Goal: Task Accomplishment & Management: Manage account settings

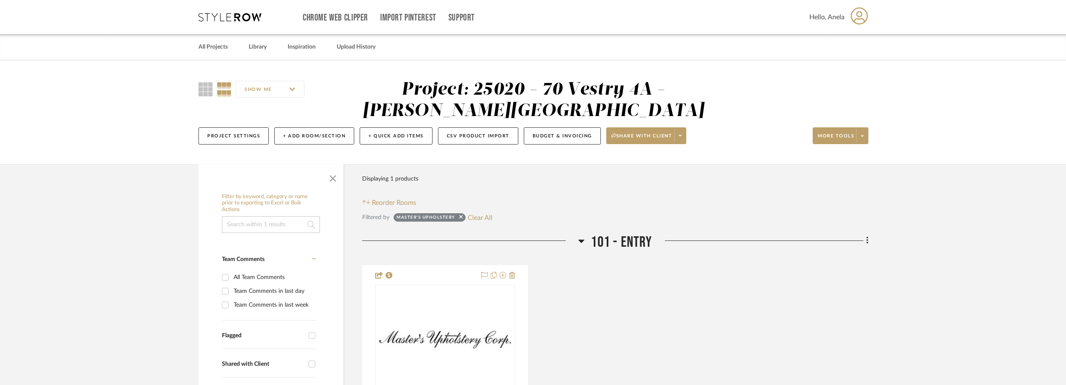
click at [228, 18] on icon at bounding box center [229, 17] width 63 height 8
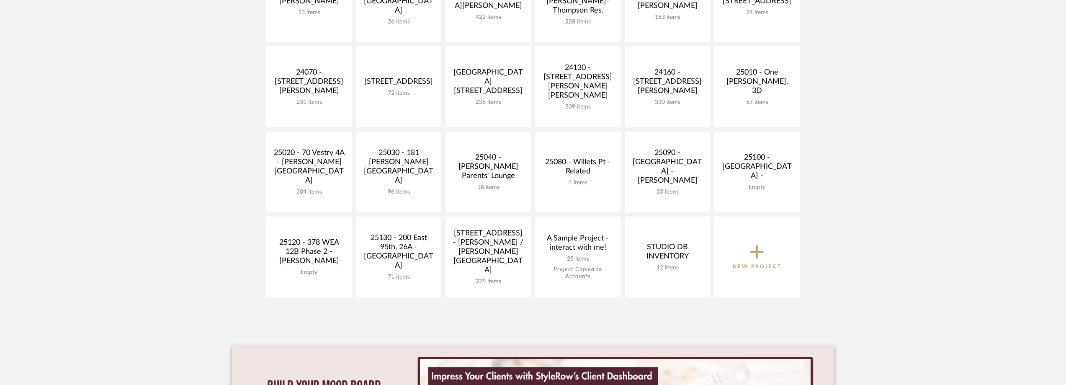
scroll to position [335, 0]
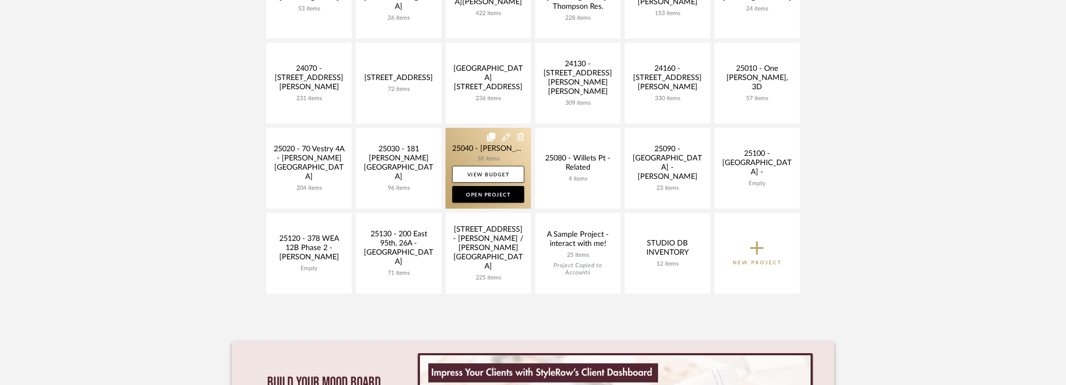
click at [455, 150] on link at bounding box center [487, 168] width 85 height 81
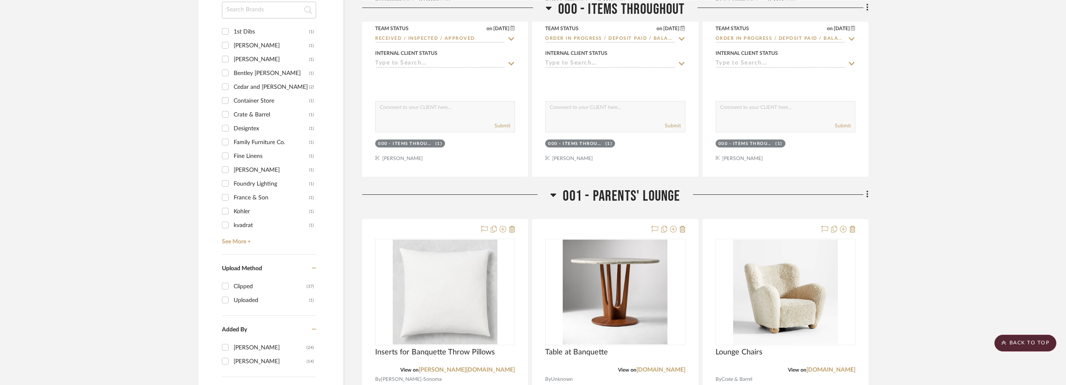
scroll to position [754, 0]
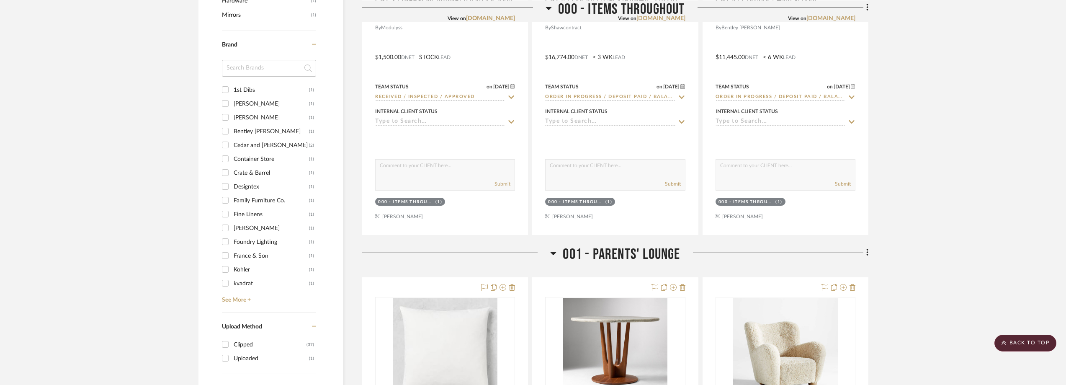
click at [275, 73] on input at bounding box center [269, 68] width 94 height 17
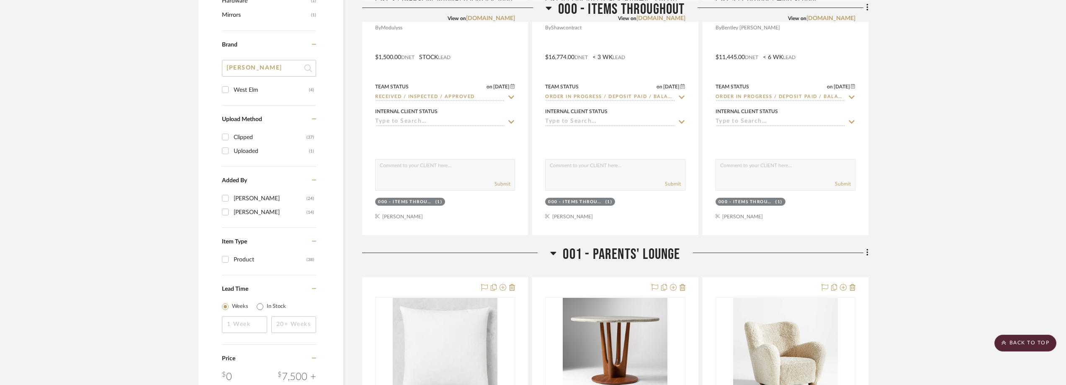
type input "[PERSON_NAME]"
click at [278, 89] on div "West Elm" at bounding box center [271, 89] width 75 height 13
click at [232, 89] on input "West Elm (4)" at bounding box center [225, 89] width 13 height 13
checkbox input "true"
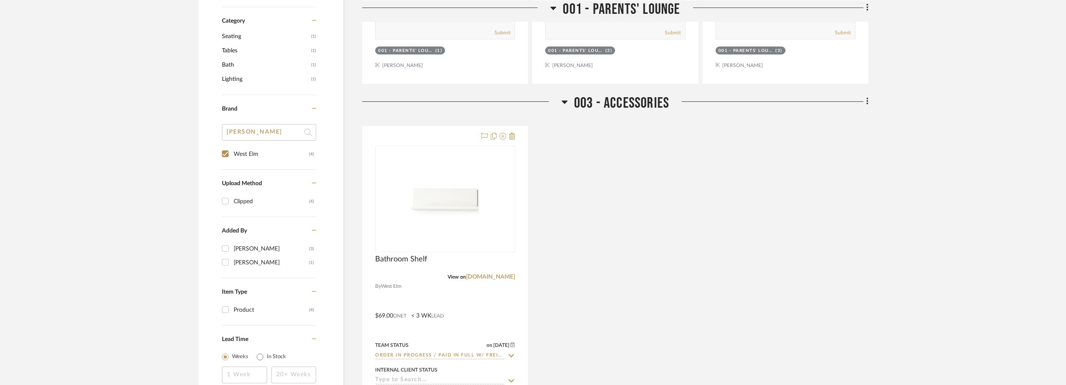
scroll to position [628, 0]
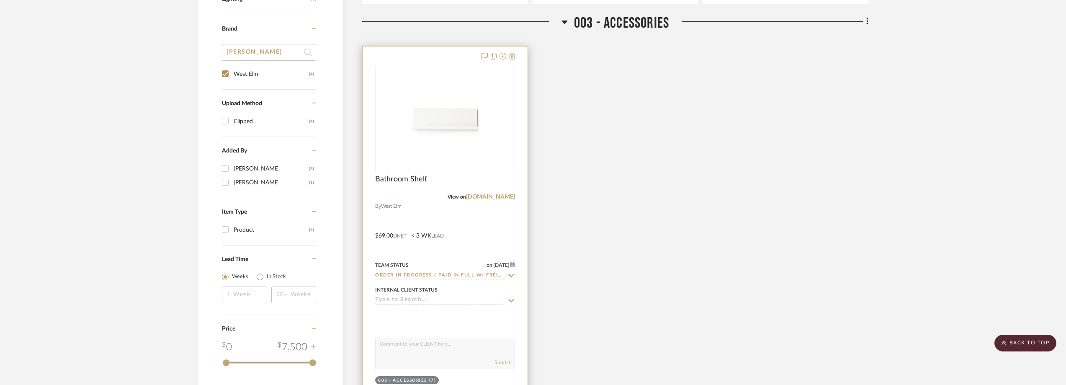
click at [512, 274] on icon at bounding box center [511, 275] width 8 height 7
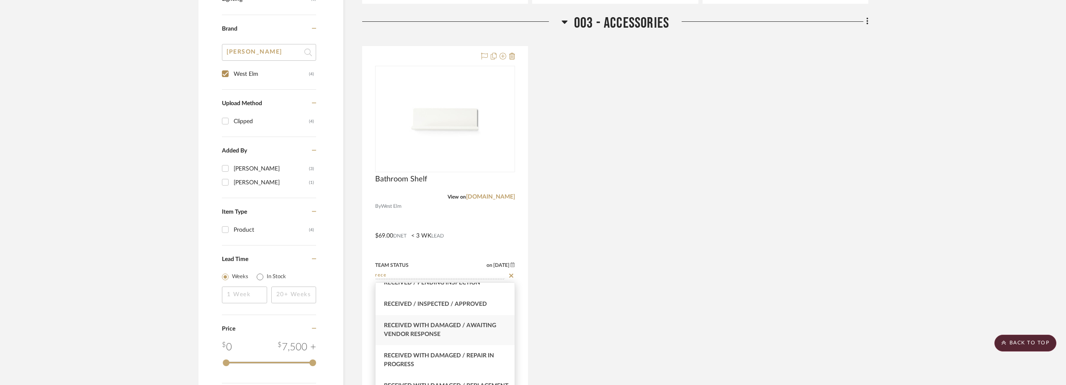
scroll to position [84, 0]
type input "rece"
click at [458, 309] on div "Received / Inspected / Approved" at bounding box center [445, 303] width 139 height 21
type input "[DATE]"
type input "Received / Inspected / Approved"
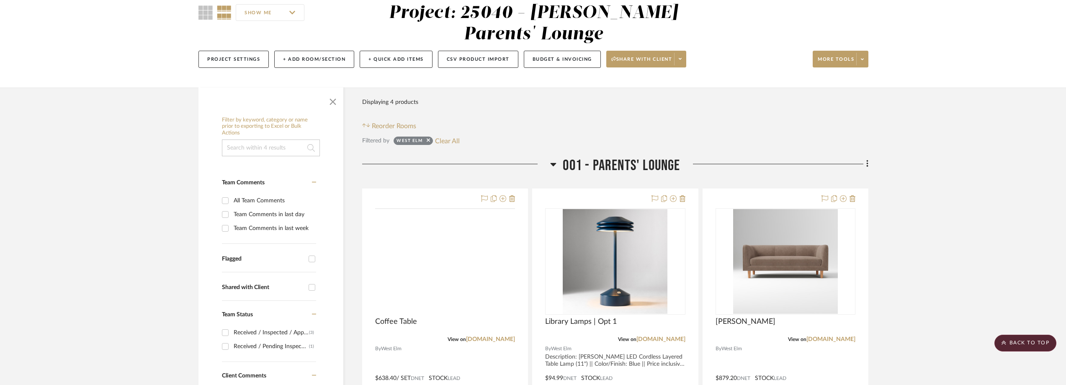
scroll to position [0, 0]
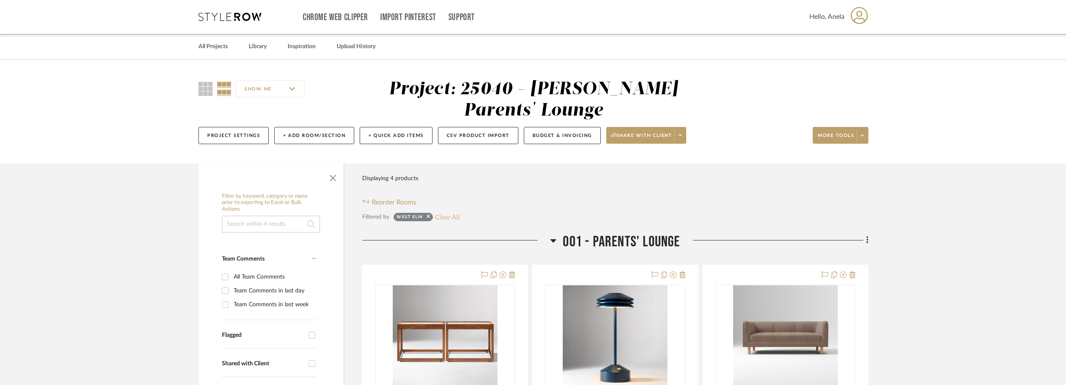
click at [452, 214] on button "Clear All" at bounding box center [447, 216] width 25 height 11
checkbox input "false"
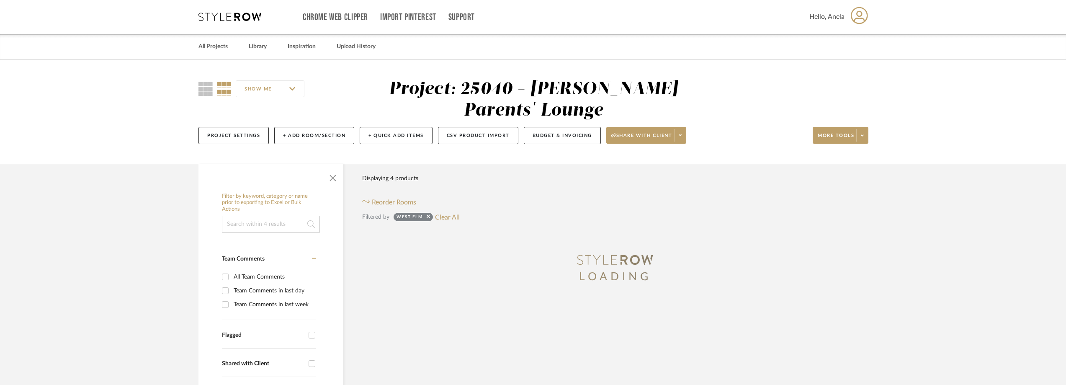
type input "[DATE]"
type input "Order In Progress / Paid In Full w/ Freight, No Balance due"
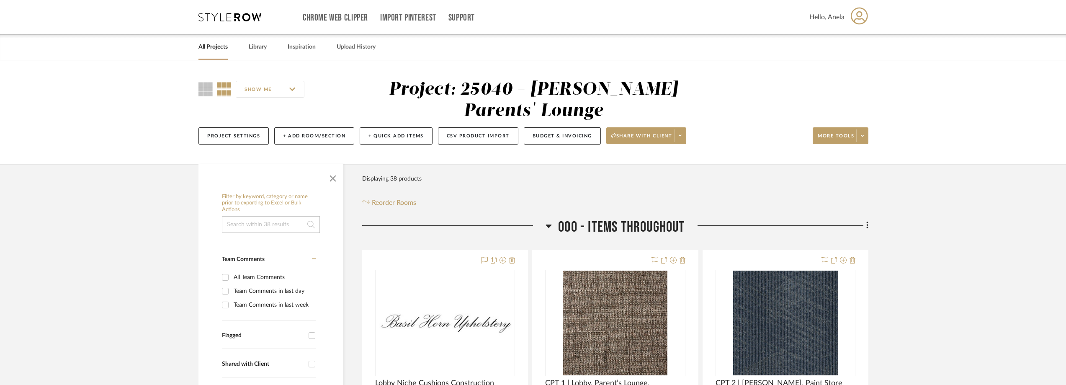
click at [221, 15] on icon at bounding box center [229, 17] width 63 height 8
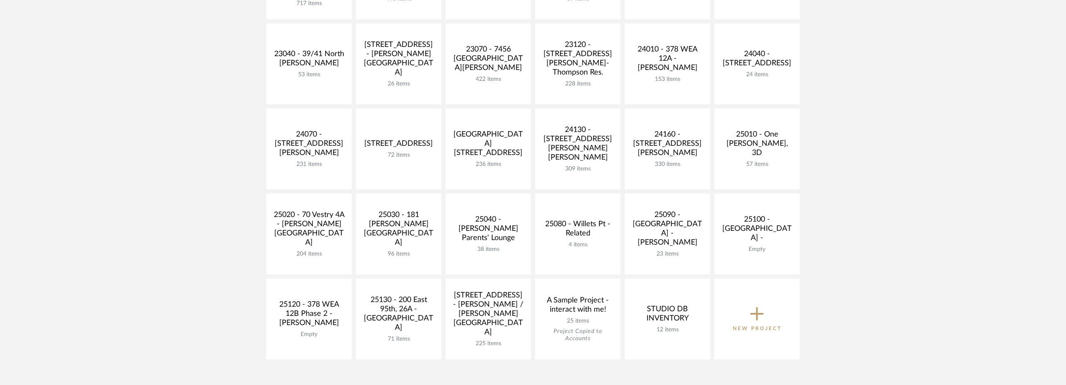
scroll to position [377, 0]
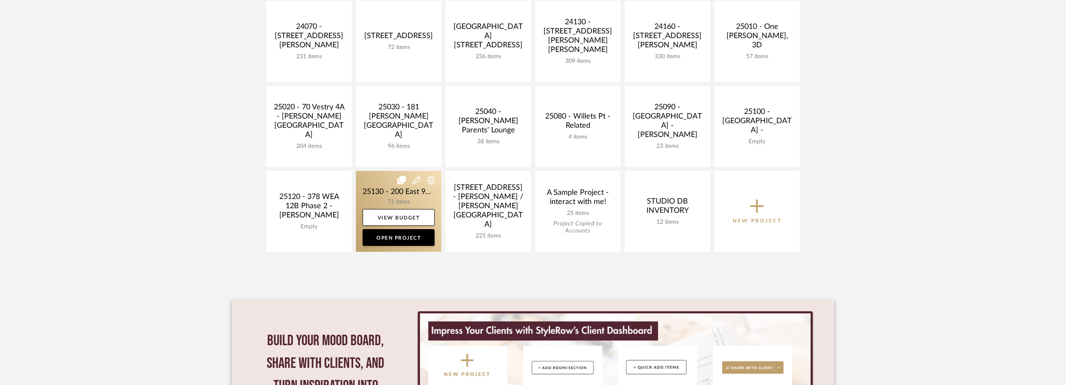
click at [407, 198] on link at bounding box center [398, 211] width 85 height 81
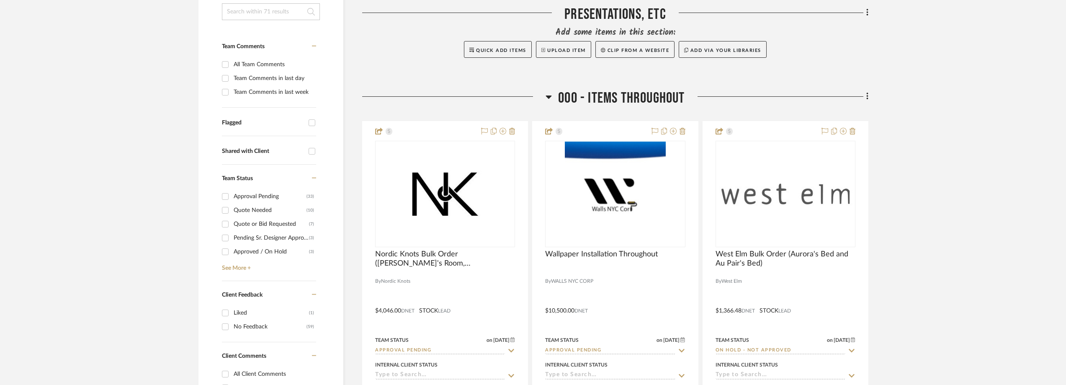
scroll to position [335, 0]
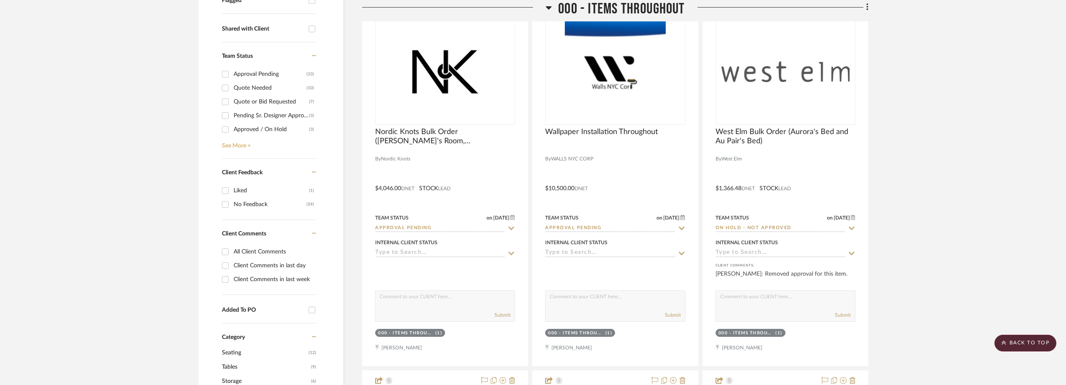
click at [242, 141] on link "See More +" at bounding box center [268, 142] width 96 height 13
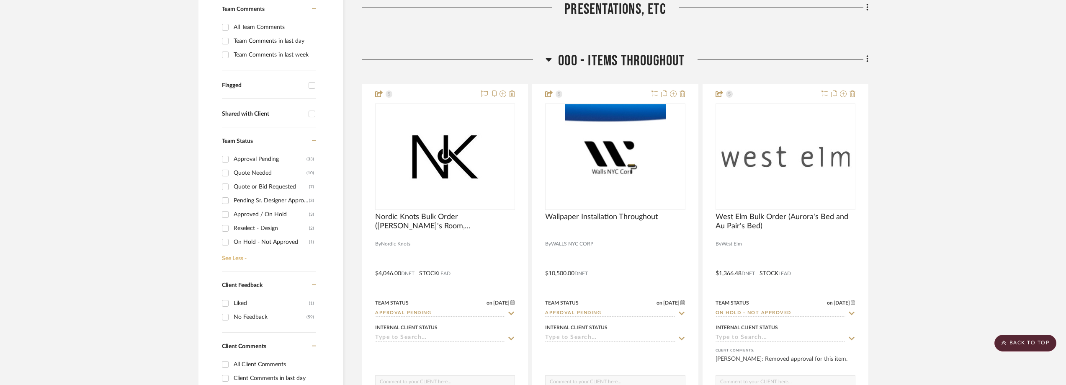
scroll to position [126, 0]
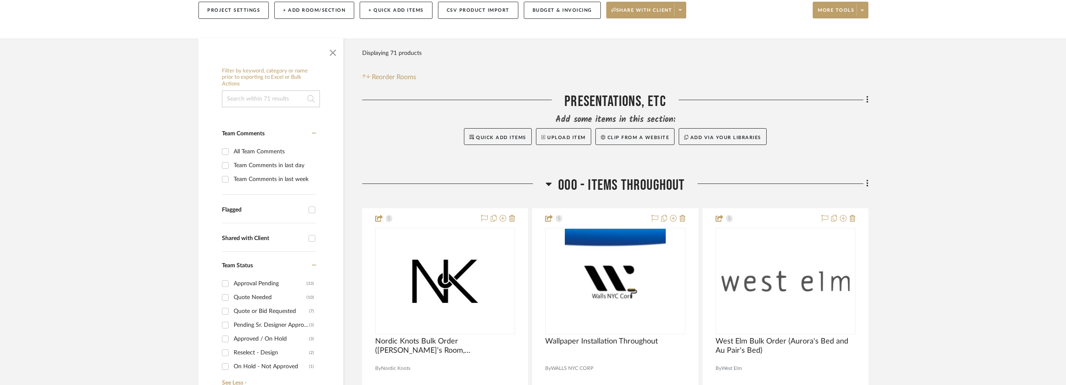
click at [247, 337] on div "Approved / On Hold" at bounding box center [271, 338] width 75 height 13
click at [232, 337] on input "Approved / On Hold (3)" at bounding box center [225, 338] width 13 height 13
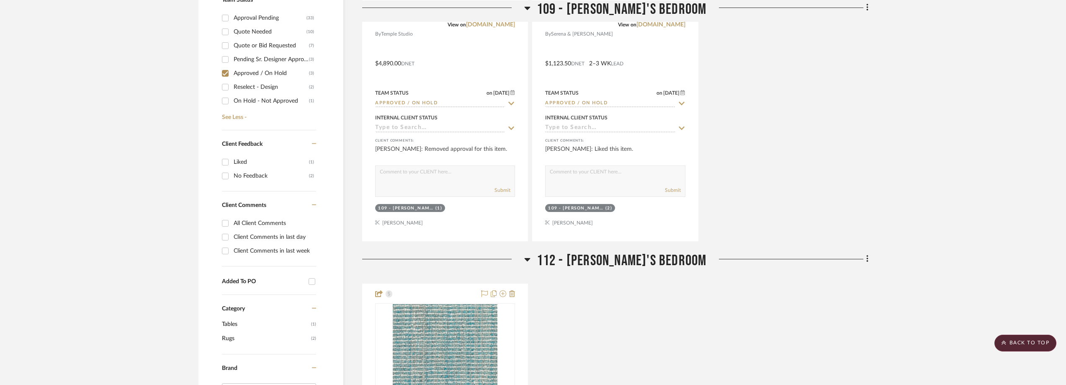
scroll to position [390, 0]
click at [249, 77] on div "Approved / On Hold" at bounding box center [271, 73] width 75 height 13
click at [232, 77] on input "Approved / On Hold (3)" at bounding box center [225, 73] width 13 height 13
checkbox input "false"
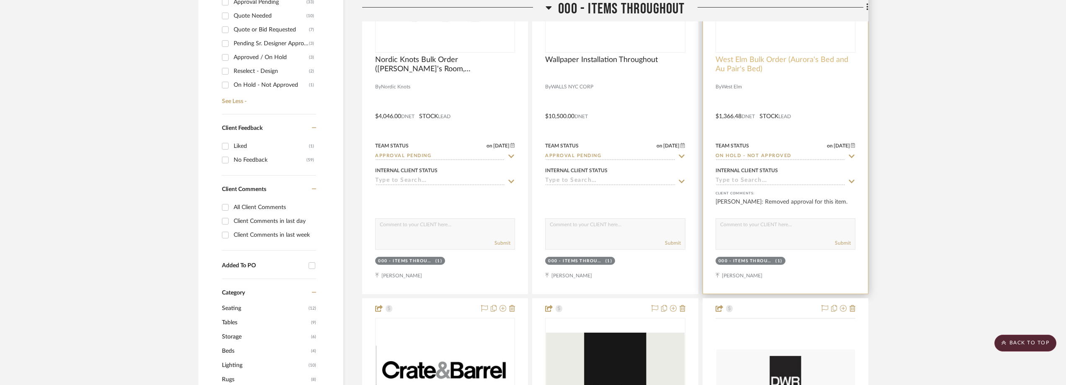
scroll to position [628, 0]
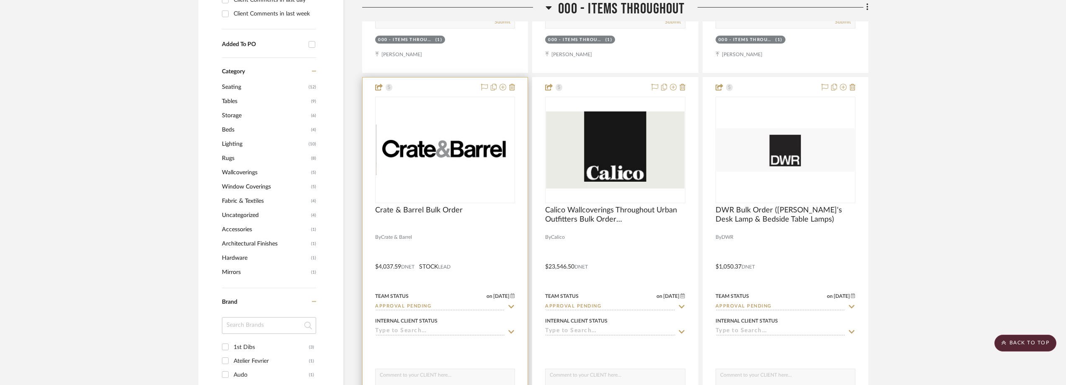
click at [463, 192] on div "0" at bounding box center [445, 150] width 139 height 106
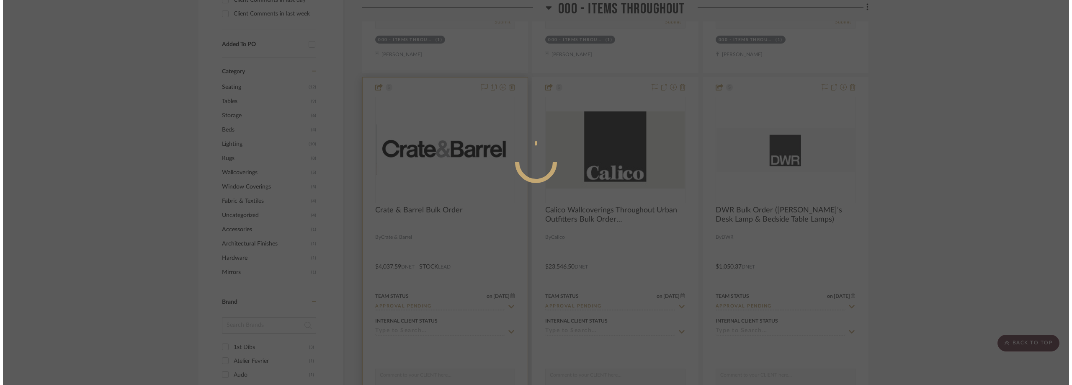
scroll to position [0, 0]
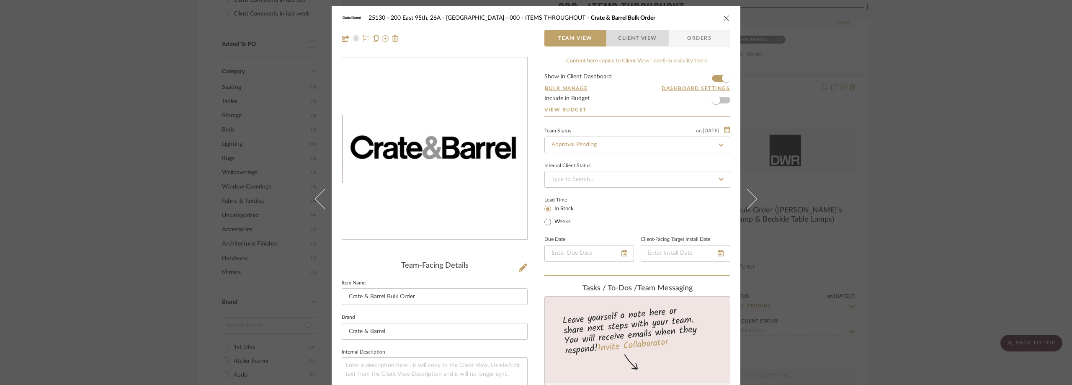
click at [646, 35] on span "Client View" at bounding box center [637, 38] width 39 height 17
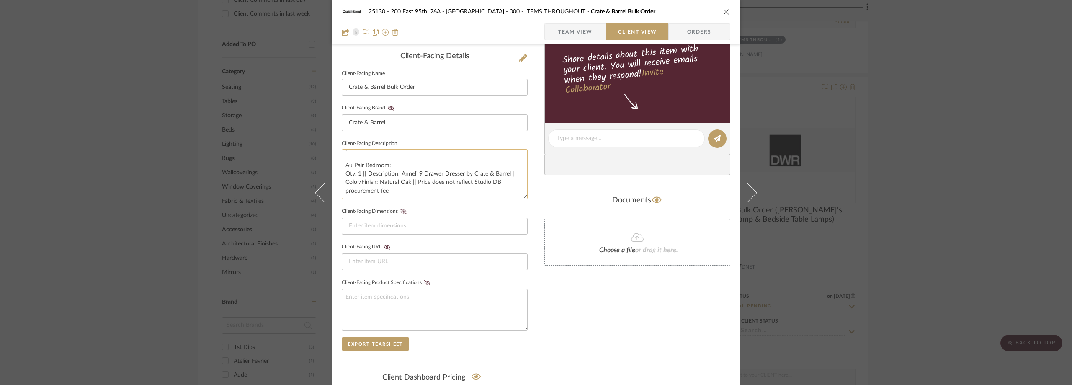
scroll to position [119, 0]
click at [978, 196] on div "25130 - 200 East 95th, 26A - Kosheleva 000 - ITEMS THROUGHOUT Crate & Barrel Bu…" at bounding box center [536, 192] width 1072 height 385
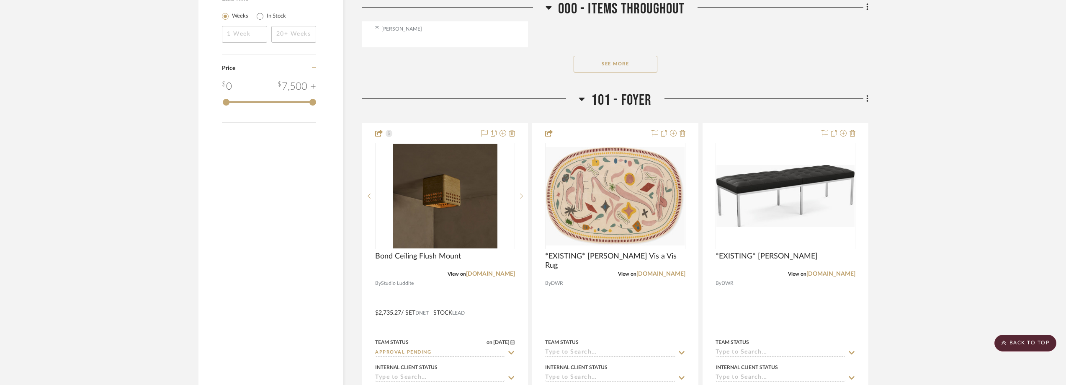
scroll to position [1256, 0]
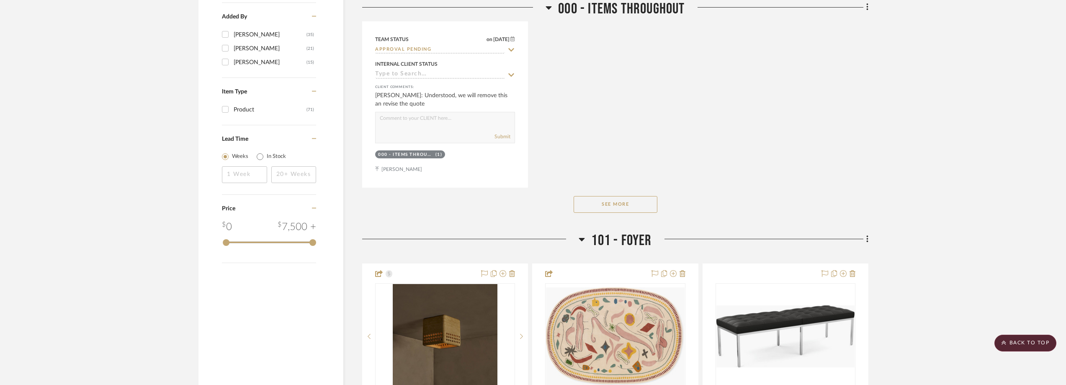
click at [613, 201] on button "See More" at bounding box center [616, 204] width 84 height 17
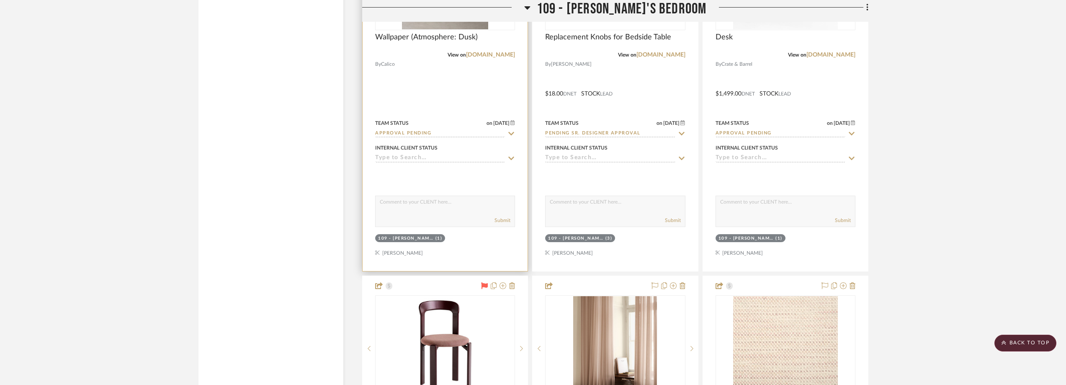
scroll to position [6364, 0]
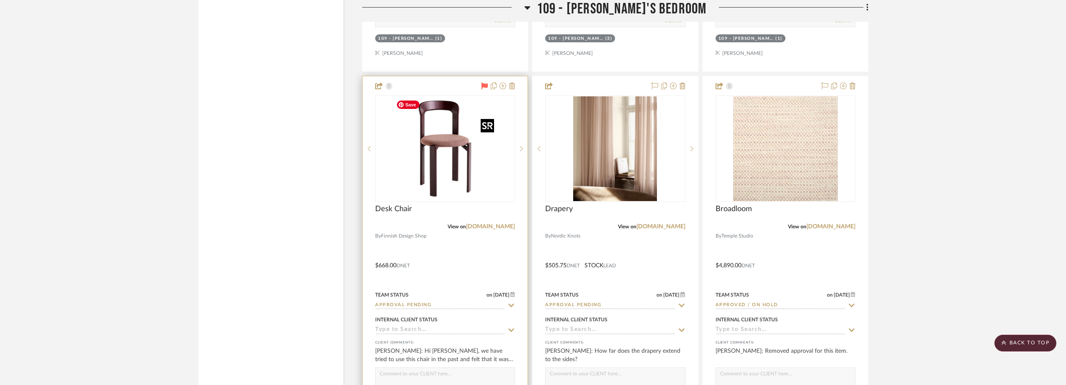
click at [455, 152] on img "0" at bounding box center [445, 148] width 105 height 105
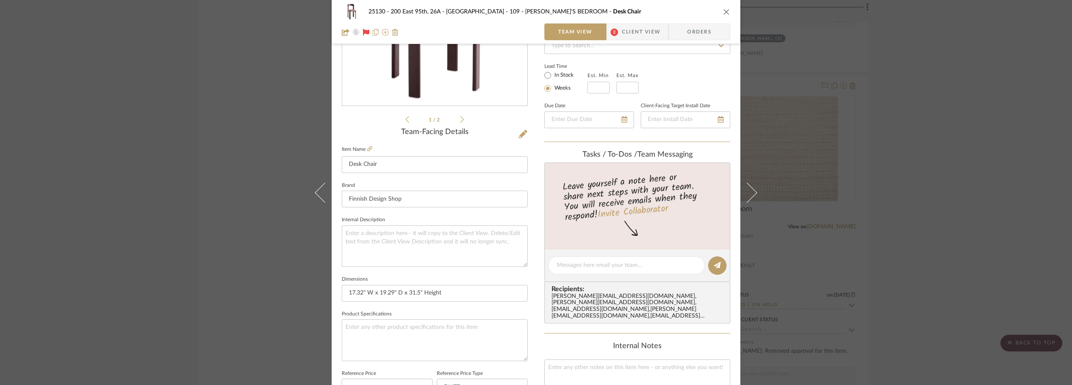
scroll to position [209, 0]
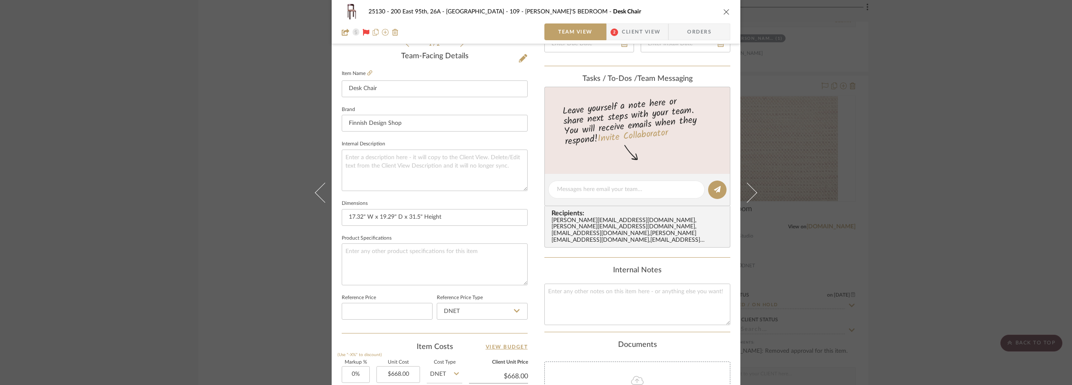
click at [613, 29] on span "2" at bounding box center [614, 32] width 8 height 8
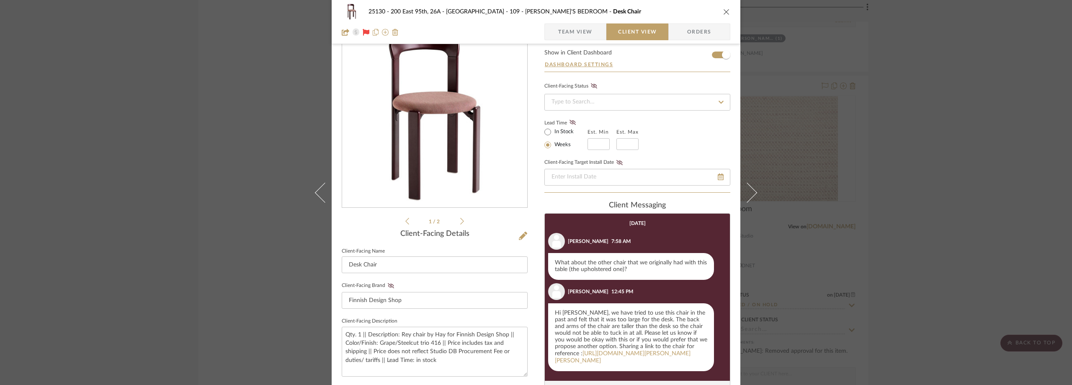
scroll to position [0, 0]
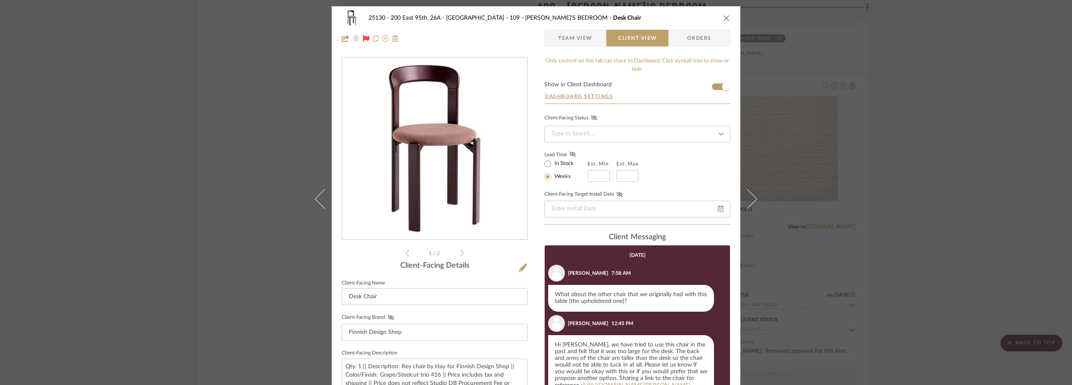
click at [855, 137] on div "25130 - 200 East 95th, 26A - Kosheleva 109 - [PERSON_NAME]'S BEDROOM Desk Chair…" at bounding box center [536, 192] width 1072 height 385
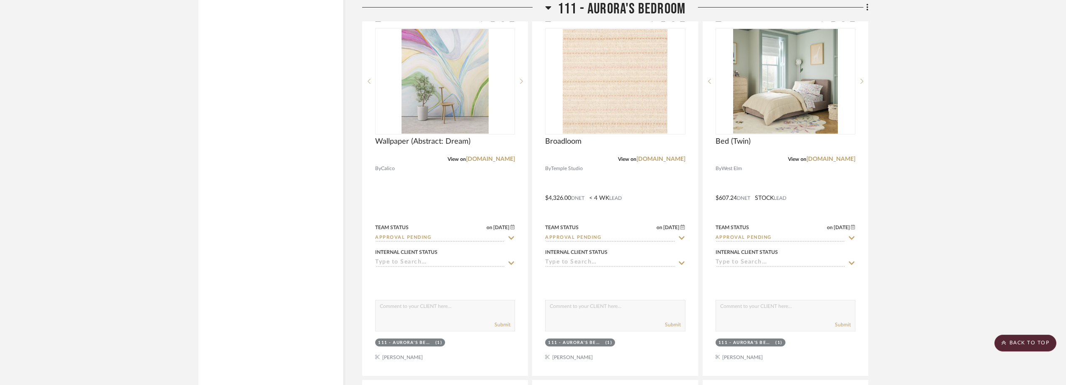
scroll to position [7327, 0]
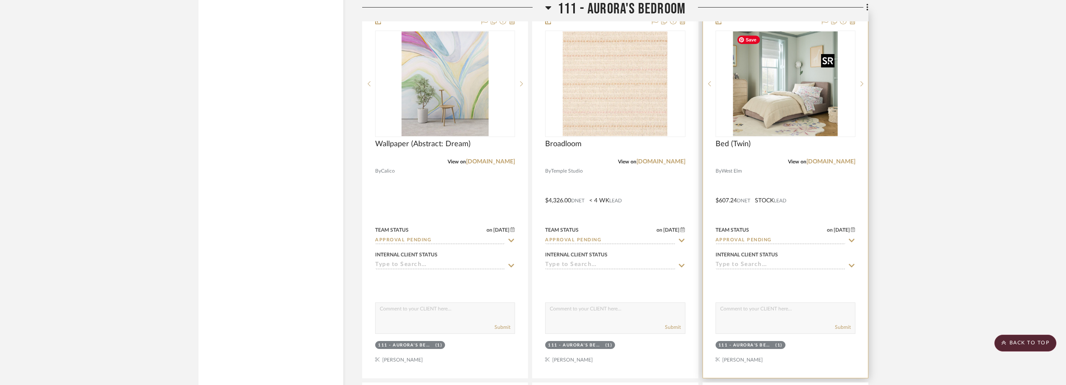
click at [0, 0] on img at bounding box center [0, 0] width 0 height 0
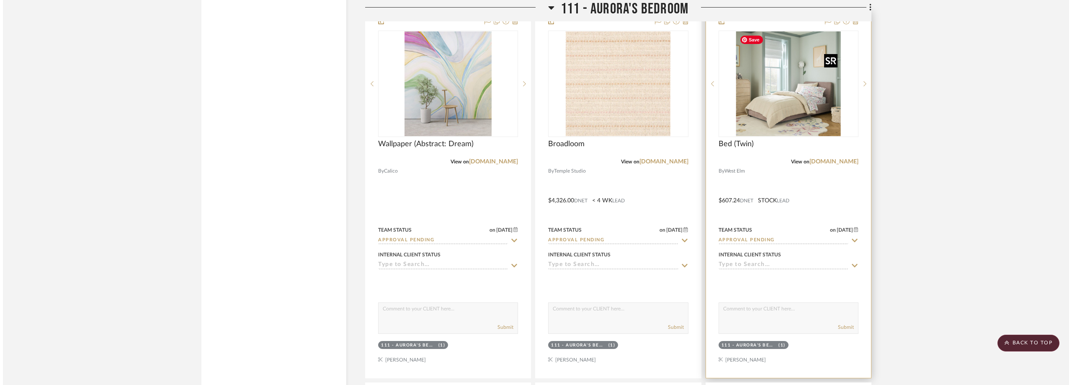
scroll to position [0, 0]
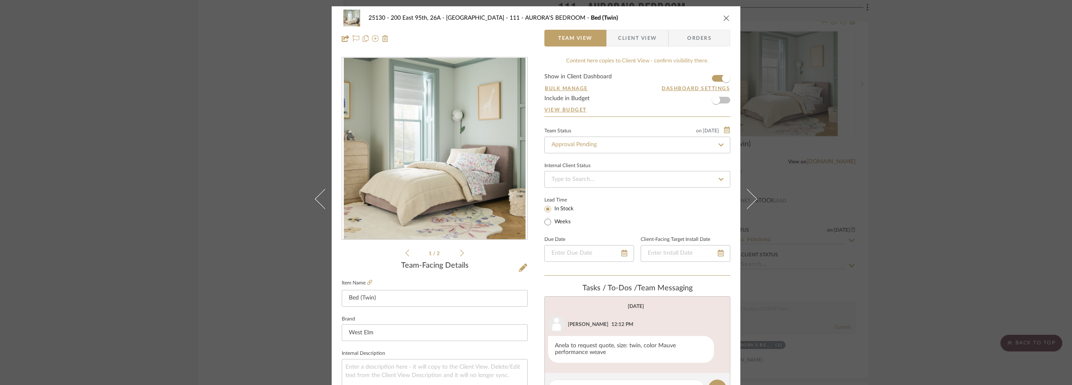
click at [1042, 156] on div "25130 - 200 East 95th, 26A - Kosheleva 111 - AURORA'S BEDROOM Bed (Twin) Team V…" at bounding box center [536, 192] width 1072 height 385
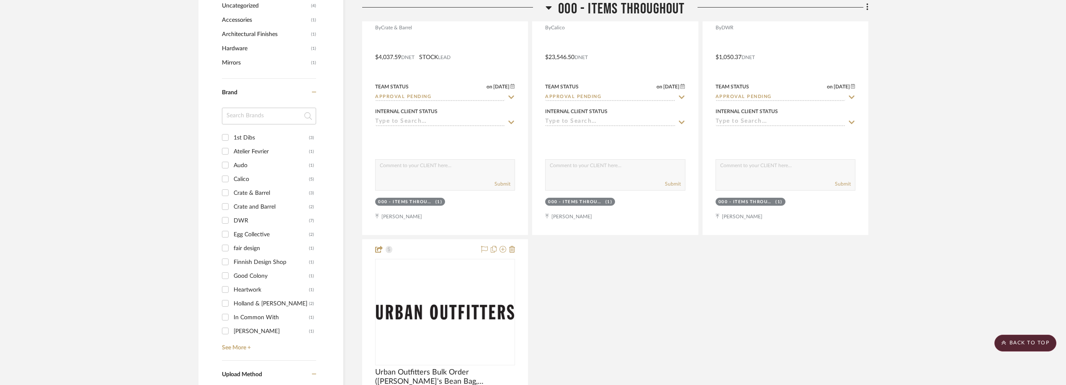
scroll to position [879, 0]
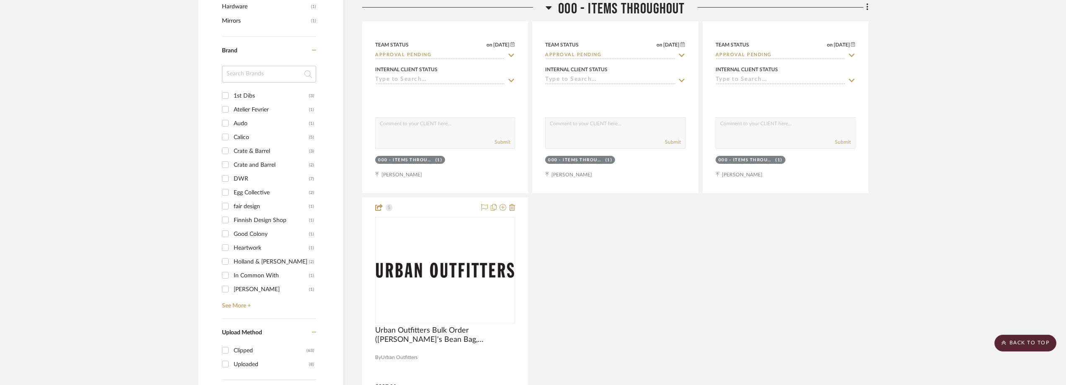
click at [235, 80] on input at bounding box center [269, 74] width 94 height 17
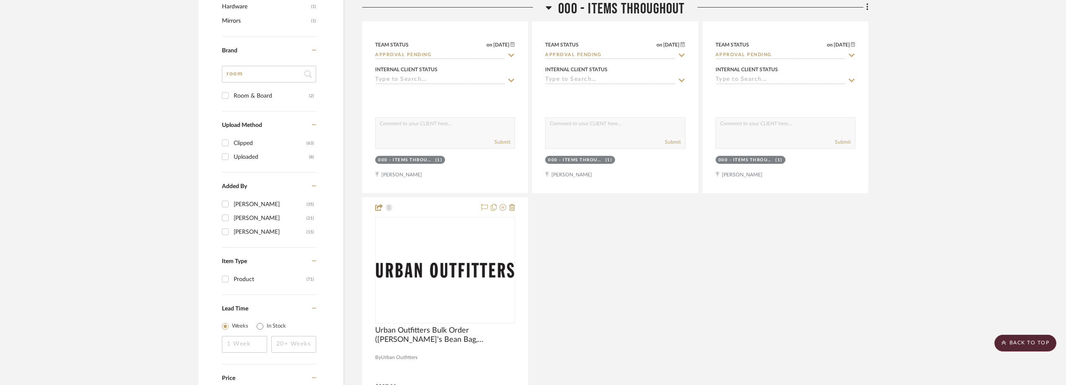
type input "room"
click at [243, 93] on div "Room & Board" at bounding box center [271, 95] width 75 height 13
click at [232, 93] on input "Room & Board (2)" at bounding box center [225, 95] width 13 height 13
checkbox input "true"
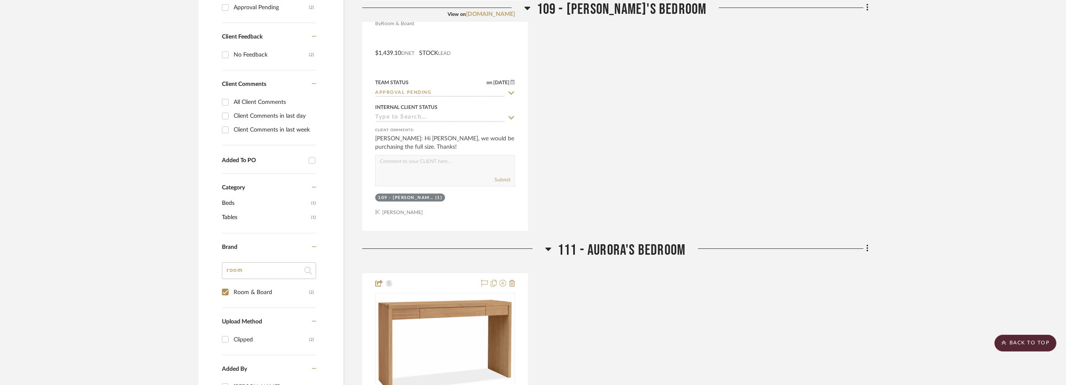
scroll to position [167, 0]
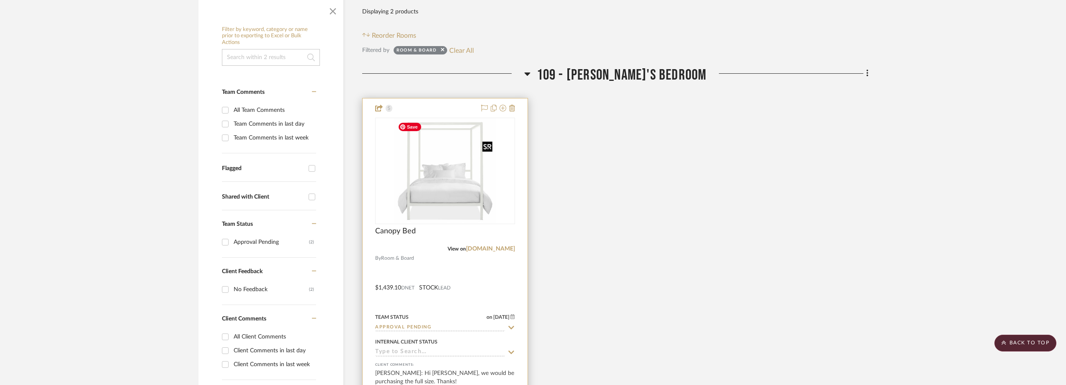
click at [0, 0] on img at bounding box center [0, 0] width 0 height 0
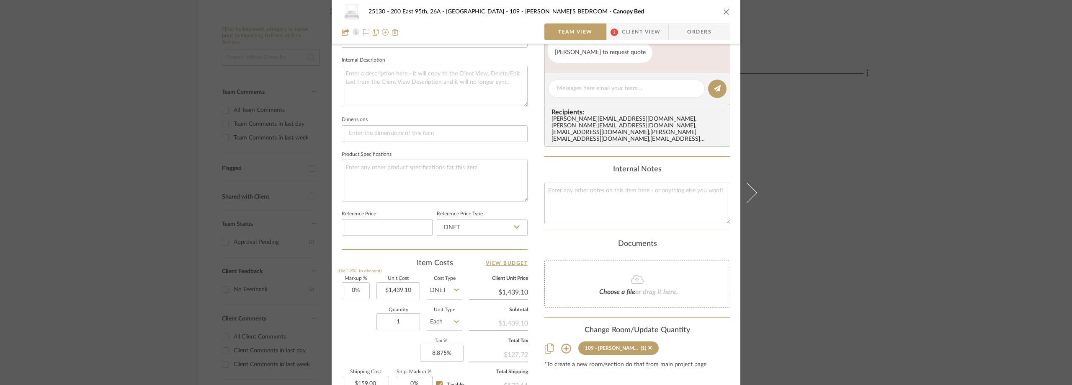
scroll to position [167, 0]
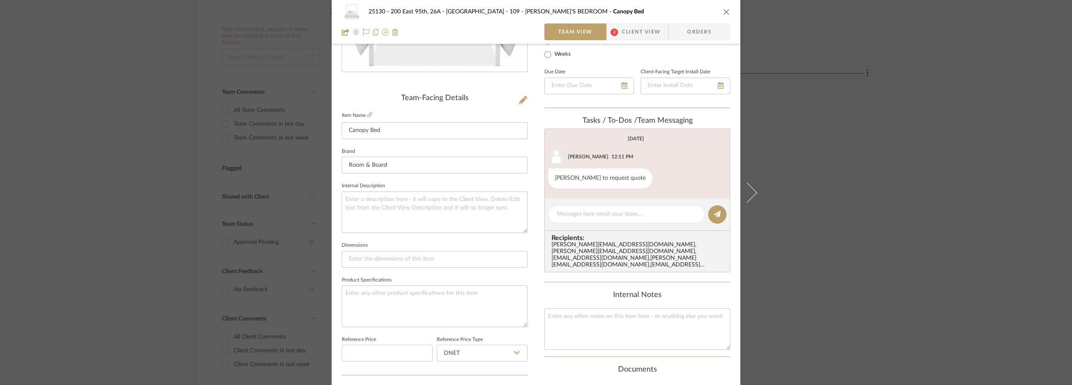
click at [625, 29] on span "Client View" at bounding box center [641, 31] width 39 height 17
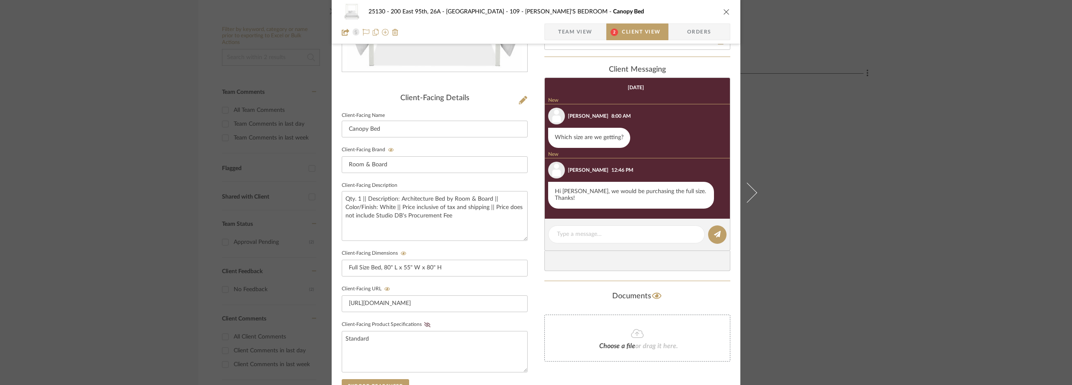
click at [819, 143] on div "25130 - 200 East 95th, 26A - Kosheleva 109 - [PERSON_NAME]'S BEDROOM Canopy Bed…" at bounding box center [536, 192] width 1072 height 385
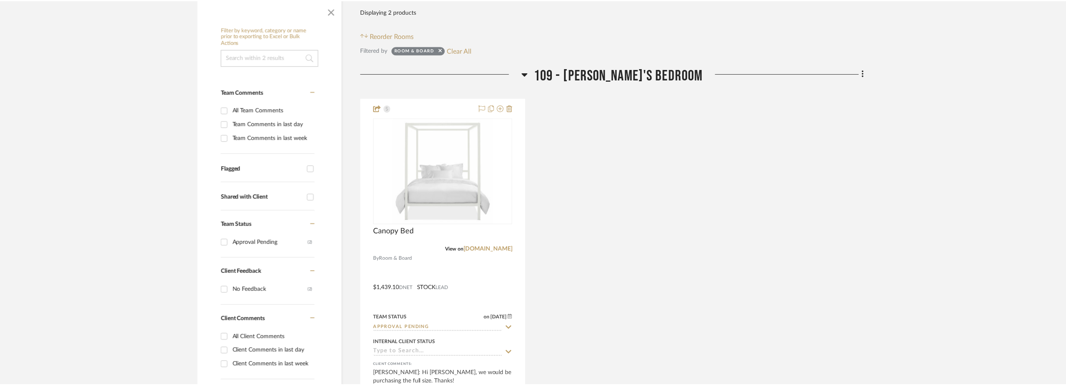
scroll to position [167, 0]
click at [496, 248] on link "[DOMAIN_NAME]" at bounding box center [490, 249] width 49 height 6
click at [418, 195] on img "0" at bounding box center [444, 170] width 101 height 105
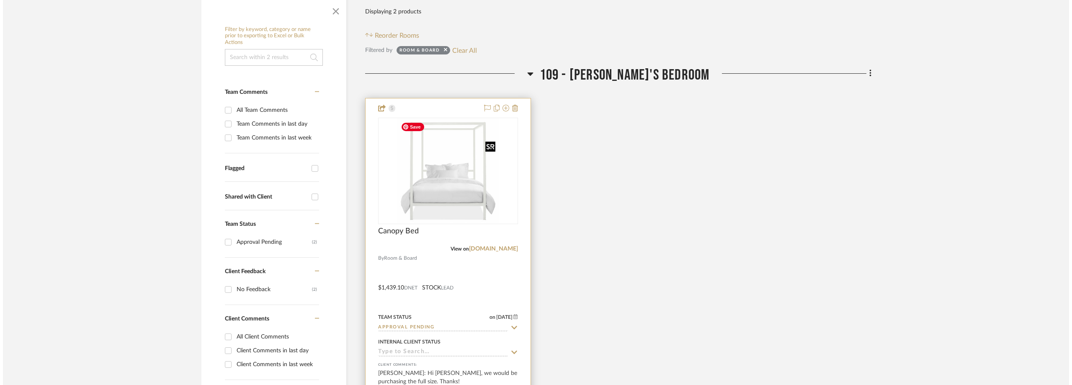
scroll to position [0, 0]
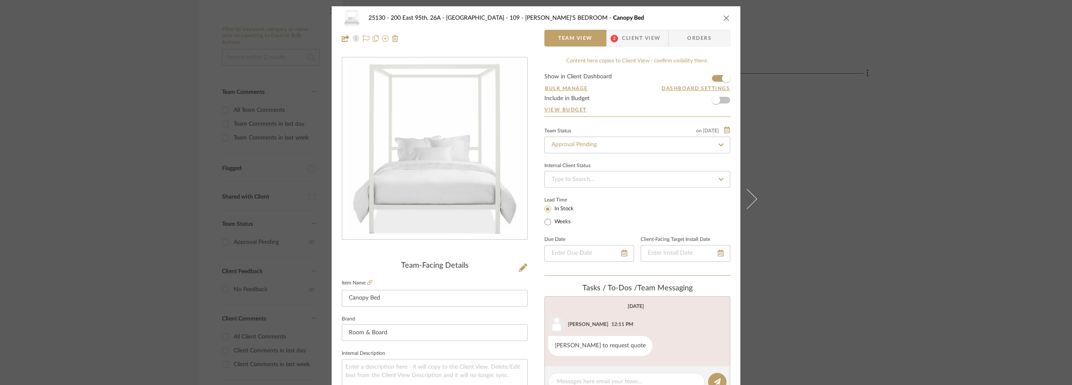
click at [622, 45] on span "Client View" at bounding box center [641, 38] width 39 height 17
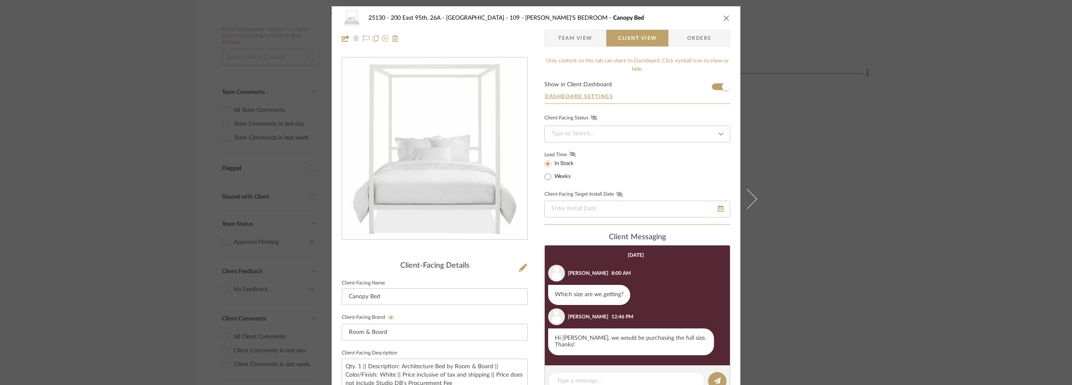
click at [876, 119] on div "25130 - 200 East 95th, 26A - Kosheleva 109 - [PERSON_NAME]'S BEDROOM Canopy Bed…" at bounding box center [536, 192] width 1072 height 385
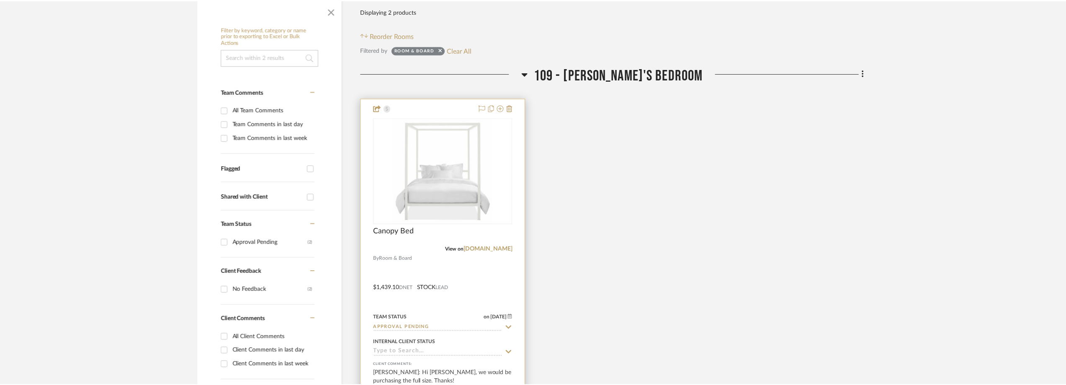
scroll to position [167, 0]
click at [481, 250] on link "[DOMAIN_NAME]" at bounding box center [490, 249] width 49 height 6
click at [459, 152] on img "0" at bounding box center [444, 170] width 101 height 105
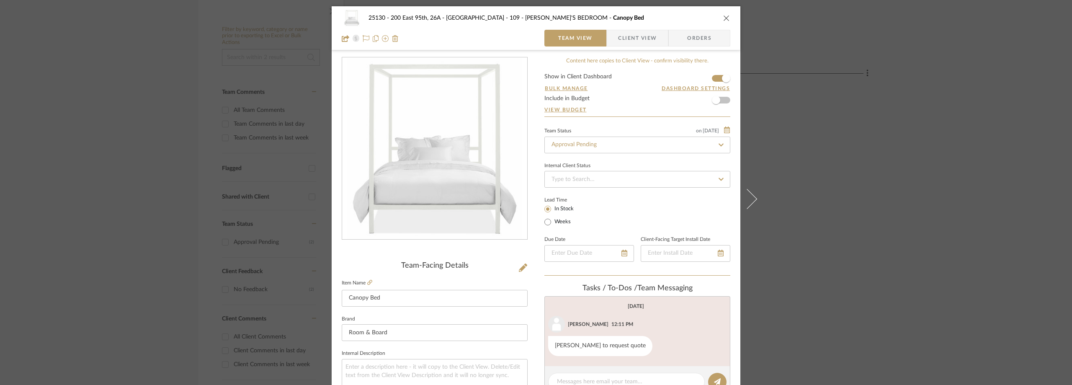
scroll to position [126, 0]
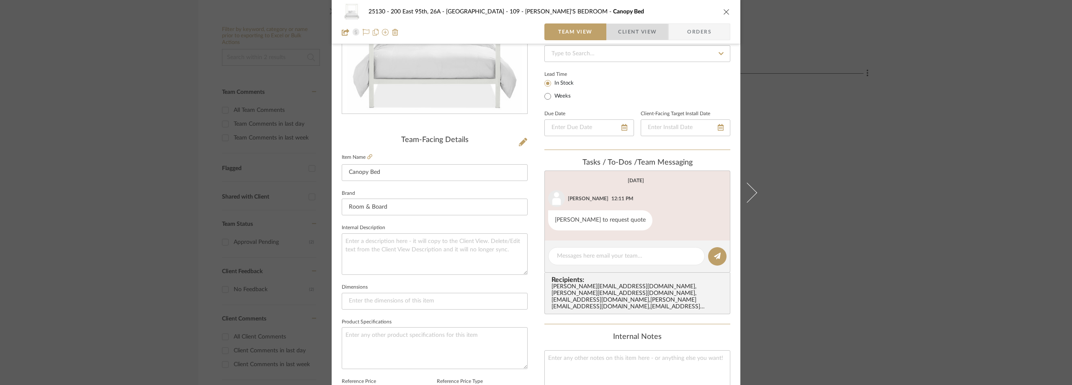
click at [630, 33] on span "Client View" at bounding box center [637, 31] width 39 height 17
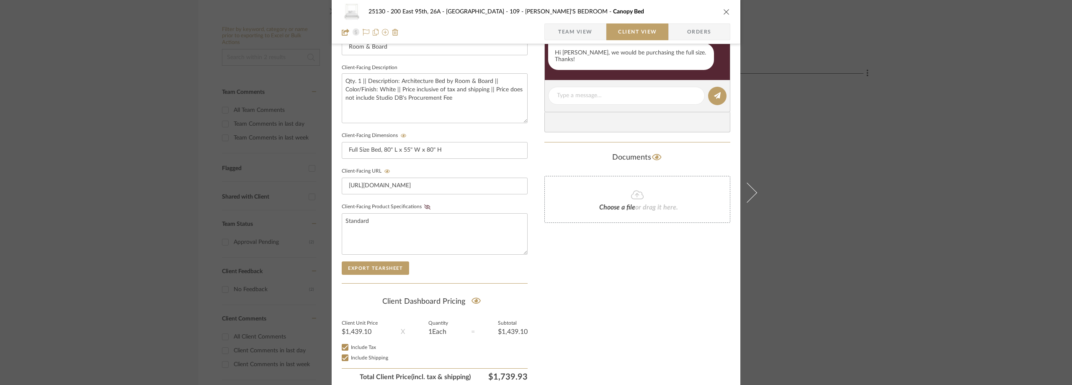
scroll to position [319, 0]
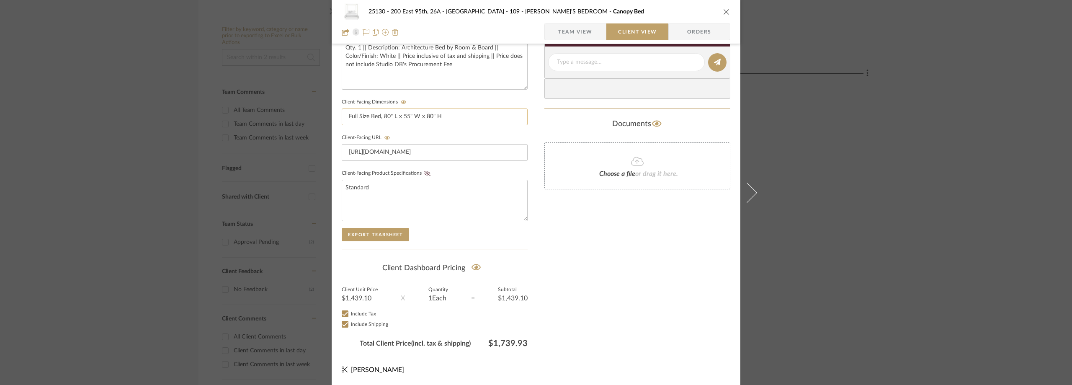
drag, startPoint x: 454, startPoint y: 120, endPoint x: 352, endPoint y: 119, distance: 102.6
click at [352, 119] on input "Full Size Bed, 80" L x 55" W x 80" H" at bounding box center [435, 116] width 186 height 17
click at [438, 116] on input "Full Size Bed, 80" L x 55" W x 80" H" at bounding box center [435, 116] width 186 height 17
click at [559, 32] on span "Team View" at bounding box center [575, 31] width 34 height 17
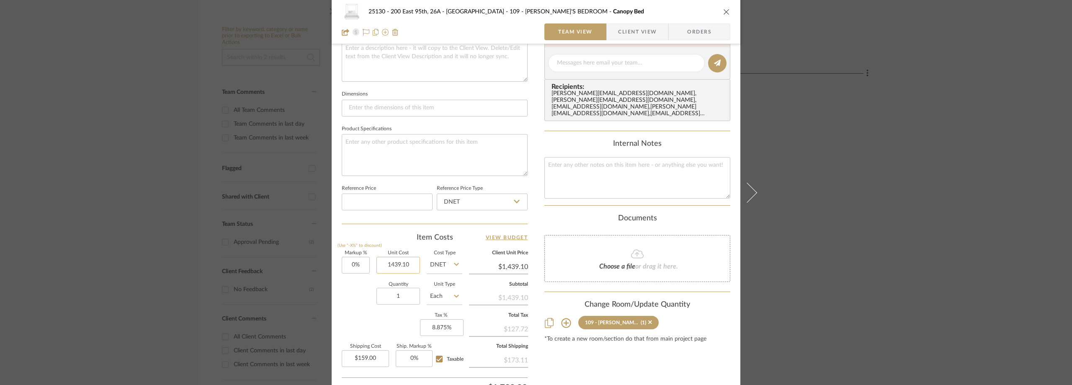
click at [408, 257] on input "1439.10" at bounding box center [398, 265] width 44 height 17
type input "$1,619.00"
click at [412, 267] on input "1619.00" at bounding box center [398, 265] width 44 height 17
type input "$1,619.10"
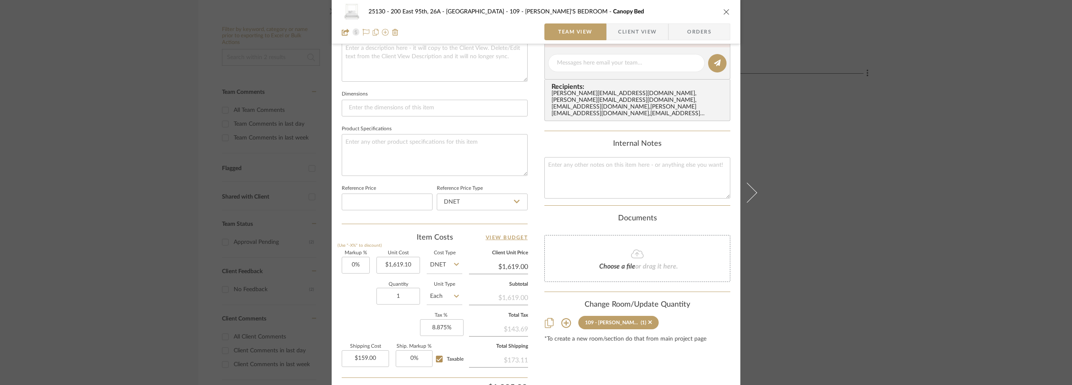
click at [399, 233] on div "Item Costs View Budget" at bounding box center [435, 237] width 186 height 10
type input "$1,619.10"
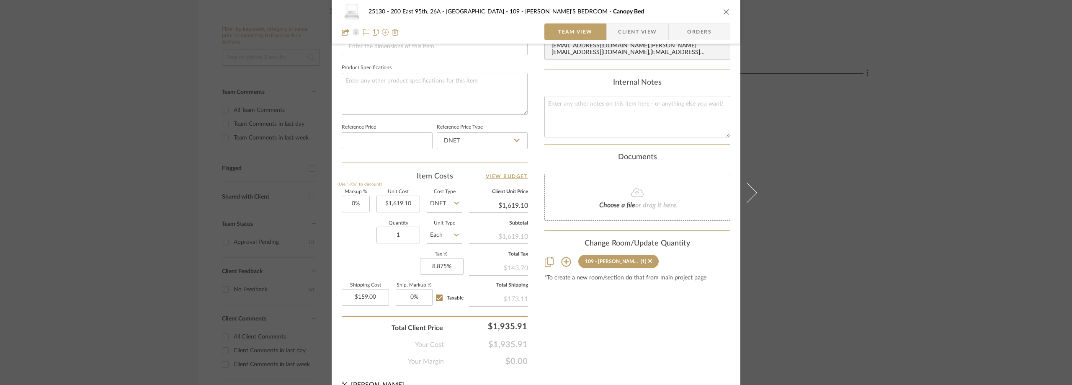
scroll to position [395, 0]
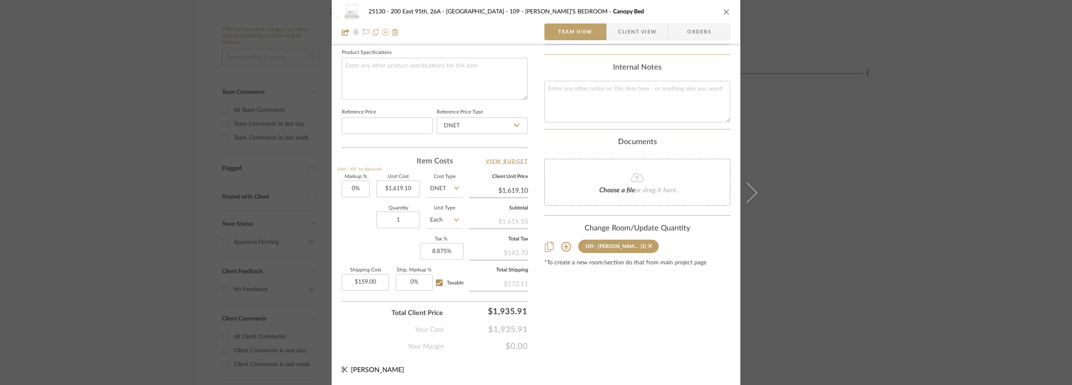
click at [618, 36] on span "Client View" at bounding box center [637, 31] width 39 height 17
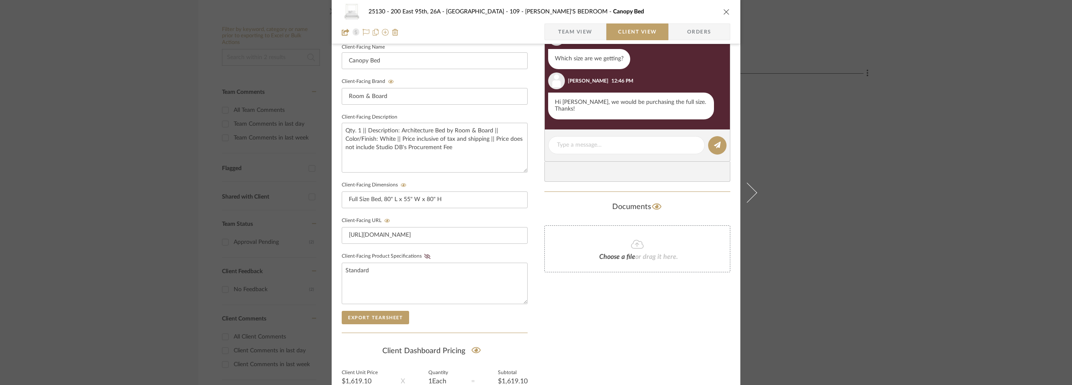
scroll to position [235, 0]
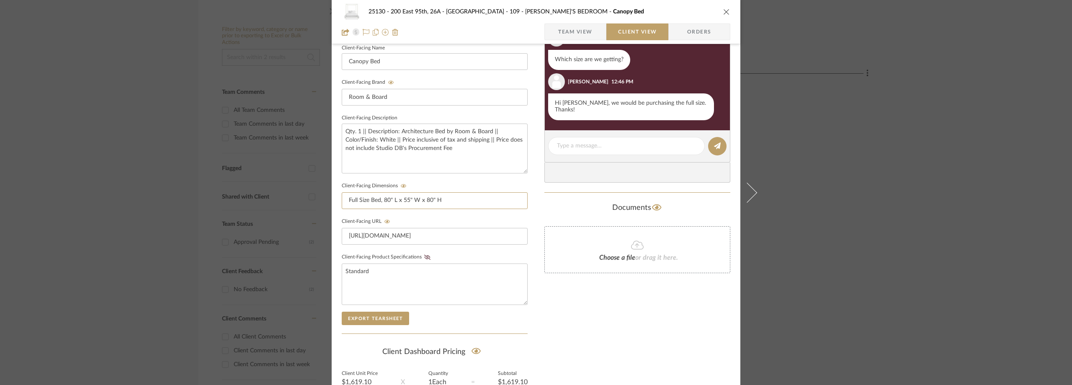
drag, startPoint x: 417, startPoint y: 199, endPoint x: 277, endPoint y: 199, distance: 140.3
click at [277, 199] on div "25130 - 200 East 95th, 26A - Kosheleva 109 - [PERSON_NAME]'S BEDROOM Canopy Bed…" at bounding box center [536, 192] width 1072 height 385
click at [384, 180] on fieldset "Client-Facing Dimensions" at bounding box center [435, 194] width 186 height 29
click at [390, 202] on input at bounding box center [435, 200] width 186 height 17
type input "Queen"
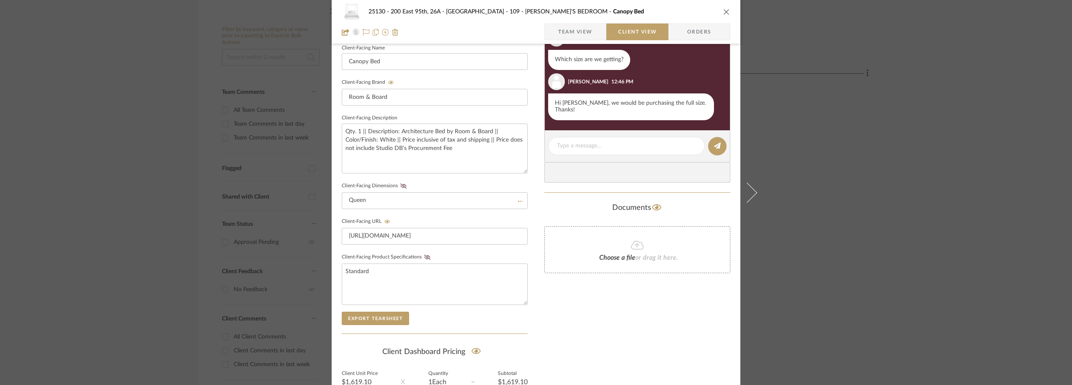
click at [422, 179] on sr-form-field "Client-Facing Description Qty. 1 || Description: Architecture Bed by Room & Boa…" at bounding box center [435, 146] width 186 height 68
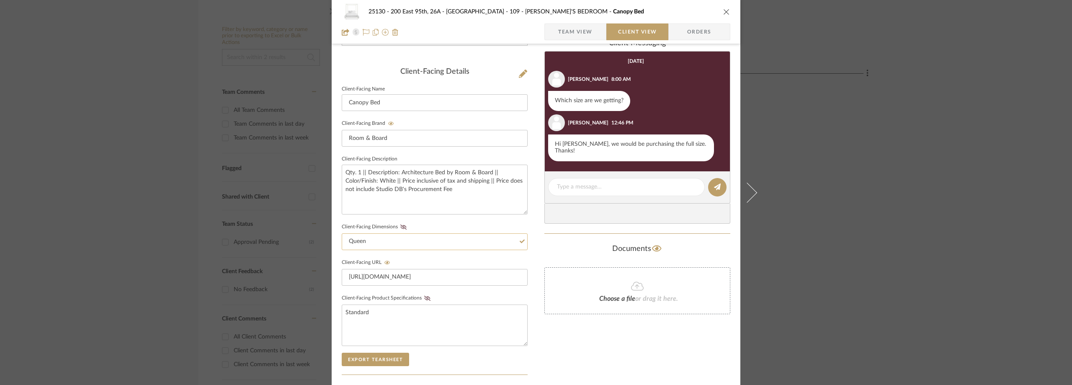
scroll to position [193, 0]
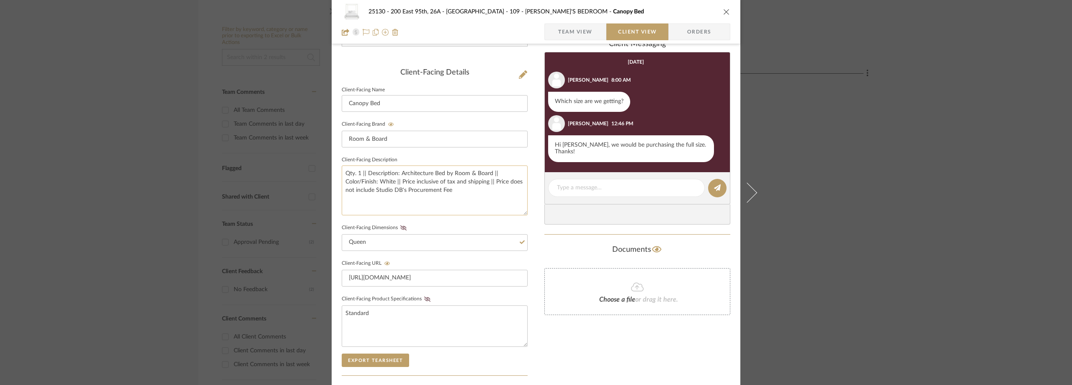
click at [458, 193] on textarea "Qty. 1 || Description: Architecture Bed by Room & Board || Color/Finish: White …" at bounding box center [435, 190] width 186 height 50
type textarea "Qty. 1 || Description: Architecture Bed by Room & Board || Color/Finish: White …"
click at [469, 225] on fieldset "Client-Facing Dimensions Queen" at bounding box center [435, 236] width 186 height 29
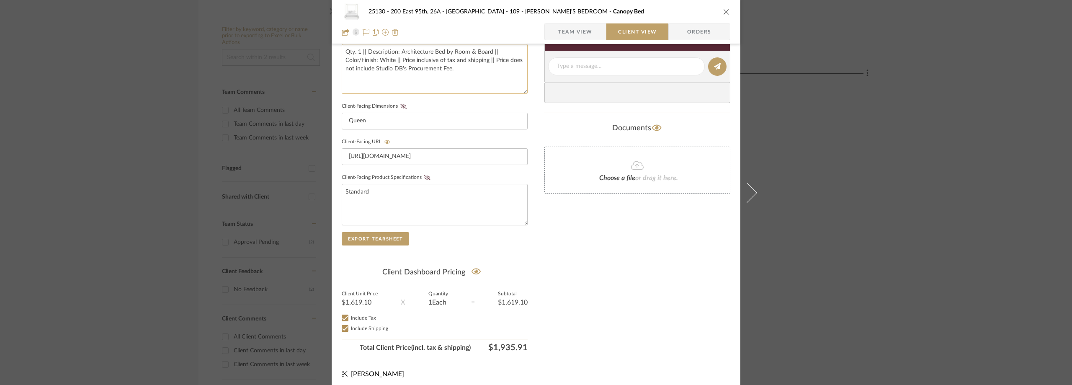
scroll to position [319, 0]
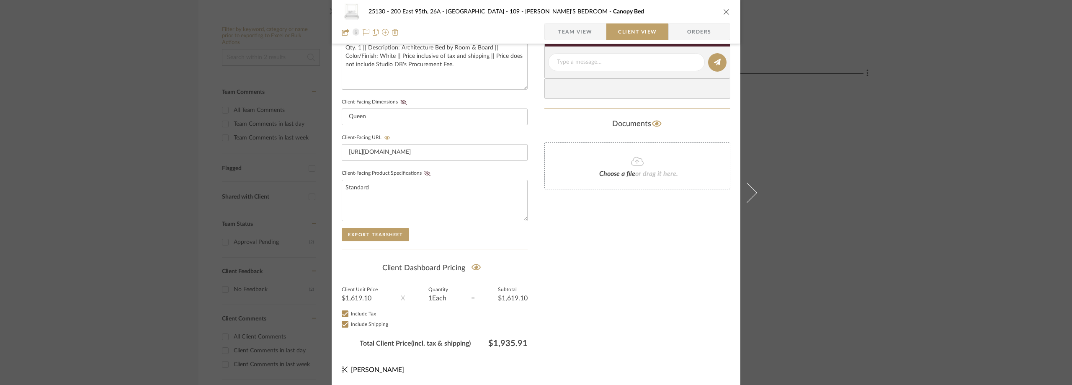
click at [584, 36] on span "Team View" at bounding box center [575, 31] width 34 height 17
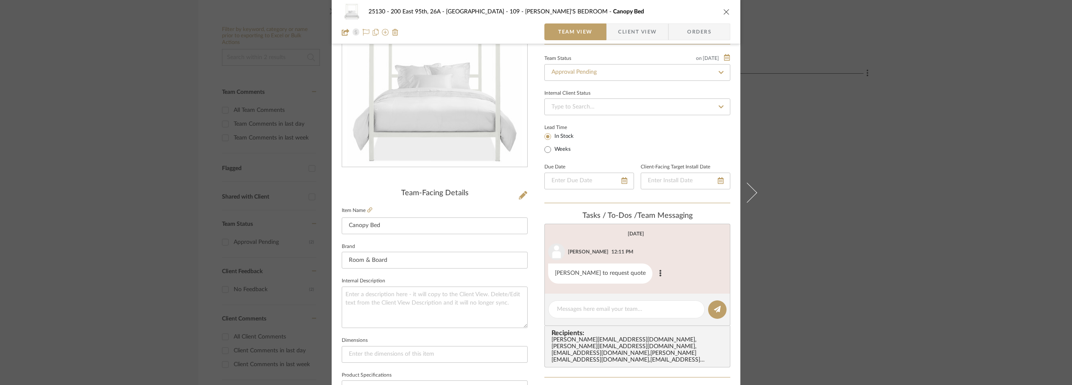
scroll to position [84, 0]
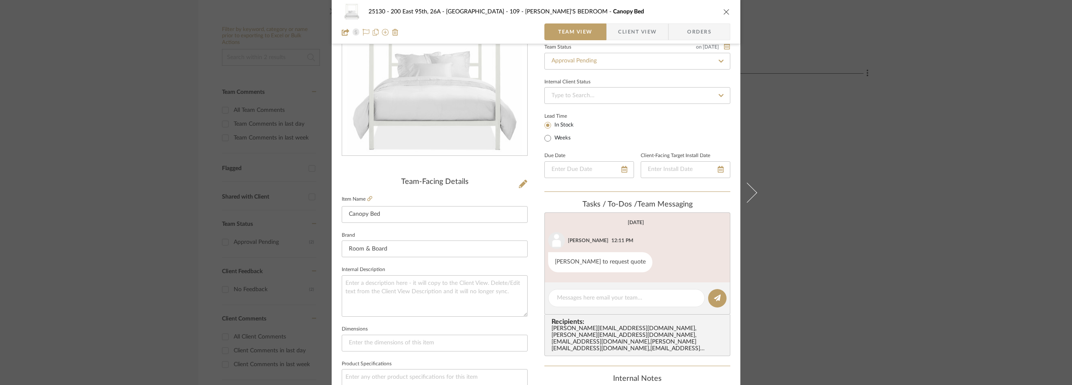
click at [634, 25] on span "Client View" at bounding box center [637, 31] width 39 height 17
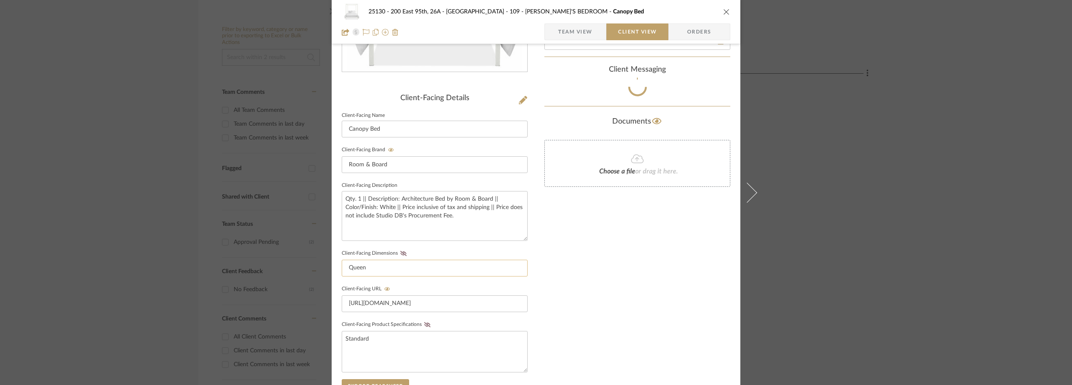
scroll to position [209, 0]
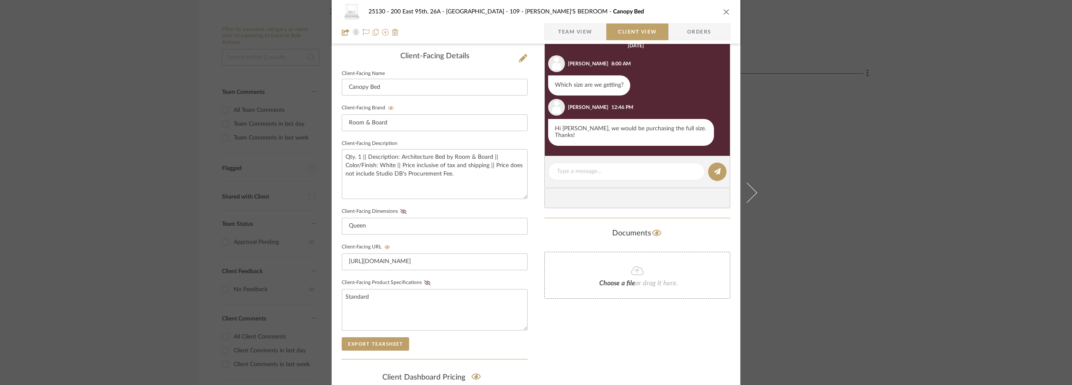
click at [551, 35] on span "button" at bounding box center [551, 31] width 13 height 17
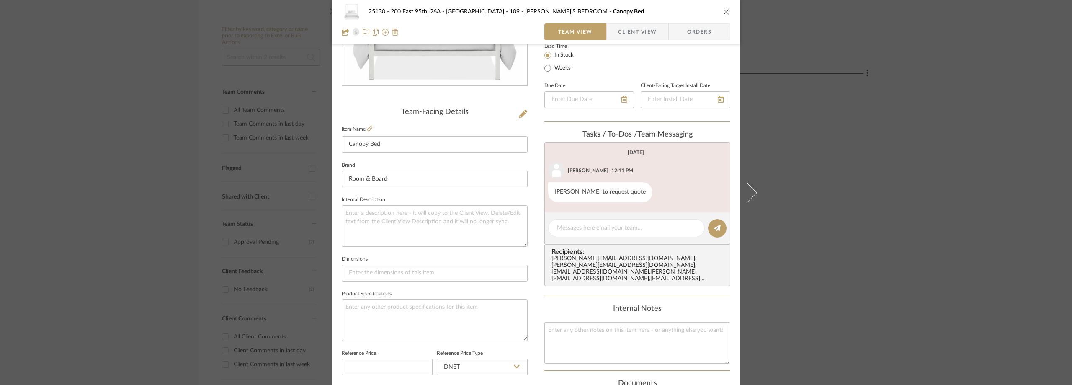
scroll to position [126, 0]
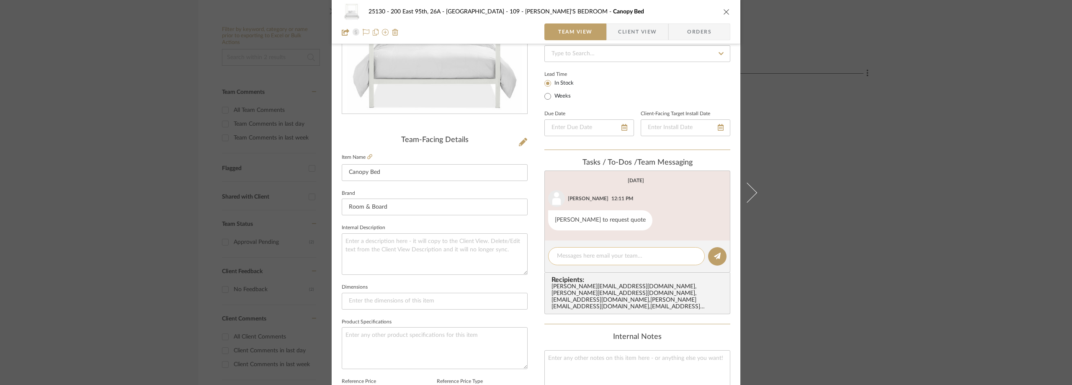
click at [566, 255] on textarea at bounding box center [626, 256] width 139 height 9
type textarea "u"
type textarea "Pricing updated to queen size."
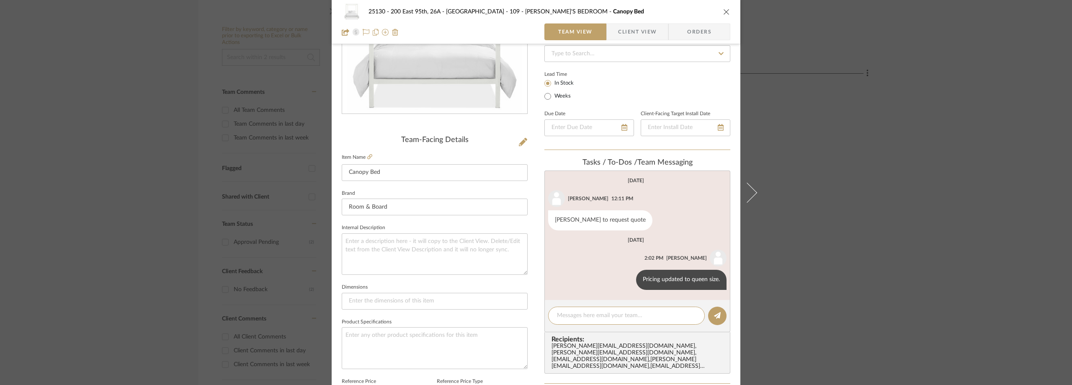
click at [934, 83] on div "25130 - 200 East 95th, 26A - Kosheleva 109 - [PERSON_NAME]'S BEDROOM Canopy Bed…" at bounding box center [536, 192] width 1072 height 385
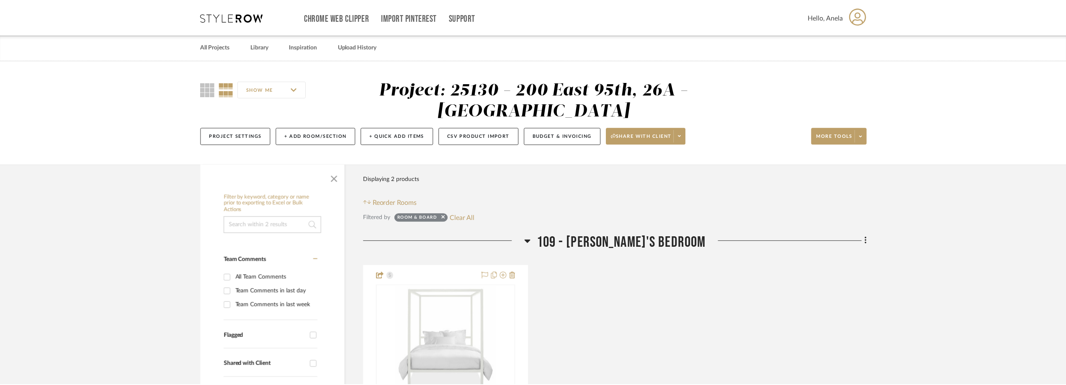
scroll to position [167, 0]
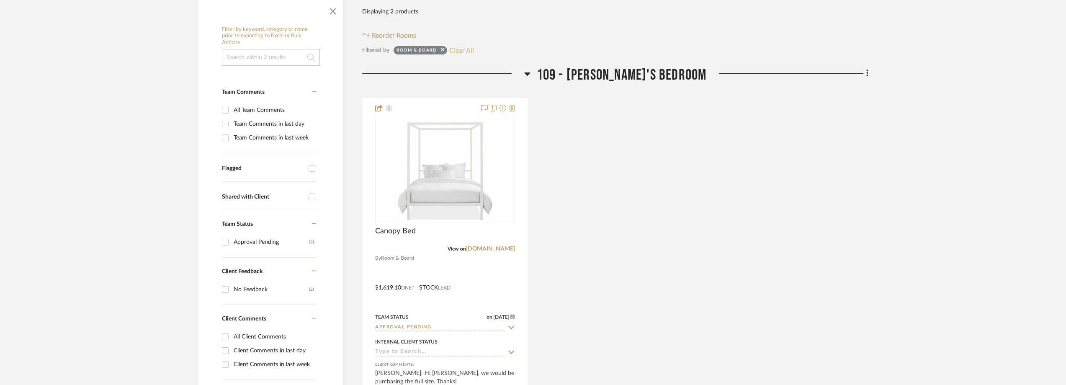
click at [453, 48] on button "Clear All" at bounding box center [461, 50] width 25 height 11
checkbox input "false"
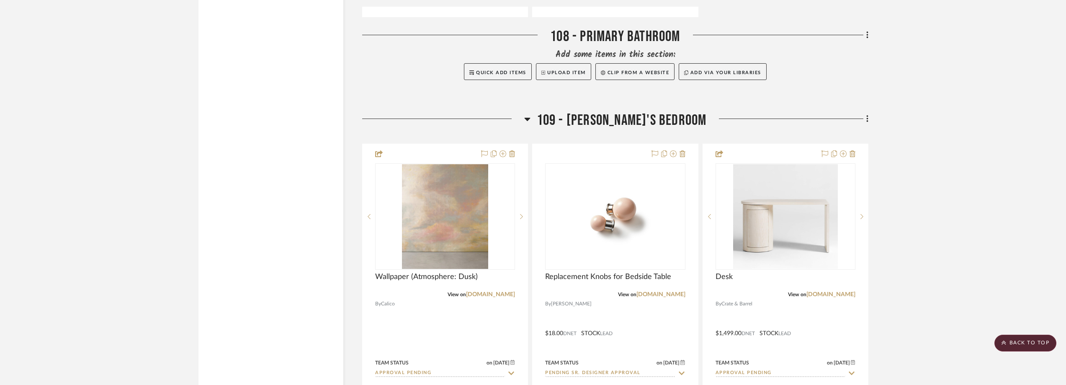
scroll to position [6029, 0]
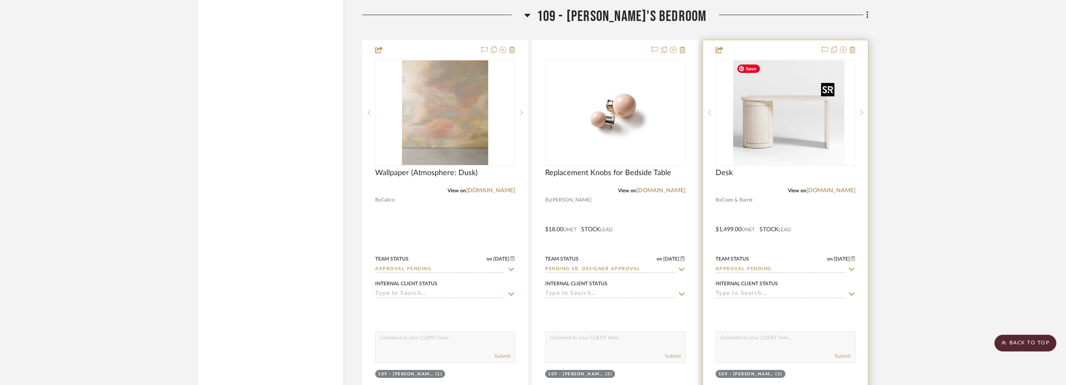
click at [772, 152] on div at bounding box center [786, 112] width 140 height 106
click at [764, 138] on img "0" at bounding box center [785, 112] width 105 height 105
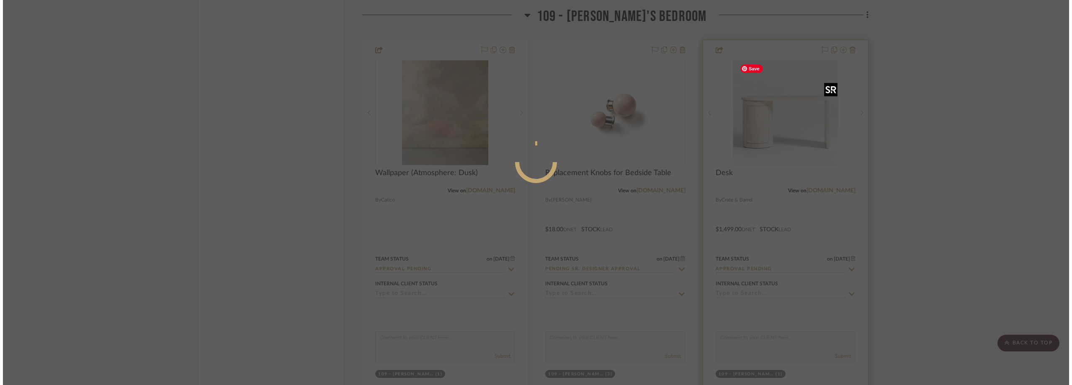
scroll to position [0, 0]
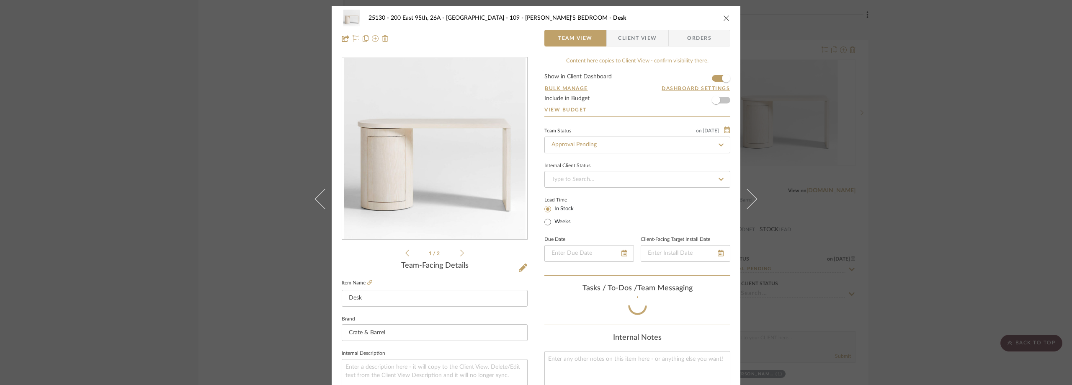
click at [644, 40] on span "Client View" at bounding box center [637, 38] width 39 height 17
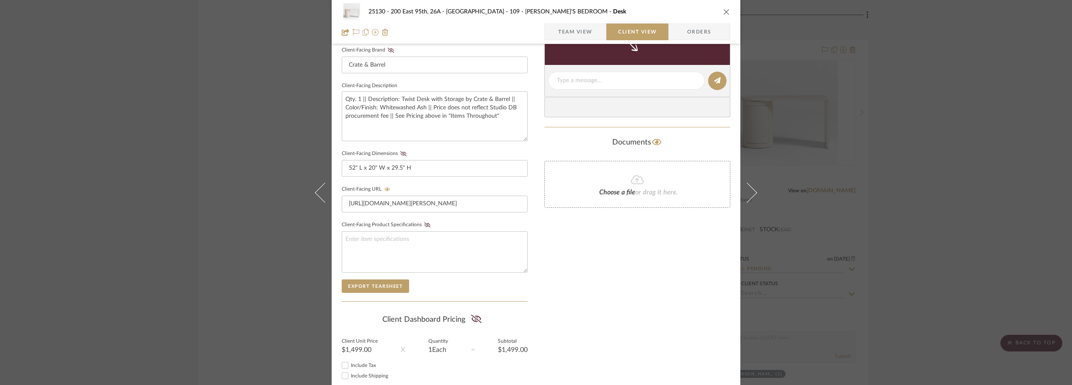
scroll to position [319, 0]
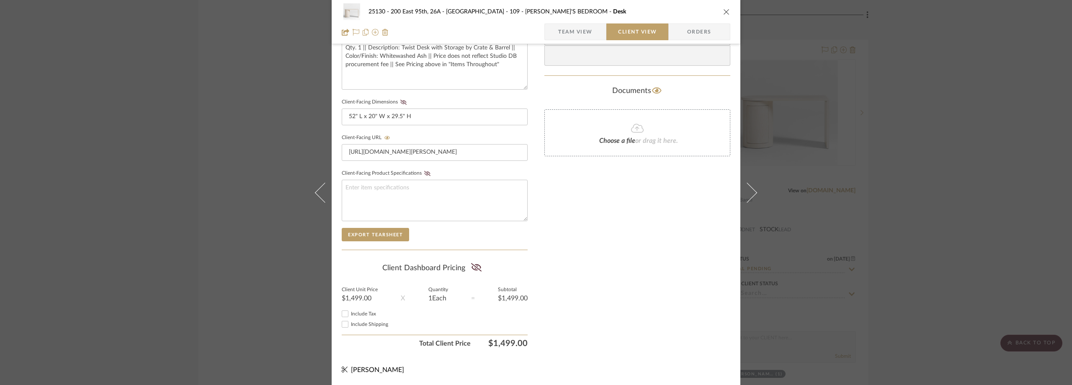
click at [363, 316] on span "Include Tax" at bounding box center [363, 313] width 25 height 5
click at [350, 316] on input "Include Tax" at bounding box center [345, 314] width 10 height 10
checkbox input "false"
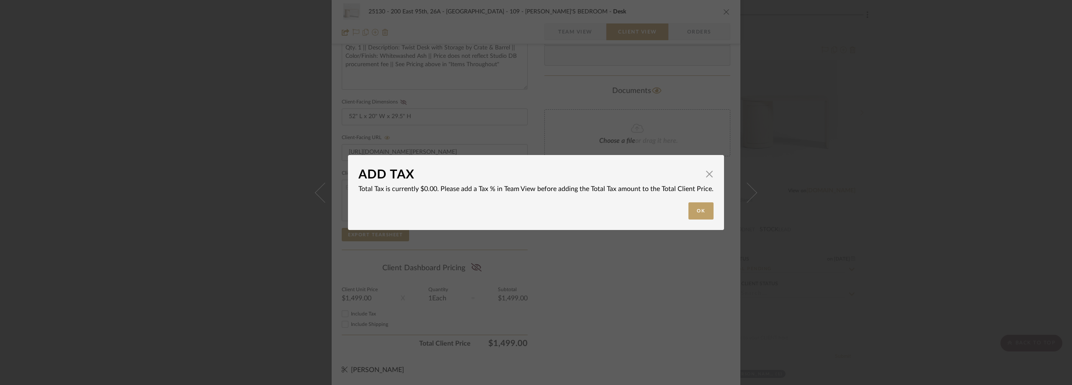
click at [366, 328] on div "ADD TAX × Total Tax is currently $0.00. Please add a Tax % in Team View before …" at bounding box center [536, 192] width 1072 height 385
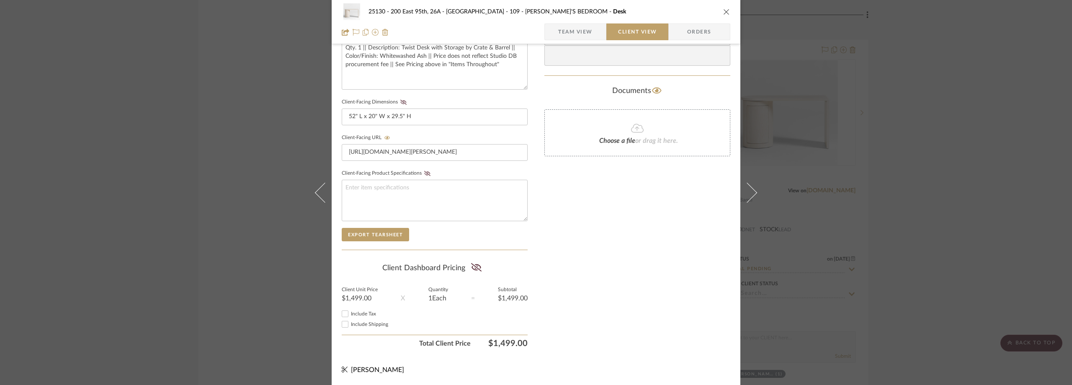
click at [366, 325] on span "Include Shipping" at bounding box center [369, 324] width 37 height 5
click at [350, 325] on input "Include Shipping" at bounding box center [345, 324] width 10 height 10
checkbox input "false"
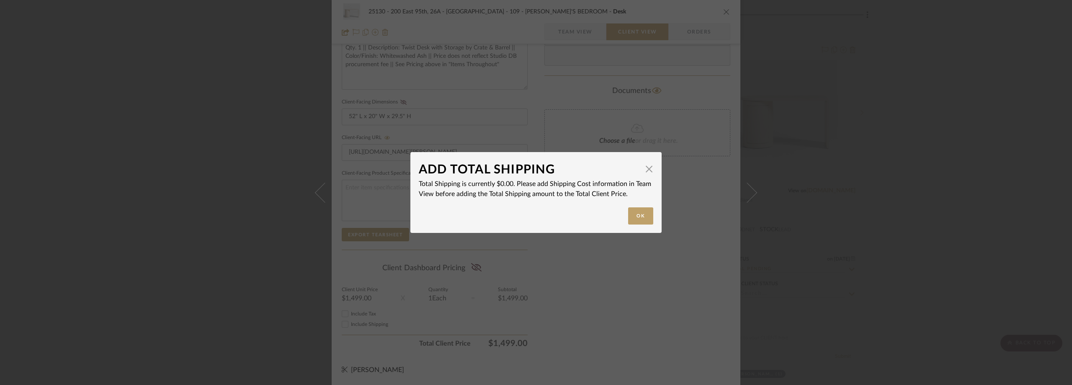
click at [602, 298] on div "ADD TOTAL SHIPPING × Total Shipping is currently $0.00. Please add Shipping Cos…" at bounding box center [536, 192] width 1072 height 385
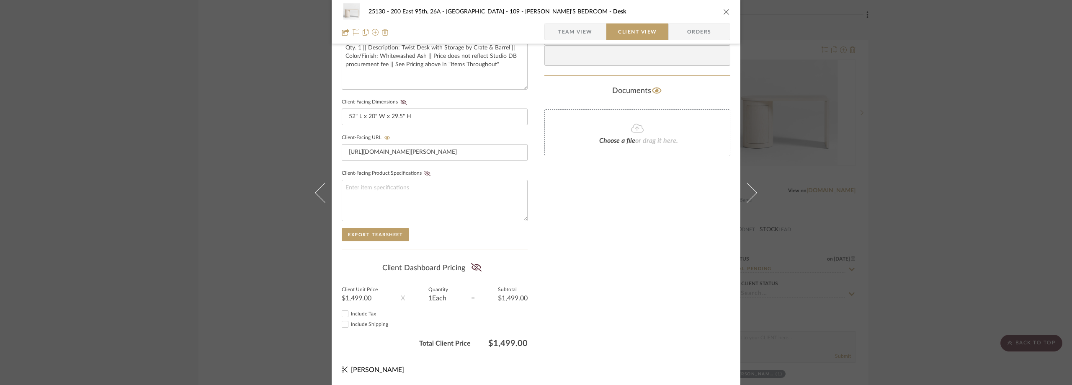
click at [553, 33] on span "button" at bounding box center [551, 31] width 13 height 17
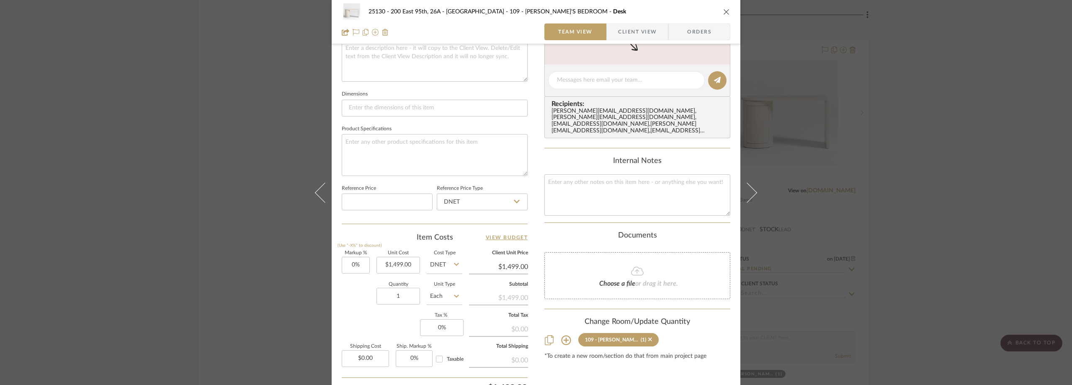
click at [224, 174] on div "25130 - 200 East 95th, 26A - Kosheleva 109 - ASTRID'S BEDROOM Desk Team View Cl…" at bounding box center [536, 192] width 1072 height 385
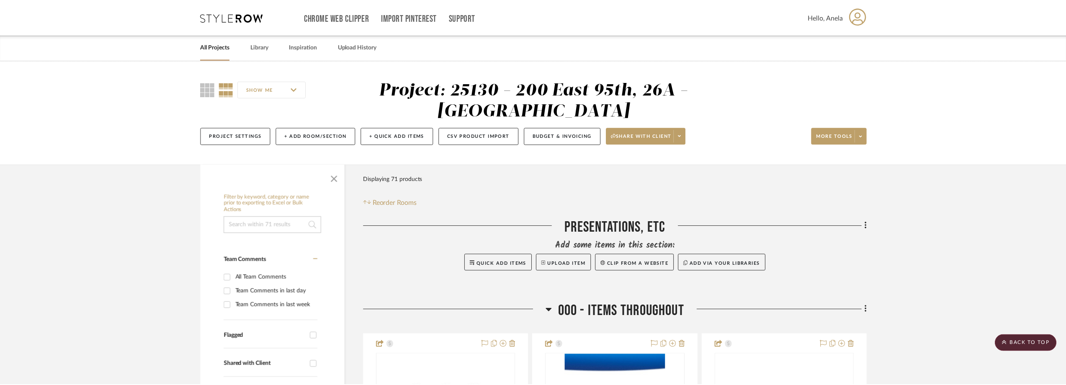
scroll to position [6029, 0]
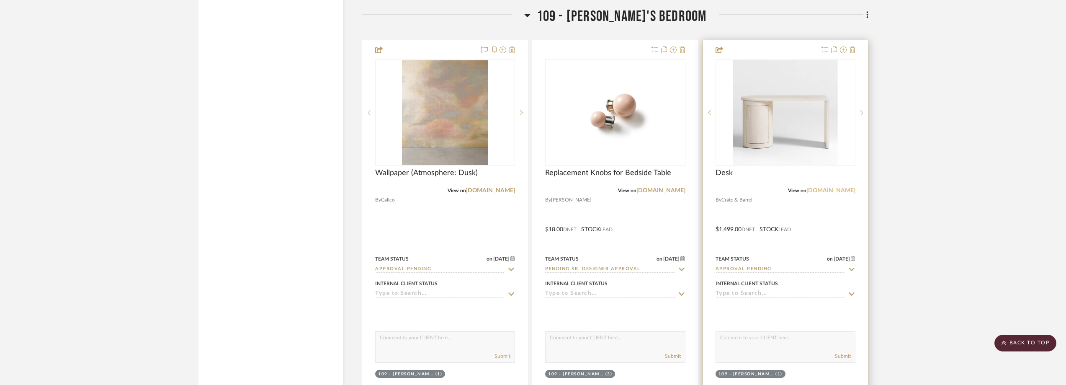
click at [842, 189] on link "crateandbarrel.com" at bounding box center [830, 191] width 49 height 6
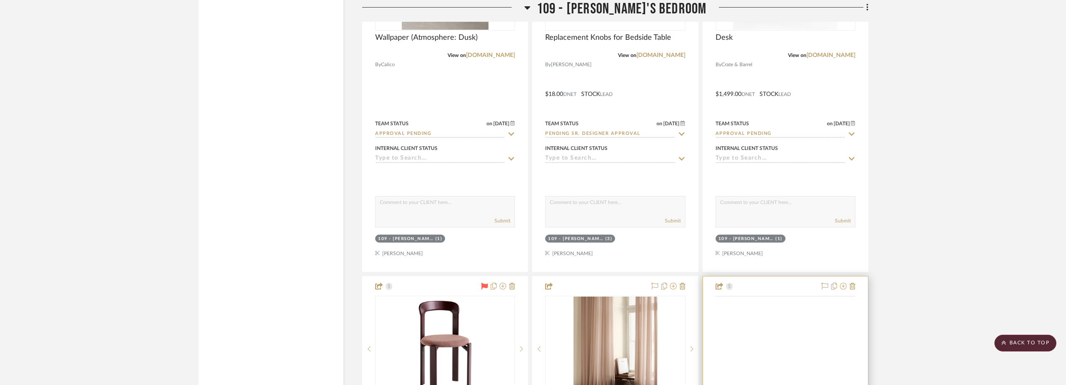
scroll to position [6447, 0]
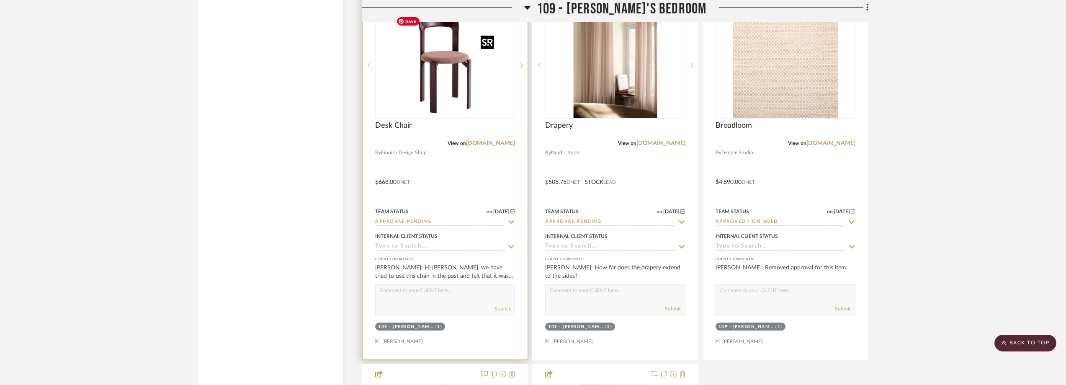
click at [456, 80] on img "0" at bounding box center [445, 65] width 105 height 105
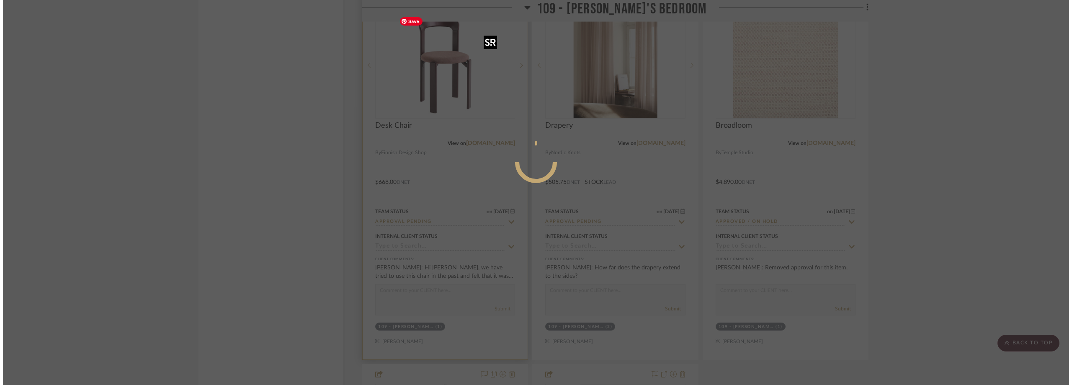
scroll to position [0, 0]
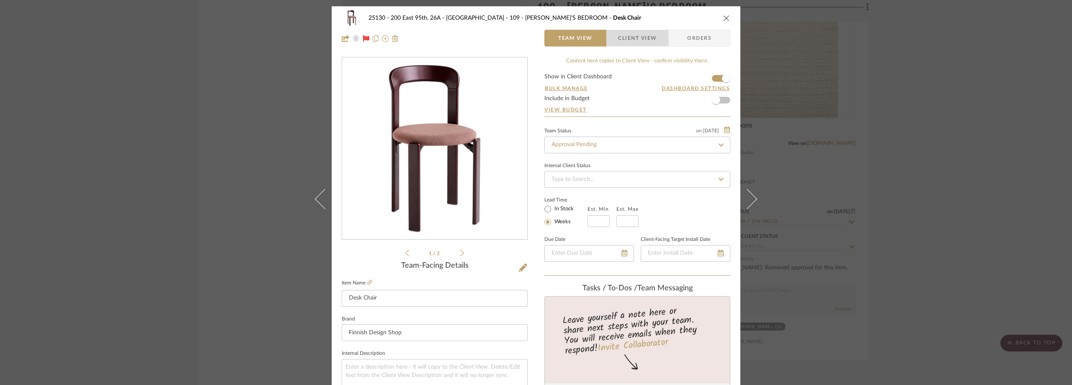
click at [620, 36] on span "Client View" at bounding box center [637, 38] width 39 height 17
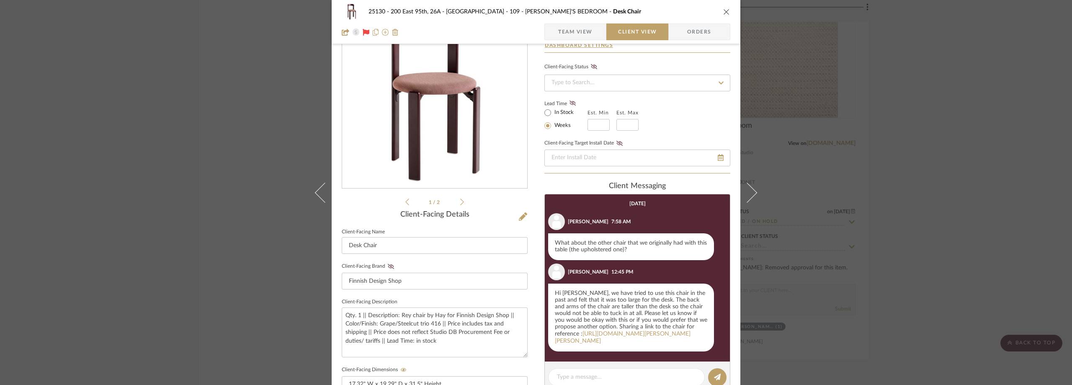
scroll to position [84, 0]
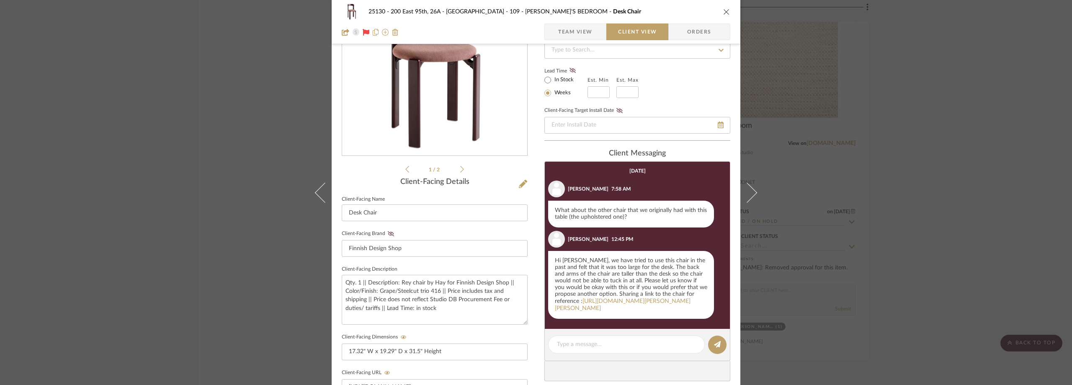
click at [941, 155] on div "25130 - 200 East 95th, 26A - Kosheleva 109 - ASTRID'S BEDROOM Desk Chair Team V…" at bounding box center [536, 192] width 1072 height 385
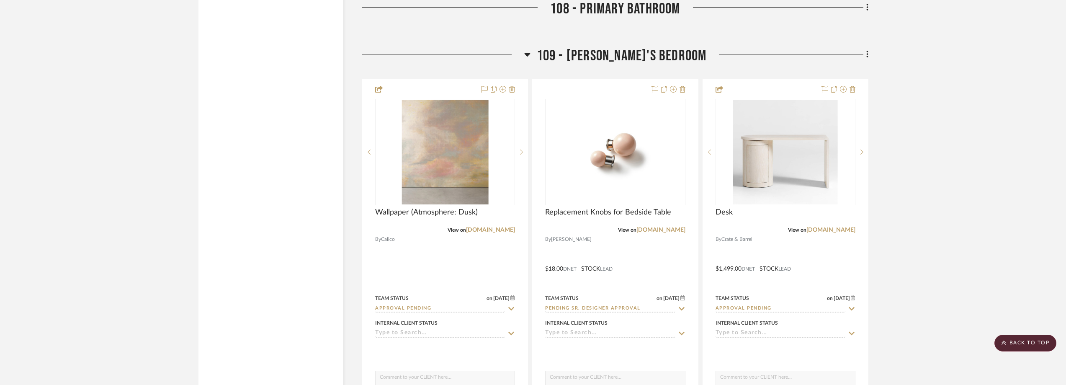
scroll to position [5987, 0]
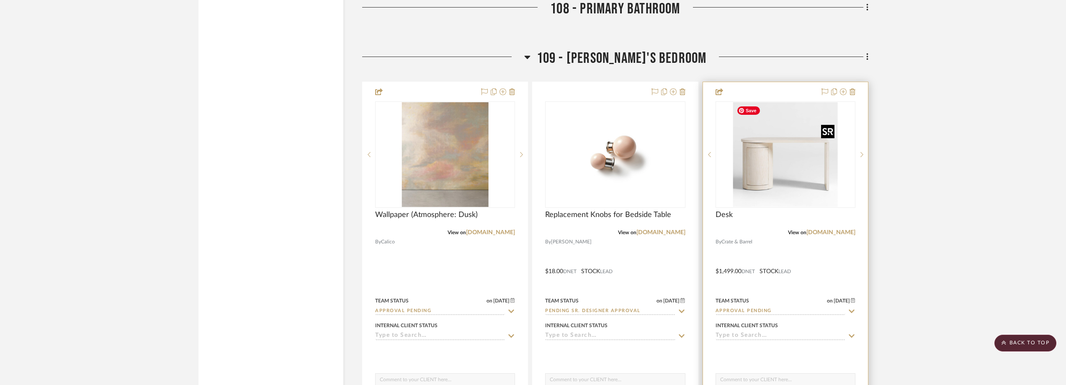
click at [788, 203] on img "0" at bounding box center [785, 154] width 105 height 105
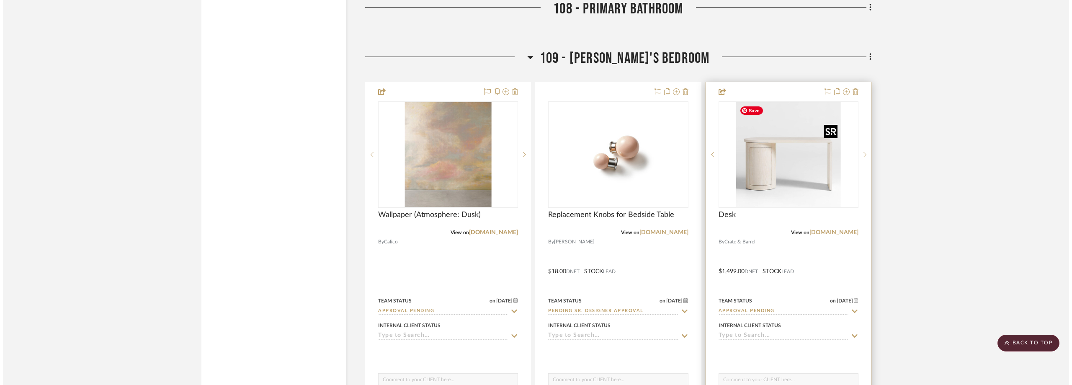
scroll to position [0, 0]
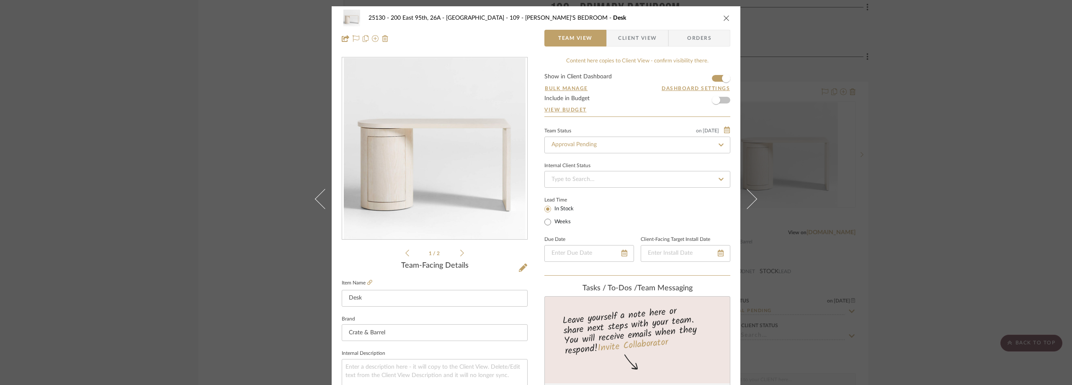
click at [631, 38] on span "Client View" at bounding box center [637, 38] width 39 height 17
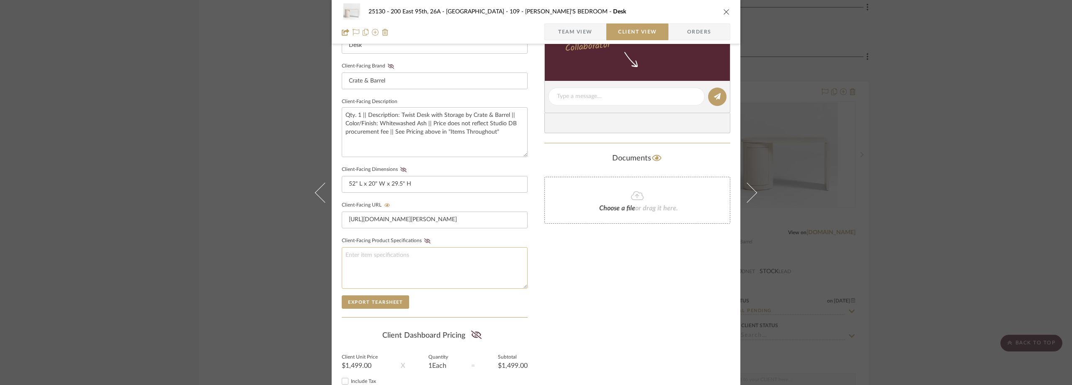
scroll to position [319, 0]
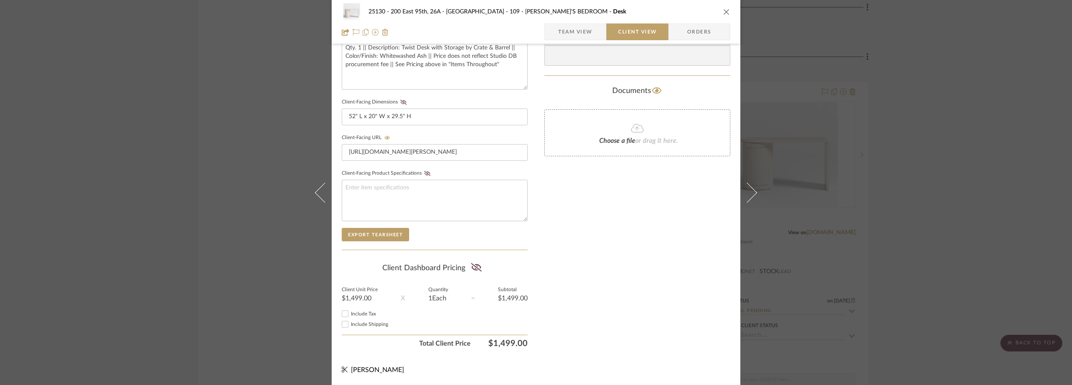
click at [855, 226] on div "25130 - 200 East 95th, 26A - Kosheleva 109 - ASTRID'S BEDROOM Desk Team View Cl…" at bounding box center [536, 192] width 1072 height 385
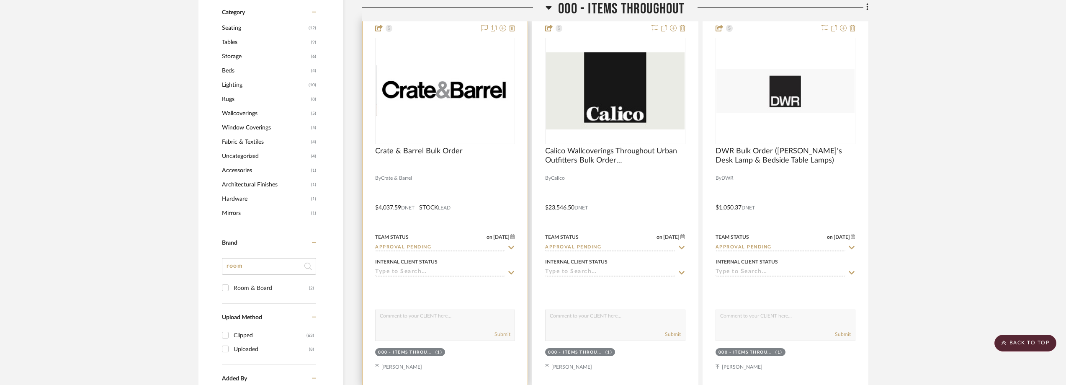
scroll to position [718, 0]
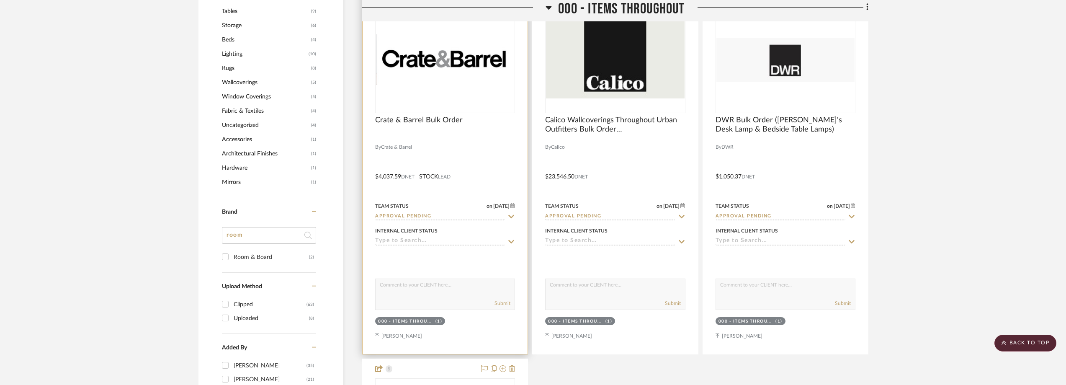
click at [432, 82] on img "0" at bounding box center [445, 59] width 138 height 51
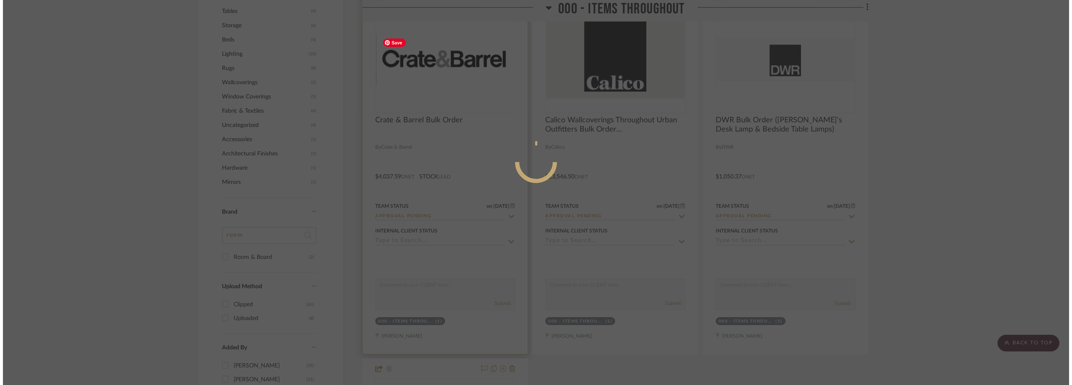
scroll to position [0, 0]
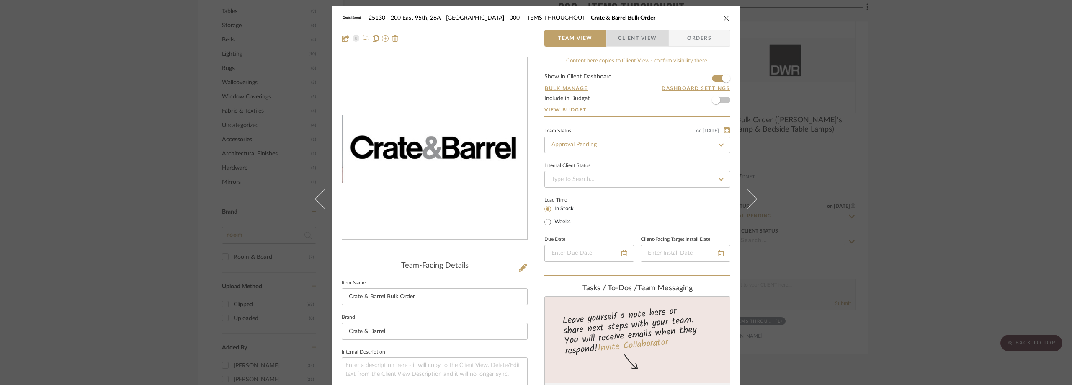
click at [607, 34] on span "button" at bounding box center [612, 38] width 11 height 17
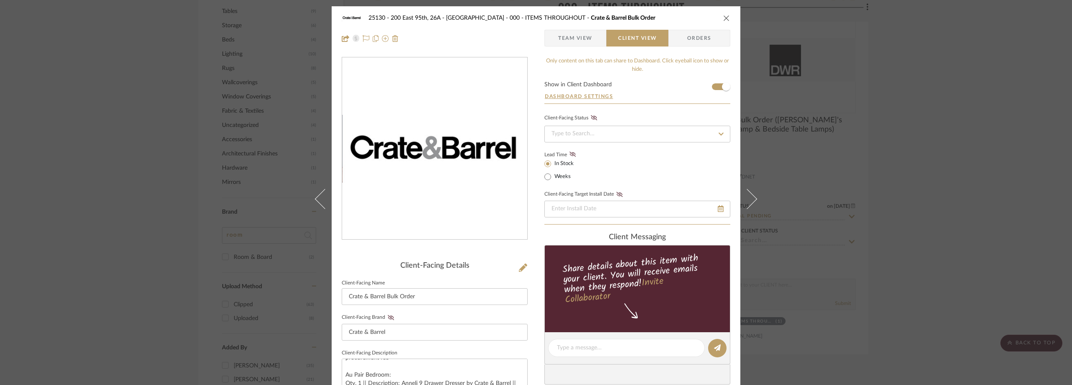
click at [862, 128] on div "25130 - 200 East 95th, 26A - Kosheleva 000 - ITEMS THROUGHOUT Crate & Barrel Bu…" at bounding box center [536, 192] width 1072 height 385
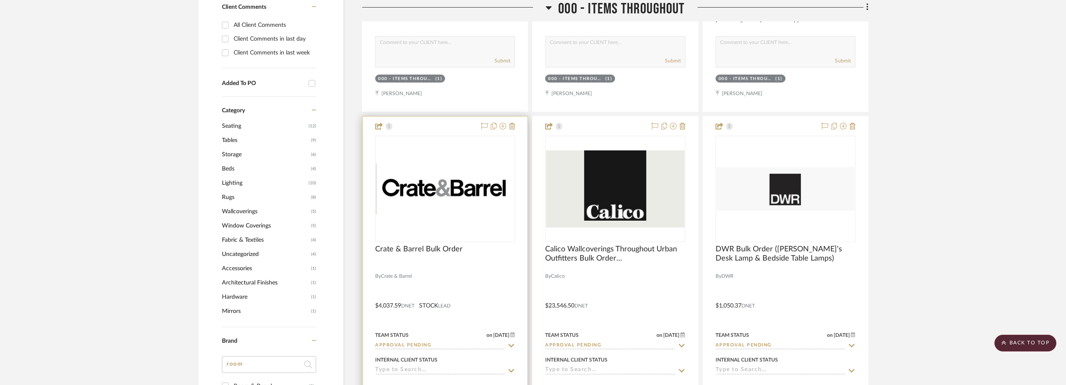
scroll to position [592, 0]
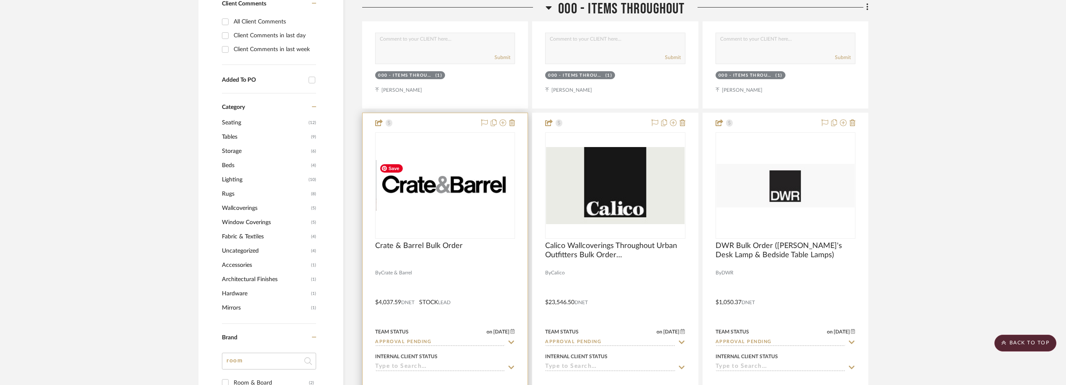
click at [476, 186] on img "0" at bounding box center [445, 185] width 138 height 51
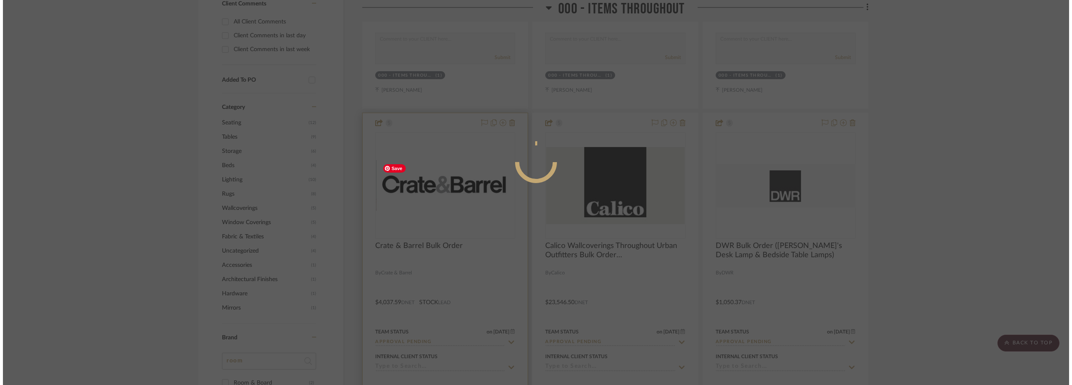
scroll to position [0, 0]
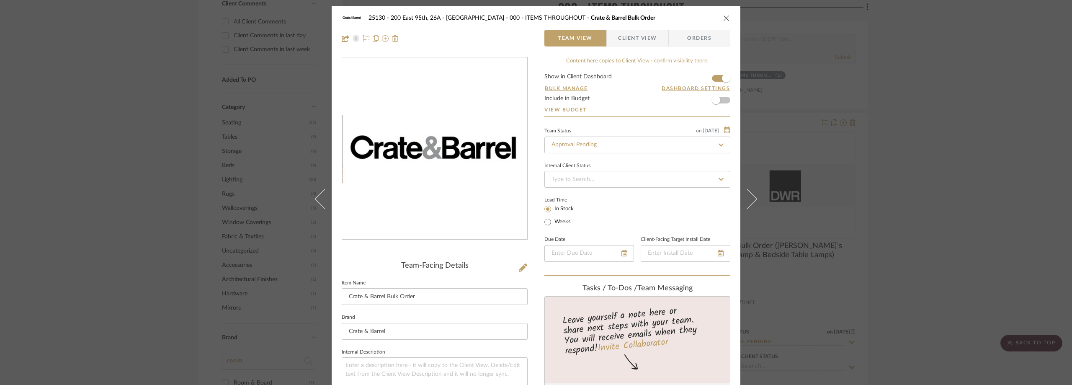
drag, startPoint x: 633, startPoint y: 36, endPoint x: 626, endPoint y: 43, distance: 10.4
click at [633, 35] on span "Client View" at bounding box center [637, 38] width 39 height 17
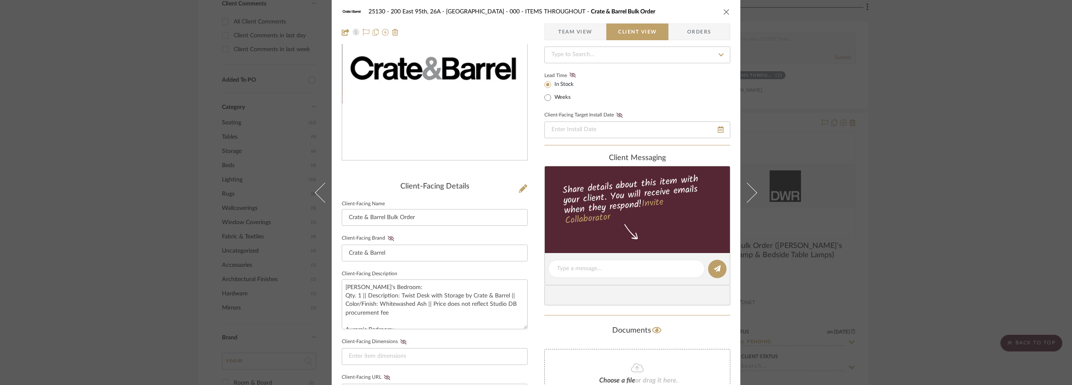
scroll to position [293, 0]
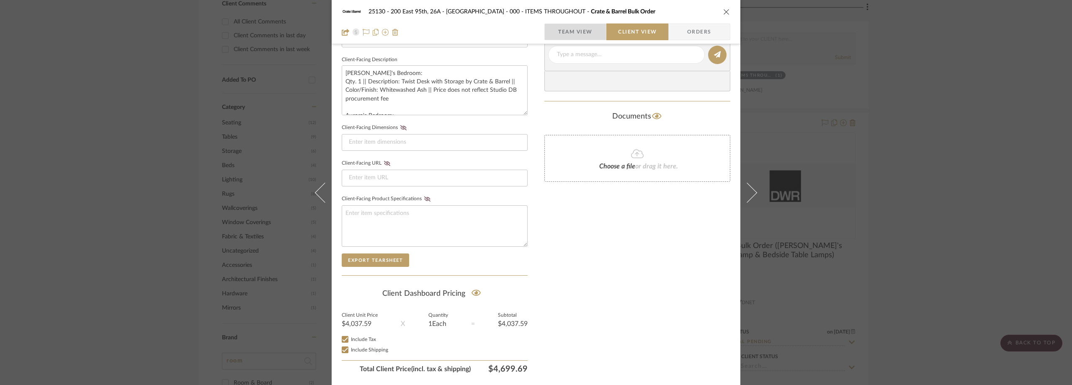
click at [571, 38] on span "Team View" at bounding box center [575, 31] width 34 height 17
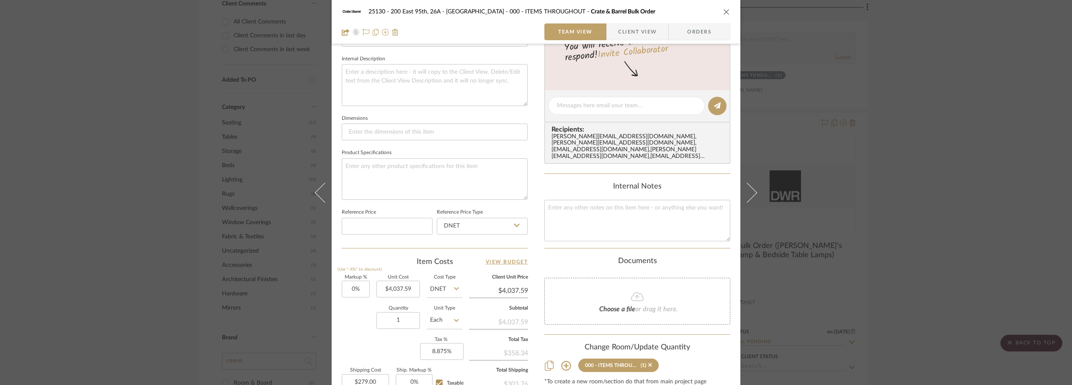
click at [620, 34] on span "Client View" at bounding box center [637, 31] width 39 height 17
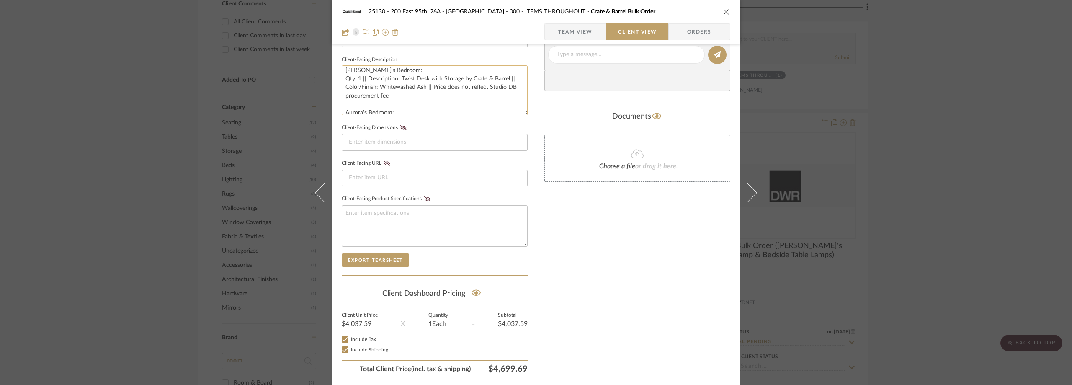
scroll to position [0, 0]
click at [149, 106] on div "25130 - 200 East 95th, 26A - Kosheleva 000 - ITEMS THROUGHOUT Crate & Barrel Bu…" at bounding box center [536, 192] width 1072 height 385
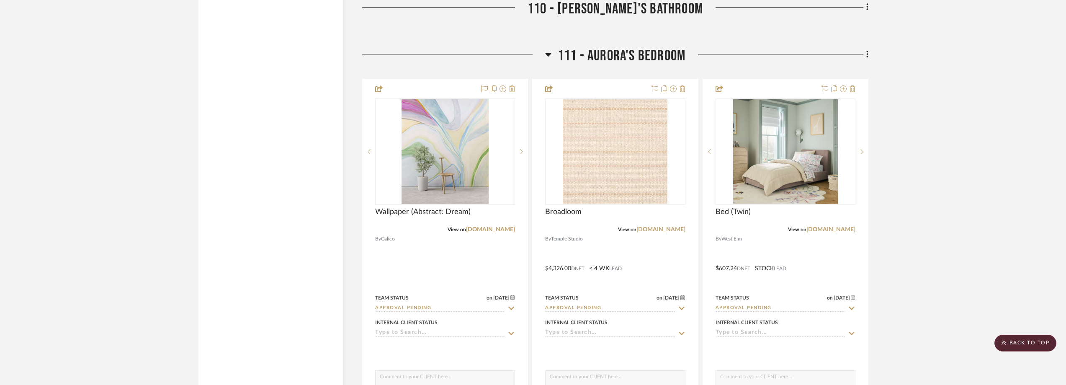
scroll to position [7208, 0]
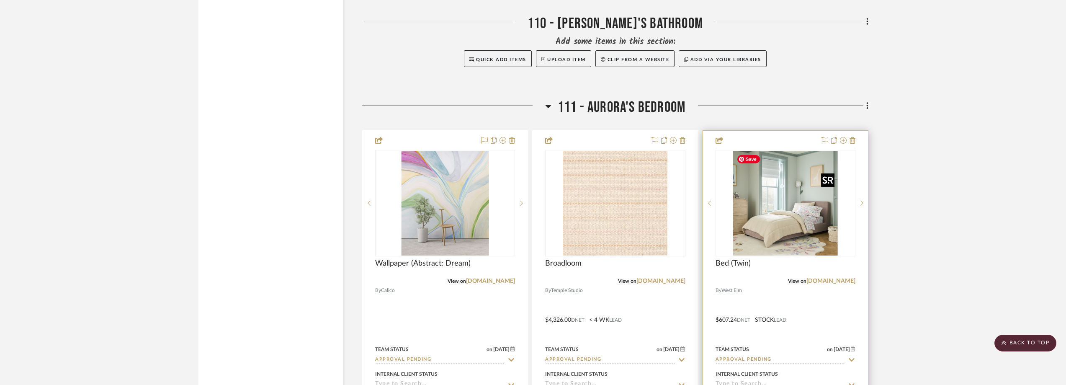
click at [786, 200] on img "0" at bounding box center [785, 203] width 105 height 105
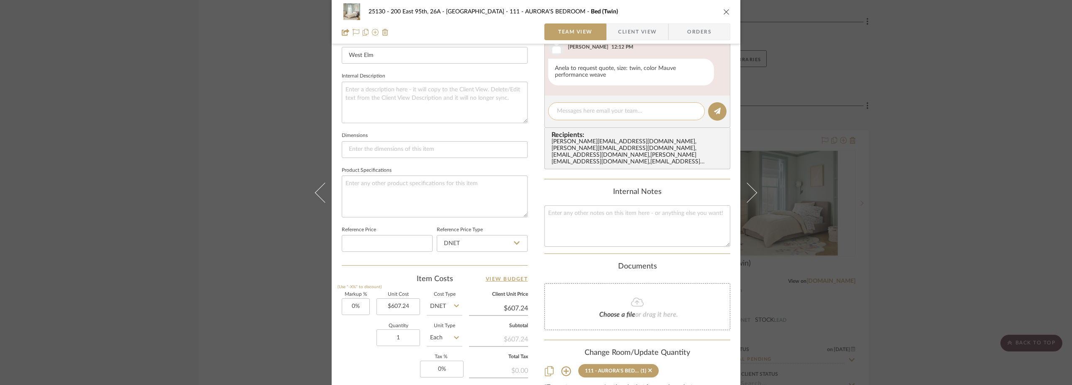
scroll to position [209, 0]
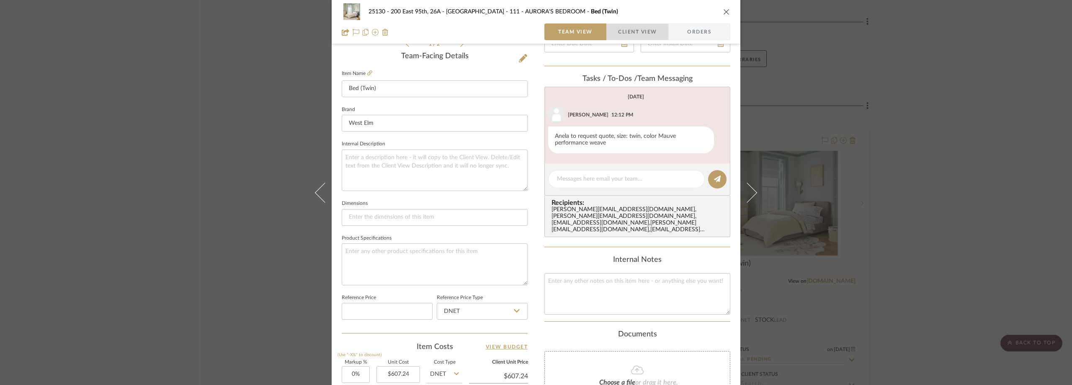
click at [630, 32] on span "Client View" at bounding box center [637, 31] width 39 height 17
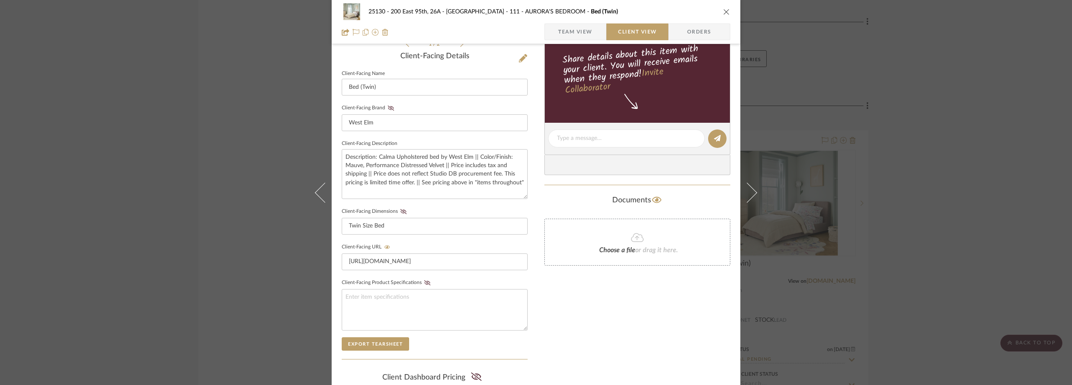
click at [278, 172] on div "25130 - 200 East 95th, 26A - Kosheleva 111 - AURORA'S BEDROOM Bed (Twin) Team V…" at bounding box center [536, 192] width 1072 height 385
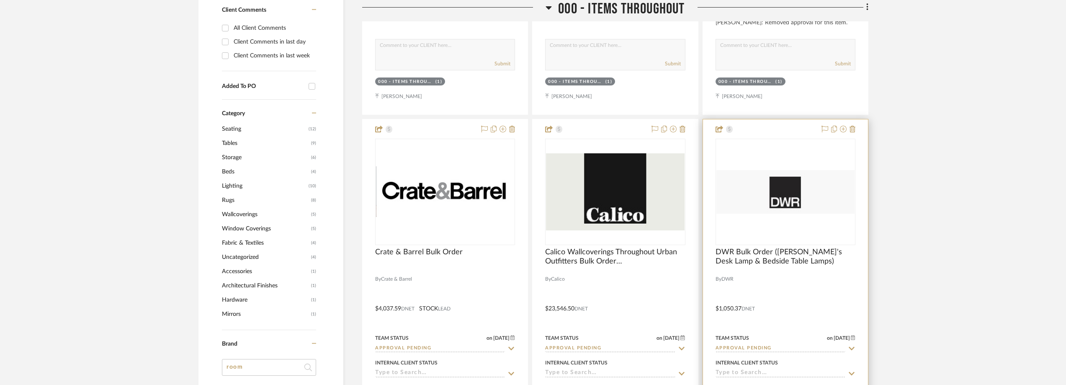
scroll to position [754, 0]
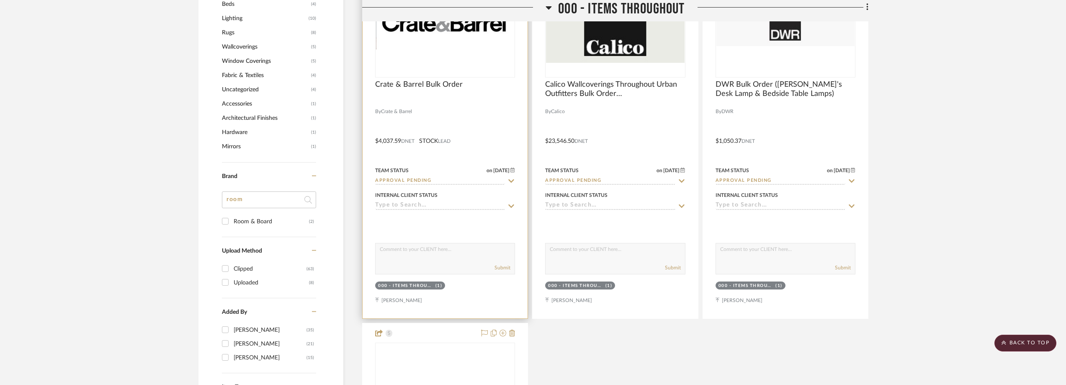
click at [469, 50] on div "0" at bounding box center [445, 25] width 139 height 106
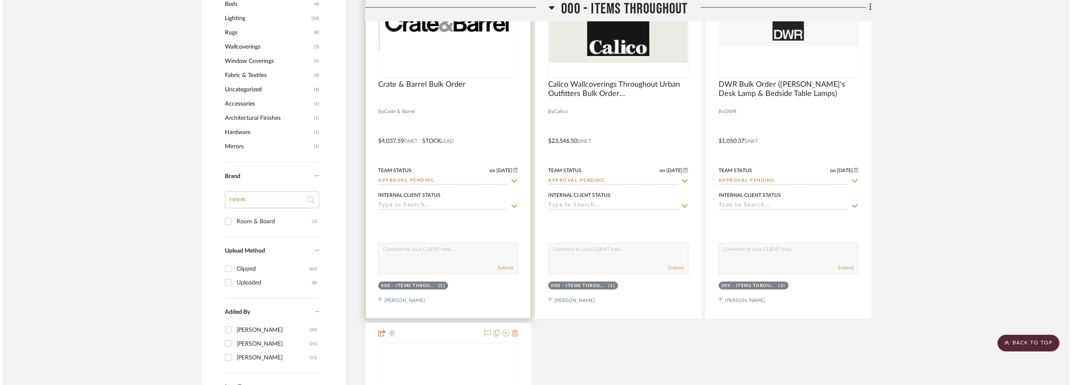
scroll to position [0, 0]
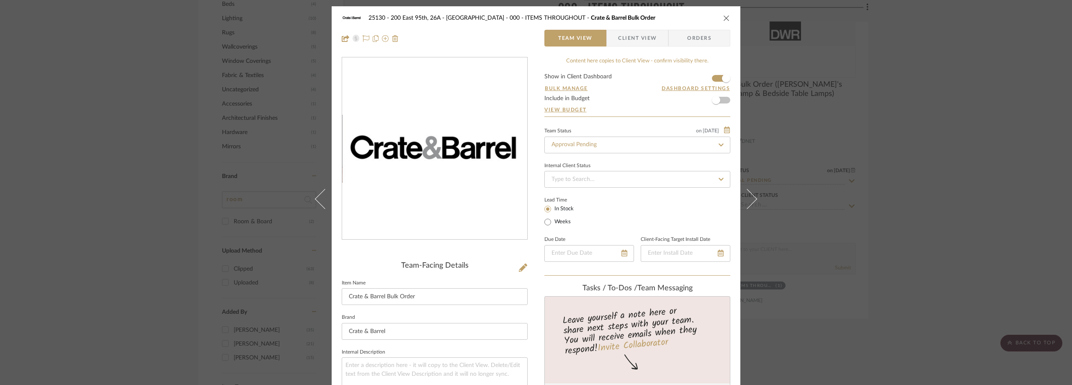
click at [637, 39] on span "Client View" at bounding box center [637, 38] width 39 height 17
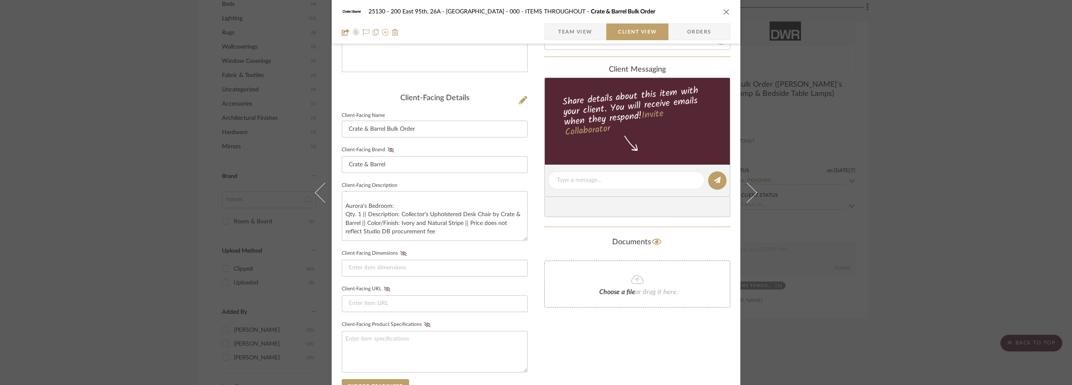
scroll to position [209, 0]
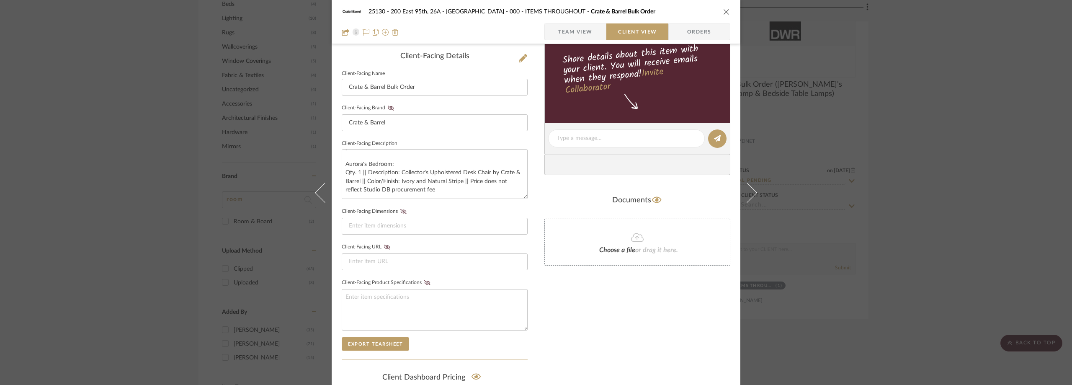
click at [114, 247] on div "25130 - 200 East 95th, 26A - Kosheleva 000 - ITEMS THROUGHOUT Crate & Barrel Bu…" at bounding box center [536, 192] width 1072 height 385
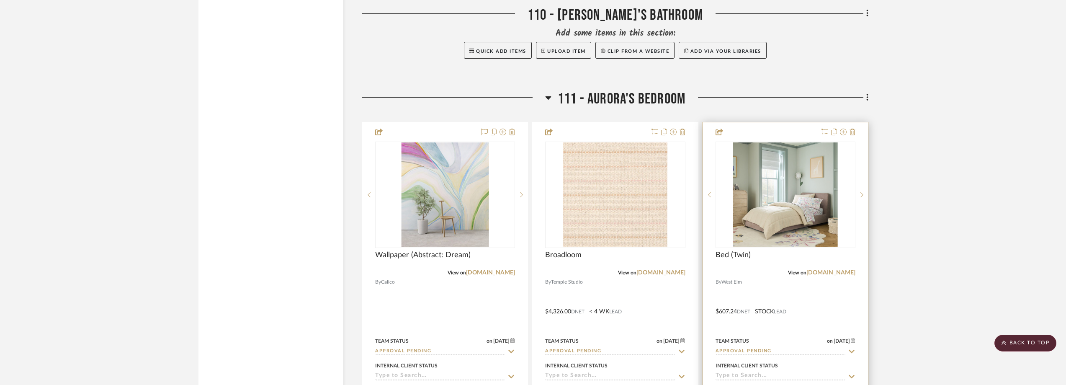
scroll to position [7300, 0]
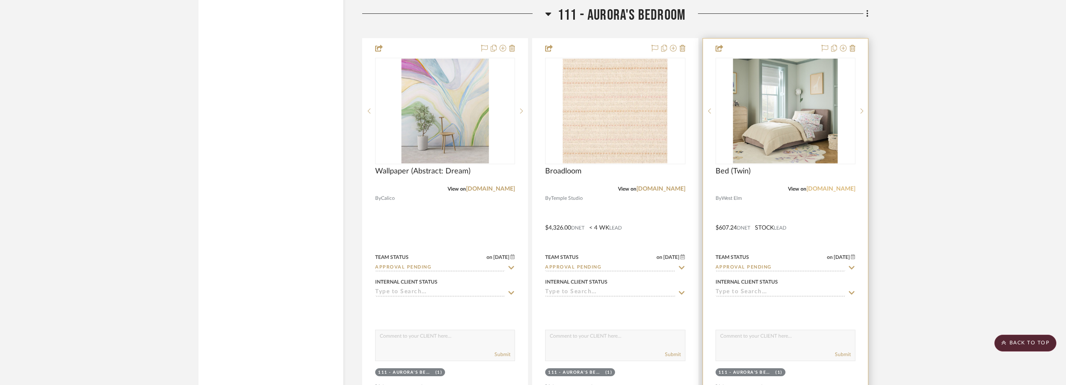
click at [827, 187] on link "westelm.com" at bounding box center [830, 189] width 49 height 6
click at [802, 121] on img "0" at bounding box center [785, 111] width 105 height 105
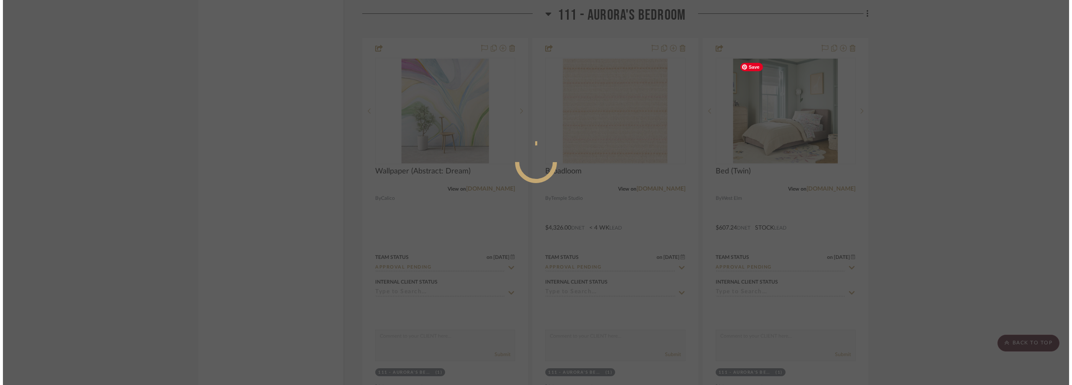
scroll to position [0, 0]
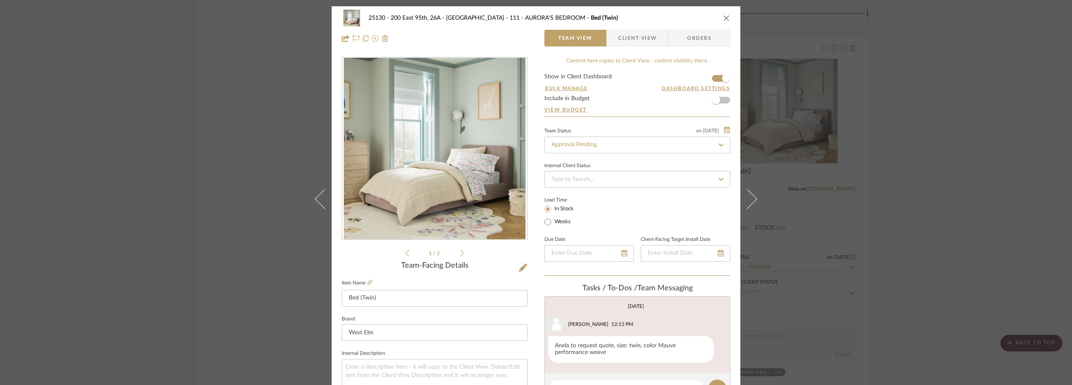
click at [634, 33] on span "Client View" at bounding box center [637, 38] width 39 height 17
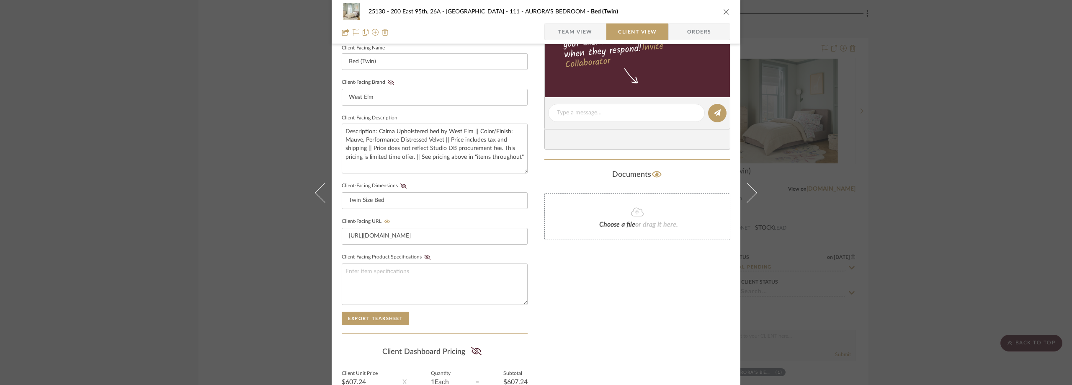
scroll to position [251, 0]
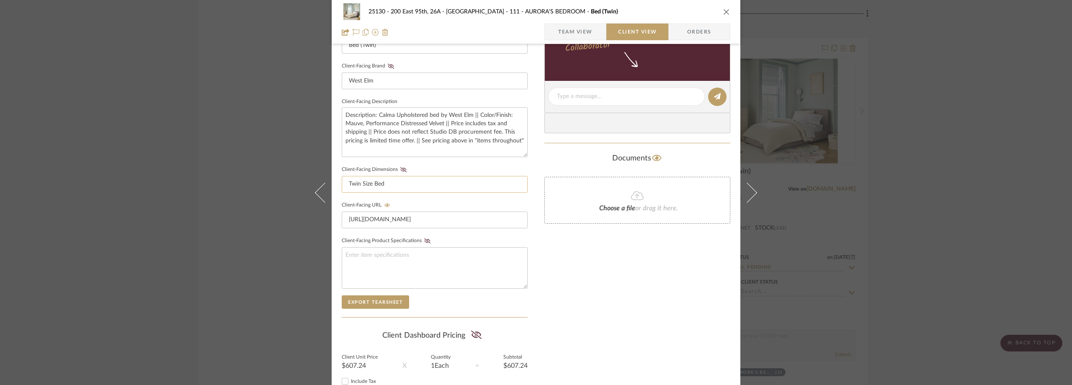
click at [319, 189] on mat-dialog-content "25130 - 200 East 95th, 26A - Kosheleva 111 - AURORA'S BEDROOM Bed (Twin) Team V…" at bounding box center [536, 103] width 456 height 697
type input "Full Size"
click at [444, 162] on sr-form-field "Client-Facing Description Description: Calma Upholstered bed by West Elm || Col…" at bounding box center [435, 130] width 186 height 68
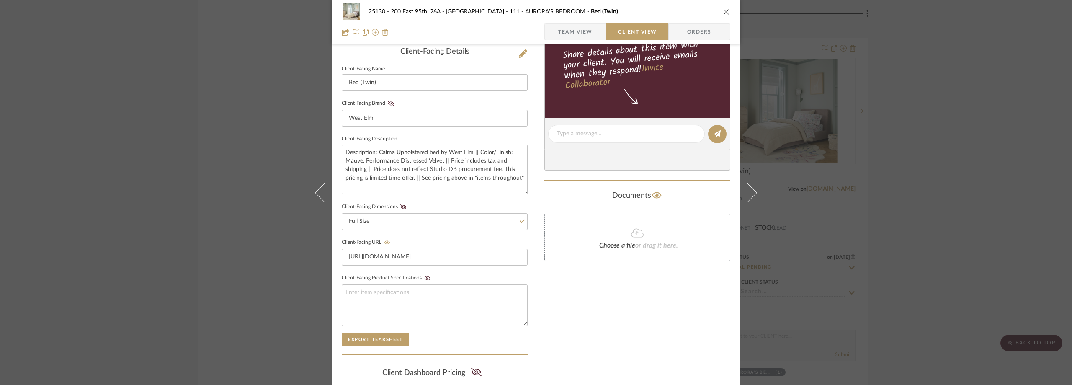
scroll to position [167, 0]
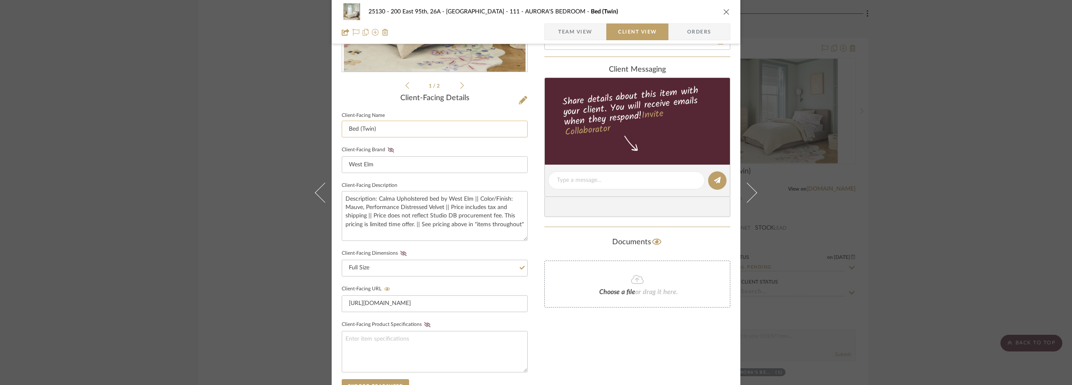
drag, startPoint x: 376, startPoint y: 128, endPoint x: 362, endPoint y: 130, distance: 14.4
click at [358, 130] on input "Bed (Twin)" at bounding box center [435, 129] width 186 height 17
type input "Bed (Full)"
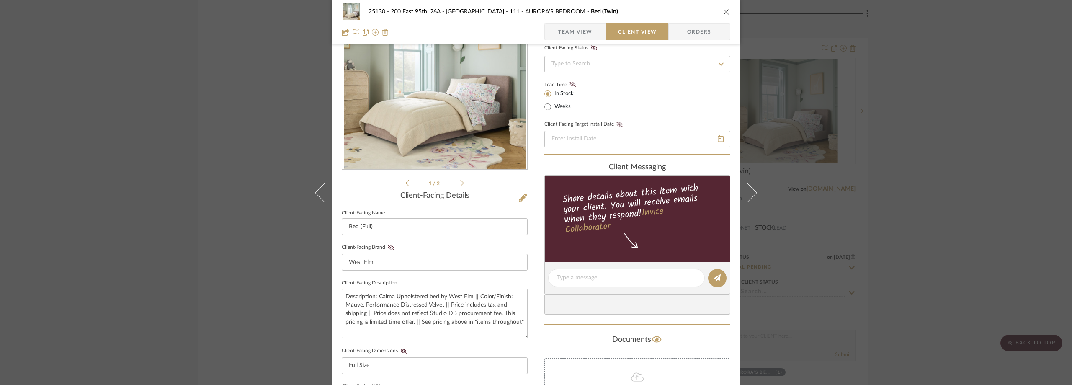
scroll to position [0, 0]
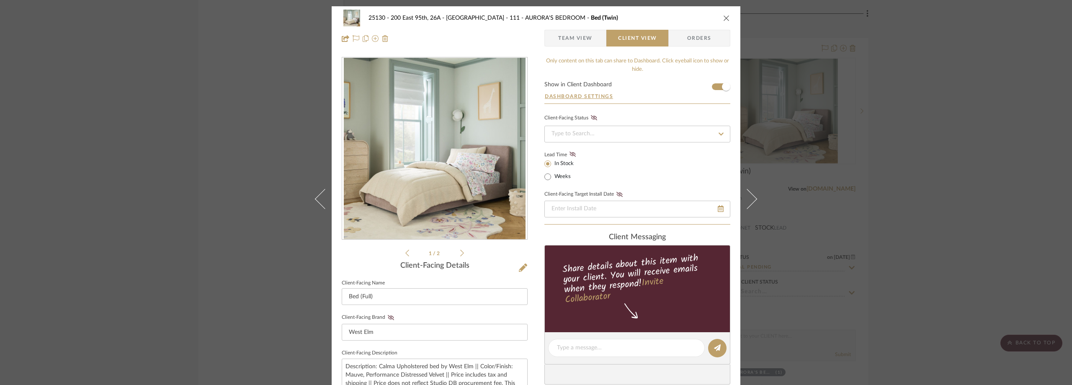
click at [456, 259] on div "1 / 2 Client-Facing Details Client-Facing Name Bed (Full) Client-Facing Brand W…" at bounding box center [435, 363] width 186 height 613
click at [457, 255] on li "1 / 2" at bounding box center [434, 253] width 51 height 10
click at [460, 255] on icon at bounding box center [462, 253] width 4 height 8
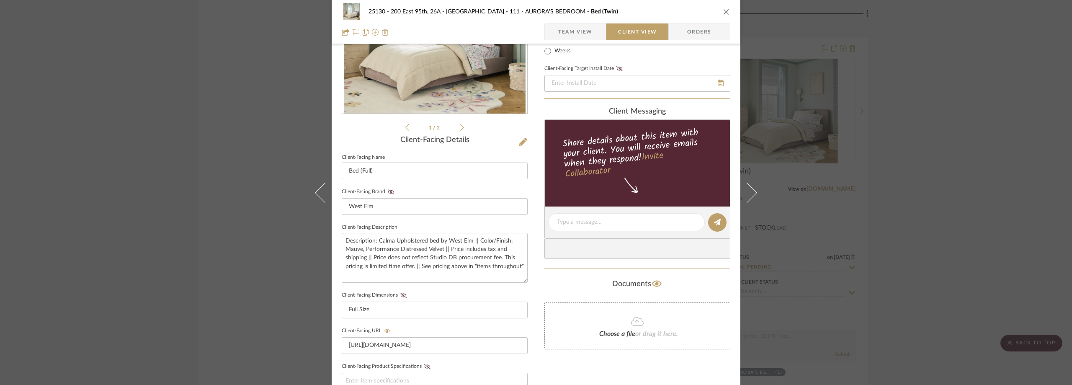
click at [593, 34] on span "Team View" at bounding box center [575, 31] width 61 height 17
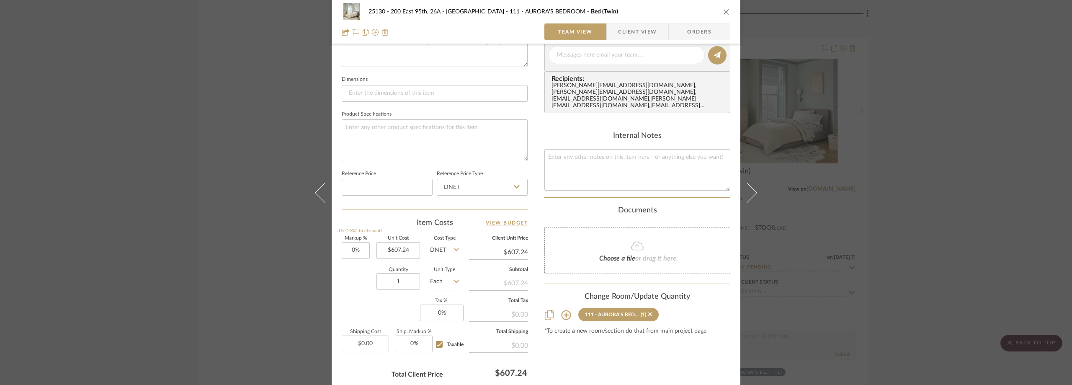
scroll to position [335, 0]
click at [401, 252] on input "607.24" at bounding box center [398, 248] width 44 height 17
type input "$799.20"
click at [373, 216] on div "1 / 2 Team-Facing Details Item Name Bed (Twin) Brand West Elm Internal Descript…" at bounding box center [435, 66] width 186 height 689
type input "$799.20"
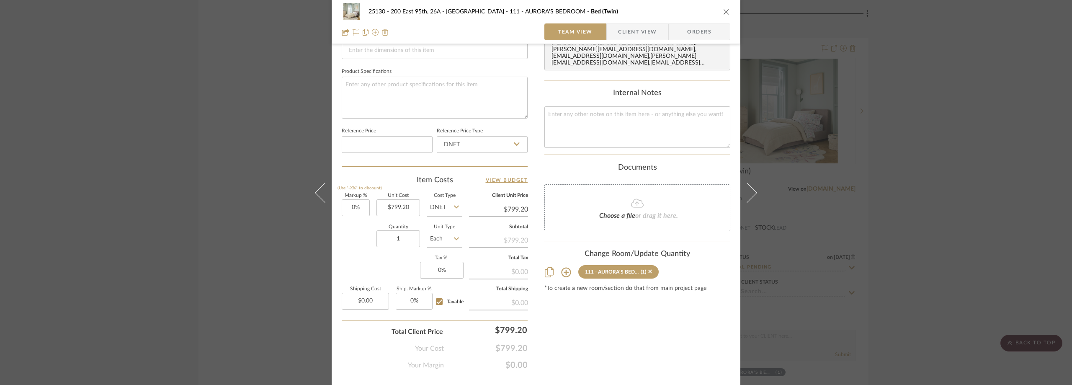
scroll to position [395, 0]
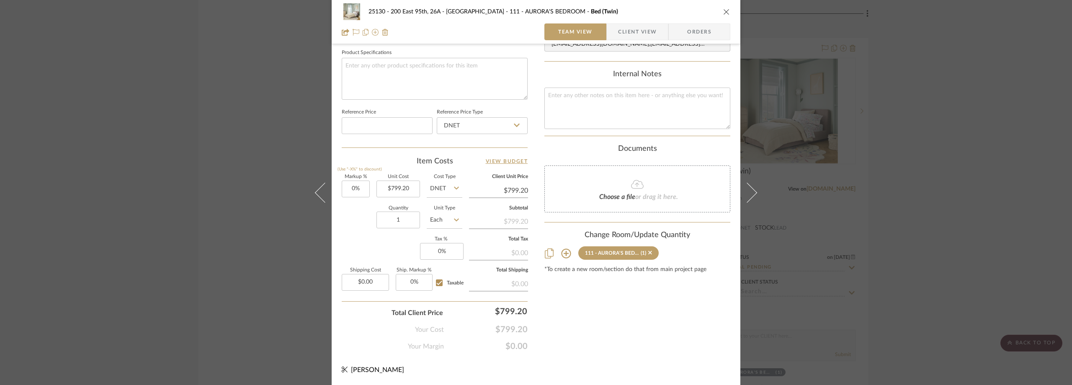
click at [632, 32] on span "Client View" at bounding box center [637, 31] width 39 height 17
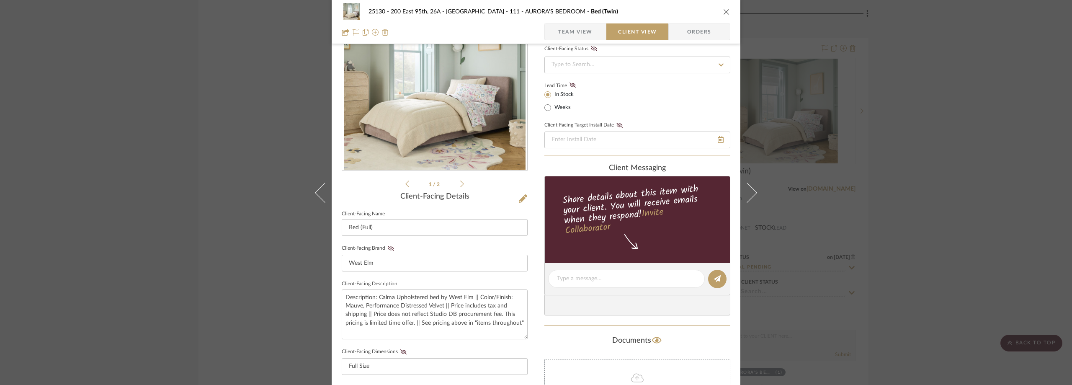
scroll to position [0, 0]
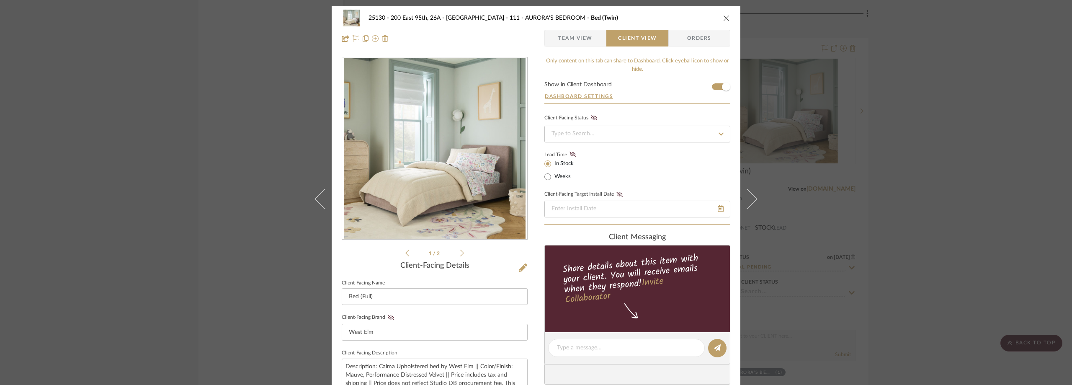
click at [951, 166] on div "25130 - 200 East 95th, 26A - Kosheleva 111 - AURORA'S BEDROOM Bed (Twin) Team V…" at bounding box center [536, 192] width 1072 height 385
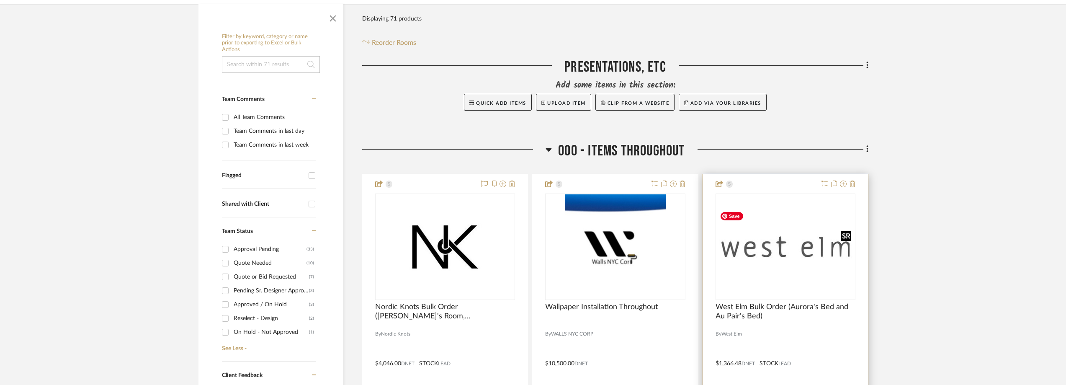
scroll to position [335, 0]
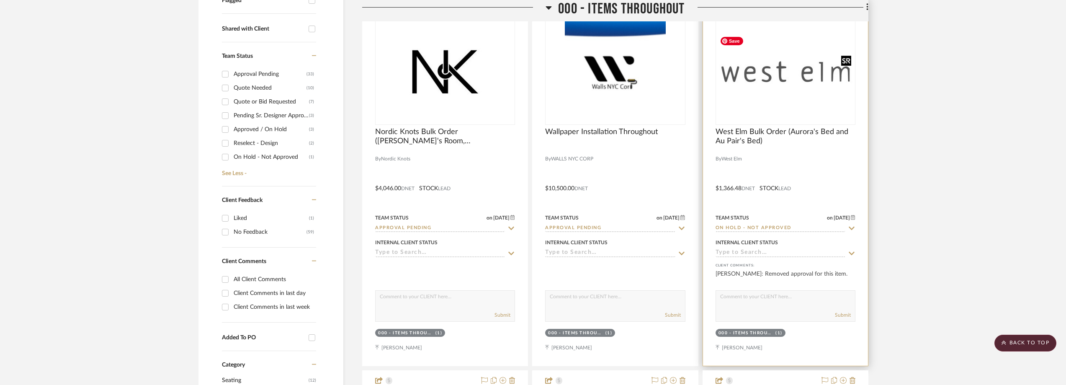
click at [757, 88] on img "0" at bounding box center [785, 72] width 138 height 78
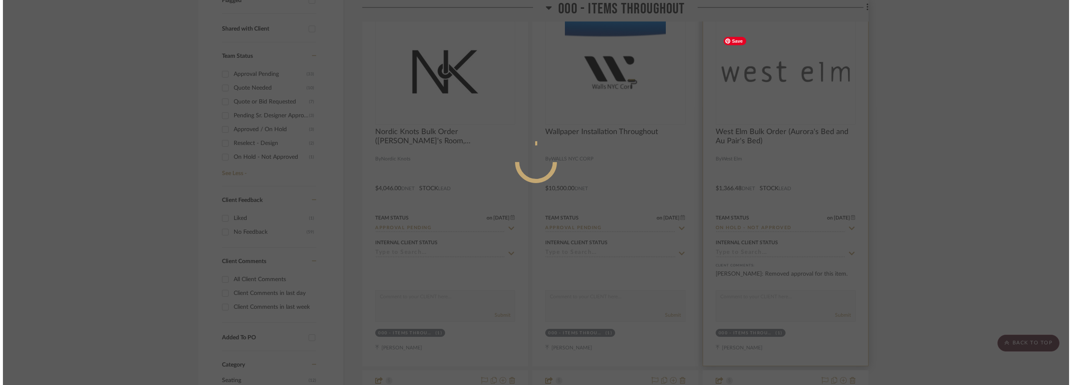
scroll to position [0, 0]
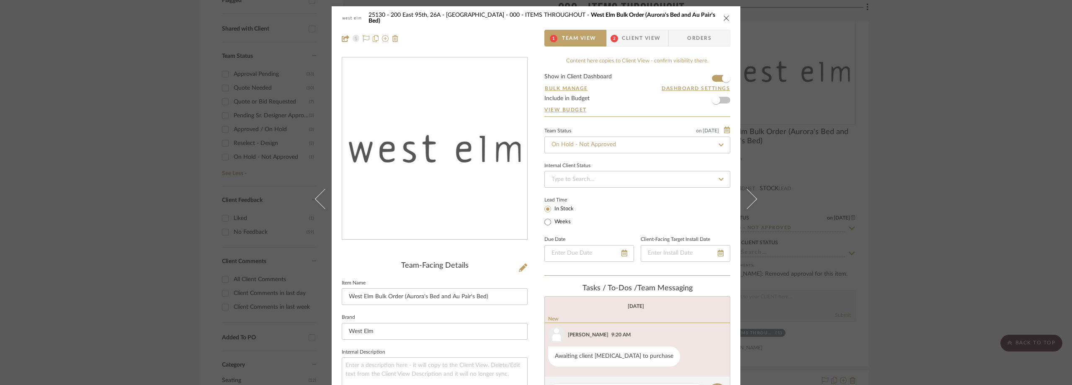
click at [648, 37] on span "Client View" at bounding box center [641, 38] width 39 height 17
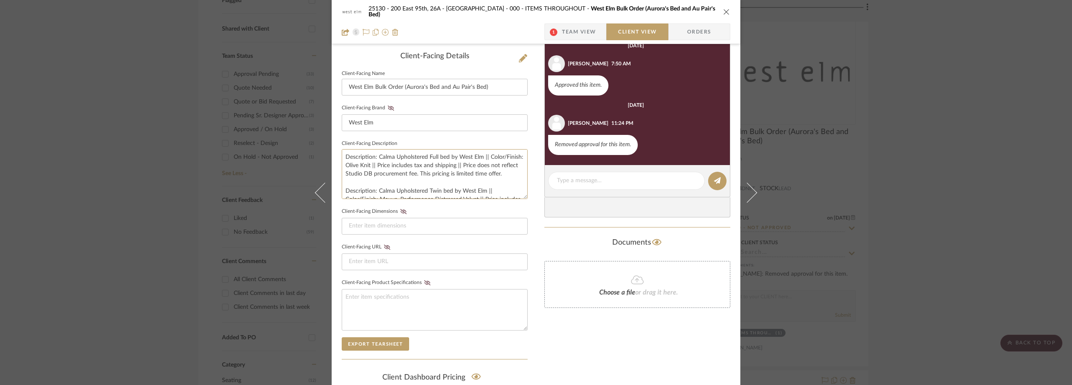
scroll to position [34, 0]
click at [146, 180] on div "25130 - 200 East 95th, 26A - Kosheleva 000 - ITEMS THROUGHOUT West Elm Bulk Ord…" at bounding box center [536, 192] width 1072 height 385
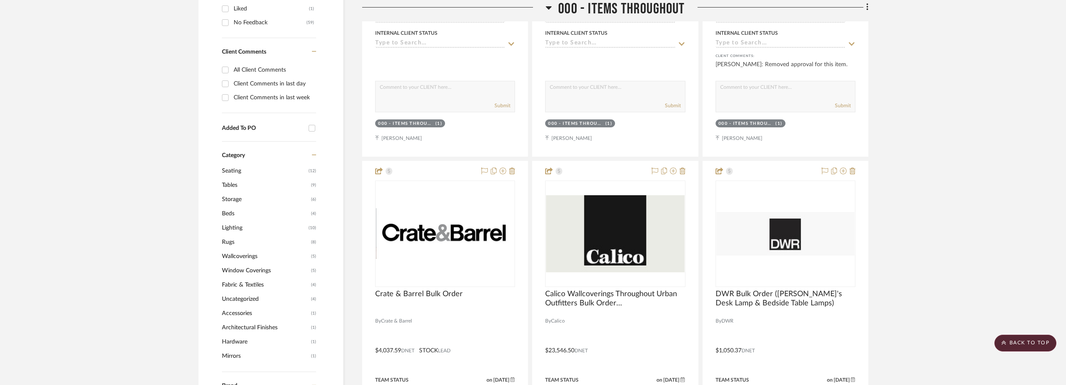
scroll to position [712, 0]
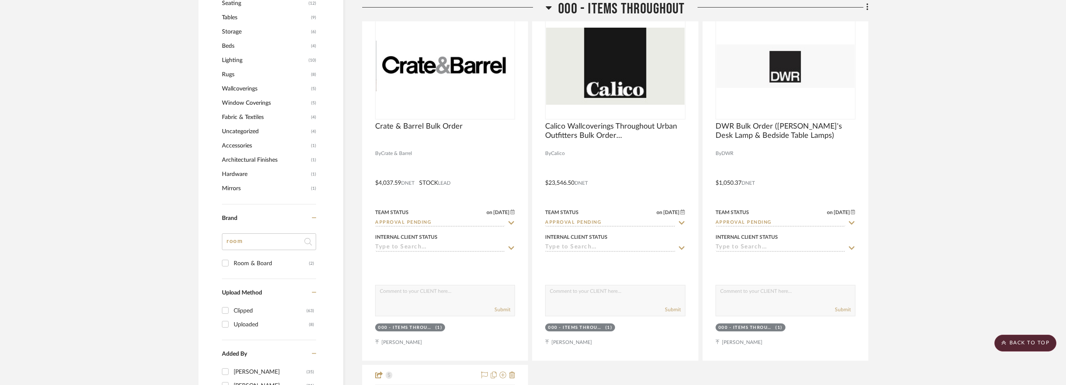
drag, startPoint x: 259, startPoint y: 241, endPoint x: 209, endPoint y: 243, distance: 49.9
click at [209, 243] on div "Filter by keyword, category or name prior to exporting to Excel or Bulk Actions…" at bounding box center [270, 38] width 145 height 1122
type input "est"
click at [250, 260] on div "West Elm" at bounding box center [271, 263] width 75 height 13
click at [232, 260] on input "West Elm (3)" at bounding box center [225, 262] width 13 height 13
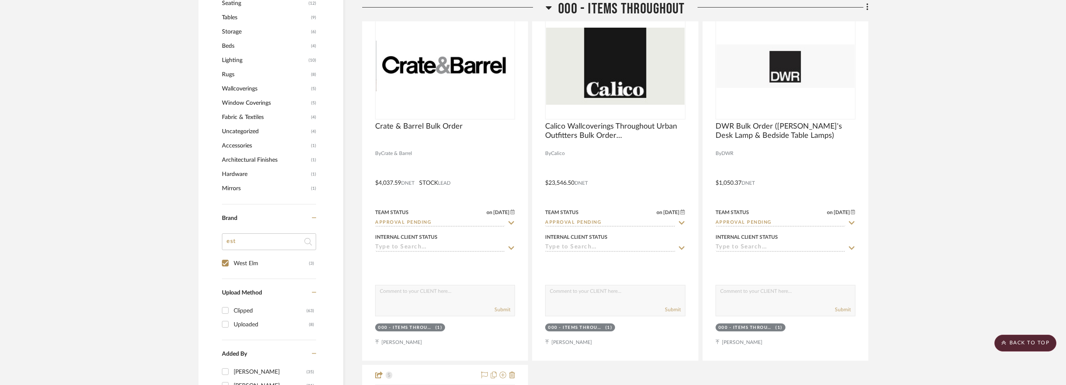
checkbox input "true"
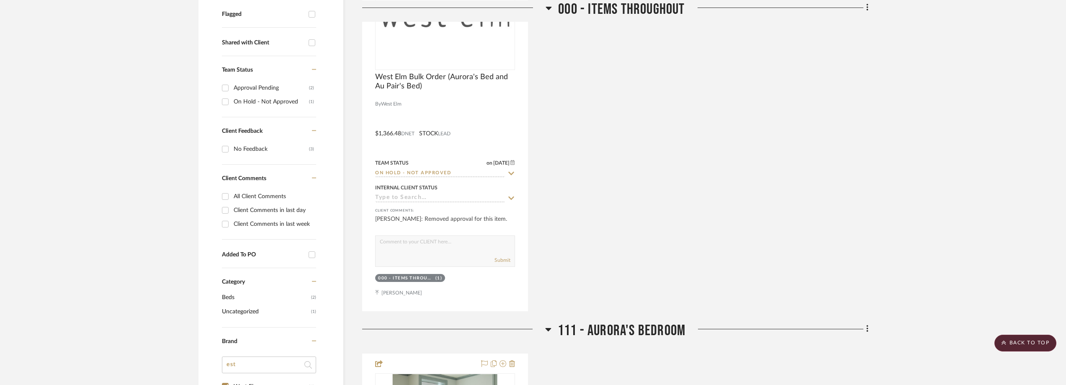
scroll to position [135, 0]
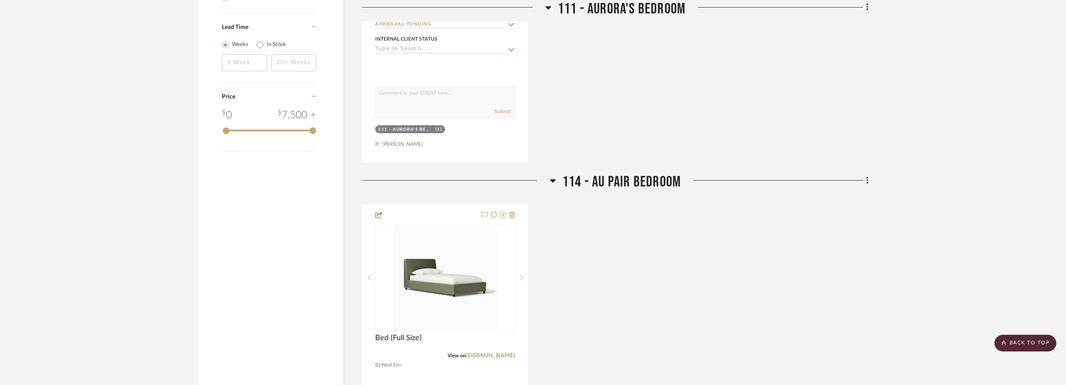
scroll to position [1089, 0]
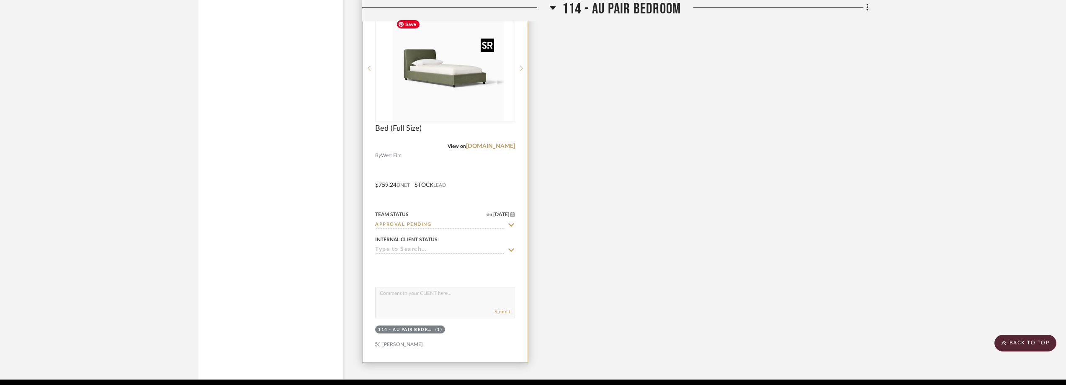
click at [445, 103] on div at bounding box center [445, 68] width 140 height 106
click at [442, 65] on img "0" at bounding box center [445, 68] width 105 height 105
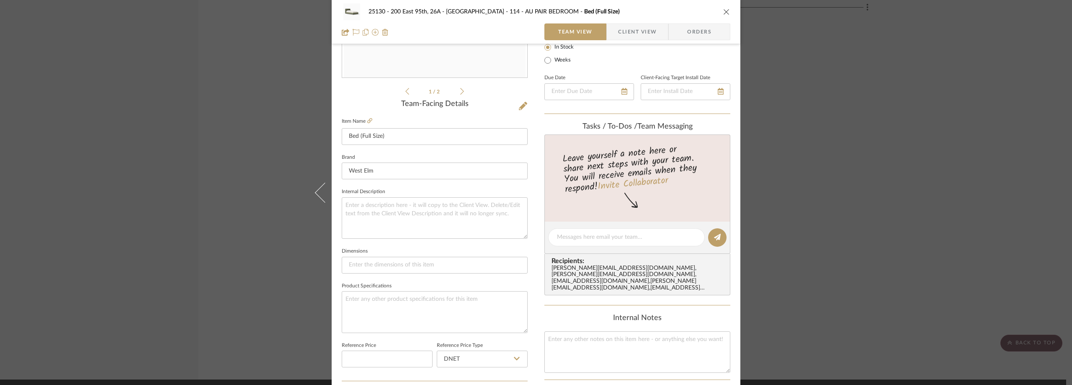
scroll to position [144, 0]
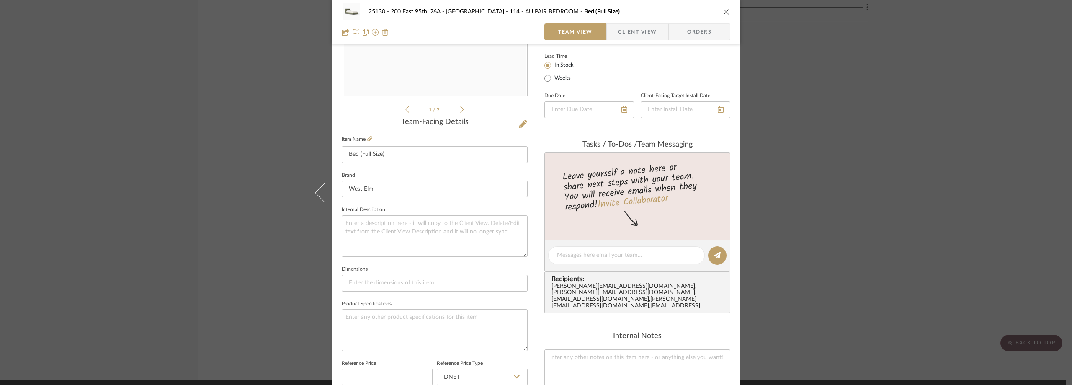
click at [618, 31] on span "Client View" at bounding box center [637, 31] width 39 height 17
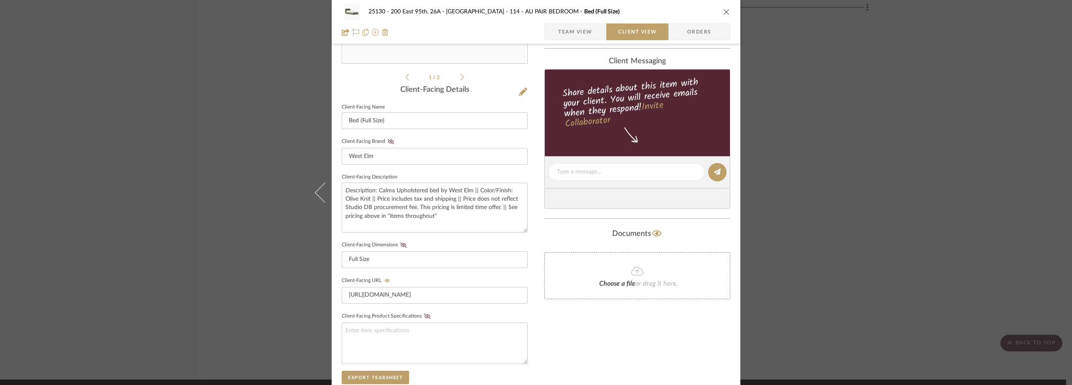
scroll to position [26, 0]
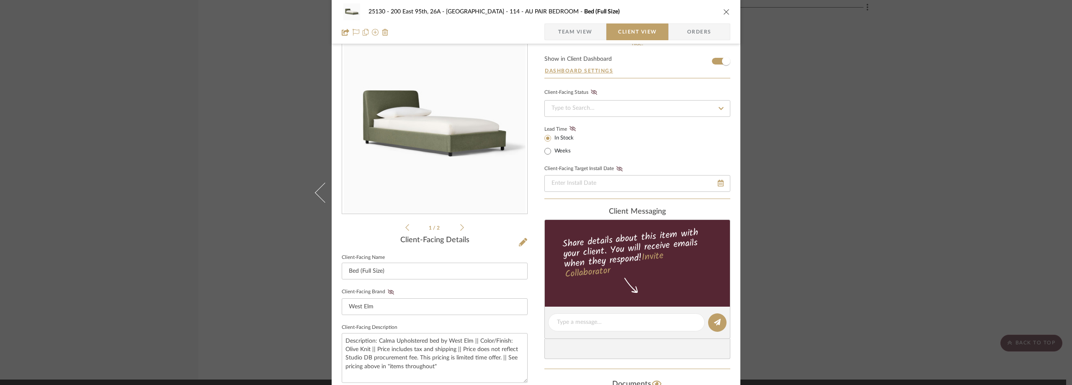
click at [164, 153] on div "25130 - 200 East 95th, 26A - Kosheleva 114 - AU PAIR BEDROOM Bed (Full Size) Te…" at bounding box center [536, 192] width 1072 height 385
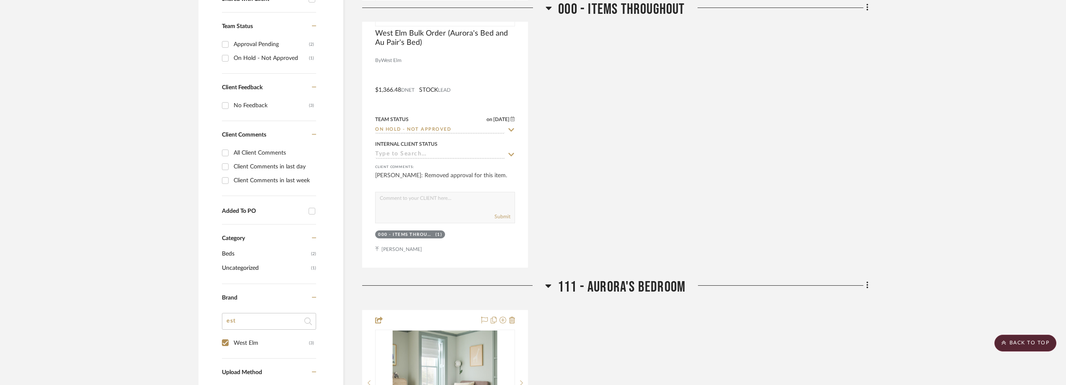
scroll to position [293, 0]
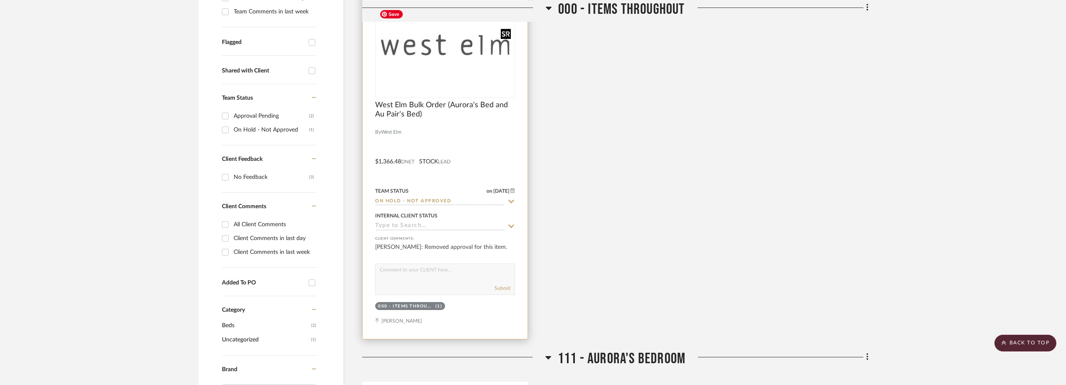
click at [404, 69] on img "0" at bounding box center [445, 45] width 138 height 78
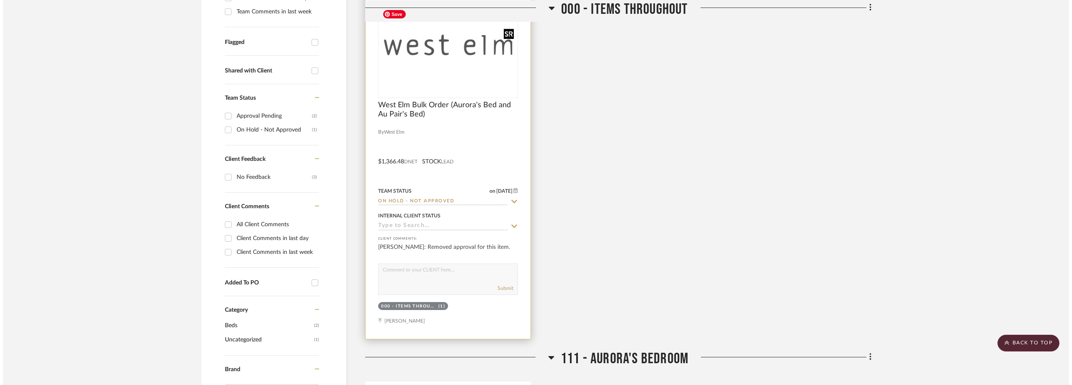
scroll to position [0, 0]
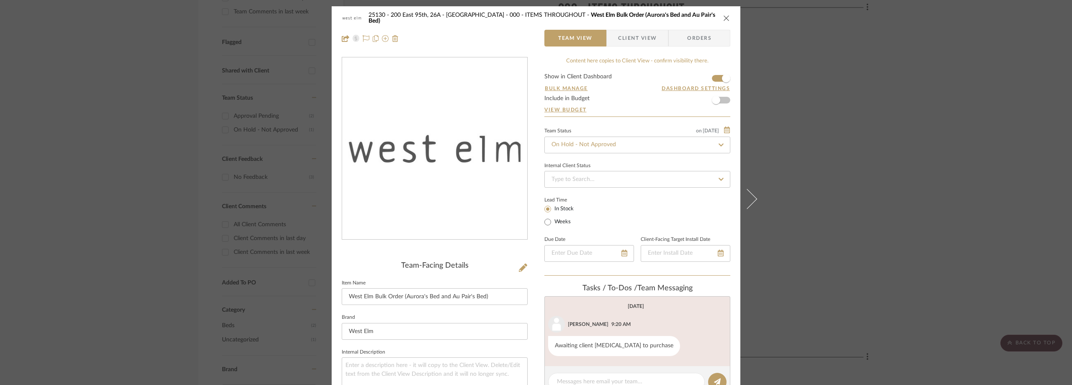
click at [618, 36] on span "Client View" at bounding box center [637, 38] width 39 height 17
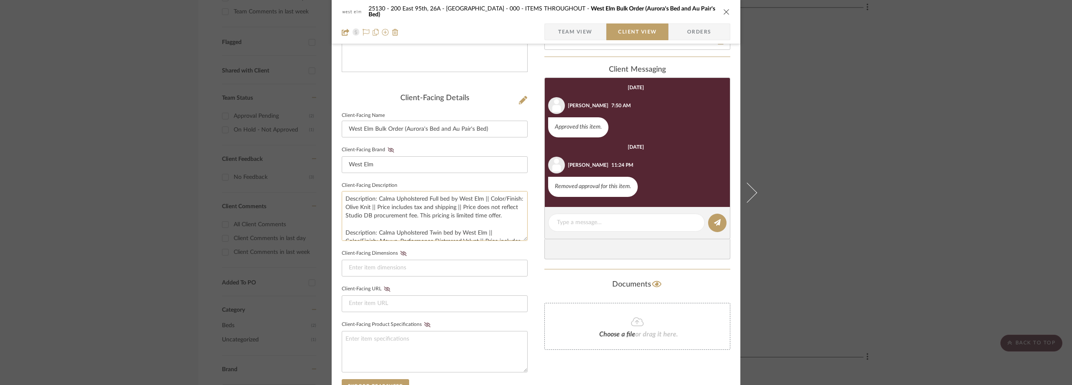
scroll to position [34, 0]
drag, startPoint x: 436, startPoint y: 207, endPoint x: 429, endPoint y: 208, distance: 7.2
click at [429, 208] on textarea "Description: Calma Upholstered Full bed by West Elm || Color/Finish: Olive Knit…" at bounding box center [435, 216] width 186 height 50
click at [436, 208] on textarea "Description: Calma Upholstered Full bed by West Elm || Color/Finish: Olive Knit…" at bounding box center [435, 216] width 186 height 50
drag, startPoint x: 437, startPoint y: 208, endPoint x: 427, endPoint y: 208, distance: 10.0
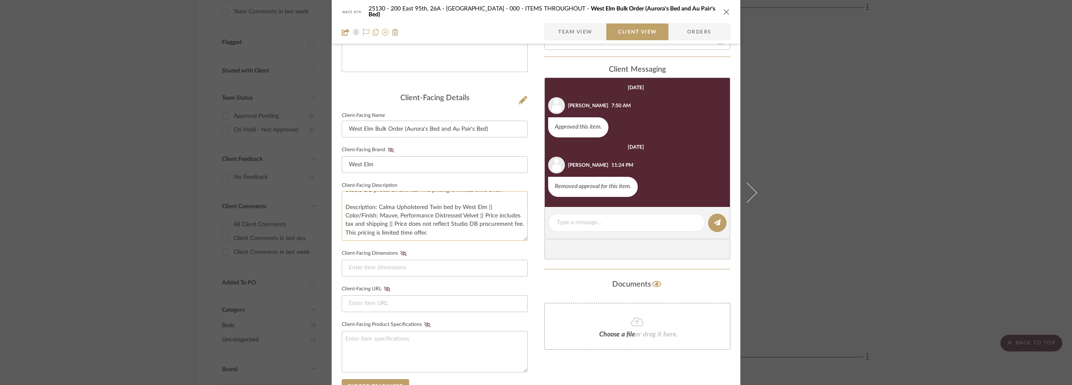
click at [427, 208] on textarea "Description: Calma Upholstered Full bed by West Elm || Color/Finish: Olive Knit…" at bounding box center [435, 216] width 186 height 50
type textarea "Description: Calma Upholstered Full bed by West Elm || Color/Finish: Olive Knit…"
click at [471, 179] on sr-form-field "Client-Facing Brand West Elm" at bounding box center [435, 162] width 186 height 36
click at [876, 173] on div "25130 - 200 East 95th, 26A - Kosheleva 000 - ITEMS THROUGHOUT West Elm Bulk Ord…" at bounding box center [536, 192] width 1072 height 385
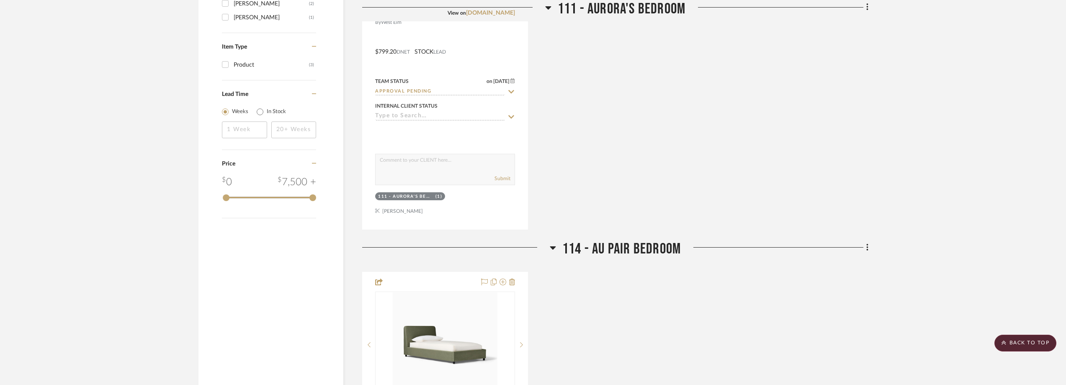
scroll to position [963, 0]
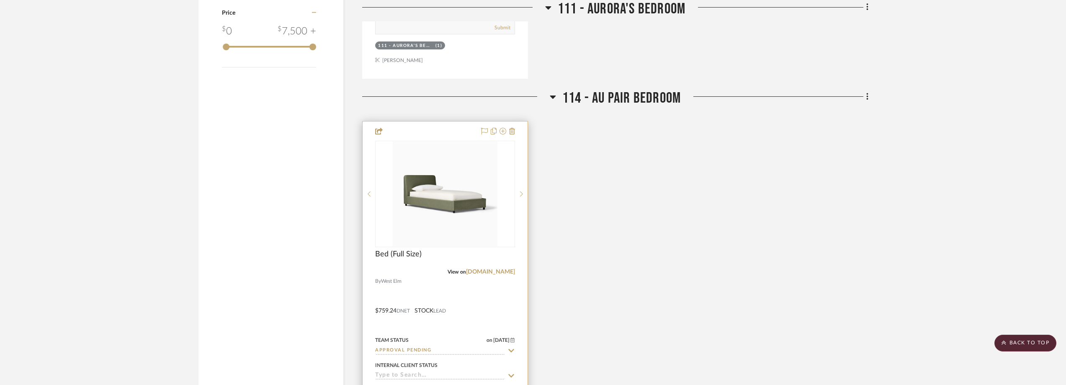
click at [501, 268] on project-item-tile "Bed (Full Size) View on westelm.com By West Elm $759.24 DNET STOCK LEAD Team St…" at bounding box center [445, 304] width 166 height 367
click at [502, 269] on link "westelm.com" at bounding box center [490, 272] width 49 height 6
click at [436, 199] on img "0" at bounding box center [445, 194] width 105 height 105
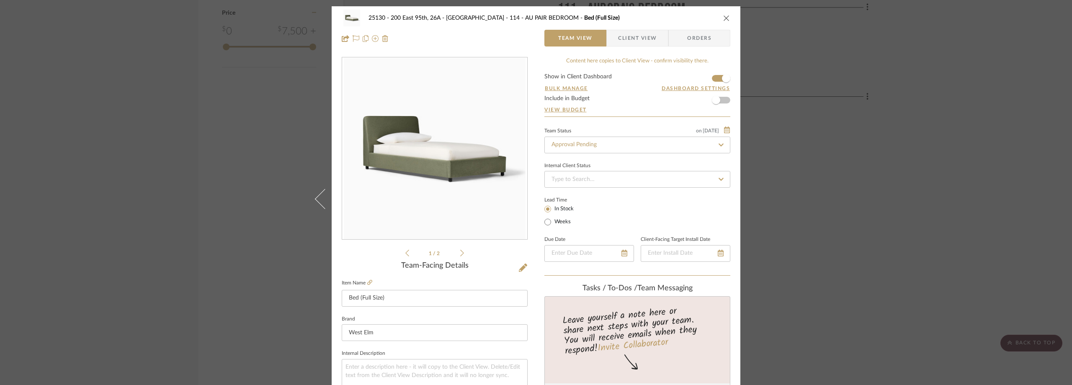
scroll to position [251, 0]
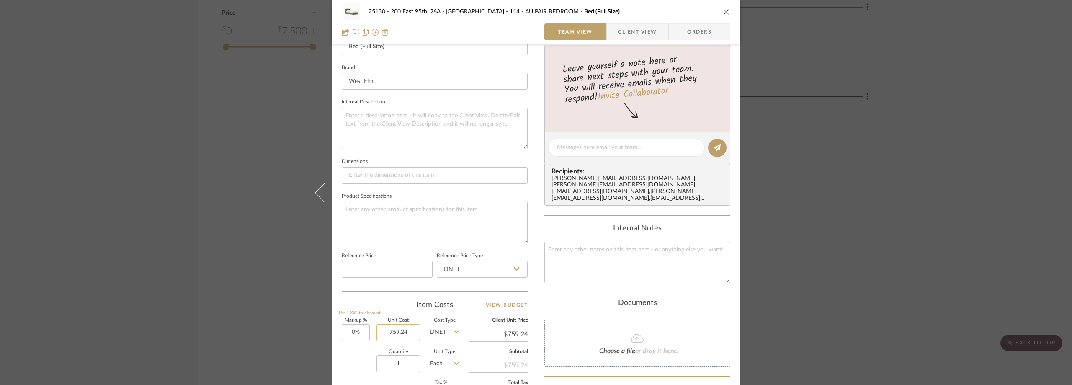
click at [397, 326] on input "759.24" at bounding box center [398, 332] width 44 height 17
type input "$799.20"
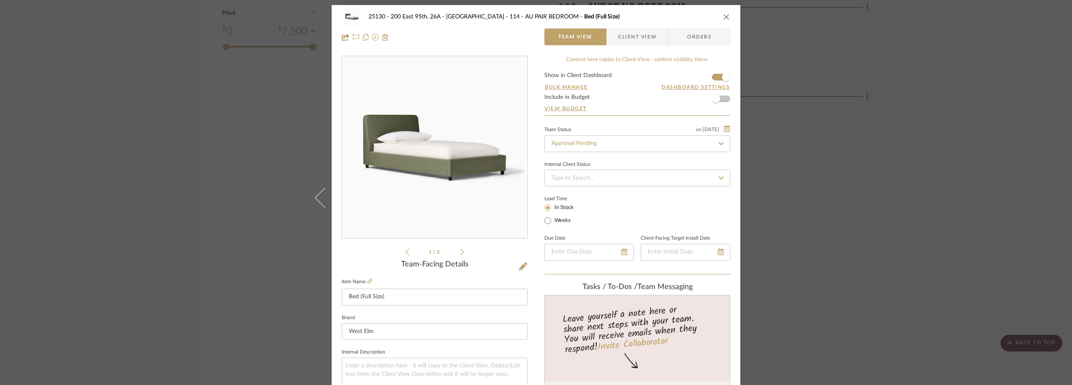
scroll to position [0, 0]
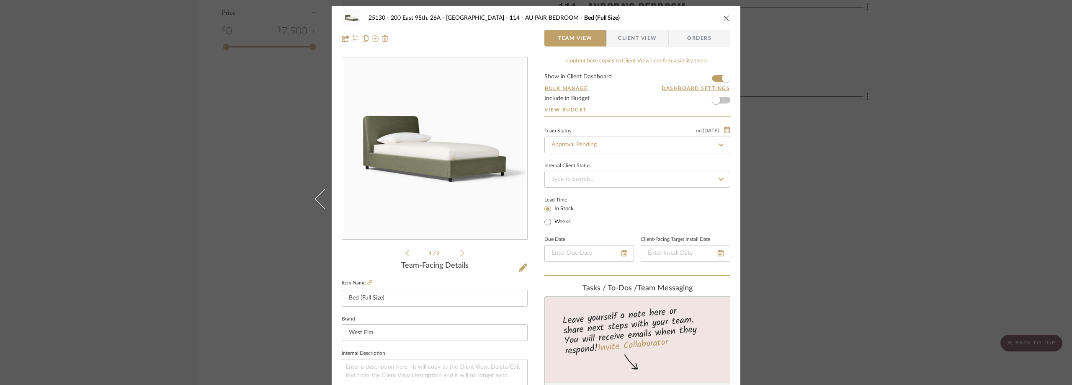
click at [896, 209] on div "25130 - 200 East 95th, 26A - Kosheleva 114 - AU PAIR BEDROOM Bed (Full Size) Te…" at bounding box center [536, 192] width 1072 height 385
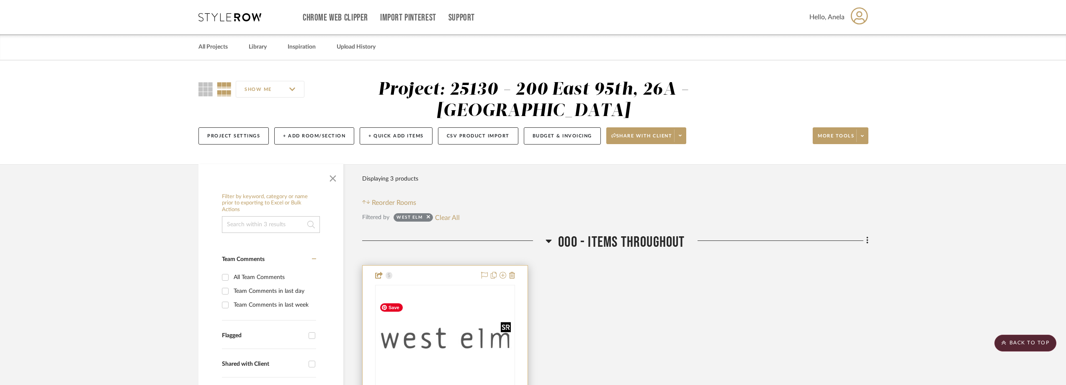
click at [470, 304] on img "0" at bounding box center [445, 338] width 138 height 78
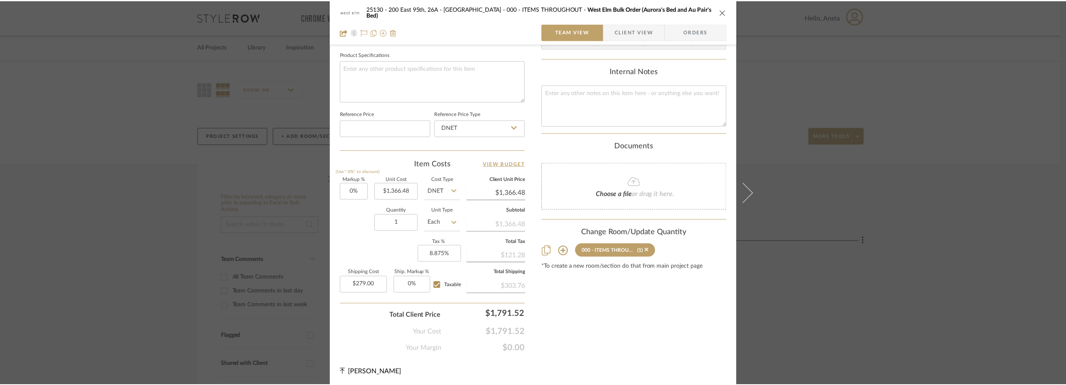
scroll to position [393, 0]
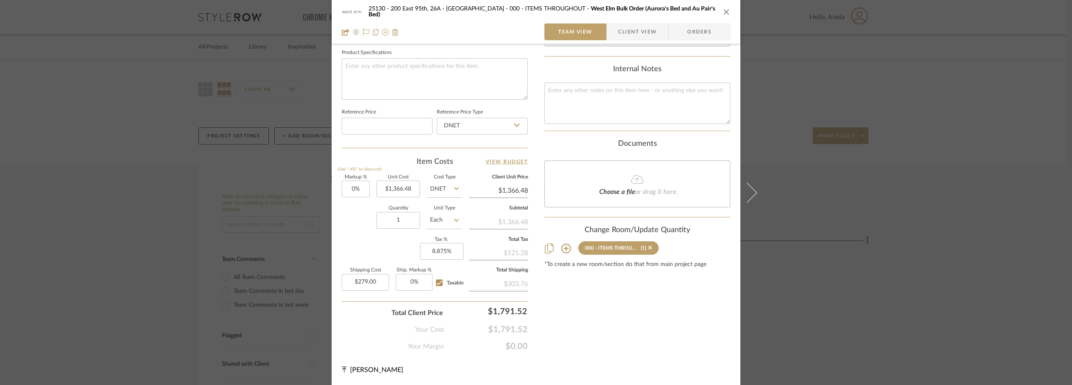
click at [101, 268] on div "25130 - 200 East 95th, 26A - Kosheleva 000 - ITEMS THROUGHOUT West Elm Bulk Ord…" at bounding box center [536, 192] width 1072 height 385
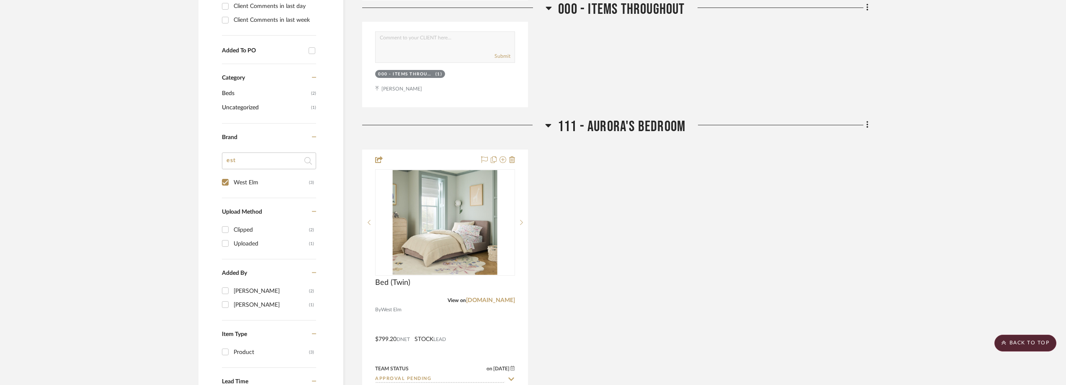
scroll to position [670, 0]
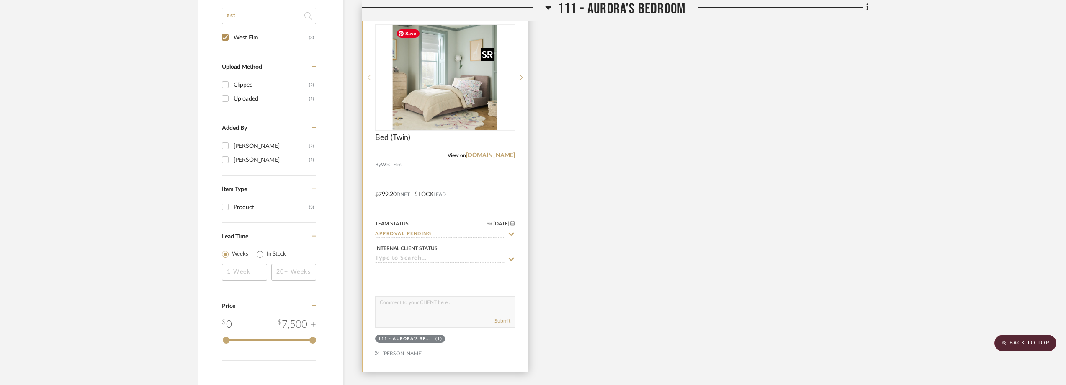
click at [421, 103] on img "0" at bounding box center [445, 77] width 105 height 105
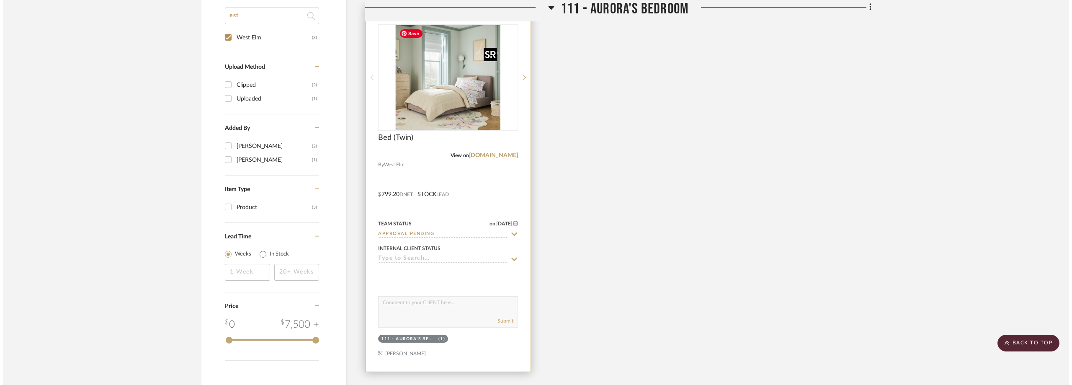
scroll to position [0, 0]
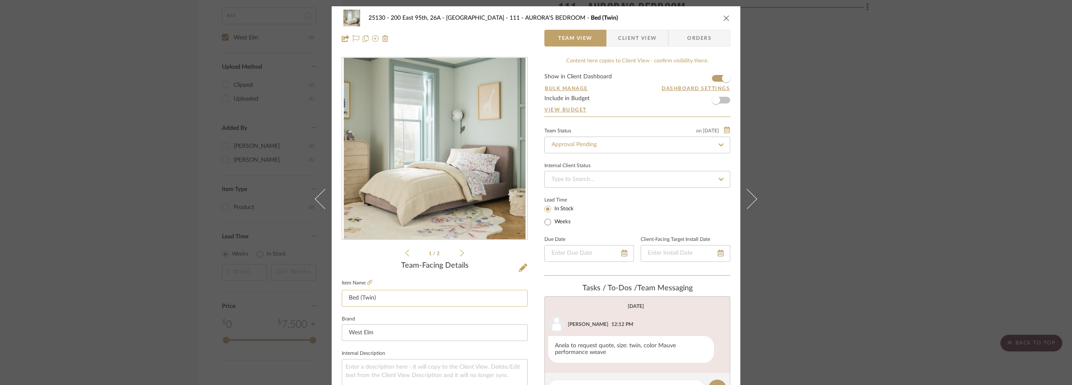
drag, startPoint x: 381, startPoint y: 301, endPoint x: 357, endPoint y: 298, distance: 24.5
click at [357, 298] on input "Bed (Twin)" at bounding box center [435, 298] width 186 height 17
type input "Bed (Full)"
click at [390, 257] on div "1 / 2" at bounding box center [435, 157] width 186 height 201
click at [621, 35] on span "Client View" at bounding box center [637, 38] width 39 height 17
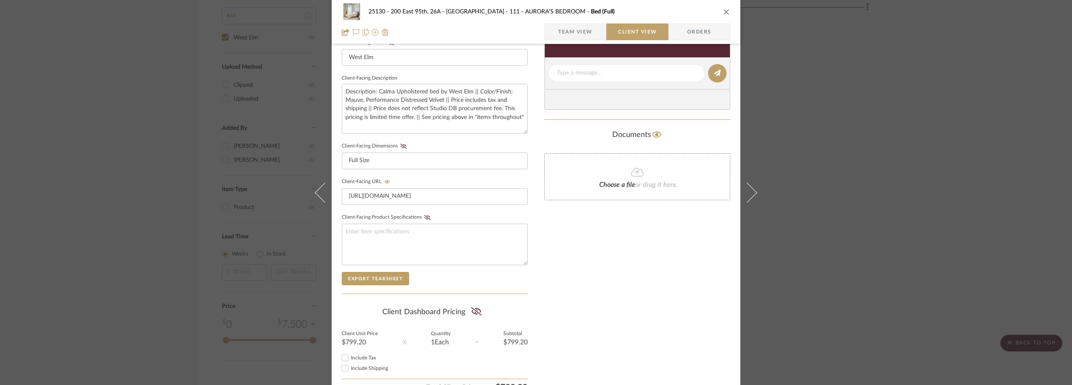
scroll to position [235, 0]
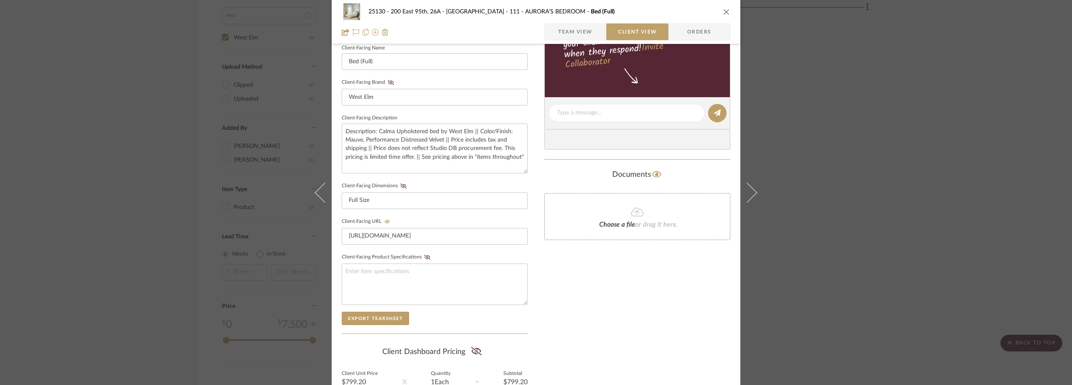
click at [794, 178] on div "25130 - 200 East 95th, 26A - Kosheleva 111 - AURORA'S BEDROOM Bed (Full) Team V…" at bounding box center [536, 192] width 1072 height 385
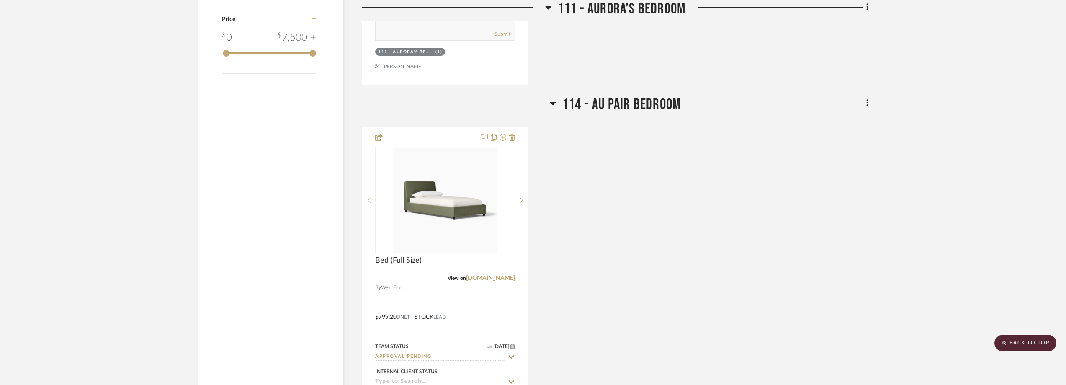
scroll to position [1005, 0]
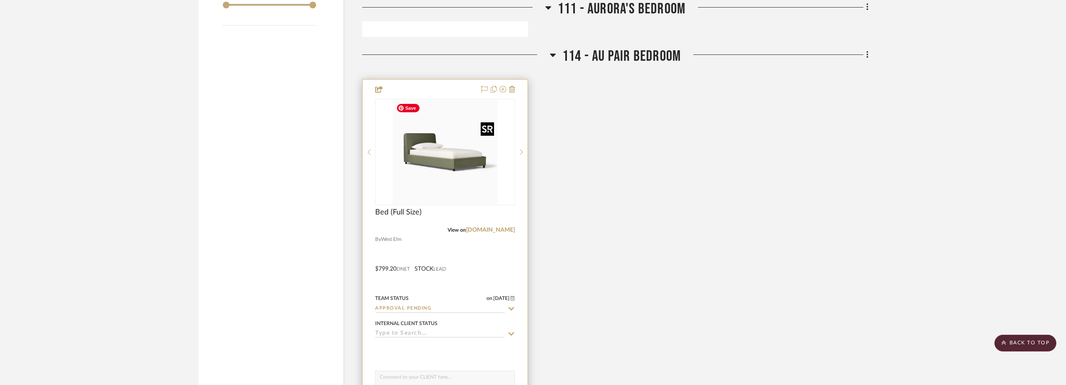
click at [435, 167] on img "0" at bounding box center [445, 152] width 105 height 105
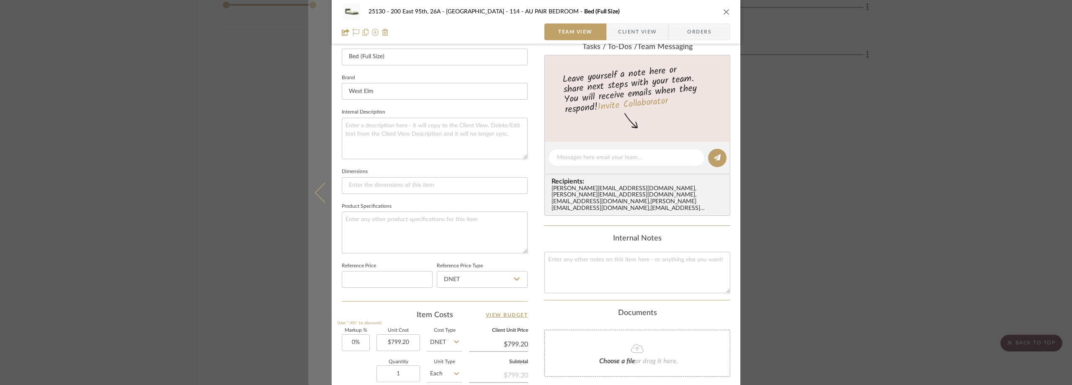
scroll to position [251, 0]
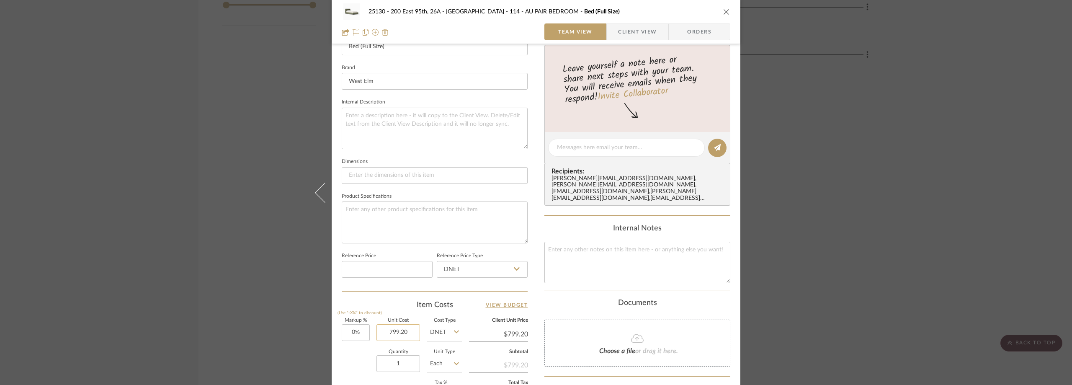
click at [404, 334] on input "799.20" at bounding box center [398, 332] width 44 height 17
type input "$759.00"
click at [409, 331] on input "759.00" at bounding box center [398, 332] width 44 height 17
type input "$759.24"
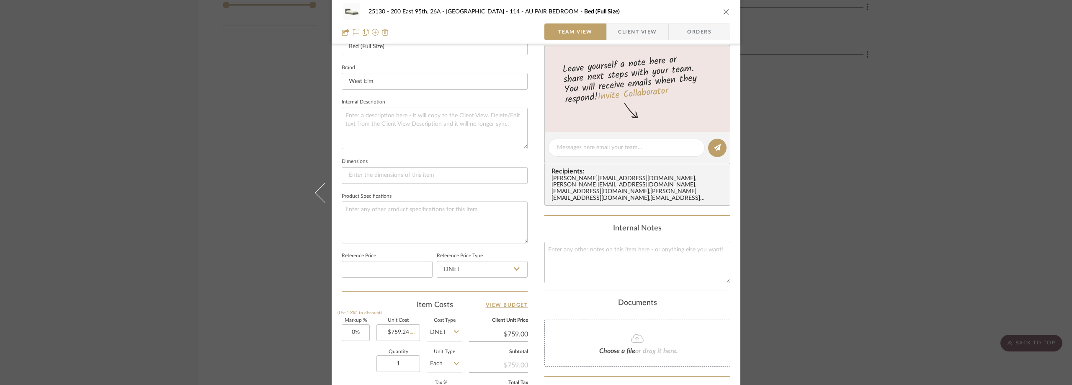
click at [384, 306] on div "Item Costs View Budget" at bounding box center [435, 305] width 186 height 10
type input "$759.24"
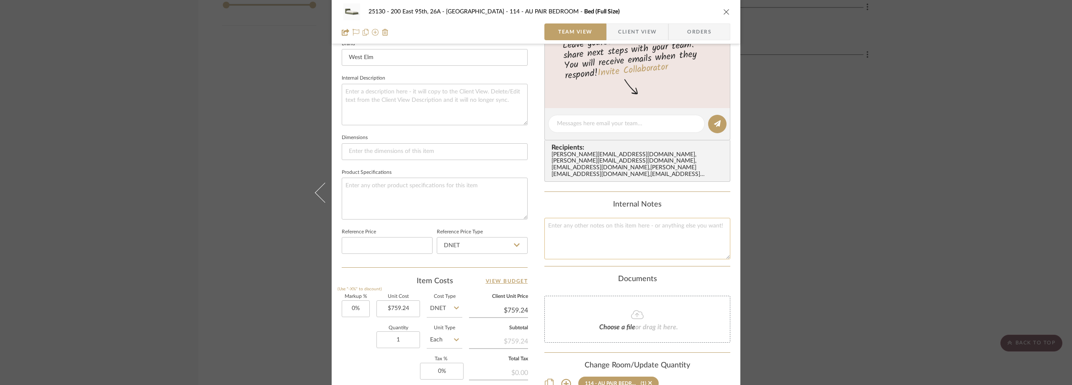
scroll to position [395, 0]
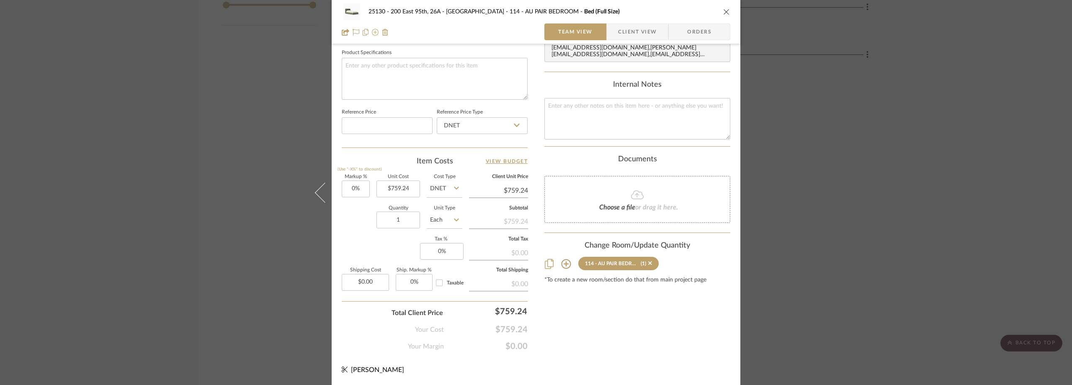
drag, startPoint x: 891, startPoint y: 162, endPoint x: 886, endPoint y: 161, distance: 5.1
click at [890, 162] on div "25130 - 200 East 95th, 26A - Kosheleva 114 - AU PAIR BEDROOM Bed (Full Size) Te…" at bounding box center [536, 192] width 1072 height 385
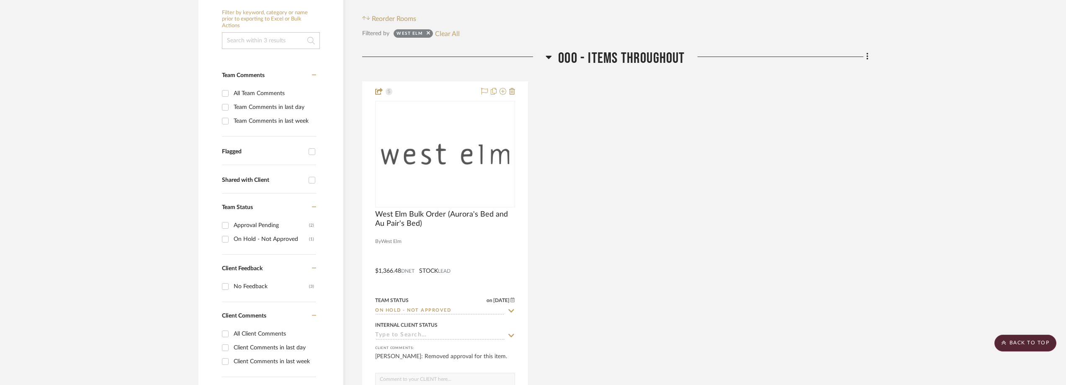
scroll to position [167, 0]
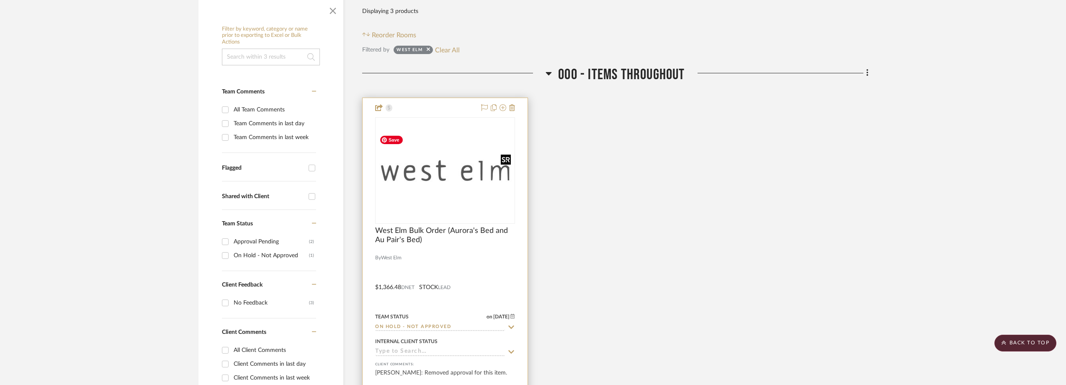
click at [435, 176] on img "0" at bounding box center [445, 170] width 138 height 78
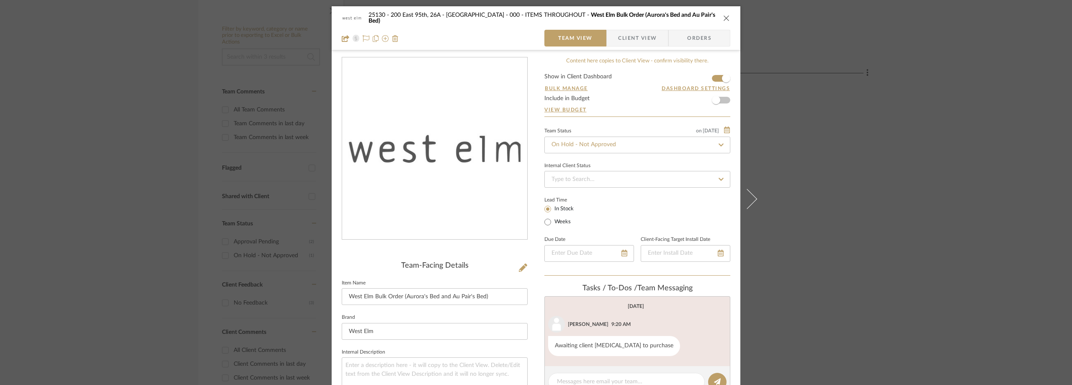
scroll to position [251, 0]
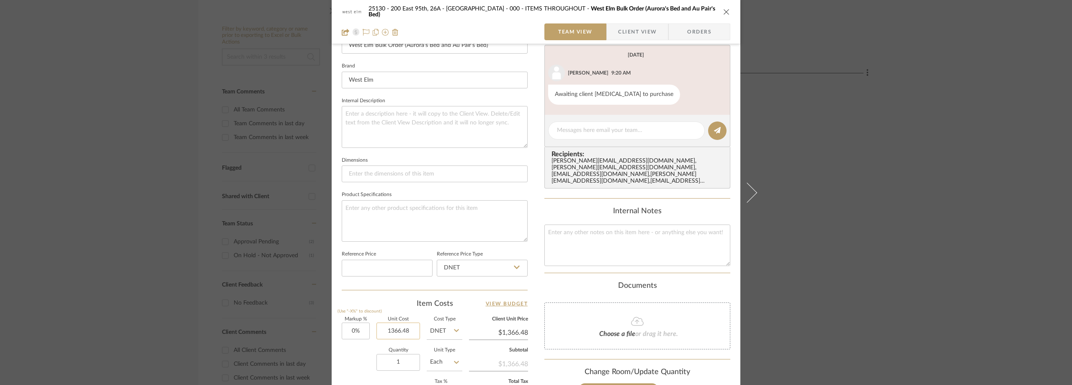
click at [394, 323] on input "1366.48" at bounding box center [398, 330] width 44 height 17
type input "$1,588.44"
click at [401, 296] on div "Team-Facing Details Item Name West Elm Bulk Order (Aurora's Bed and Au Pair's B…" at bounding box center [435, 149] width 186 height 687
type input "$1,588.44"
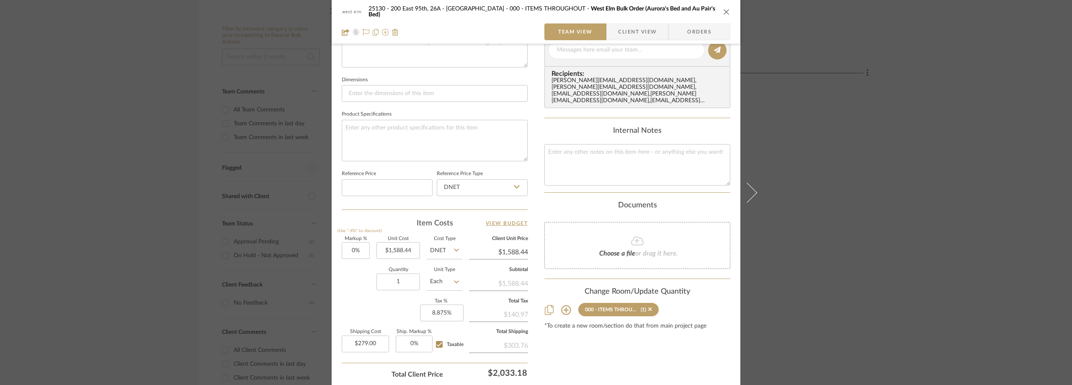
scroll to position [393, 0]
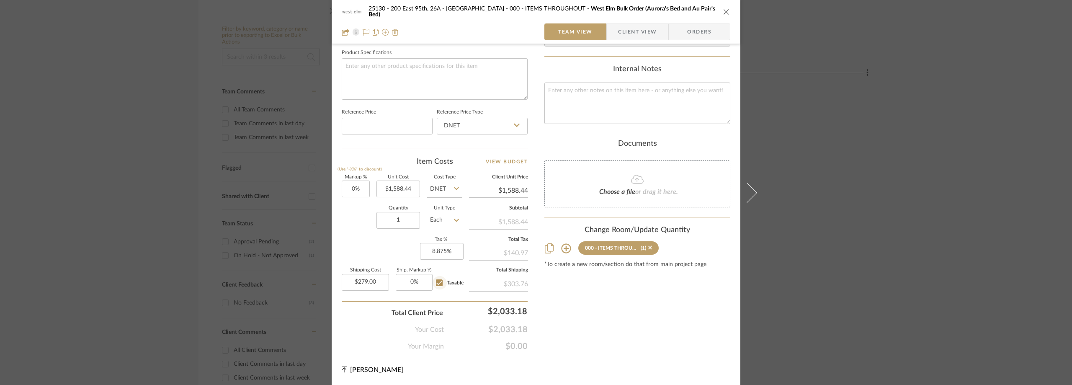
click at [441, 284] on input "Taxable" at bounding box center [438, 282] width 13 height 13
checkbox input "false"
click at [447, 284] on span "Taxable" at bounding box center [455, 282] width 17 height 5
click at [444, 284] on input "Taxable" at bounding box center [438, 282] width 13 height 13
checkbox input "true"
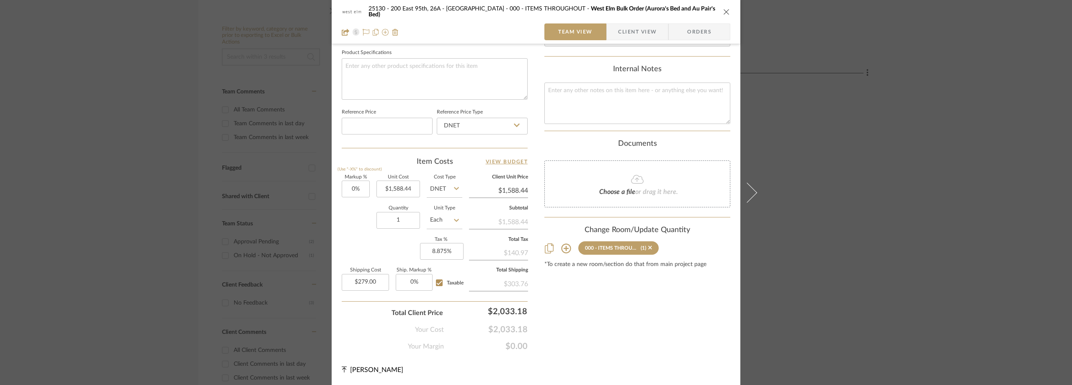
click at [620, 31] on span "Client View" at bounding box center [637, 31] width 39 height 17
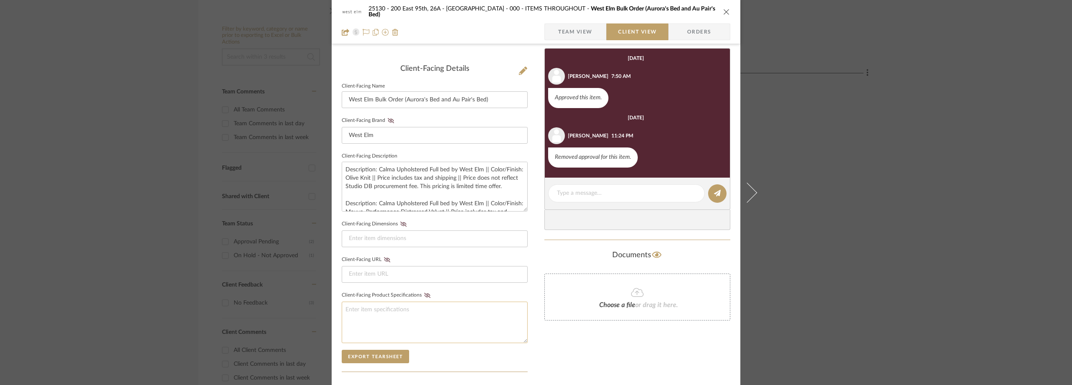
scroll to position [193, 0]
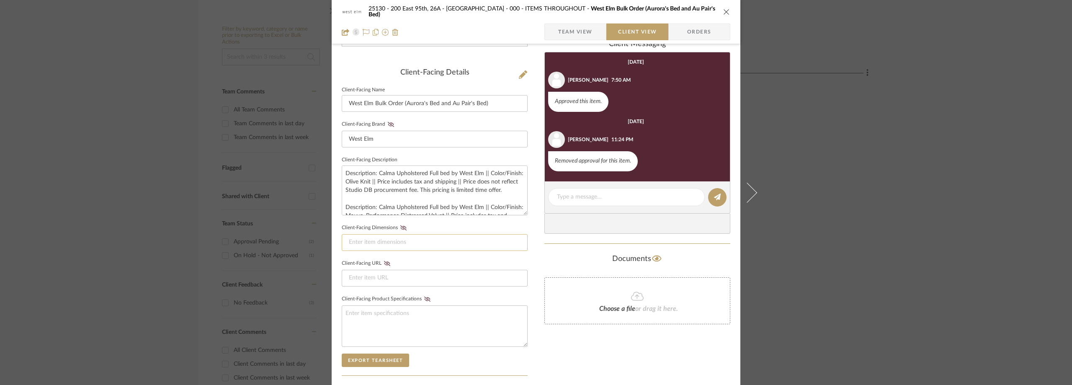
click at [383, 247] on input at bounding box center [435, 242] width 186 height 17
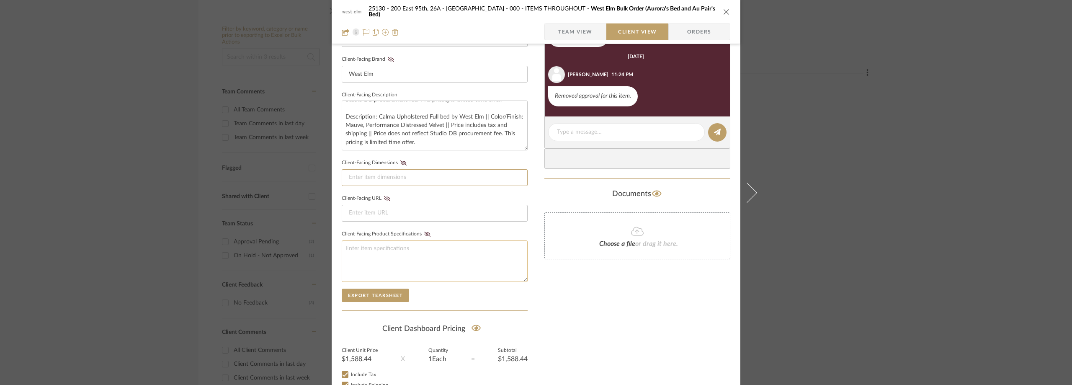
scroll to position [319, 0]
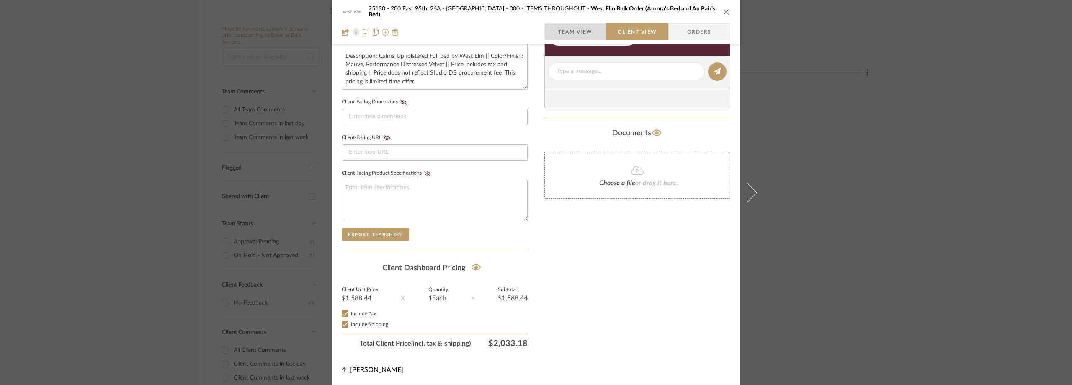
click at [590, 23] on span "Team View" at bounding box center [575, 31] width 34 height 17
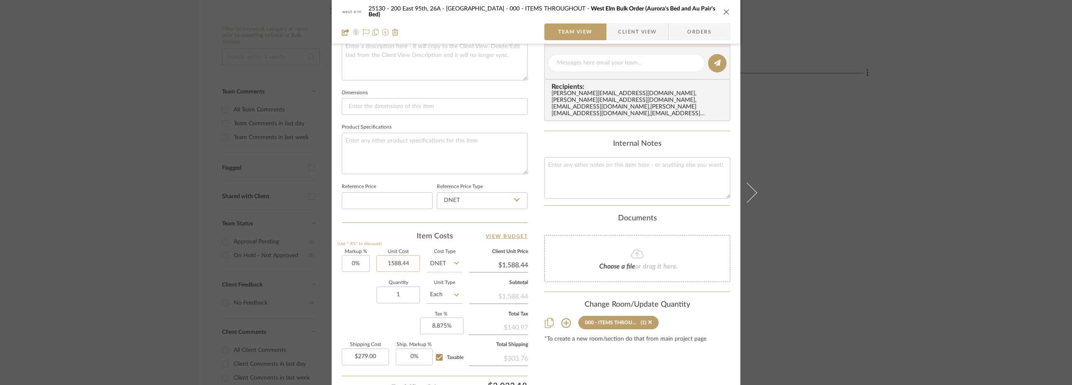
click at [411, 263] on input "1588.44" at bounding box center [398, 263] width 44 height 17
type input "$1,558.00"
click at [412, 266] on input "1558.00" at bounding box center [398, 263] width 44 height 17
type input "$1,558.44"
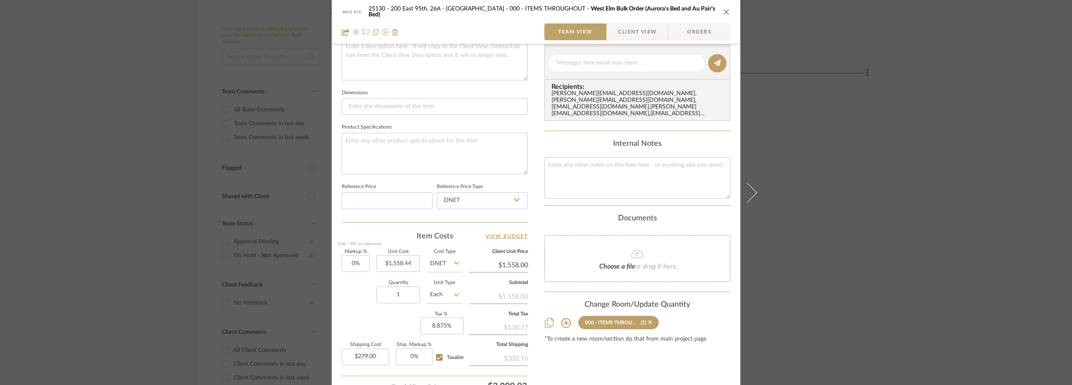
click at [390, 224] on div "Team-Facing Details Item Name West Elm Bulk Order (Aurora's Bed and Au Pair's B…" at bounding box center [435, 81] width 186 height 687
type input "$1,558.44"
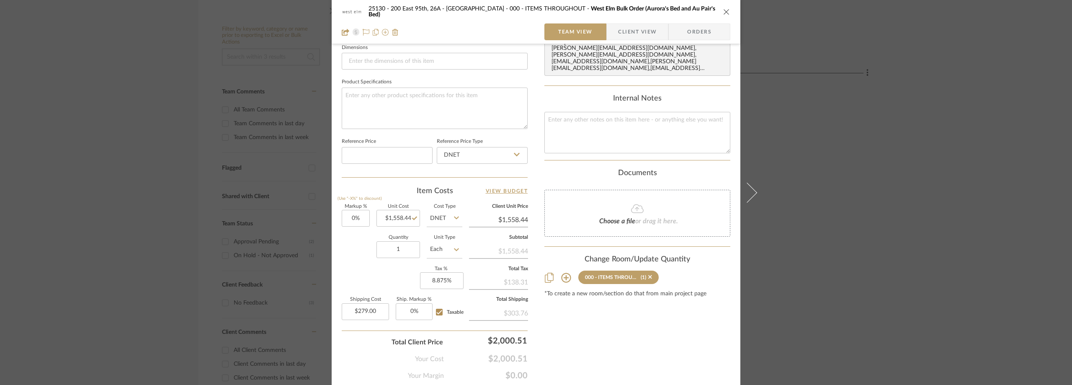
scroll to position [393, 0]
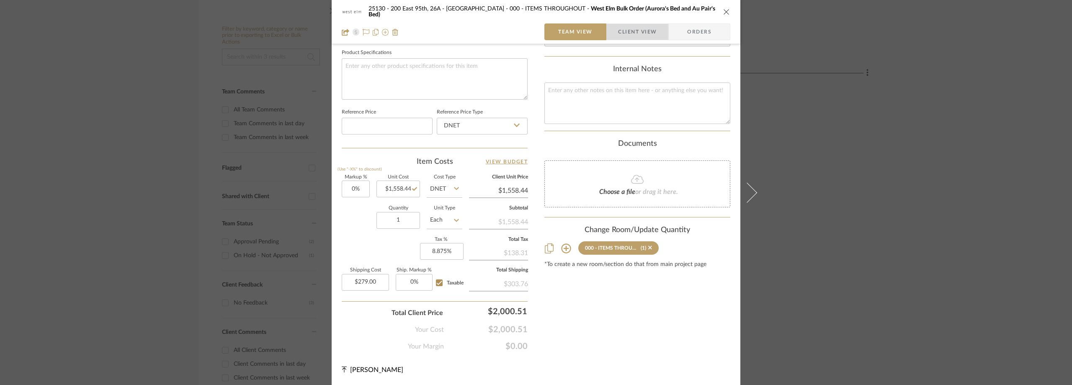
click at [646, 25] on span "Client View" at bounding box center [637, 31] width 39 height 17
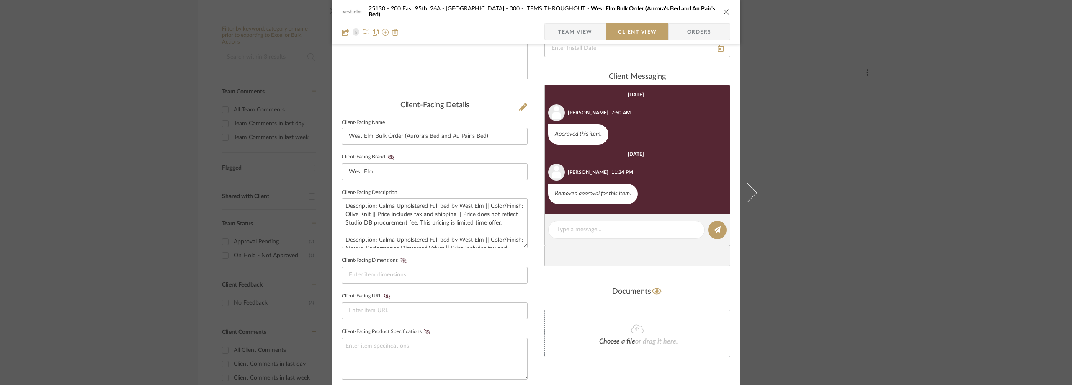
scroll to position [0, 0]
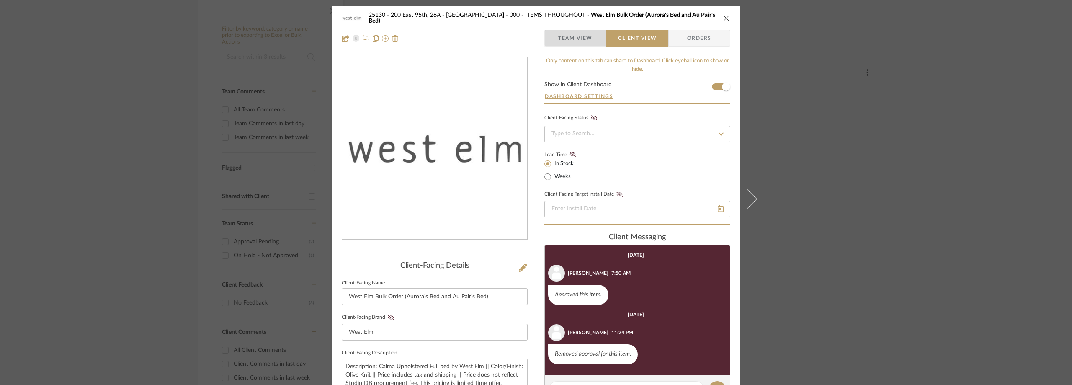
click at [552, 37] on span "button" at bounding box center [551, 38] width 13 height 17
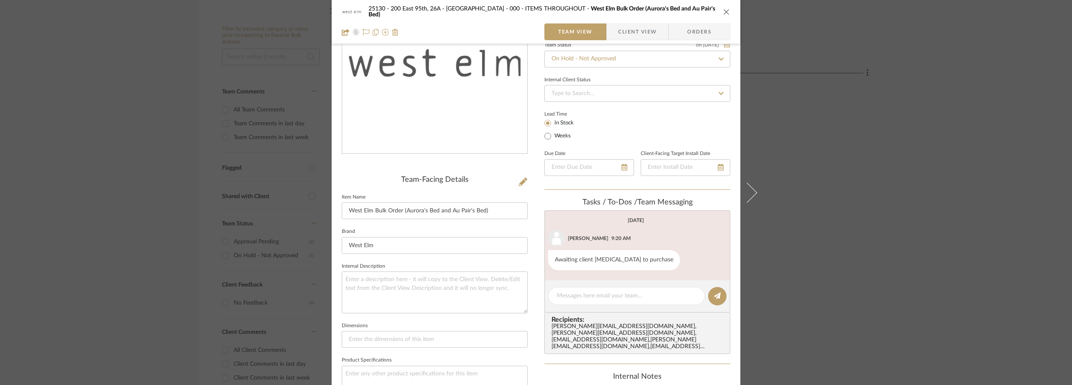
scroll to position [167, 0]
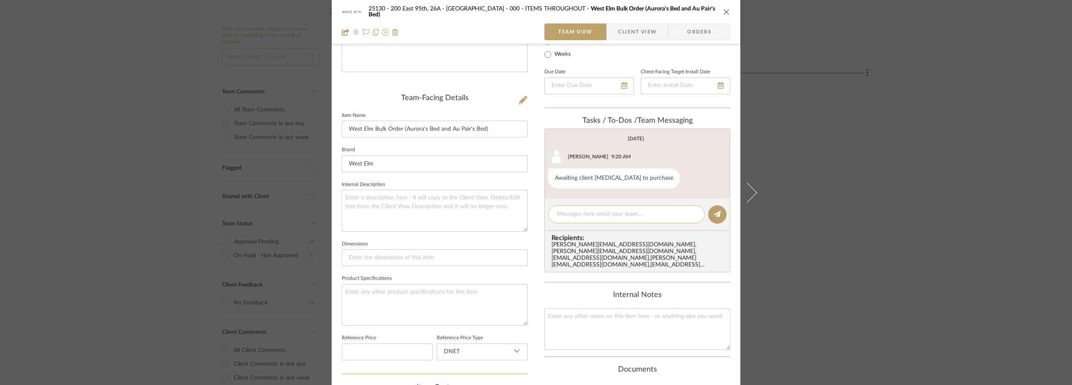
click at [574, 216] on textarea at bounding box center [626, 214] width 139 height 9
click at [595, 213] on textarea "Updated pricing to reflect the full size beds." at bounding box center [626, 214] width 139 height 9
click at [598, 216] on textarea "Updated pricing to reflect the full size beds." at bounding box center [626, 214] width 139 height 9
drag, startPoint x: 595, startPoint y: 214, endPoint x: 530, endPoint y: 213, distance: 65.7
click at [530, 213] on div "25130 - 200 East 95th, 26A - Kosheleva 000 - ITEMS THROUGHOUT West Elm Bulk Ord…" at bounding box center [536, 225] width 409 height 772
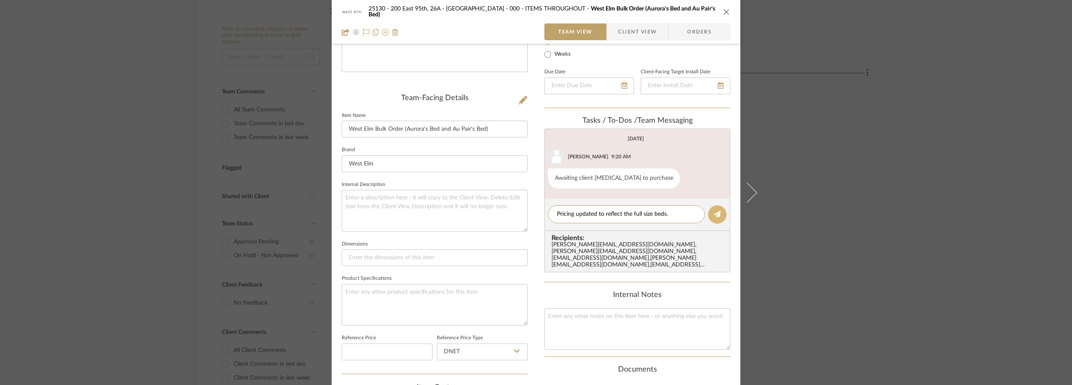
type textarea "Pricing updated to reflect the full size beds."
click at [712, 209] on button at bounding box center [717, 214] width 18 height 18
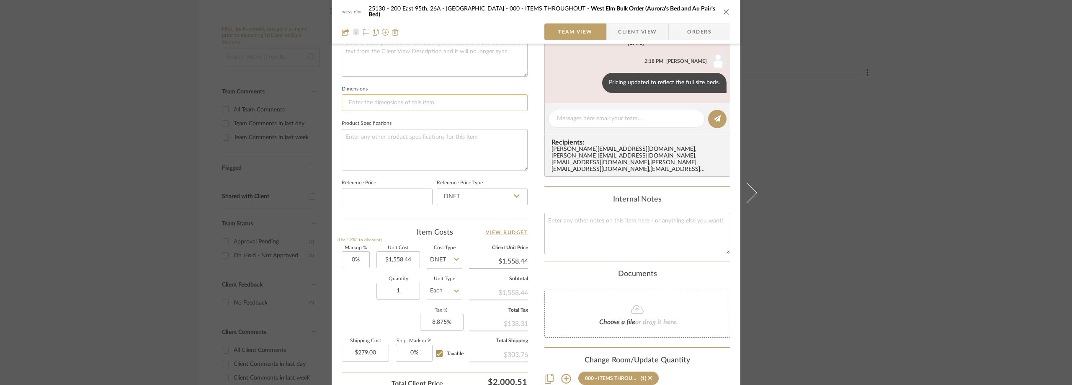
scroll to position [393, 0]
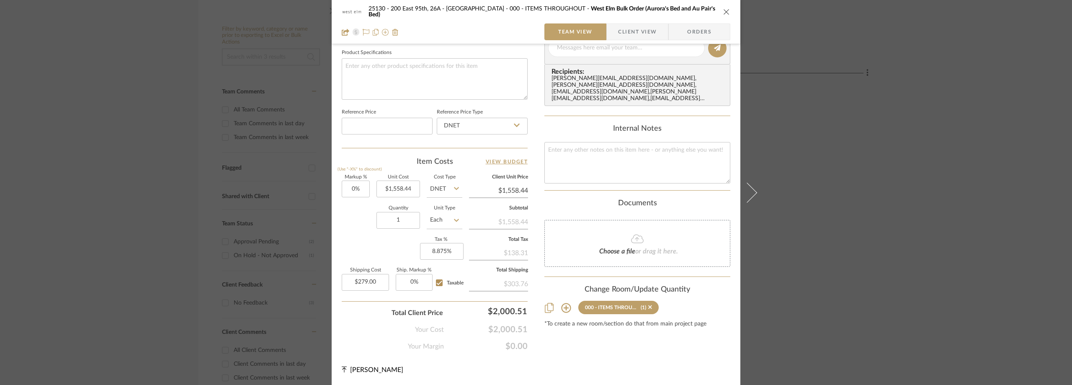
click at [630, 36] on span "Client View" at bounding box center [637, 31] width 39 height 17
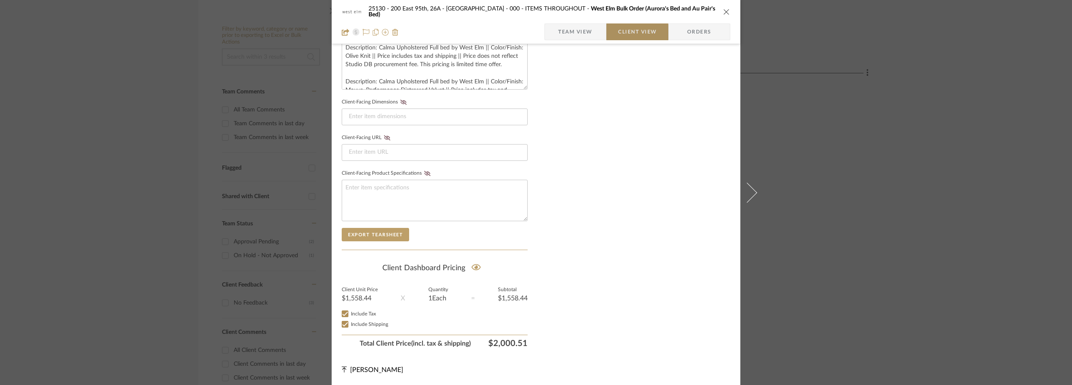
scroll to position [319, 0]
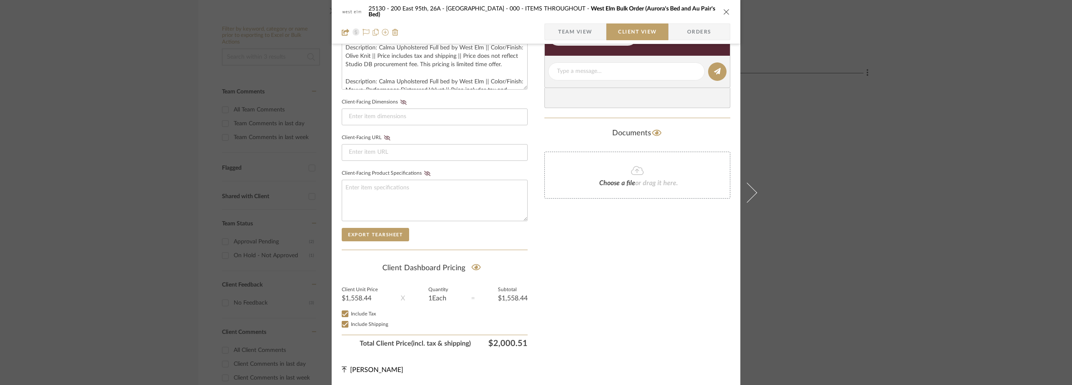
drag, startPoint x: 487, startPoint y: 341, endPoint x: 523, endPoint y: 342, distance: 36.4
click at [523, 342] on span "$2,000.51" at bounding box center [499, 343] width 57 height 10
copy span "$2,000.51"
click at [0, 93] on div "25130 - 200 East 95th, 26A - Kosheleva 000 - ITEMS THROUGHOUT West Elm Bulk Ord…" at bounding box center [536, 192] width 1072 height 385
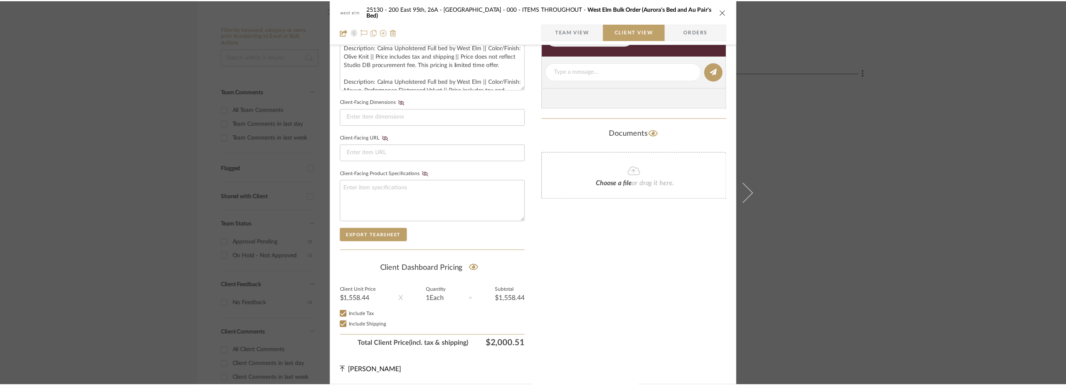
scroll to position [167, 0]
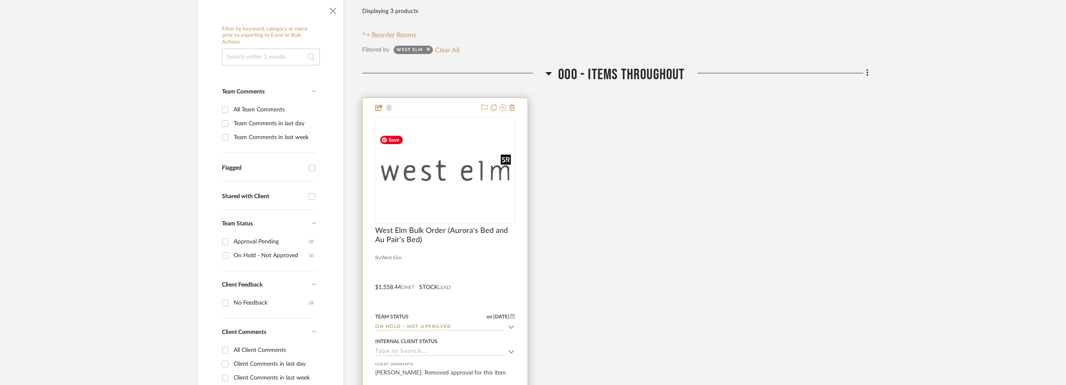
click at [480, 188] on img "0" at bounding box center [445, 170] width 138 height 78
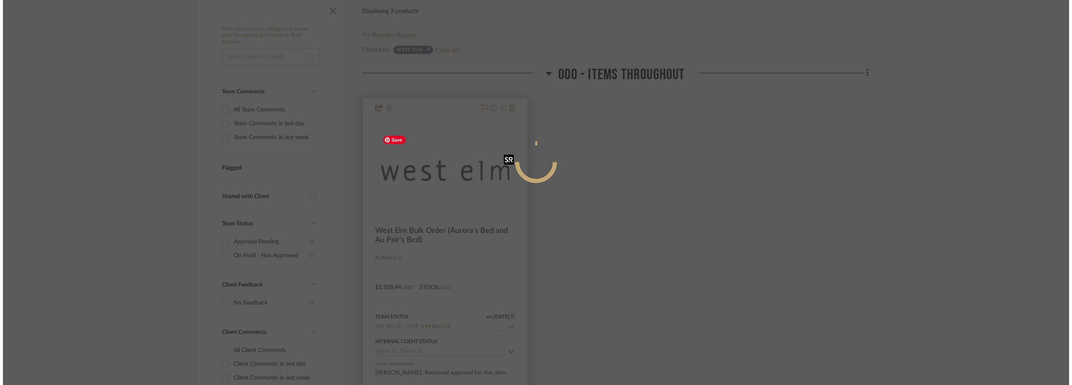
scroll to position [0, 0]
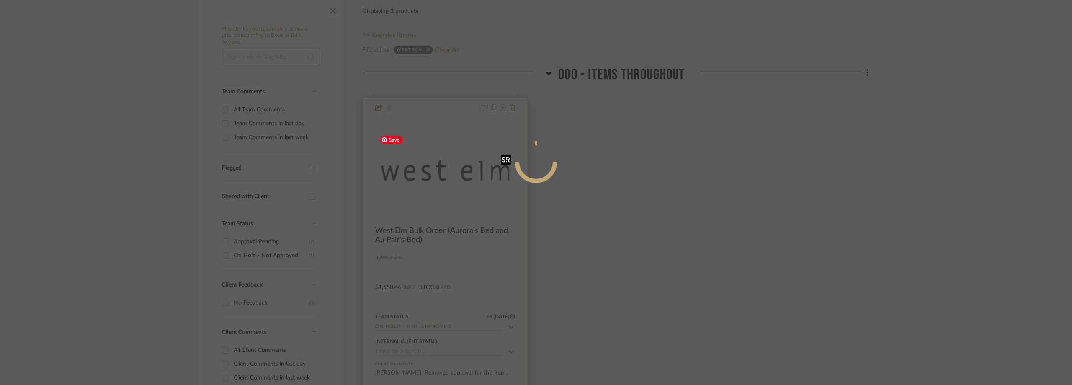
click at [480, 188] on mat-dialog-content at bounding box center [536, 195] width 126 height 360
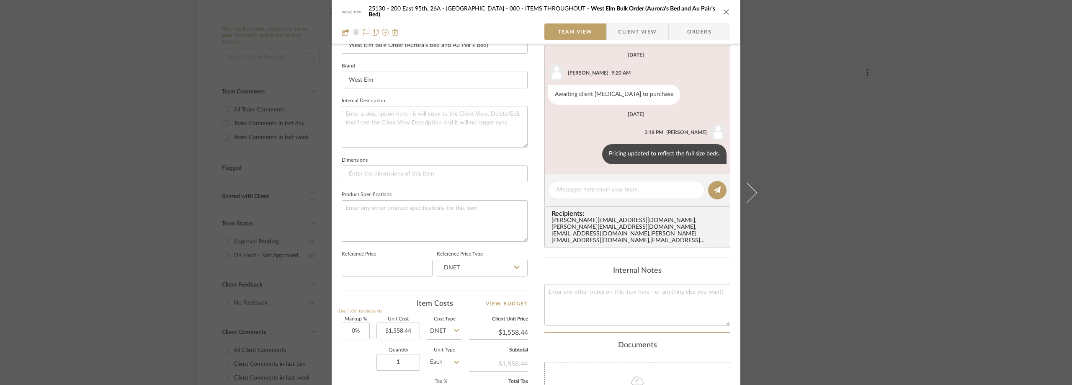
scroll to position [167, 0]
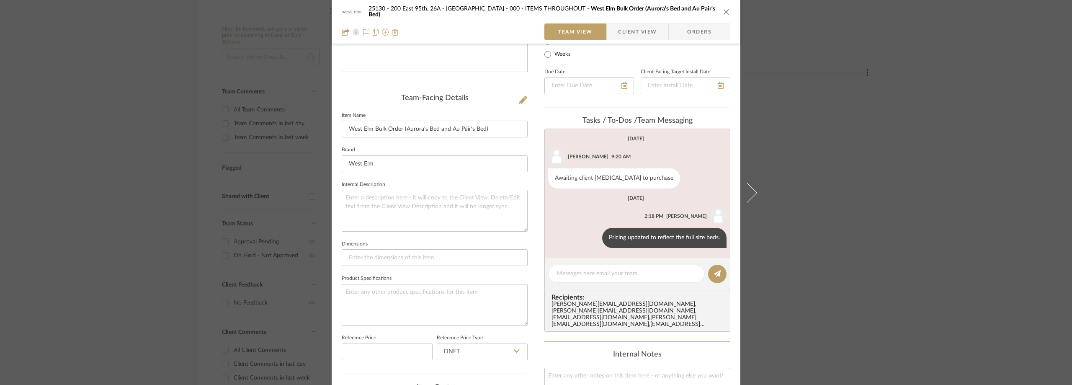
click at [892, 139] on div "25130 - 200 East 95th, 26A - Kosheleva 000 - ITEMS THROUGHOUT West Elm Bulk Ord…" at bounding box center [536, 192] width 1072 height 385
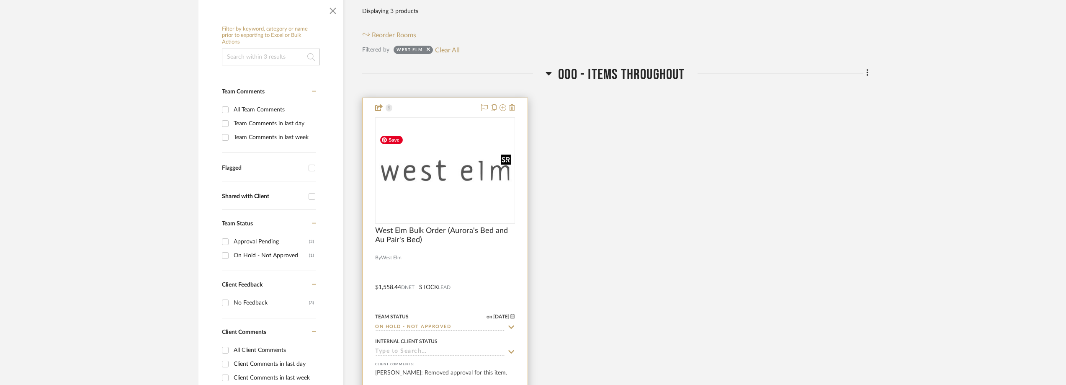
click at [474, 139] on img "0" at bounding box center [445, 170] width 138 height 78
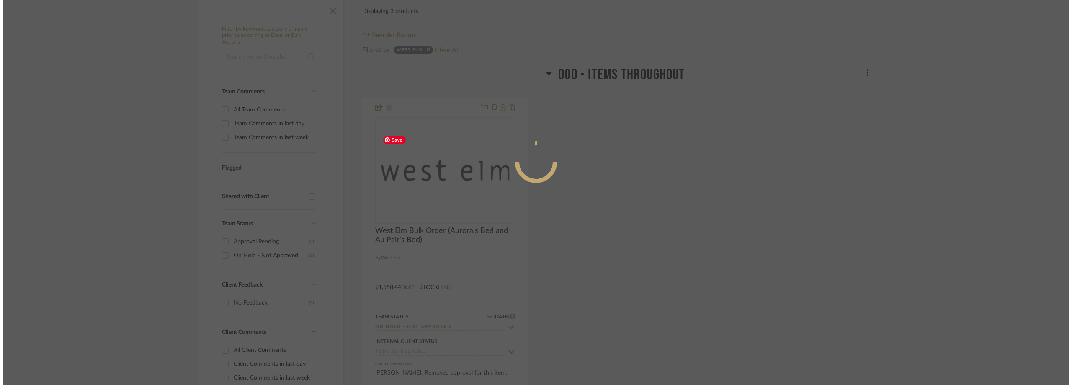
scroll to position [0, 0]
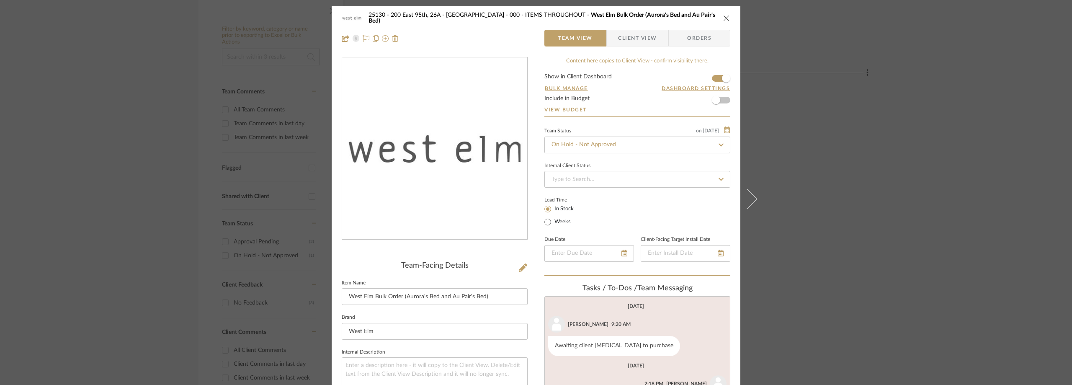
click at [626, 44] on span "Client View" at bounding box center [637, 38] width 39 height 17
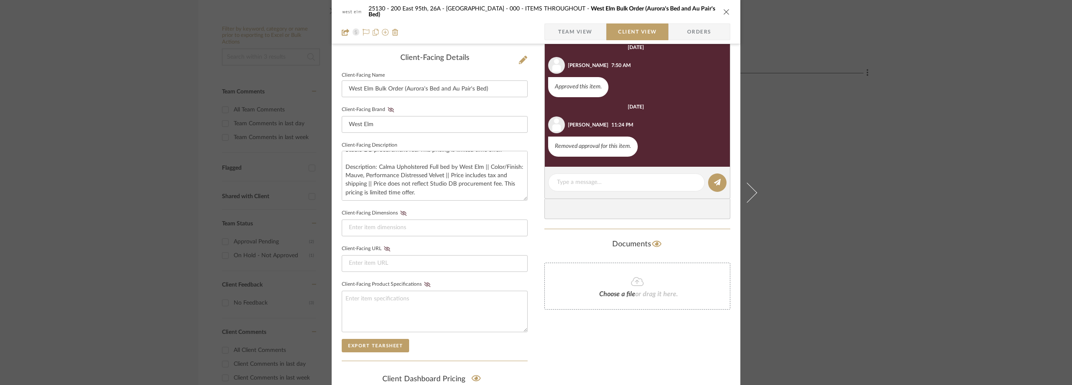
scroll to position [209, 0]
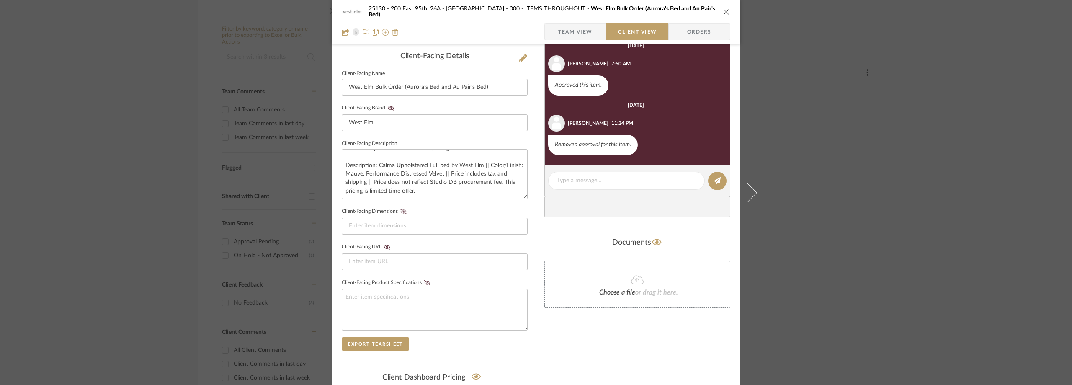
click at [174, 186] on div "25130 - 200 East 95th, 26A - Kosheleva 000 - ITEMS THROUGHOUT West Elm Bulk Ord…" at bounding box center [536, 192] width 1072 height 385
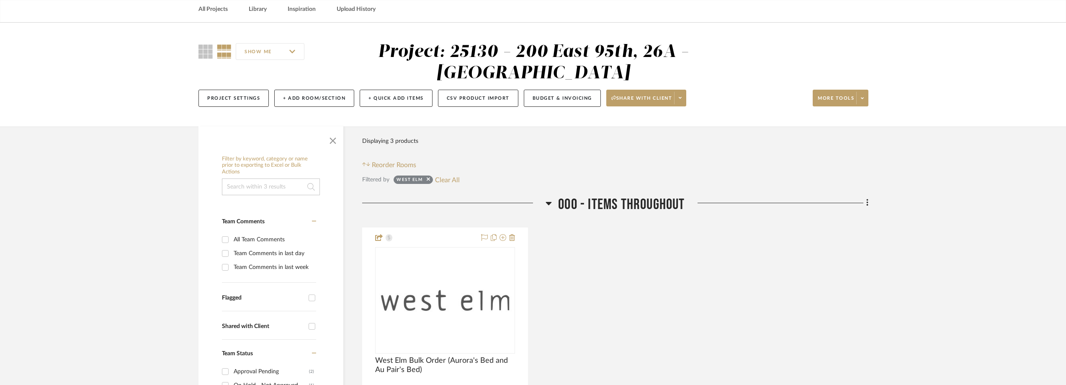
scroll to position [0, 0]
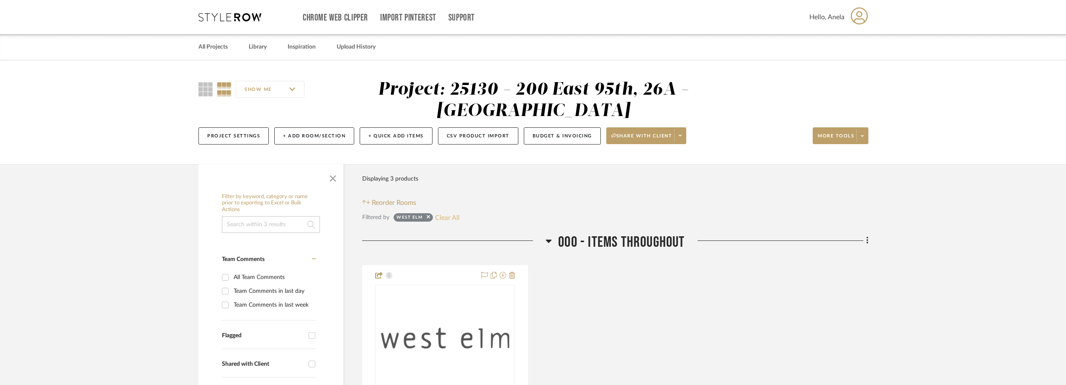
click at [453, 216] on button "Clear All" at bounding box center [447, 217] width 25 height 11
checkbox input "false"
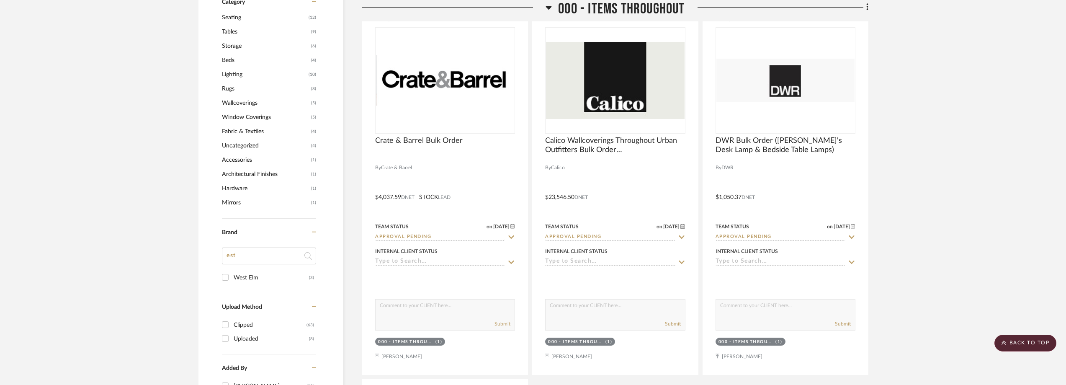
scroll to position [754, 0]
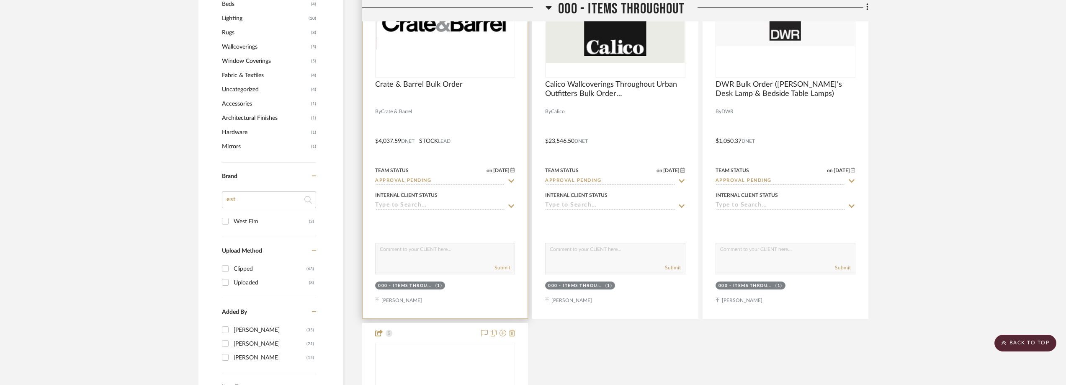
click at [438, 63] on div "0" at bounding box center [445, 25] width 139 height 106
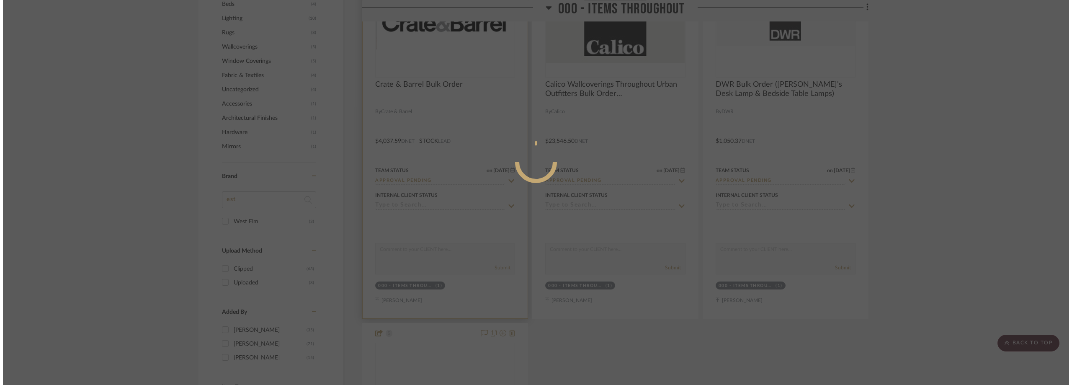
scroll to position [0, 0]
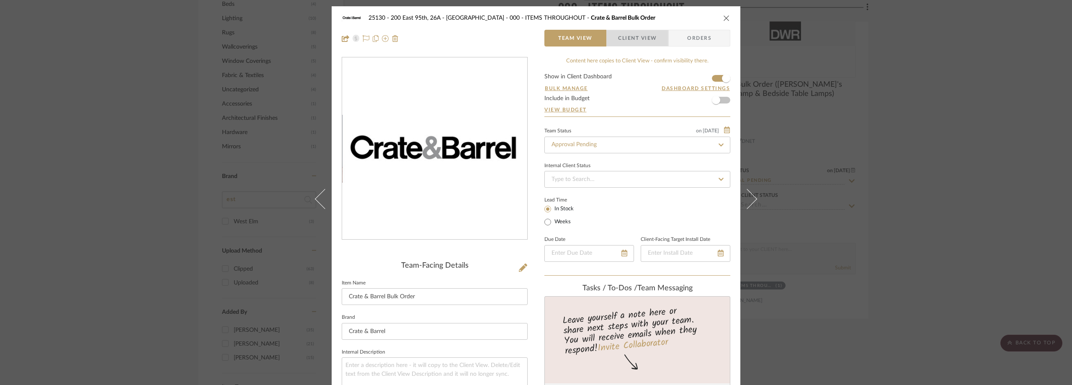
click at [638, 41] on span "Client View" at bounding box center [637, 38] width 39 height 17
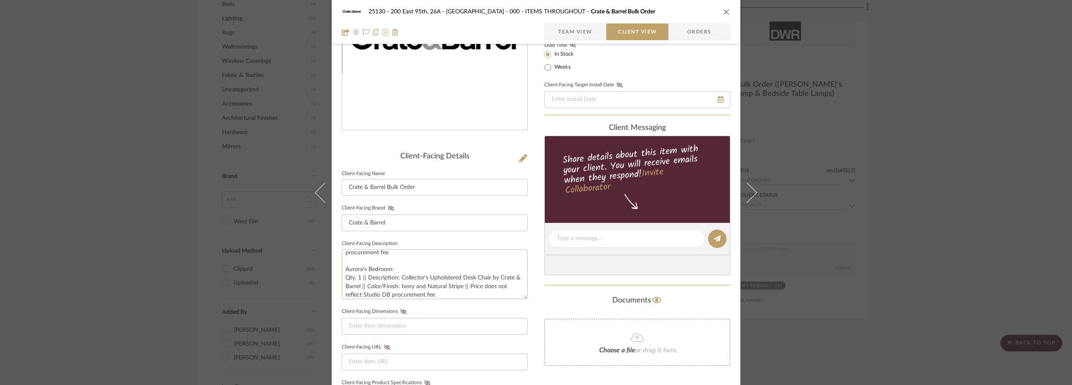
scroll to position [42, 0]
click at [952, 132] on div "25130 - 200 East 95th, 26A - Kosheleva 000 - ITEMS THROUGHOUT Crate & Barrel Bu…" at bounding box center [536, 192] width 1072 height 385
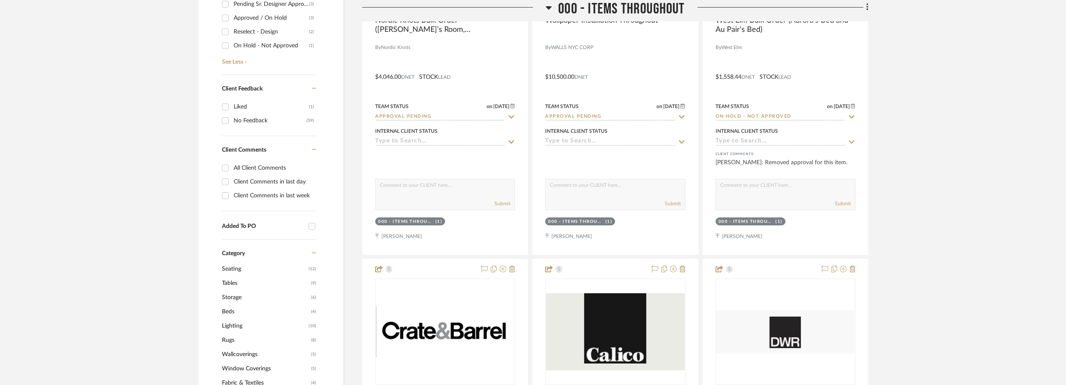
scroll to position [293, 0]
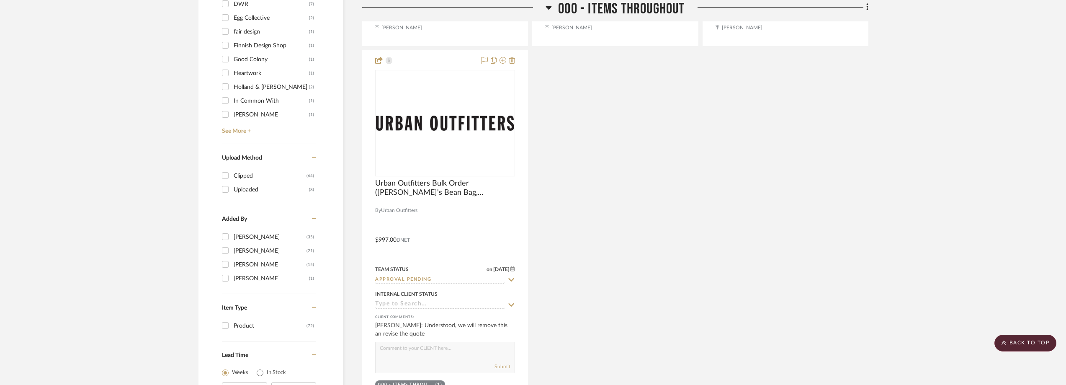
scroll to position [754, 0]
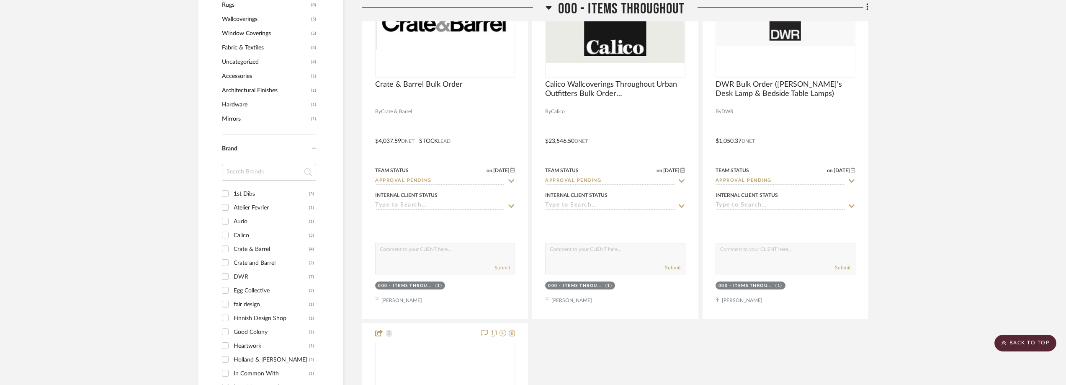
click at [246, 177] on input at bounding box center [269, 172] width 94 height 17
type input "CE"
type input "R"
type input "CRA"
click at [271, 195] on div "Crate & Barrel" at bounding box center [271, 193] width 75 height 13
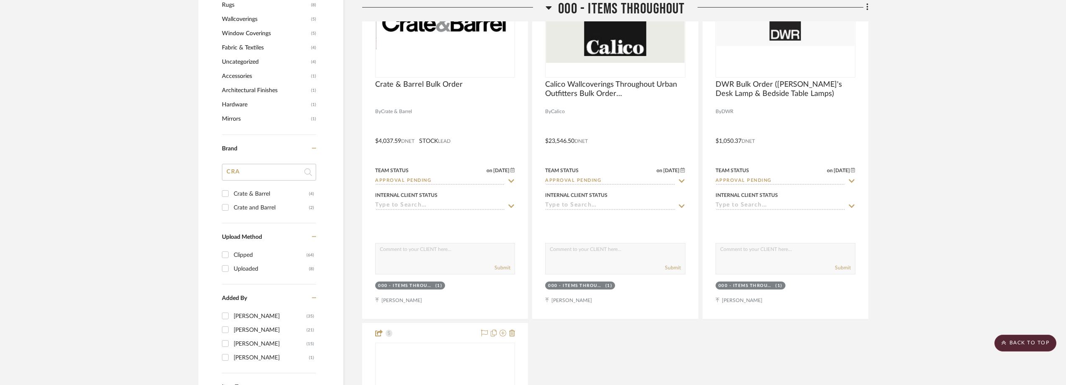
click at [232, 195] on input "Crate & Barrel (4)" at bounding box center [225, 193] width 13 height 13
checkbox input "true"
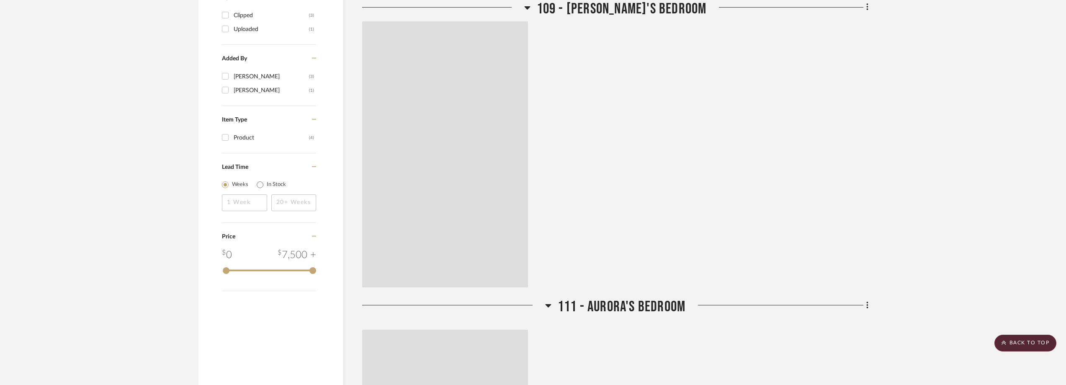
scroll to position [571, 0]
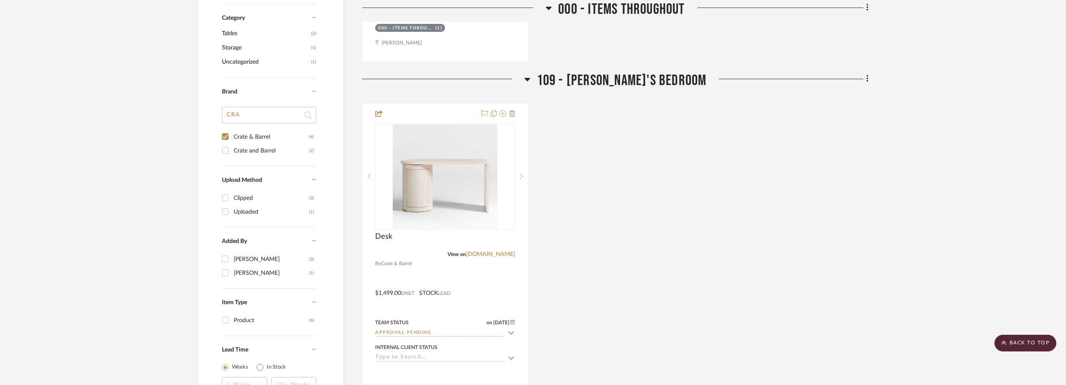
click at [265, 153] on div "Crate and Barrel" at bounding box center [271, 150] width 75 height 13
click at [232, 153] on input "Crate and Barrel (2)" at bounding box center [225, 150] width 13 height 13
checkbox input "true"
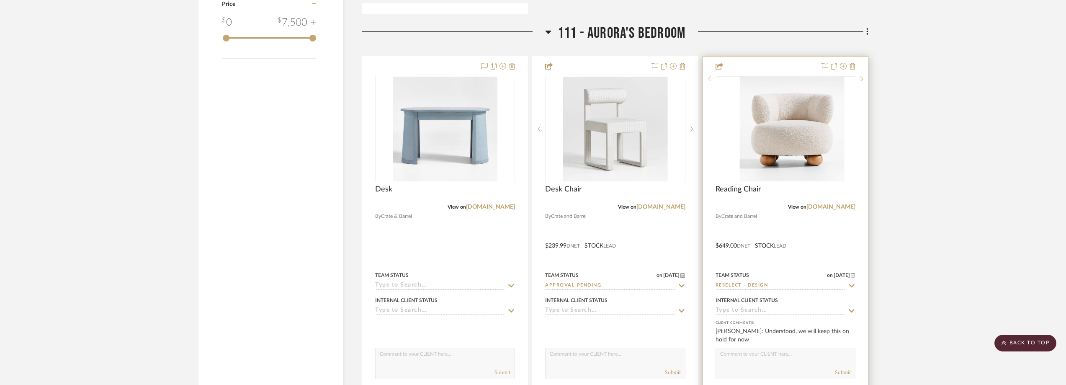
scroll to position [1087, 0]
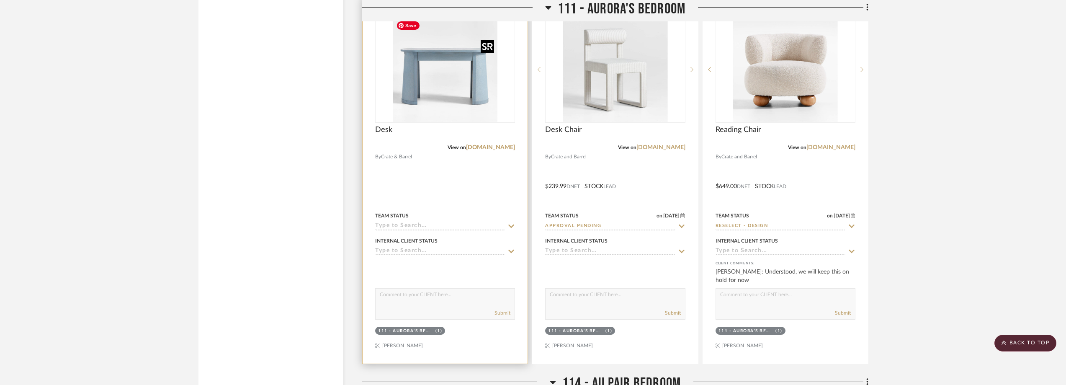
click at [434, 82] on img "0" at bounding box center [445, 69] width 105 height 105
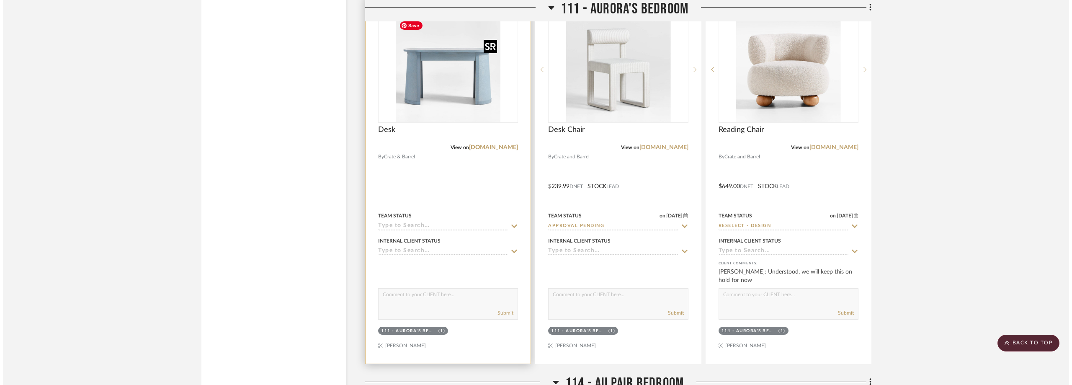
scroll to position [0, 0]
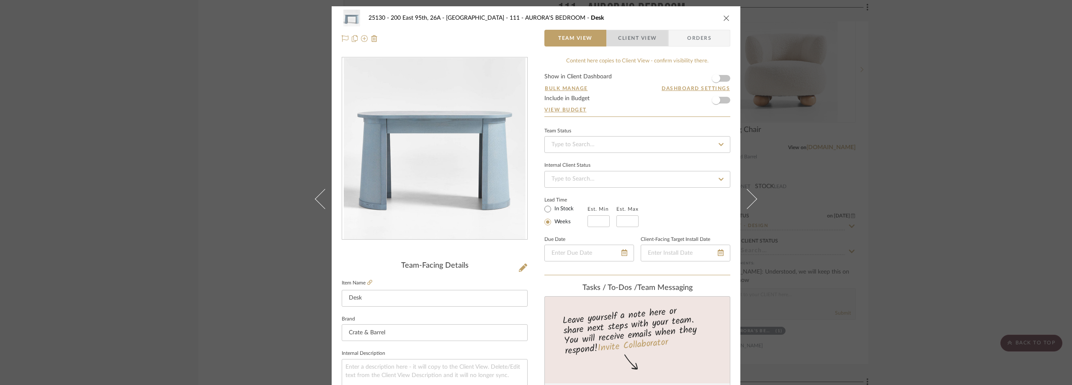
click at [627, 42] on span "Client View" at bounding box center [637, 38] width 39 height 17
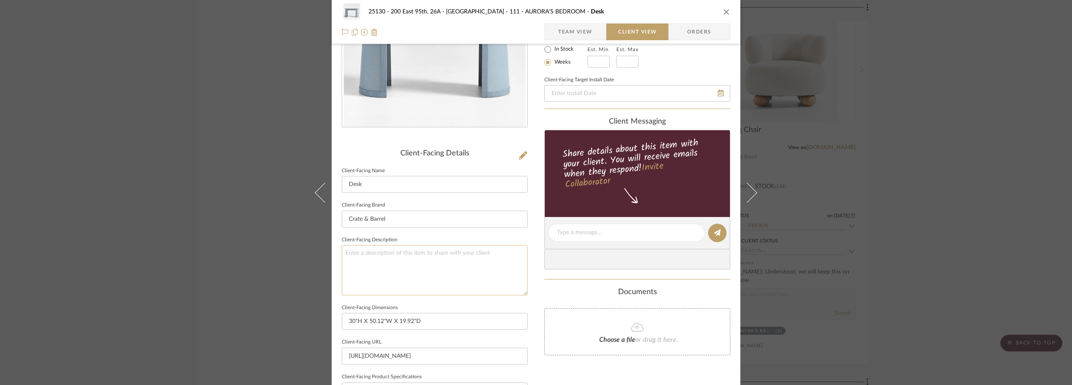
scroll to position [179, 0]
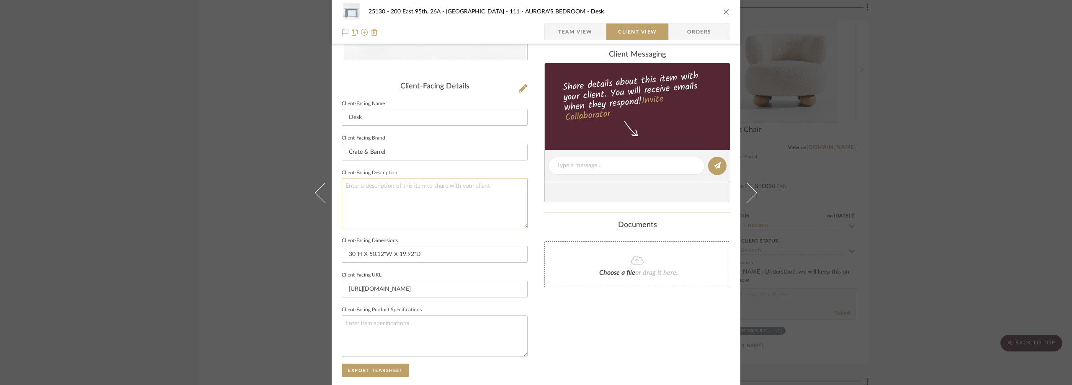
click at [428, 211] on textarea at bounding box center [435, 203] width 186 height 50
paste textarea "Collector's Cane and Wood Light Blue Kids Desk by Jeremiah Brent"
click at [344, 184] on textarea "Collector's Cane and Wood Light Blue Kids Desk by Jeremiah Brent" at bounding box center [435, 203] width 186 height 50
type textarea "Description: Collector's Cane and Wood Light Blue Kids Desk by Jeremiah Brent"
click at [474, 167] on fieldset "Client-Facing Description Description: Collector's Cane and Wood Light Blue Kid…" at bounding box center [435, 197] width 186 height 61
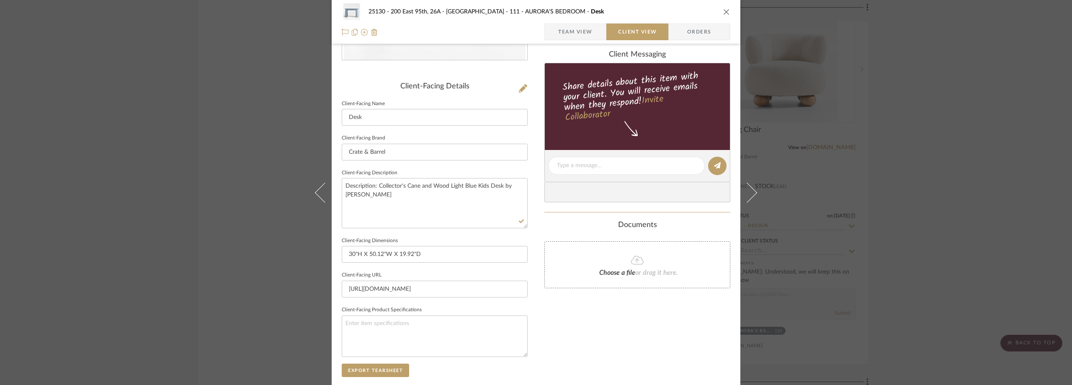
click at [1002, 151] on div "25130 - 200 East 95th, 26A - Kosheleva 111 - AURORA'S BEDROOM Desk Team View Cl…" at bounding box center [536, 192] width 1072 height 385
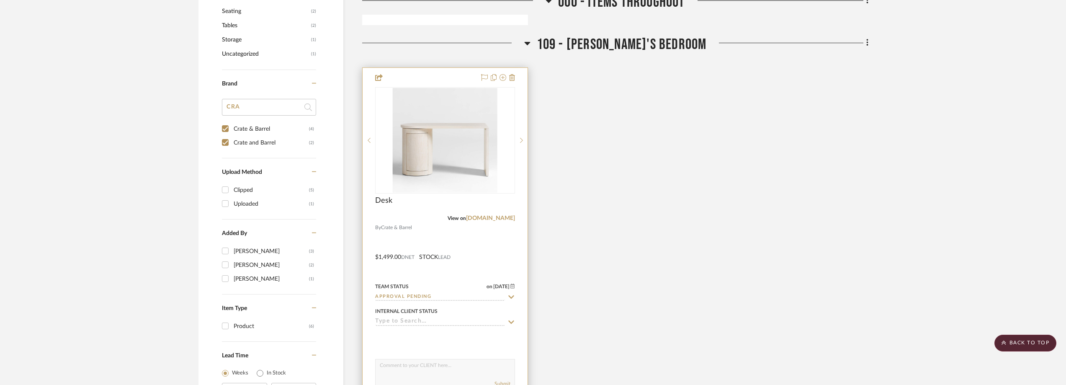
scroll to position [586, 0]
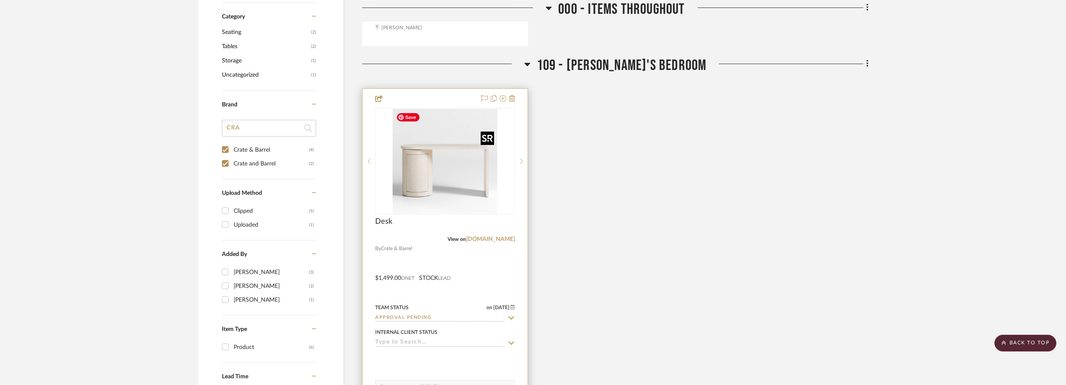
click at [465, 144] on img "0" at bounding box center [445, 161] width 105 height 105
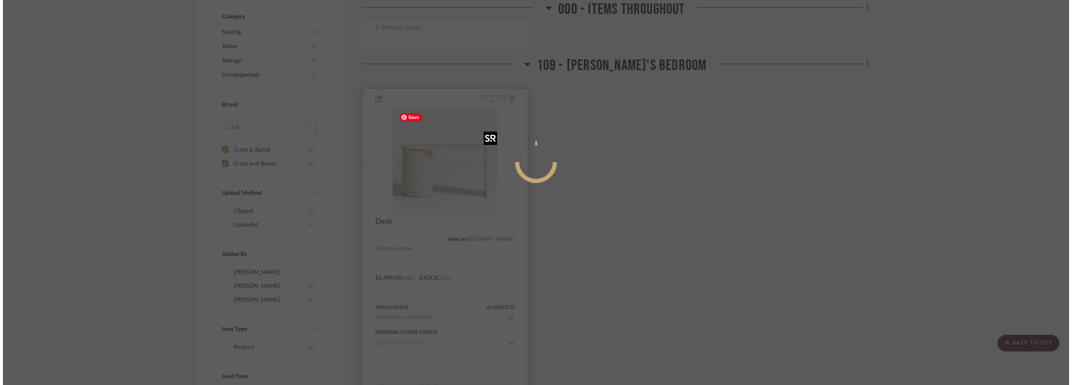
scroll to position [0, 0]
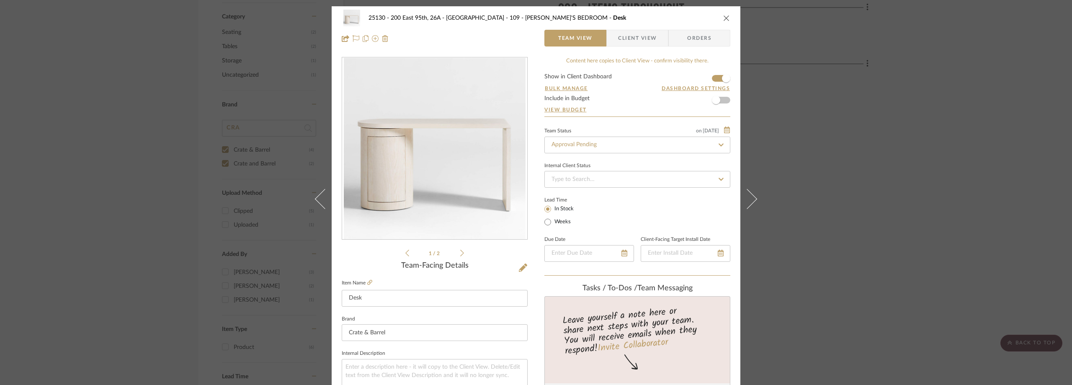
click at [637, 34] on span "Client View" at bounding box center [637, 38] width 39 height 17
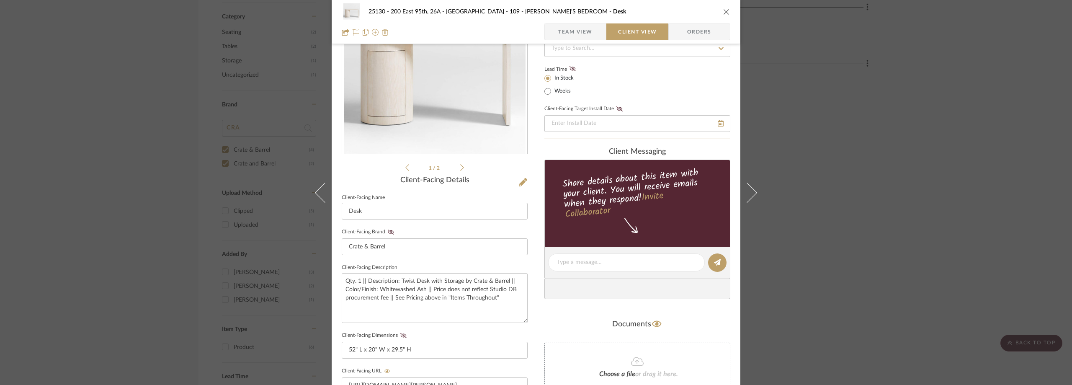
scroll to position [126, 0]
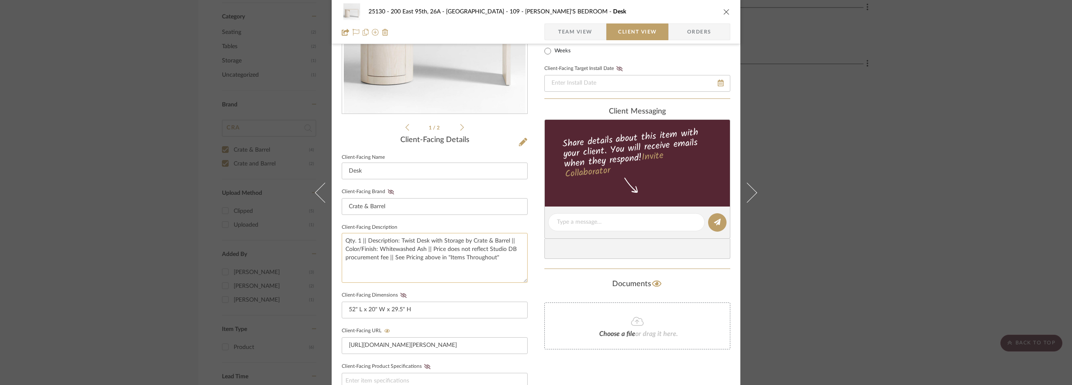
drag, startPoint x: 430, startPoint y: 249, endPoint x: 494, endPoint y: 262, distance: 64.6
click at [494, 262] on textarea "Qty. 1 || Description: Twist Desk with Storage by Crate & Barrel || Color/Finis…" at bounding box center [435, 258] width 186 height 50
click at [492, 134] on div "1 / 2 Client-Facing Details Client-Facing Name Desk Client-Facing Brand Crate &…" at bounding box center [435, 237] width 186 height 613
drag, startPoint x: 430, startPoint y: 249, endPoint x: 495, endPoint y: 266, distance: 66.7
click at [495, 266] on textarea "Qty. 1 || Description: Twist Desk with Storage by Crate & Barrel || Color/Finis…" at bounding box center [435, 258] width 186 height 50
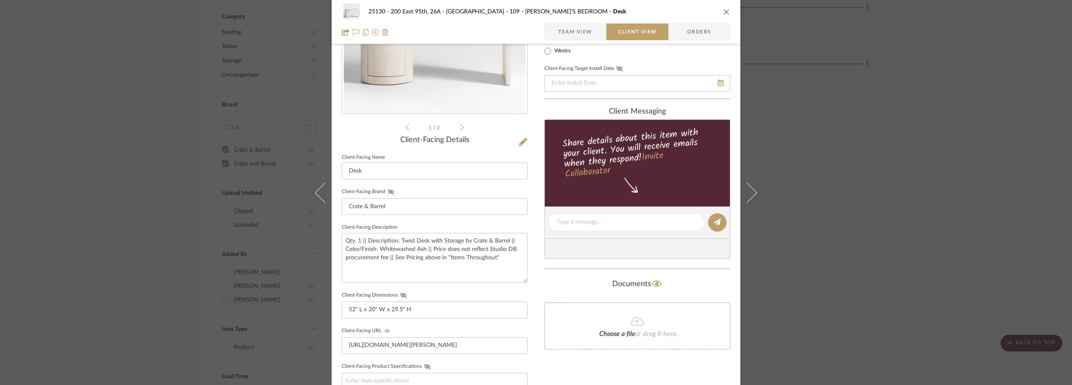
click at [471, 227] on fieldset "Client-Facing Description Qty. 1 || Description: Twist Desk with Storage by Cra…" at bounding box center [435, 251] width 186 height 61
click at [853, 213] on div "25130 - 200 East 95th, 26A - Kosheleva 109 - [PERSON_NAME]'S BEDROOM Desk Team …" at bounding box center [536, 192] width 1072 height 385
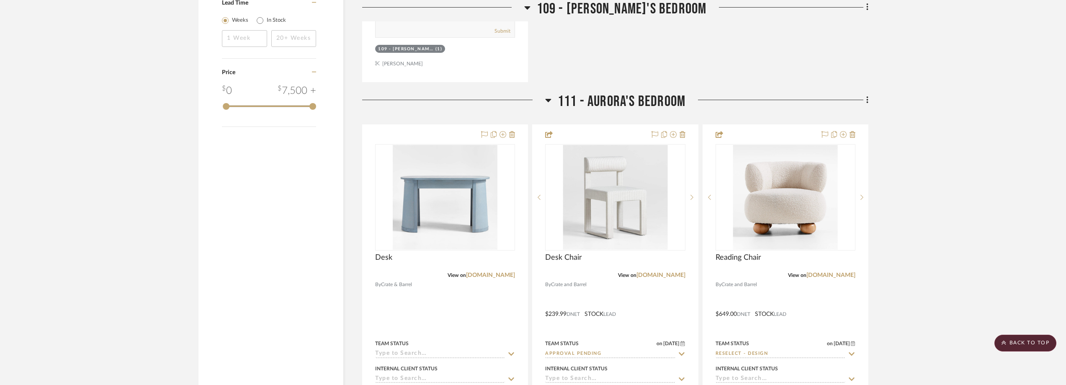
scroll to position [963, 0]
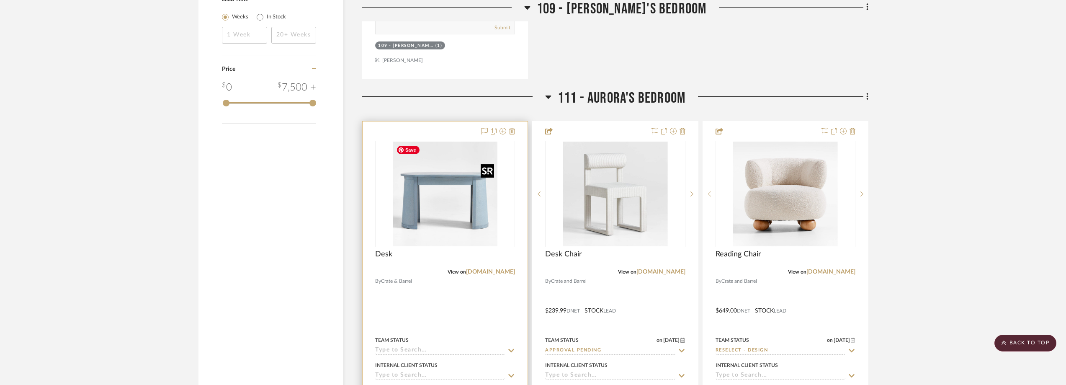
click at [452, 181] on img "0" at bounding box center [445, 194] width 105 height 105
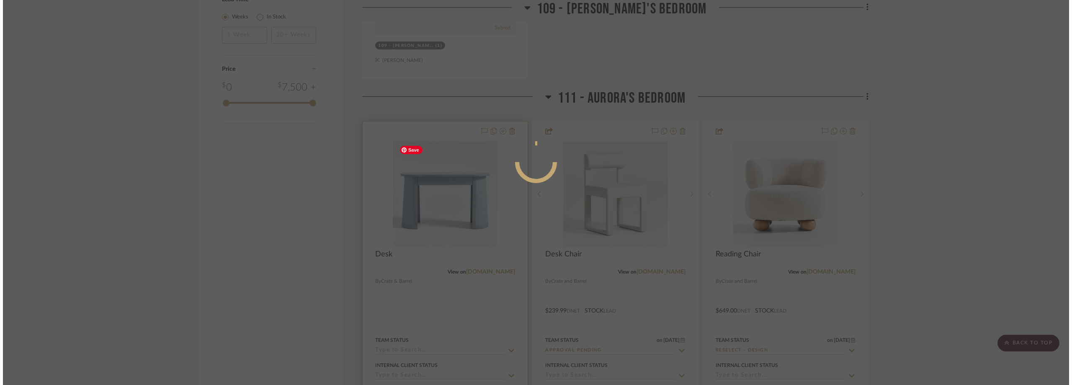
scroll to position [0, 0]
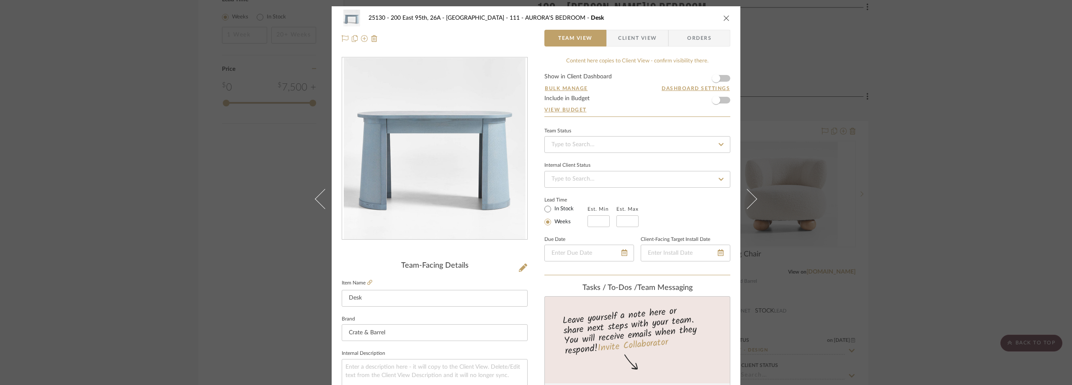
click at [619, 40] on span "Client View" at bounding box center [637, 38] width 39 height 17
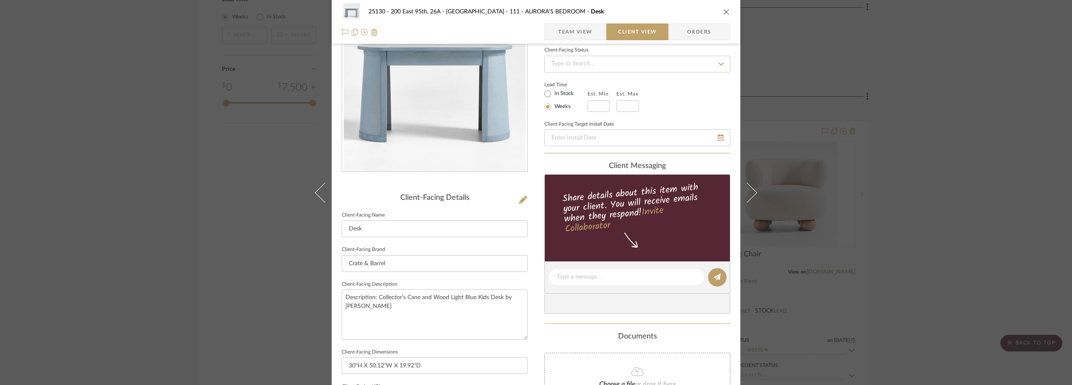
scroll to position [84, 0]
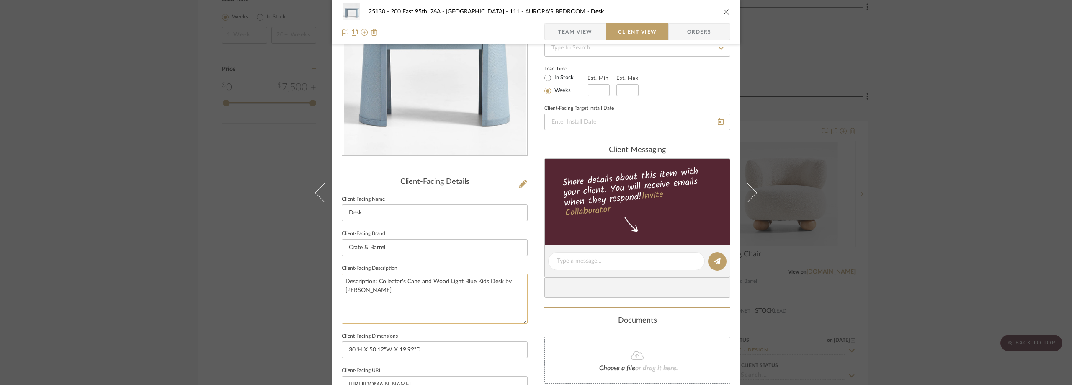
click at [430, 289] on textarea "Description: Collector's Cane and Wood Light Blue Kids Desk by Jeremiah Brent" at bounding box center [435, 298] width 186 height 50
paste textarea "Price does not reflect Studio DB procurement fee || See Pricing above in "Items…"
type textarea "Description: Collector's Cane and Wood Light Blue Kids Desk by Jeremiah Brent |…"
click at [443, 267] on fieldset "Client-Facing Description Description: Collector's Cane and Wood Light Blue Kid…" at bounding box center [435, 293] width 186 height 61
click at [464, 301] on textarea "Description: Collector's Cane and Wood Light Blue Kids Desk by Jeremiah Brent |…" at bounding box center [435, 298] width 186 height 50
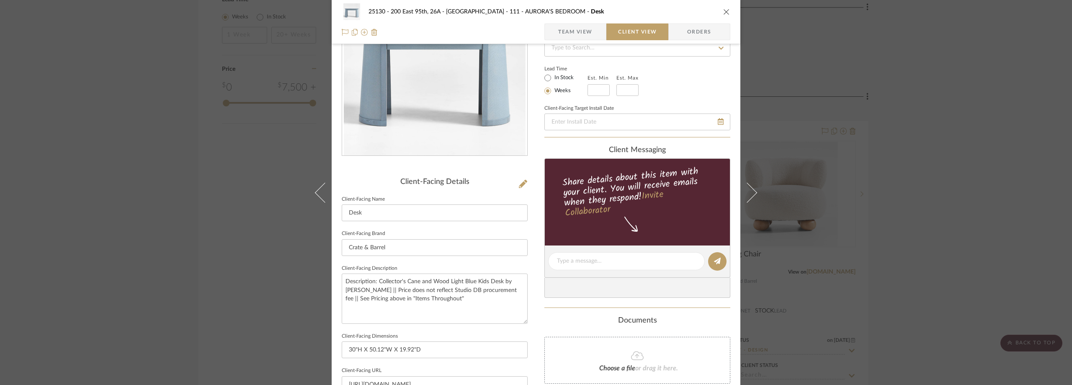
click at [494, 234] on fieldset "Client-Facing Brand Crate & Barrel" at bounding box center [435, 242] width 186 height 28
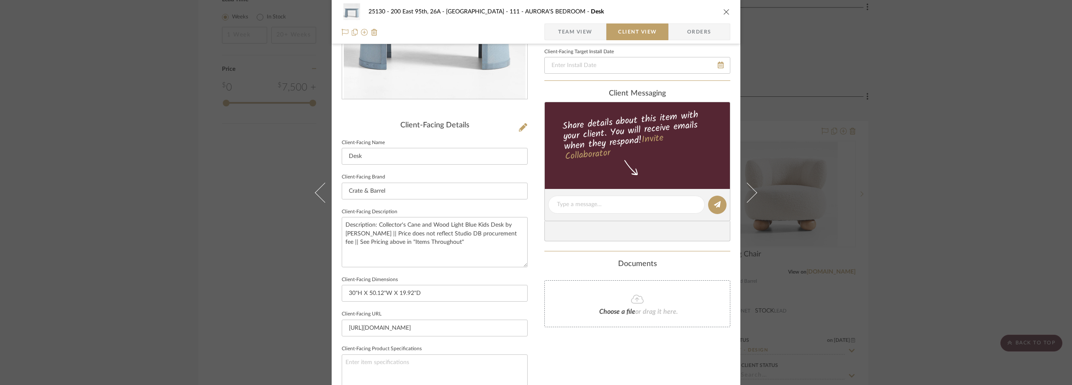
scroll to position [12, 0]
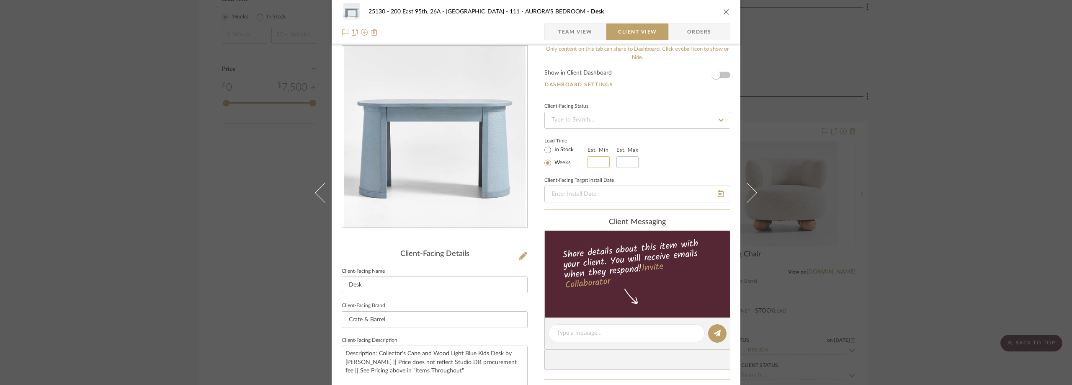
click at [594, 161] on input "text" at bounding box center [598, 162] width 22 height 12
type input "4"
click at [619, 164] on input "text" at bounding box center [627, 162] width 22 height 12
type input "5"
click at [667, 154] on div "Lead Time In Stock Weeks Est. Min 4 Est. Max 5" at bounding box center [637, 151] width 186 height 33
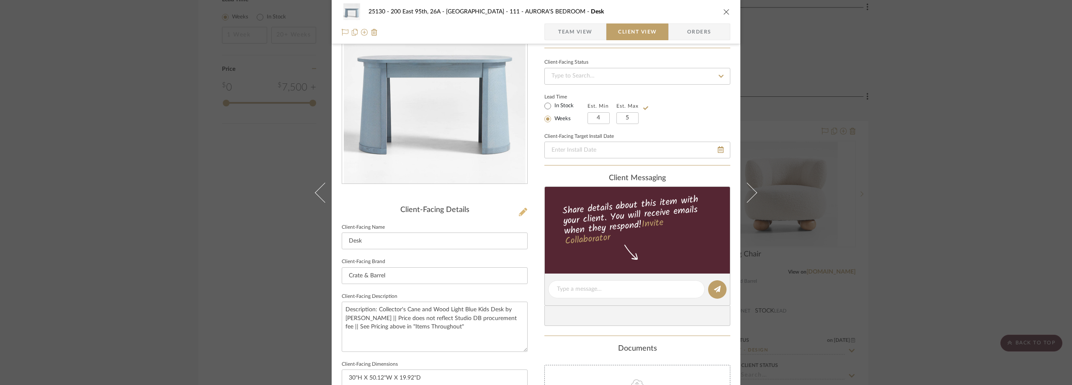
scroll to position [137, 0]
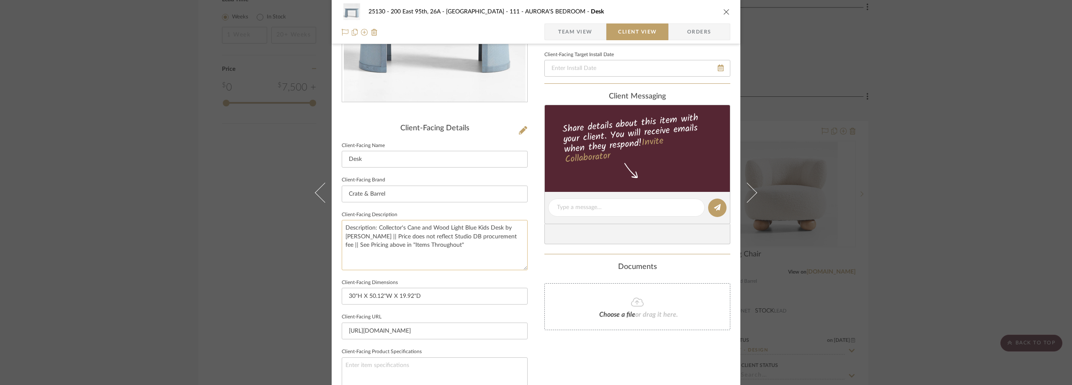
click at [471, 254] on textarea "Description: Collector's Cane and Wood Light Blue Kids Desk by Jeremiah Brent |…" at bounding box center [435, 245] width 186 height 50
paste textarea "Estimated in mid September 2025."
type textarea "Description: Collector's Cane and Wood Light Blue Kids Desk by Jeremiah Brent |…"
click at [470, 214] on fieldset "Client-Facing Description Description: Collector's Cane and Wood Light Blue Kid…" at bounding box center [435, 239] width 186 height 61
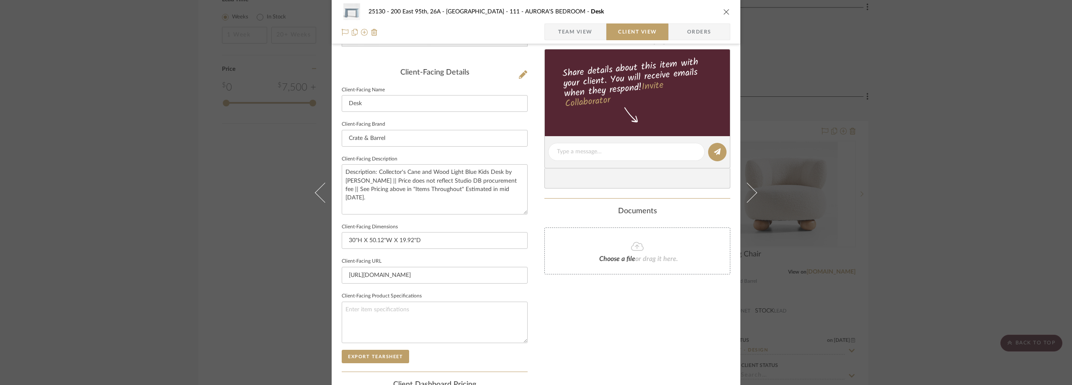
scroll to position [251, 0]
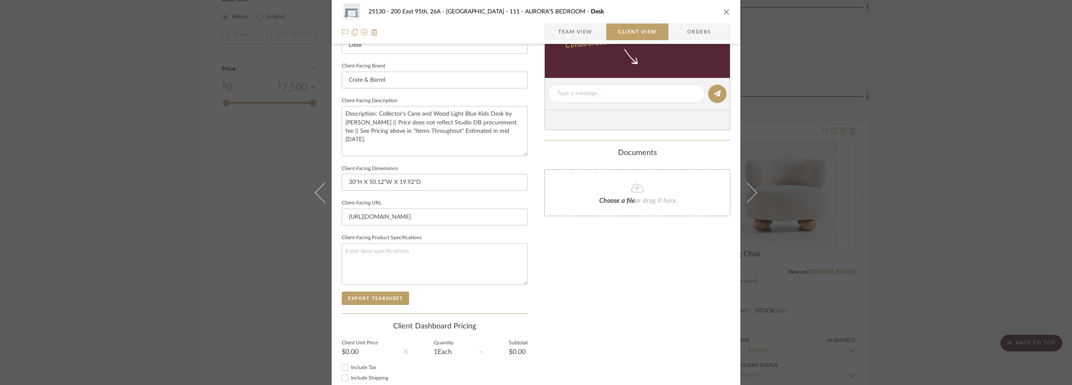
click at [558, 24] on span "Team View" at bounding box center [575, 31] width 34 height 17
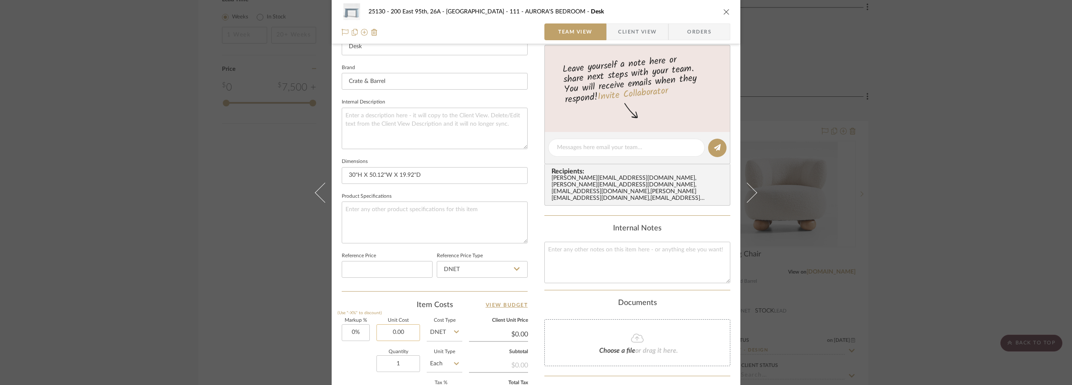
click at [391, 329] on input "0.00" at bounding box center [398, 332] width 44 height 17
type input "$559.20"
click at [390, 306] on div "Item Costs View Budget" at bounding box center [435, 305] width 186 height 10
type input "$559.20"
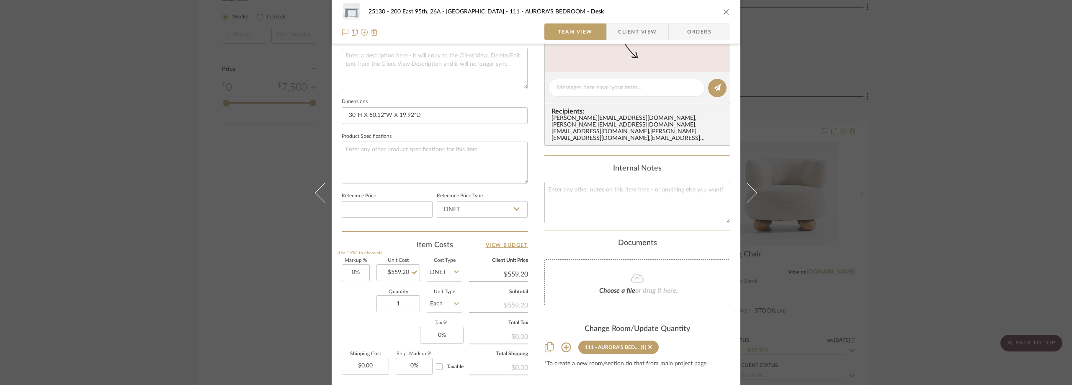
scroll to position [395, 0]
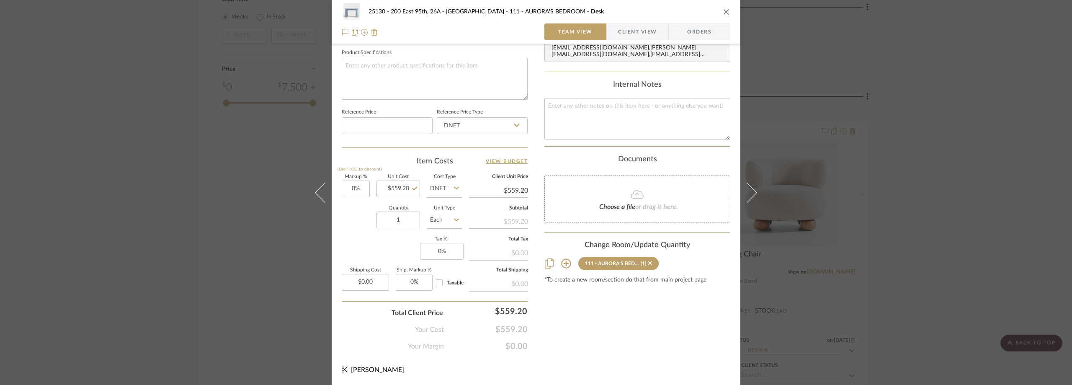
click at [636, 36] on span "Client View" at bounding box center [637, 31] width 39 height 17
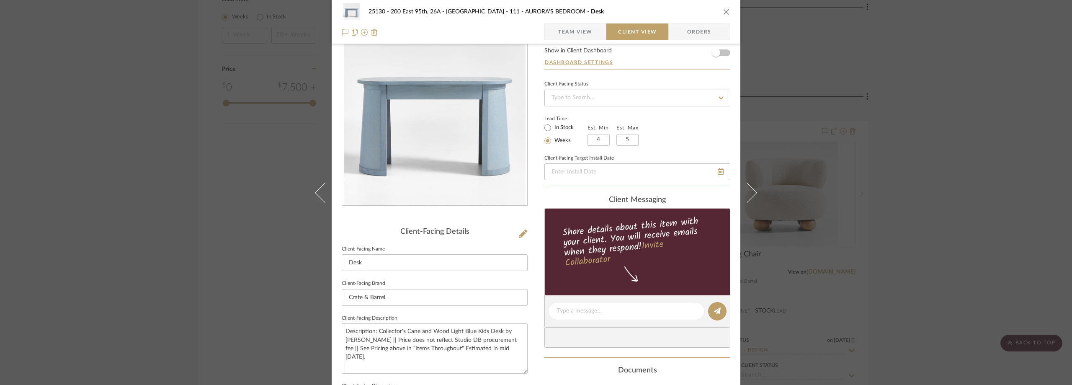
scroll to position [0, 0]
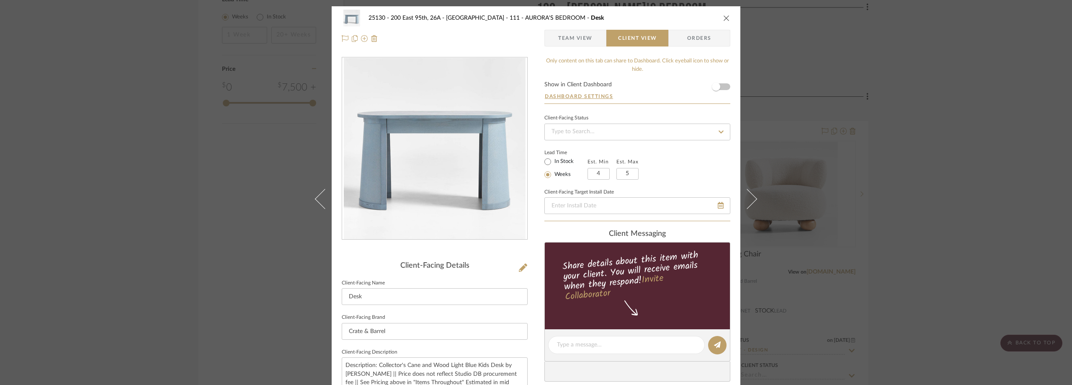
click at [261, 275] on div "25130 - 200 East 95th, 26A - Kosheleva 111 - AURORA'S BEDROOM Desk Team View Cl…" at bounding box center [536, 192] width 1072 height 385
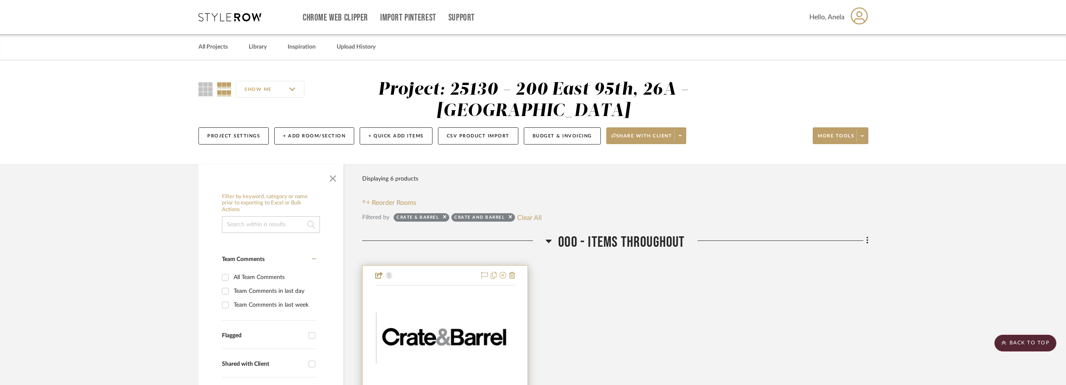
scroll to position [84, 0]
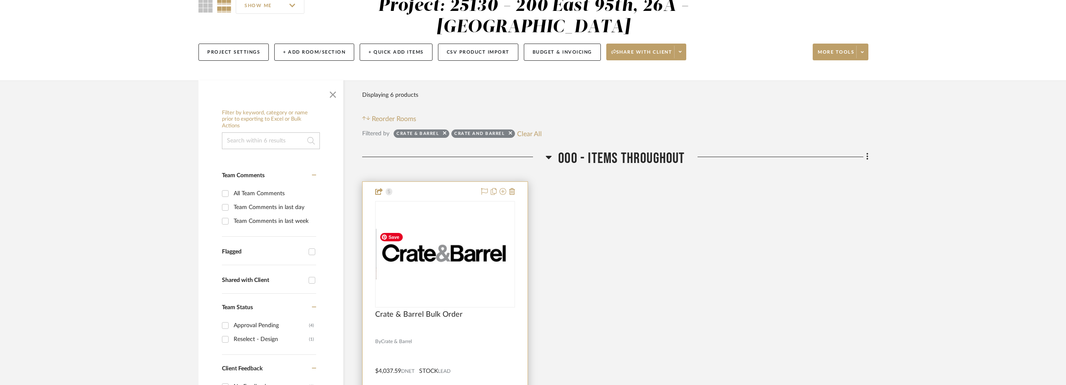
click at [469, 264] on img "0" at bounding box center [445, 254] width 138 height 51
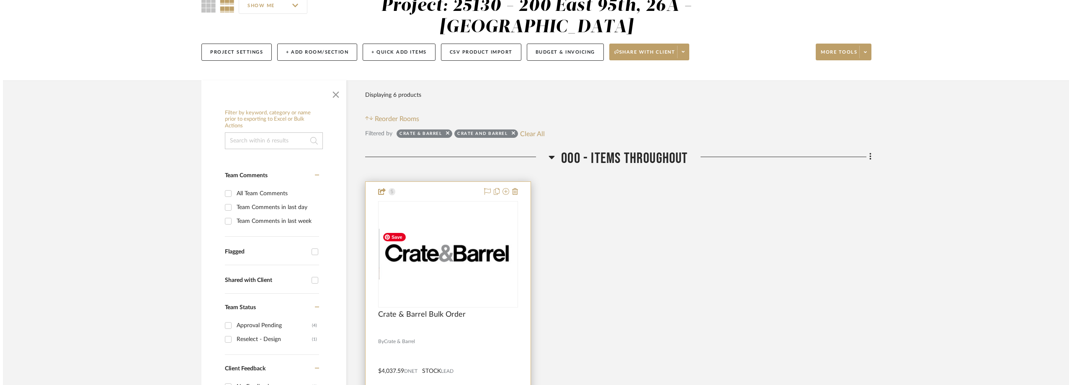
scroll to position [0, 0]
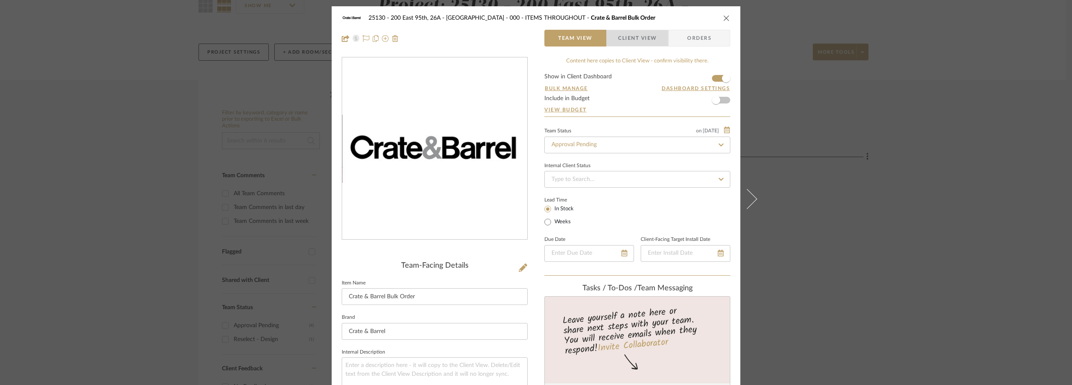
click at [640, 33] on span "Client View" at bounding box center [637, 38] width 39 height 17
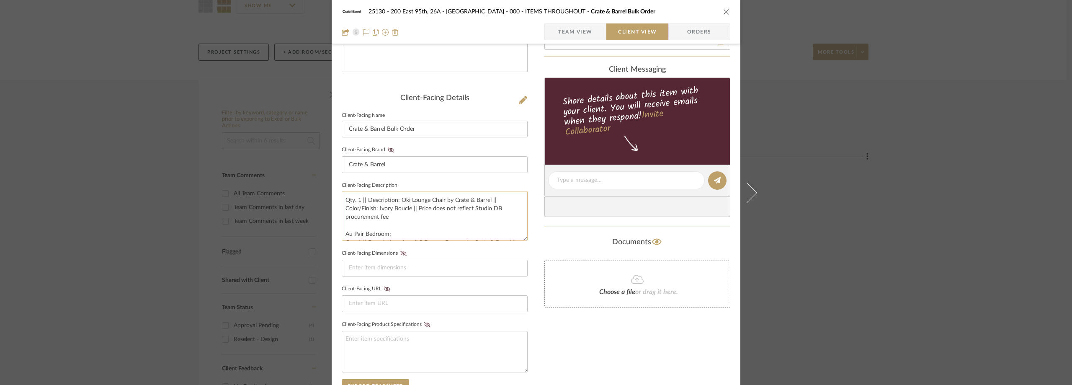
scroll to position [42, 0]
click at [849, 206] on div "25130 - 200 East 95th, 26A - Kosheleva 000 - ITEMS THROUGHOUT Crate & Barrel Bu…" at bounding box center [536, 192] width 1072 height 385
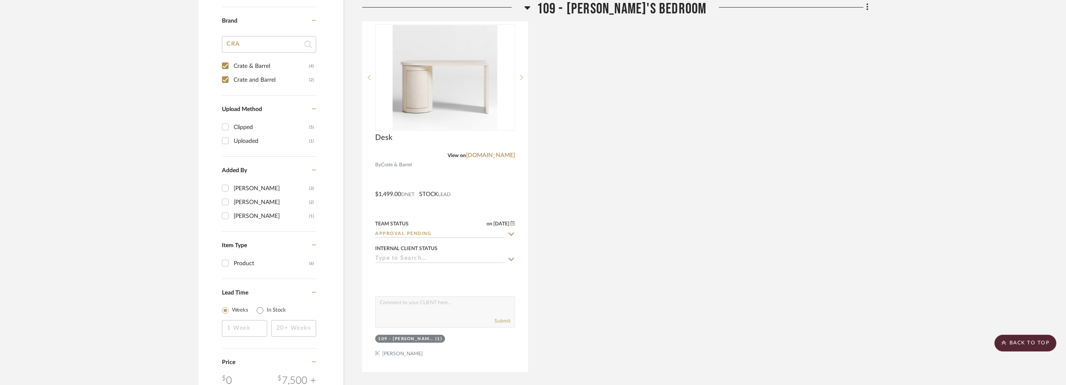
scroll to position [921, 0]
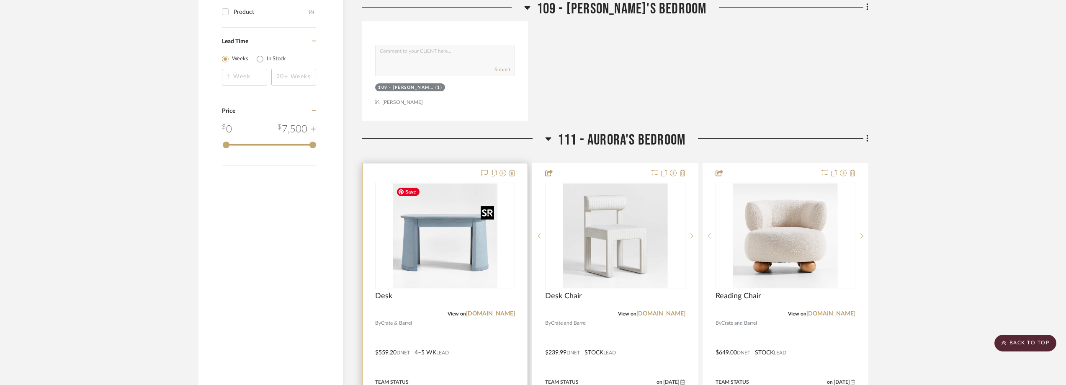
click at [452, 255] on img "0" at bounding box center [445, 235] width 105 height 105
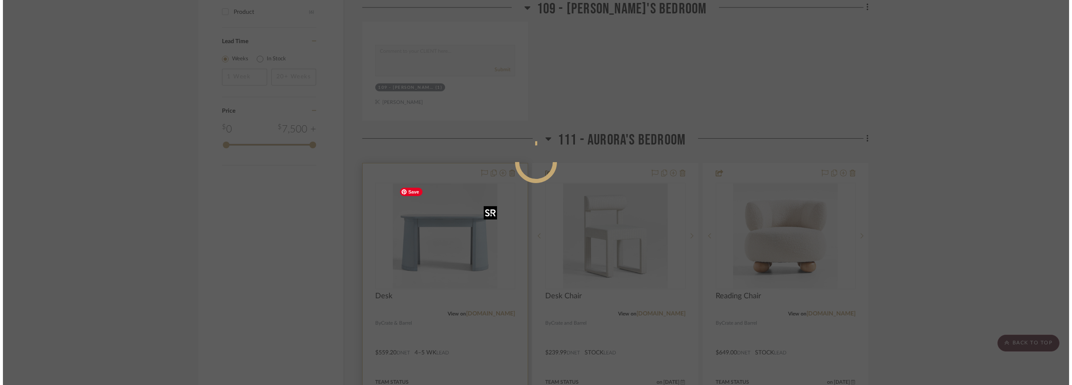
scroll to position [0, 0]
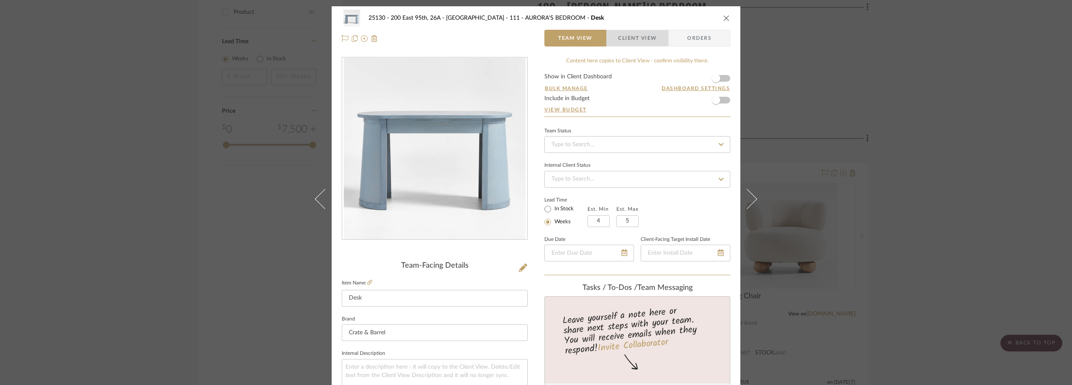
click at [628, 38] on span "Client View" at bounding box center [637, 38] width 39 height 17
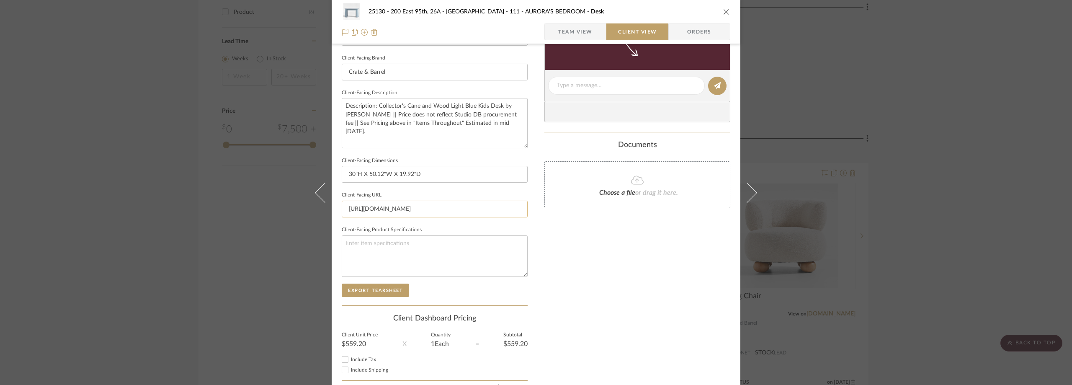
scroll to position [95, 0]
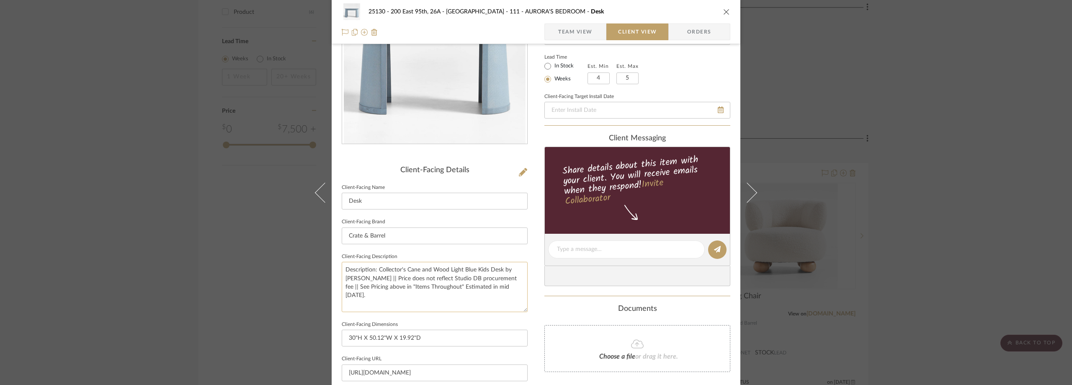
drag, startPoint x: 343, startPoint y: 267, endPoint x: 520, endPoint y: 281, distance: 177.6
click at [520, 281] on textarea "Description: Collector's Cane and Wood Light Blue Kids Desk by Jeremiah Brent |…" at bounding box center [435, 287] width 186 height 50
click at [850, 108] on div "25130 - 200 East 95th, 26A - Kosheleva 111 - AURORA'S BEDROOM Desk Team View Cl…" at bounding box center [536, 192] width 1072 height 385
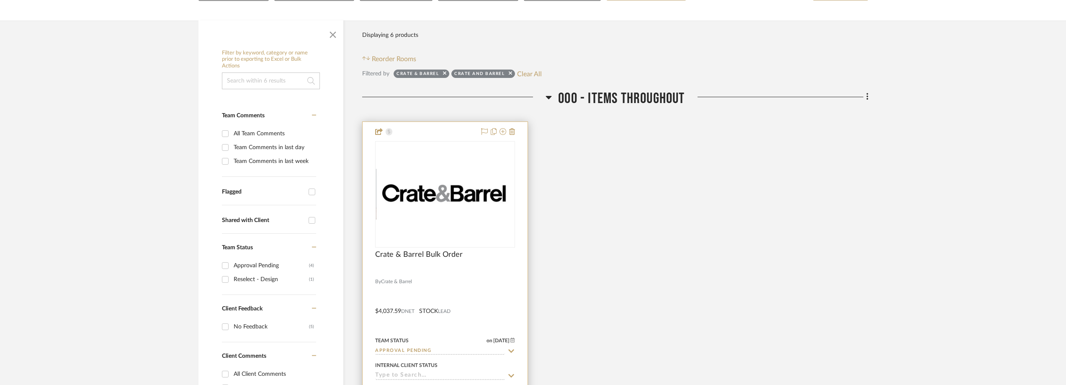
scroll to position [167, 0]
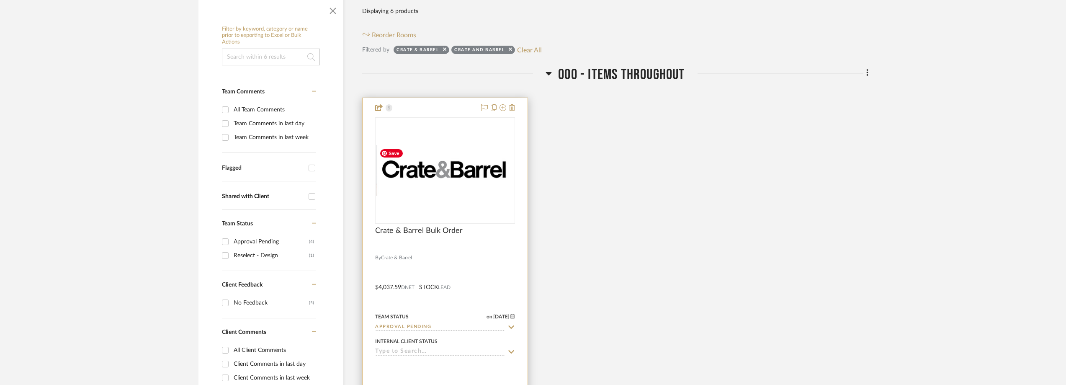
click at [450, 162] on img "0" at bounding box center [445, 170] width 138 height 51
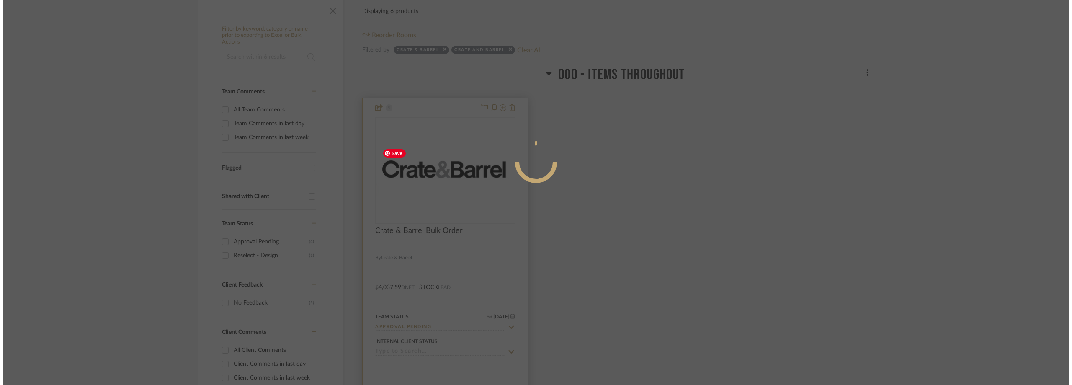
scroll to position [0, 0]
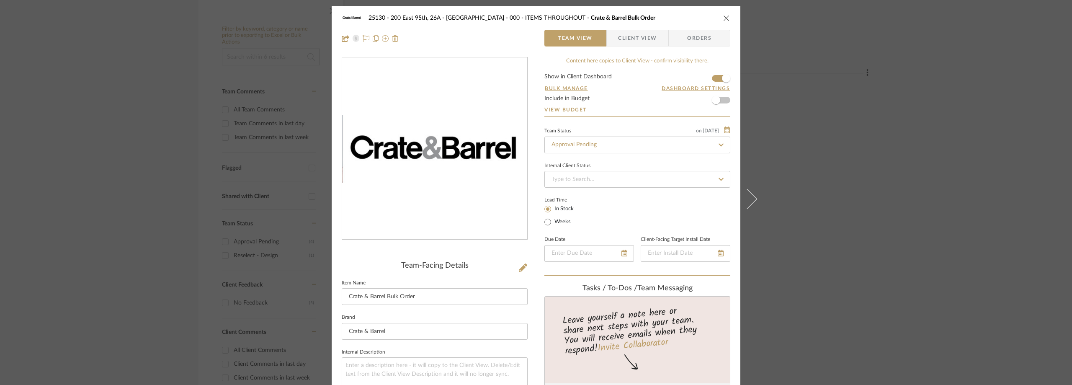
click at [628, 38] on span "Client View" at bounding box center [637, 38] width 39 height 17
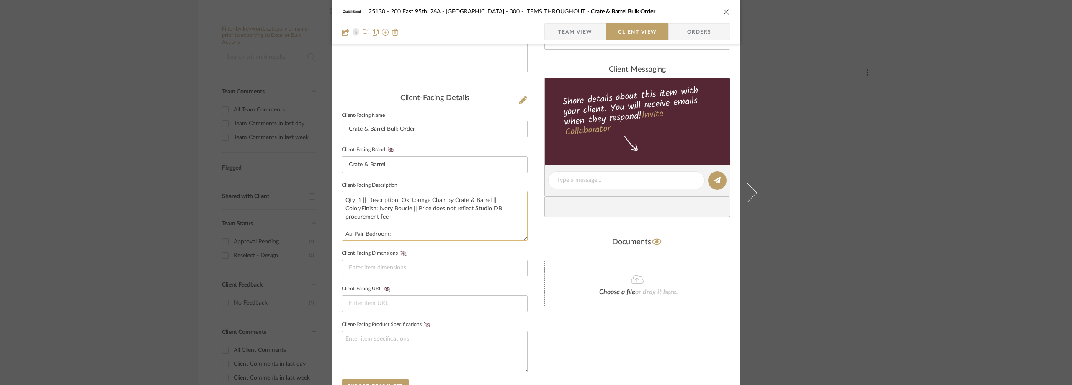
scroll to position [42, 0]
drag, startPoint x: 442, startPoint y: 221, endPoint x: 398, endPoint y: 207, distance: 46.2
click at [398, 207] on textarea "[PERSON_NAME]'s Bedroom: Qty. 1 || Description: Twist Desk with Storage by Crat…" at bounding box center [435, 216] width 186 height 50
paste textarea "Description: Collector's Cane and Wood Light Blue Kids Desk by Jeremiah Brent |…"
type textarea "Astrid's Bedroom: Qty. 1 || Description: Twist Desk with Storage by Crate & Bar…"
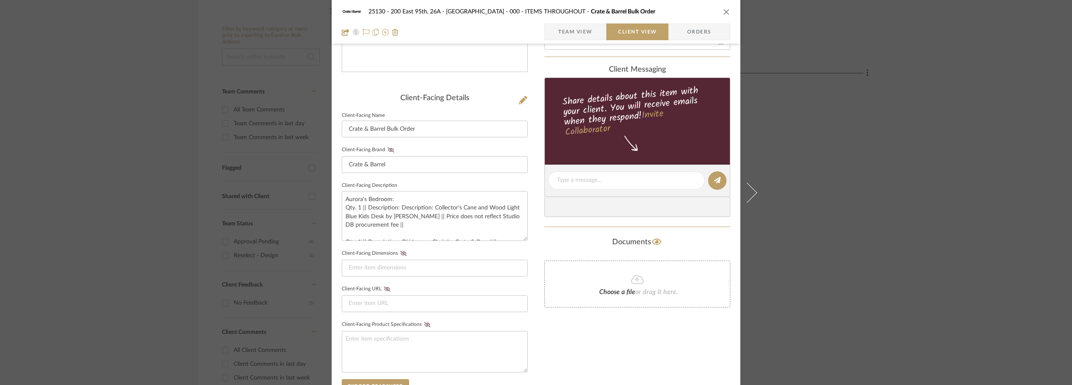
click at [447, 182] on fieldset "Client-Facing Description Astrid's Bedroom: Qty. 1 || Description: Twist Desk w…" at bounding box center [435, 210] width 186 height 61
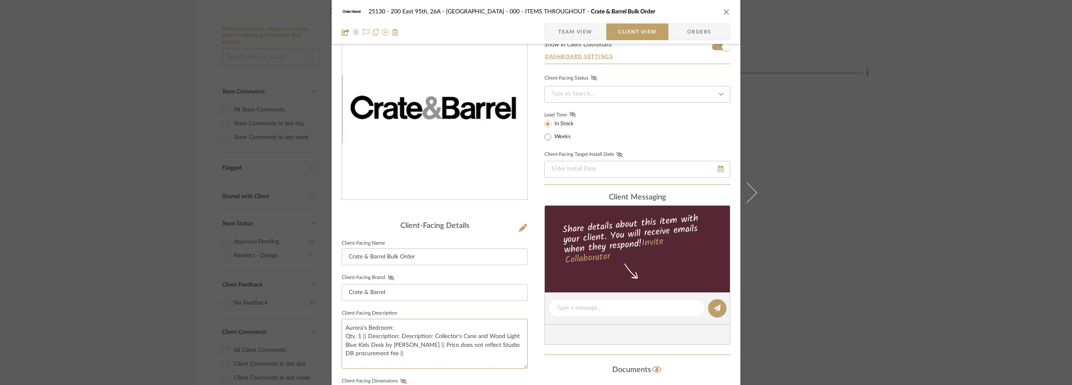
scroll to position [0, 0]
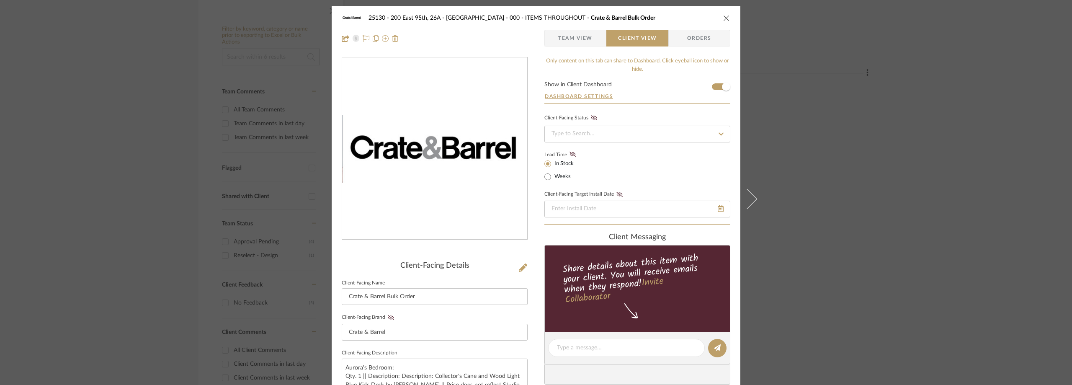
click at [865, 170] on div "25130 - 200 East 95th, 26A - Kosheleva 000 - ITEMS THROUGHOUT Crate & Barrel Bu…" at bounding box center [536, 192] width 1072 height 385
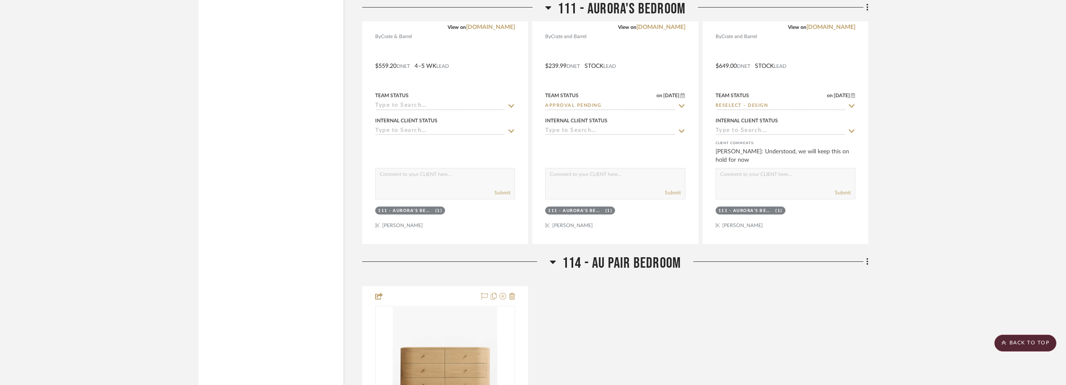
scroll to position [1089, 0]
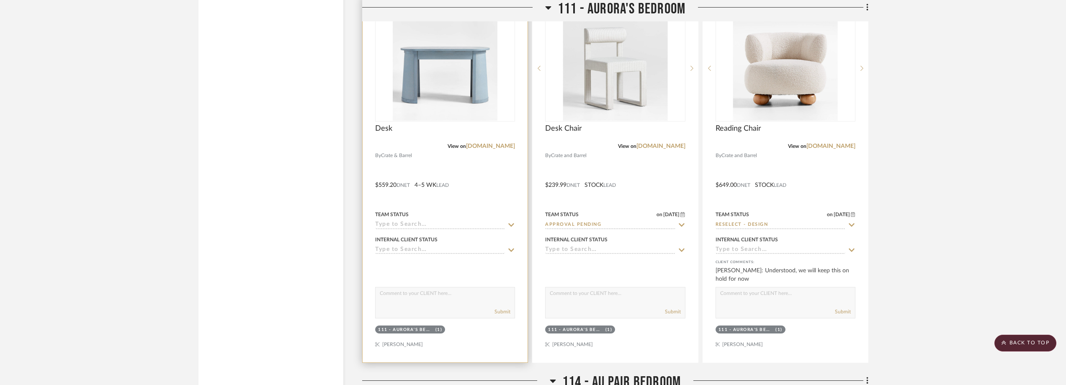
click at [457, 100] on img "0" at bounding box center [445, 68] width 105 height 105
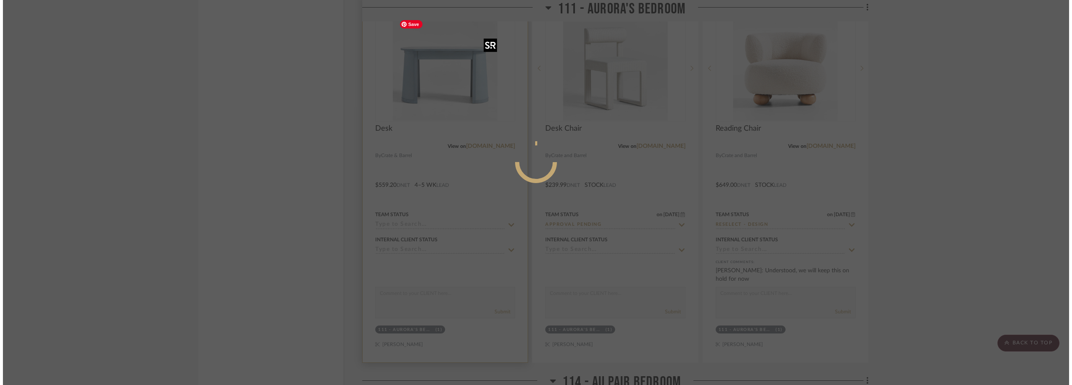
scroll to position [0, 0]
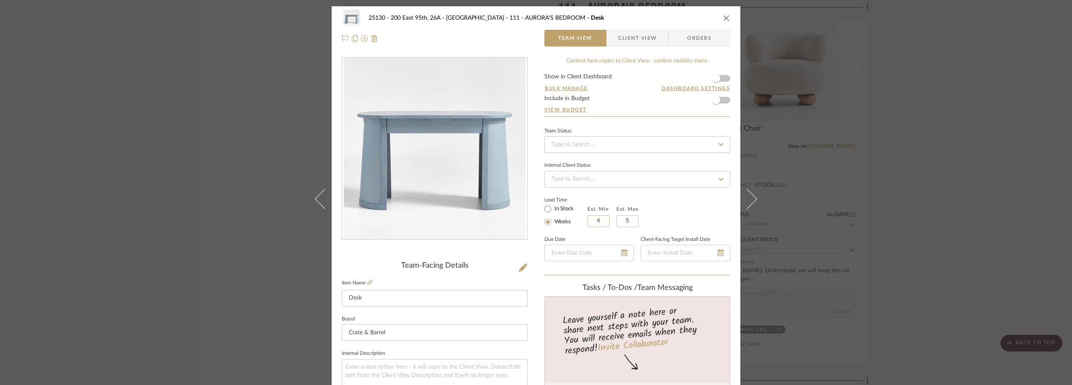
click at [600, 218] on input "4" at bounding box center [598, 221] width 22 height 12
type input "5"
click at [632, 222] on input "5" at bounding box center [627, 221] width 22 height 12
type input "6"
click at [672, 206] on div "Lead Time In Stock Weeks Est. Min 5 Est. Max 6" at bounding box center [637, 210] width 186 height 33
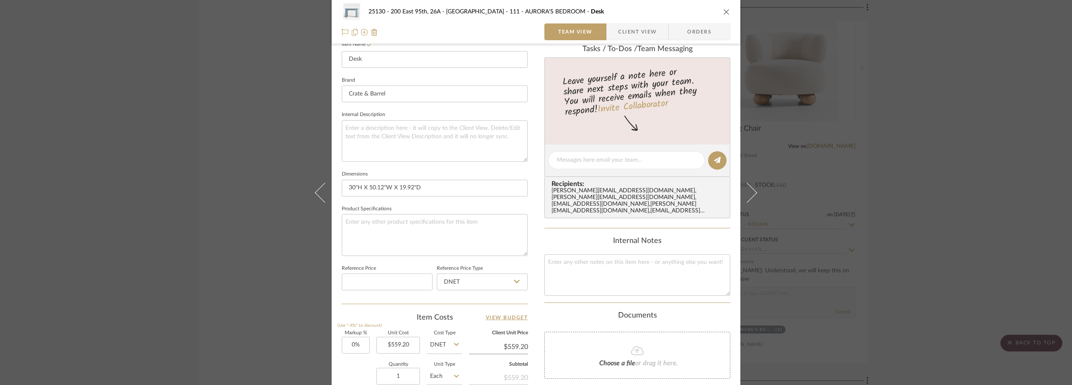
scroll to position [185, 0]
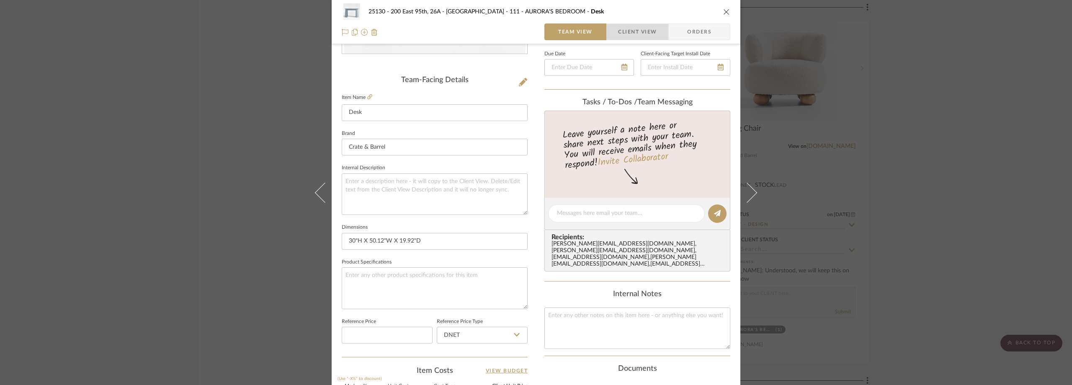
click at [608, 34] on span "button" at bounding box center [612, 31] width 11 height 17
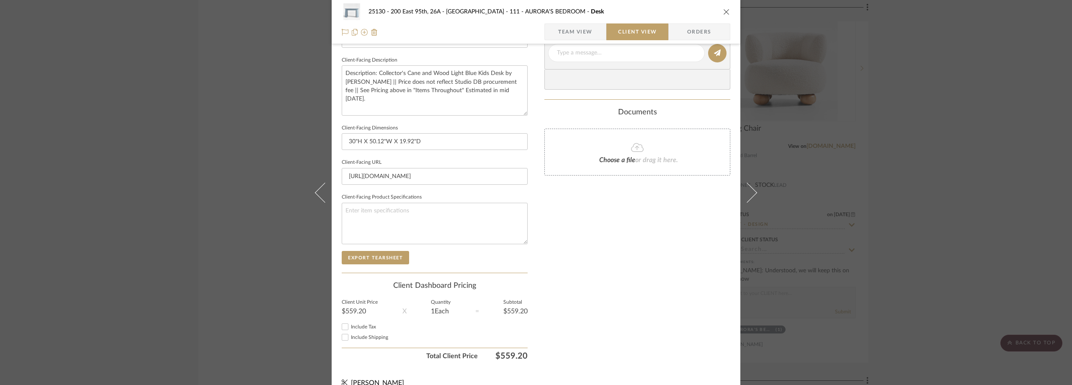
scroll to position [305, 0]
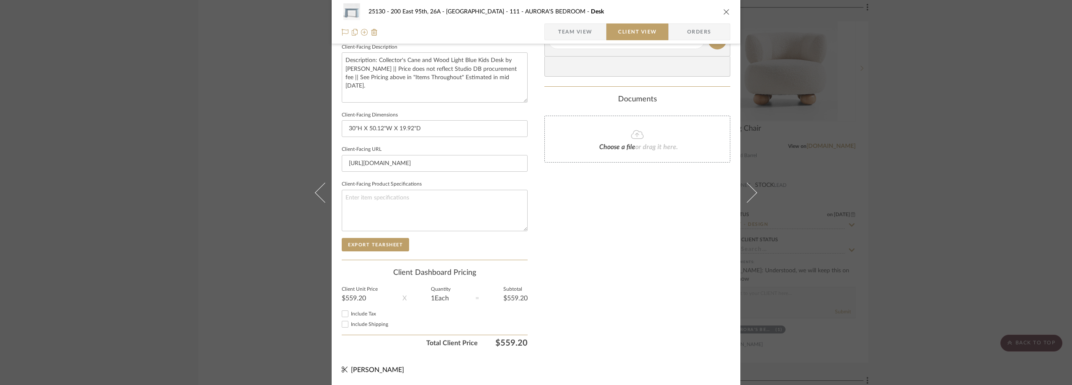
click at [201, 222] on div "25130 - 200 East 95th, 26A - Kosheleva 111 - AURORA'S BEDROOM Desk Team View Cl…" at bounding box center [536, 192] width 1072 height 385
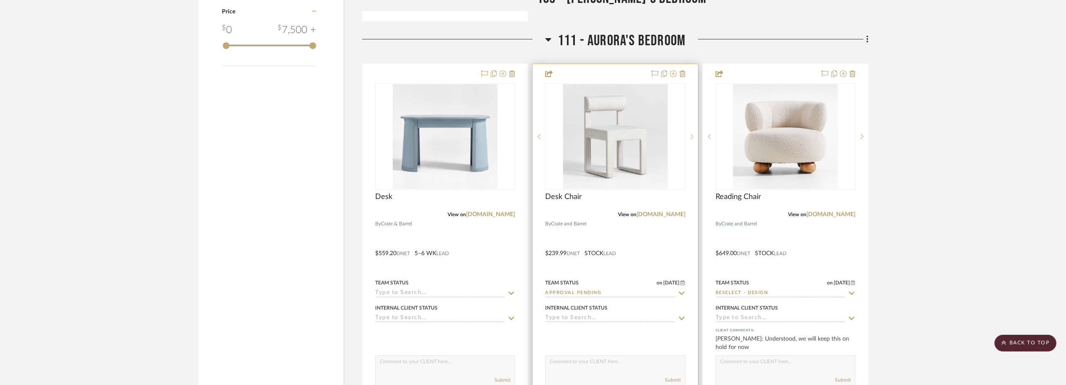
scroll to position [963, 0]
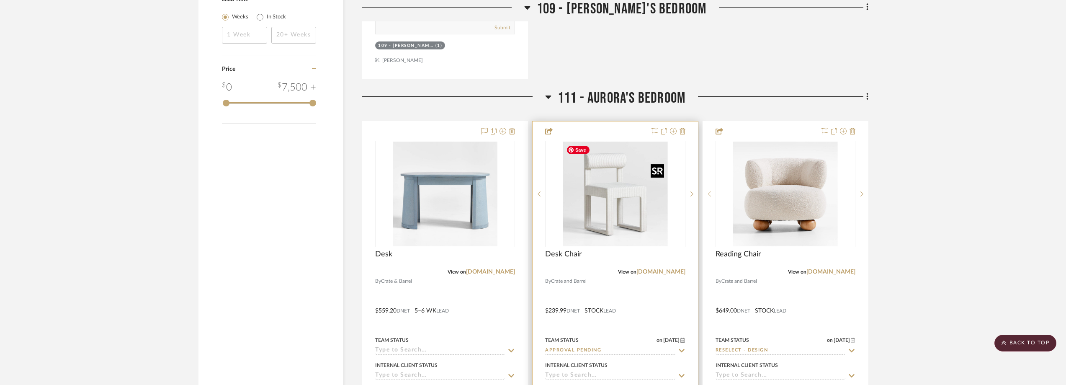
click at [623, 193] on img "0" at bounding box center [615, 194] width 105 height 105
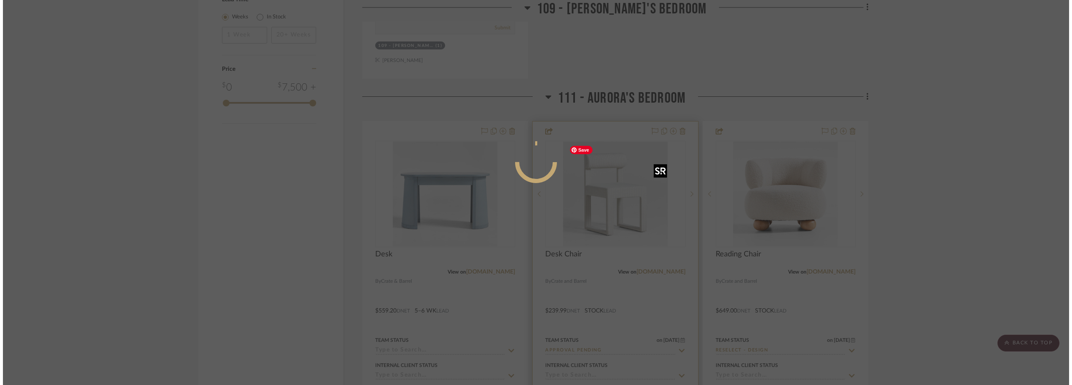
scroll to position [0, 0]
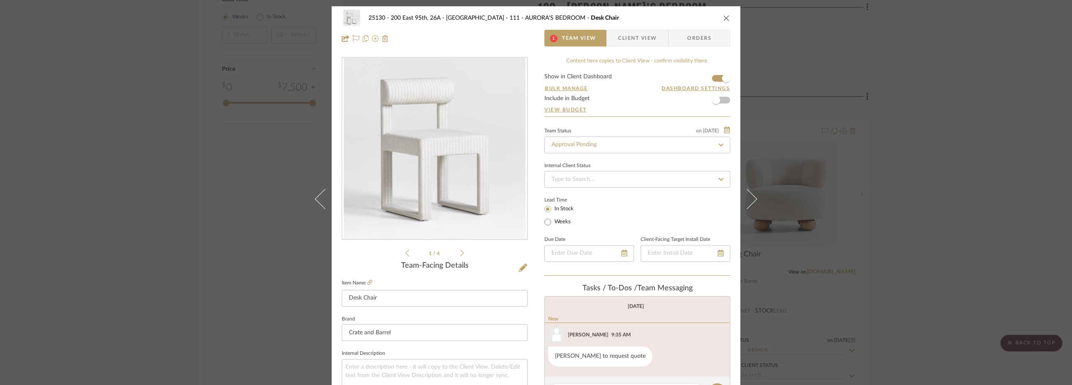
click at [618, 37] on span "Client View" at bounding box center [637, 38] width 39 height 17
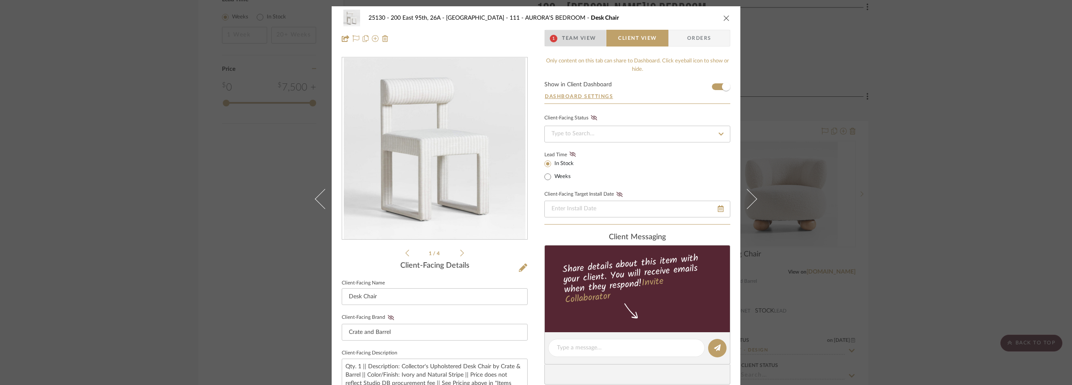
click at [588, 37] on span "Team View" at bounding box center [579, 38] width 34 height 17
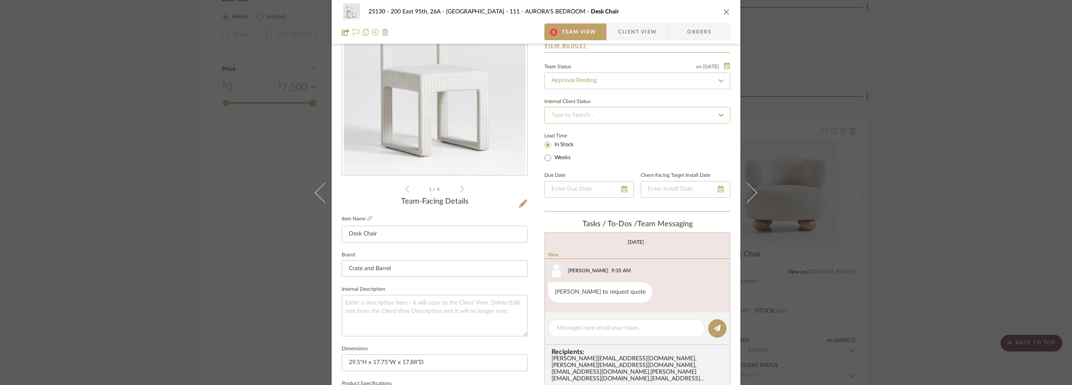
scroll to position [60, 0]
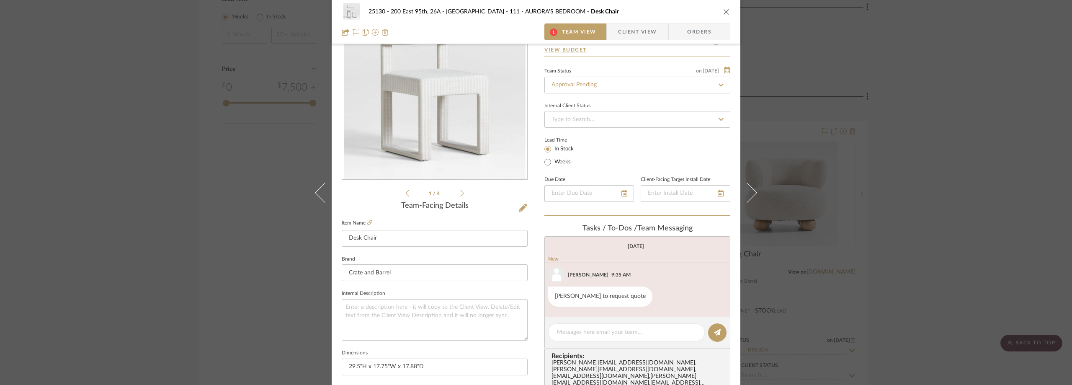
click at [630, 31] on span "Client View" at bounding box center [637, 31] width 39 height 17
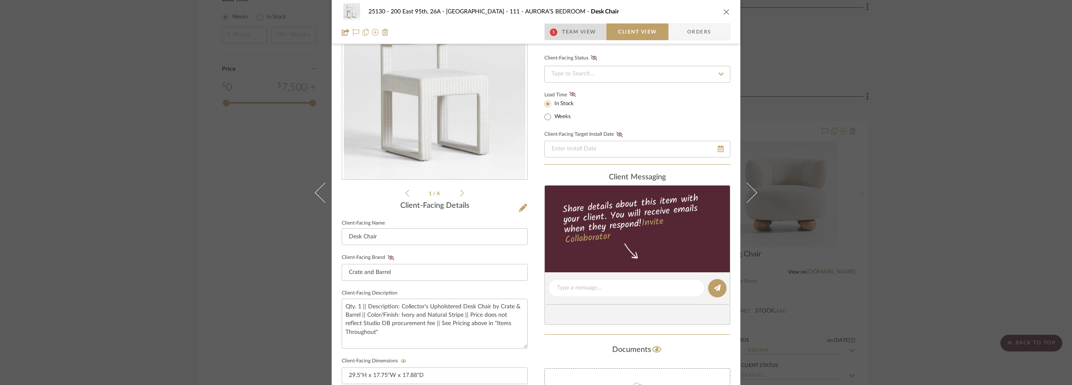
click at [569, 31] on span "Team View" at bounding box center [579, 31] width 34 height 17
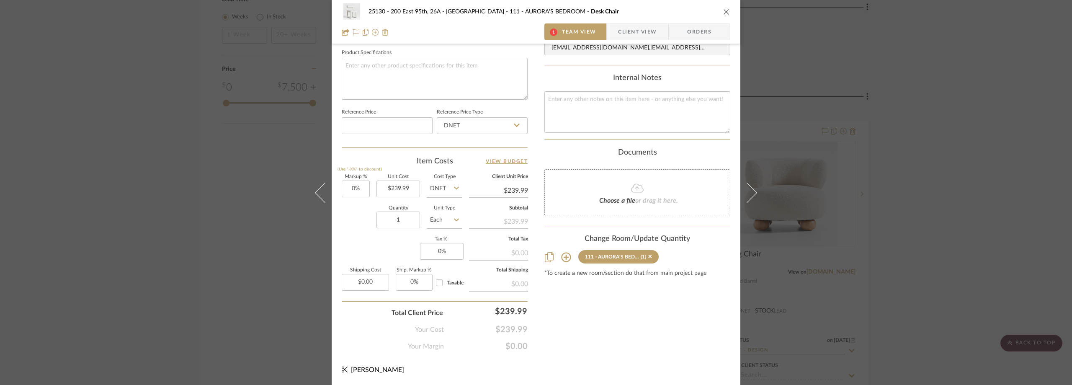
scroll to position [102, 0]
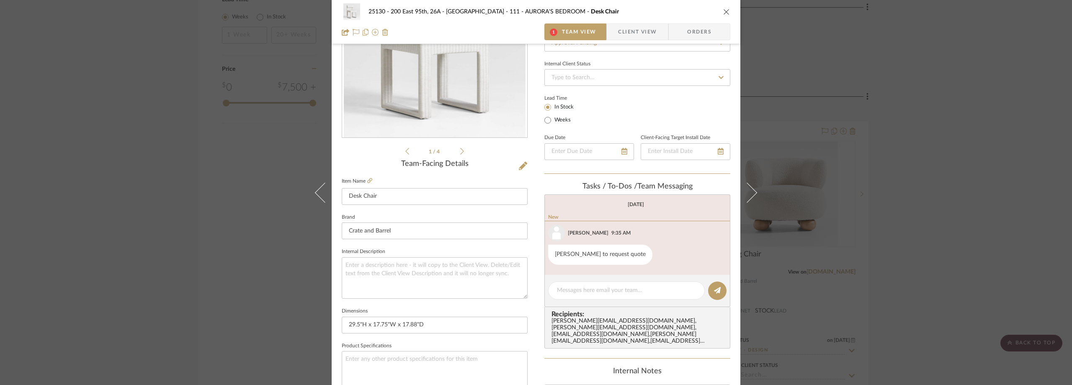
click at [947, 118] on div "25130 - 200 East 95th, 26A - Kosheleva 111 - AURORA'S BEDROOM Desk Chair 1 Team…" at bounding box center [536, 192] width 1072 height 385
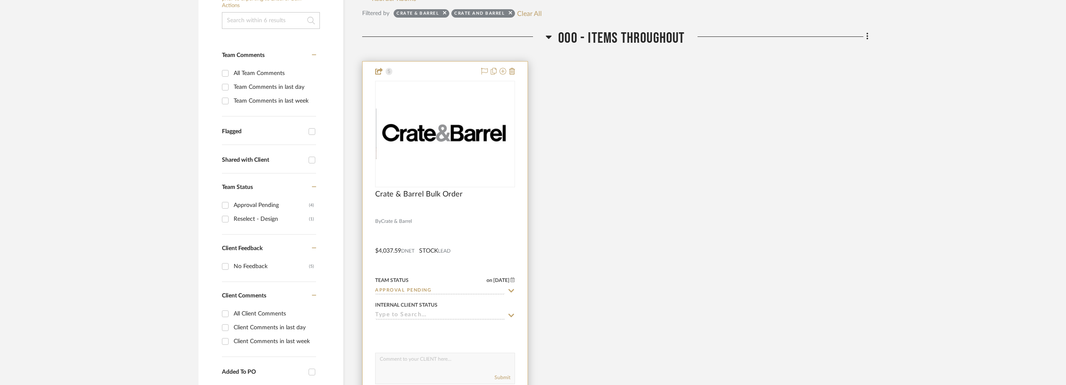
scroll to position [209, 0]
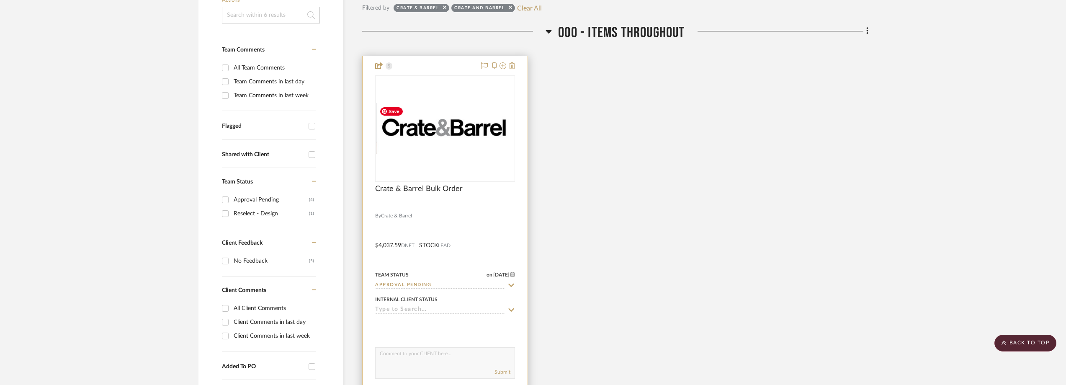
click at [453, 129] on img "0" at bounding box center [445, 128] width 138 height 51
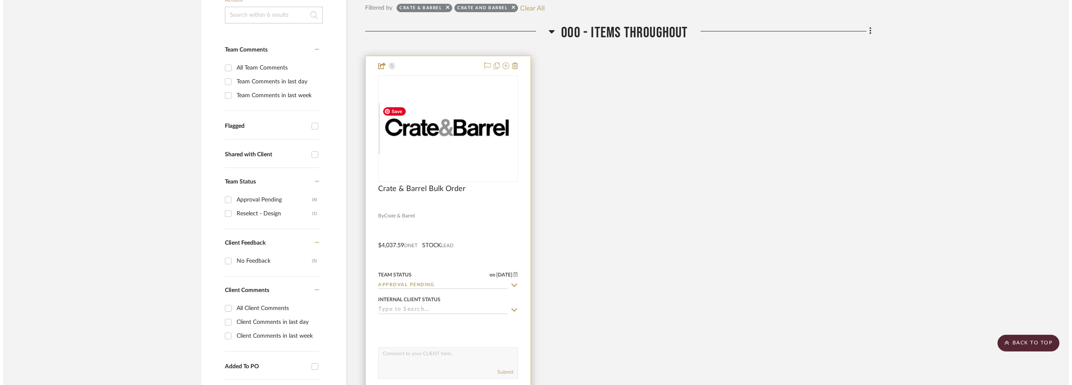
scroll to position [0, 0]
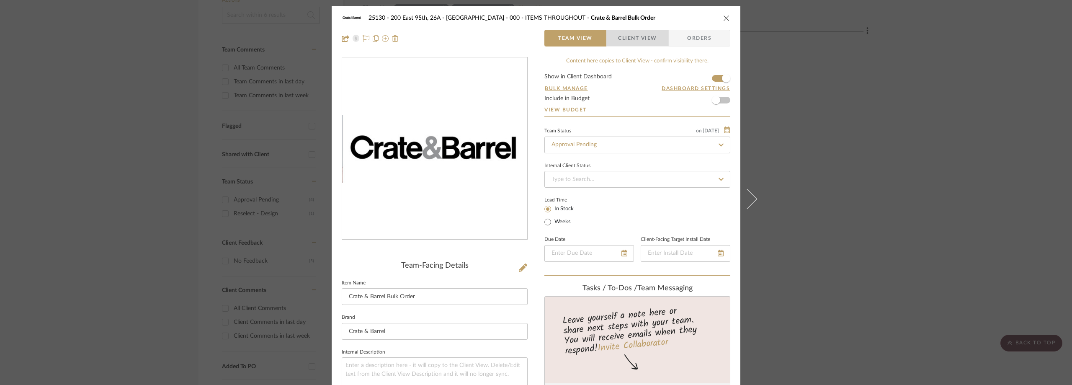
click at [613, 31] on span "button" at bounding box center [612, 38] width 11 height 17
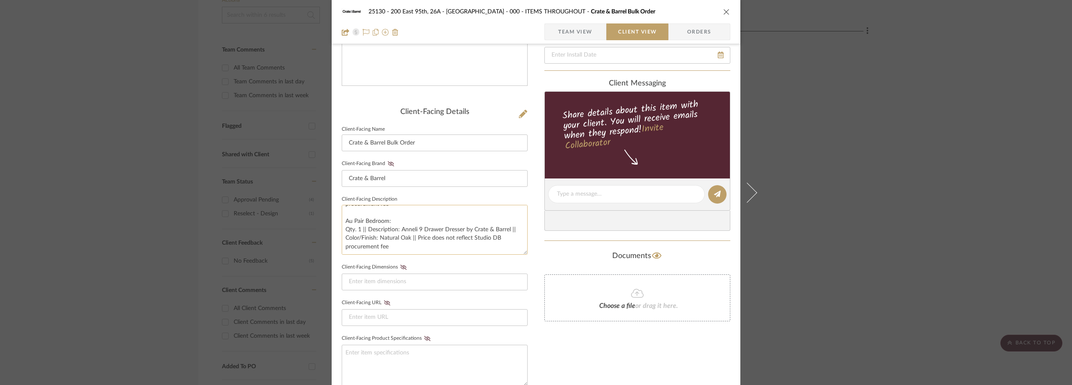
scroll to position [167, 0]
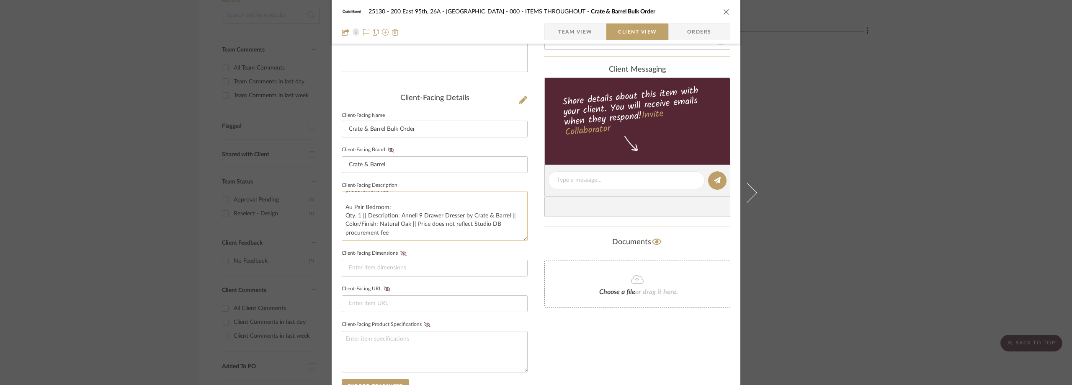
drag, startPoint x: 399, startPoint y: 230, endPoint x: 376, endPoint y: 227, distance: 23.2
click at [376, 227] on textarea "Astrid's Bedroom: Qty. 1 || Description: Twist Desk with Storage by Crate & Bar…" at bounding box center [435, 216] width 186 height 50
click at [865, 170] on div "25130 - 200 East 95th, 26A - Kosheleva 000 - ITEMS THROUGHOUT Crate & Barrel Bu…" at bounding box center [536, 192] width 1072 height 385
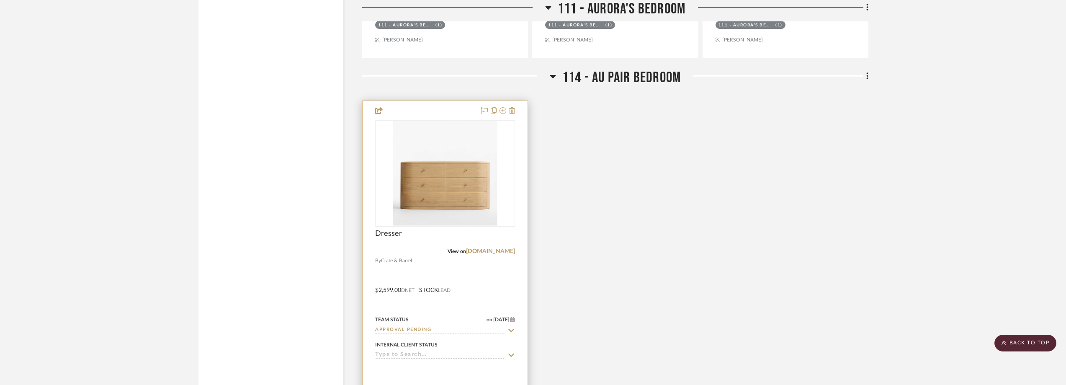
scroll to position [1406, 0]
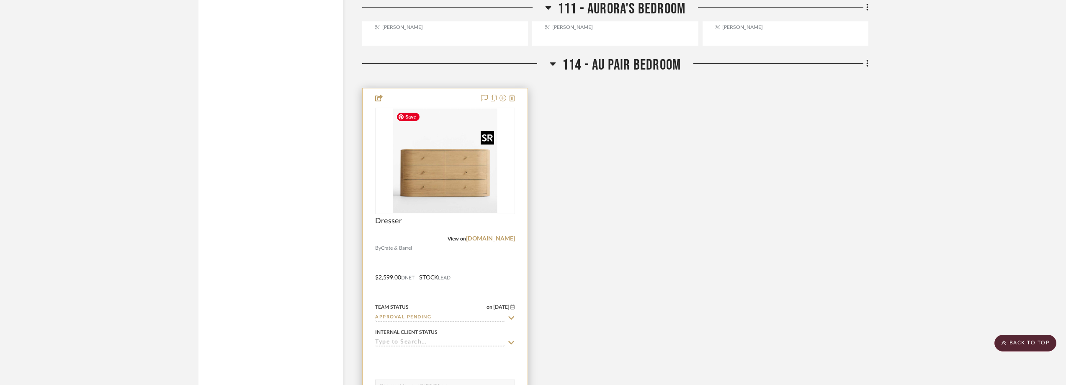
click at [0, 0] on img at bounding box center [0, 0] width 0 height 0
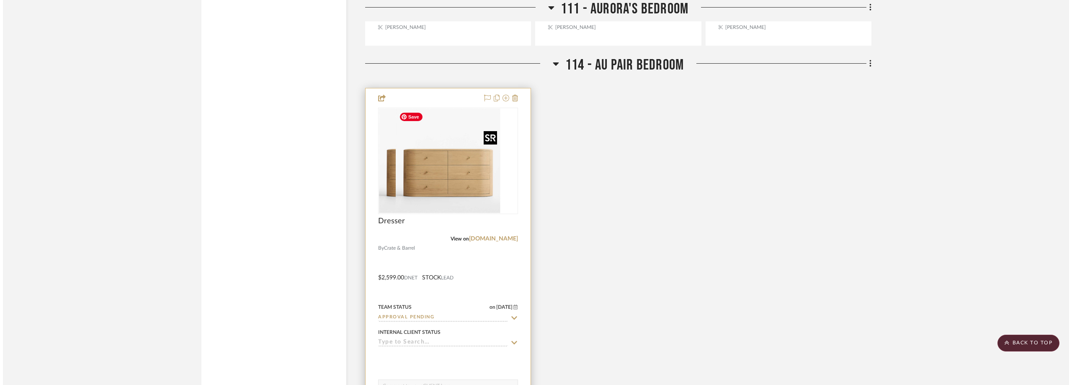
scroll to position [0, 0]
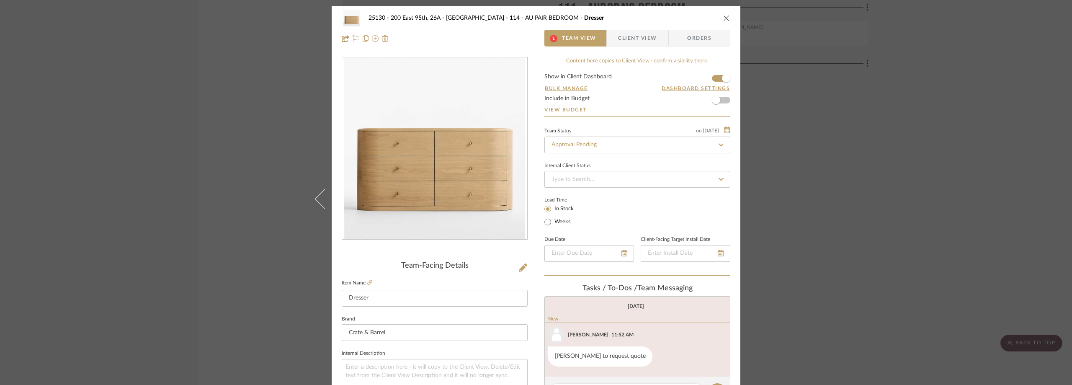
click at [626, 37] on span "Client View" at bounding box center [637, 38] width 39 height 17
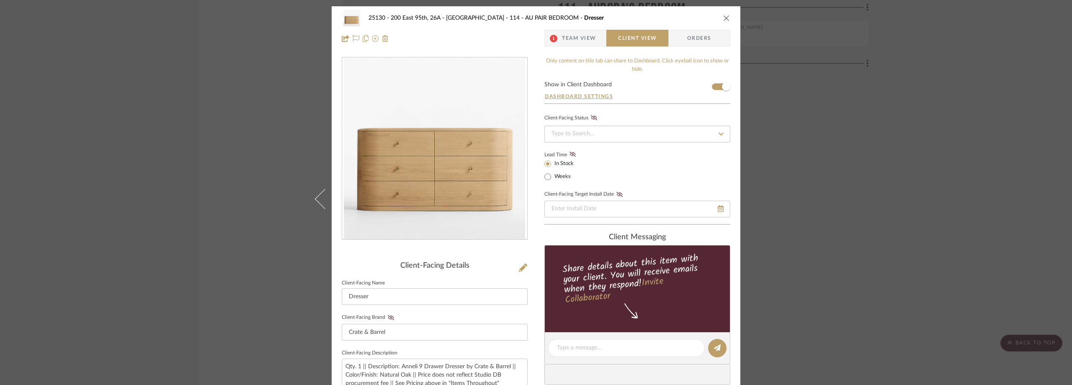
click at [881, 219] on div "25130 - 200 East 95th, 26A - Kosheleva 114 - AU PAIR BEDROOM Dresser 1 Team Vie…" at bounding box center [536, 192] width 1072 height 385
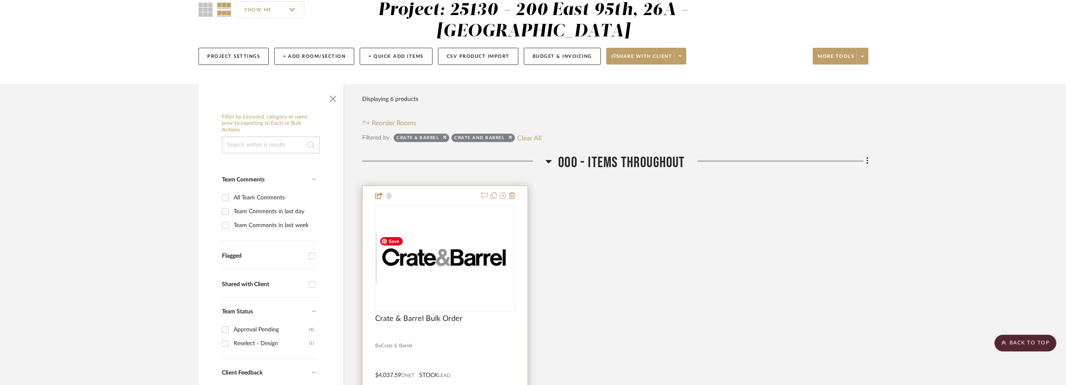
scroll to position [167, 0]
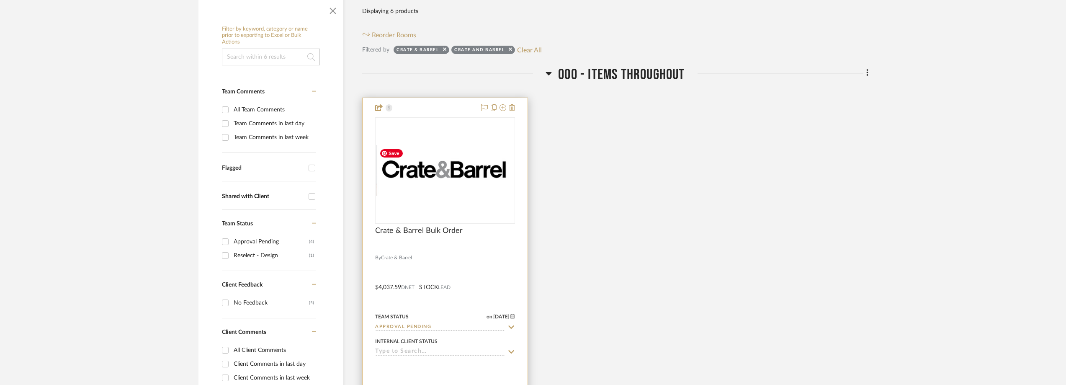
click at [463, 183] on img "0" at bounding box center [445, 170] width 138 height 51
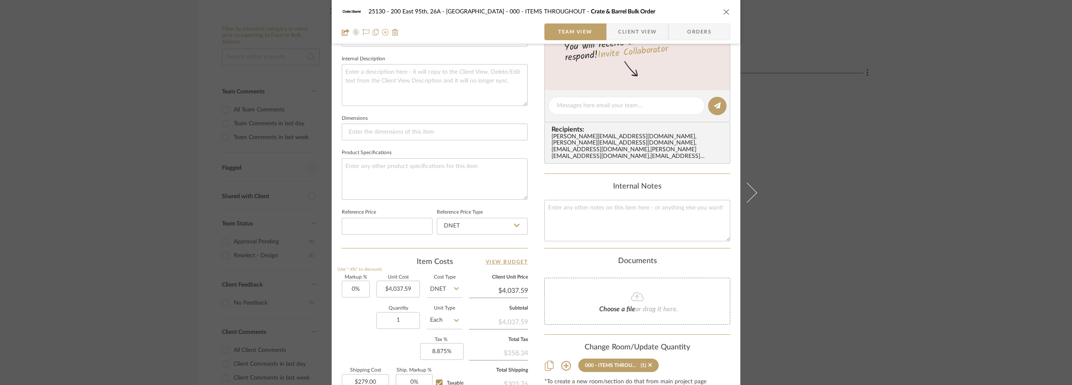
scroll to position [142, 0]
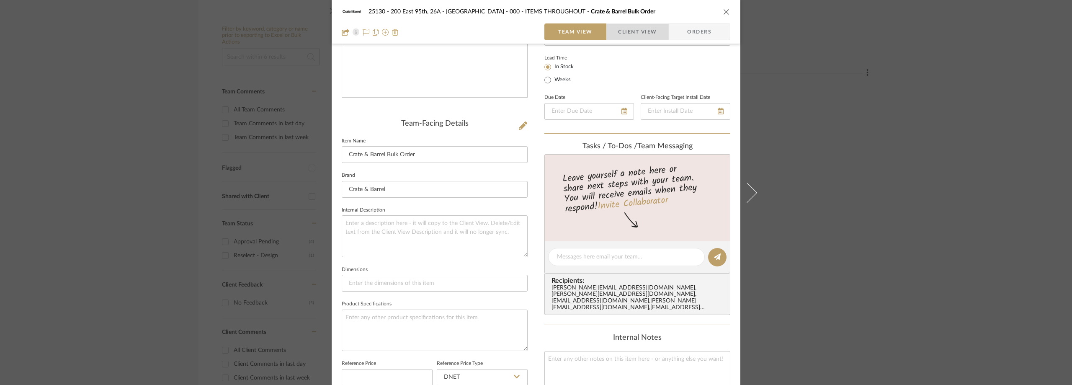
click at [626, 35] on span "Client View" at bounding box center [637, 31] width 39 height 17
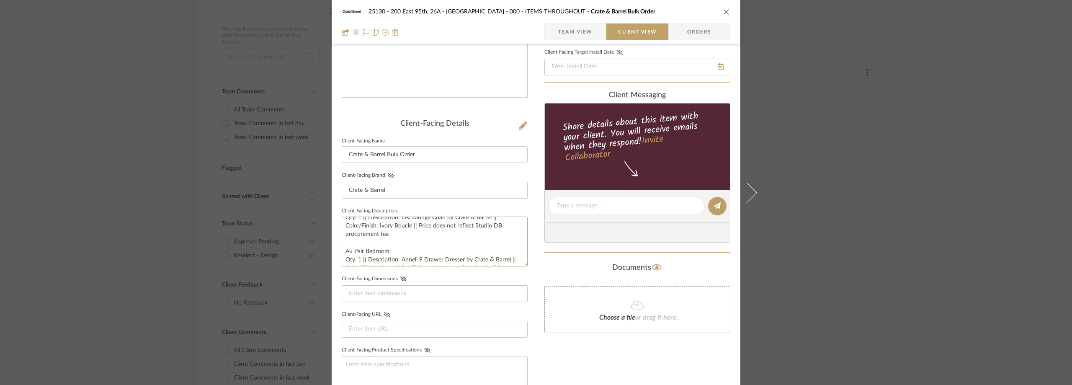
scroll to position [119, 0]
drag, startPoint x: 410, startPoint y: 250, endPoint x: 332, endPoint y: 255, distance: 78.5
click at [332, 255] on div "25130 - 200 East 95th, 26A - Kosheleva 000 - ITEMS THROUGHOUT Crate & Barrel Bu…" at bounding box center [536, 212] width 409 height 697
drag, startPoint x: 433, startPoint y: 243, endPoint x: 348, endPoint y: 238, distance: 86.0
click at [348, 238] on textarea "Astrid's Bedroom: Qty. 1 || Description: Twist Desk with Storage by Crate & Bar…" at bounding box center [435, 241] width 186 height 50
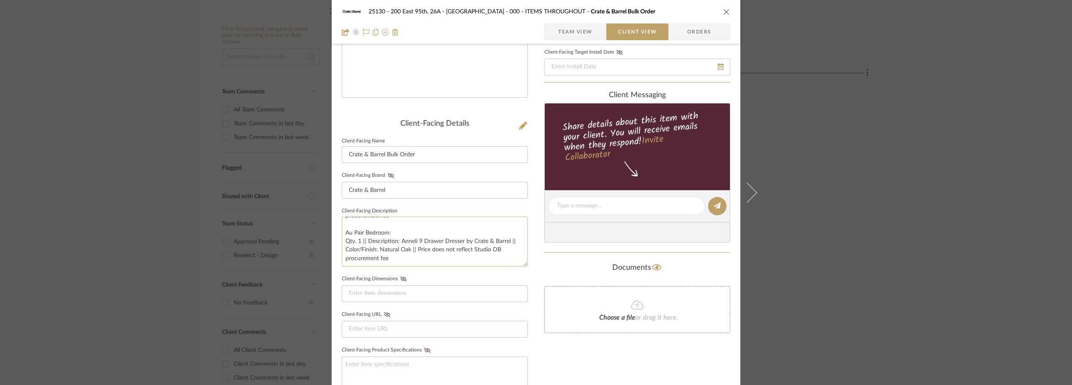
click at [389, 251] on textarea "Astrid's Bedroom: Qty. 1 || Description: Twist Desk with Storage by Crate & Bar…" at bounding box center [435, 241] width 186 height 50
drag, startPoint x: 391, startPoint y: 252, endPoint x: 338, endPoint y: 234, distance: 55.7
click at [338, 234] on div "25130 - 200 East 95th, 26A - Kosheleva 000 - ITEMS THROUGHOUT Crate & Barrel Bu…" at bounding box center [536, 212] width 409 height 697
type textarea "Astrid's Bedroom: Qty. 1 || Description: Twist Desk with Storage by Crate & Bar…"
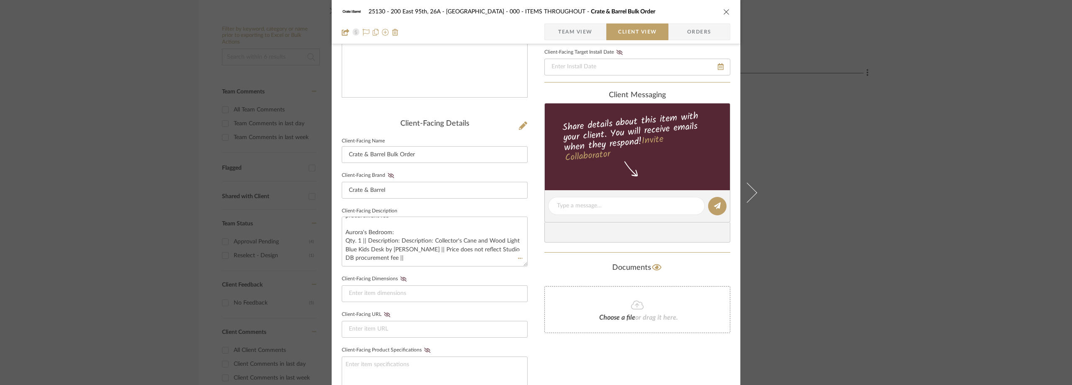
click at [396, 207] on fieldset "Client-Facing Description Astrid's Bedroom: Qty. 1 || Description: Twist Desk w…" at bounding box center [435, 235] width 186 height 61
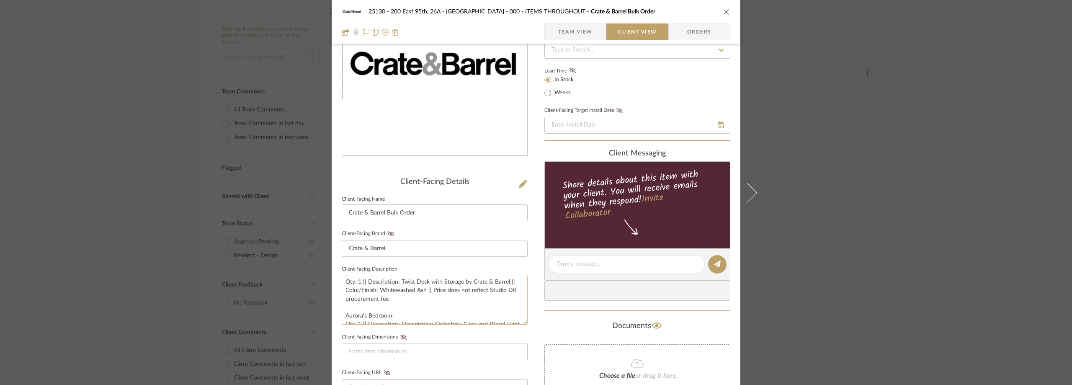
scroll to position [0, 0]
click at [884, 203] on div "25130 - 200 East 95th, 26A - Kosheleva 000 - ITEMS THROUGHOUT Crate & Barrel Bu…" at bounding box center [536, 192] width 1072 height 385
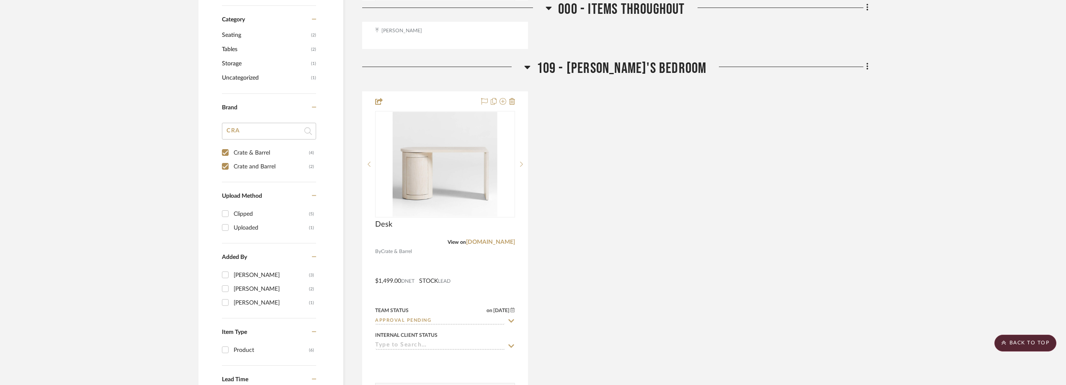
scroll to position [586, 0]
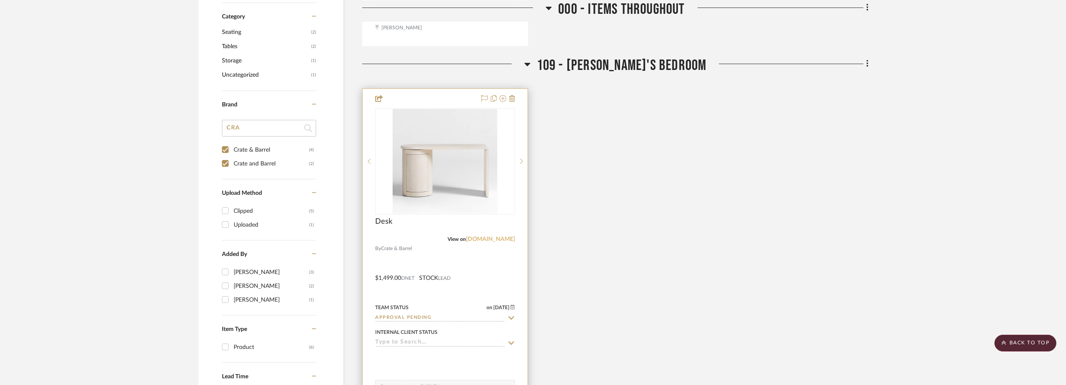
click at [491, 239] on link "[DOMAIN_NAME]" at bounding box center [490, 239] width 49 height 6
click at [446, 165] on img "0" at bounding box center [445, 161] width 105 height 105
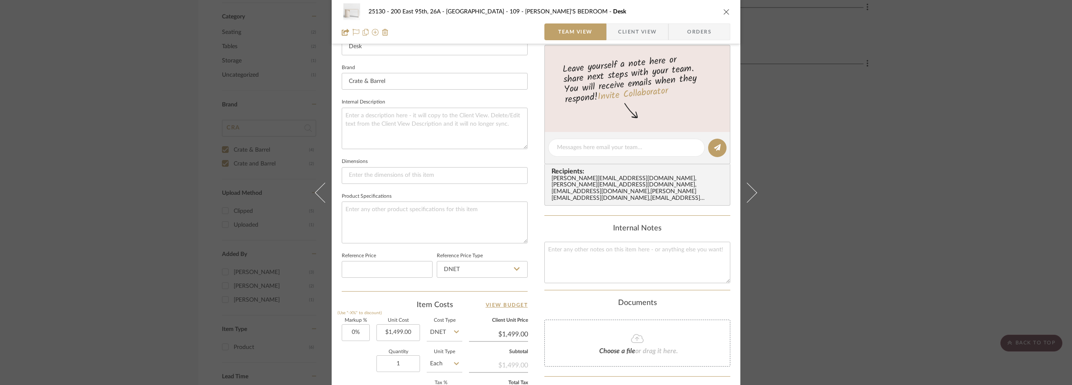
scroll to position [167, 0]
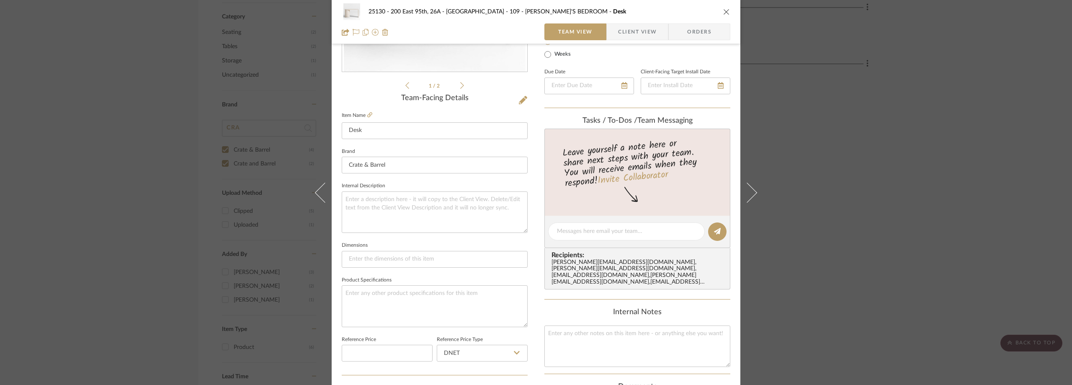
click at [621, 33] on span "Client View" at bounding box center [637, 31] width 39 height 17
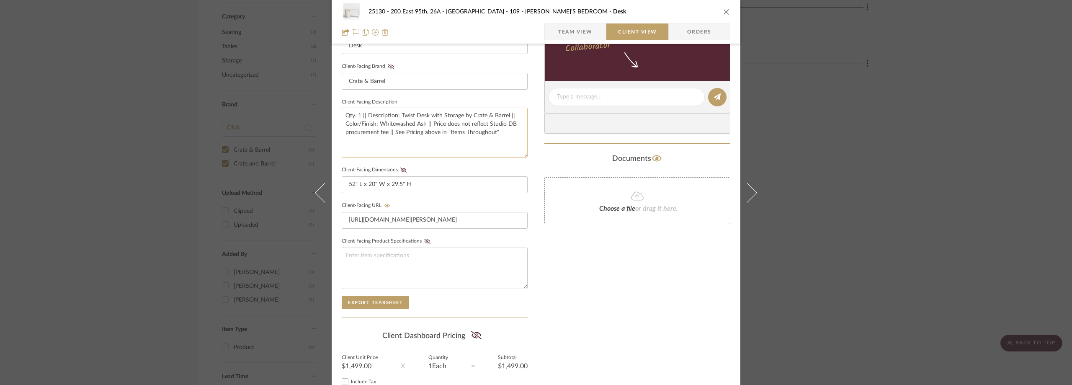
scroll to position [251, 0]
click at [842, 161] on div "25130 - 200 East 95th, 26A - Kosheleva 109 - ASTRID'S BEDROOM Desk Team View Cl…" at bounding box center [536, 192] width 1072 height 385
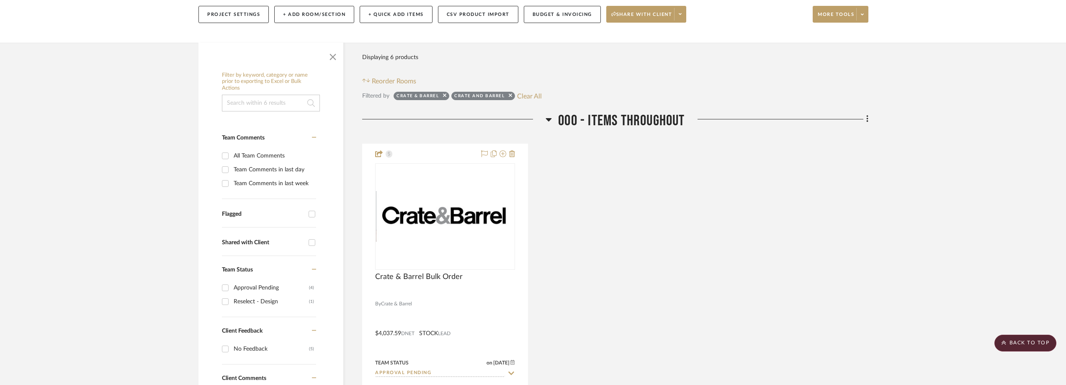
scroll to position [42, 0]
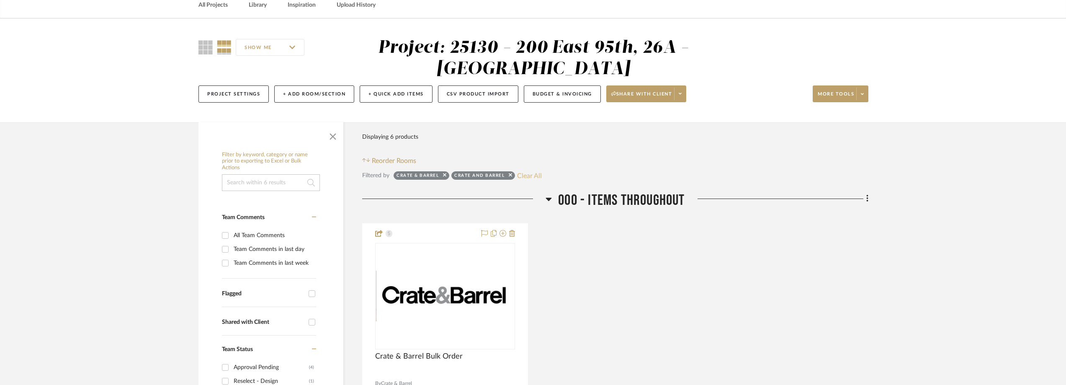
click at [527, 171] on button "Clear All" at bounding box center [529, 175] width 25 height 11
checkbox input "false"
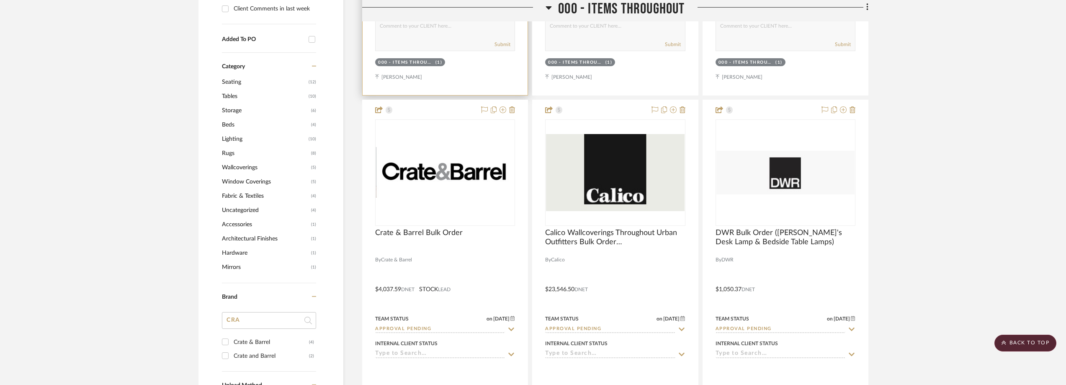
scroll to position [712, 0]
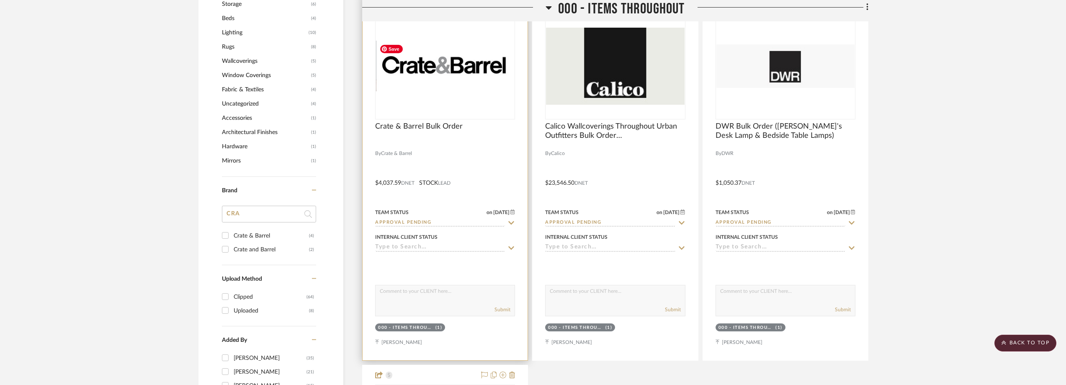
click at [449, 68] on img "0" at bounding box center [445, 66] width 138 height 51
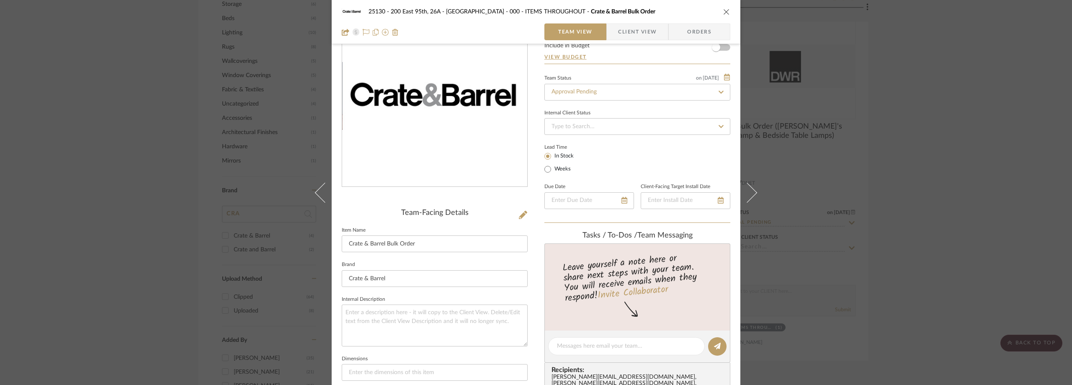
scroll to position [84, 0]
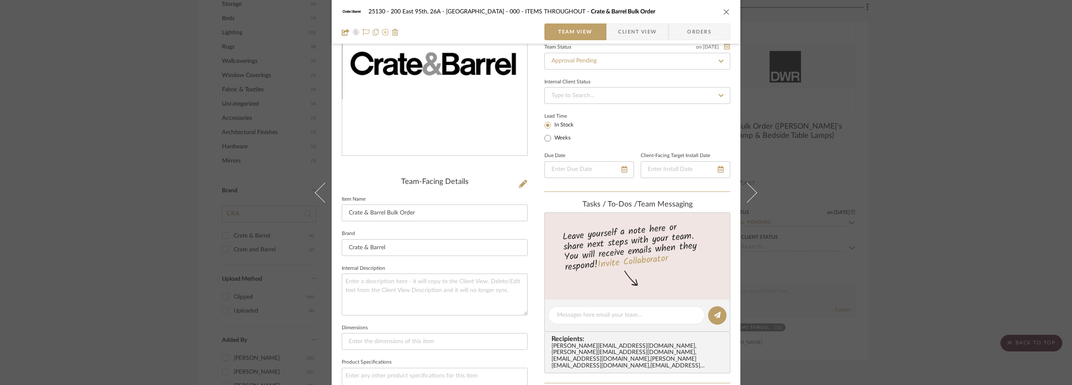
click at [905, 153] on div "25130 - 200 East 95th, 26A - Kosheleva 000 - ITEMS THROUGHOUT Crate & Barrel Bu…" at bounding box center [536, 192] width 1072 height 385
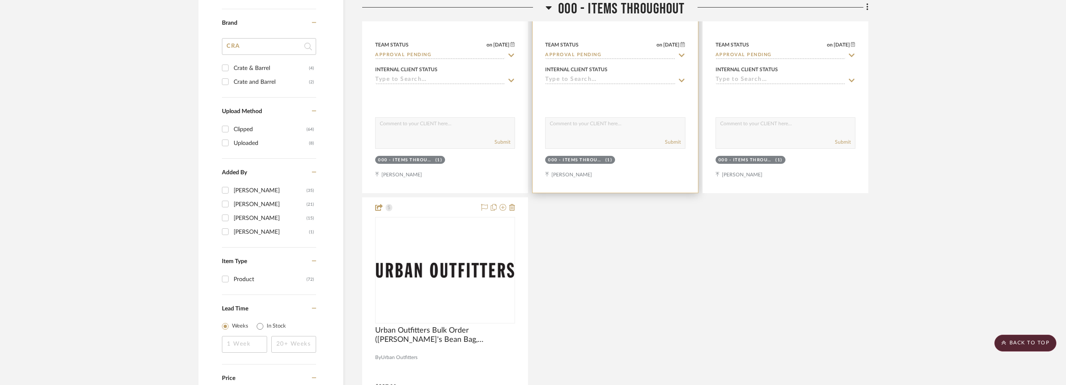
scroll to position [670, 0]
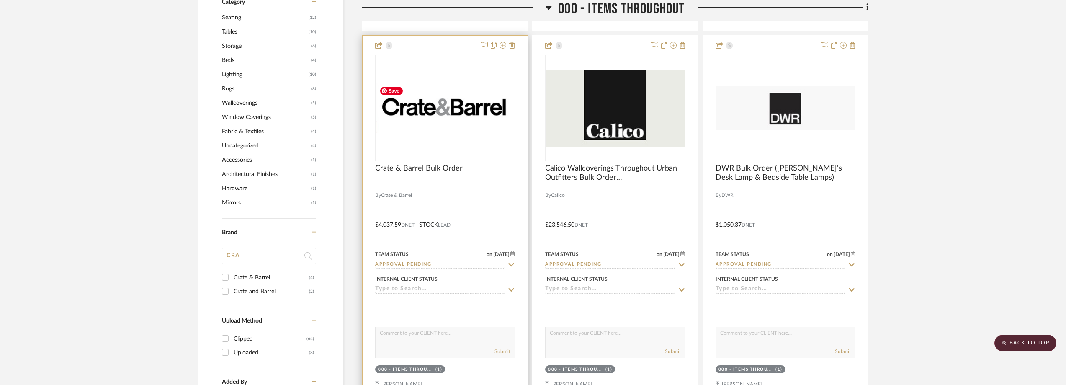
click at [452, 118] on img "0" at bounding box center [445, 107] width 138 height 51
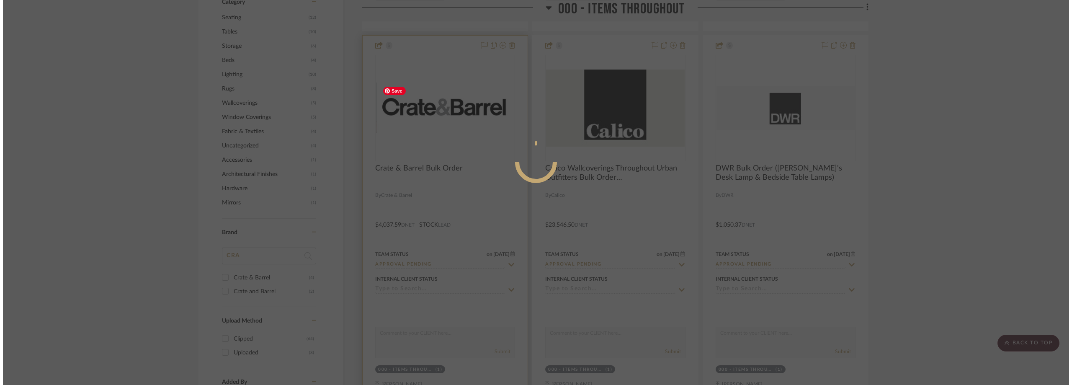
scroll to position [0, 0]
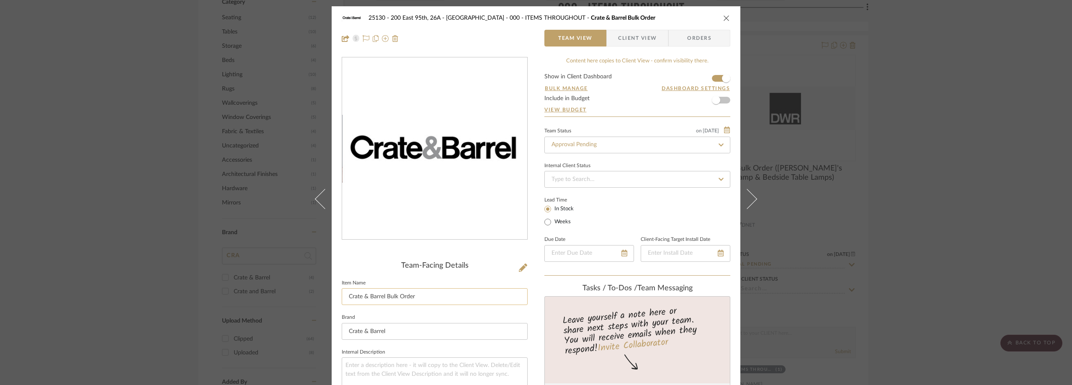
click at [451, 289] on input "Crate & Barrel Bulk Order" at bounding box center [435, 296] width 186 height 17
type input "Crate & Barrel Bulk Order (Aurora"
type input "Crate & Barrel Bulk Order (Aurora's & Astrid's"
type input "Crate & Barrel Bulk Order (Aurora's & Astrid's Desks)"
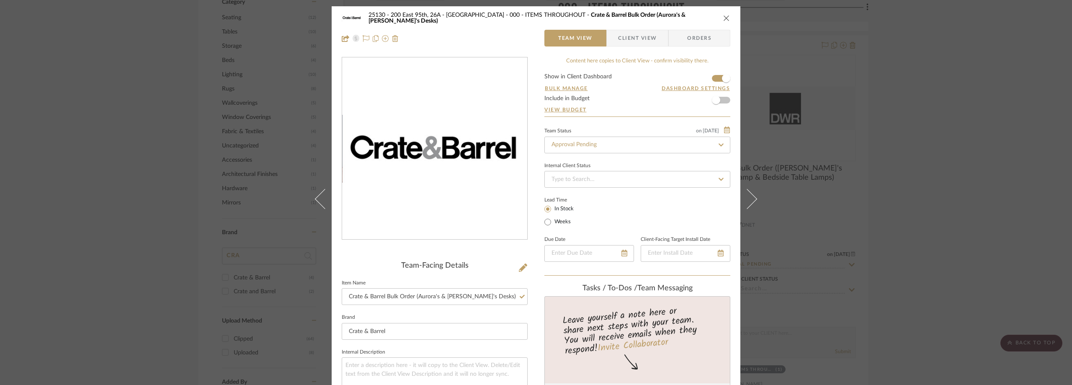
click at [611, 36] on span "button" at bounding box center [612, 38] width 11 height 17
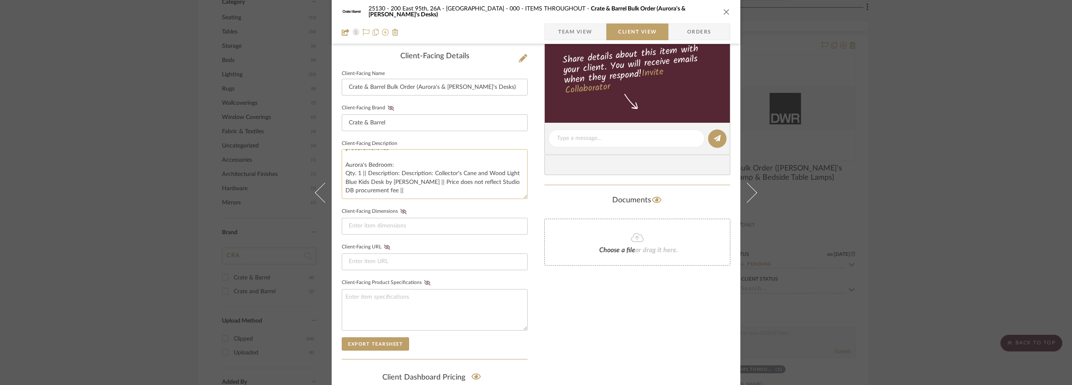
scroll to position [51, 0]
click at [909, 179] on div "25130 - 200 East 95th, 26A - Kosheleva 000 - ITEMS THROUGHOUT Crate & Barrel Bu…" at bounding box center [536, 192] width 1072 height 385
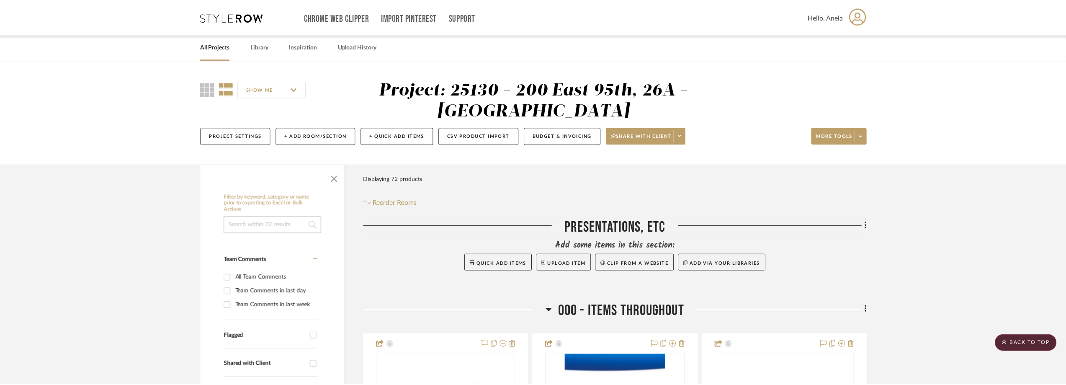
scroll to position [670, 0]
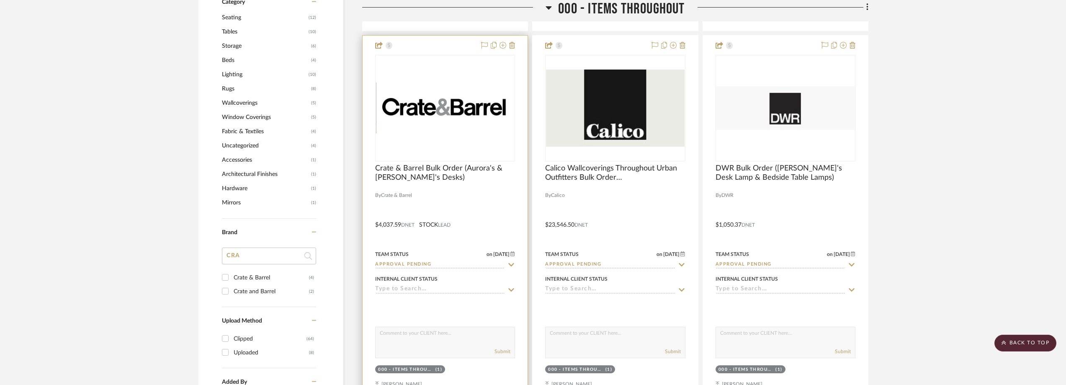
click at [422, 134] on div "0" at bounding box center [445, 108] width 139 height 106
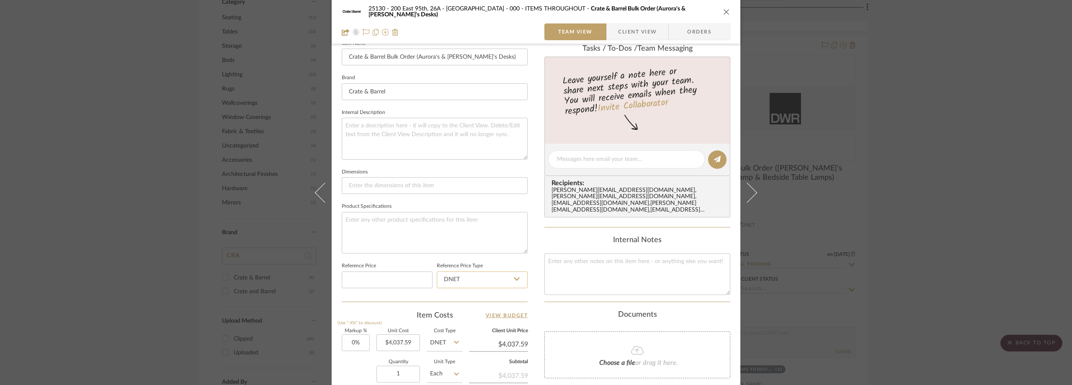
scroll to position [335, 0]
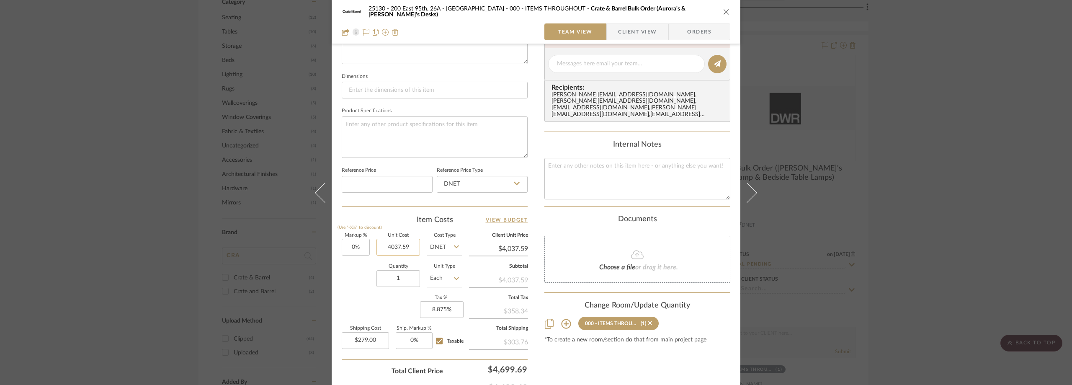
click at [407, 250] on input "4037.59" at bounding box center [398, 247] width 44 height 17
type input "$1,758.40"
click at [395, 230] on div "Item Costs View Budget Markup % (Use "-X%" to discount) 0% Unit Cost $1,758.40 …" at bounding box center [435, 312] width 186 height 195
type input "$1,758.40"
click at [623, 33] on span "Client View" at bounding box center [637, 31] width 39 height 17
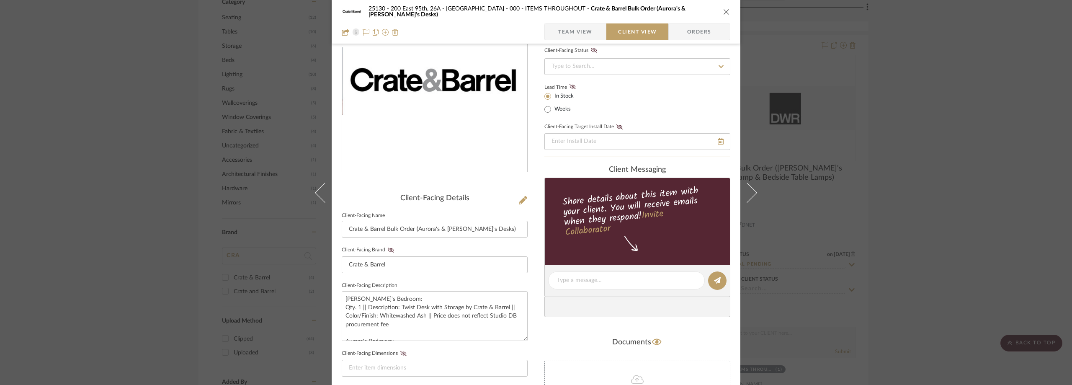
scroll to position [319, 0]
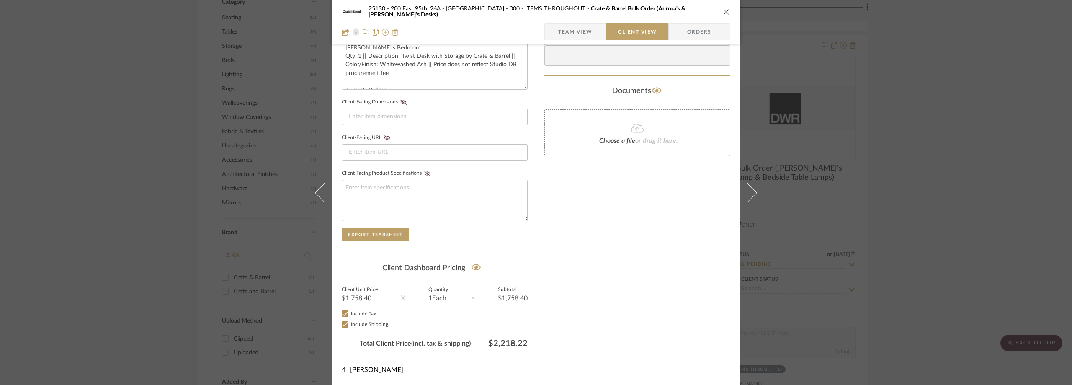
click at [965, 199] on div "25130 - 200 East 95th, 26A - Kosheleva 000 - ITEMS THROUGHOUT Crate & Barrel Bu…" at bounding box center [536, 192] width 1072 height 385
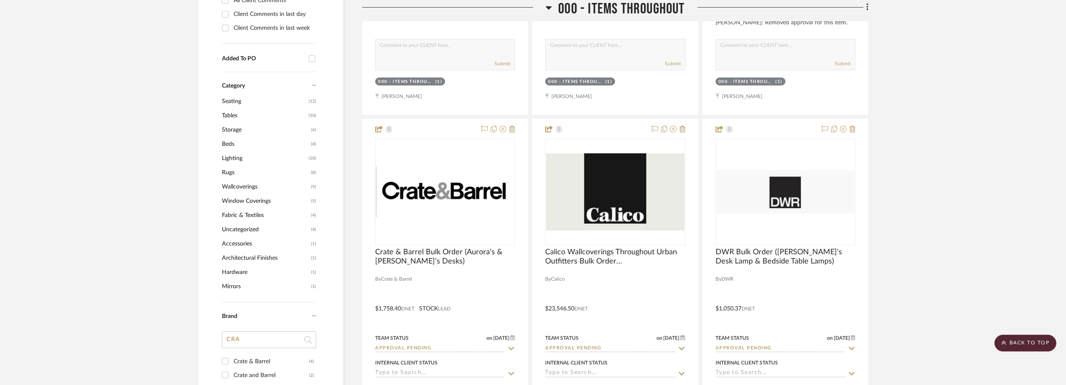
scroll to position [754, 0]
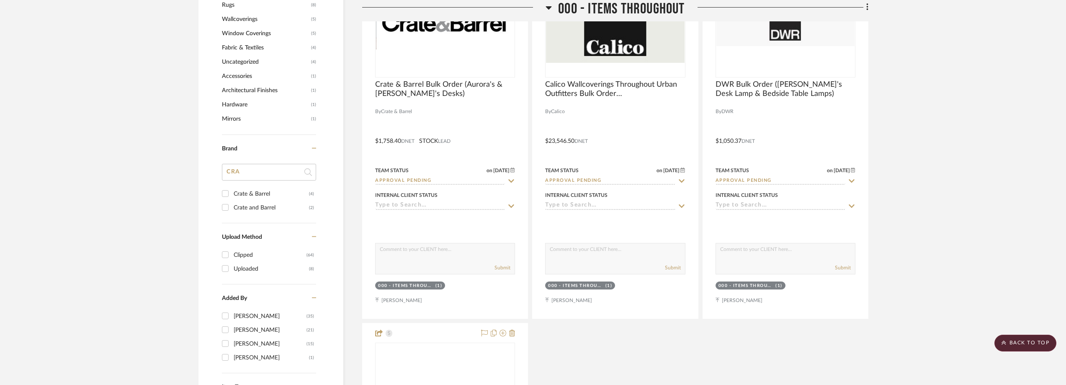
click at [247, 194] on div "Crate & Barrel" at bounding box center [271, 193] width 75 height 13
click at [232, 194] on input "Crate & Barrel (4)" at bounding box center [225, 193] width 13 height 13
checkbox input "true"
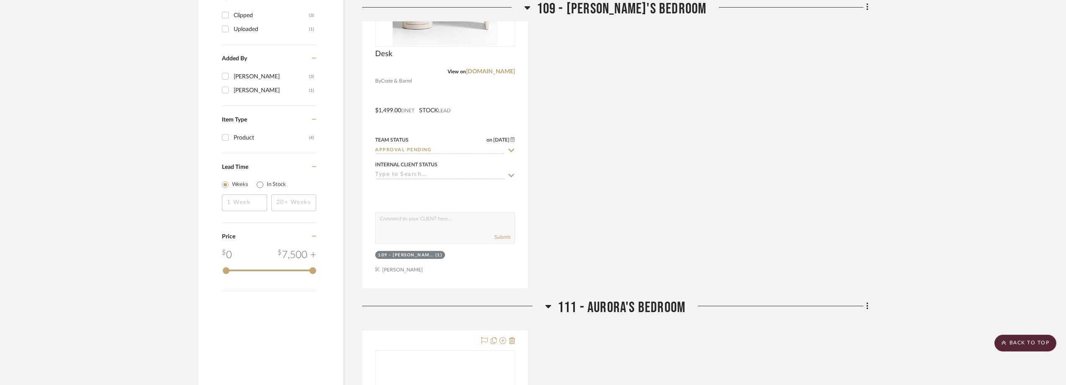
scroll to position [571, 0]
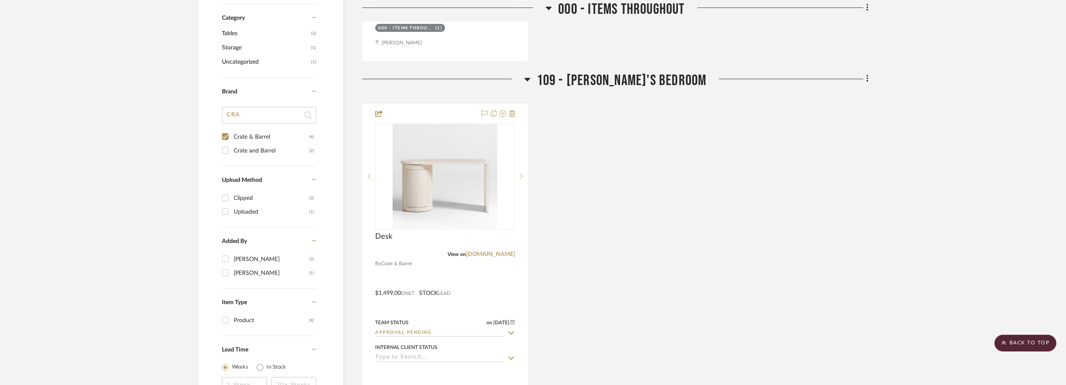
click at [246, 150] on div "Crate and Barrel" at bounding box center [271, 150] width 75 height 13
click at [232, 150] on input "Crate and Barrel (2)" at bounding box center [225, 150] width 13 height 13
checkbox input "true"
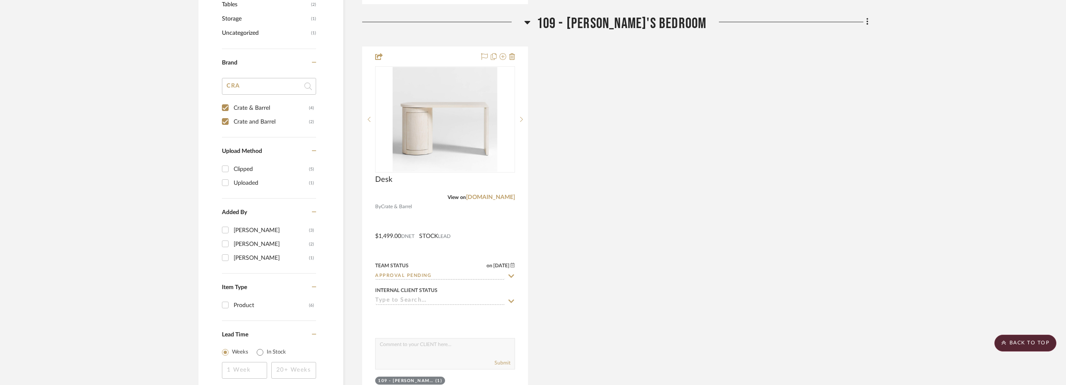
scroll to position [1005, 0]
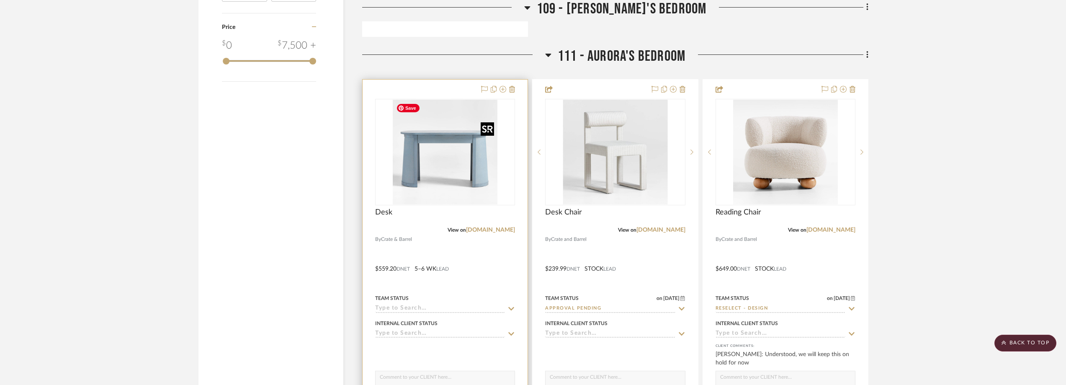
click at [437, 170] on img "0" at bounding box center [445, 152] width 105 height 105
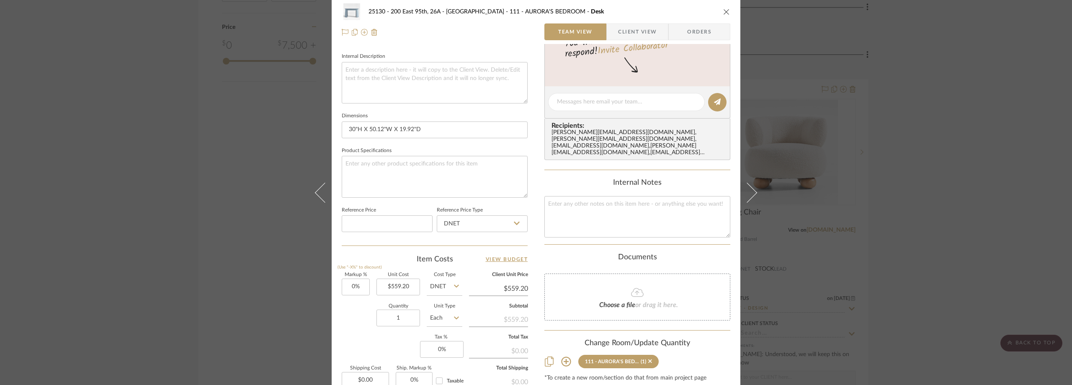
scroll to position [395, 0]
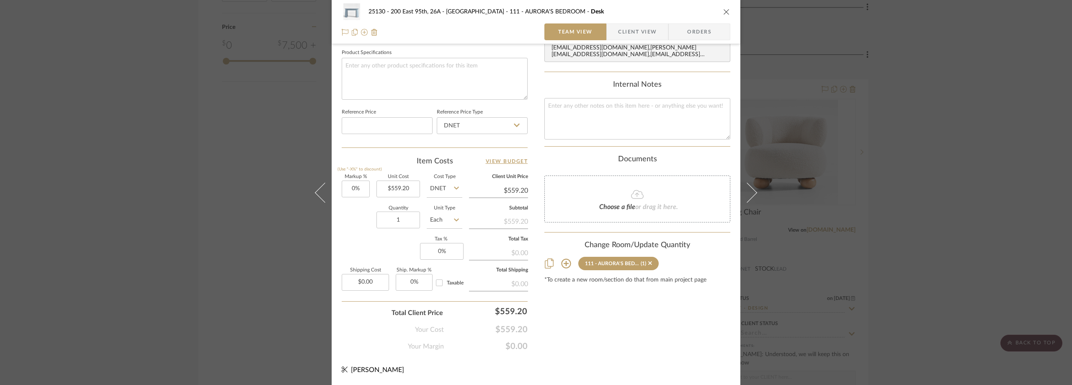
click at [609, 25] on span "button" at bounding box center [612, 31] width 11 height 17
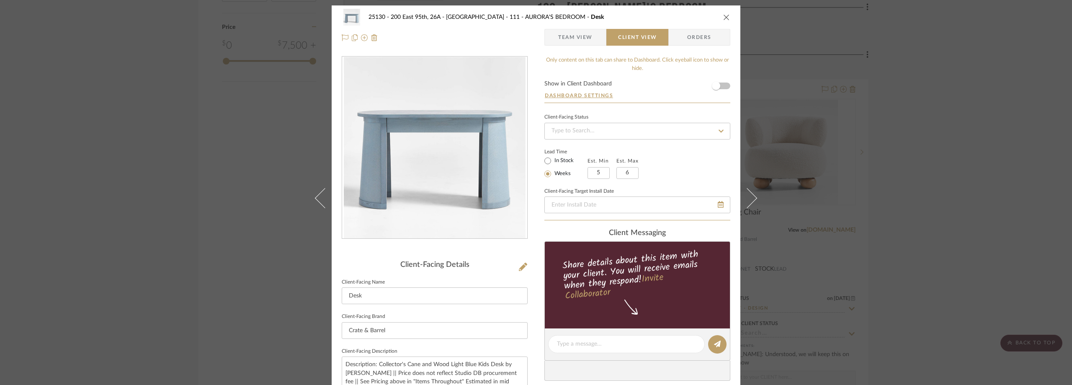
scroll to position [0, 0]
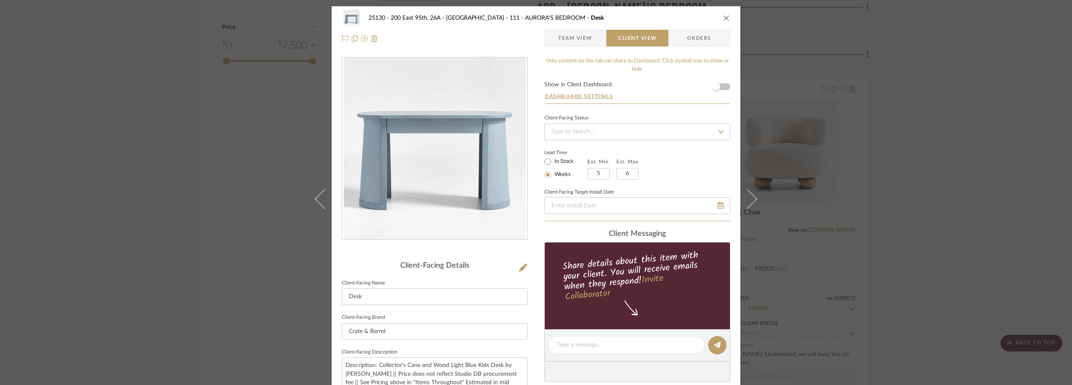
click at [564, 31] on span "Team View" at bounding box center [575, 38] width 34 height 17
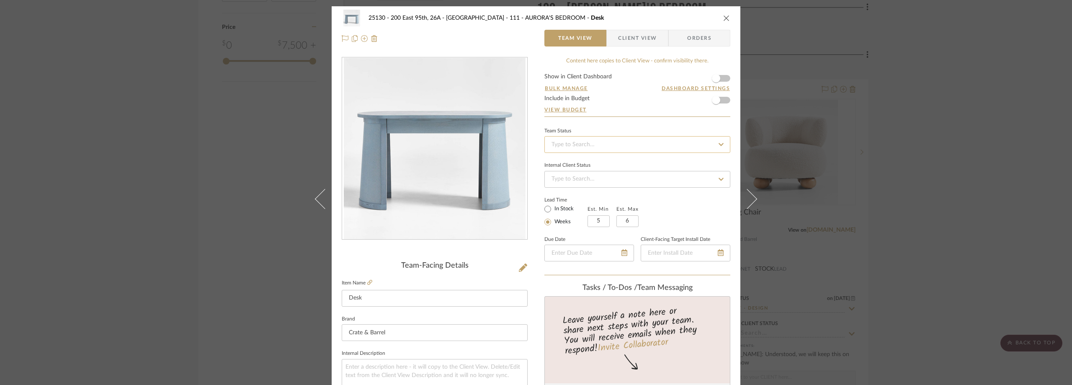
click at [572, 147] on input at bounding box center [637, 144] width 186 height 17
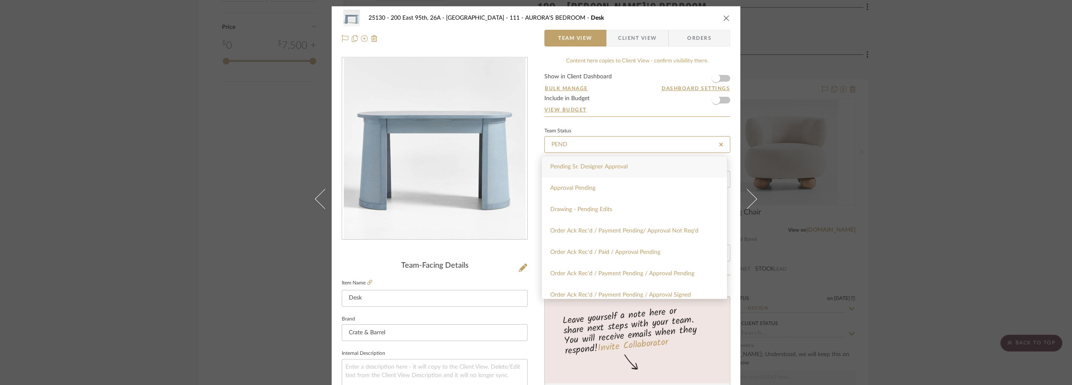
type input "PEND"
click at [589, 168] on span "Pending Sr. Designer Approval" at bounding box center [588, 167] width 77 height 6
type input "8/11/2025"
type input "Pending Sr. Designer Approval"
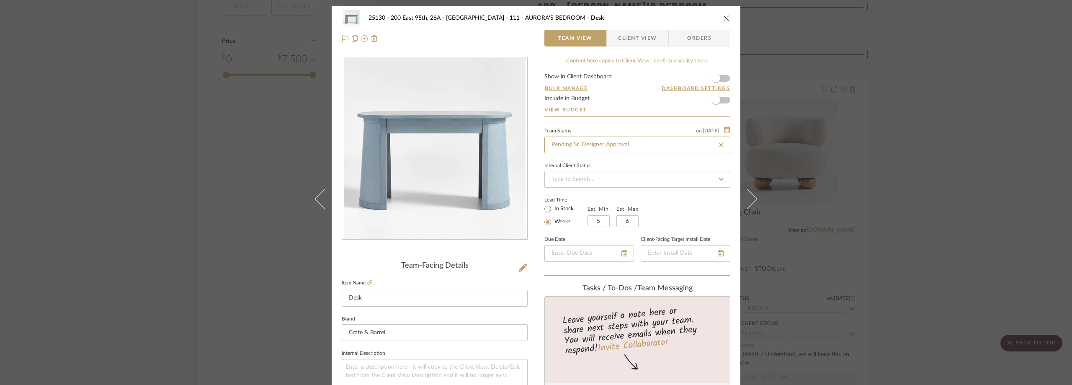
type input "8/11/2025"
type input "Pending Sr. Designer Approval"
click at [612, 116] on form "Show in Client Dashboard Bulk Manage Dashboard Settings Include in Budget View …" at bounding box center [637, 95] width 186 height 43
click at [958, 158] on div "25130 - 200 East 95th, 26A - Kosheleva 111 - AURORA'S BEDROOM Desk Team View Cl…" at bounding box center [536, 192] width 1072 height 385
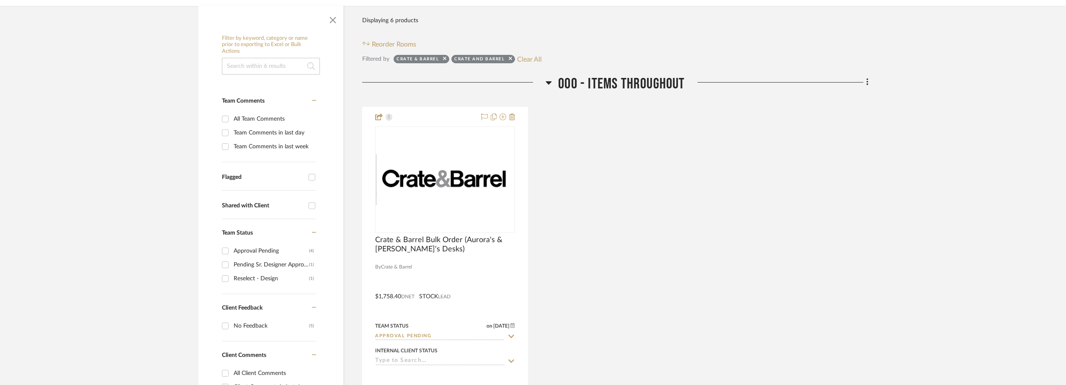
scroll to position [251, 0]
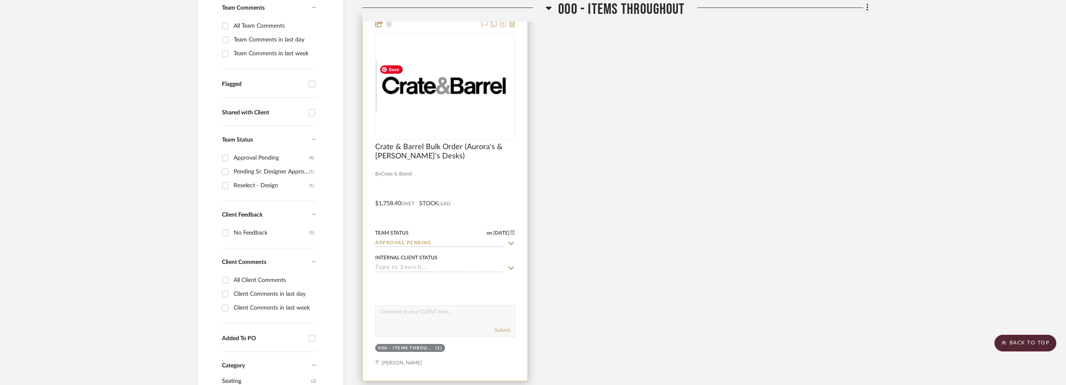
click at [454, 103] on img "0" at bounding box center [445, 86] width 138 height 51
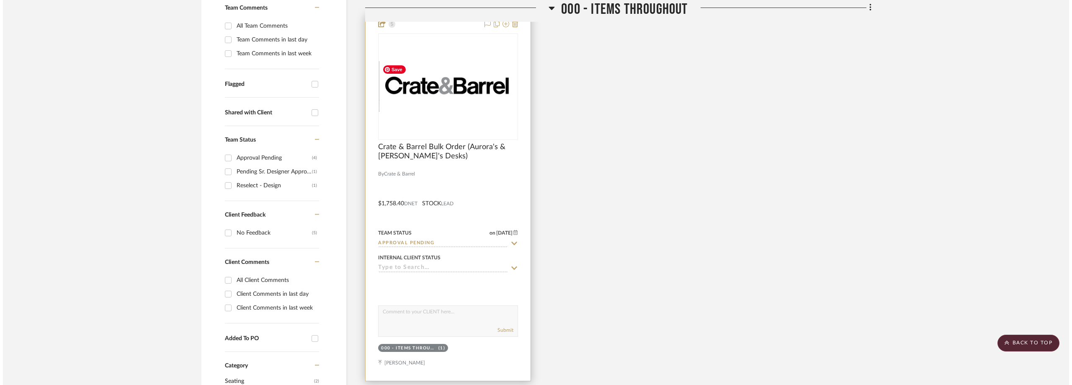
scroll to position [0, 0]
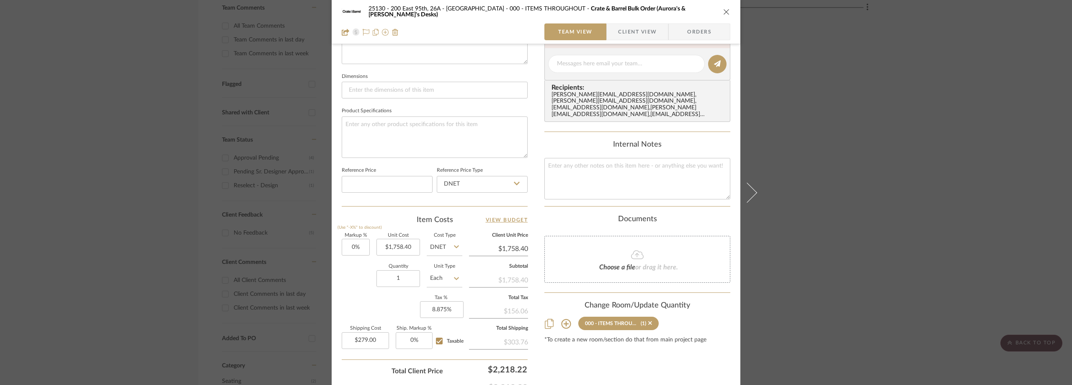
click at [618, 33] on span "Client View" at bounding box center [637, 31] width 39 height 17
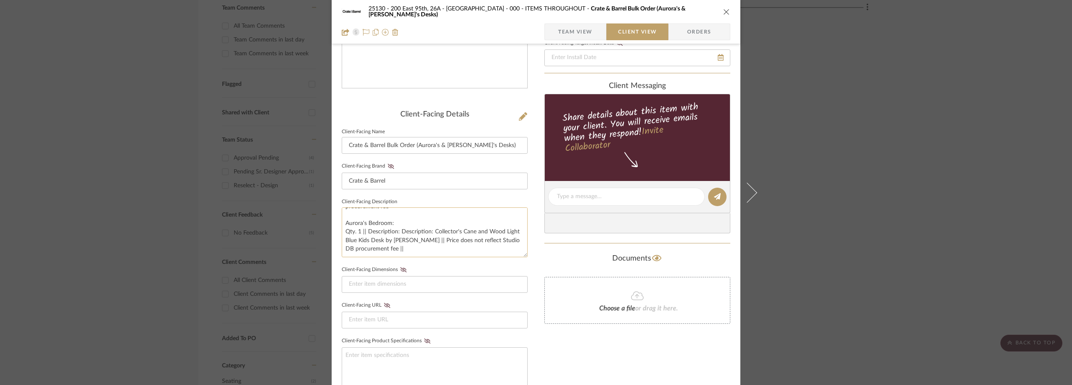
scroll to position [51, 0]
click at [559, 32] on span "Team View" at bounding box center [575, 31] width 34 height 17
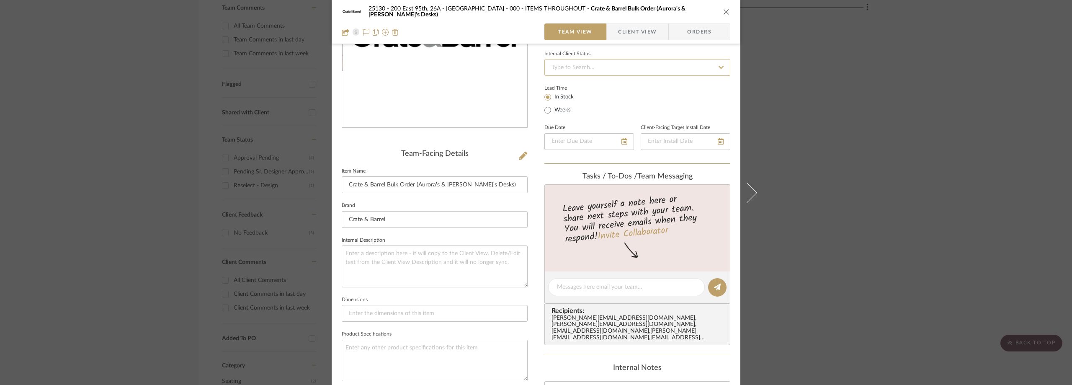
scroll to position [167, 0]
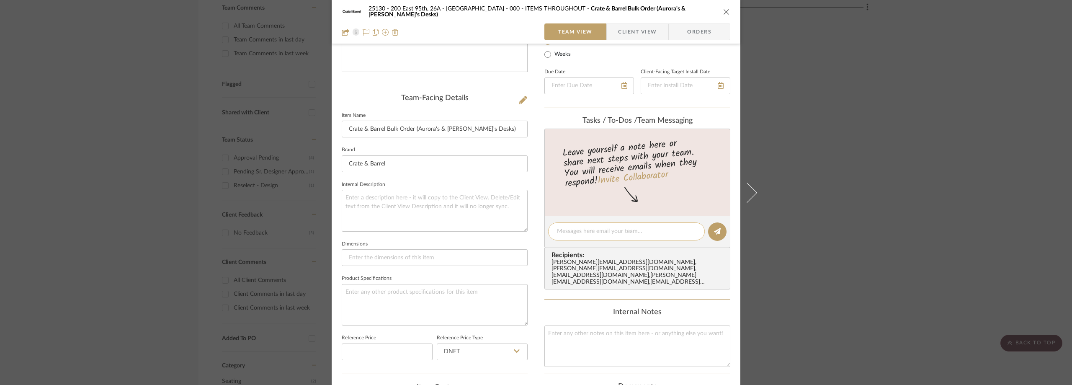
click at [568, 232] on textarea at bounding box center [626, 231] width 139 height 9
type textarea "u"
type textarea "U"
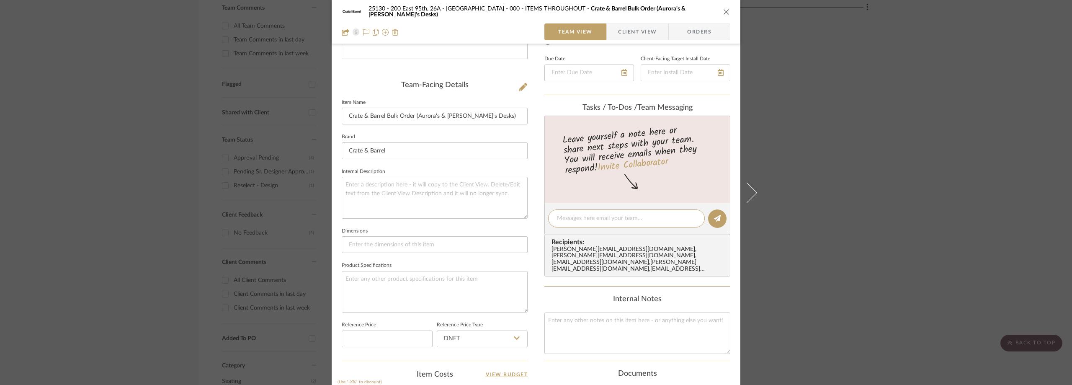
scroll to position [16, 0]
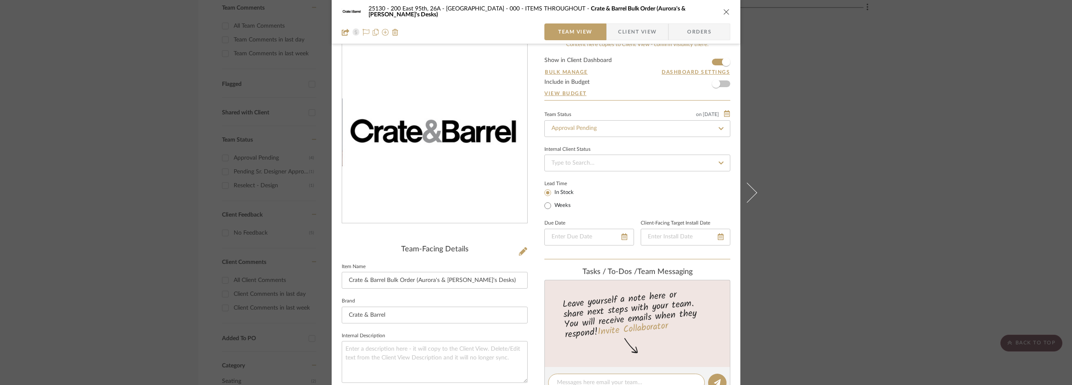
click at [625, 33] on span "Client View" at bounding box center [637, 31] width 39 height 17
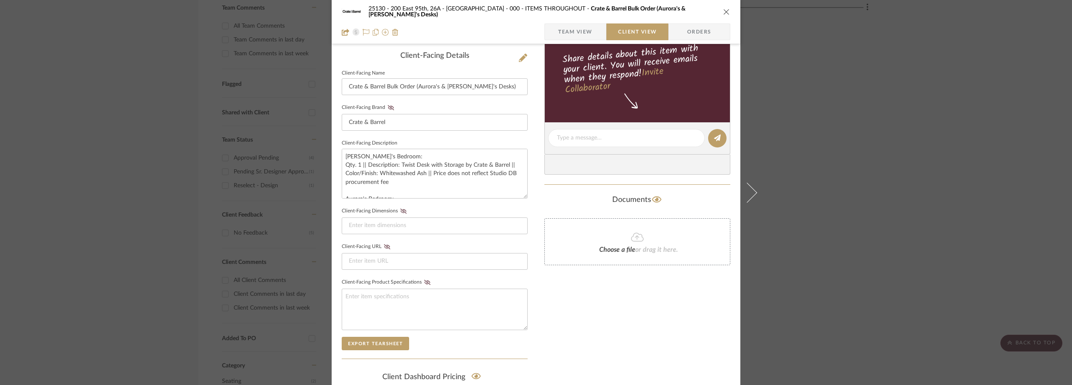
scroll to position [319, 0]
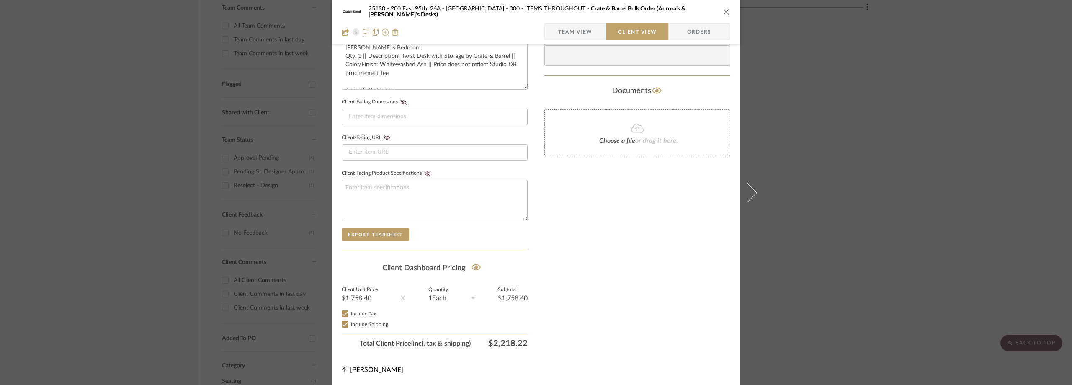
click at [893, 198] on div "25130 - 200 East 95th, 26A - Kosheleva 000 - ITEMS THROUGHOUT Crate & Barrel Bu…" at bounding box center [536, 192] width 1072 height 385
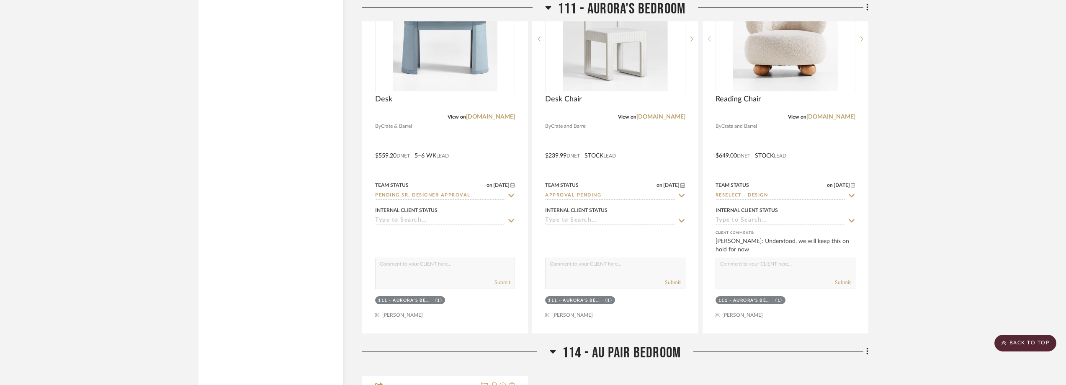
scroll to position [1047, 0]
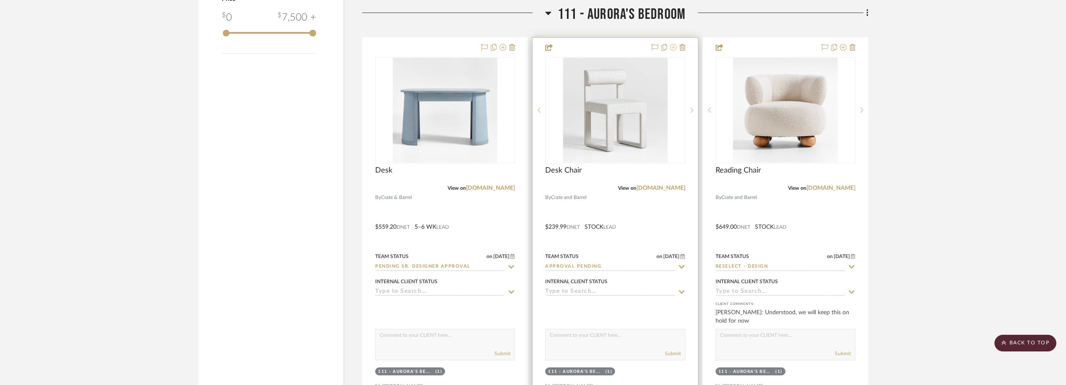
click at [672, 49] on icon at bounding box center [673, 47] width 7 height 7
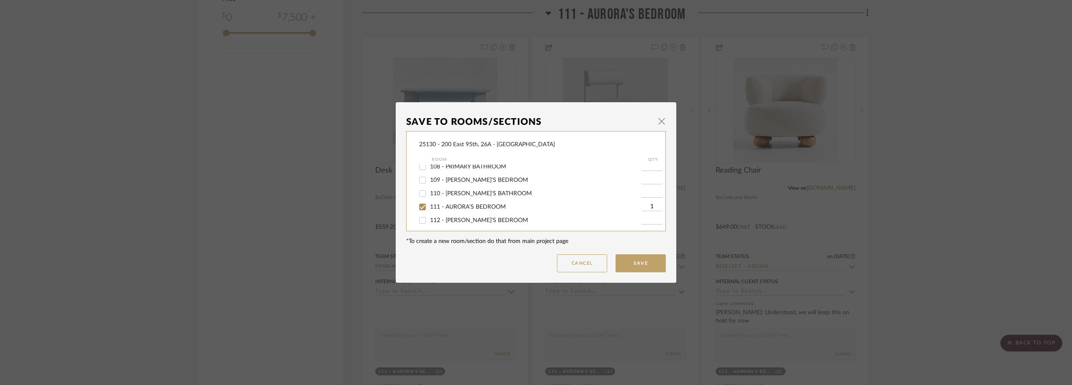
scroll to position [126, 0]
click at [421, 203] on input "111 - AURORA'S BEDROOM" at bounding box center [422, 206] width 13 height 13
checkbox input "false"
click at [633, 266] on button "Save" at bounding box center [640, 263] width 50 height 18
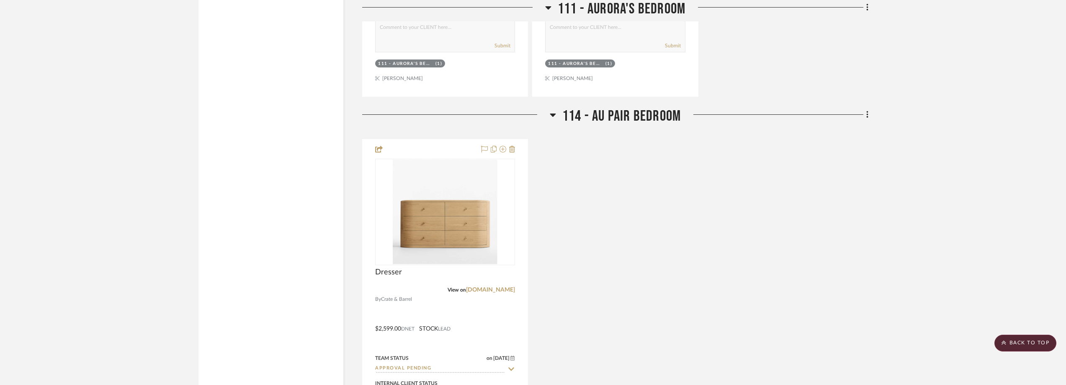
scroll to position [1265, 0]
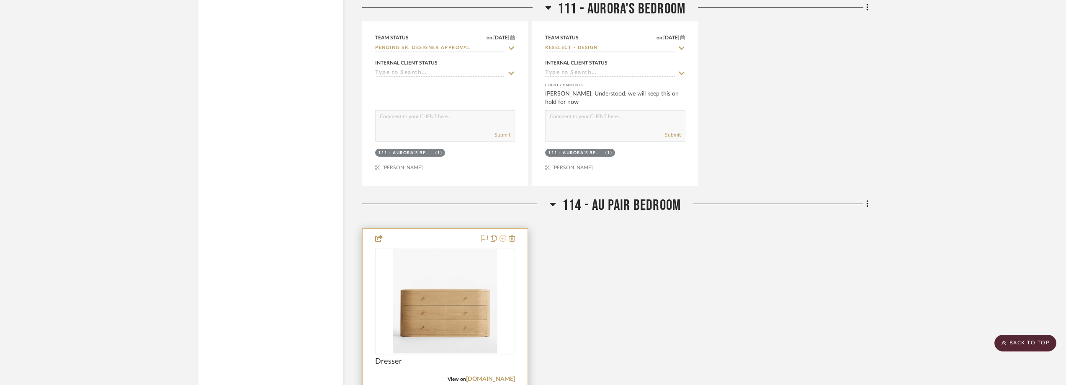
click at [503, 239] on icon at bounding box center [502, 238] width 7 height 7
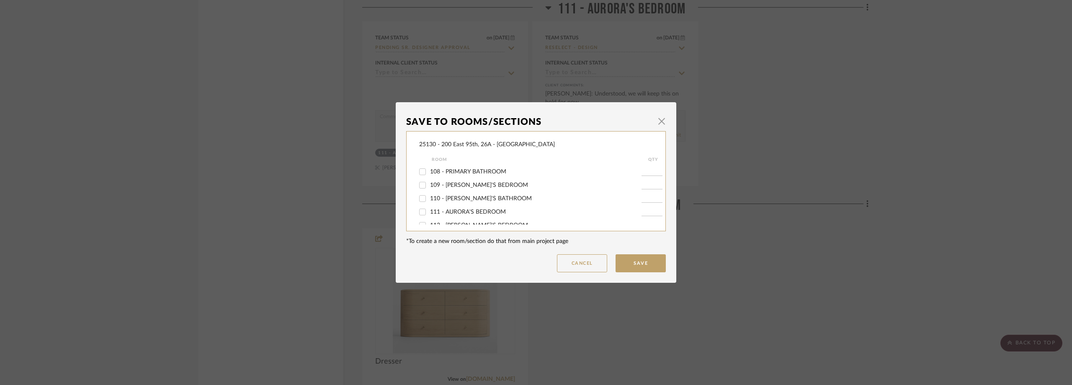
scroll to position [170, 0]
click at [438, 205] on label "114 - AU PAIR BEDROOM" at bounding box center [535, 202] width 211 height 7
click at [429, 205] on input "114 - AU PAIR BEDROOM" at bounding box center [422, 202] width 13 height 13
checkbox input "false"
click at [647, 260] on button "Save" at bounding box center [640, 263] width 50 height 18
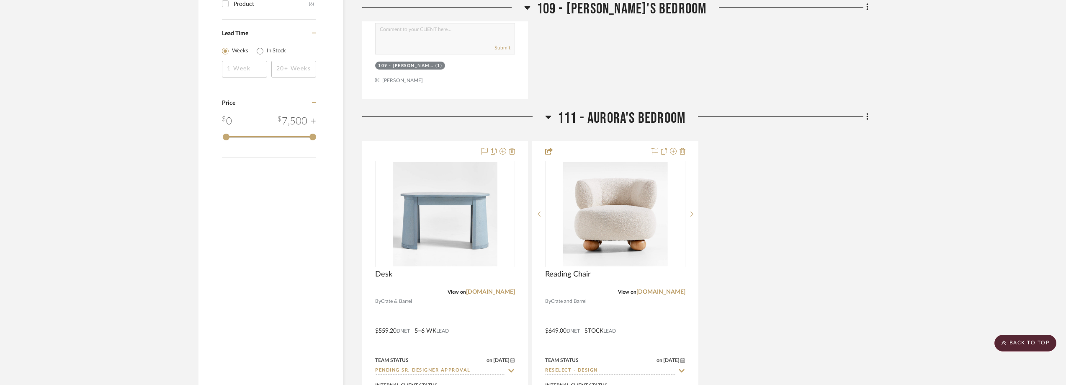
scroll to position [930, 0]
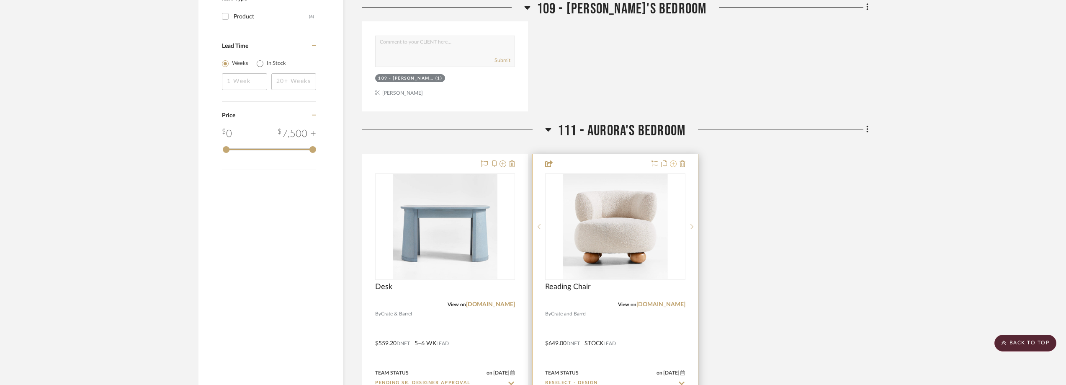
click at [674, 165] on icon at bounding box center [673, 163] width 7 height 7
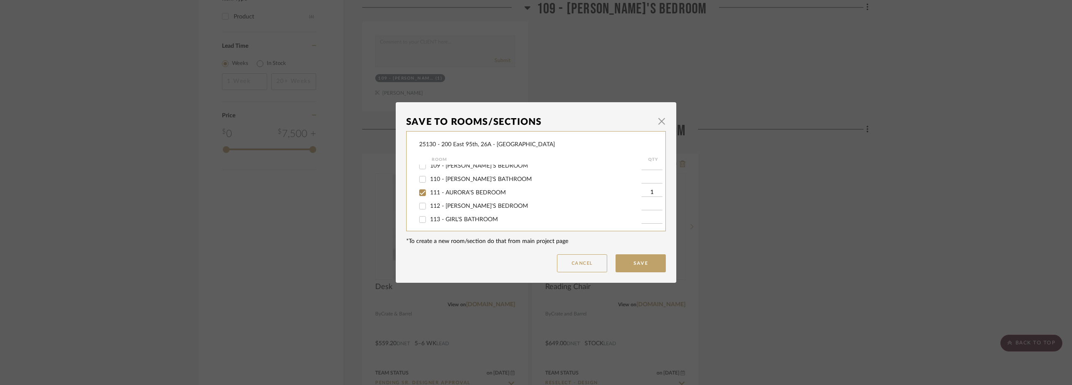
scroll to position [126, 0]
click at [479, 204] on span "111 - AURORA'S BEDROOM" at bounding box center [468, 206] width 76 height 6
click at [429, 204] on input "111 - AURORA'S BEDROOM" at bounding box center [422, 206] width 13 height 13
checkbox input "false"
click at [649, 258] on button "Save" at bounding box center [640, 263] width 50 height 18
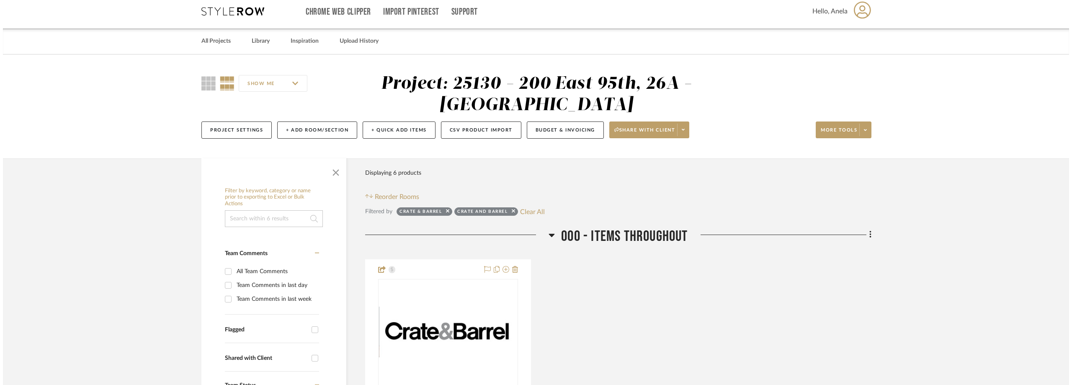
scroll to position [0, 0]
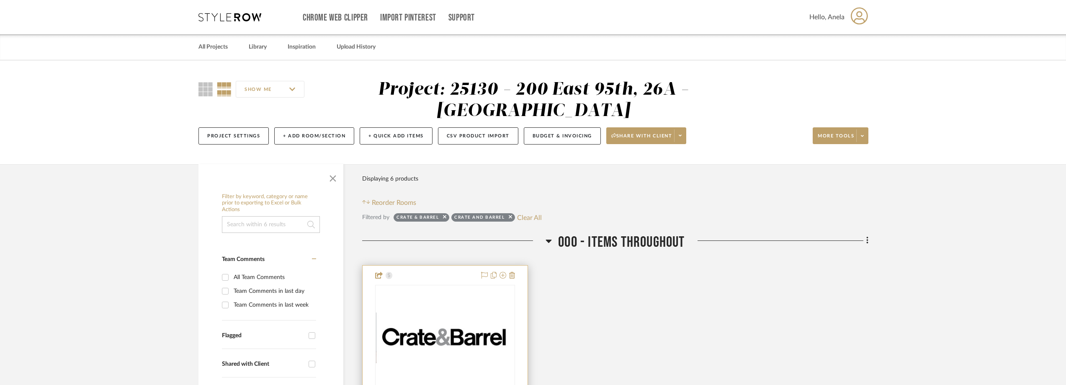
click at [482, 306] on div "0" at bounding box center [445, 338] width 139 height 106
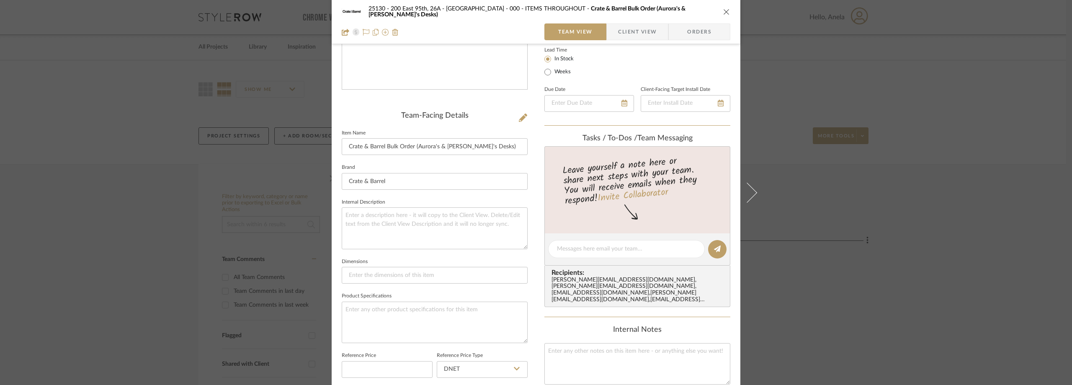
scroll to position [167, 0]
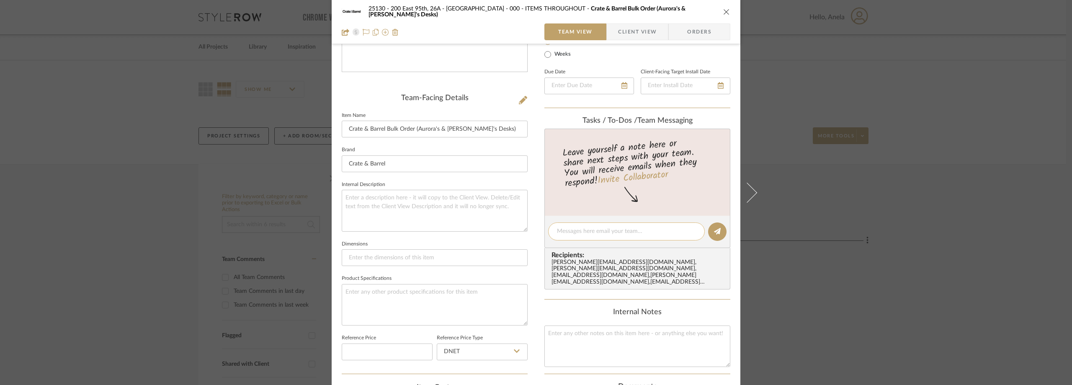
click at [562, 238] on div at bounding box center [626, 231] width 157 height 18
click at [577, 228] on textarea at bounding box center [626, 231] width 139 height 9
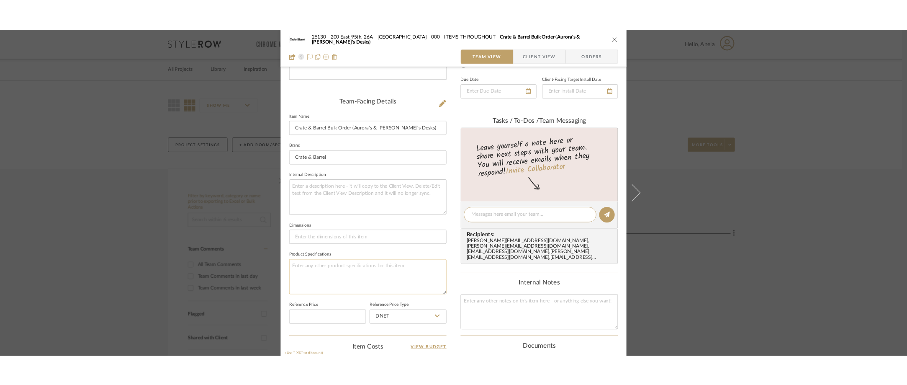
scroll to position [209, 0]
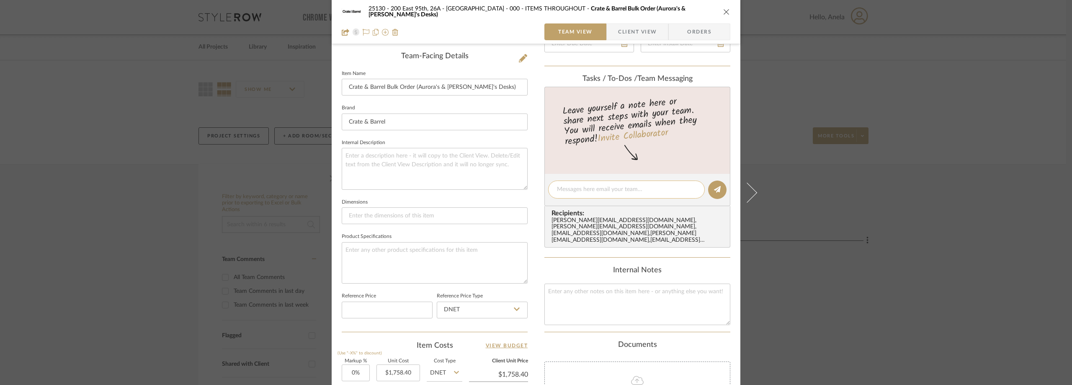
click at [606, 186] on textarea at bounding box center [626, 189] width 139 height 9
click at [585, 188] on textarea "Updated to (Aurora's & Astrid's Desks" at bounding box center [626, 189] width 139 height 9
click at [586, 188] on textarea "Updated to (Aurora's & Astrid's Desks" at bounding box center [626, 189] width 139 height 9
click at [654, 190] on textarea "Updated to Aurora's & Astrid's Desks" at bounding box center [626, 189] width 139 height 9
type textarea "Updated to Aurora's & Astrid's Desks."
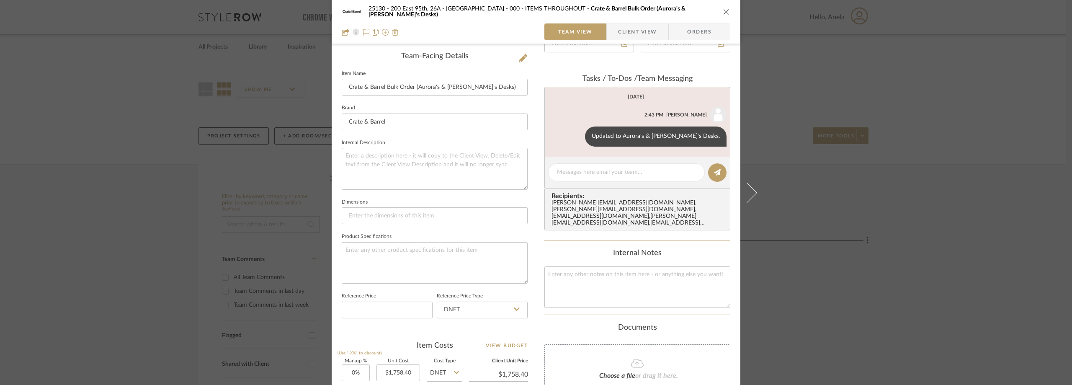
click at [150, 109] on div "25130 - 200 East 95th, 26A - Kosheleva 000 - ITEMS THROUGHOUT Crate & Barrel Bu…" at bounding box center [536, 192] width 1072 height 385
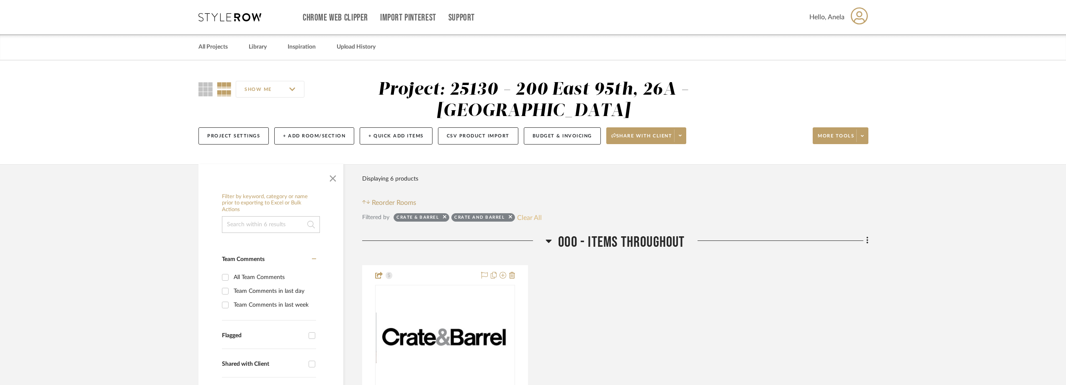
click at [531, 214] on button "Clear All" at bounding box center [529, 217] width 25 height 11
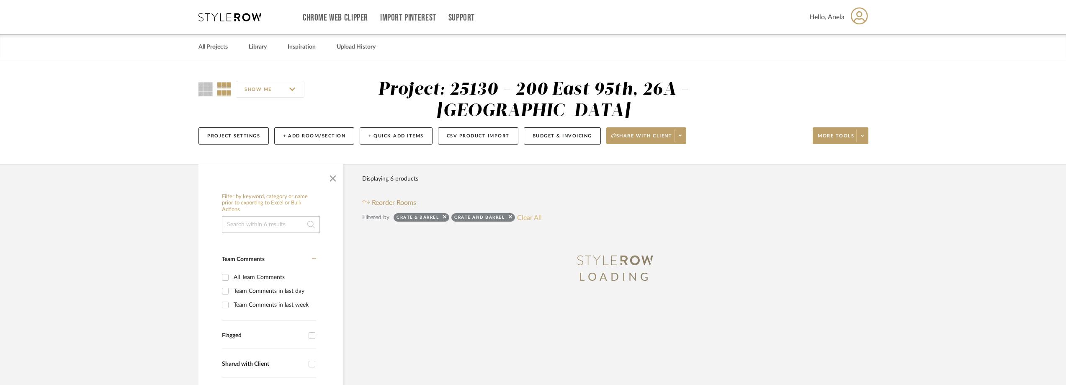
checkbox input "false"
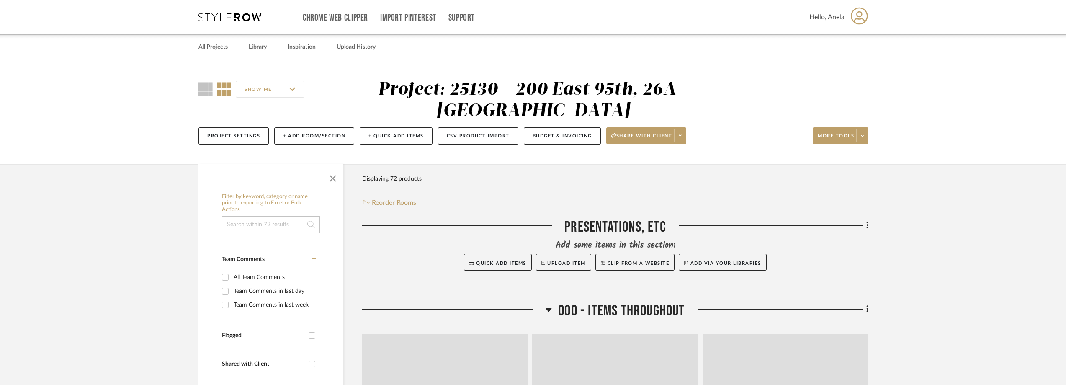
type input "Approval Pending"
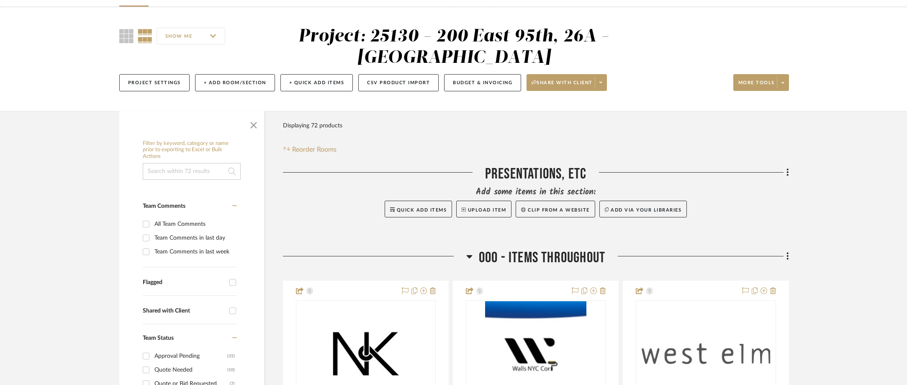
scroll to position [84, 0]
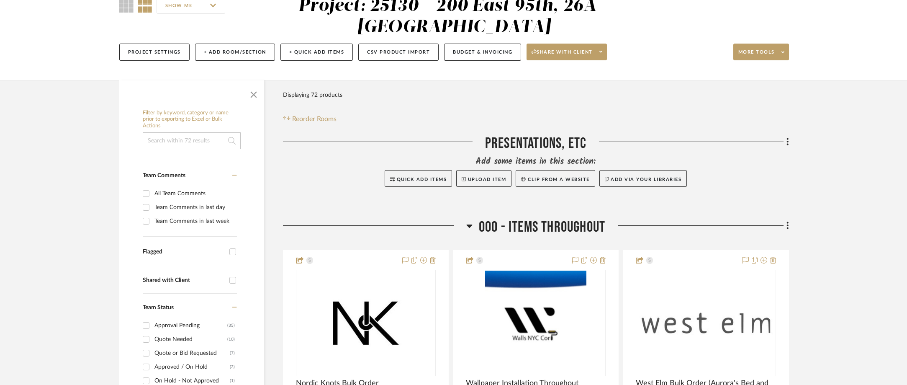
click at [315, 162] on div "Add some items in this section:" at bounding box center [536, 162] width 506 height 12
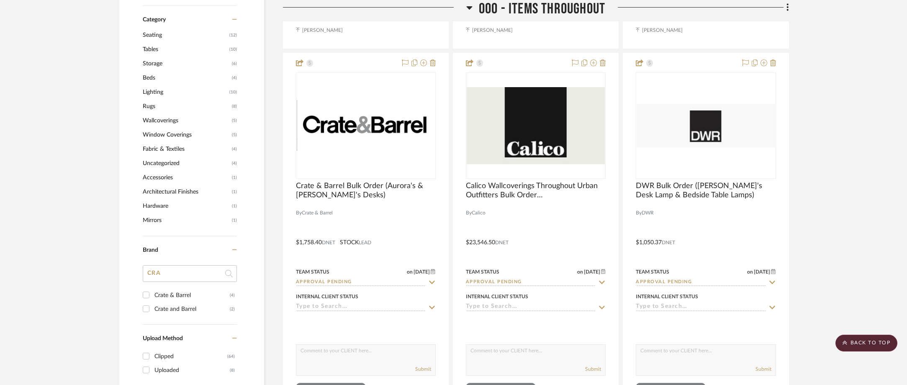
scroll to position [712, 0]
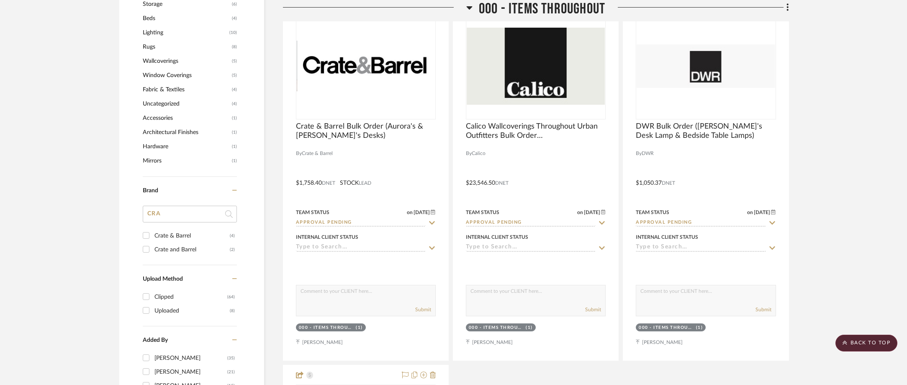
drag, startPoint x: 184, startPoint y: 202, endPoint x: 181, endPoint y: 207, distance: 6.4
click at [183, 205] on div "Brand CRA Crate & Barrel (4) Crate and Barrel (2)" at bounding box center [190, 221] width 94 height 88
drag, startPoint x: 161, startPoint y: 214, endPoint x: 154, endPoint y: 214, distance: 6.7
click at [154, 214] on input "CRA" at bounding box center [190, 214] width 94 height 17
click at [152, 214] on input "CRA" at bounding box center [190, 214] width 94 height 17
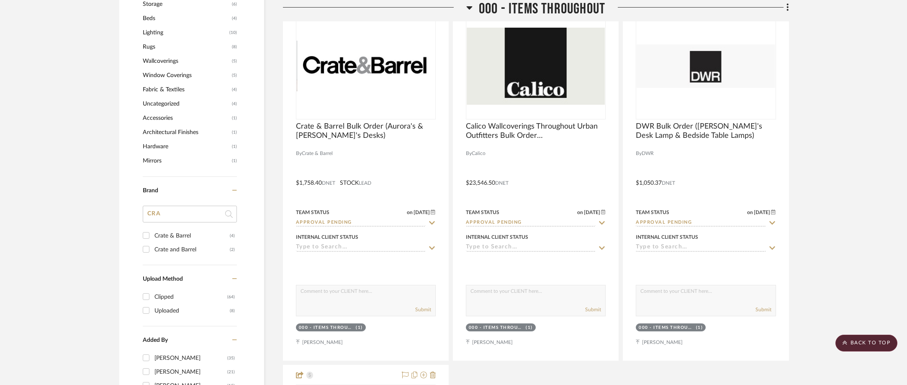
drag, startPoint x: 167, startPoint y: 216, endPoint x: 120, endPoint y: 217, distance: 46.5
click at [120, 217] on div "Filter by keyword, category or name prior to exporting to Excel or Bulk Actions…" at bounding box center [191, 38] width 145 height 1122
type input "erigo"
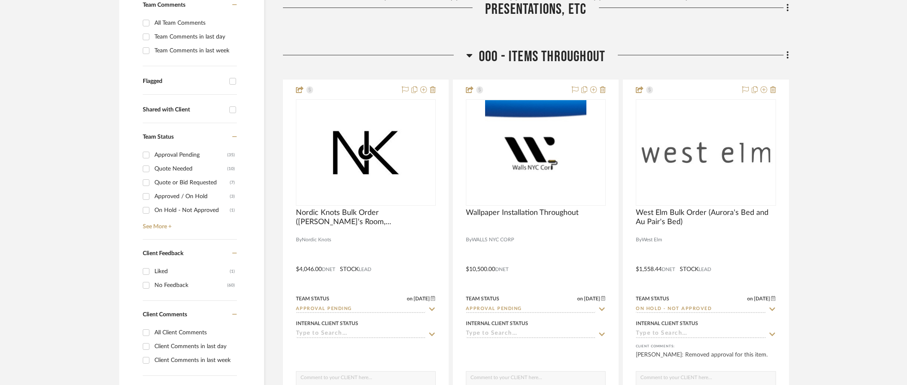
scroll to position [419, 0]
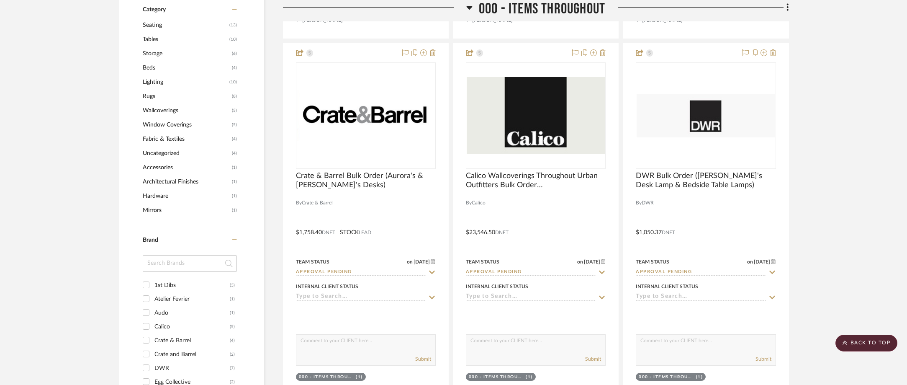
scroll to position [712, 0]
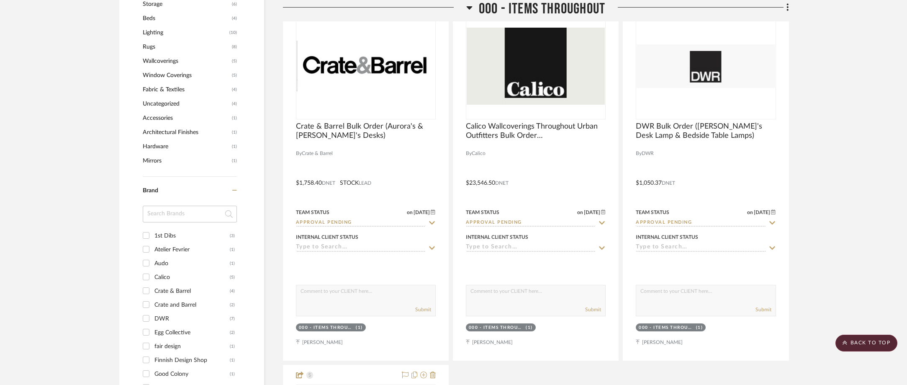
click at [167, 211] on input at bounding box center [190, 214] width 94 height 17
type input "peri"
click at [198, 239] on div "Perigold" at bounding box center [191, 235] width 75 height 13
click at [153, 239] on input "Perigold (1)" at bounding box center [145, 235] width 13 height 13
checkbox input "true"
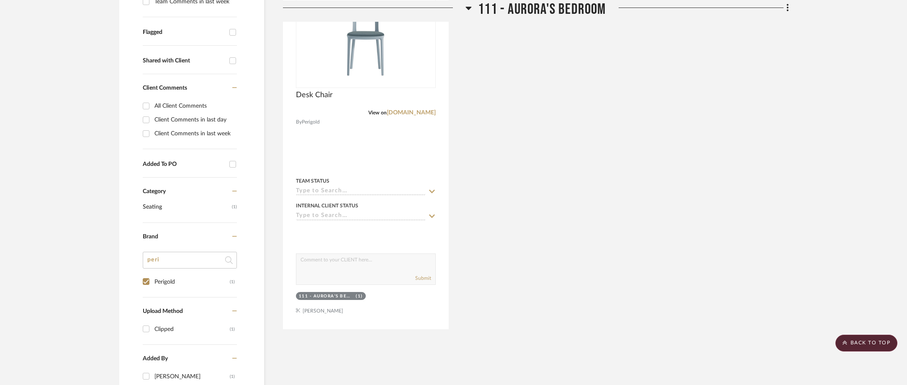
scroll to position [157, 0]
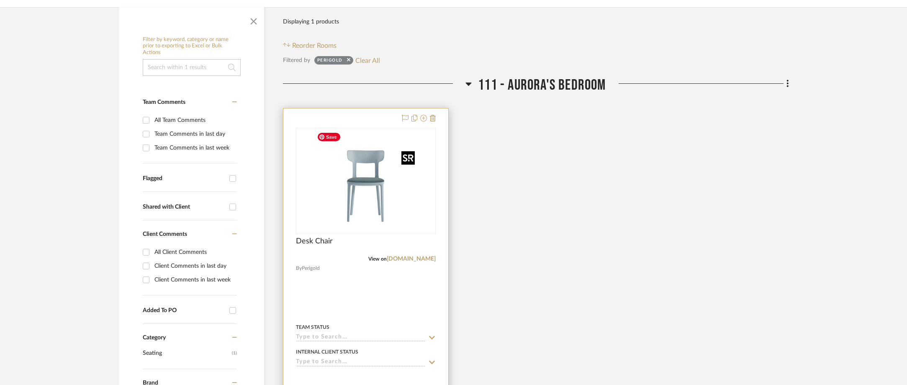
click at [407, 202] on img "0" at bounding box center [366, 181] width 105 height 105
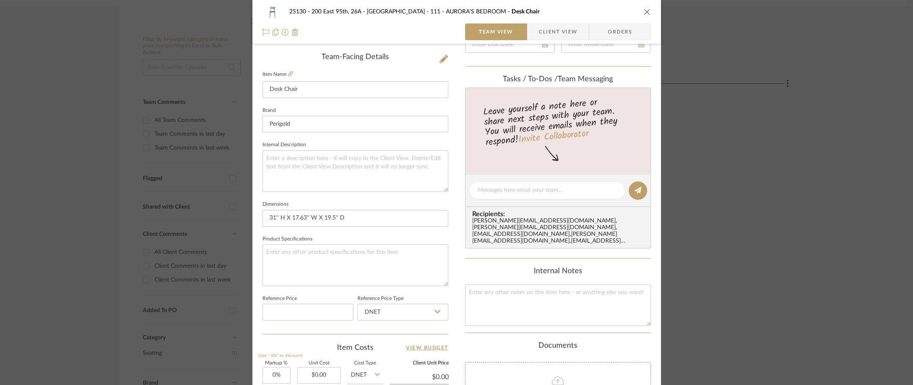
scroll to position [209, 0]
click at [532, 36] on span "button" at bounding box center [533, 31] width 11 height 17
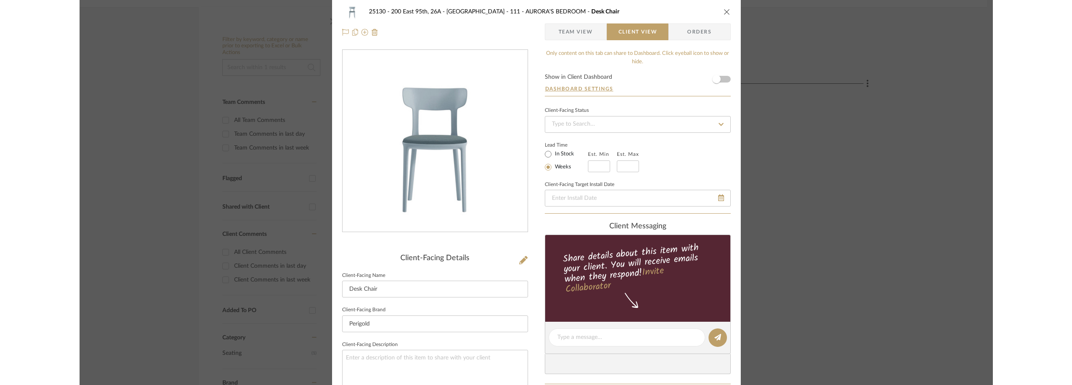
scroll to position [0, 0]
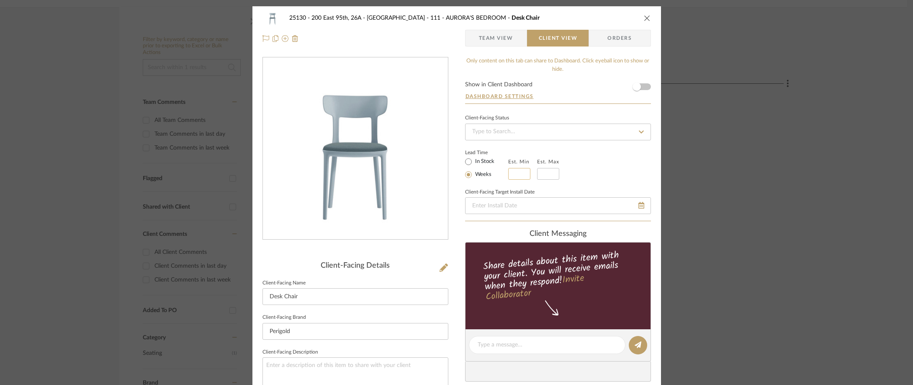
click at [522, 172] on input "text" at bounding box center [519, 174] width 22 height 12
type input "5"
click at [544, 171] on input "text" at bounding box center [548, 174] width 22 height 12
type input "6"
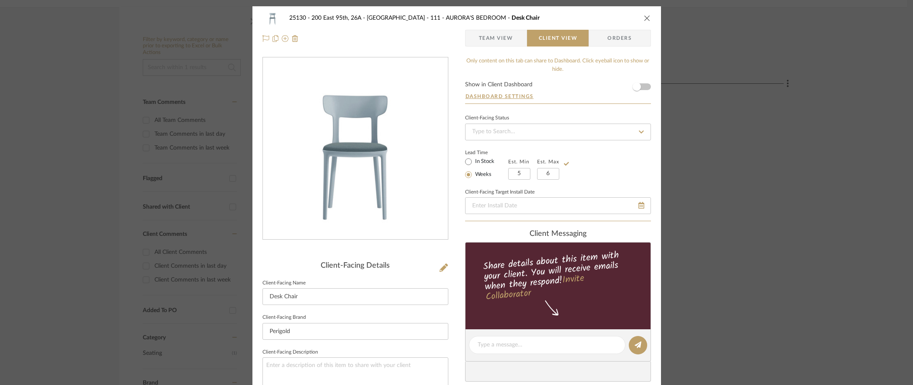
click at [597, 165] on div "Lead Time In Stock Weeks Est. Min 5 Est. Max 6" at bounding box center [558, 163] width 186 height 33
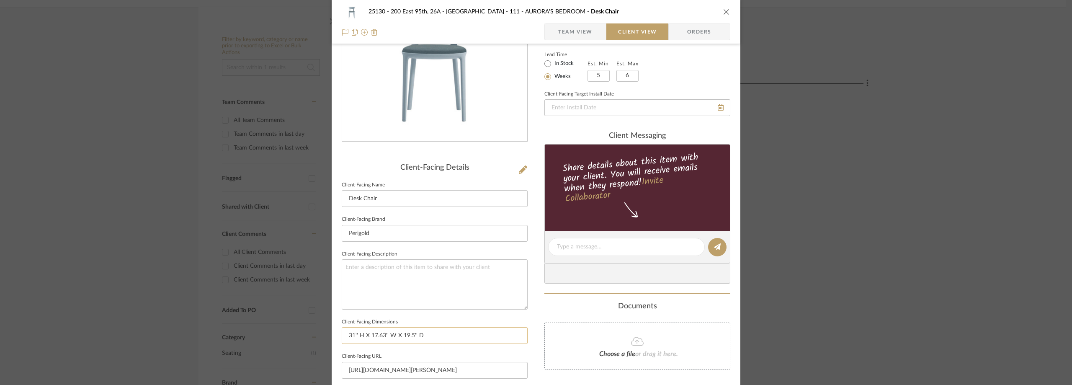
scroll to position [167, 0]
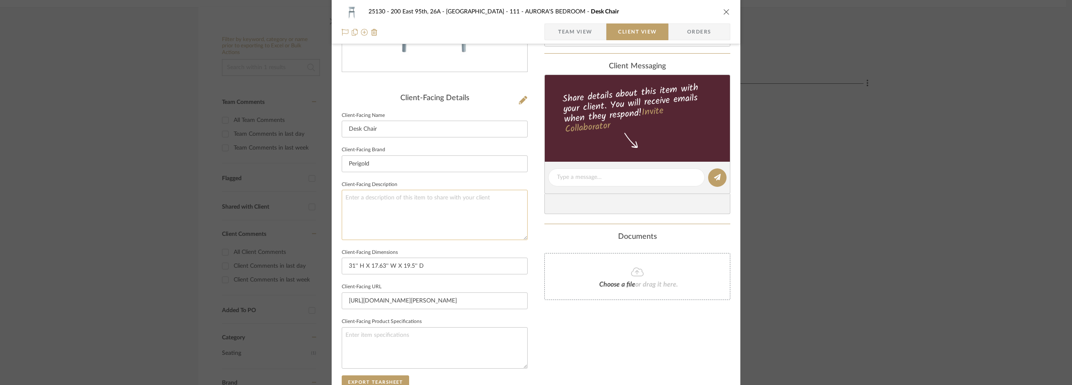
click at [429, 229] on textarea at bounding box center [435, 215] width 186 height 50
type textarea "Q"
paste textarea "Bernhardt Design Queue Upholstered Dining Chair"
type textarea "Bernhardt Design Queue Upholstered Dining Chair"
click at [341, 206] on div "25130 - 200 East 95th, 26A - Kosheleva 111 - AURORA'S BEDROOM Desk Chair Team V…" at bounding box center [536, 180] width 409 height 683
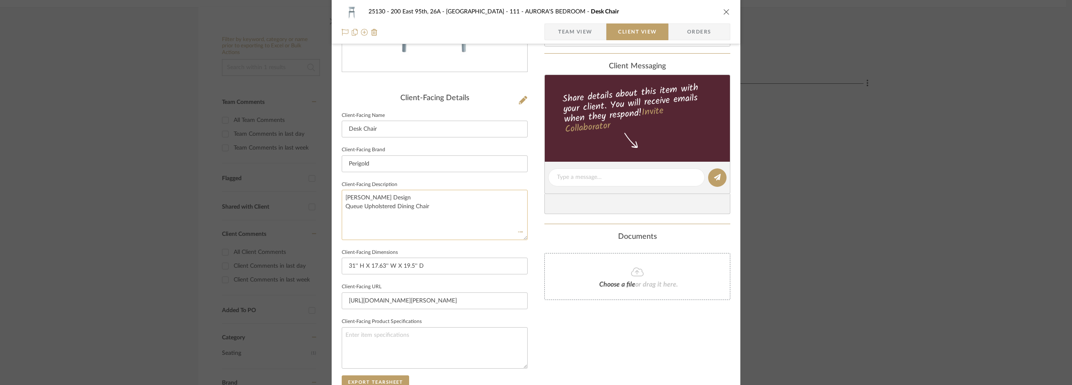
click at [342, 207] on textarea "Bernhardt Design Queue Upholstered Dining Chair" at bounding box center [435, 215] width 186 height 50
click at [342, 200] on textarea "Bernhardt Design Queue Upholstered Dining Chair" at bounding box center [435, 215] width 186 height 50
click at [520, 202] on textarea "Description: Bernhardt Design Queue Upholstered Dining Chair" at bounding box center [435, 215] width 186 height 50
type textarea "Description: Bernhardt Design Queue Upholstered Dining Chair ||"
drag, startPoint x: 483, startPoint y: 173, endPoint x: 443, endPoint y: 176, distance: 40.3
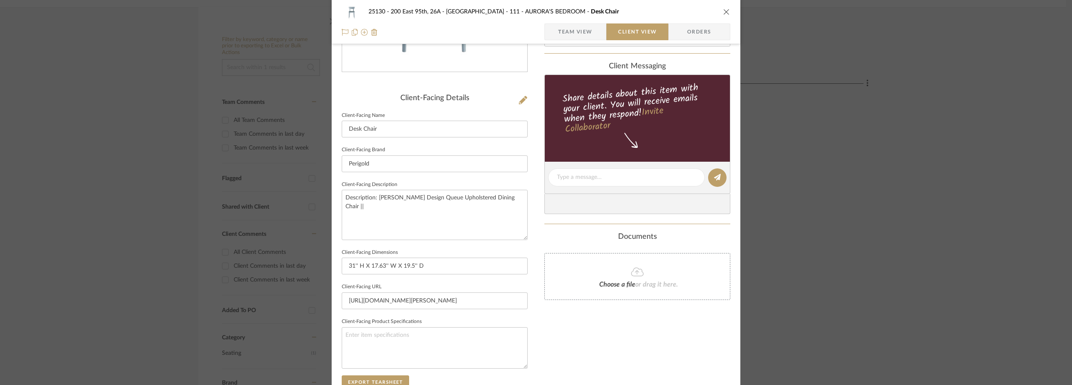
click at [483, 172] on sr-form-field "Client-Facing Brand Perigold" at bounding box center [435, 161] width 186 height 35
drag, startPoint x: 536, startPoint y: 195, endPoint x: 530, endPoint y: 196, distance: 6.4
click at [534, 195] on div "25130 - 200 East 95th, 26A - Kosheleva 111 - AURORA'S BEDROOM Desk Chair Team V…" at bounding box center [536, 180] width 409 height 683
click at [518, 199] on textarea "Description: Bernhardt Design Queue Upholstered Dining Chair ||" at bounding box center [435, 215] width 186 height 50
type textarea "Description: Bernhardt Design Queue Upholstered Dining Chair || Frame Color: Sl…"
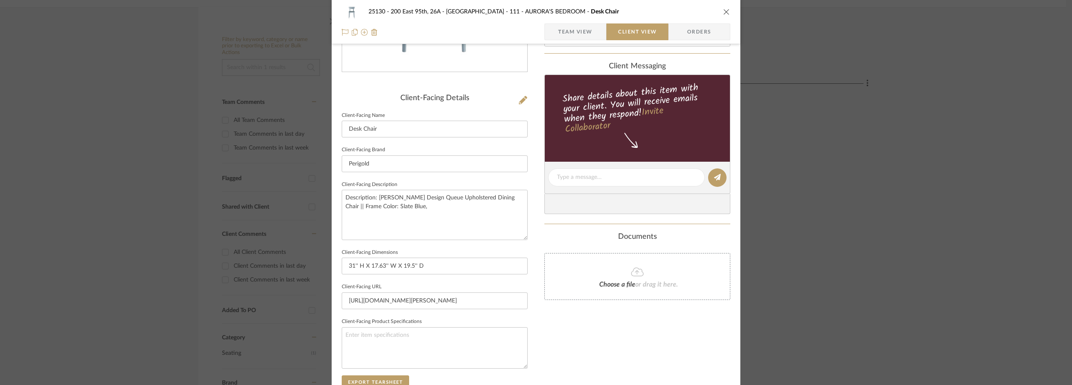
click at [504, 183] on fieldset "Client-Facing Description Description: Bernhardt Design Queue Upholstered Dinin…" at bounding box center [435, 209] width 186 height 61
click at [432, 205] on textarea "Description: Bernhardt Design Queue Upholstered Dining Chair || Frame Color: Sl…" at bounding box center [435, 215] width 186 height 50
type textarea "Description: Bernhardt Design Queue Upholstered Dining Chair || Frame Color: Sl…"
click at [445, 182] on fieldset "Client-Facing Description Description: Bernhardt Design Queue Upholstered Dinin…" at bounding box center [435, 209] width 186 height 61
click at [466, 208] on textarea "Description: Bernhardt Design Queue Upholstered Dining Chair || Frame Color: Sl…" at bounding box center [435, 215] width 186 height 50
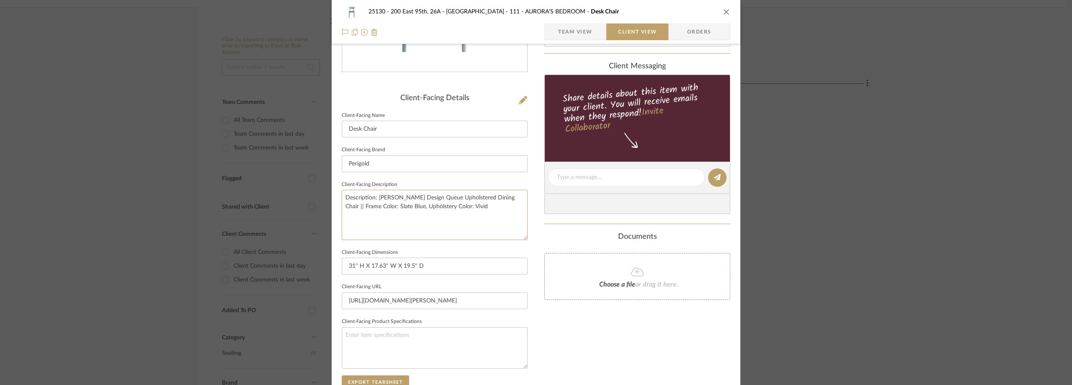
type textarea "Description: Bernhardt Design Queue Upholstered Dining Chair || Frame Color: Sl…"
click at [483, 179] on fieldset "Client-Facing Description Description: Bernhardt Design Queue Upholstered Dinin…" at bounding box center [435, 209] width 186 height 61
click at [504, 225] on textarea "Description: Bernhardt Design Queue Upholstered Dining Chair || Frame Color: Sl…" at bounding box center [435, 215] width 186 height 50
click at [485, 210] on textarea "Description: Bernhardt Design Queue Upholstered Dining Chair || Frame Color: Sl…" at bounding box center [435, 215] width 186 height 50
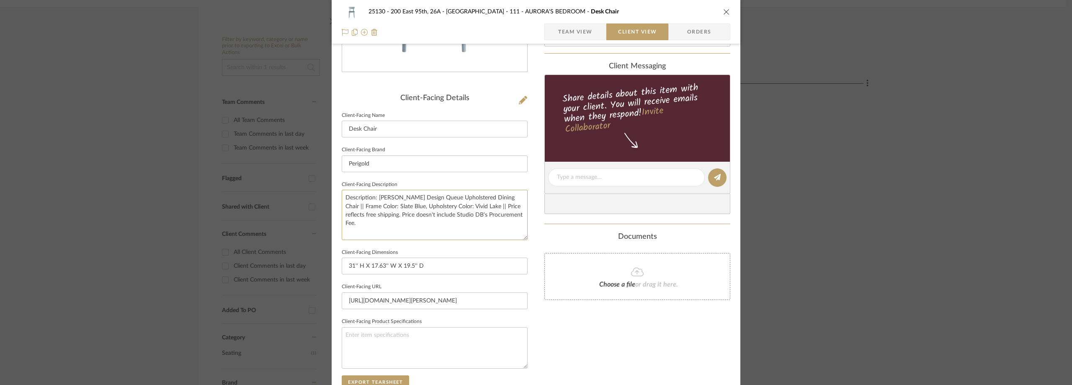
type textarea "Description: Bernhardt Design Queue Upholstered Dining Chair || Frame Color: Sl…"
click at [491, 185] on fieldset "Client-Facing Description Description: Bernhardt Design Queue Upholstered Dinin…" at bounding box center [435, 209] width 186 height 61
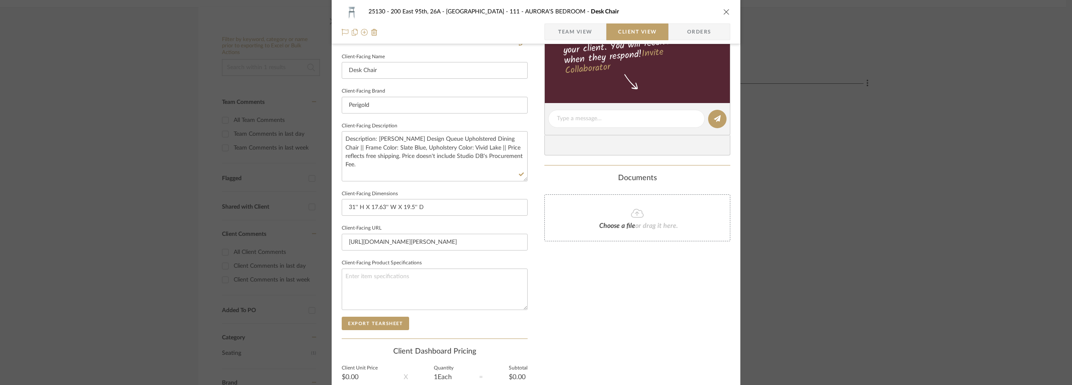
scroll to position [305, 0]
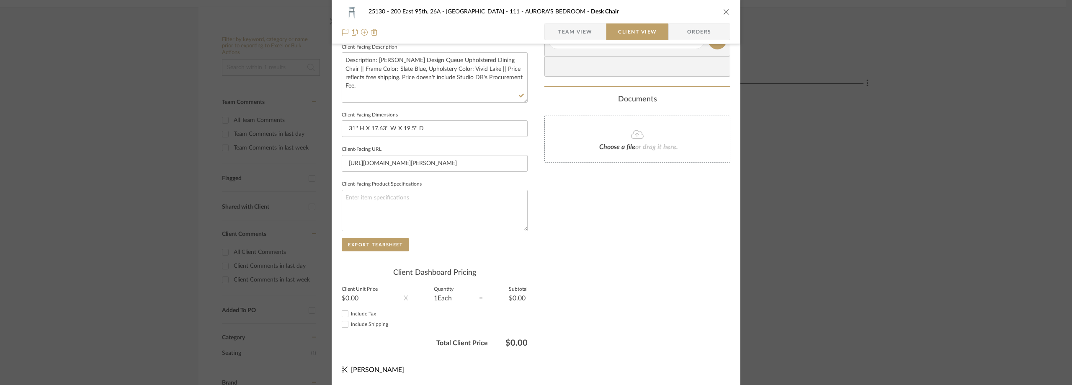
click at [558, 28] on span "Team View" at bounding box center [575, 31] width 34 height 17
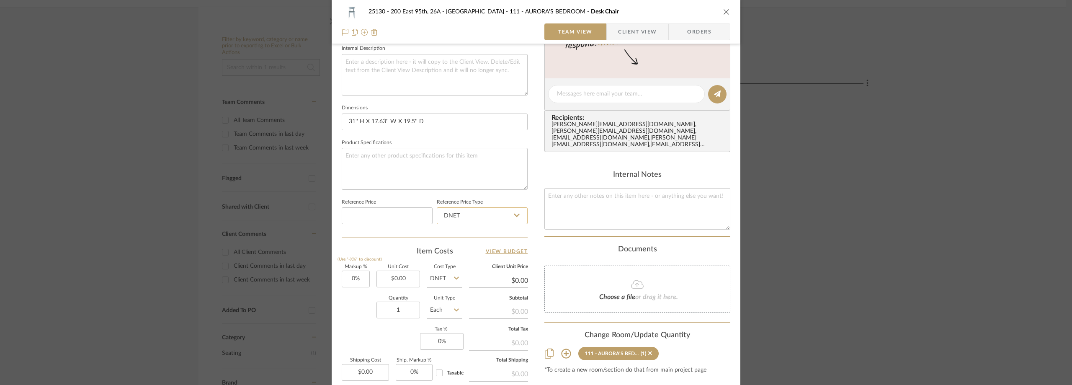
scroll to position [389, 0]
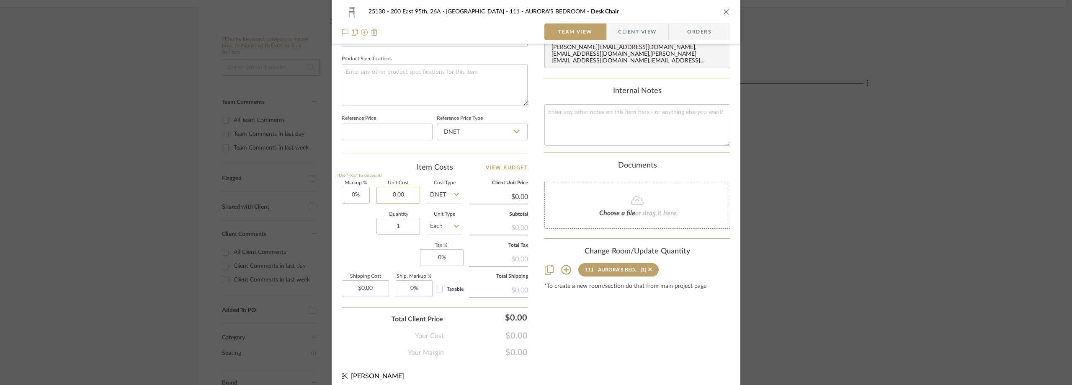
click at [399, 198] on input "0.00" at bounding box center [398, 195] width 44 height 17
type input "$1,054.00"
click at [404, 164] on div "Item Costs View Budget" at bounding box center [435, 167] width 186 height 10
type input "$1,054.00"
click at [438, 259] on input "0" at bounding box center [442, 257] width 44 height 17
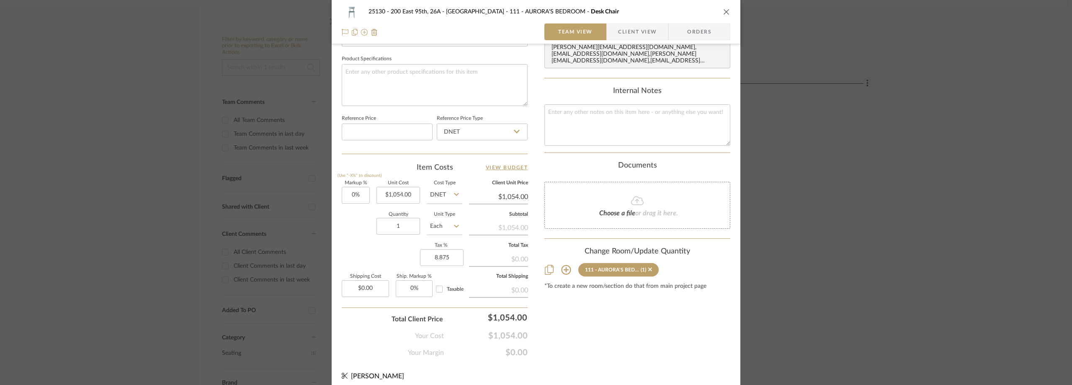
type input "8.875%"
click at [351, 254] on div "Markup % (Use "-X%" to discount) 0% Unit Cost $1,054.00 Cost Type DNET Client U…" at bounding box center [435, 242] width 186 height 122
click at [622, 32] on span "Client View" at bounding box center [637, 31] width 39 height 17
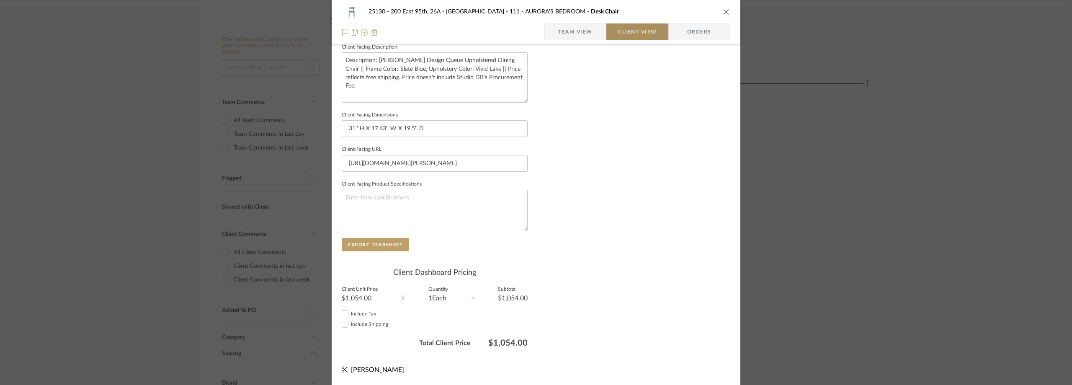
scroll to position [305, 0]
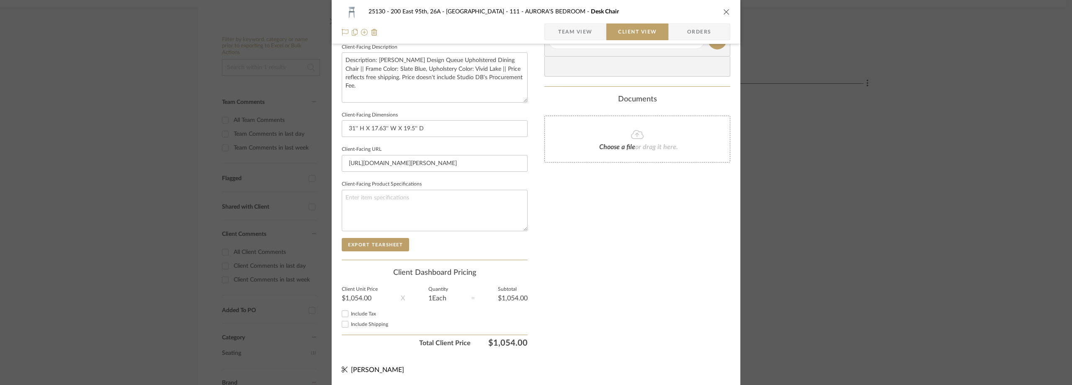
click at [358, 311] on label "Include Tax" at bounding box center [439, 314] width 177 height 6
click at [350, 310] on input "Include Tax" at bounding box center [345, 314] width 10 height 10
checkbox input "true"
click at [399, 312] on label "Include Tax" at bounding box center [439, 314] width 177 height 6
click at [350, 312] on input "Include Tax" at bounding box center [345, 314] width 10 height 10
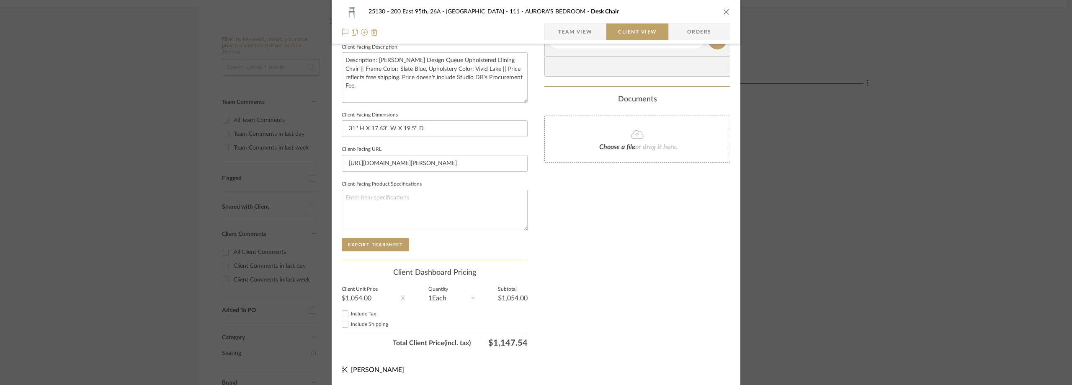
checkbox input "false"
click at [371, 313] on span "Include Tax" at bounding box center [363, 313] width 25 height 5
click at [350, 313] on input "Include Tax" at bounding box center [345, 314] width 10 height 10
checkbox input "true"
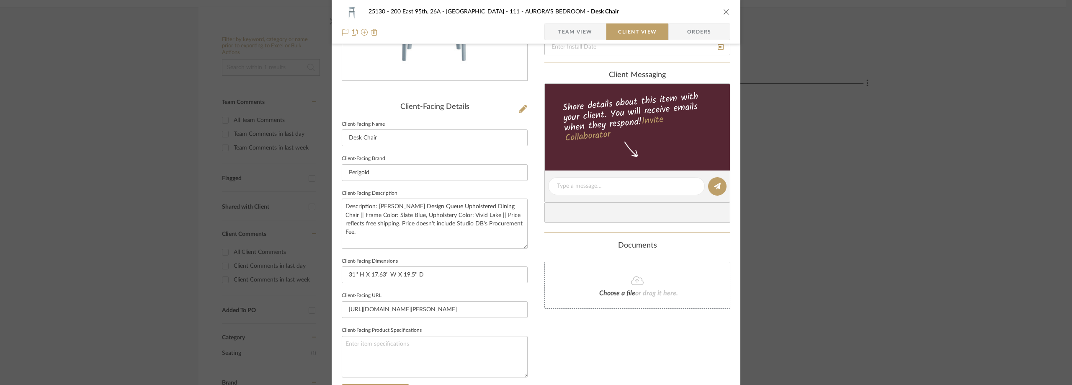
scroll to position [54, 0]
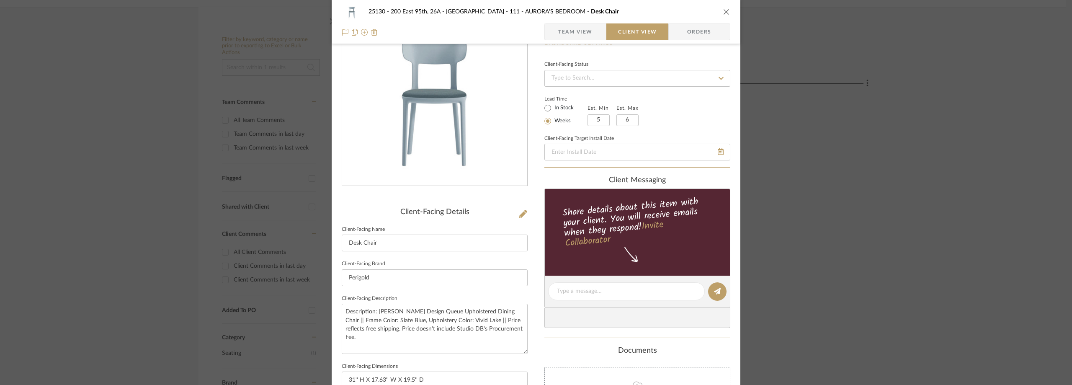
click at [563, 29] on span "Team View" at bounding box center [575, 31] width 34 height 17
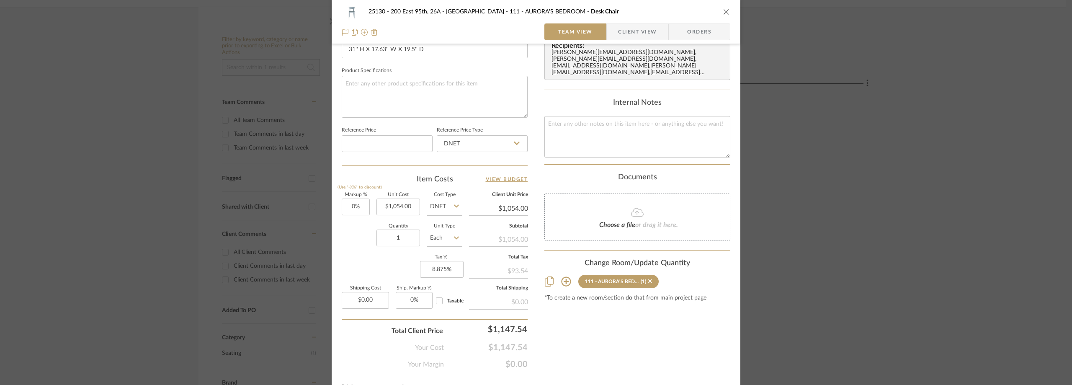
scroll to position [126, 0]
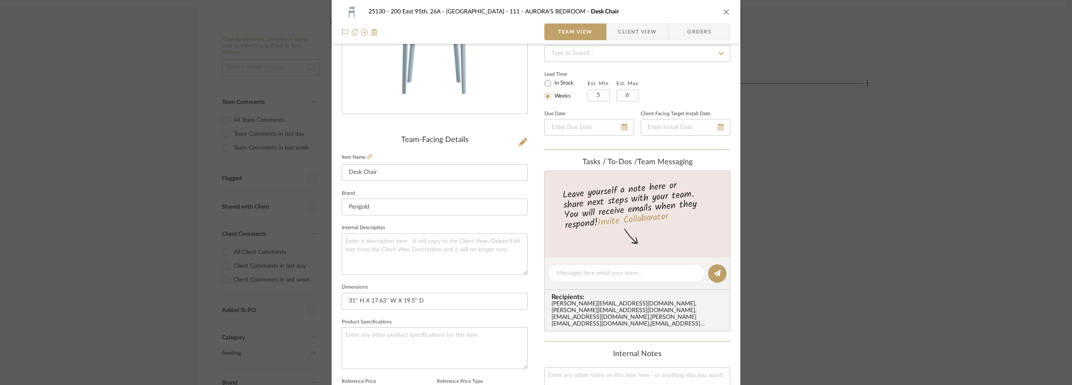
click at [623, 37] on span "Client View" at bounding box center [637, 31] width 39 height 17
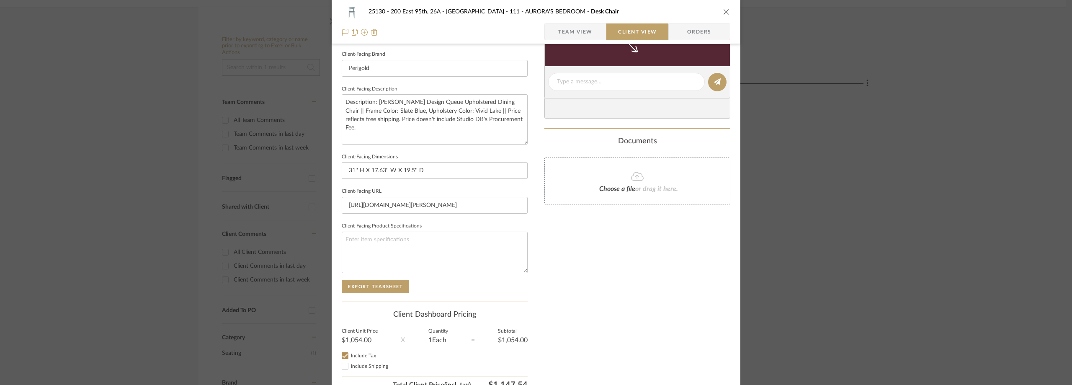
scroll to position [54, 0]
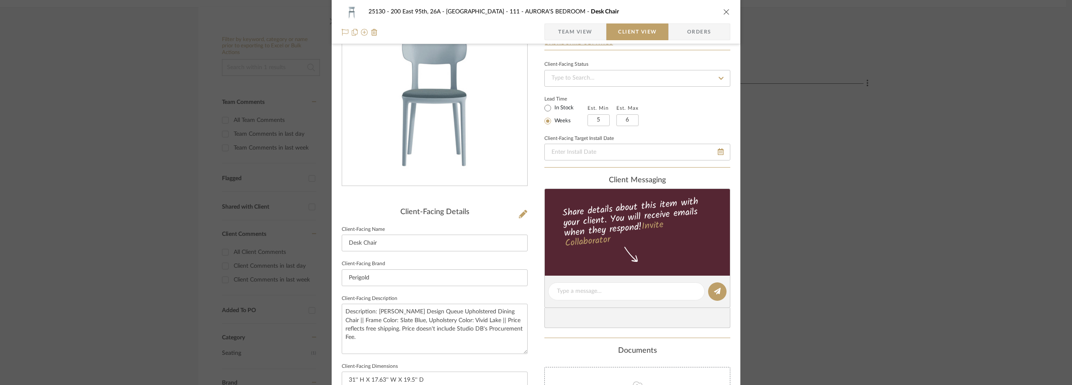
click at [573, 36] on span "Team View" at bounding box center [575, 31] width 34 height 17
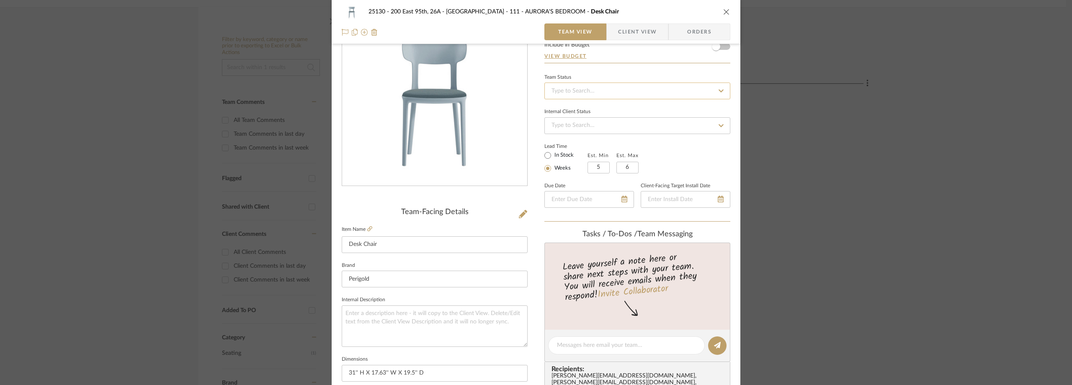
click at [585, 92] on input at bounding box center [637, 90] width 186 height 17
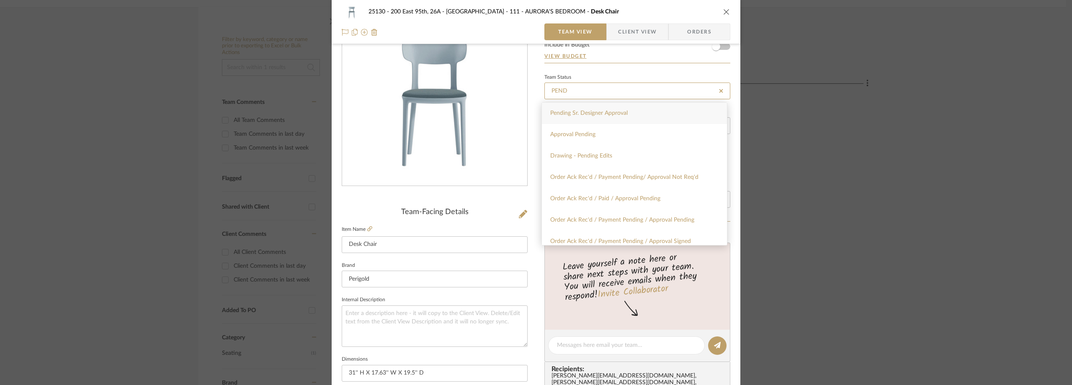
type input "PEND"
click at [590, 110] on span "Pending Sr. Designer Approval" at bounding box center [588, 113] width 77 height 6
type input "[DATE]"
type input "Pending Sr. Designer Approval"
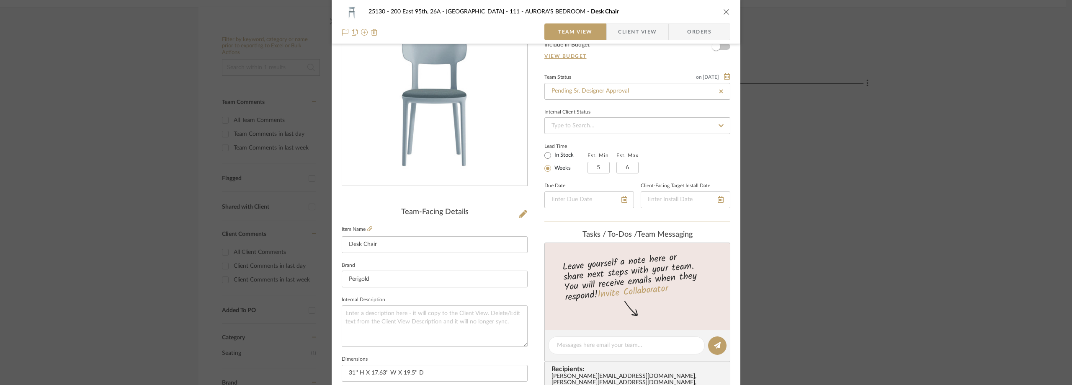
click at [615, 73] on div "Team Status on 8/11/2025" at bounding box center [637, 76] width 186 height 7
type input "[DATE]"
type input "Pending Sr. Designer Approval"
drag, startPoint x: 105, startPoint y: 82, endPoint x: 99, endPoint y: 76, distance: 8.6
click at [104, 81] on div "25130 - 200 East 95th, 26A - Kosheleva 111 - AURORA'S BEDROOM Desk Chair Team V…" at bounding box center [536, 192] width 1072 height 385
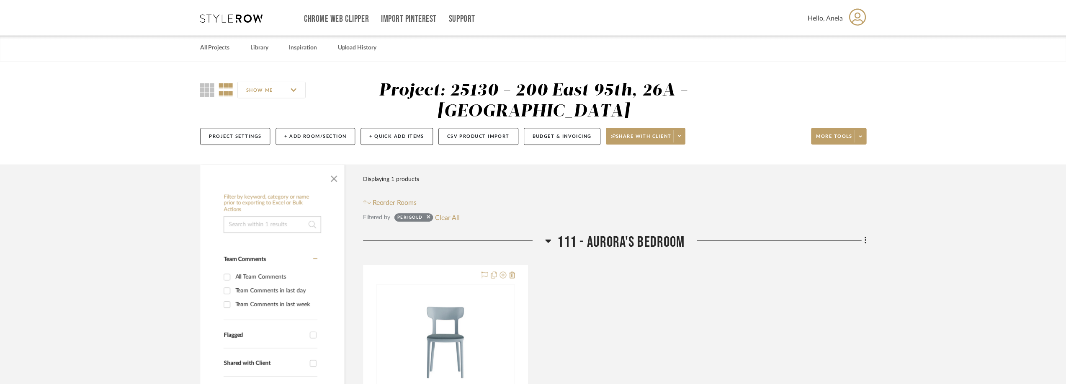
scroll to position [157, 0]
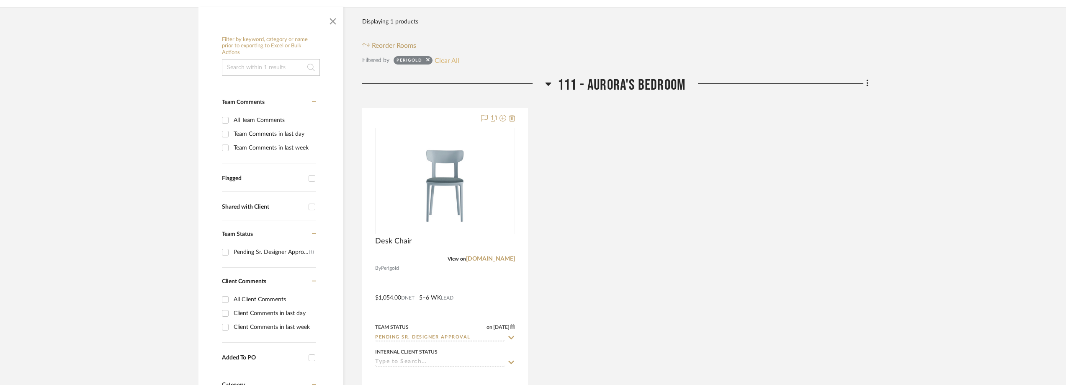
click at [444, 62] on button "Clear All" at bounding box center [447, 60] width 25 height 11
checkbox input "false"
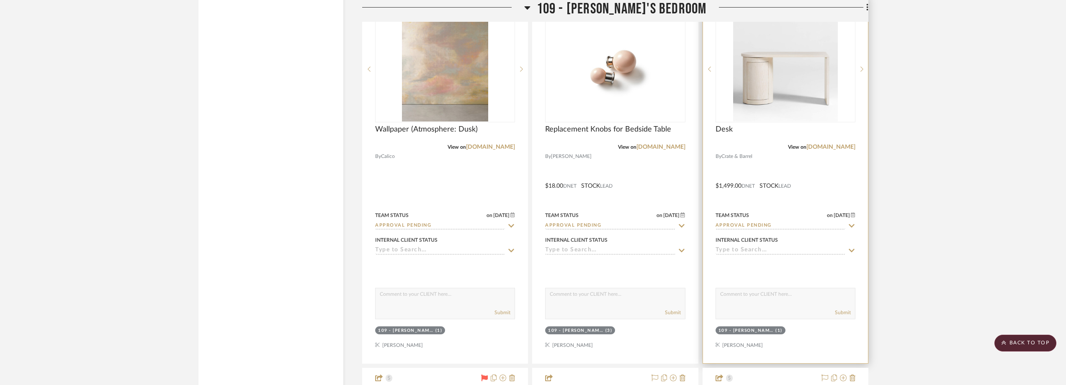
scroll to position [6071, 0]
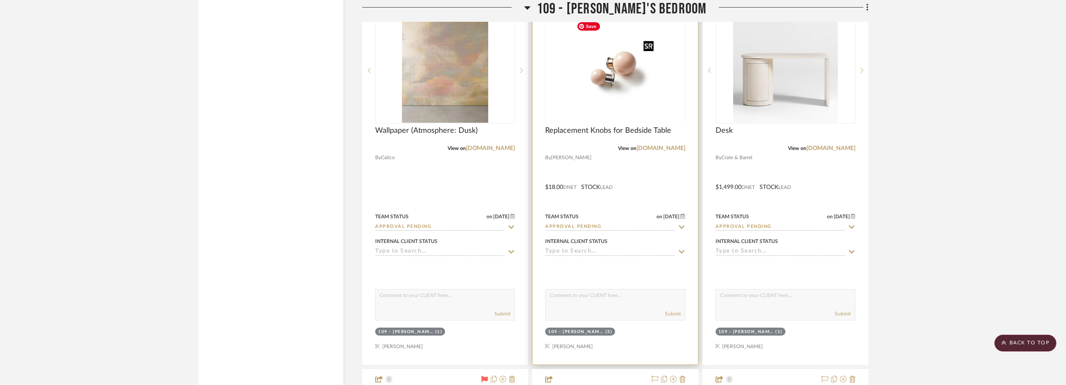
click at [613, 94] on img "0" at bounding box center [615, 70] width 84 height 105
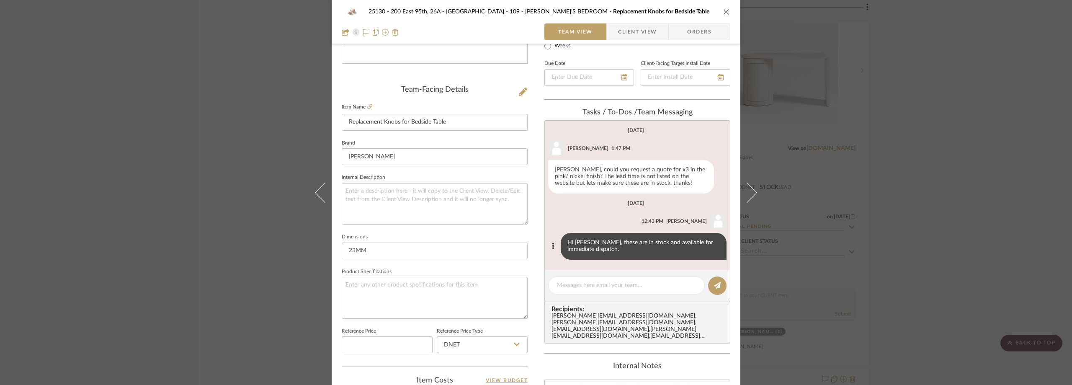
scroll to position [251, 0]
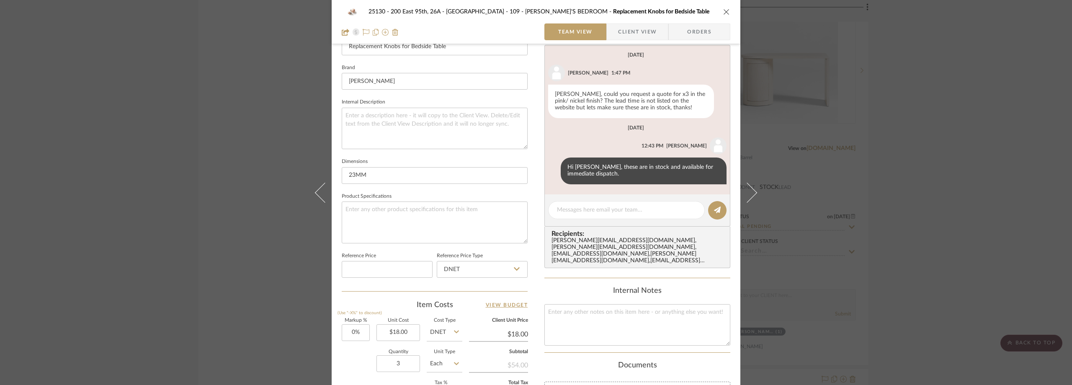
click at [620, 35] on span "Client View" at bounding box center [637, 31] width 39 height 17
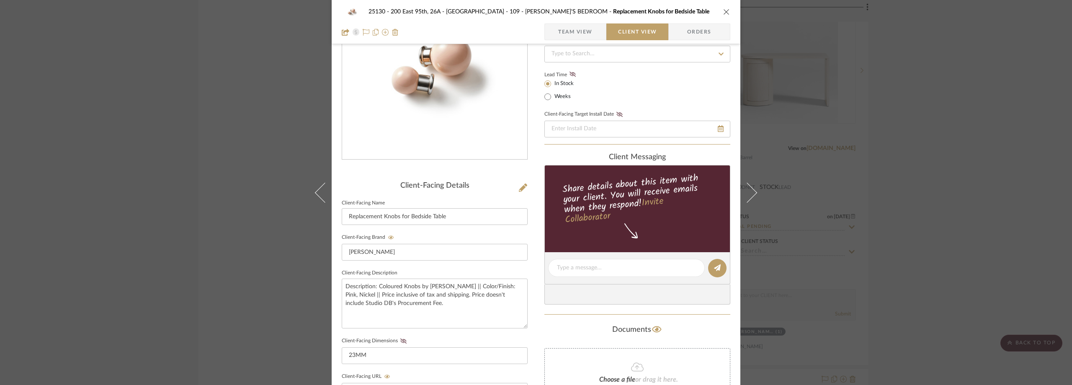
scroll to position [0, 0]
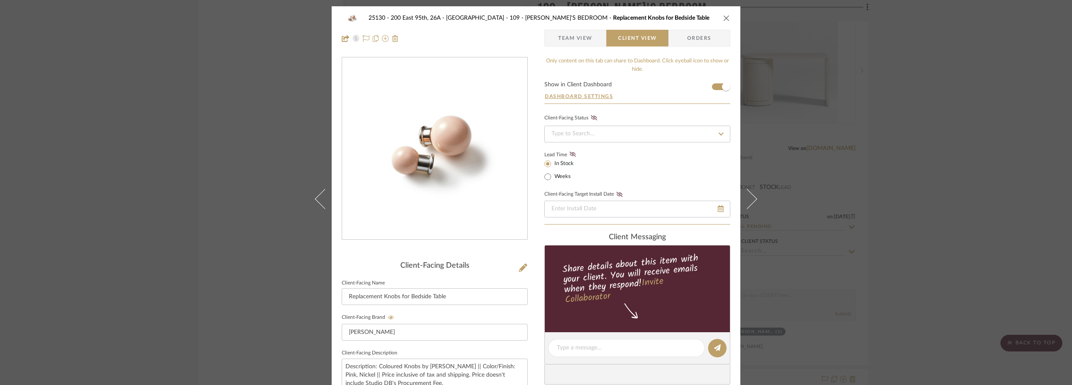
click at [913, 167] on div "25130 - 200 East 95th, 26A - Kosheleva 109 - ASTRID'S BEDROOM Replacement Knobs…" at bounding box center [536, 192] width 1072 height 385
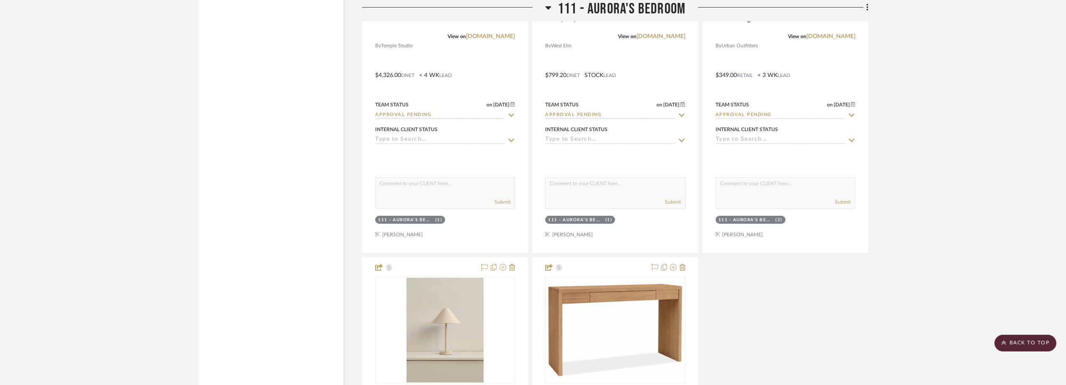
scroll to position [7913, 0]
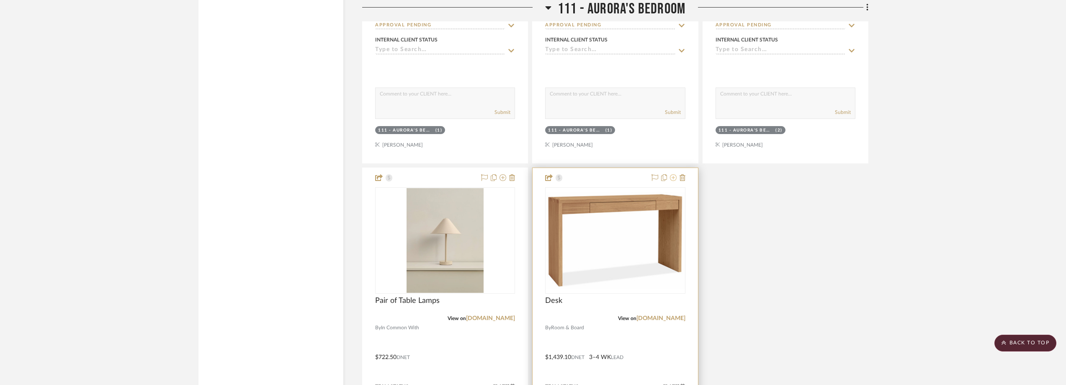
click at [673, 178] on icon at bounding box center [673, 177] width 7 height 7
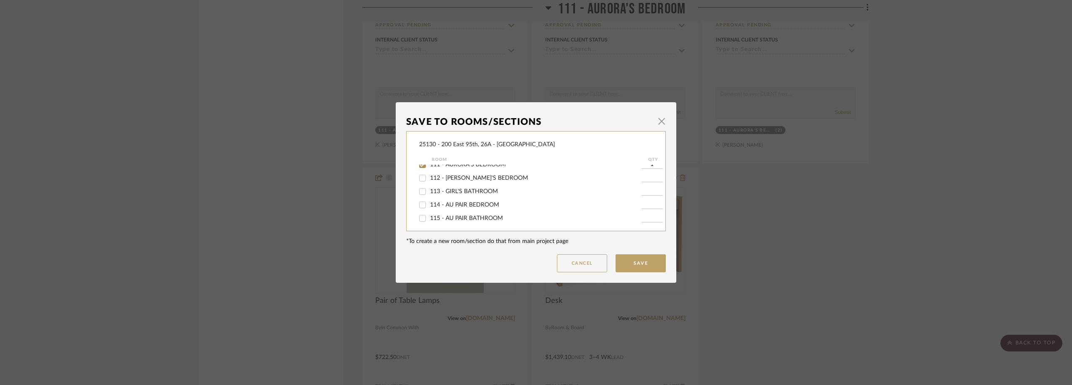
scroll to position [126, 0]
click at [486, 203] on span "111 - AURORA'S BEDROOM" at bounding box center [468, 206] width 76 height 6
click at [429, 203] on input "111 - AURORA'S BEDROOM" at bounding box center [422, 206] width 13 height 13
checkbox input "false"
click at [639, 260] on button "Save" at bounding box center [640, 263] width 50 height 18
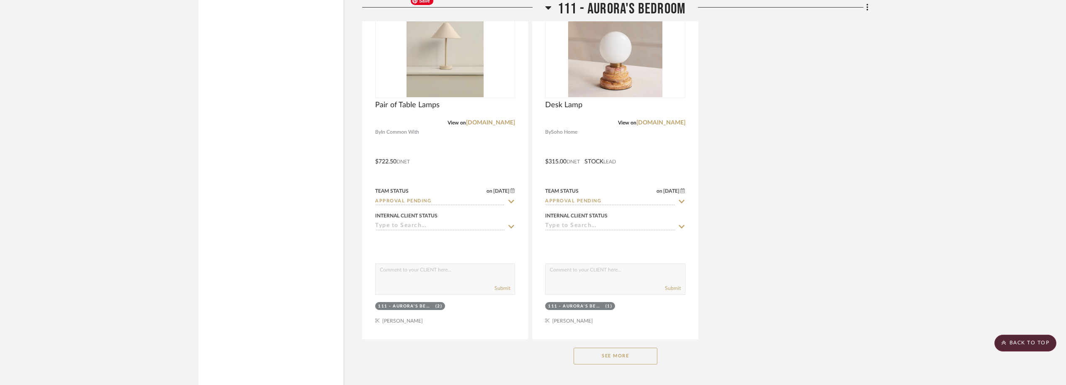
scroll to position [8206, 0]
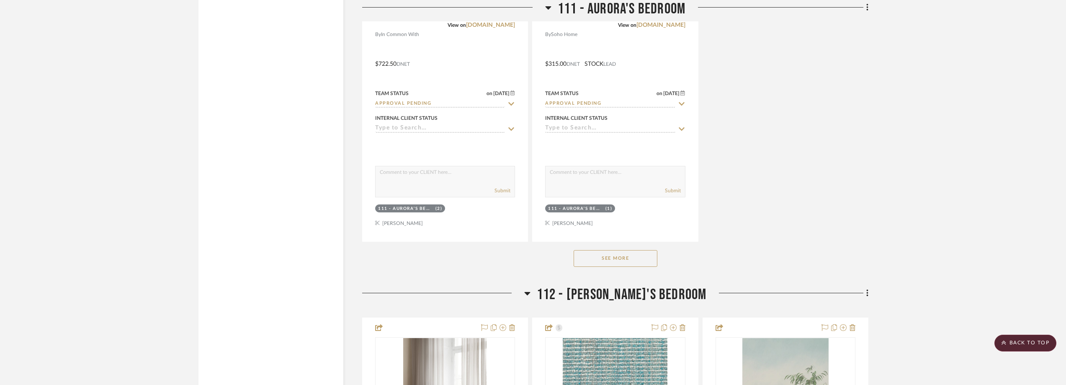
click at [606, 262] on button "See More" at bounding box center [616, 258] width 84 height 17
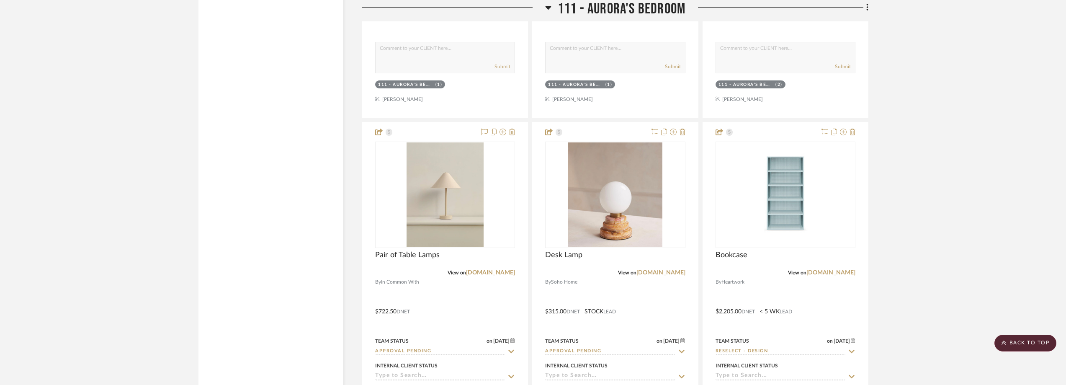
scroll to position [7955, 0]
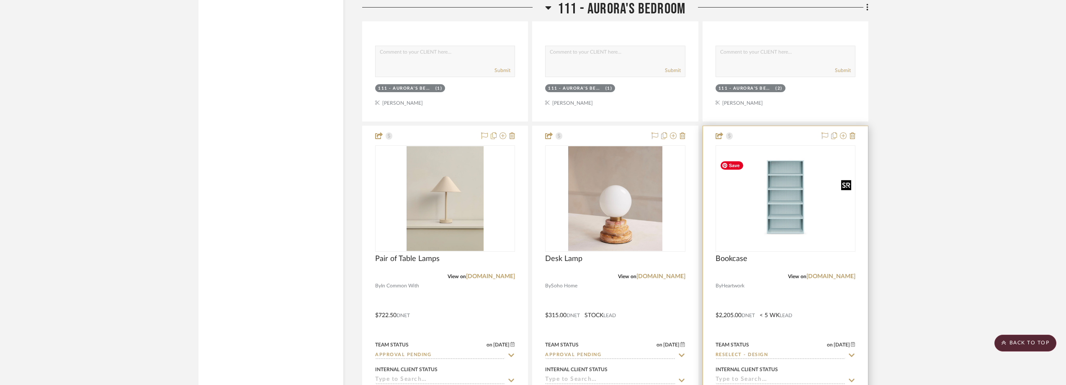
click at [808, 229] on img "0" at bounding box center [785, 198] width 138 height 83
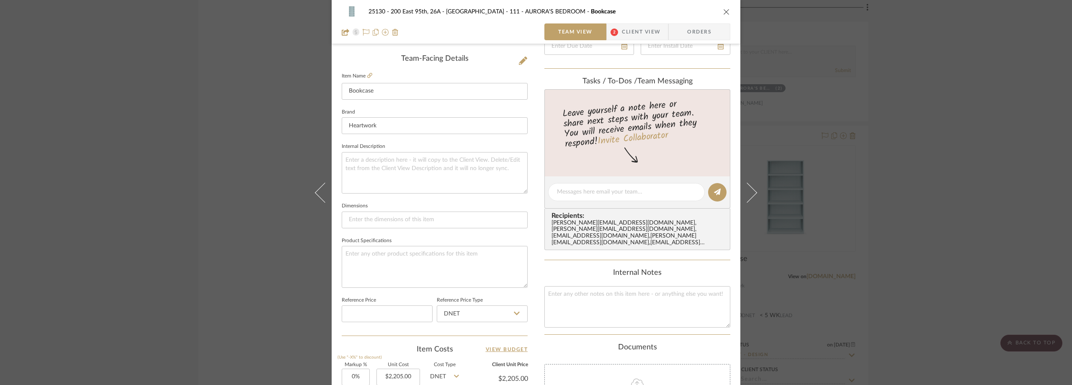
scroll to position [209, 0]
click at [613, 38] on span "2" at bounding box center [614, 31] width 15 height 17
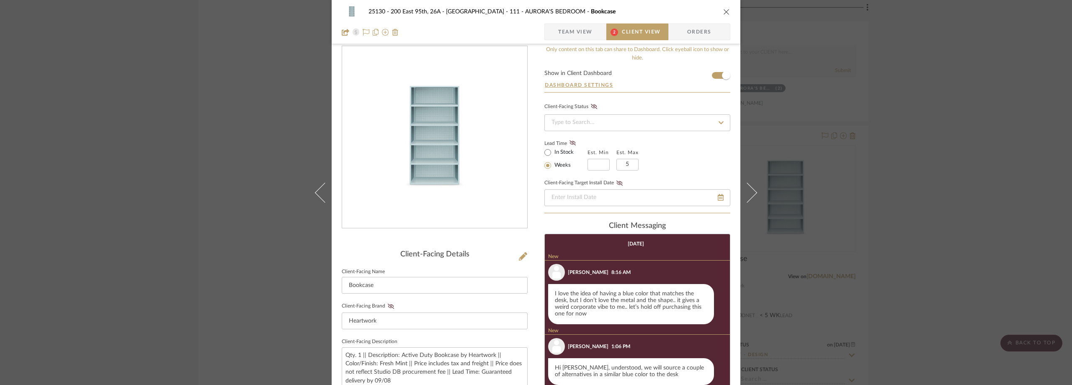
scroll to position [0, 0]
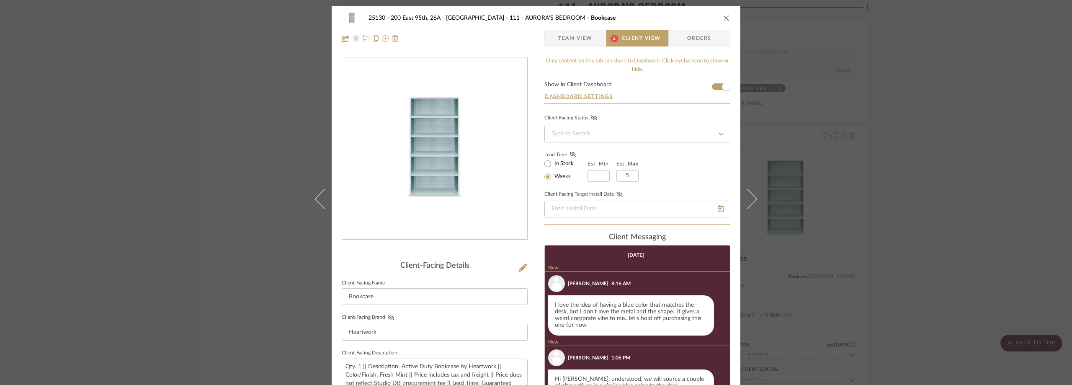
click at [574, 38] on span "Team View" at bounding box center [575, 38] width 34 height 17
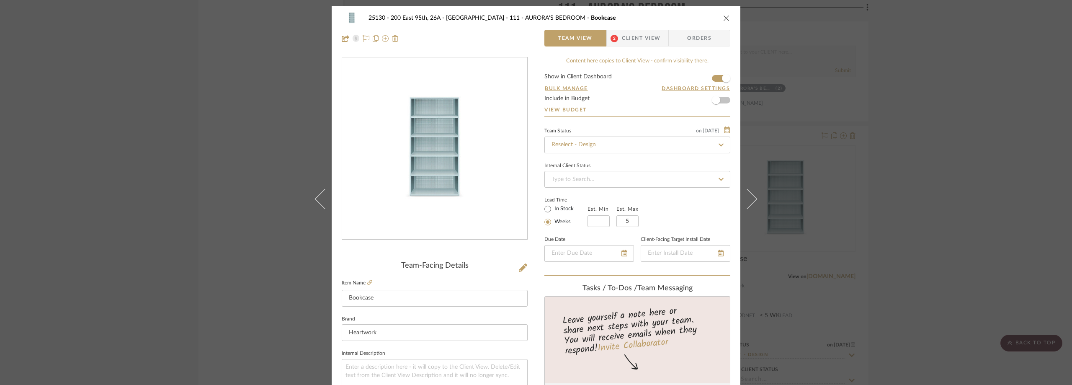
click at [618, 42] on span "2" at bounding box center [614, 38] width 15 height 17
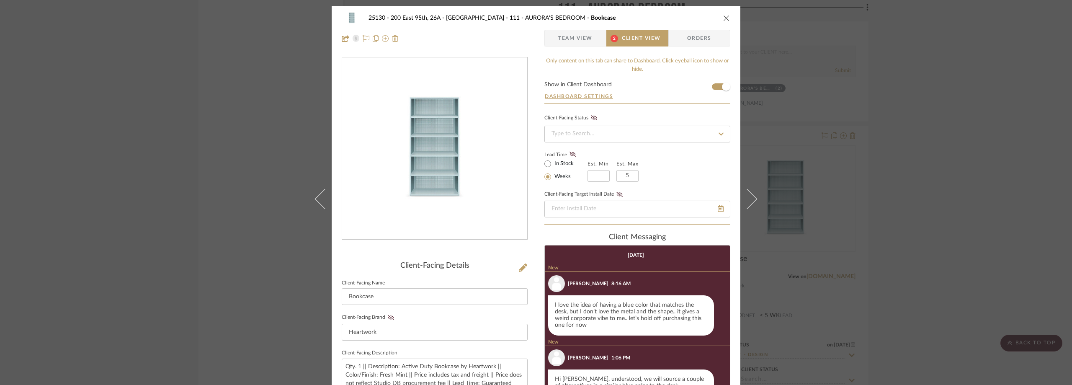
click at [574, 41] on span "Team View" at bounding box center [575, 38] width 34 height 17
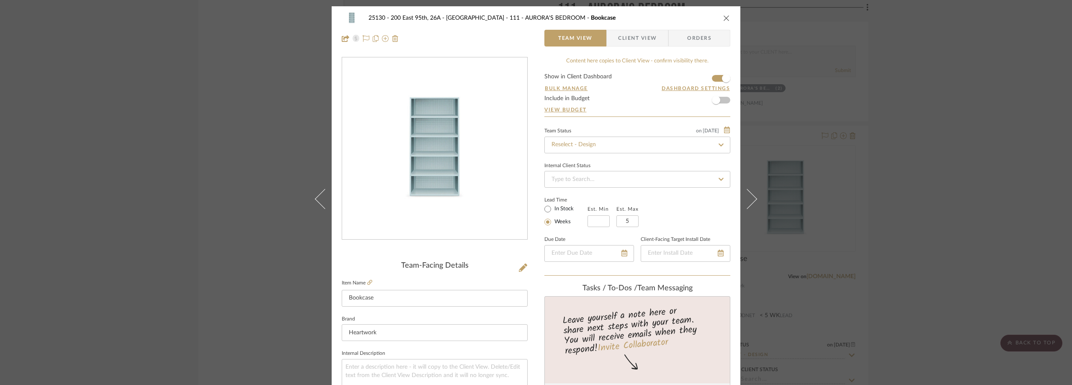
click at [913, 135] on div "25130 - 200 East 95th, 26A - Kosheleva 111 - AURORA'S BEDROOM Bookcase Team Vie…" at bounding box center [536, 192] width 1072 height 385
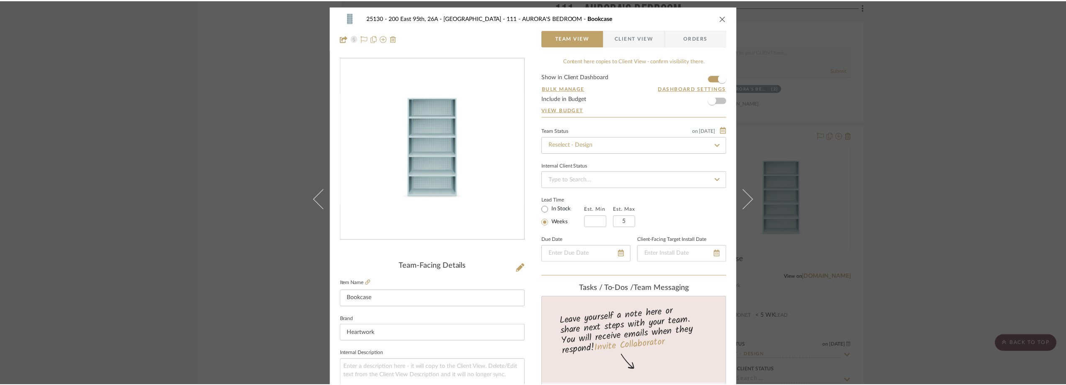
scroll to position [7955, 0]
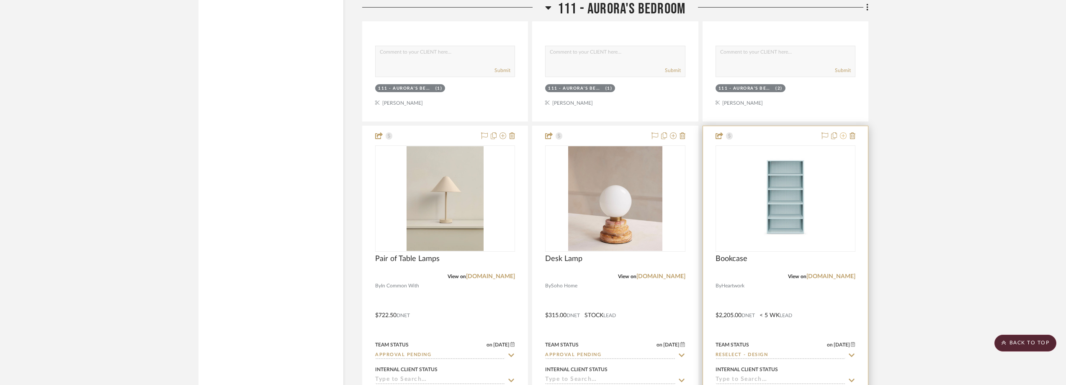
click at [841, 136] on icon at bounding box center [843, 135] width 7 height 7
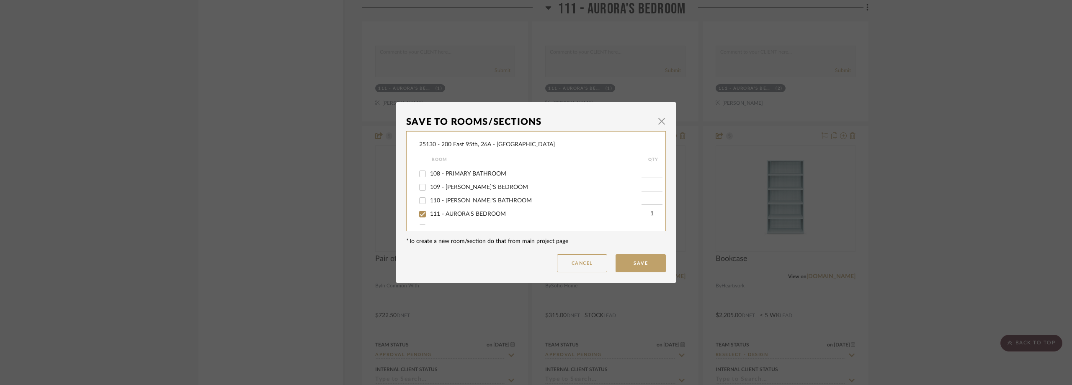
scroll to position [126, 0]
click at [464, 203] on span "111 - AURORA'S BEDROOM" at bounding box center [468, 206] width 76 height 6
click at [429, 203] on input "111 - AURORA'S BEDROOM" at bounding box center [422, 206] width 13 height 13
checkbox input "false"
click at [628, 265] on button "Save" at bounding box center [640, 263] width 50 height 18
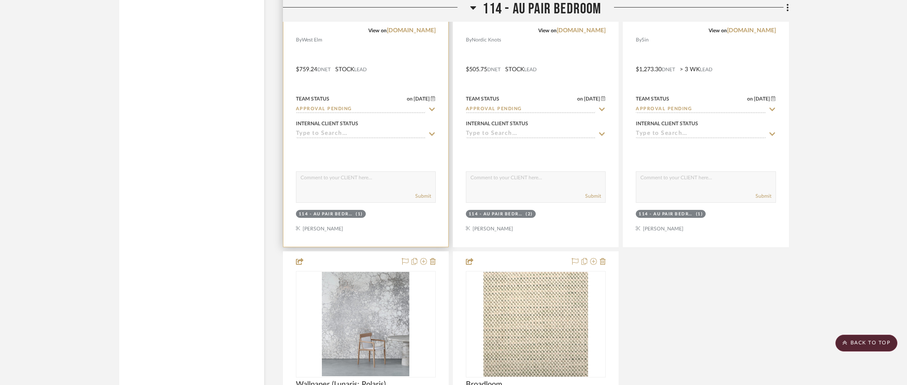
scroll to position [9420, 0]
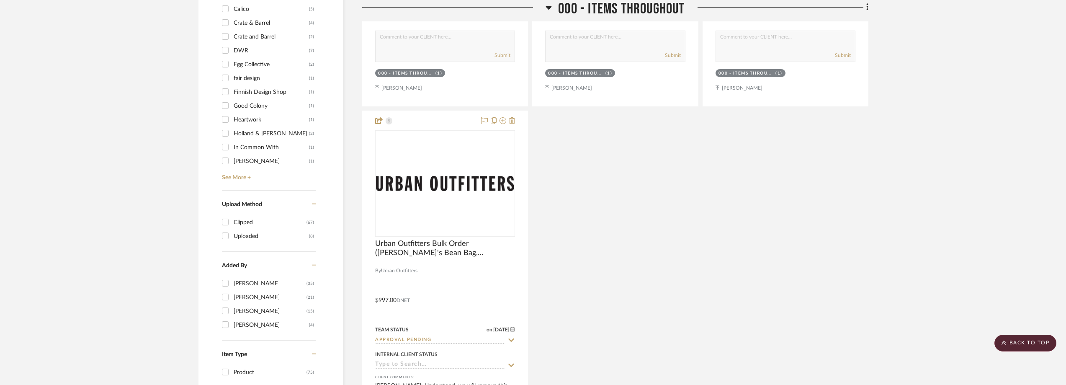
scroll to position [795, 0]
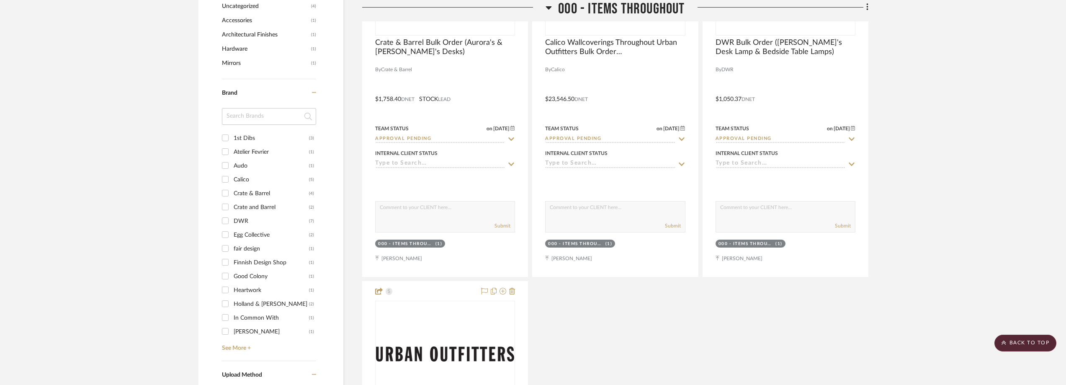
click at [260, 116] on input at bounding box center [269, 116] width 94 height 17
type input "res"
click at [275, 133] on div "Restoration Hardware" at bounding box center [271, 137] width 75 height 13
click at [232, 133] on input "Restoration Hardware (2)" at bounding box center [225, 137] width 13 height 13
checkbox input "true"
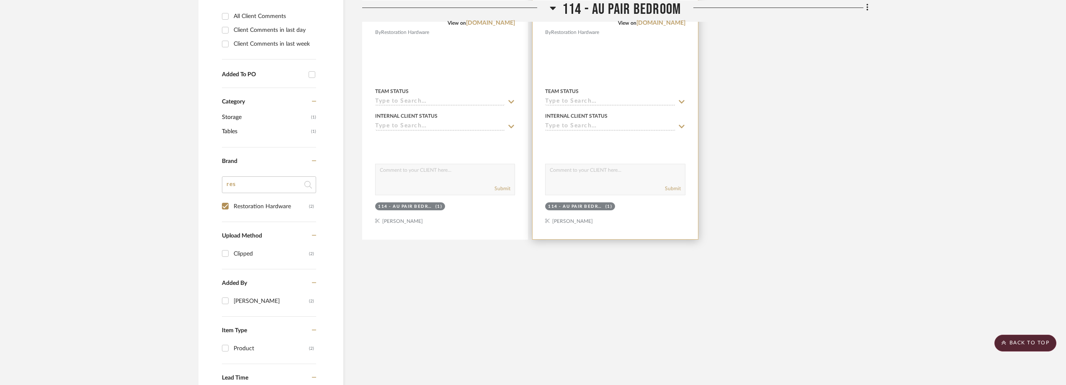
scroll to position [255, 0]
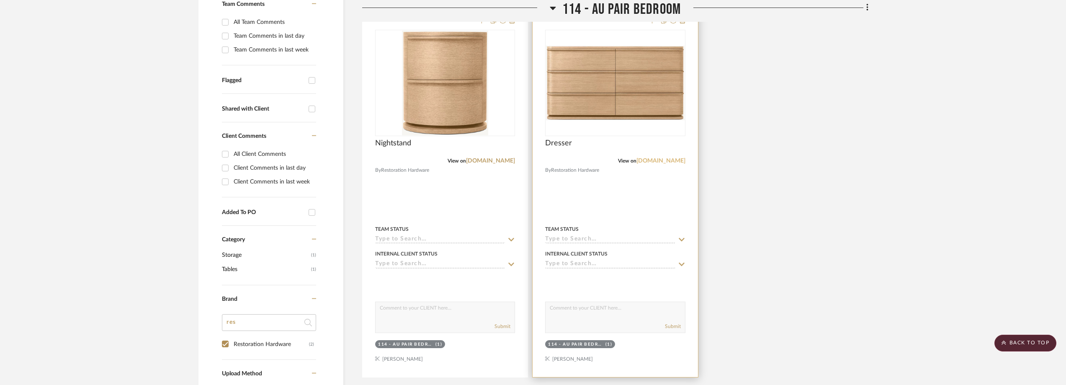
click at [658, 158] on link "rhteen.rh.com" at bounding box center [660, 161] width 49 height 6
click at [652, 89] on img "0" at bounding box center [615, 83] width 138 height 75
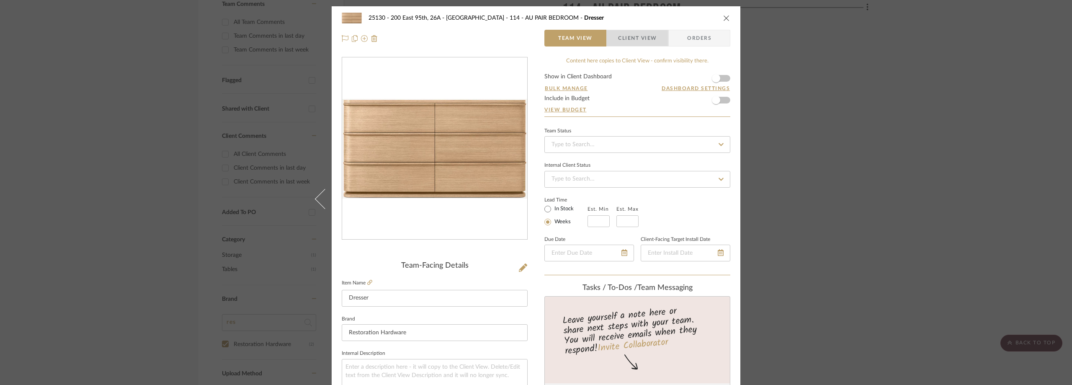
click at [626, 36] on span "Client View" at bounding box center [637, 38] width 39 height 17
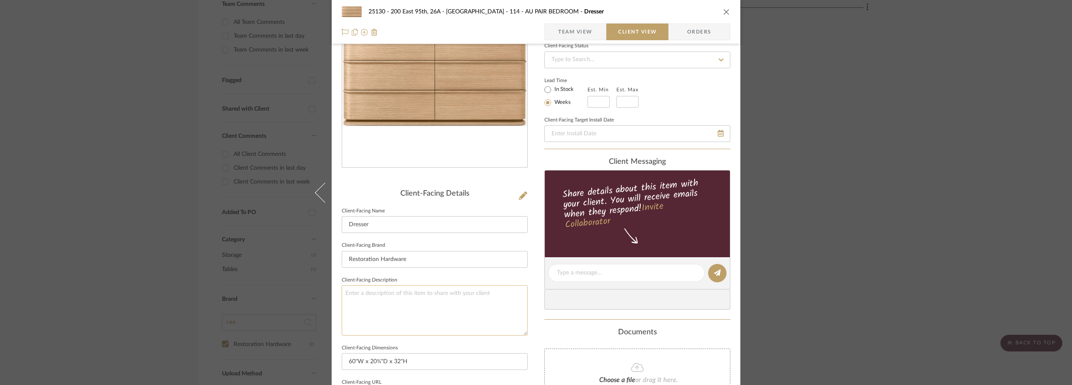
scroll to position [126, 0]
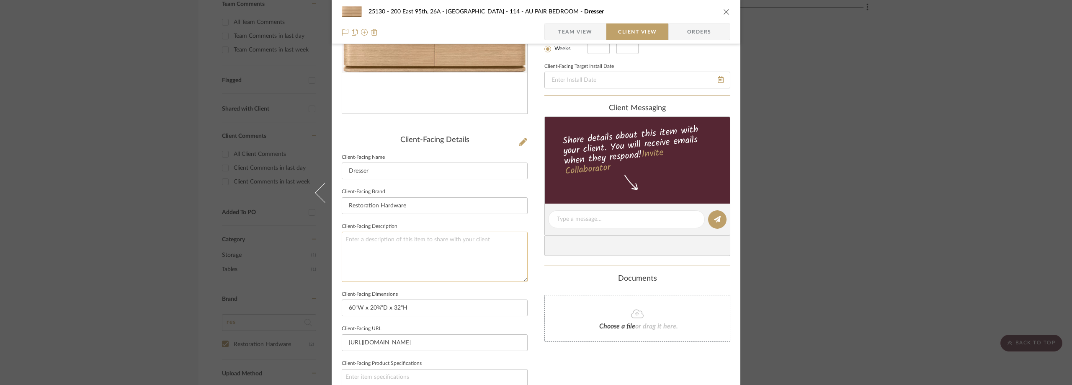
click at [427, 264] on textarea at bounding box center [435, 257] width 186 height 50
type textarea "Description: Lign"
type textarea "Description: Ligne Wide Dresser by Restoration Hardware || Color/Finish:"
click at [458, 215] on sr-form-field "Client-Facing Brand Restoration Hardware" at bounding box center [435, 203] width 186 height 35
click at [494, 252] on textarea "Description: Ligne Wide Dresser by Restoration Hardware || Color/Finish:" at bounding box center [435, 257] width 186 height 50
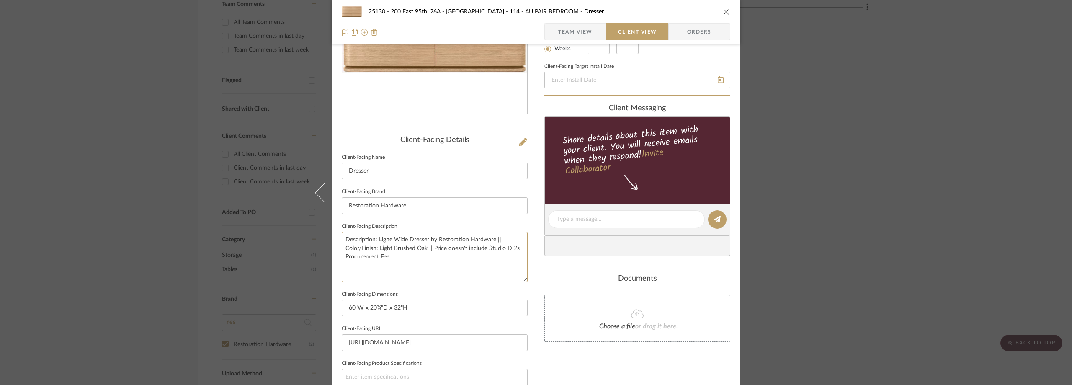
type textarea "Description: Ligne Wide Dresser by Restoration Hardware || Color/Finish: Light …"
click at [463, 216] on sr-form-field "Client-Facing Brand Restoration Hardware" at bounding box center [435, 203] width 186 height 35
click at [582, 27] on span "Team View" at bounding box center [575, 31] width 34 height 17
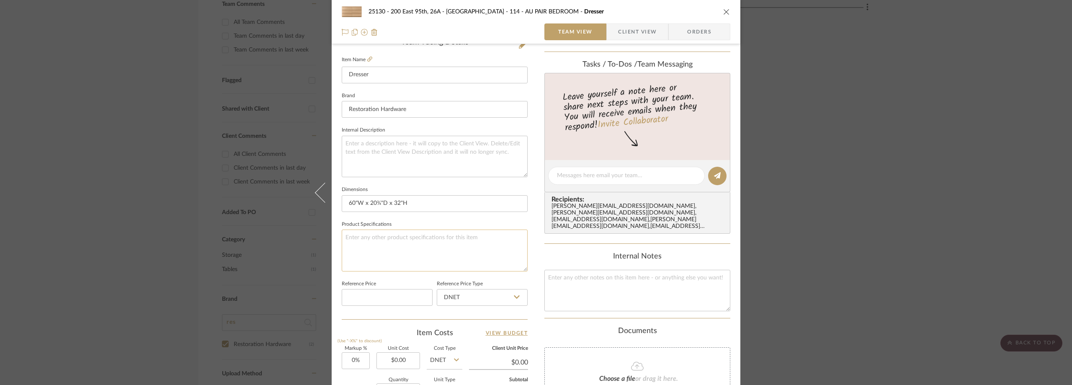
scroll to position [251, 0]
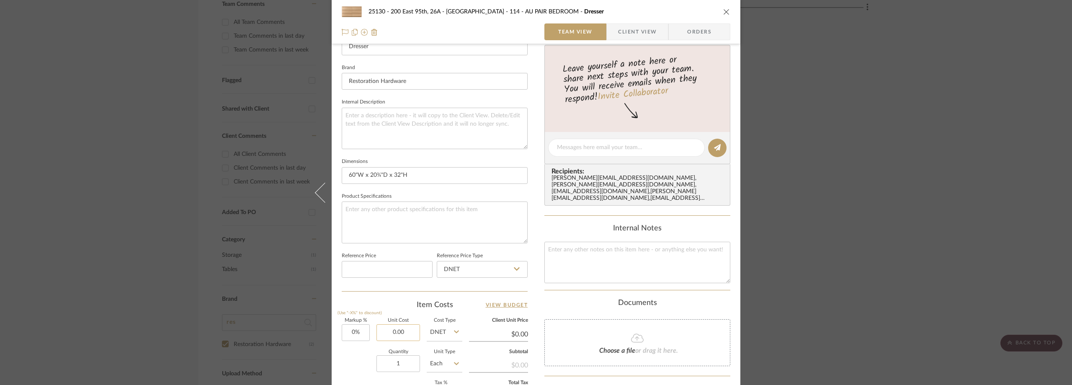
click at [407, 333] on input "0.00" at bounding box center [398, 332] width 44 height 17
type input "$2,255.00"
click at [913, 180] on div "25130 - 200 East 95th, 26A - Kosheleva 114 - AU PAIR BEDROOM Dresser Team View …" at bounding box center [536, 192] width 1072 height 385
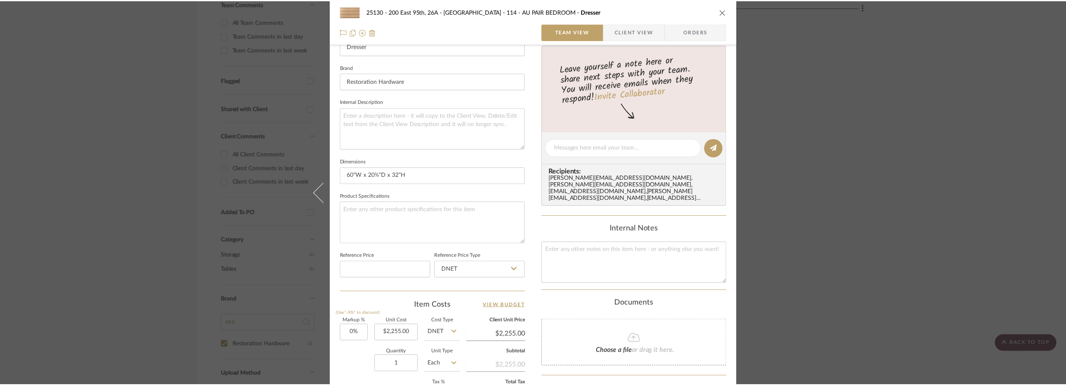
scroll to position [255, 0]
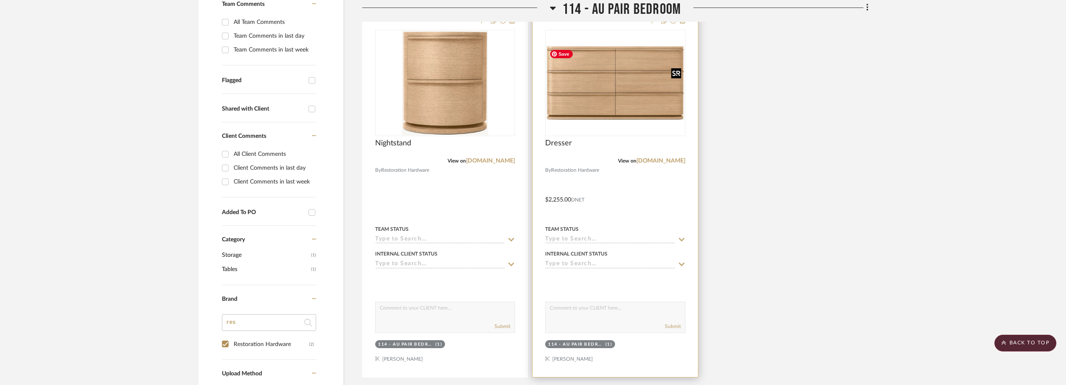
click at [622, 98] on img "0" at bounding box center [615, 83] width 138 height 75
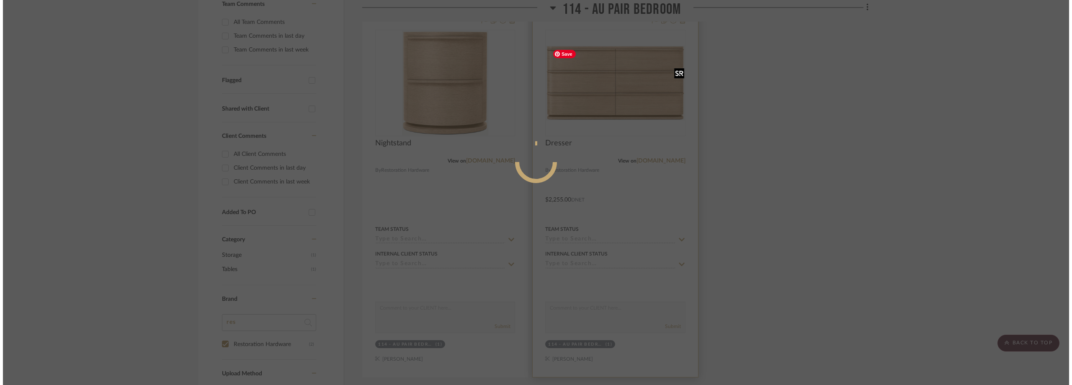
scroll to position [0, 0]
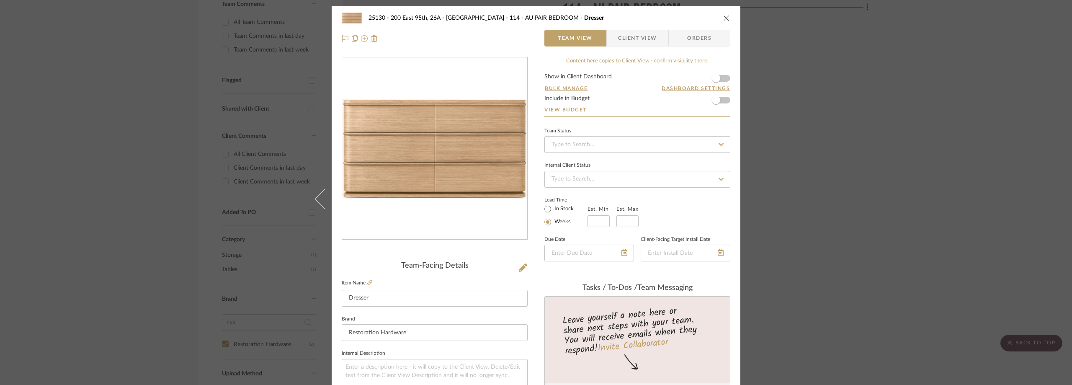
click at [662, 41] on mat-button-toggle "Client View" at bounding box center [637, 38] width 62 height 17
click at [649, 35] on span "Client View" at bounding box center [637, 38] width 39 height 17
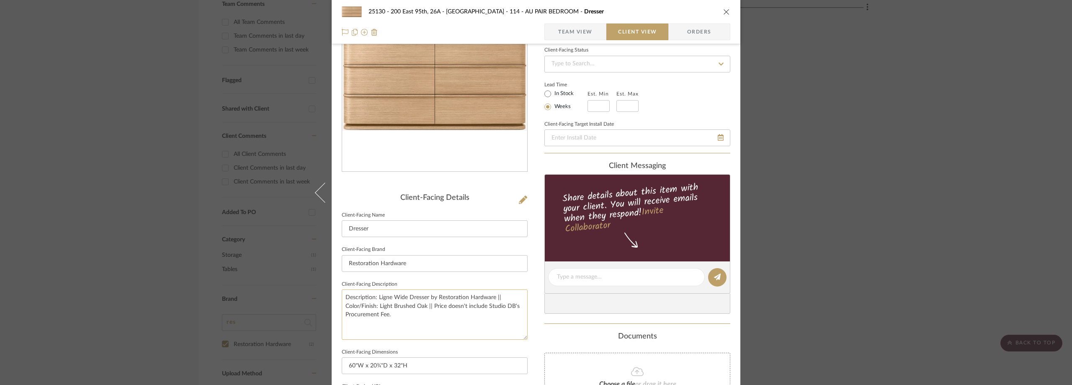
scroll to position [84, 0]
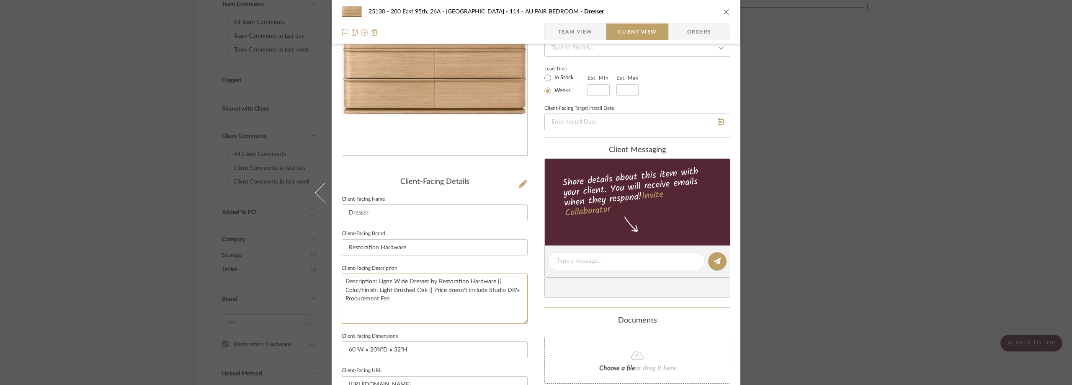
drag, startPoint x: 395, startPoint y: 299, endPoint x: 338, endPoint y: 281, distance: 60.1
click at [338, 281] on div "25130 - 200 East 95th, 26A - Kosheleva 114 - AU PAIR BEDROOM Dresser Team View …" at bounding box center [536, 264] width 409 height 683
click at [374, 172] on div "Client-Facing Details Client-Facing Name Dresser Client-Facing Brand Restoratio…" at bounding box center [435, 272] width 186 height 599
click at [553, 76] on label "In Stock" at bounding box center [563, 78] width 21 height 8
click at [551, 76] on input "In Stock" at bounding box center [548, 78] width 10 height 10
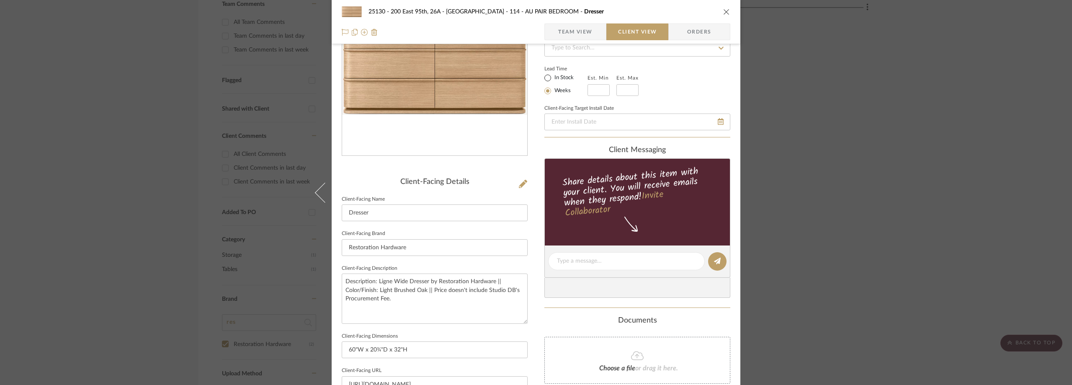
radio input "true"
click at [865, 97] on div "25130 - 200 East 95th, 26A - Kosheleva 114 - AU PAIR BEDROOM Dresser Team View …" at bounding box center [536, 192] width 1072 height 385
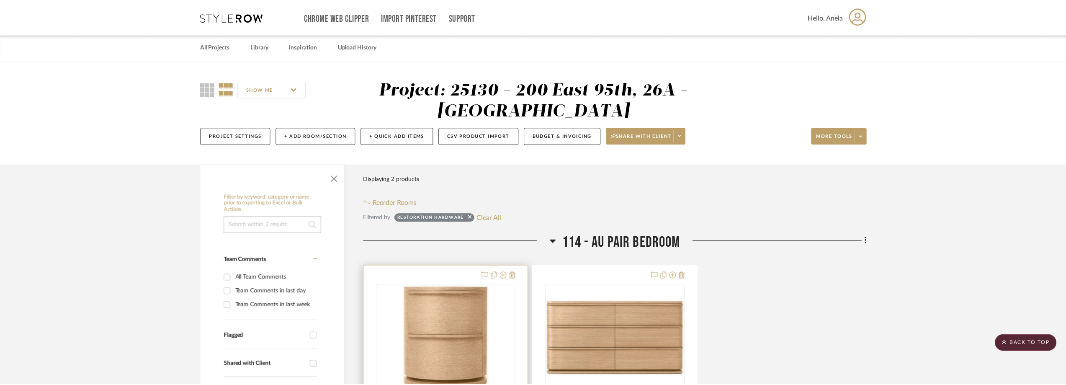
scroll to position [255, 0]
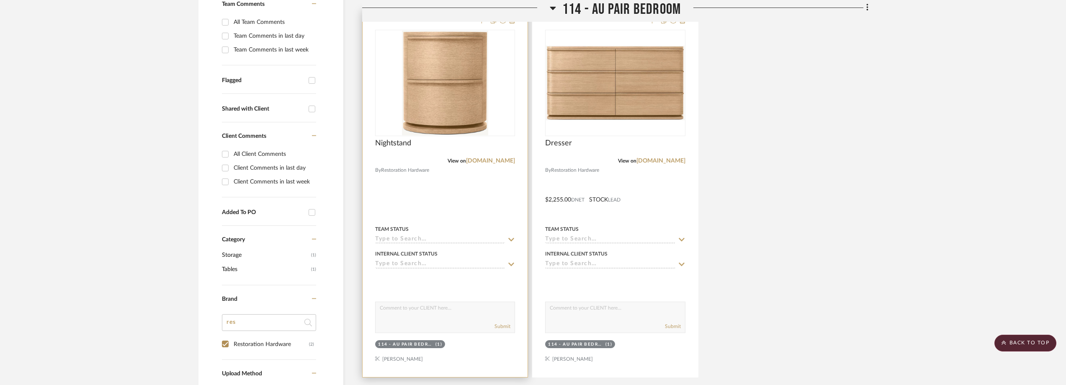
click at [451, 119] on img "0" at bounding box center [445, 83] width 86 height 105
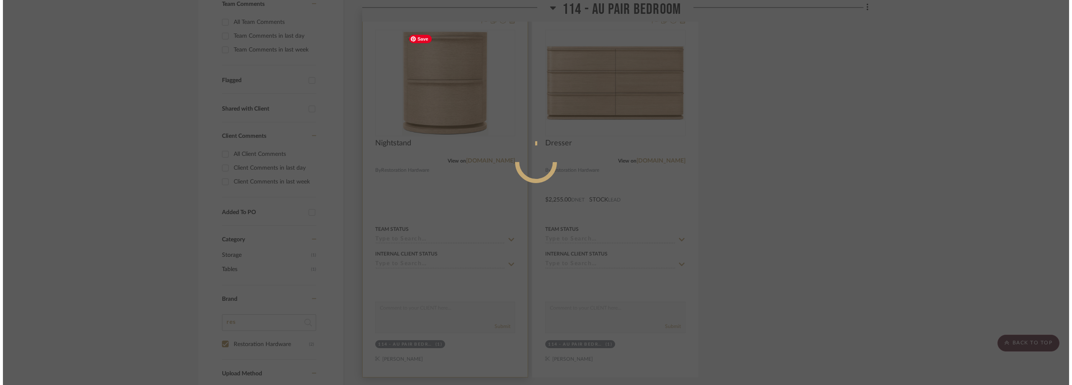
scroll to position [0, 0]
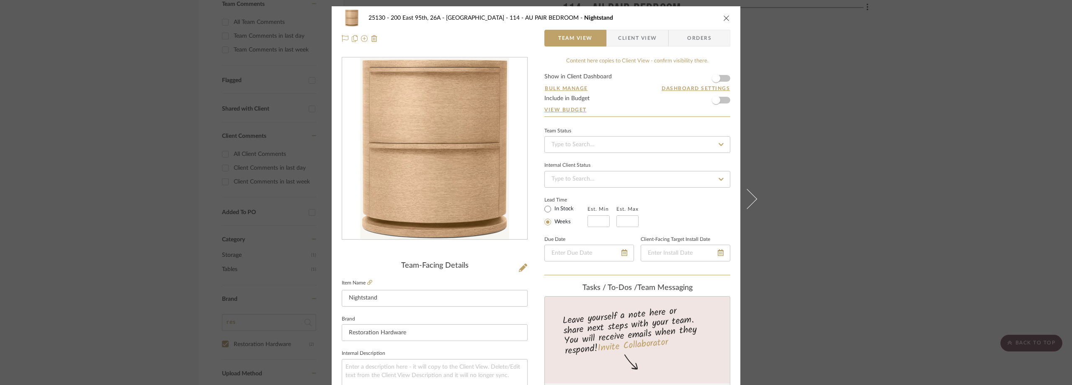
click at [629, 34] on span "Client View" at bounding box center [637, 38] width 39 height 17
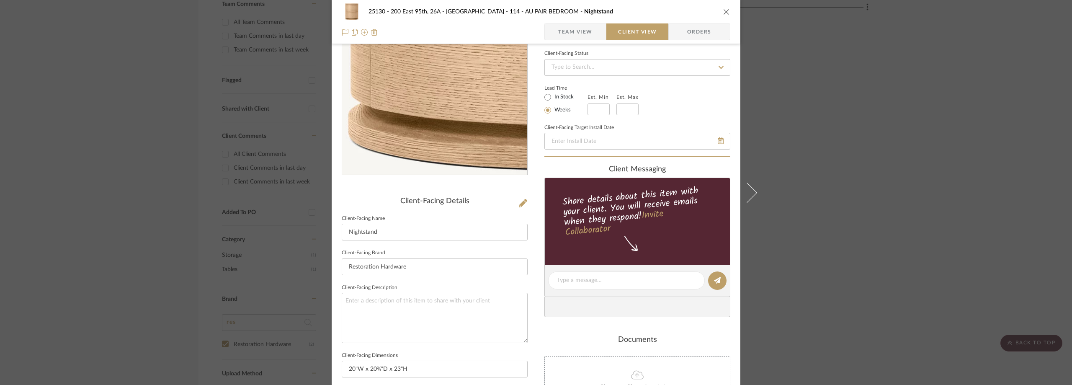
scroll to position [126, 0]
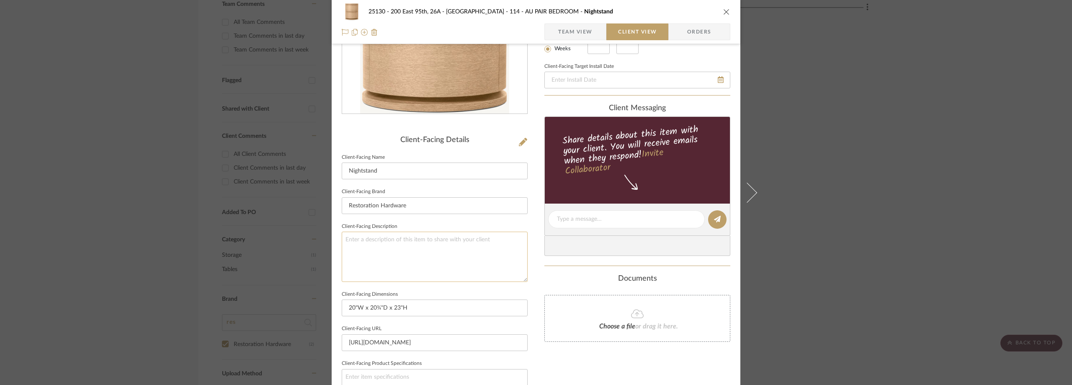
click at [398, 270] on textarea at bounding box center [435, 257] width 186 height 50
paste textarea "Description: Ligne Wide Dresser by Restoration Hardware || Color/Finish: Light …"
type textarea "Description: Ligne Wide Dresser by Restoration Hardware || Color/Finish: Light …"
click at [433, 221] on fieldset "Client-Facing Description Description: Ligne Wide Dresser by Restoration Hardwa…" at bounding box center [435, 251] width 186 height 61
click at [886, 135] on div "25130 - 200 East 95th, 26A - Kosheleva 114 - AU PAIR BEDROOM Nightstand Team Vi…" at bounding box center [536, 192] width 1072 height 385
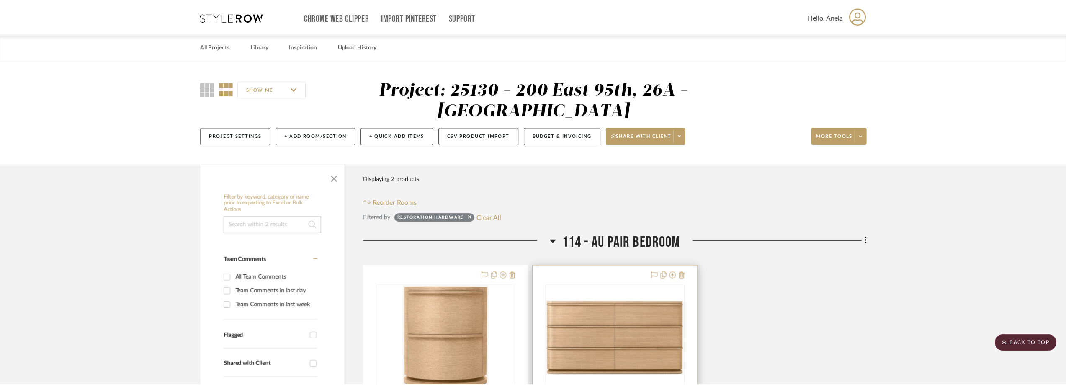
scroll to position [255, 0]
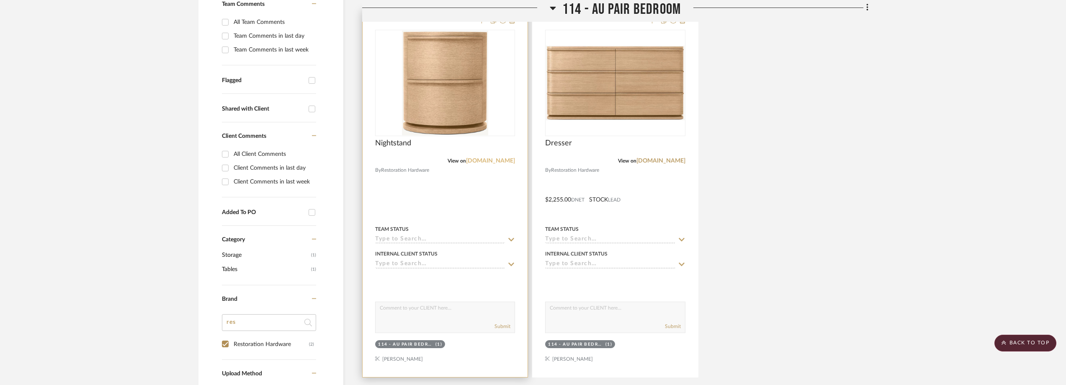
click at [485, 160] on link "rhteen.rh.com" at bounding box center [490, 161] width 49 height 6
click at [458, 89] on img "0" at bounding box center [445, 83] width 86 height 105
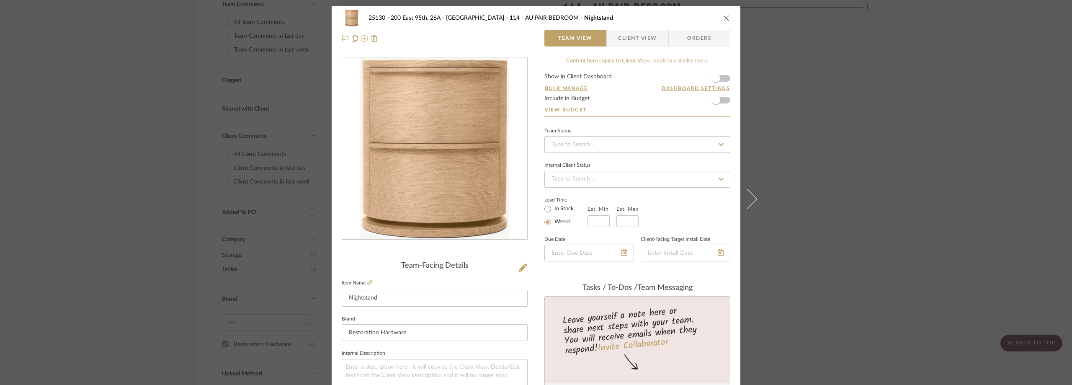
scroll to position [251, 0]
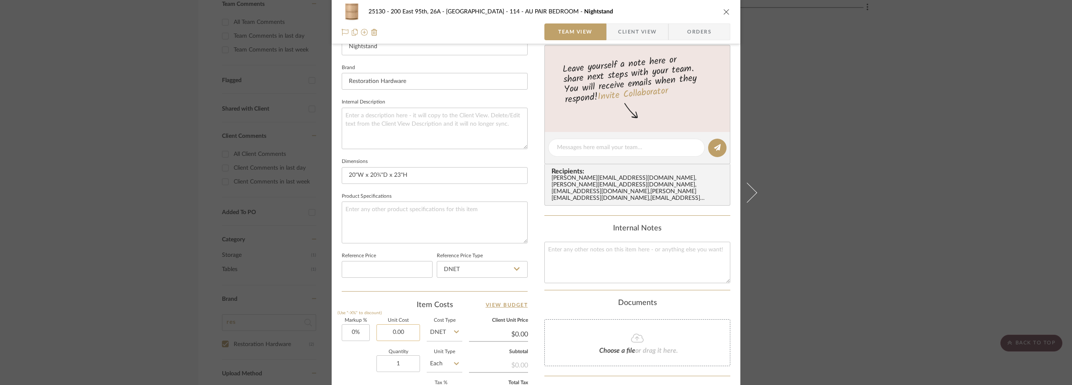
click at [398, 328] on input "0.00" at bounding box center [398, 332] width 44 height 17
type input "$875.00"
click at [384, 284] on sr-form-field "Reference Price" at bounding box center [387, 267] width 91 height 35
type input "$875.00"
click at [639, 20] on div "25130 - 200 East 95th, 26A - Kosheleva 114 - AU PAIR BEDROOM Nightstand Team Vi…" at bounding box center [536, 22] width 409 height 44
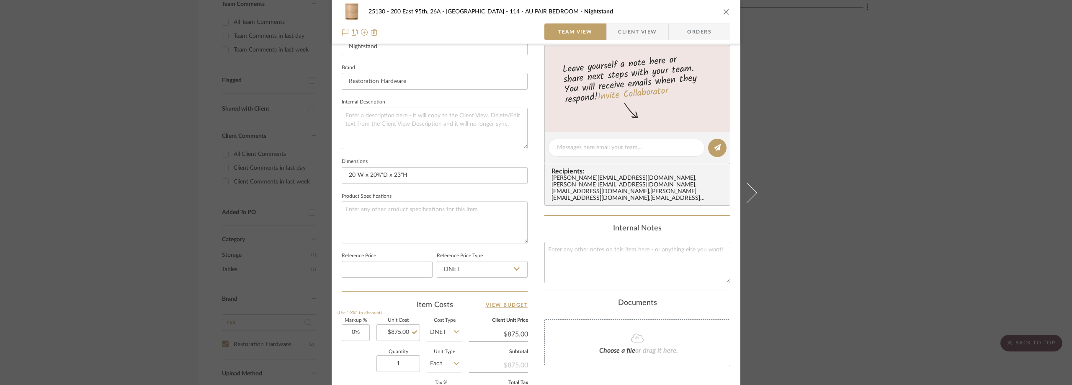
click at [636, 31] on span "Client View" at bounding box center [637, 31] width 39 height 17
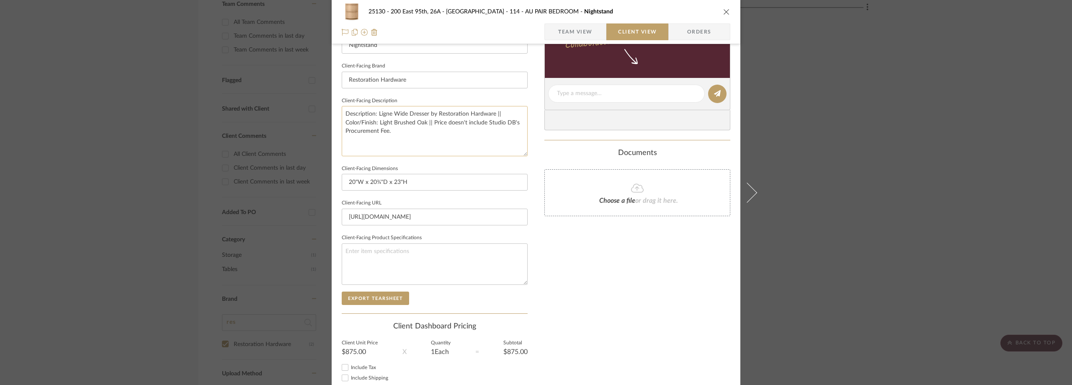
drag, startPoint x: 424, startPoint y: 115, endPoint x: 375, endPoint y: 115, distance: 49.0
click at [375, 115] on textarea "Description: Ligne Wide Dresser by Restoration Hardware || Color/Finish: Light …" at bounding box center [435, 131] width 186 height 50
paste textarea "Ligné 2-Drawer Round Nightstand"
type textarea "Description: Ligné 2-Drawer Round Nightstandr by Restoration Hardware || Color/…"
click at [406, 103] on fieldset "Client-Facing Description Description: Ligné 2-Drawer Round Nightstandr by Rest…" at bounding box center [435, 125] width 186 height 61
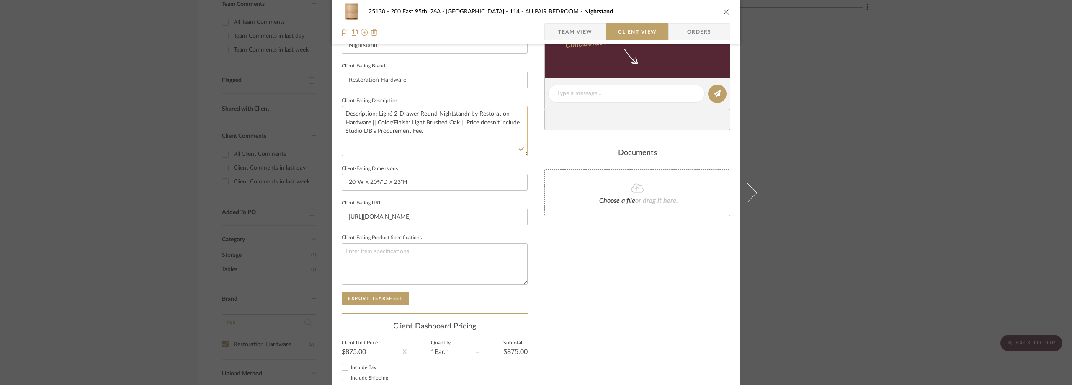
click at [386, 113] on textarea "Description: Ligné 2-Drawer Round Nightstandr by Restoration Hardware || Color/…" at bounding box center [435, 131] width 186 height 50
click at [464, 116] on textarea "Description: Ligné 2-Drawer Round Nightstandr by Restoration Hardware || Color/…" at bounding box center [435, 131] width 186 height 50
click at [466, 116] on textarea "Description: Ligné 2-Drawer Round Nightstandr by Restoration Hardware || Color/…" at bounding box center [435, 131] width 186 height 50
type textarea "Description: Ligné 2-Drawer Round Nightstand by Restoration Hardware || Color/F…"
click at [507, 94] on sr-form-field "Client-Facing Brand Restoration Hardware" at bounding box center [435, 77] width 186 height 35
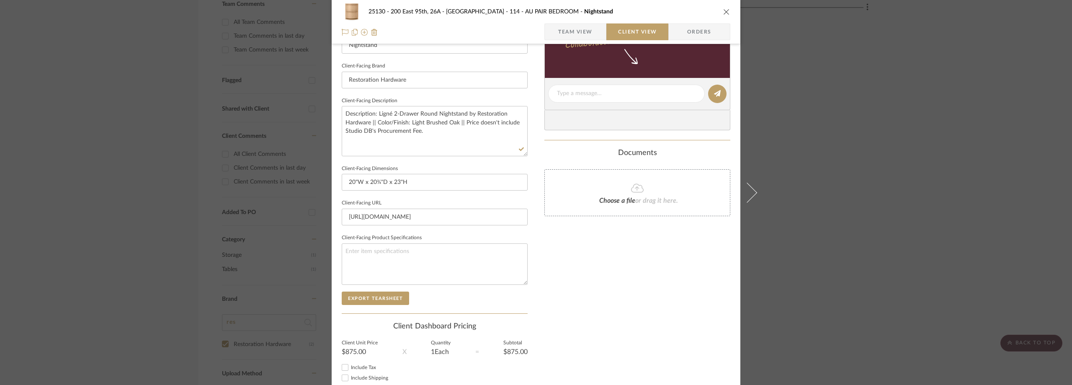
click at [913, 136] on div "25130 - 200 East 95th, 26A - Kosheleva 114 - AU PAIR BEDROOM Nightstand Team Vi…" at bounding box center [536, 192] width 1072 height 385
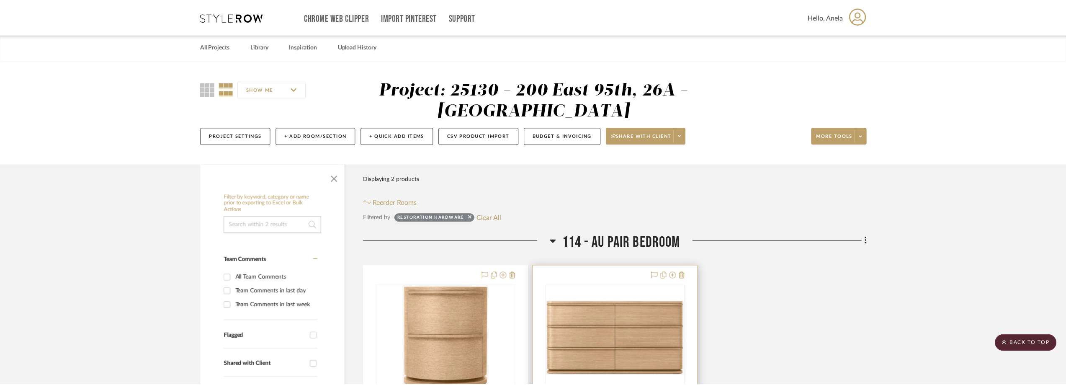
scroll to position [255, 0]
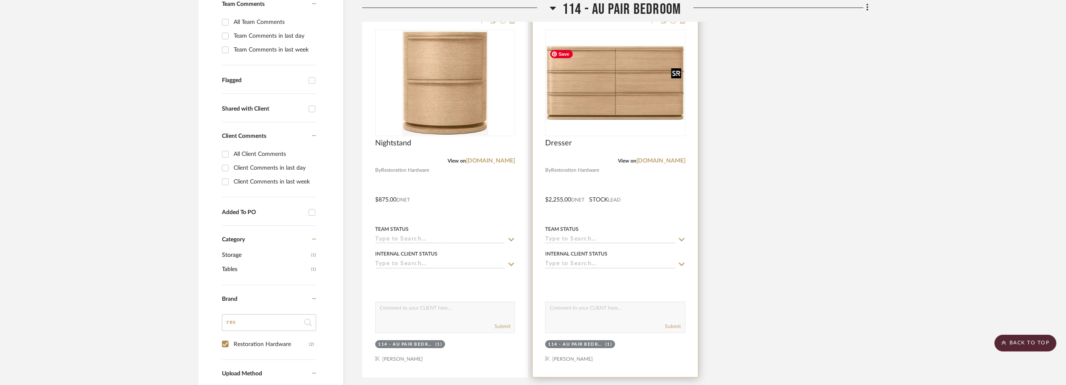
click at [584, 84] on img "0" at bounding box center [615, 83] width 138 height 75
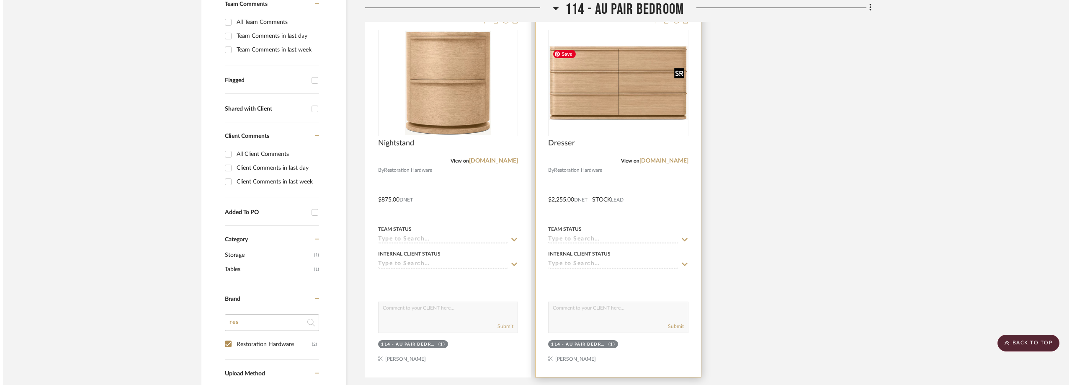
scroll to position [0, 0]
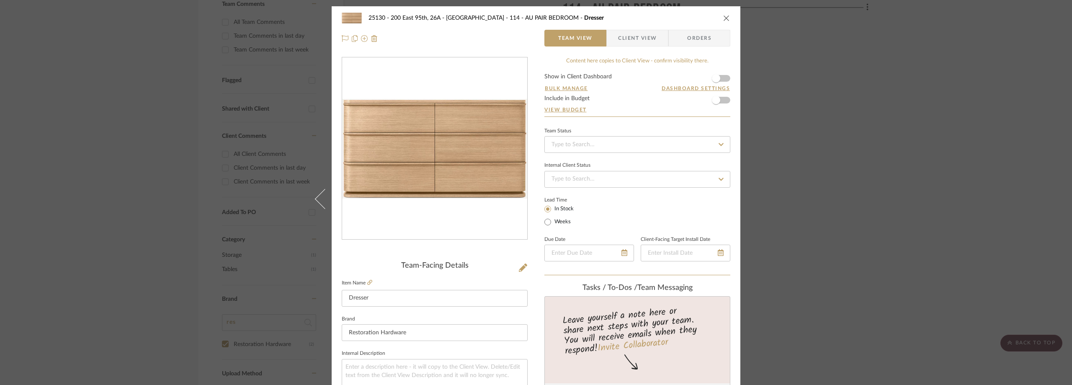
click at [624, 33] on span "Client View" at bounding box center [637, 38] width 39 height 17
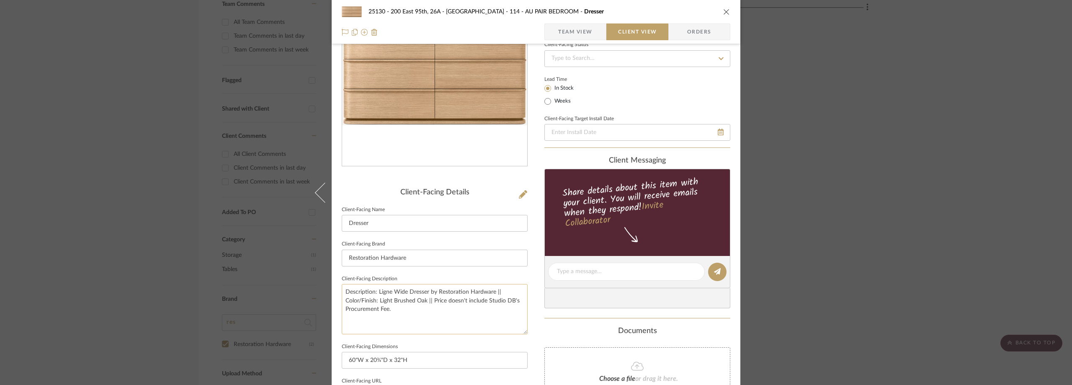
scroll to position [84, 0]
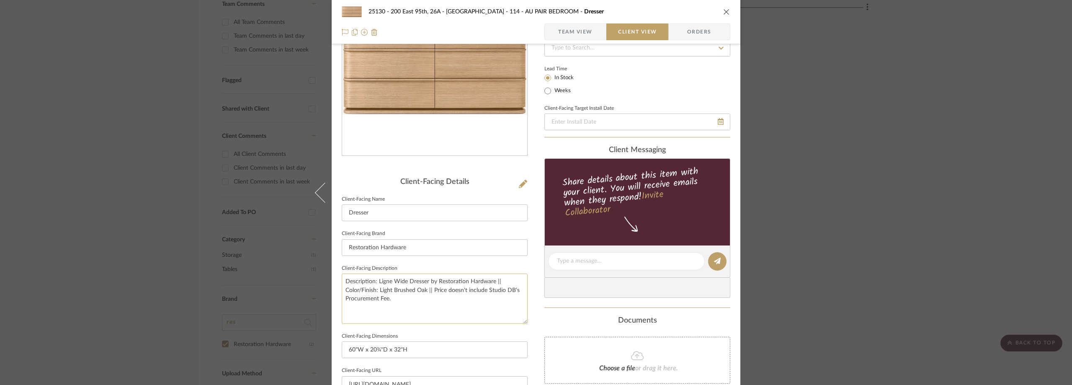
click at [389, 283] on textarea "Description: Ligne Wide Dresser by Restoration Hardware || Color/Finish: Light …" at bounding box center [435, 298] width 186 height 50
paste textarea "é"
type textarea "Description: Ligné Wide Dresser by Restoration Hardware || Color/Finish: Light …"
click at [401, 263] on fieldset "Client-Facing Description Description: Ligné Wide Dresser by Restoration Hardwa…" at bounding box center [435, 293] width 186 height 61
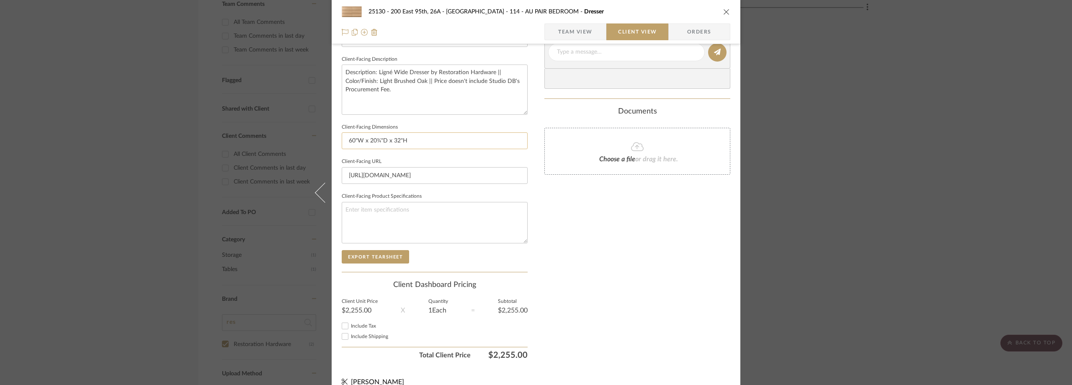
scroll to position [293, 0]
click at [409, 138] on input "60"W x 20¾"D x 32"H" at bounding box center [435, 140] width 186 height 17
click at [898, 140] on div "25130 - 200 East 95th, 26A - Kosheleva 114 - AU PAIR BEDROOM Dresser Team View …" at bounding box center [536, 192] width 1072 height 385
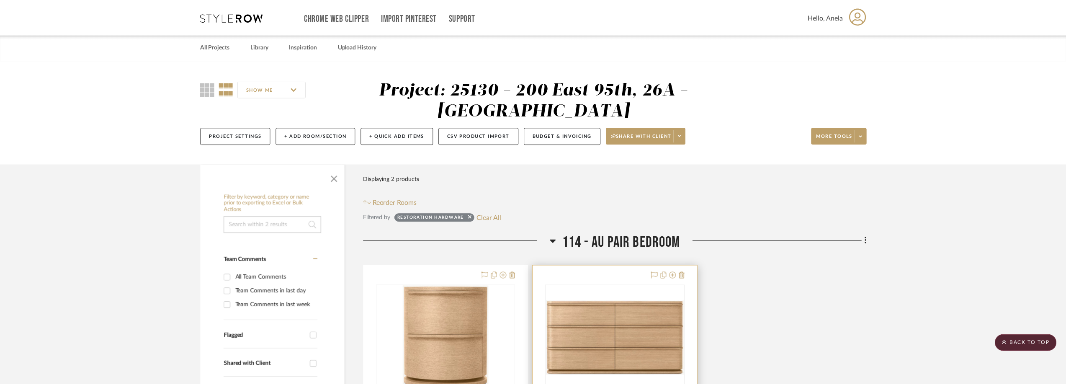
scroll to position [255, 0]
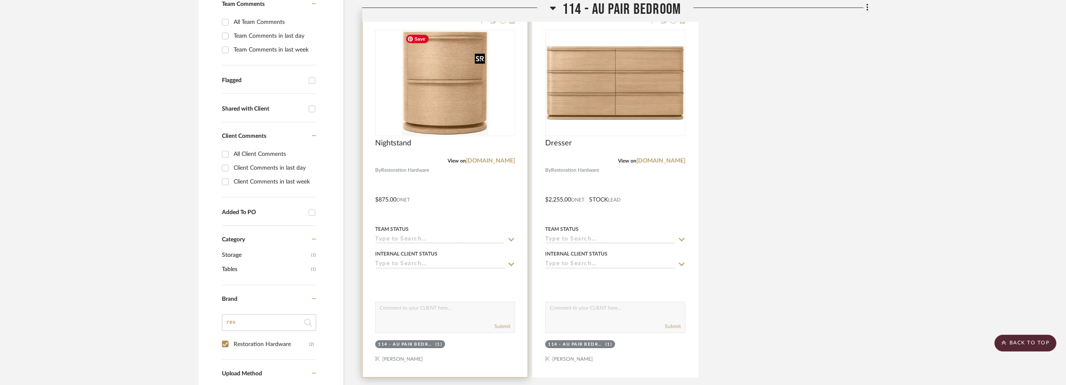
click at [434, 119] on img "0" at bounding box center [445, 83] width 86 height 105
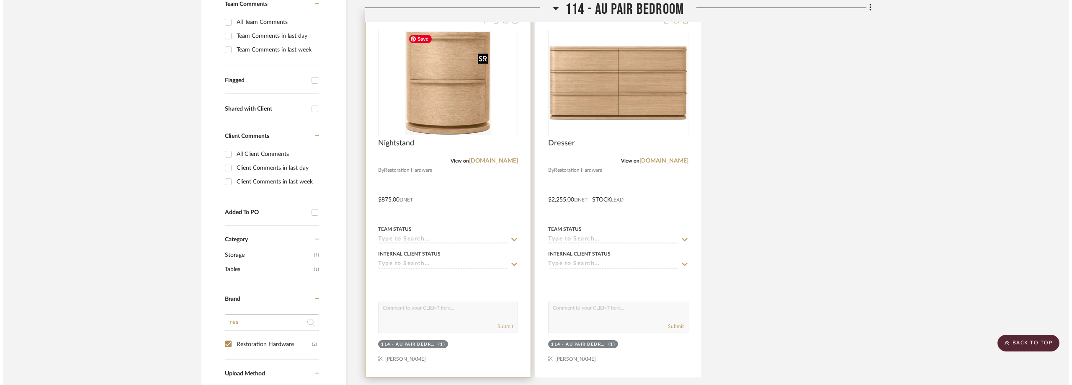
scroll to position [0, 0]
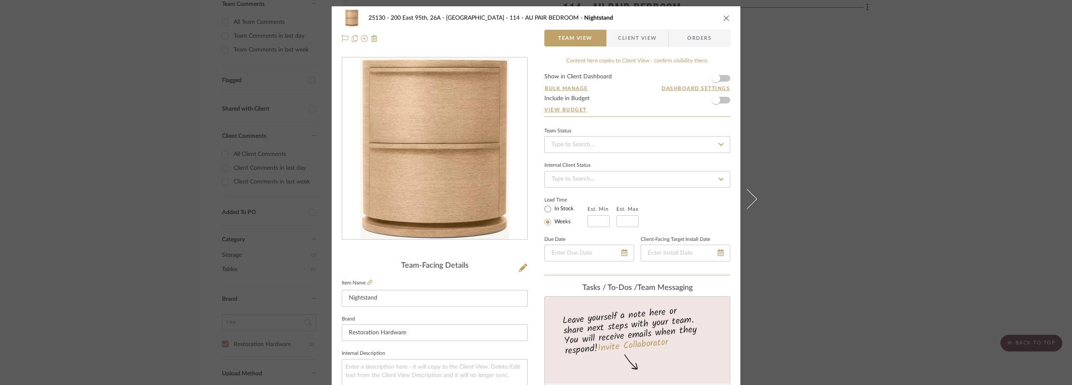
click at [644, 17] on div "25130 - 200 East 95th, 26A - Kosheleva 114 - AU PAIR BEDROOM Nightstand" at bounding box center [542, 18] width 348 height 6
click at [633, 41] on span "Client View" at bounding box center [637, 38] width 39 height 17
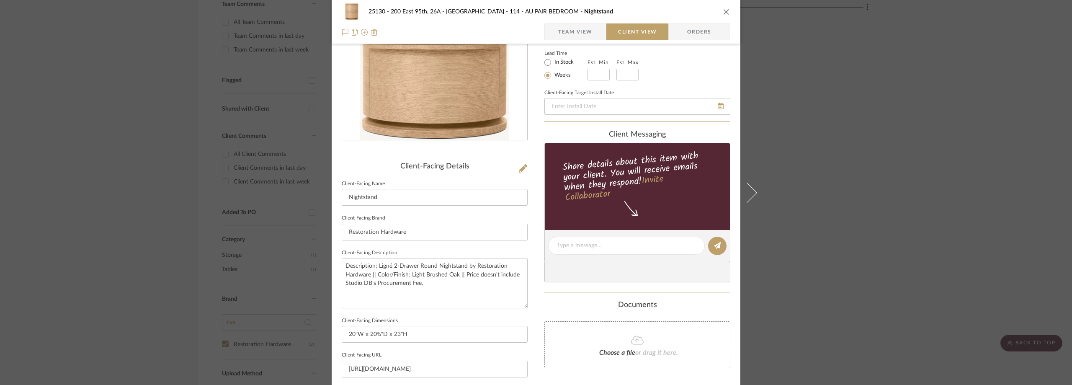
scroll to position [126, 0]
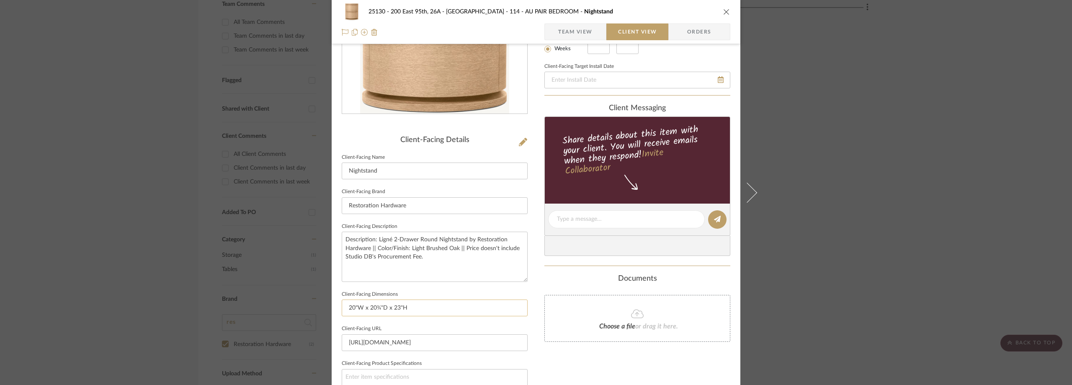
drag, startPoint x: 416, startPoint y: 301, endPoint x: 348, endPoint y: 304, distance: 67.9
click at [348, 304] on input "20"W x 20¾"D x 23"H" at bounding box center [435, 307] width 186 height 17
click at [913, 138] on div "25130 - 200 East 95th, 26A - Kosheleva 114 - AU PAIR BEDROOM Nightstand Team Vi…" at bounding box center [536, 192] width 1072 height 385
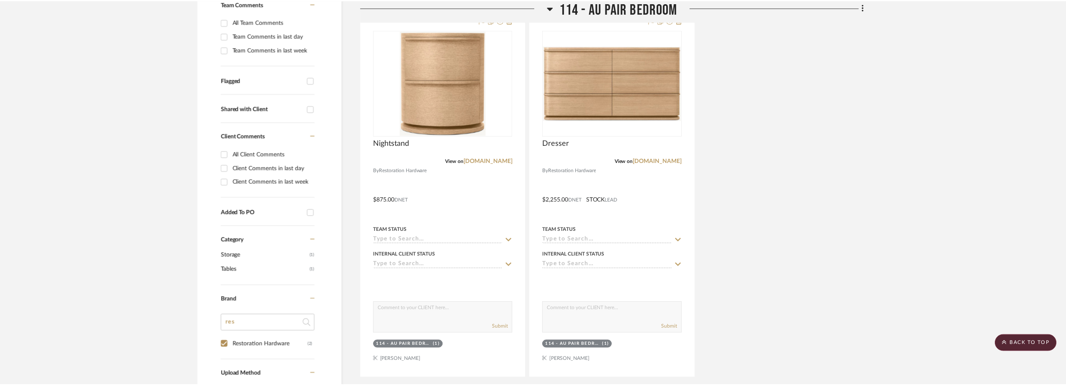
scroll to position [255, 0]
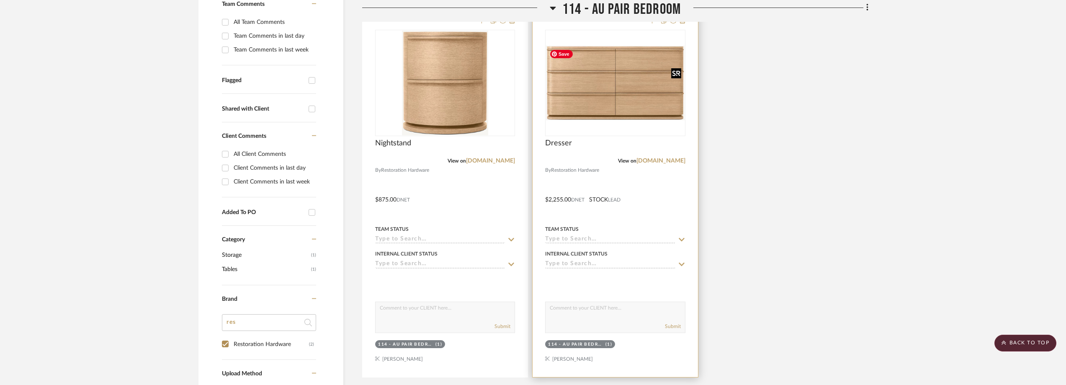
click at [590, 113] on img "0" at bounding box center [615, 83] width 138 height 75
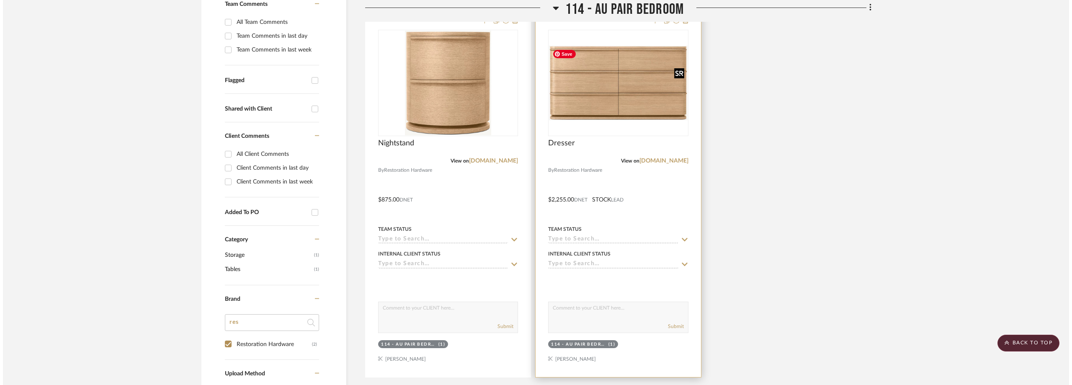
scroll to position [0, 0]
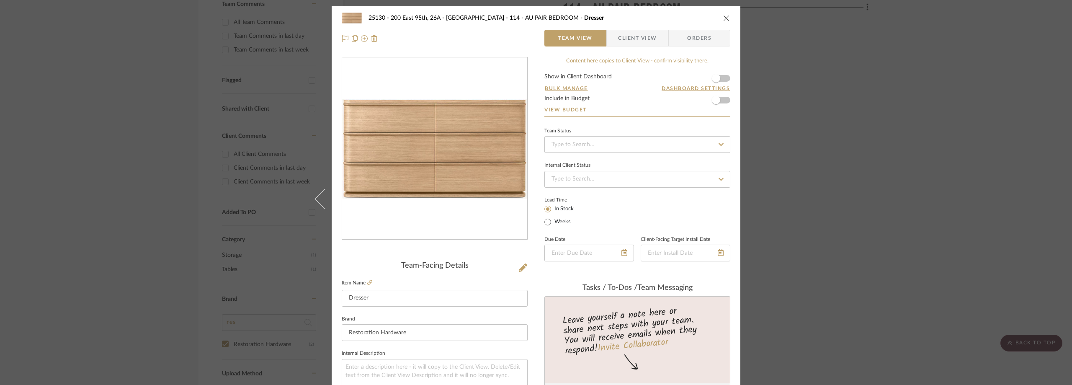
drag, startPoint x: 930, startPoint y: 104, endPoint x: 922, endPoint y: 105, distance: 8.4
click at [913, 104] on div "25130 - 200 East 95th, 26A - Kosheleva 114 - AU PAIR BEDROOM Dresser Team View …" at bounding box center [536, 192] width 1072 height 385
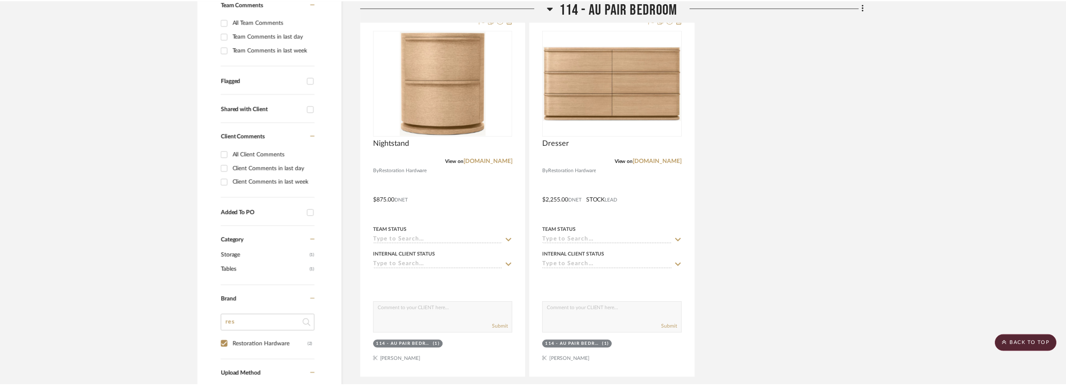
scroll to position [255, 0]
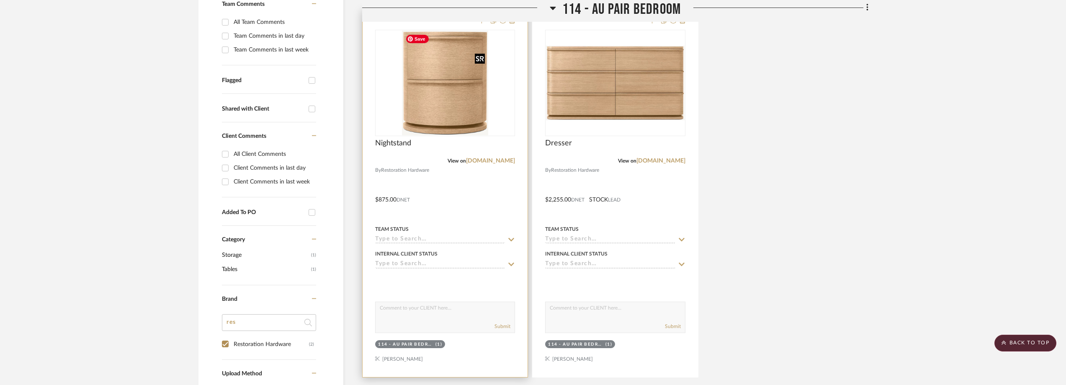
click at [444, 107] on img "0" at bounding box center [445, 83] width 86 height 105
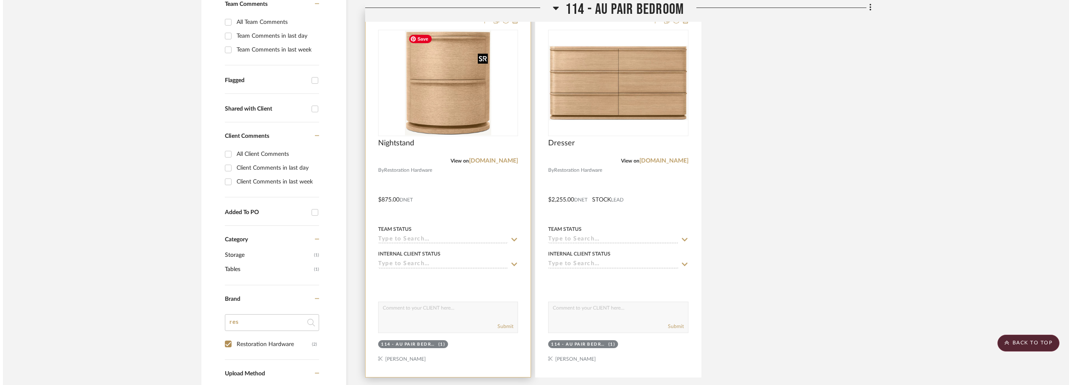
scroll to position [0, 0]
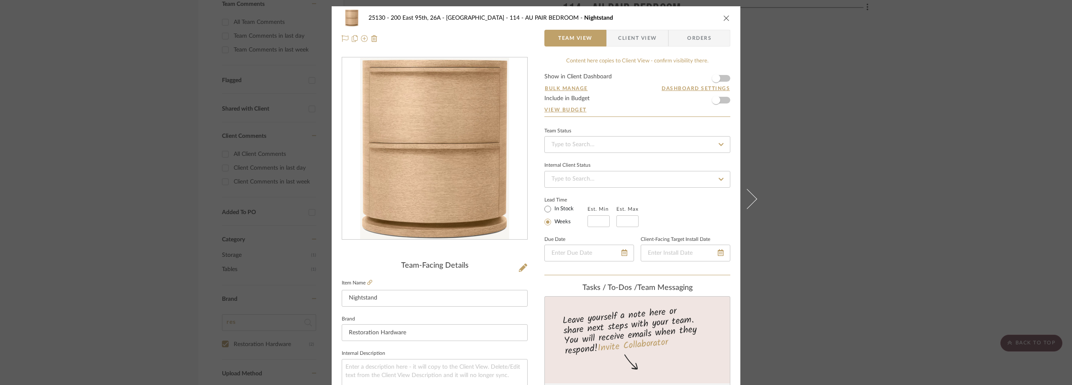
click at [564, 205] on label "In Stock" at bounding box center [563, 209] width 21 height 8
click at [553, 205] on input "In Stock" at bounding box center [548, 209] width 10 height 10
radio input "true"
click at [865, 77] on div "25130 - 200 East 95th, 26A - Kosheleva 114 - AU PAIR BEDROOM Nightstand Team Vi…" at bounding box center [536, 192] width 1072 height 385
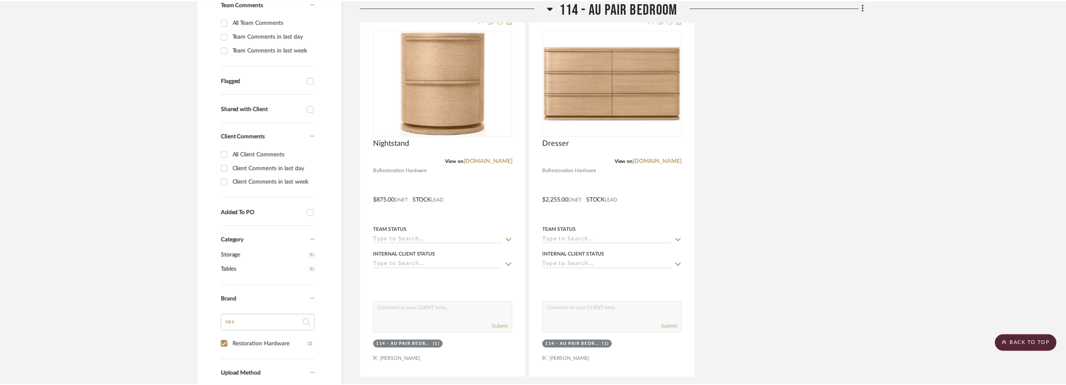
scroll to position [255, 0]
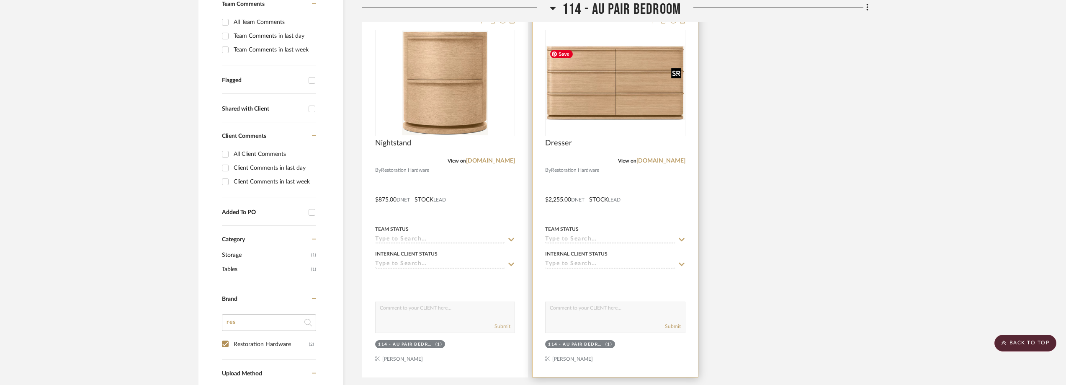
click at [596, 109] on img "0" at bounding box center [615, 83] width 138 height 75
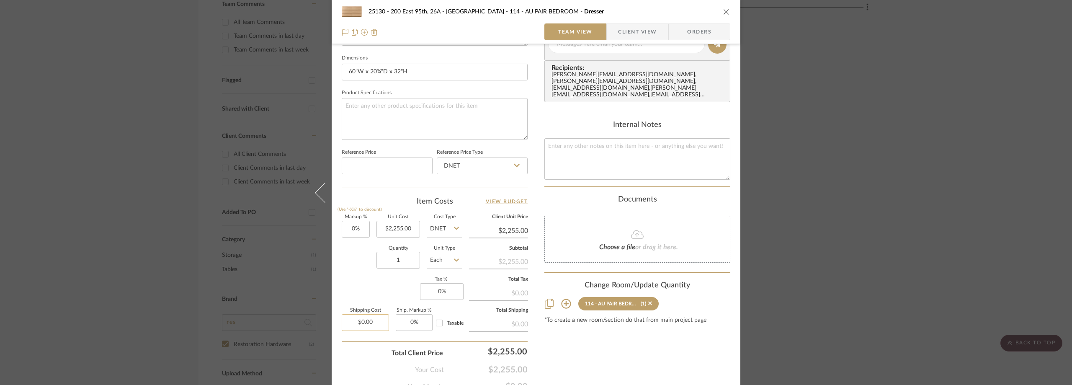
scroll to position [395, 0]
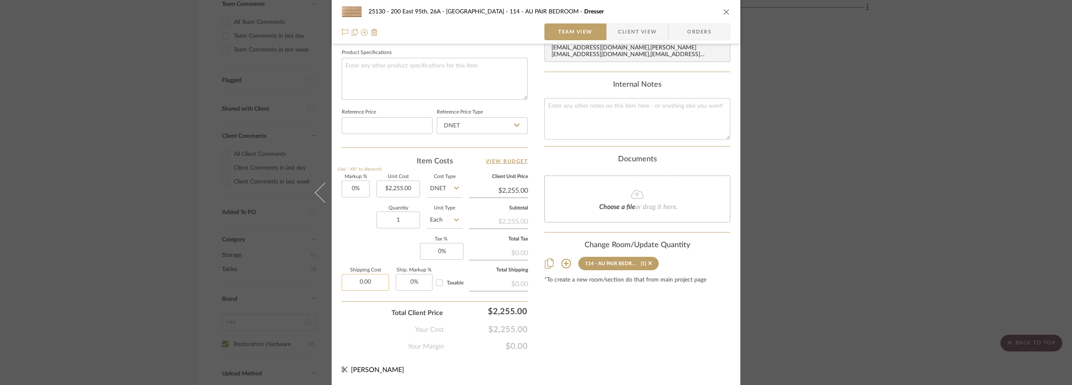
click at [374, 281] on input "0.00" at bounding box center [365, 282] width 47 height 17
type input "$299.00"
click at [371, 256] on div "Markup % (Use "-X%" to discount) 0% Unit Cost $2,255.00 Cost Type DNET Client U…" at bounding box center [435, 236] width 186 height 122
click at [618, 31] on span "Client View" at bounding box center [637, 31] width 39 height 17
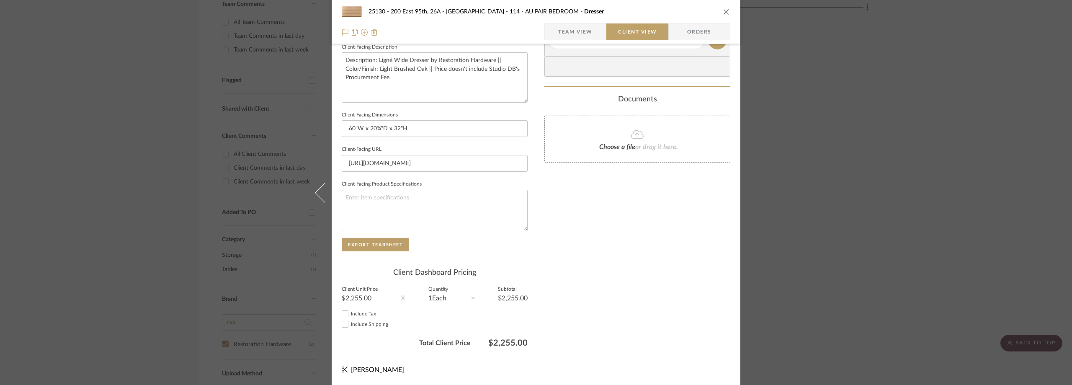
click at [351, 309] on div "Include Tax" at bounding box center [435, 314] width 186 height 10
click at [354, 316] on label "Include Tax" at bounding box center [439, 314] width 177 height 6
click at [350, 316] on input "Include Tax" at bounding box center [345, 314] width 10 height 10
checkbox input "false"
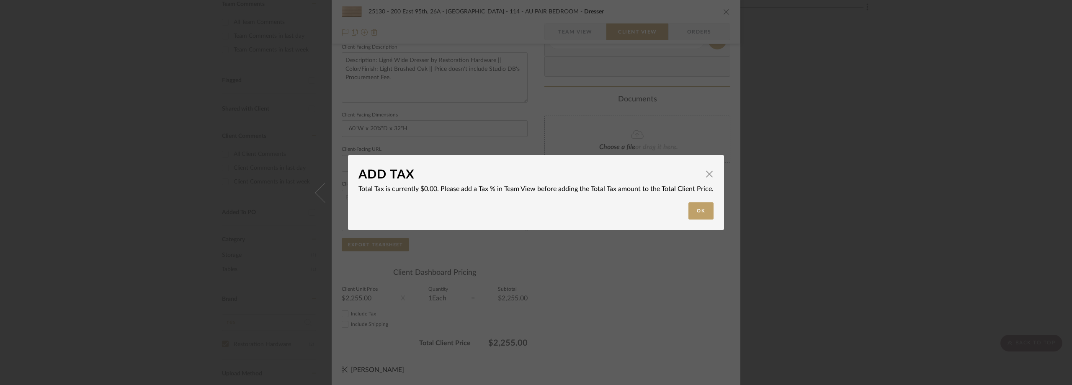
click at [360, 321] on div "ADD TAX × Total Tax is currently $0.00. Please add a Tax % in Team View before …" at bounding box center [536, 192] width 1072 height 385
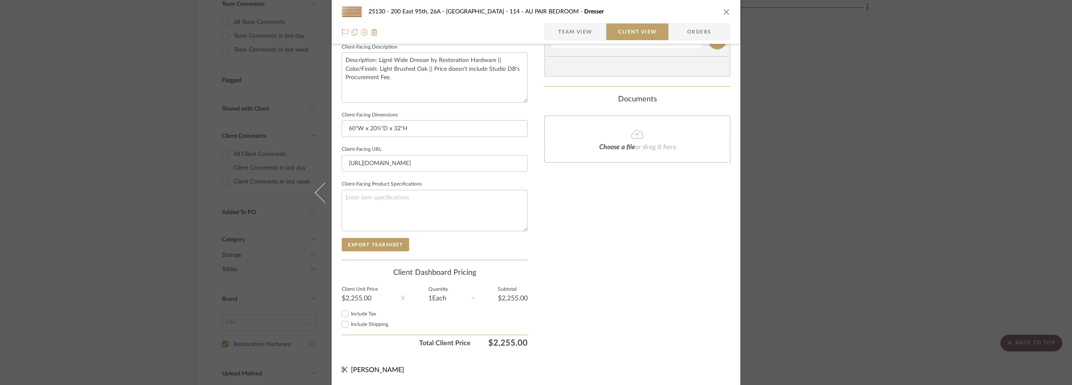
click at [360, 323] on span "Include Shipping" at bounding box center [369, 324] width 37 height 5
click at [350, 323] on input "Include Shipping" at bounding box center [345, 324] width 10 height 10
checkbox input "true"
click at [578, 32] on span "Team View" at bounding box center [575, 31] width 34 height 17
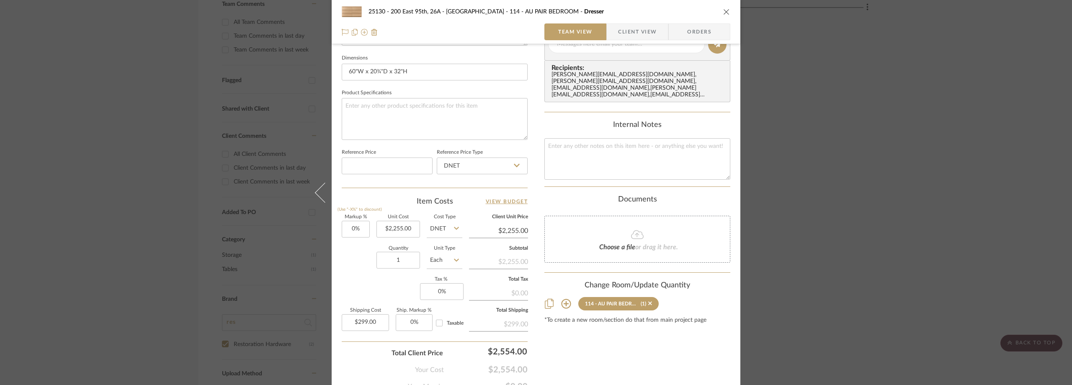
scroll to position [395, 0]
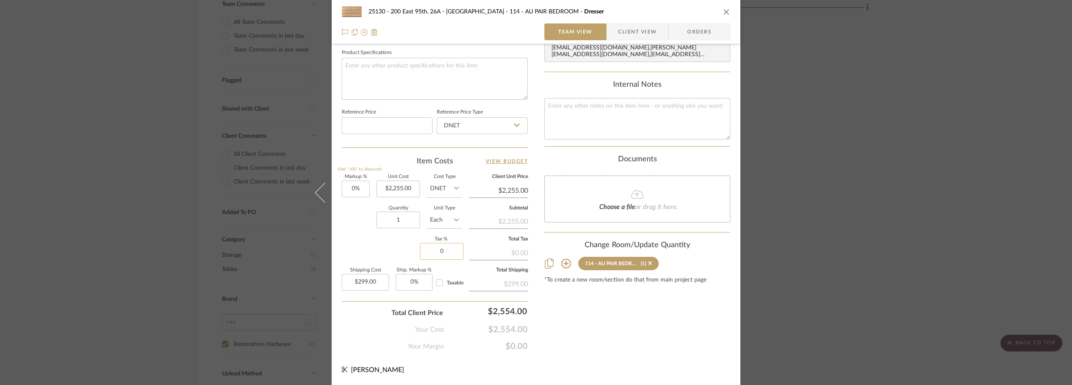
click at [434, 255] on input "0" at bounding box center [442, 251] width 44 height 17
type input "8.875%"
click at [399, 256] on div "Markup % (Use "-X%" to discount) 0% Unit Cost $2,255.00 Cost Type DNET Client U…" at bounding box center [435, 236] width 186 height 122
click at [869, 169] on div "25130 - 200 East 95th, 26A - Kosheleva 114 - AU PAIR BEDROOM Dresser Team View …" at bounding box center [536, 192] width 1072 height 385
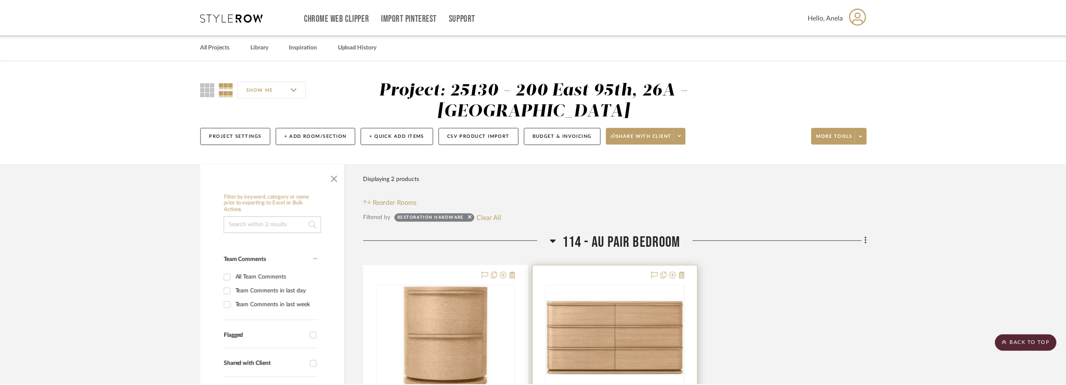
scroll to position [255, 0]
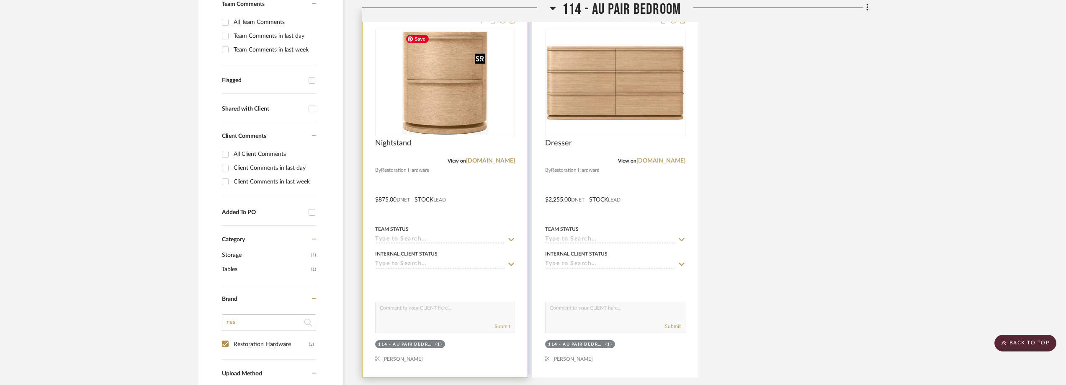
click at [440, 111] on img "0" at bounding box center [445, 83] width 86 height 105
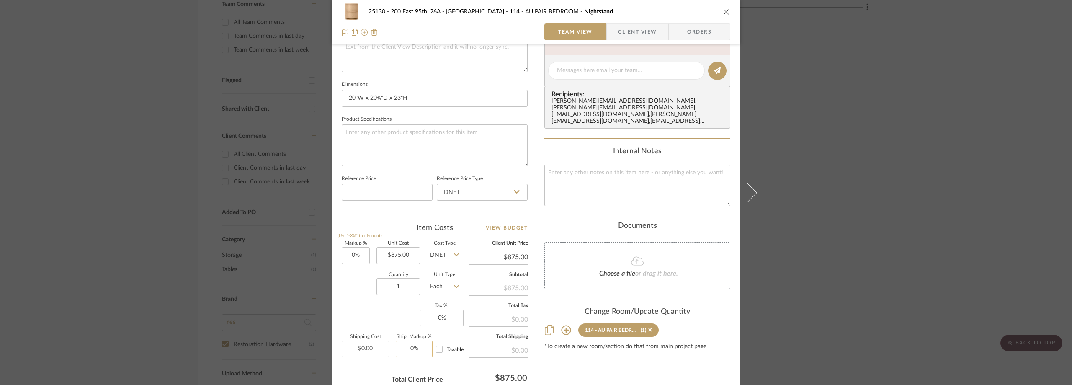
scroll to position [377, 0]
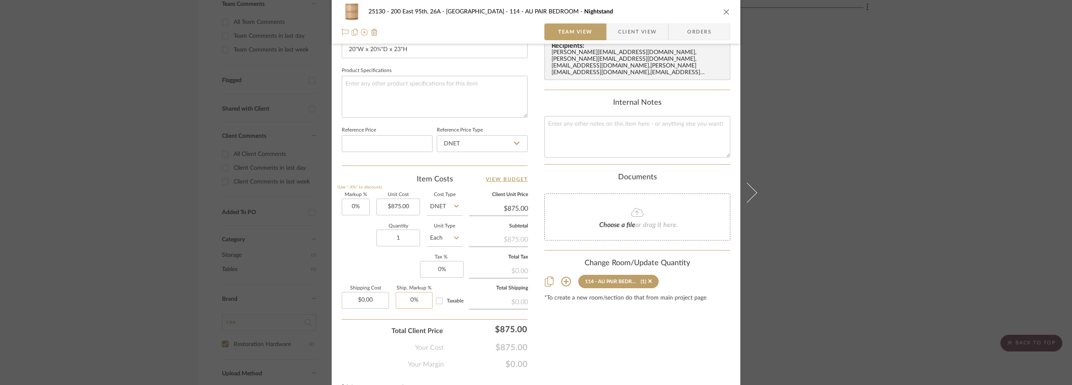
type input "0"
click at [408, 296] on input "0" at bounding box center [414, 300] width 37 height 17
type input "0"
type input "0%"
click at [437, 273] on input "0" at bounding box center [442, 269] width 44 height 17
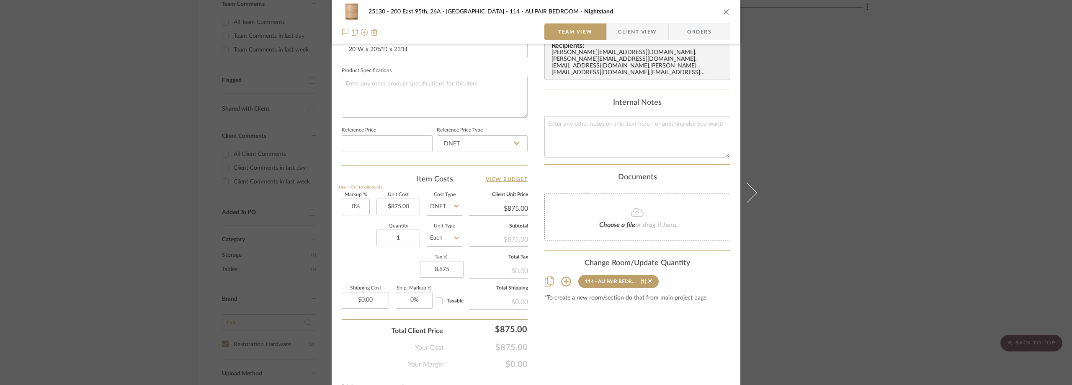
type input "8.875%"
click at [390, 253] on sr-form-field "Quantity 1" at bounding box center [398, 239] width 44 height 30
click at [845, 93] on div "25130 - 200 East 95th, 26A - Kosheleva 114 - AU PAIR BEDROOM Nightstand Team Vi…" at bounding box center [536, 192] width 1072 height 385
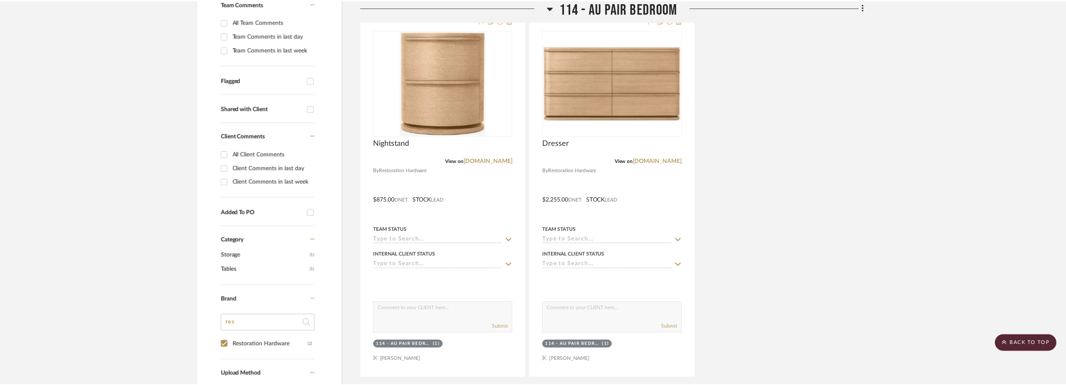
scroll to position [255, 0]
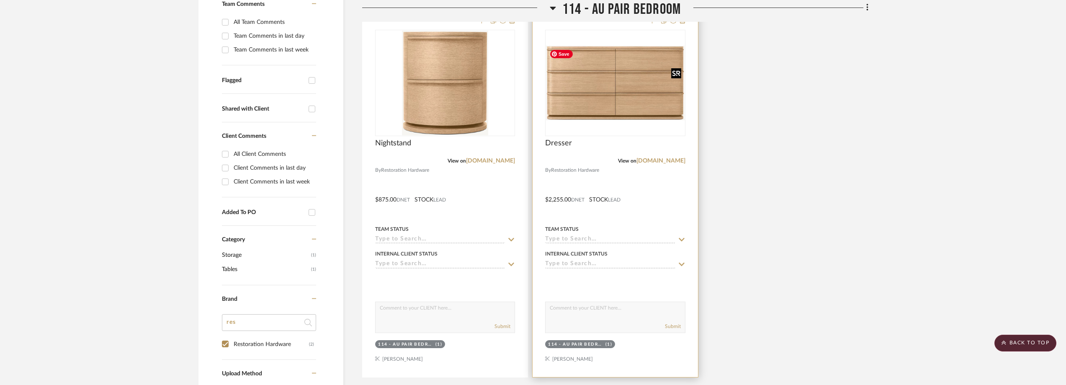
click at [599, 97] on img "0" at bounding box center [615, 83] width 138 height 75
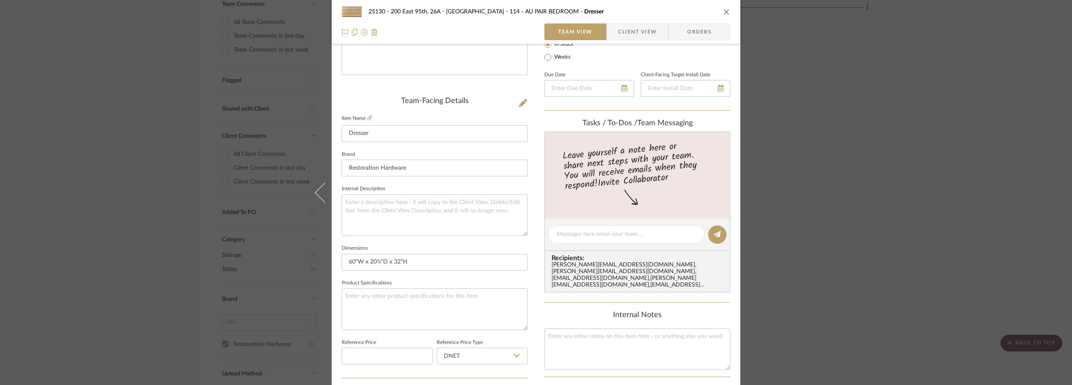
scroll to position [377, 0]
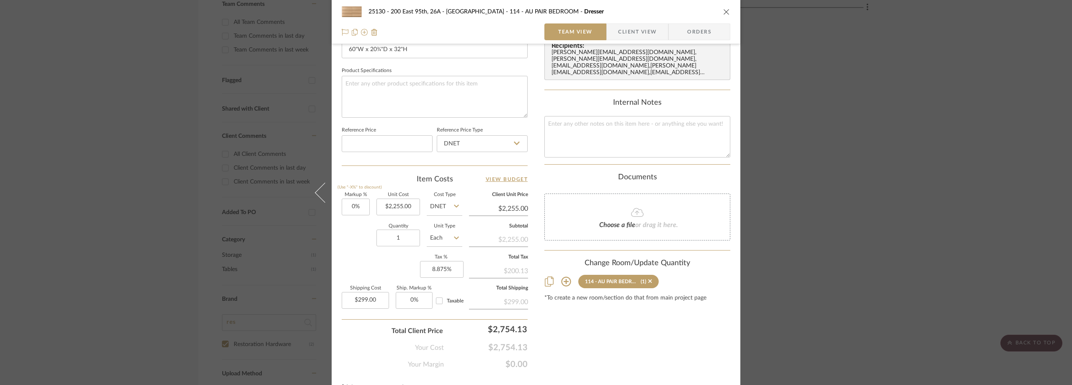
click at [450, 300] on span "Taxable" at bounding box center [455, 300] width 17 height 5
click at [446, 300] on input "Taxable" at bounding box center [438, 300] width 13 height 13
checkbox input "true"
click at [876, 206] on div "25130 - 200 East 95th, 26A - Kosheleva 114 - AU PAIR BEDROOM Dresser Team View …" at bounding box center [536, 192] width 1072 height 385
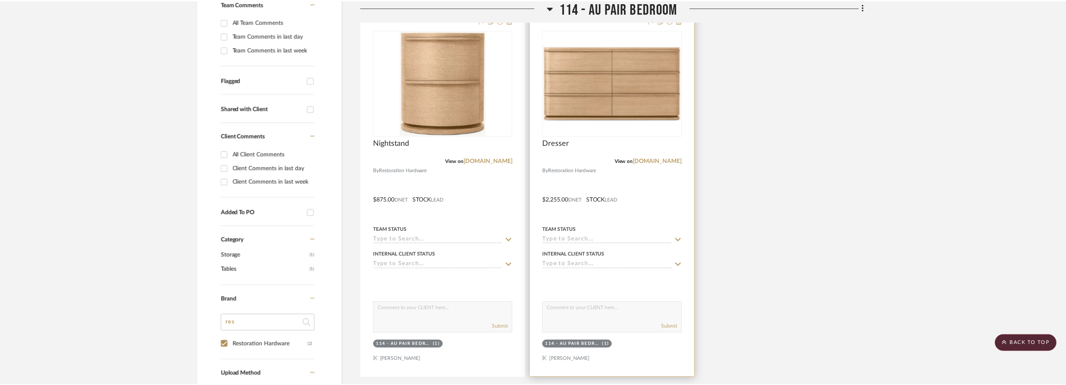
scroll to position [255, 0]
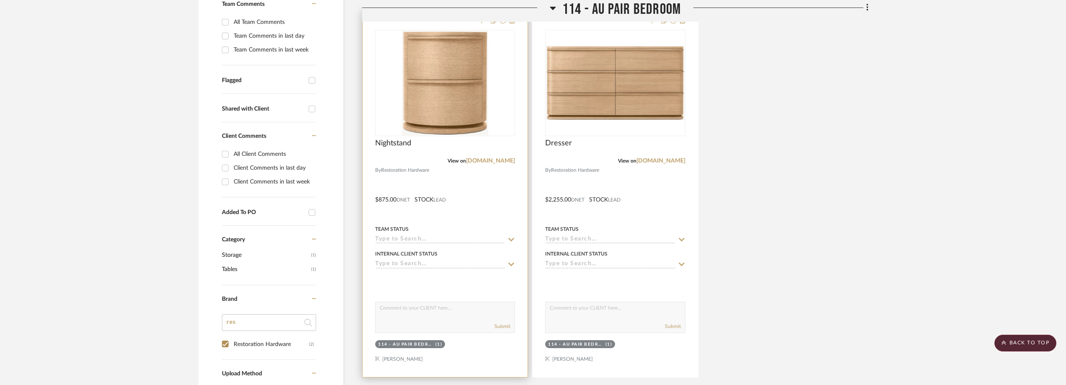
click at [448, 124] on img "0" at bounding box center [445, 83] width 86 height 105
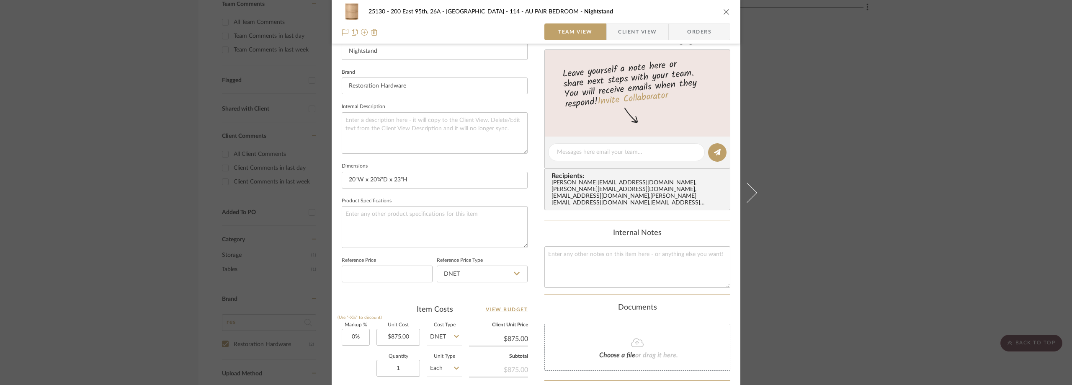
scroll to position [251, 0]
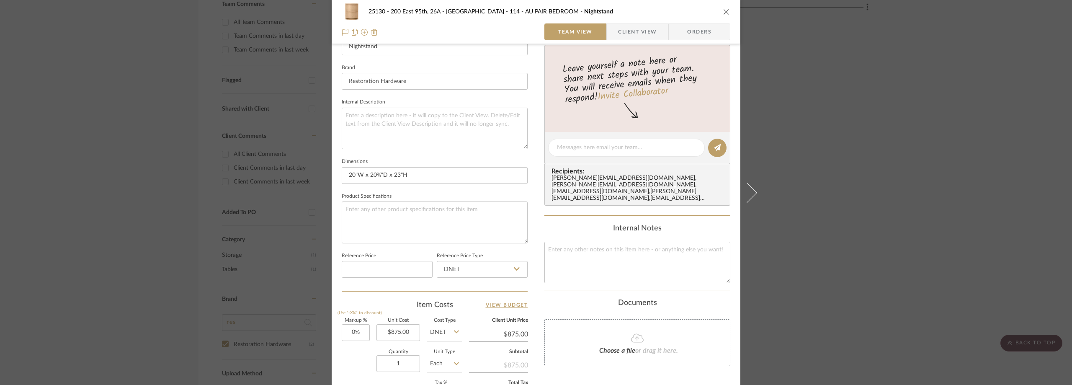
click at [896, 162] on div "25130 - 200 East 95th, 26A - Kosheleva 114 - AU PAIR BEDROOM Nightstand Team Vi…" at bounding box center [536, 192] width 1072 height 385
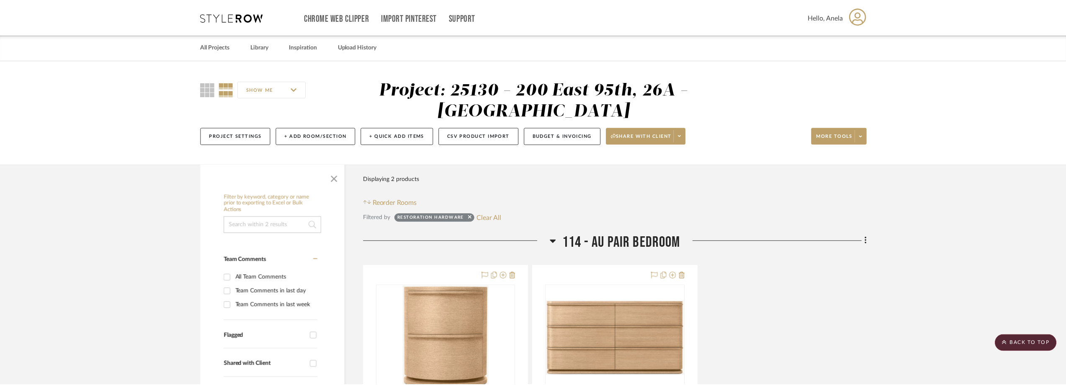
scroll to position [255, 0]
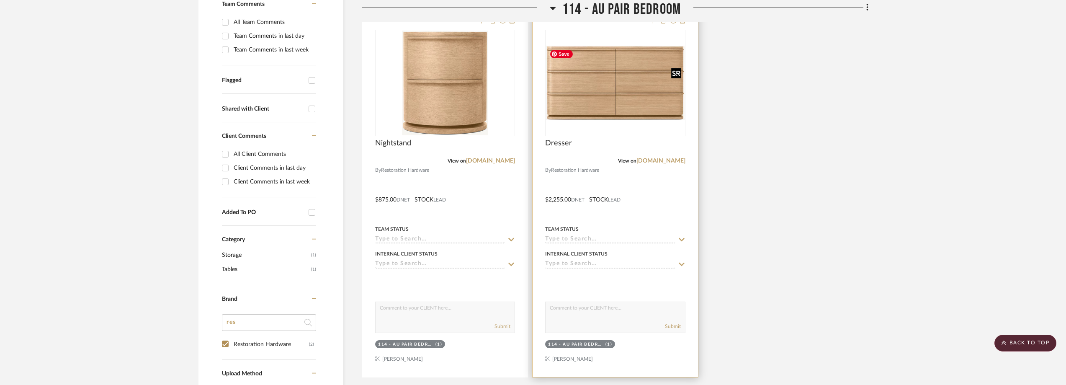
click at [649, 95] on img "0" at bounding box center [615, 83] width 138 height 75
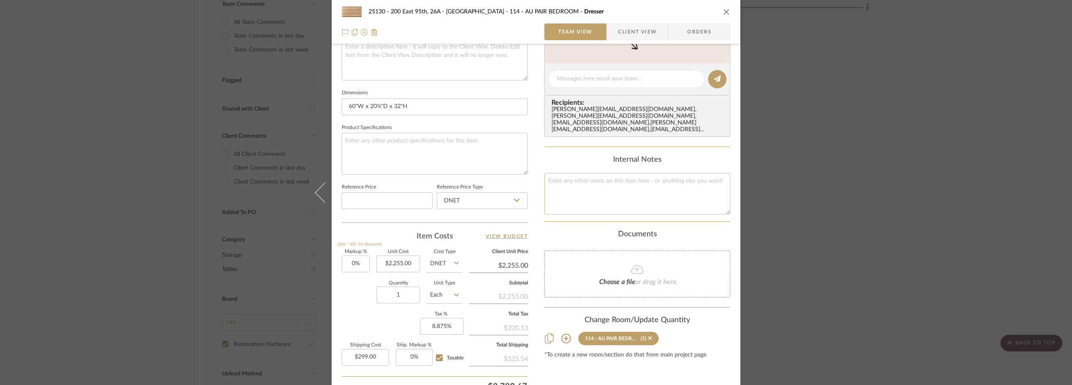
scroll to position [395, 0]
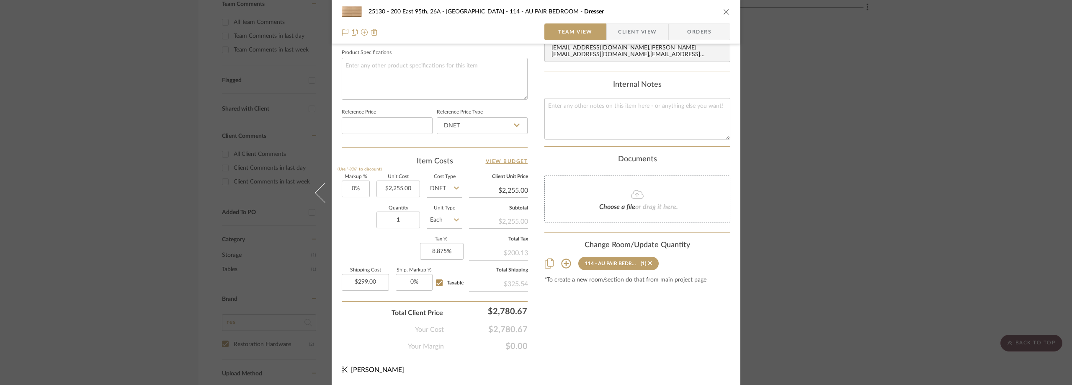
click at [816, 170] on div "25130 - 200 East 95th, 26A - Kosheleva 114 - AU PAIR BEDROOM Dresser Team View …" at bounding box center [536, 192] width 1072 height 385
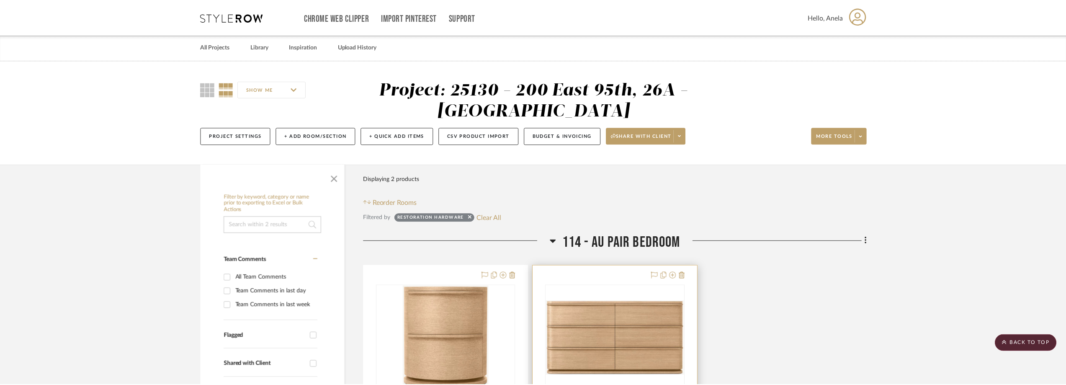
scroll to position [255, 0]
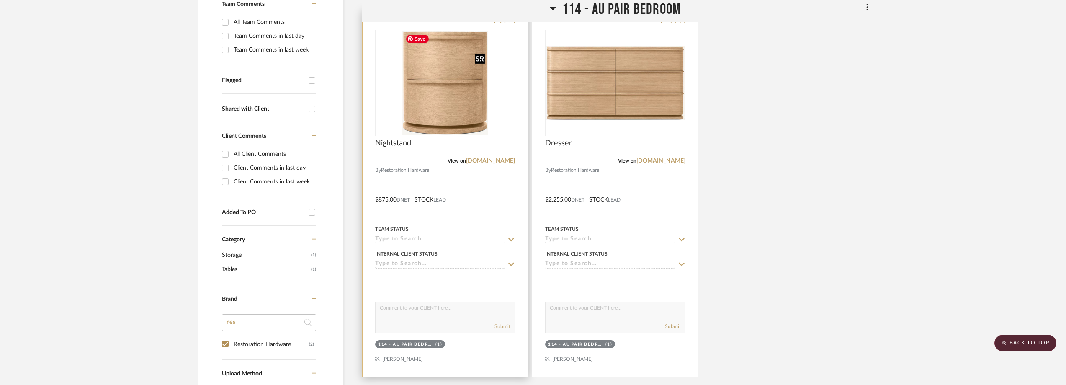
click at [419, 131] on img "0" at bounding box center [445, 83] width 86 height 105
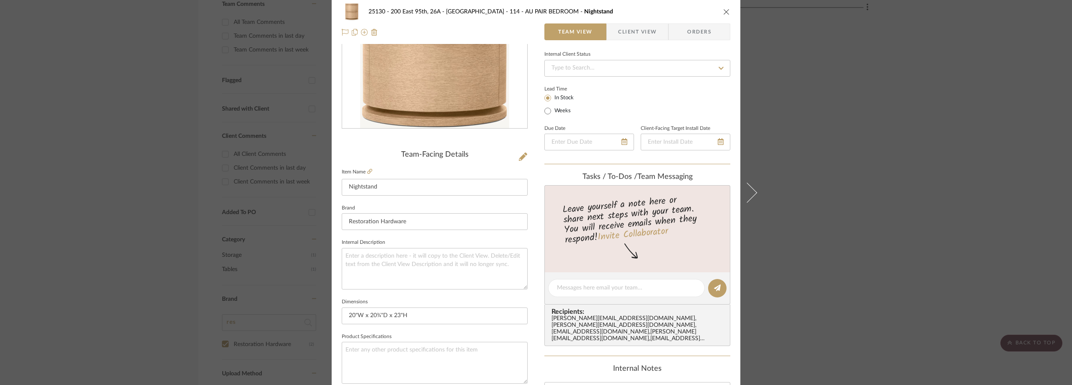
scroll to position [395, 0]
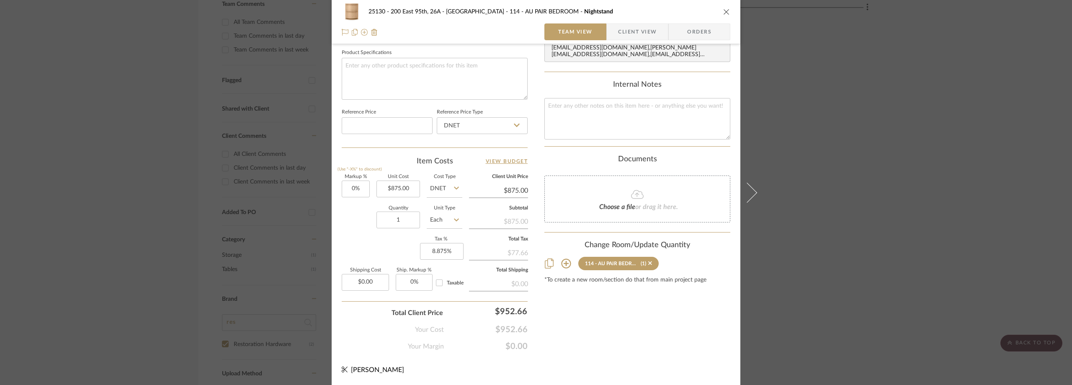
click at [621, 26] on span "Client View" at bounding box center [637, 31] width 39 height 17
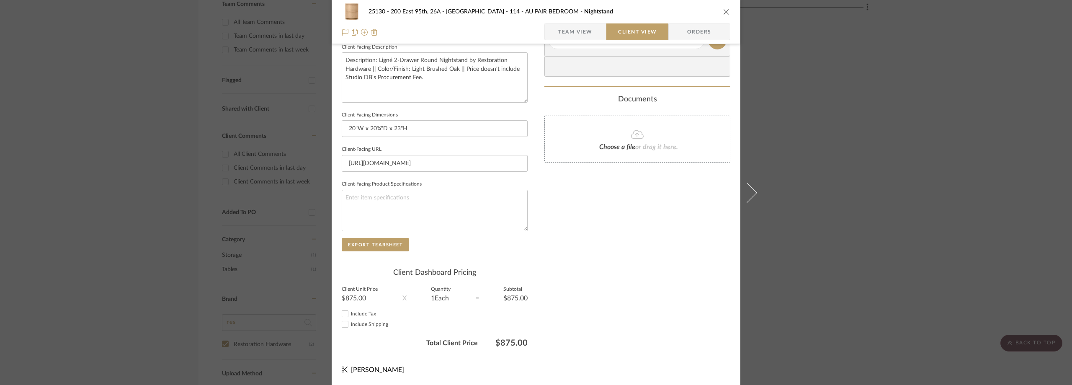
scroll to position [263, 0]
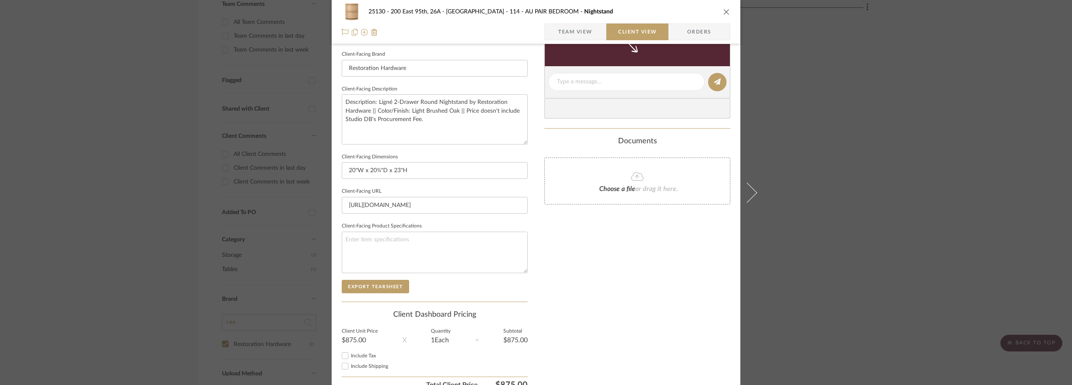
click at [361, 352] on div "Include Tax" at bounding box center [435, 355] width 186 height 10
click at [364, 353] on span "Include Tax" at bounding box center [363, 355] width 25 height 5
click at [350, 353] on input "Include Tax" at bounding box center [345, 355] width 10 height 10
checkbox input "true"
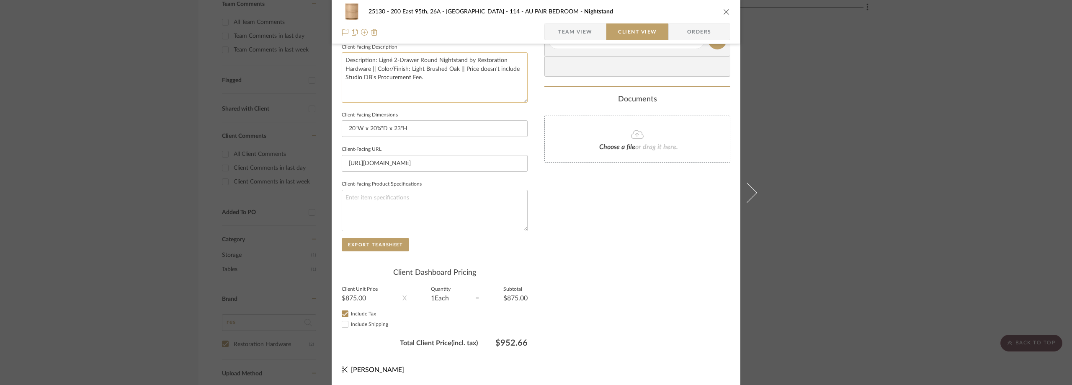
click at [463, 93] on textarea "Description: Ligné 2-Drawer Round Nightstand by Restoration Hardware || Color/F…" at bounding box center [435, 77] width 186 height 50
click at [462, 70] on textarea "Description: Ligné 2-Drawer Round Nightstand by Restoration Hardware || Color/F…" at bounding box center [435, 77] width 186 height 50
click at [458, 75] on textarea "Description: Ligné 2-Drawer Round Nightstand by Restoration Hardware || Color/F…" at bounding box center [435, 77] width 186 height 50
click at [462, 70] on textarea "Description: Ligné 2-Drawer Round Nightstand by Restoration Hardware || Color/F…" at bounding box center [435, 77] width 186 height 50
type textarea "Description: Ligné 2-Drawer Round Nightstand by Restoration Hardware || Color/F…"
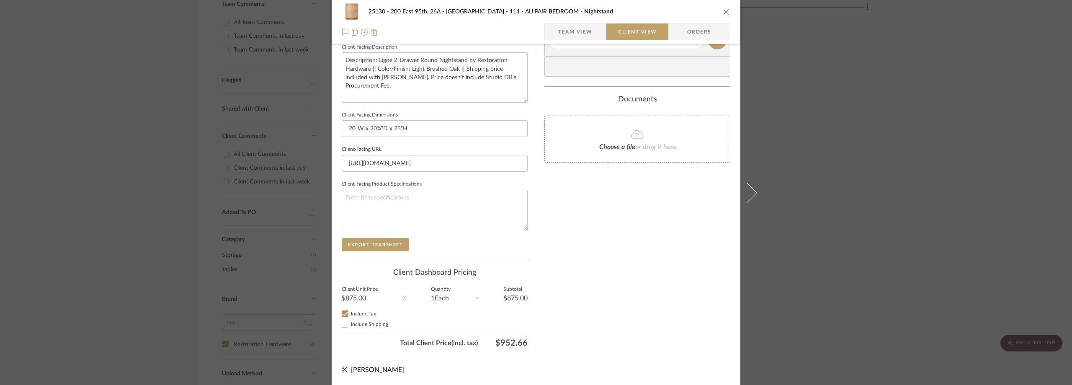
click at [564, 100] on div "Documents" at bounding box center [637, 99] width 186 height 9
drag, startPoint x: 409, startPoint y: 79, endPoint x: 461, endPoint y: 70, distance: 51.8
click at [461, 70] on textarea "Description: Ligné 2-Drawer Round Nightstand by Restoration Hardware || Color/F…" at bounding box center [435, 77] width 186 height 50
click at [405, 79] on textarea "Description: Ligné 2-Drawer Round Nightstand by Restoration Hardware || Color/F…" at bounding box center [435, 77] width 186 height 50
click at [408, 79] on textarea "Description: Ligné 2-Drawer Round Nightstand by Restoration Hardware || Color/F…" at bounding box center [435, 77] width 186 height 50
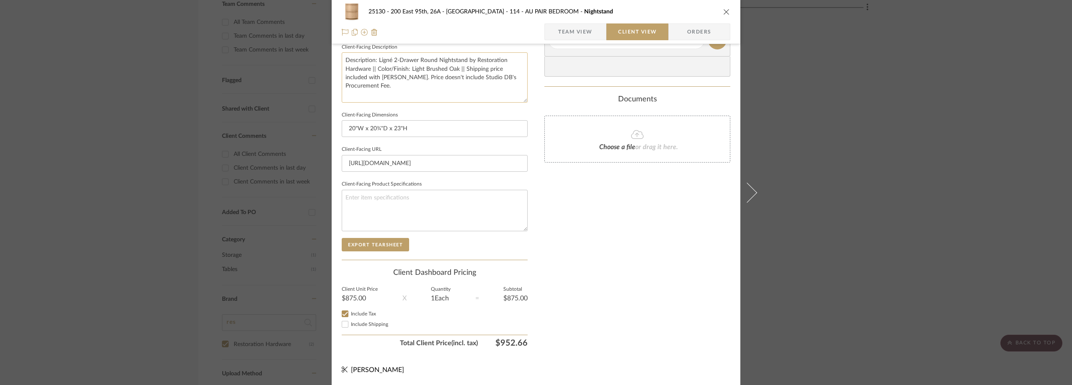
drag, startPoint x: 408, startPoint y: 79, endPoint x: 463, endPoint y: 68, distance: 55.6
click at [463, 68] on textarea "Description: Ligné 2-Drawer Round Nightstand by Restoration Hardware || Color/F…" at bounding box center [435, 77] width 186 height 50
paste textarea "Shipping included with RH dresser."
type textarea "Description: Ligné 2-Drawer Round Nightstand by Restoration Hardware || Color/F…"
click at [541, 102] on div "25130 - 200 East 95th, 26A - Kosheleva 114 - AU PAIR BEDROOM Nightstand Team Vi…" at bounding box center [536, 42] width 409 height 683
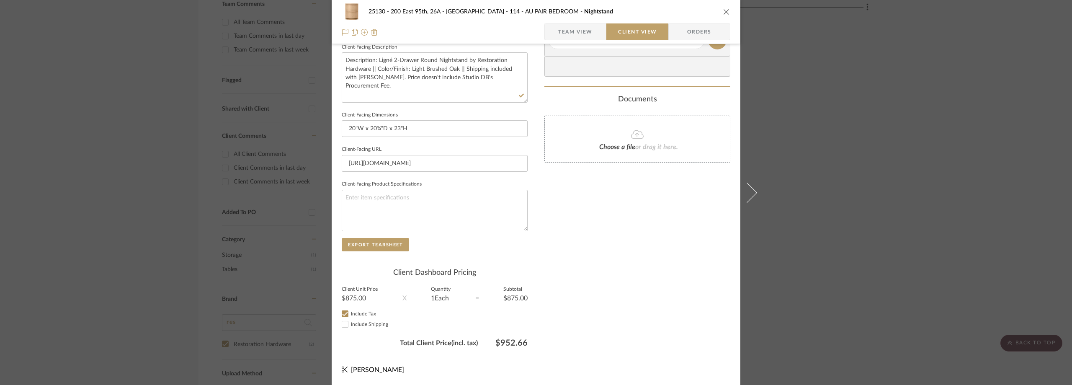
click at [913, 112] on div "25130 - 200 East 95th, 26A - Kosheleva 114 - AU PAIR BEDROOM Nightstand Team Vi…" at bounding box center [536, 192] width 1072 height 385
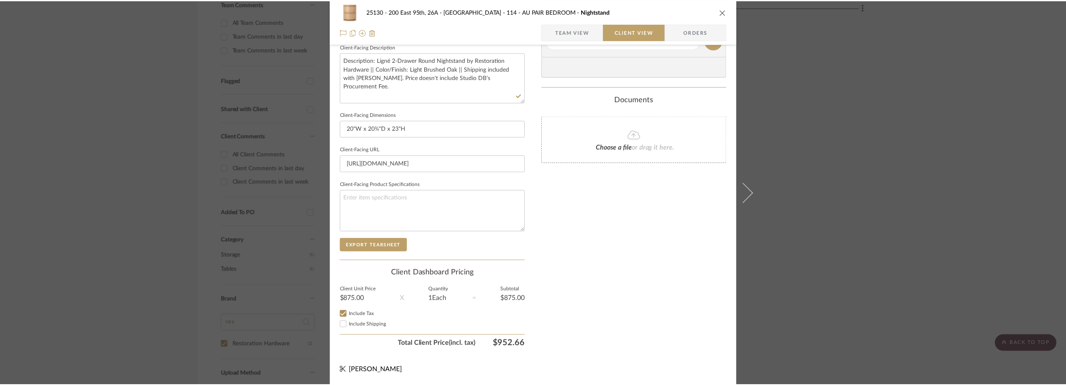
scroll to position [255, 0]
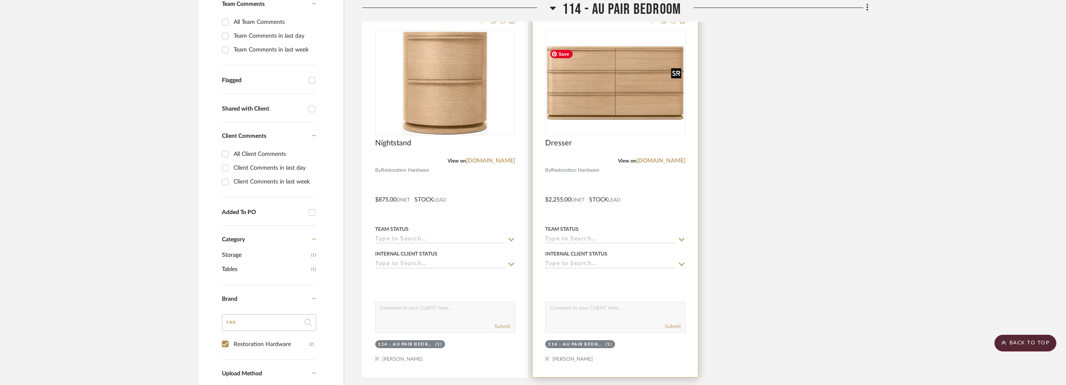
click at [637, 109] on img "0" at bounding box center [615, 83] width 138 height 75
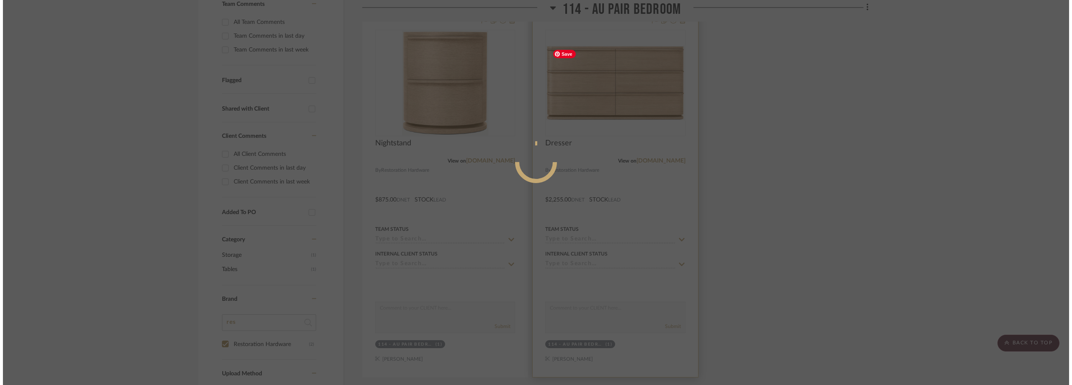
scroll to position [0, 0]
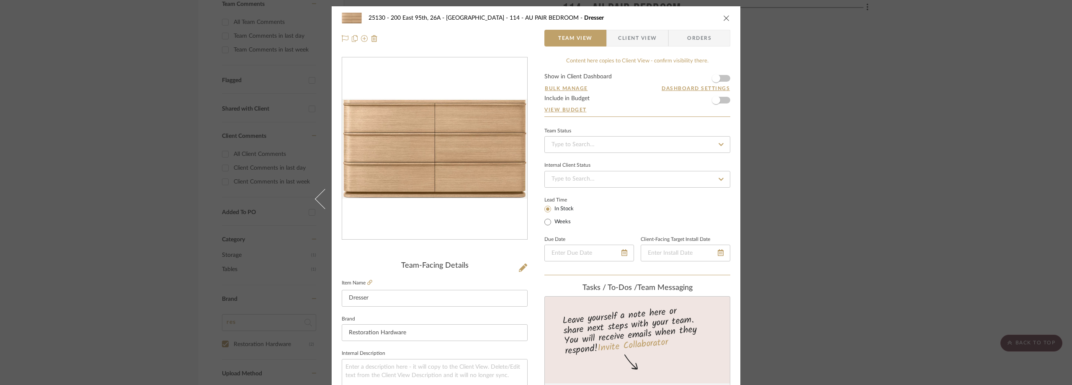
click at [630, 35] on span "Client View" at bounding box center [637, 38] width 39 height 17
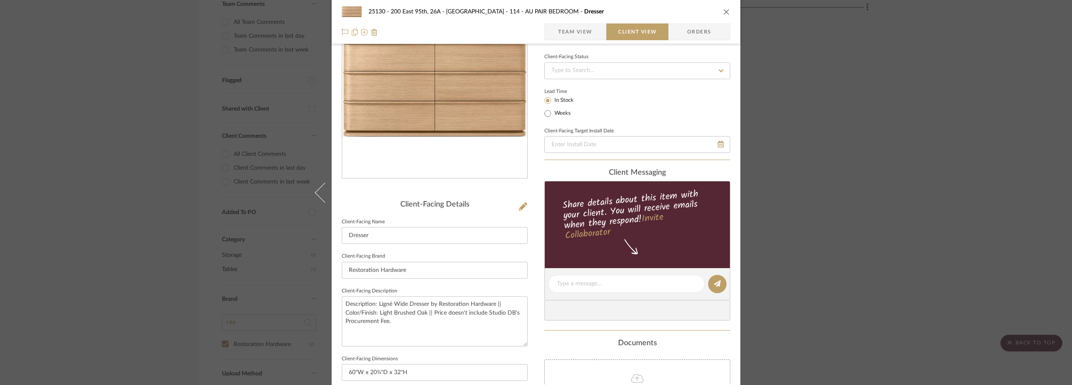
scroll to position [126, 0]
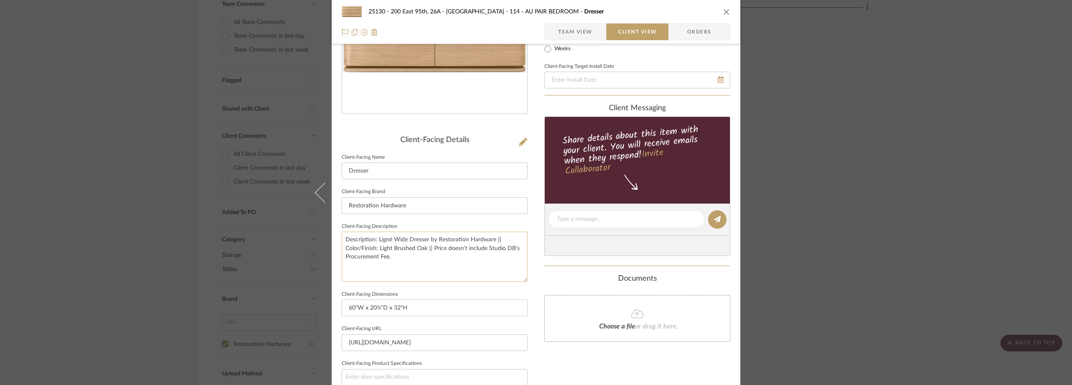
click at [430, 249] on textarea "Description: Ligné Wide Dresser by Restoration Hardware || Color/Finish: Light …" at bounding box center [435, 257] width 186 height 50
type textarea "Description: Ligné Wide Dresser by Restoration Hardware || Color/Finish: Light …"
click at [468, 213] on input "Restoration Hardware" at bounding box center [435, 205] width 186 height 17
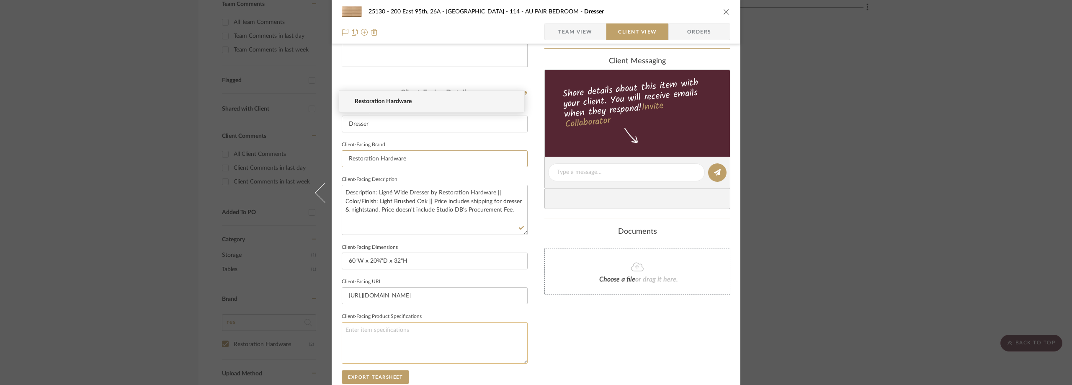
scroll to position [251, 0]
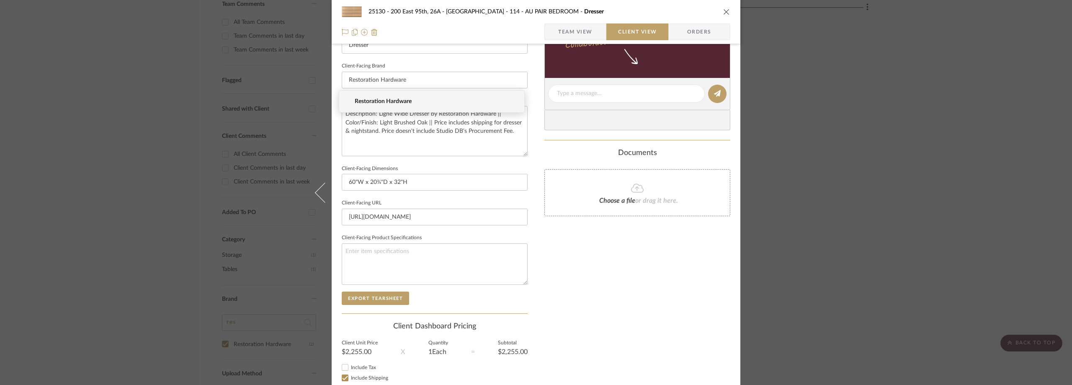
click at [353, 365] on span "Include Tax" at bounding box center [363, 367] width 25 height 5
click at [357, 369] on span "Include Tax" at bounding box center [363, 367] width 25 height 5
click at [350, 369] on input "Include Tax" at bounding box center [345, 367] width 10 height 10
checkbox input "true"
click at [436, 163] on fieldset "Client-Facing Dimensions 60"W x 20¾"D x 32"H" at bounding box center [435, 177] width 186 height 28
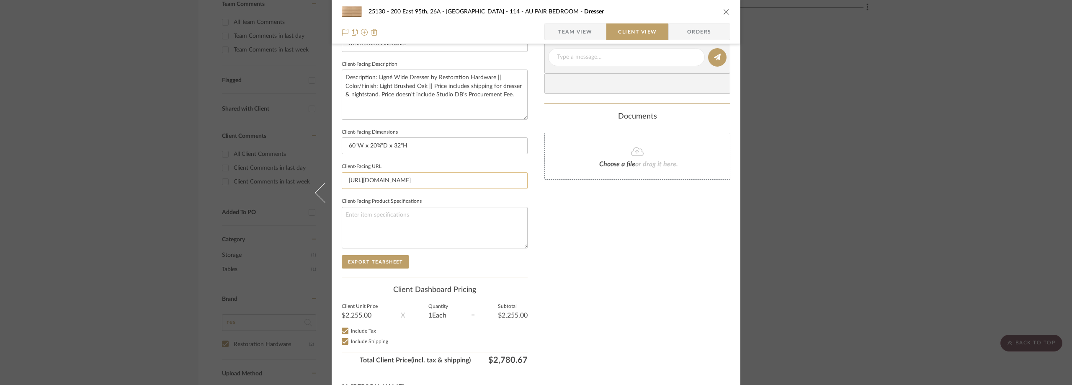
scroll to position [305, 0]
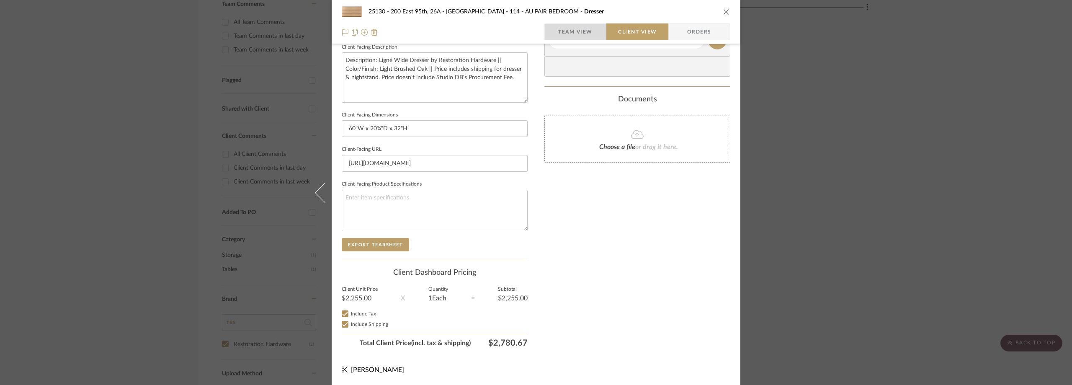
click at [570, 34] on span "Team View" at bounding box center [575, 31] width 34 height 17
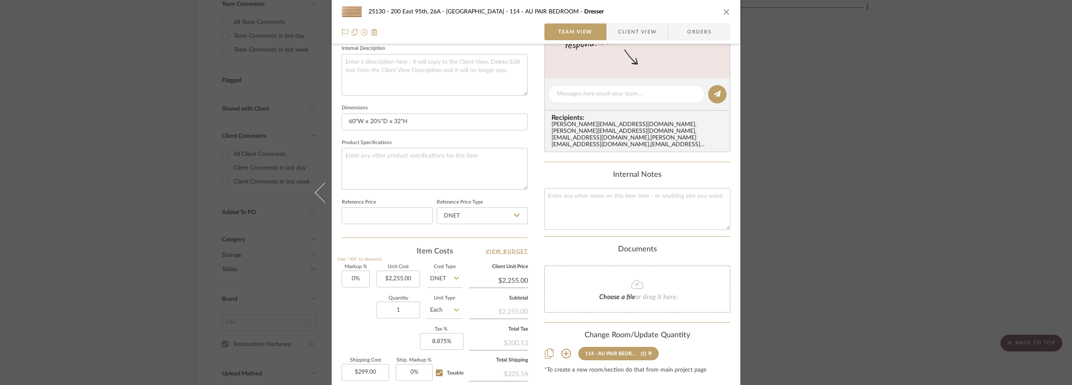
scroll to position [395, 0]
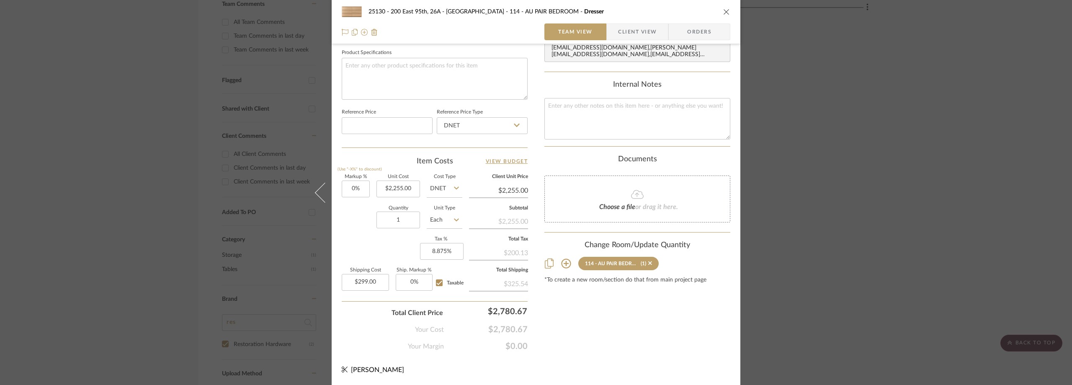
click at [872, 118] on div "25130 - 200 East 95th, 26A - Kosheleva 114 - AU PAIR BEDROOM Dresser Team View …" at bounding box center [536, 192] width 1072 height 385
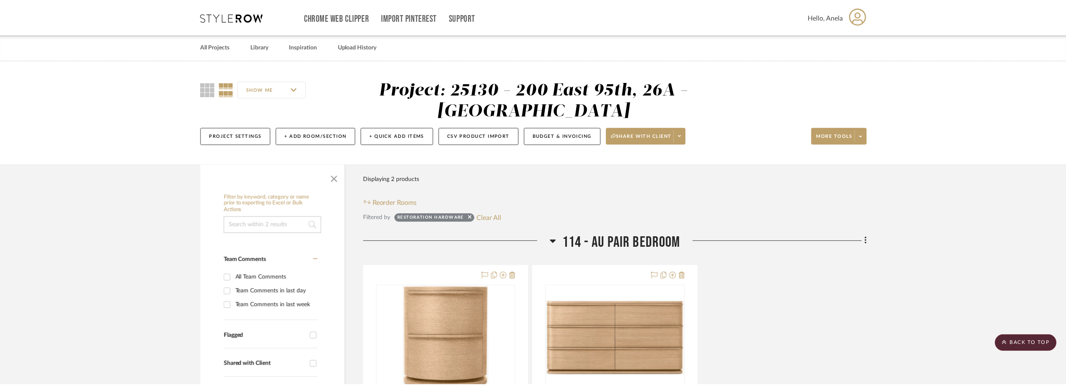
scroll to position [255, 0]
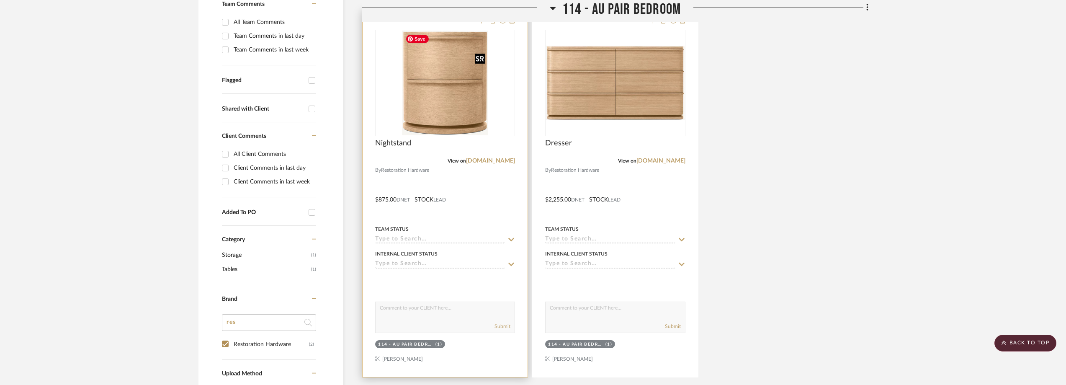
click at [454, 102] on img "0" at bounding box center [445, 83] width 86 height 105
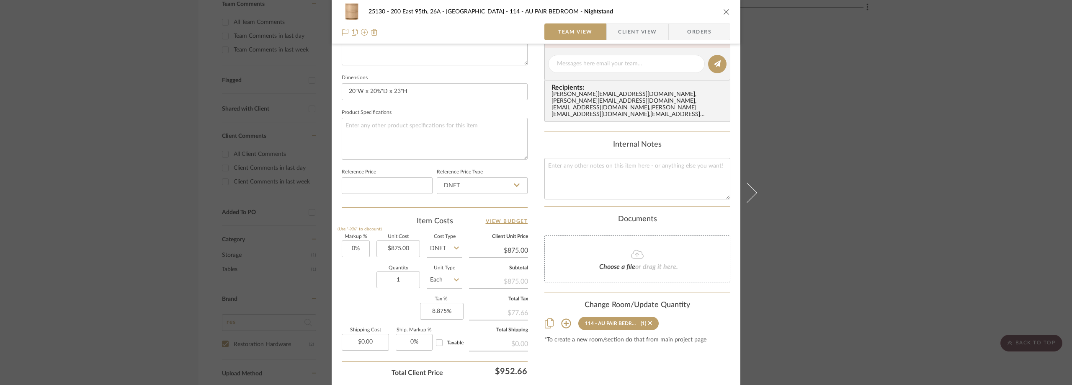
scroll to position [395, 0]
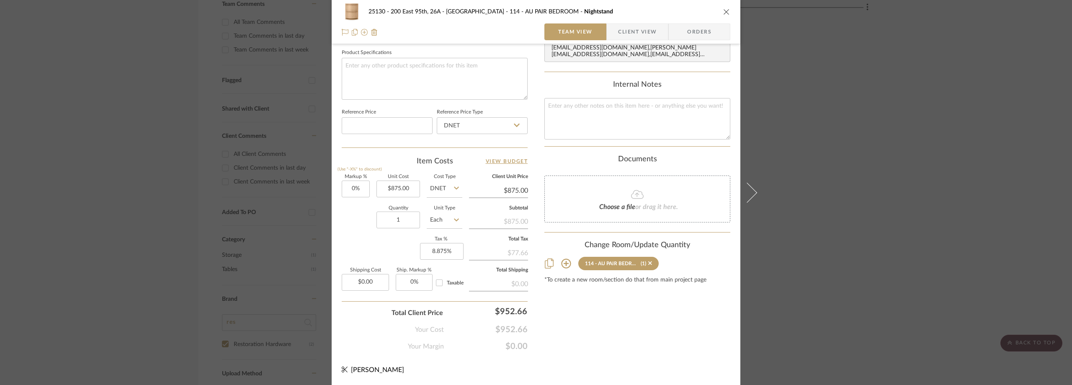
click at [628, 35] on span "Client View" at bounding box center [637, 31] width 39 height 17
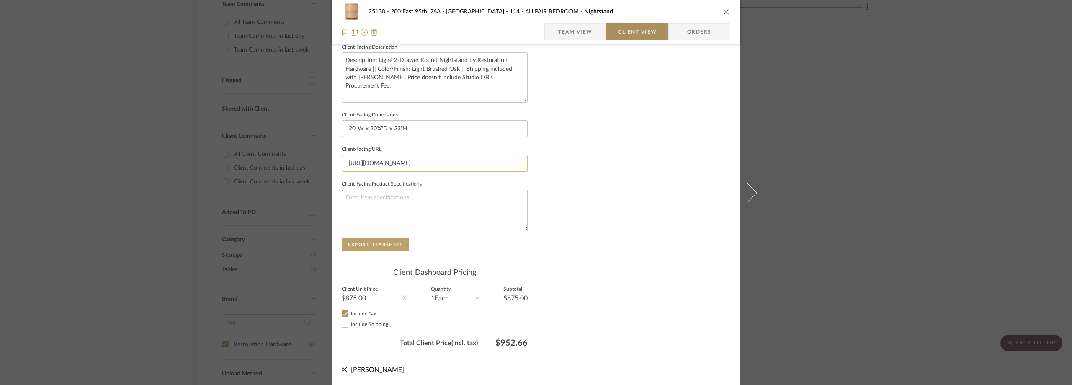
scroll to position [305, 0]
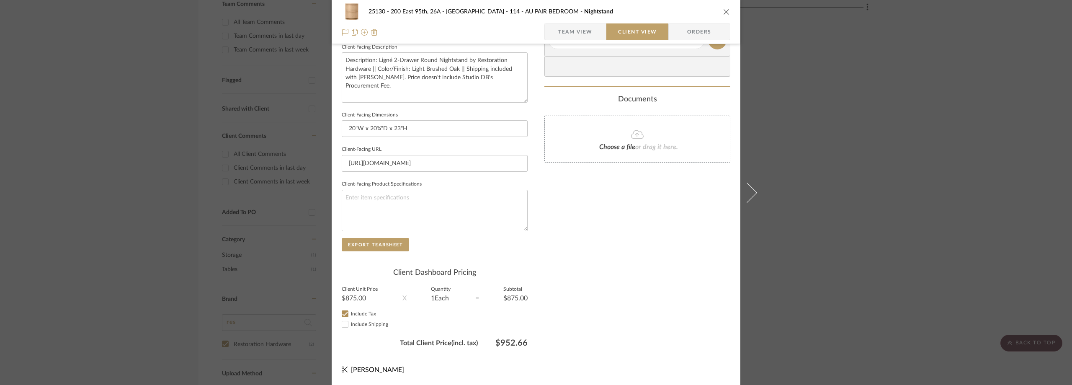
click at [899, 167] on div "25130 - 200 East 95th, 26A - Kosheleva 114 - AU PAIR BEDROOM Nightstand Team Vi…" at bounding box center [536, 192] width 1072 height 385
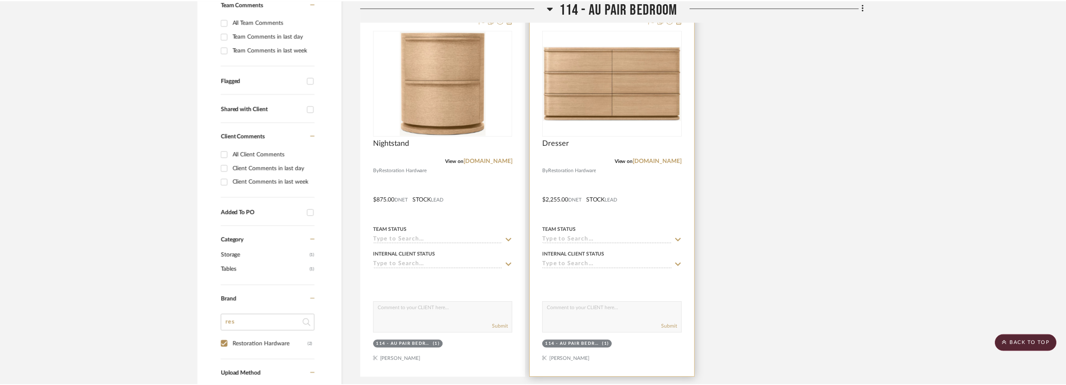
scroll to position [255, 0]
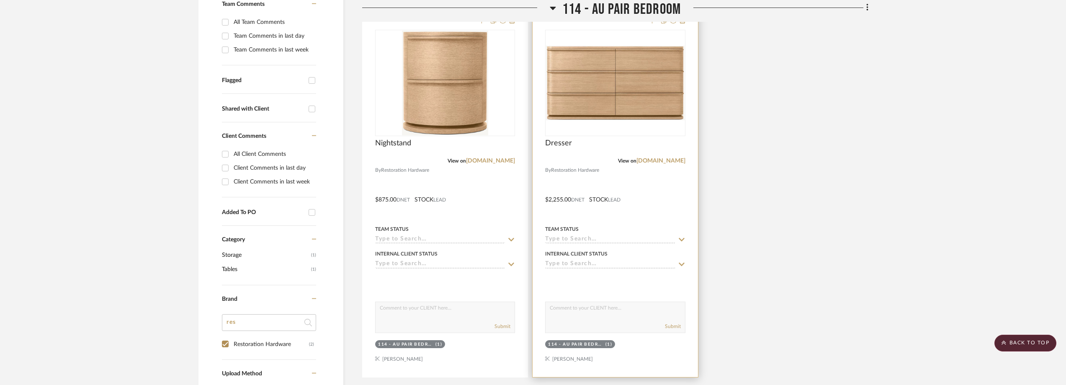
click at [646, 101] on img "0" at bounding box center [615, 83] width 138 height 75
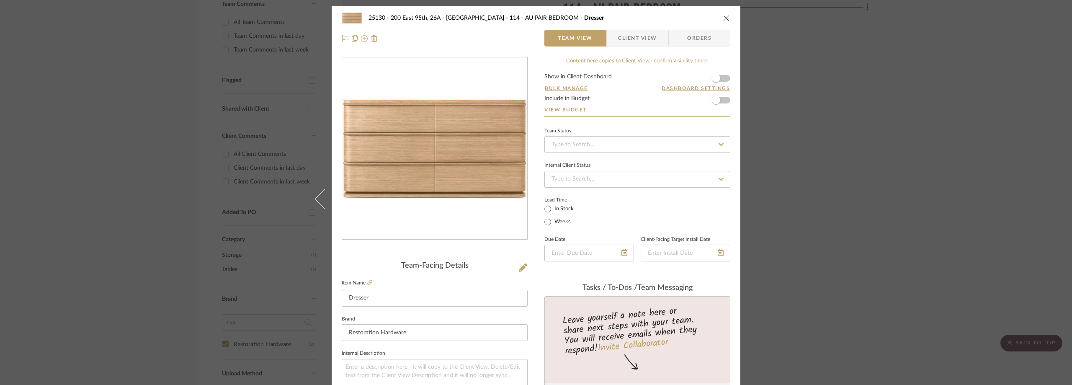
scroll to position [377, 0]
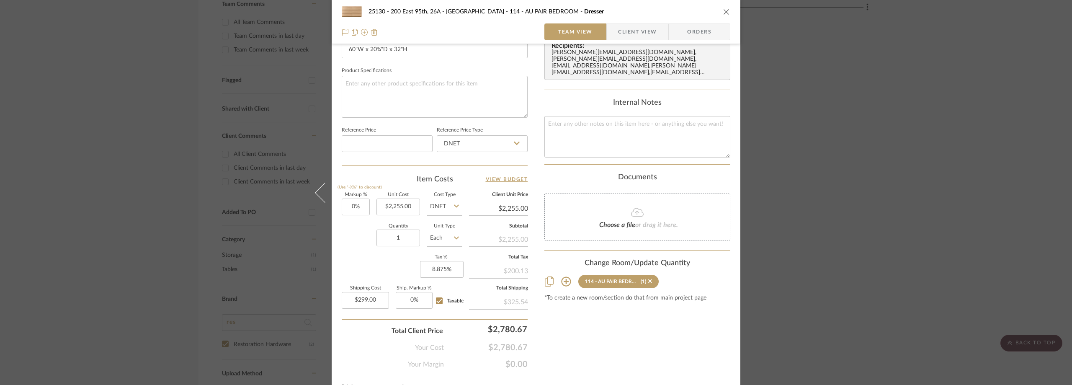
click at [633, 34] on span "Client View" at bounding box center [637, 31] width 39 height 17
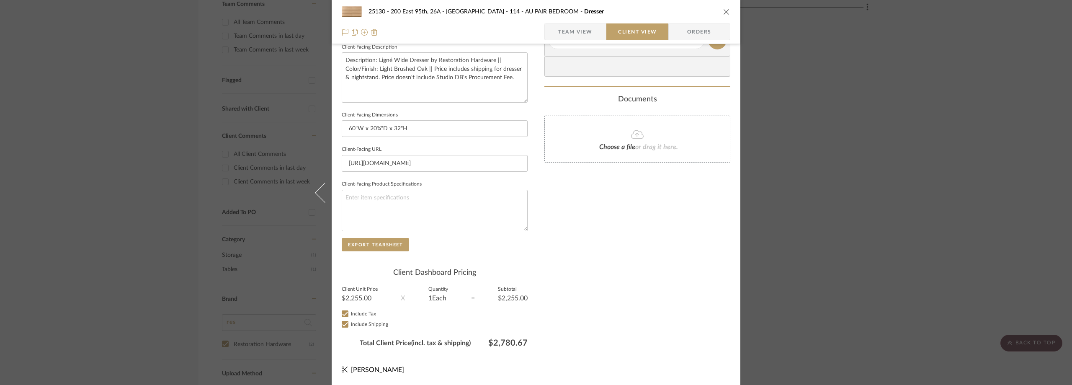
scroll to position [0, 0]
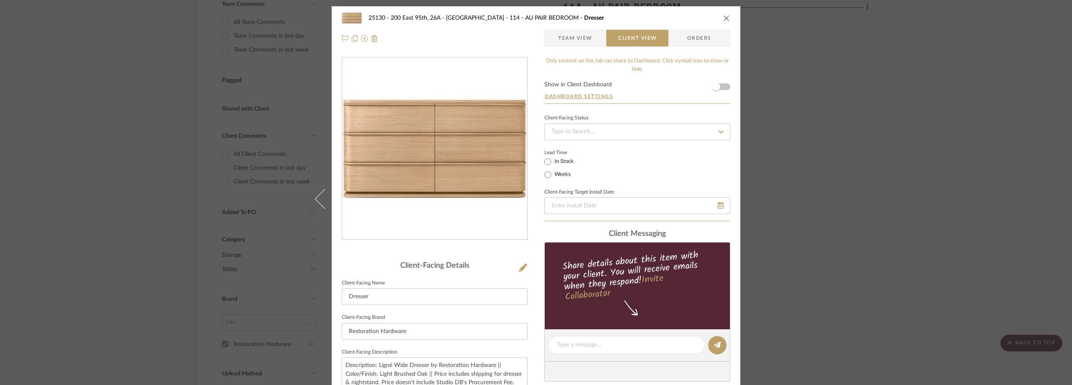
click at [582, 41] on span "Team View" at bounding box center [575, 38] width 34 height 17
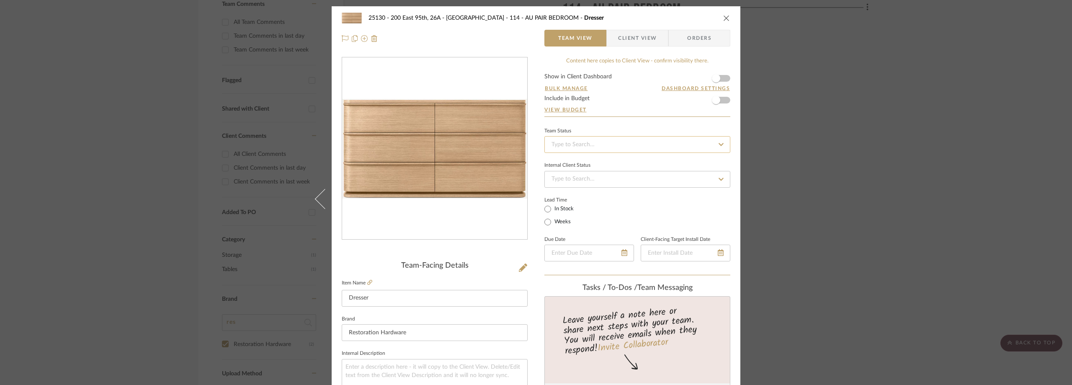
click at [594, 144] on input at bounding box center [637, 144] width 186 height 17
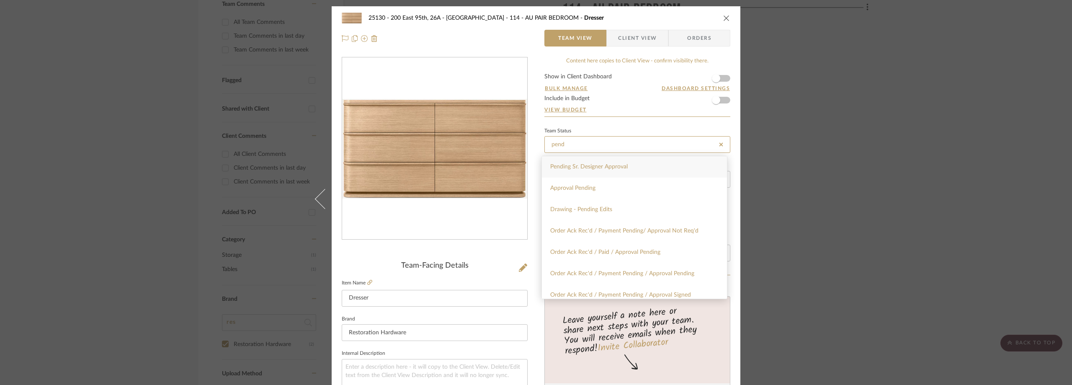
type input "pend"
click at [606, 168] on span "Pending Sr. Designer Approval" at bounding box center [588, 167] width 77 height 6
type input "8/11/2025"
type input "Pending Sr. Designer Approval"
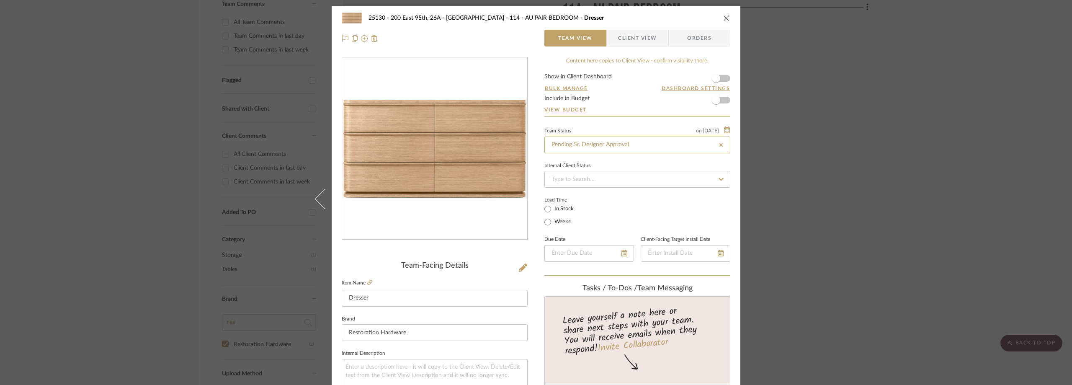
type input "8/11/2025"
type input "Pending Sr. Designer Approval"
click at [610, 131] on div "Team Status on 8/11/2025" at bounding box center [637, 129] width 186 height 7
click at [880, 97] on div "25130 - 200 East 95th, 26A - Kosheleva 114 - AU PAIR BEDROOM Dresser Team View …" at bounding box center [536, 192] width 1072 height 385
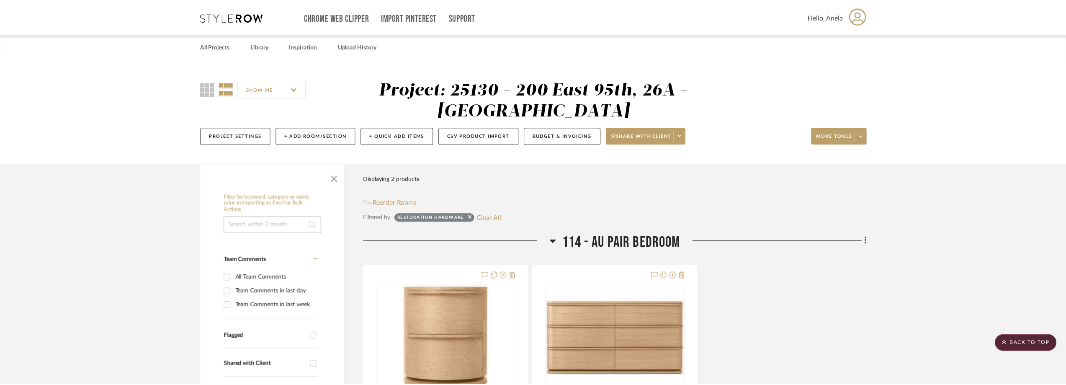
scroll to position [255, 0]
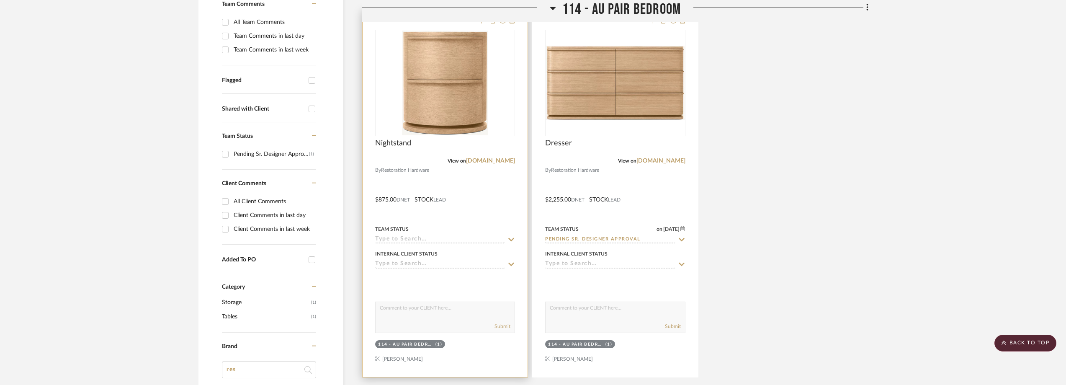
click at [509, 236] on icon at bounding box center [511, 239] width 8 height 7
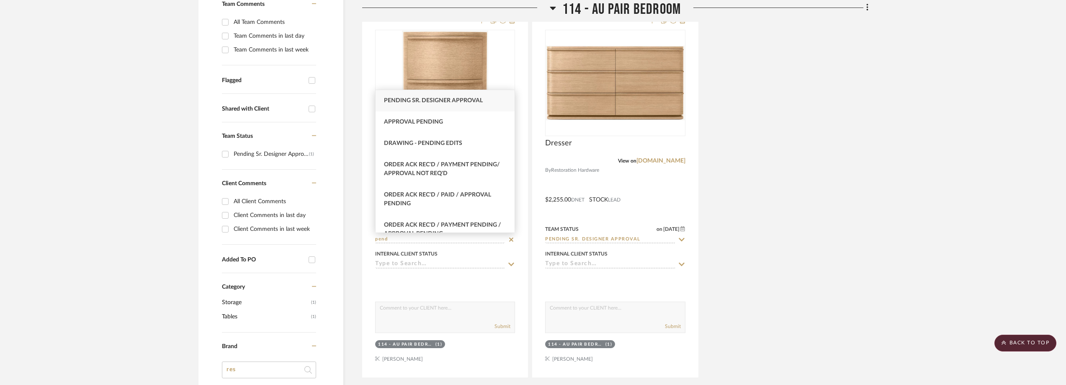
type input "pend"
click at [451, 108] on div "Pending Sr. Designer Approval" at bounding box center [445, 100] width 139 height 21
type input "8/11/2025"
type input "Pending Sr. Designer Approval"
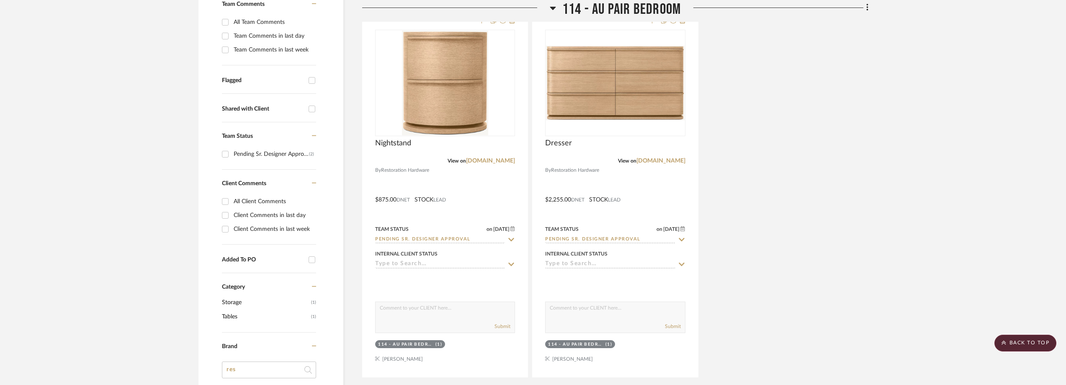
click at [826, 140] on div "Nightstand View on rhteen.rh.com By Restoration Hardware $875.00 DNET STOCK LEA…" at bounding box center [615, 193] width 506 height 367
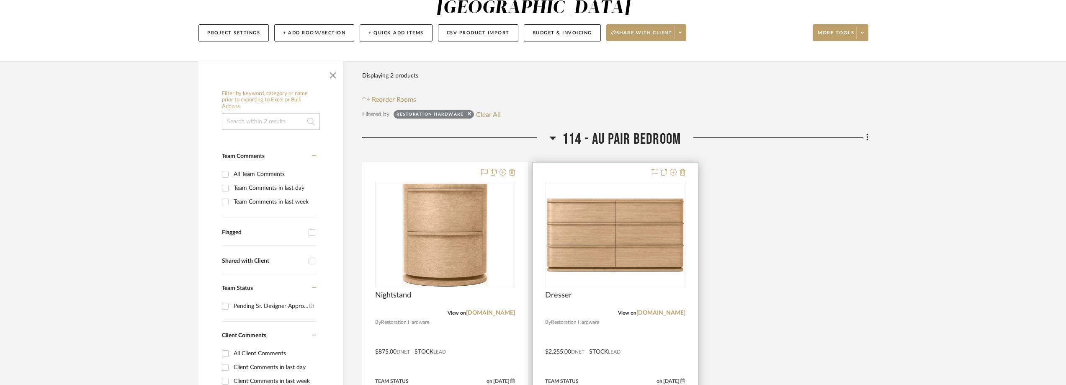
scroll to position [126, 0]
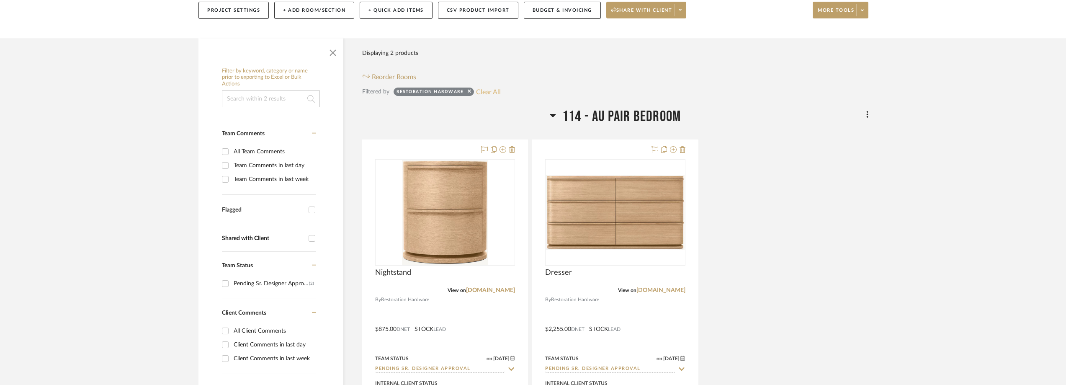
click at [484, 90] on button "Clear All" at bounding box center [488, 91] width 25 height 11
checkbox input "false"
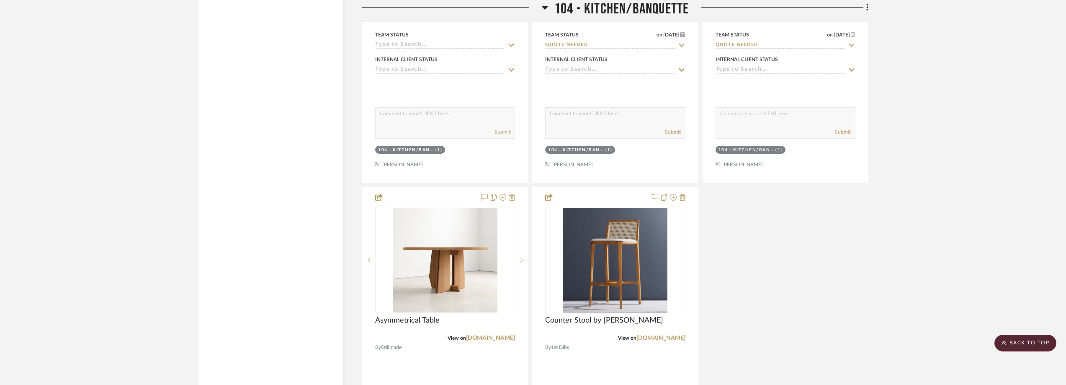
scroll to position [3433, 0]
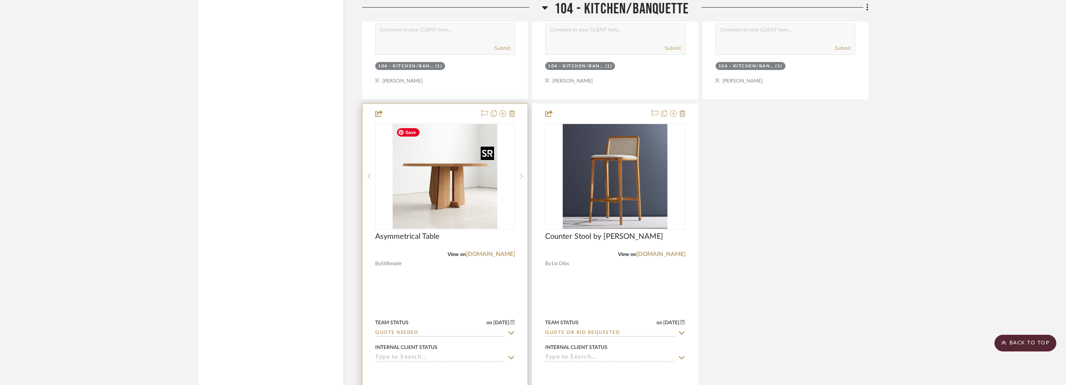
click at [430, 197] on img "0" at bounding box center [445, 176] width 105 height 105
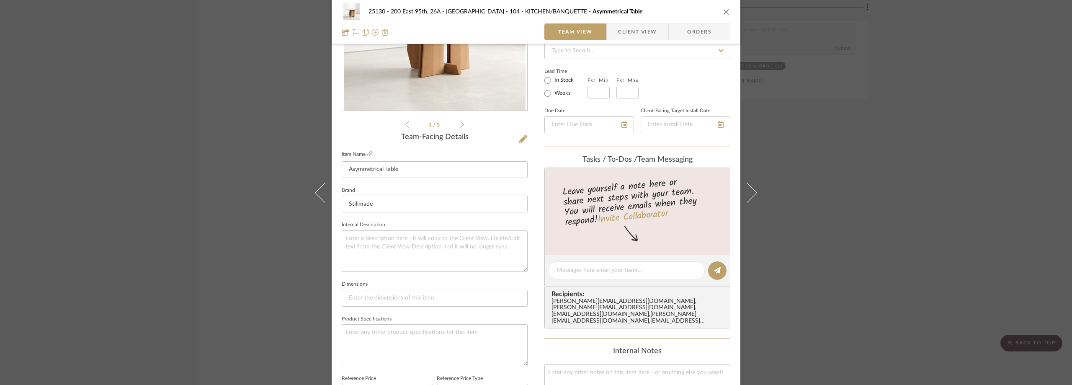
scroll to position [0, 0]
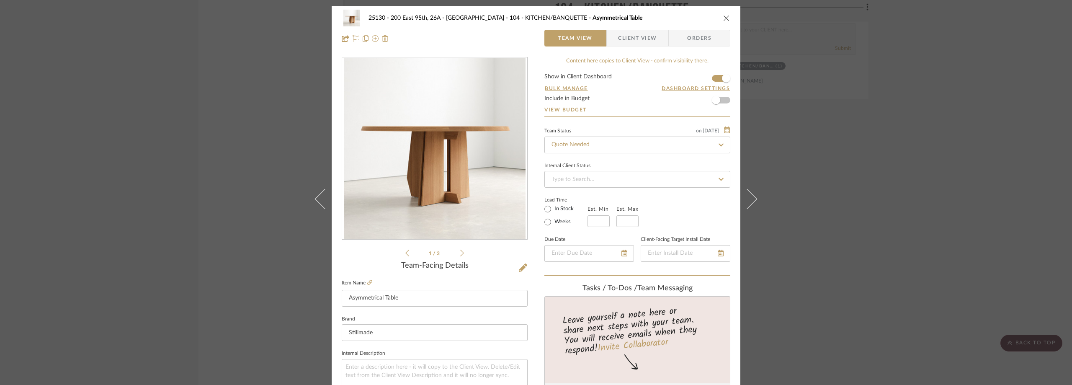
click at [620, 44] on span "Client View" at bounding box center [637, 38] width 39 height 17
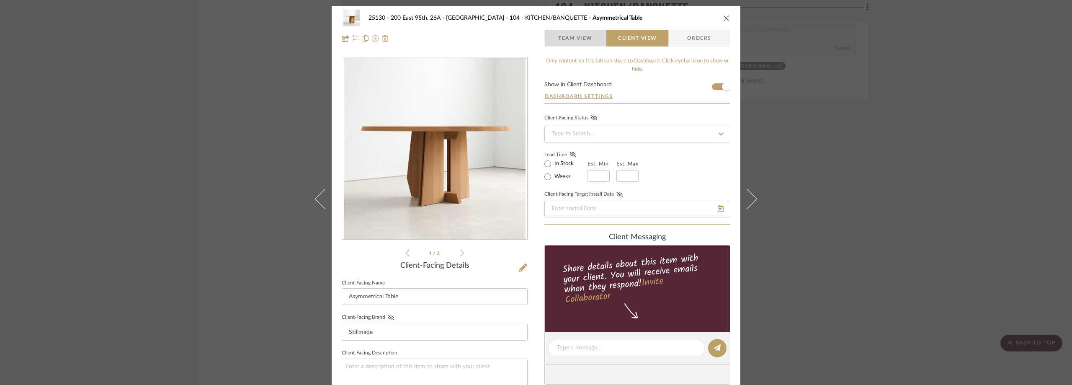
click at [584, 41] on span "Team View" at bounding box center [575, 38] width 34 height 17
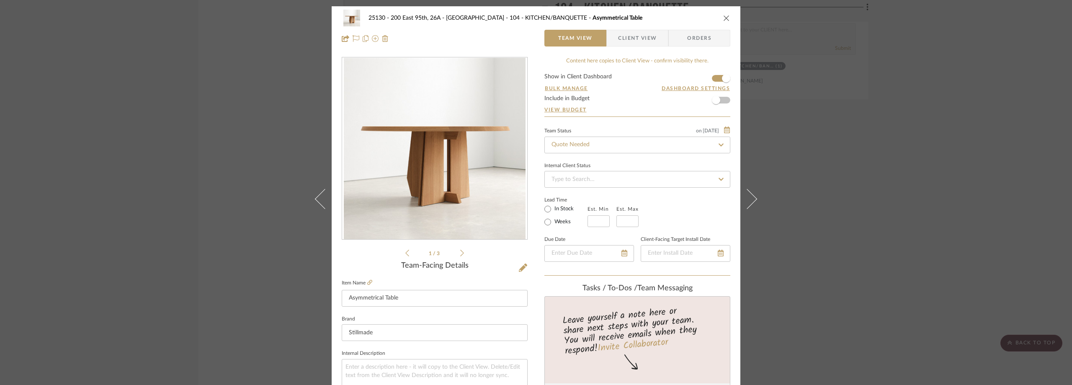
click at [870, 165] on div "25130 - 200 East 95th, 26A - Kosheleva 104 - KITCHEN/BANQUETTE Asymmetrical Tab…" at bounding box center [536, 192] width 1072 height 385
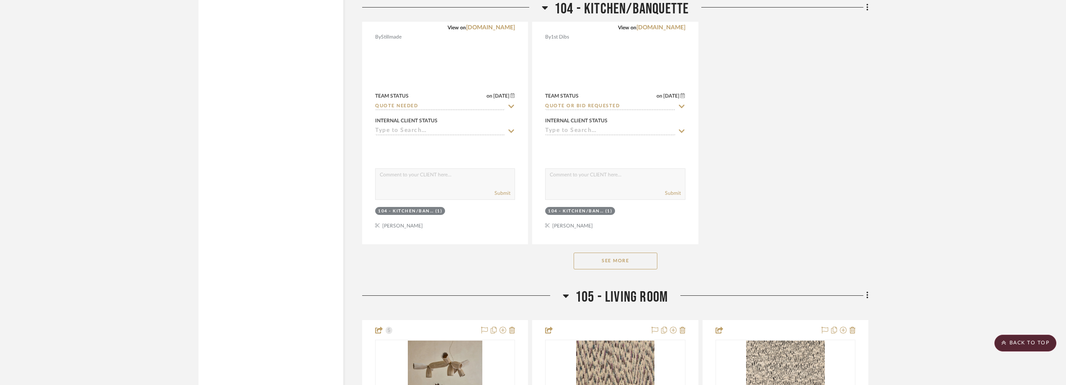
scroll to position [3768, 0]
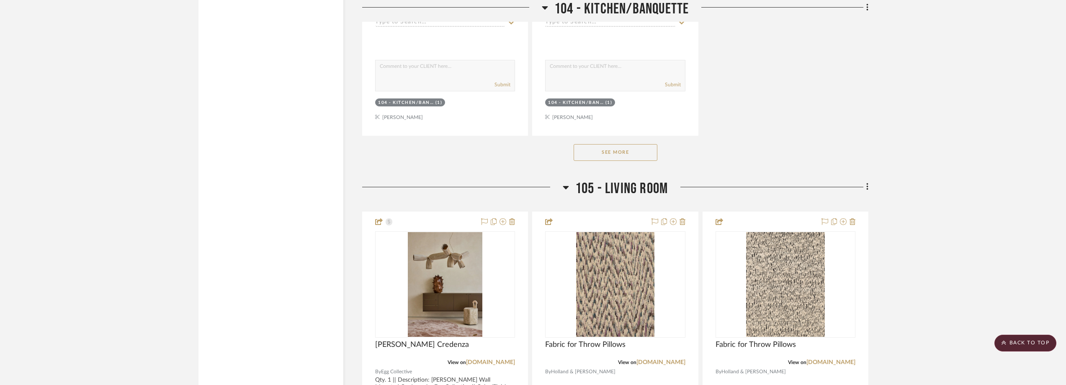
click at [650, 153] on button "See More" at bounding box center [616, 152] width 84 height 17
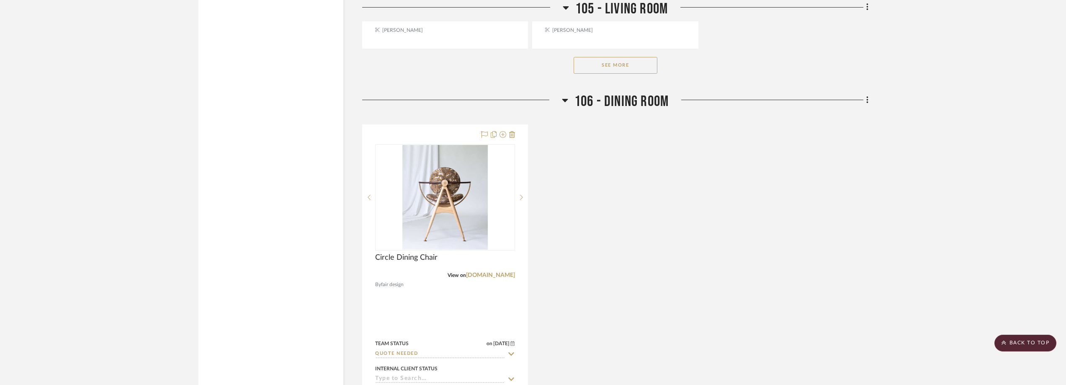
scroll to position [4940, 0]
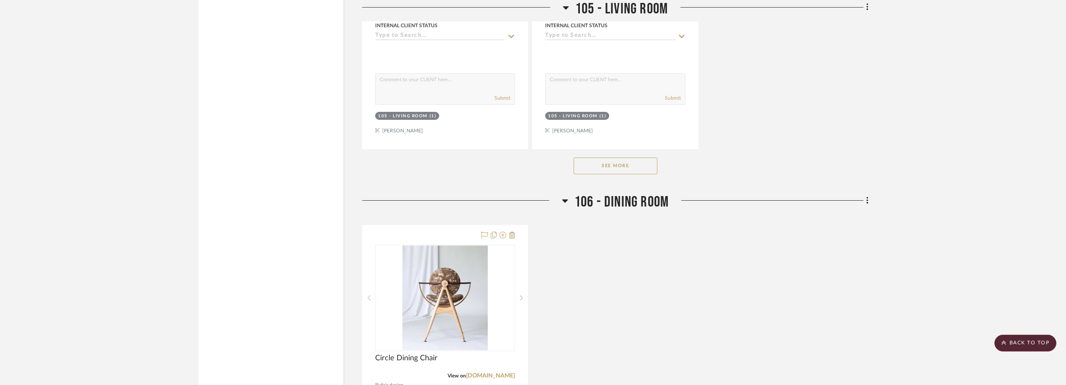
click at [628, 156] on div "See More" at bounding box center [615, 165] width 506 height 33
click at [631, 162] on button "See More" at bounding box center [616, 165] width 84 height 17
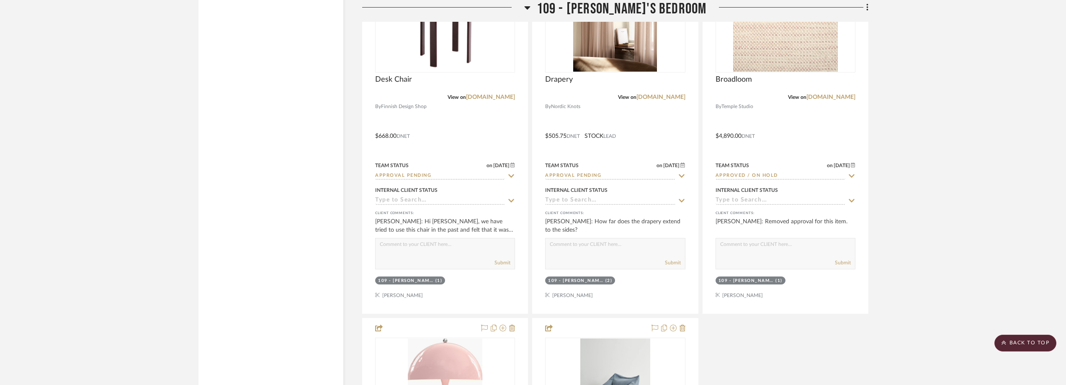
scroll to position [6415, 0]
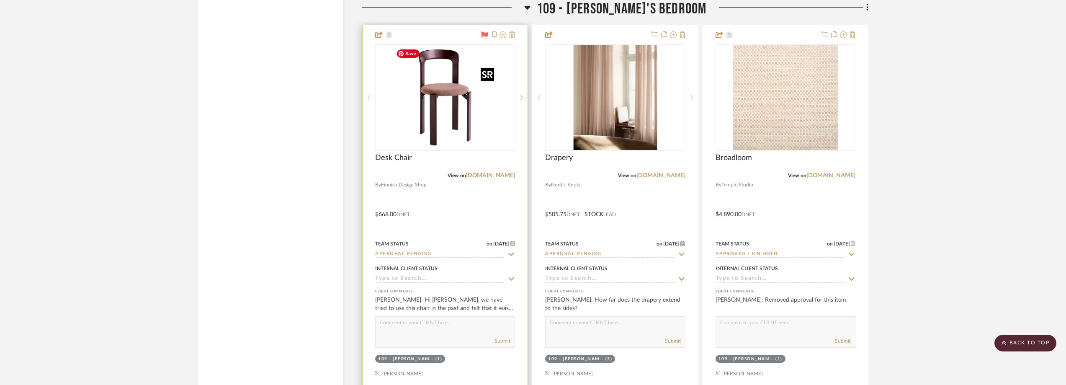
click at [440, 118] on img "0" at bounding box center [445, 97] width 105 height 105
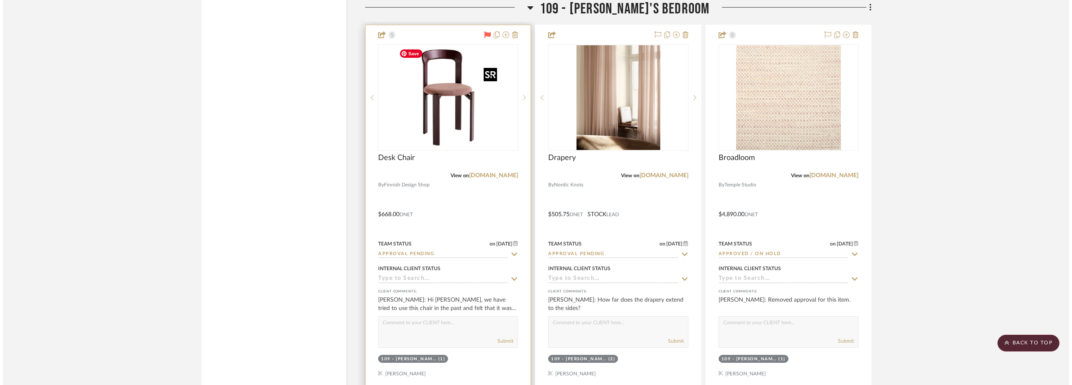
scroll to position [0, 0]
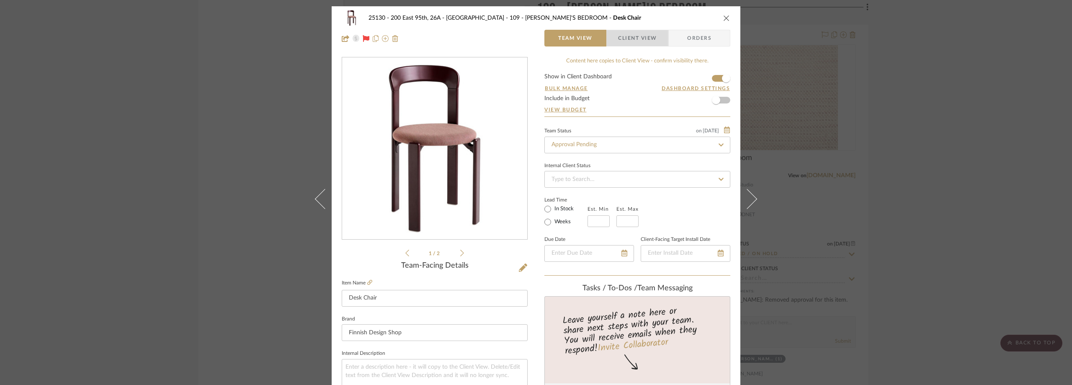
click at [627, 41] on span "Client View" at bounding box center [637, 38] width 39 height 17
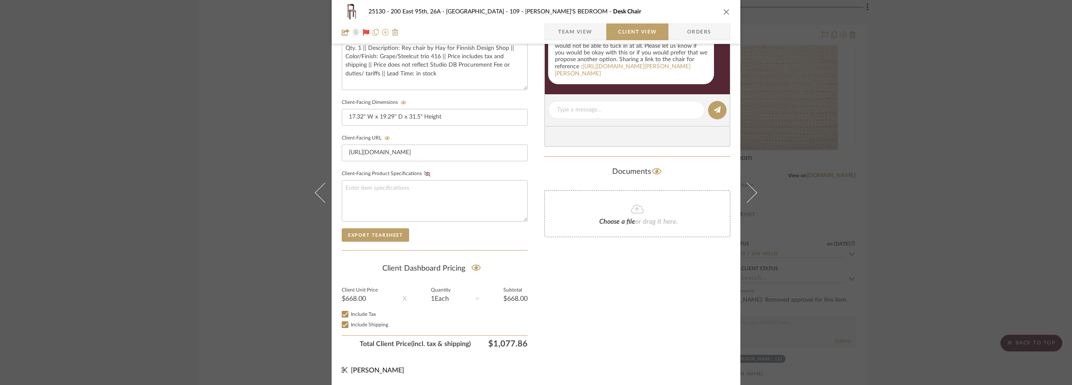
scroll to position [319, 0]
click at [570, 38] on span "Team View" at bounding box center [575, 31] width 34 height 17
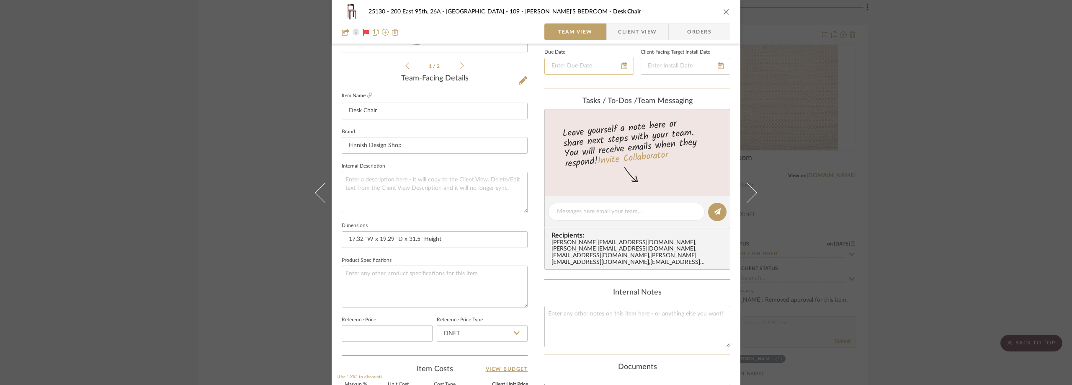
scroll to position [185, 0]
click at [620, 29] on span "Client View" at bounding box center [637, 31] width 39 height 17
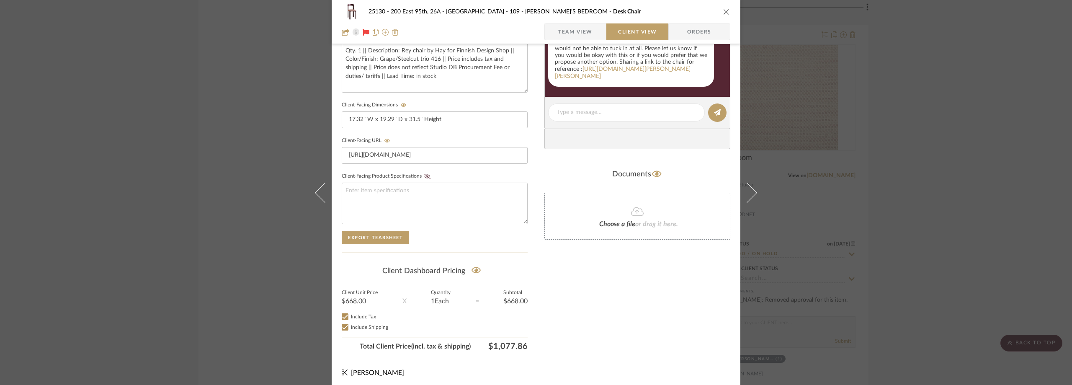
scroll to position [319, 0]
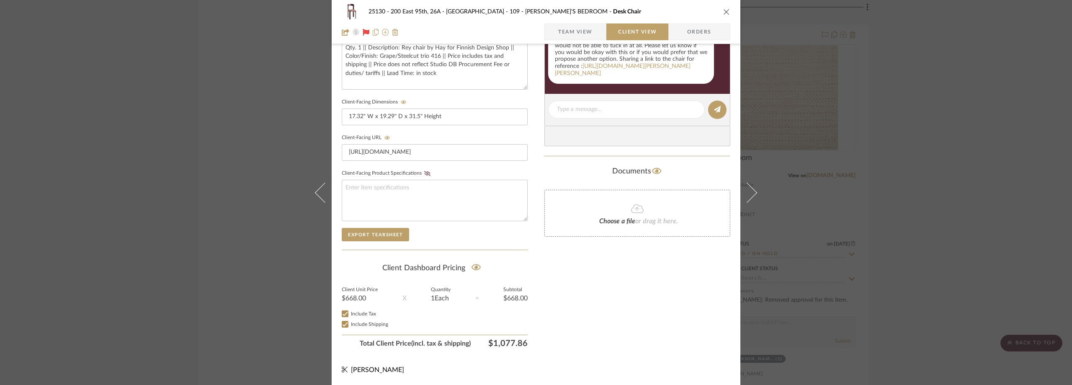
click at [134, 172] on div "25130 - 200 East 95th, 26A - Kosheleva 109 - ASTRID'S BEDROOM Desk Chair Team V…" at bounding box center [536, 192] width 1072 height 385
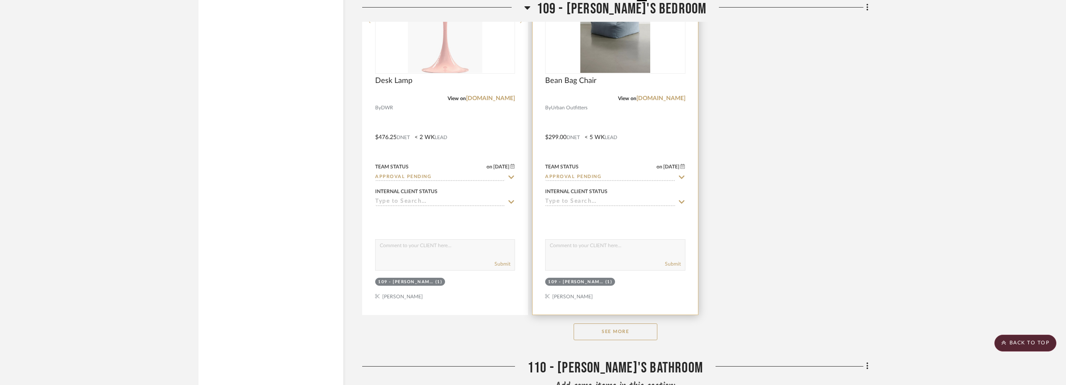
scroll to position [6917, 0]
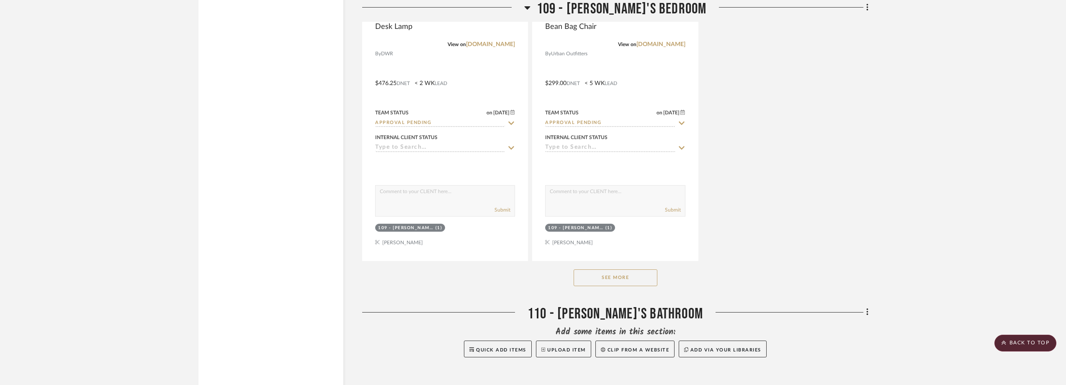
click at [634, 276] on button "See More" at bounding box center [616, 277] width 84 height 17
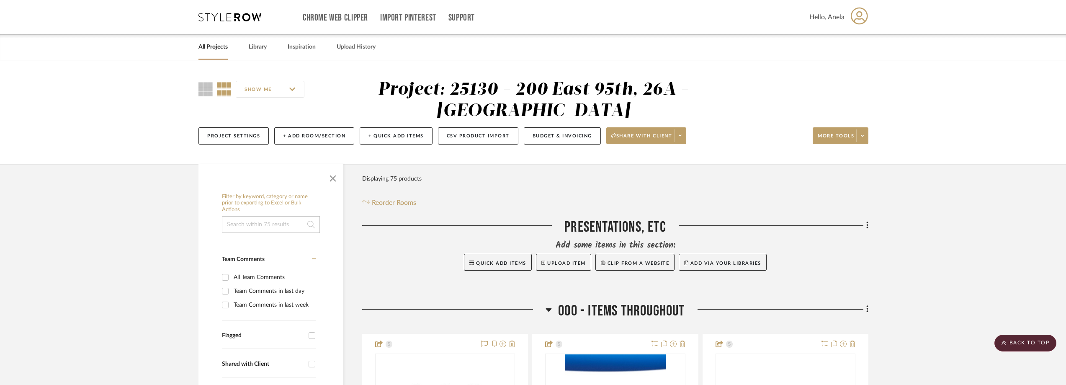
scroll to position [209, 0]
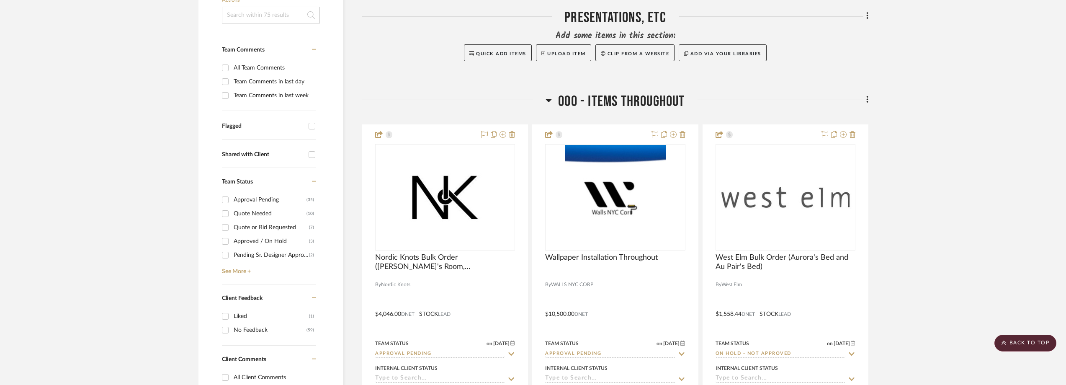
click at [276, 206] on div "Approval Pending" at bounding box center [270, 199] width 73 height 13
click at [232, 206] on input "Approval Pending (35)" at bounding box center [225, 199] width 13 height 13
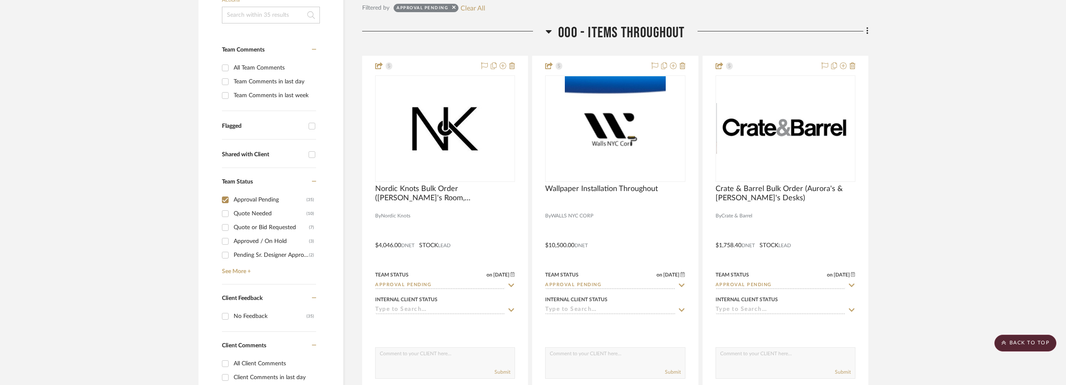
click at [268, 201] on div "Approval Pending" at bounding box center [270, 199] width 73 height 13
click at [232, 201] on input "Approval Pending (35)" at bounding box center [225, 199] width 13 height 13
checkbox input "false"
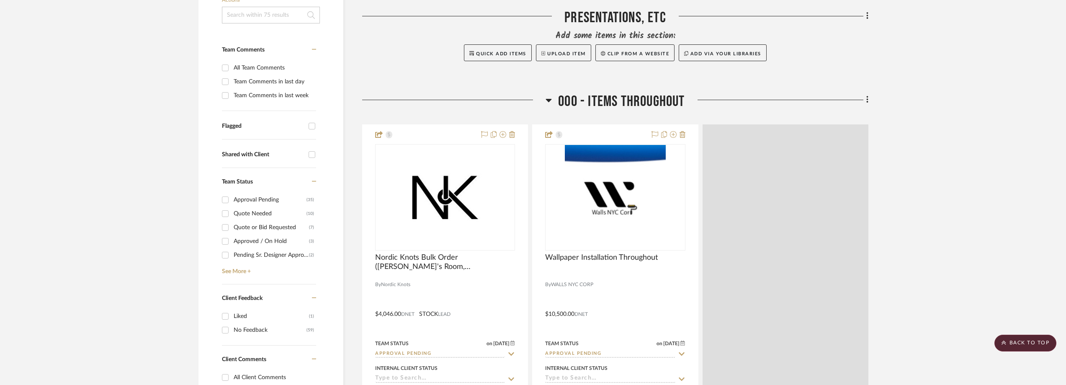
click at [273, 211] on div "Quote Needed" at bounding box center [270, 213] width 73 height 13
click at [232, 211] on input "Quote Needed (10)" at bounding box center [225, 213] width 13 height 13
checkbox input "true"
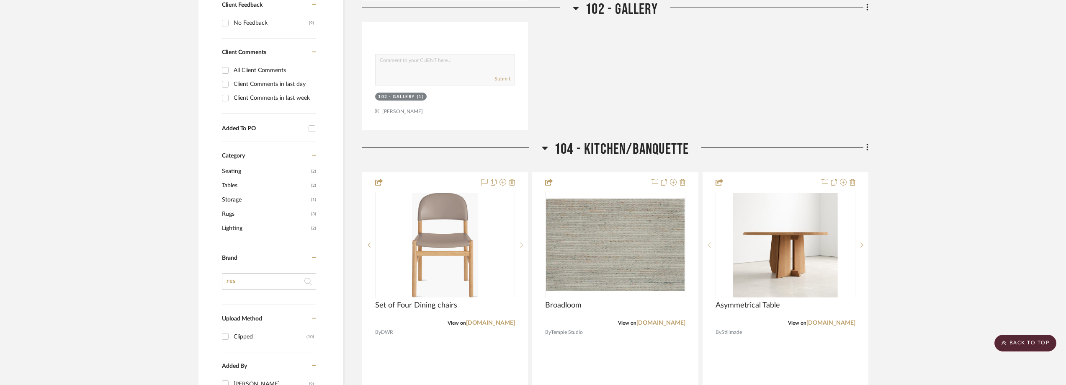
scroll to position [586, 0]
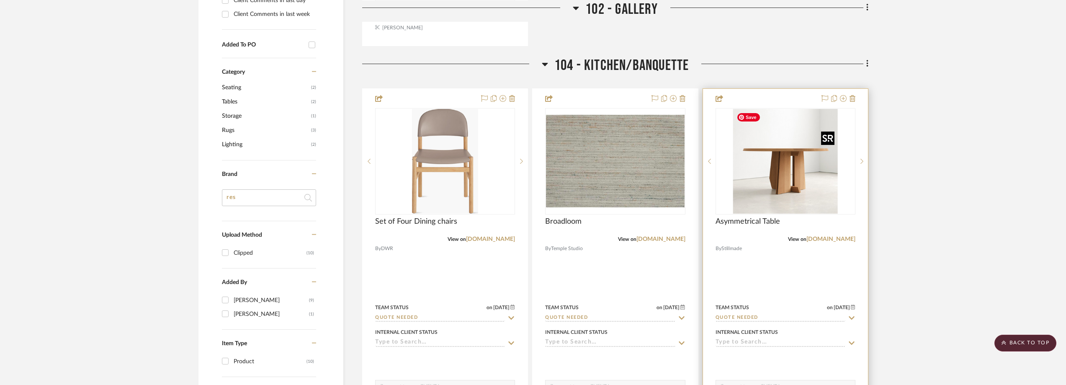
click at [779, 183] on img "0" at bounding box center [785, 161] width 105 height 105
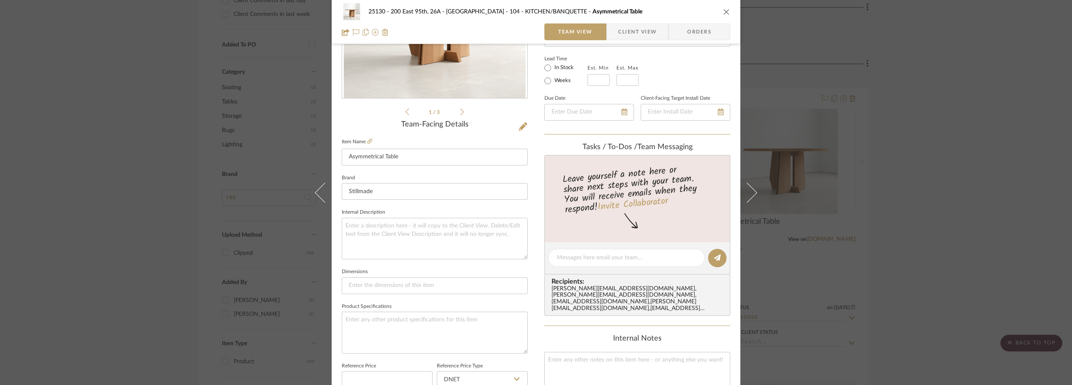
scroll to position [251, 0]
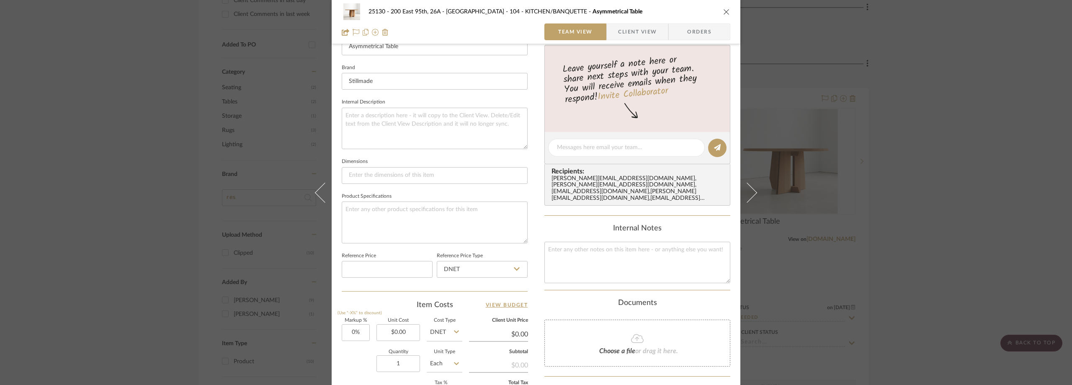
click at [913, 155] on div "25130 - 200 East 95th, 26A - Kosheleva 104 - KITCHEN/BANQUETTE Asymmetrical Tab…" at bounding box center [536, 192] width 1072 height 385
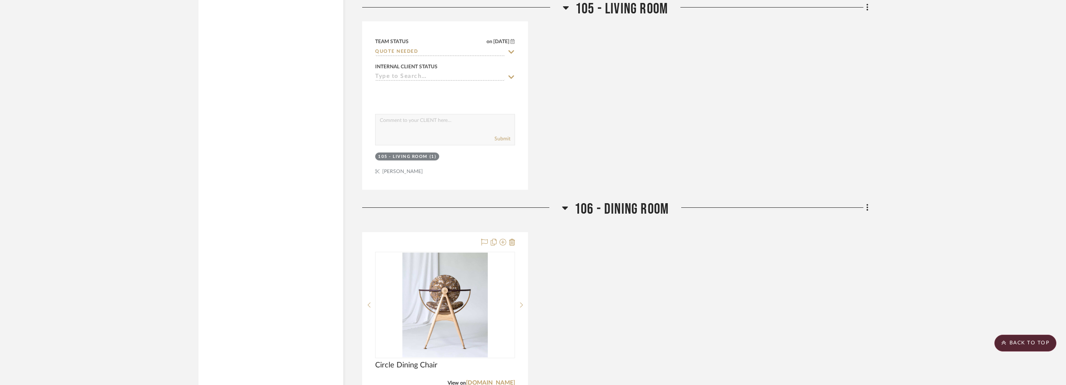
scroll to position [1842, 0]
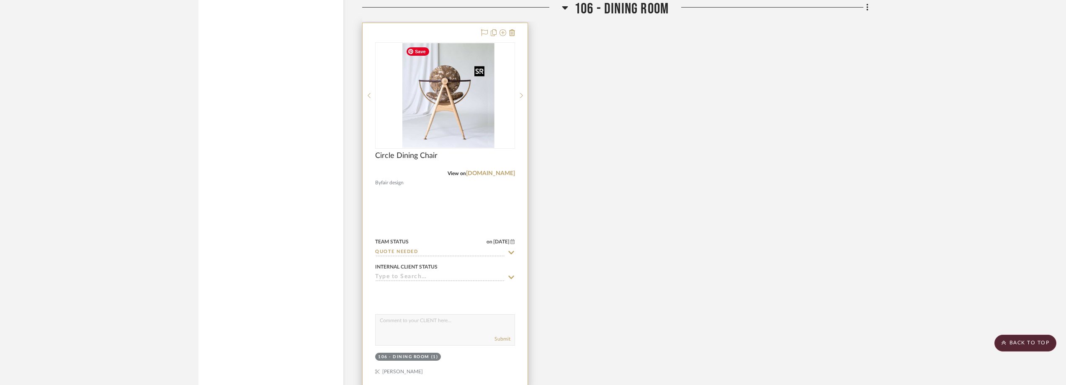
click at [430, 107] on div at bounding box center [445, 95] width 140 height 106
click at [441, 107] on img "0" at bounding box center [444, 95] width 85 height 105
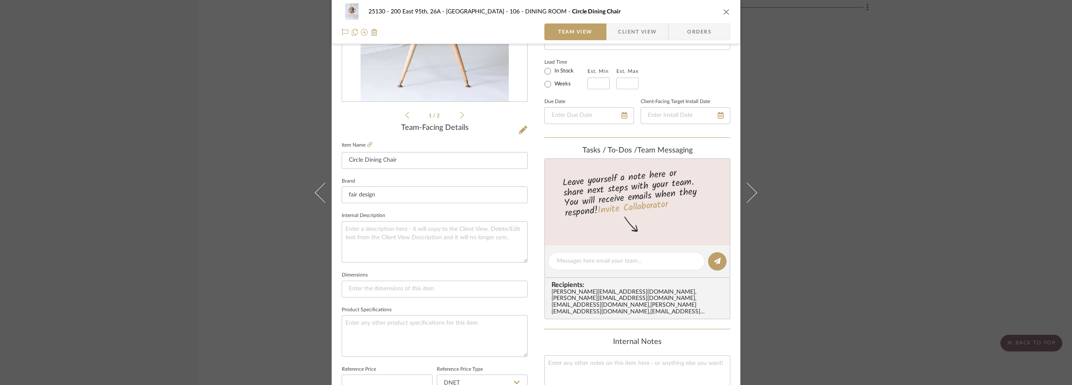
scroll to position [42, 0]
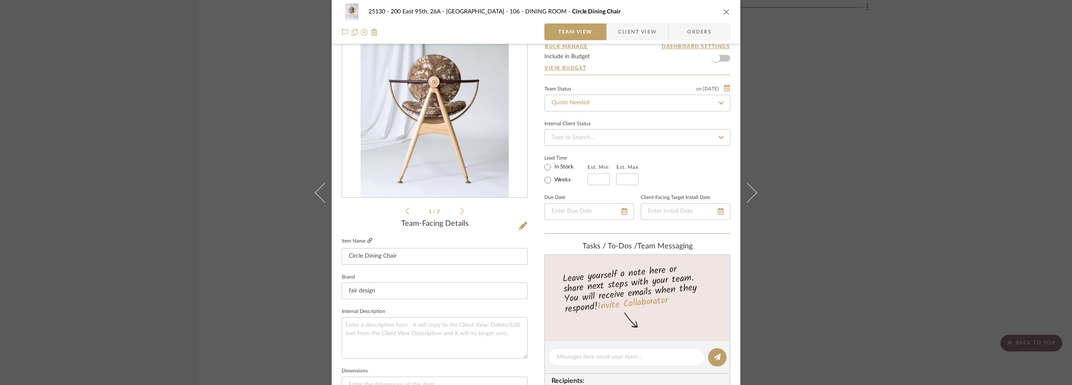
click at [368, 241] on icon at bounding box center [369, 240] width 5 height 5
click at [456, 212] on li "1 / 2" at bounding box center [434, 211] width 51 height 10
click at [460, 211] on icon at bounding box center [462, 211] width 4 height 8
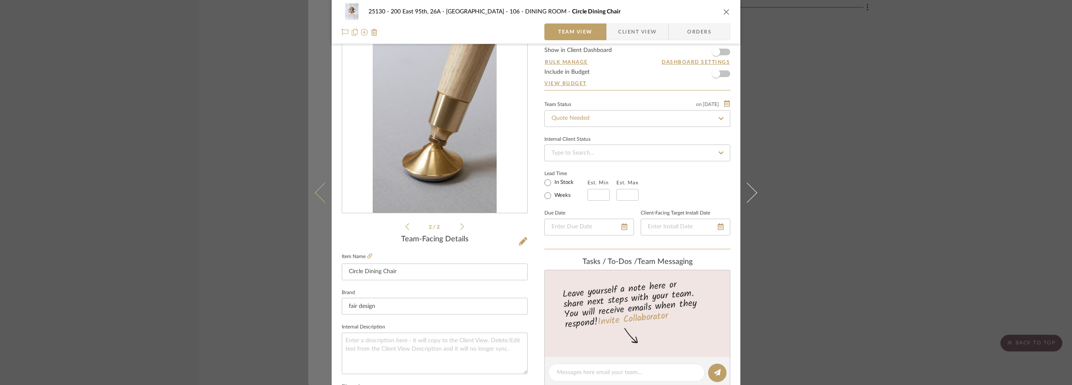
scroll to position [0, 0]
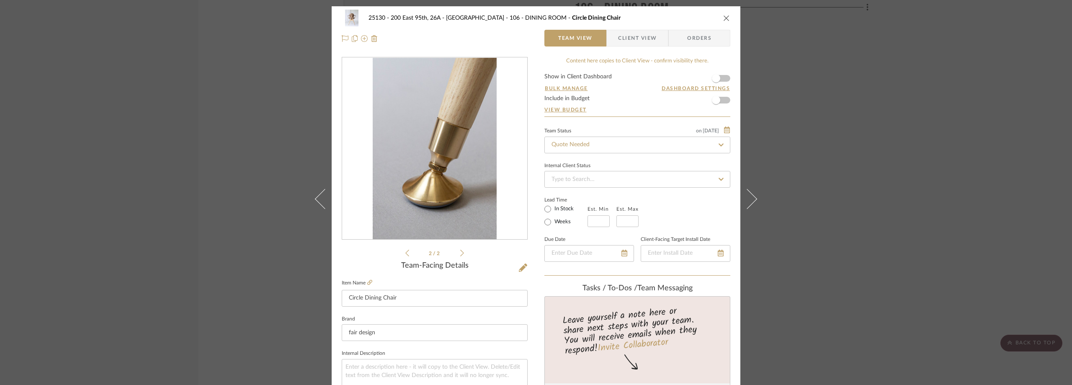
drag, startPoint x: 407, startPoint y: 255, endPoint x: 377, endPoint y: 273, distance: 35.7
click at [409, 255] on li "2 / 2" at bounding box center [434, 253] width 51 height 10
click at [618, 39] on span "Client View" at bounding box center [637, 38] width 39 height 17
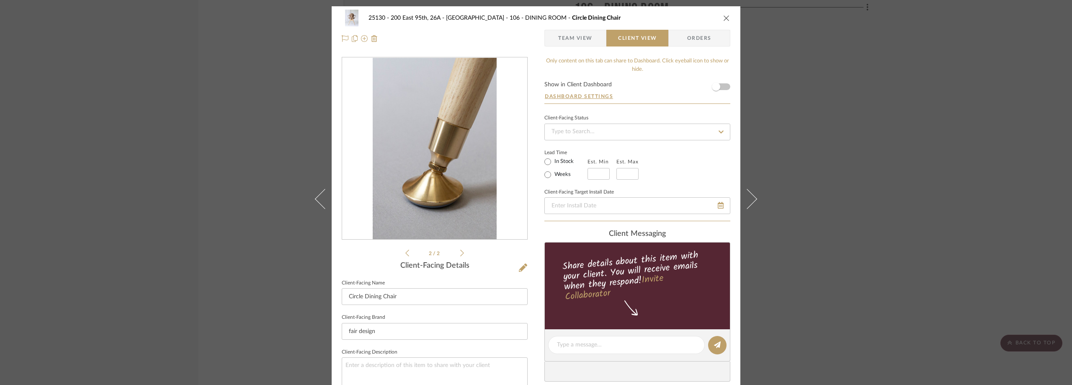
click at [546, 43] on span "button" at bounding box center [551, 38] width 13 height 17
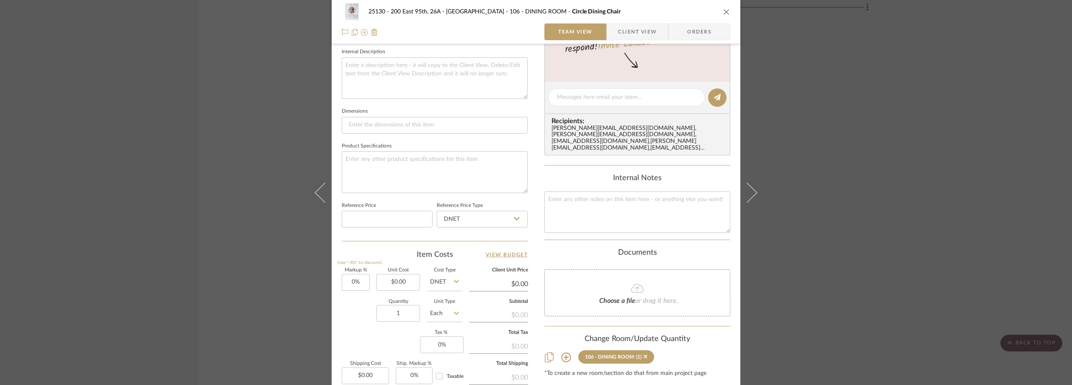
scroll to position [335, 0]
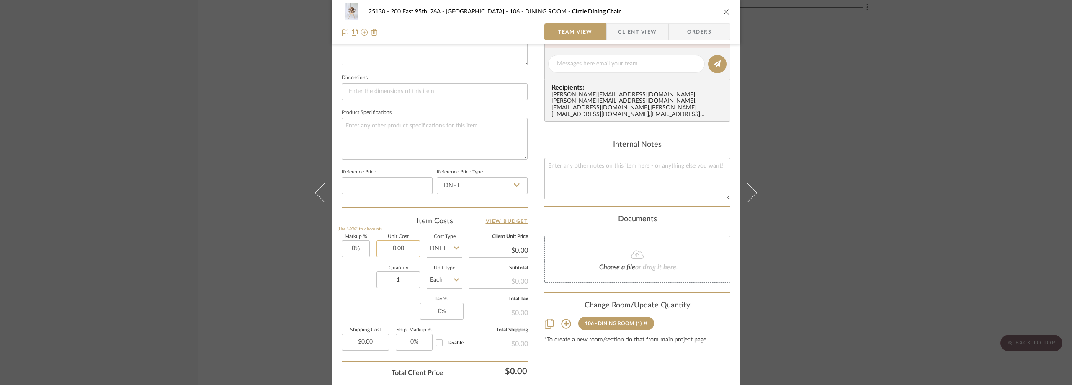
click at [404, 247] on input "0.00" at bounding box center [398, 248] width 44 height 17
type input "$4,488.00"
click at [397, 279] on input "1" at bounding box center [398, 279] width 44 height 17
type input "10"
click at [393, 301] on div "Markup % (Use "-X%" to discount) 0% Unit Cost $4,488.00 Cost Type DNET Client U…" at bounding box center [435, 295] width 186 height 122
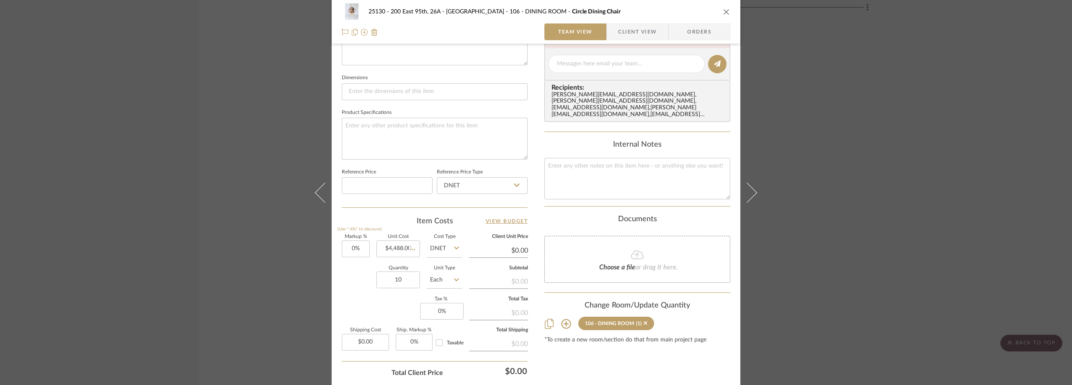
type input "$4,488.00"
click at [445, 307] on input "0" at bounding box center [442, 311] width 44 height 17
type input "8.875%"
click at [396, 306] on div "Markup % (Use "-X%" to discount) 0% Unit Cost $4,488.00 Cost Type DNET Client U…" at bounding box center [435, 295] width 186 height 122
click at [612, 33] on span "button" at bounding box center [612, 31] width 11 height 17
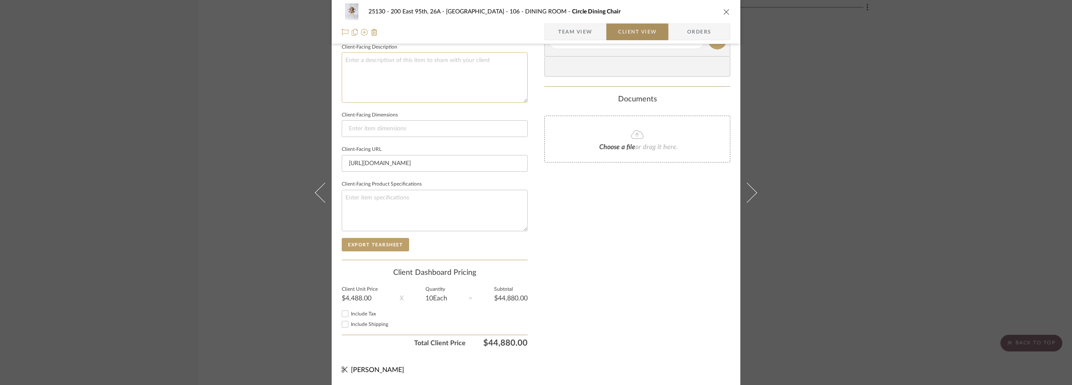
scroll to position [305, 0]
click at [414, 83] on textarea at bounding box center [435, 77] width 186 height 50
paste textarea "Circle Dining Chair Without Armrest - in COM Fabric -Wood: Walnut Oiled -Leathe…"
type textarea "Circle Dining Chair Without Armrest - in COM Fabric -Wood: Walnut Oiled -Leathe…"
click at [401, 49] on fieldset "Client-Facing Description Circle Dining Chair Without Armrest - in COM Fabric -…" at bounding box center [435, 71] width 186 height 61
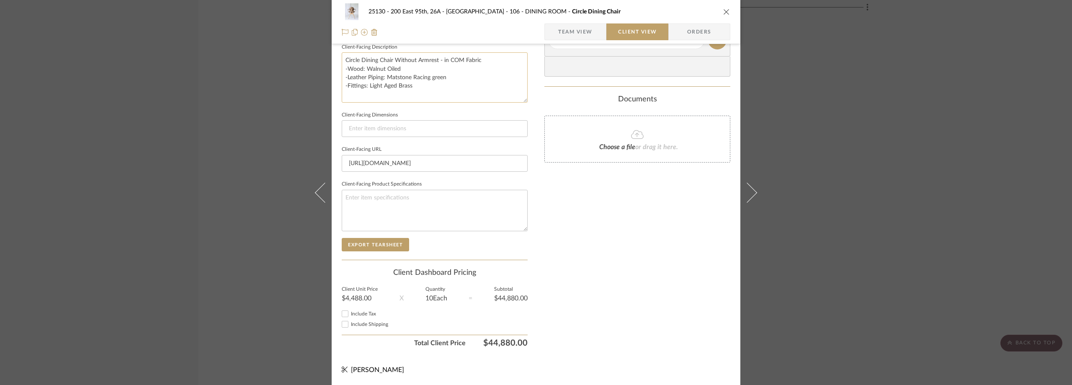
click at [451, 85] on textarea "Circle Dining Chair Without Armrest - in COM Fabric -Wood: Walnut Oiled -Leathe…" at bounding box center [435, 77] width 186 height 50
paste textarea "Shipping is not included and will be invoiced separately."
type textarea "Circle Dining Chair Without Armrest - in COM Fabric -Wood: Walnut Oiled -Leathe…"
click at [512, 42] on div "25130 - 200 East 95th, 26A - Kosheleva 106 - DINING ROOM Circle Dining Chair Te…" at bounding box center [536, 22] width 409 height 44
click at [425, 96] on textarea "Circle Dining Chair Without Armrest - in COM Fabric -Wood: Walnut Oiled -Leathe…" at bounding box center [435, 77] width 186 height 50
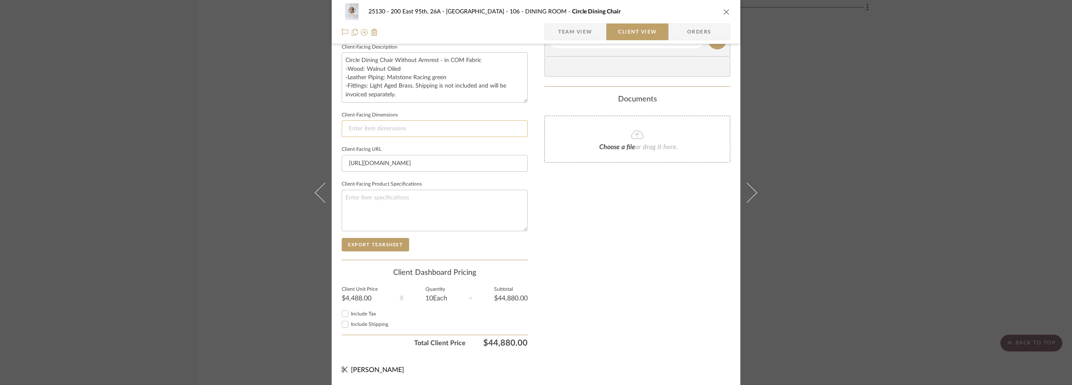
click at [416, 129] on input at bounding box center [435, 128] width 186 height 17
paste input "18“W x 22”D x 31.5“H, Seat Height 18”H"
type input "18“W x 22”D x 31.5“H, Seat Height 18”H"
click at [431, 110] on fieldset "Client-Facing Dimensions 18“W x 22”D x 31.5“H, Seat Height 18”H" at bounding box center [435, 123] width 186 height 28
drag, startPoint x: 353, startPoint y: 306, endPoint x: 354, endPoint y: 310, distance: 4.5
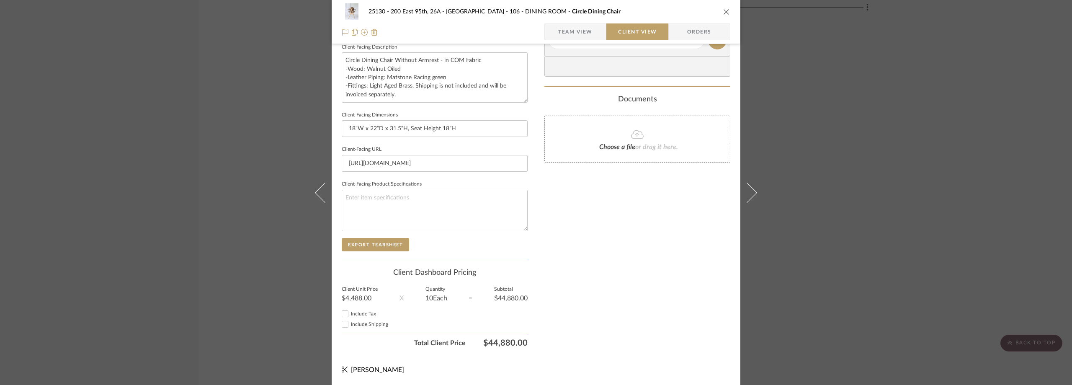
click at [353, 306] on sr-form-field "Client Unit Price $4,488.00" at bounding box center [360, 297] width 36 height 21
click at [355, 311] on span "Include Tax" at bounding box center [363, 313] width 25 height 5
click at [350, 311] on input "Include Tax" at bounding box center [345, 314] width 10 height 10
checkbox input "true"
click at [578, 38] on span "Team View" at bounding box center [575, 31] width 34 height 17
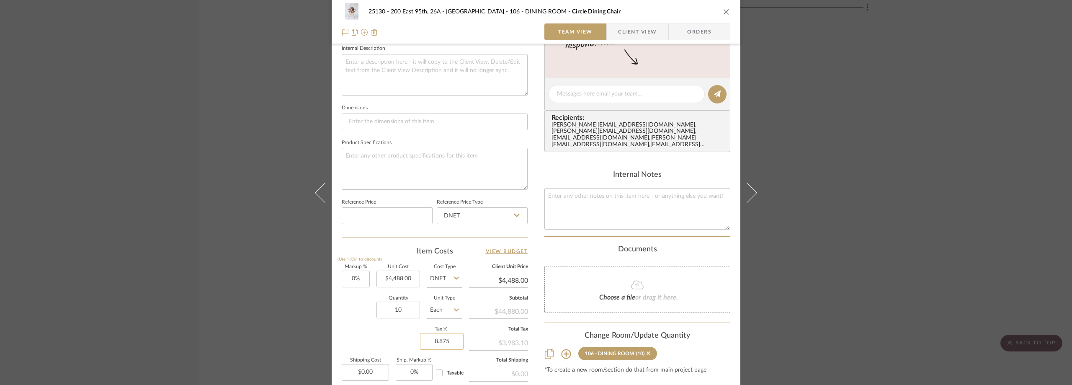
click at [446, 349] on input "8.875" at bounding box center [442, 341] width 44 height 17
type input "."
type input "8.88%"
click at [407, 335] on div "Markup % (Use "-X%" to discount) 0% Unit Cost $4,488.00 Cost Type DNET Client U…" at bounding box center [435, 326] width 186 height 122
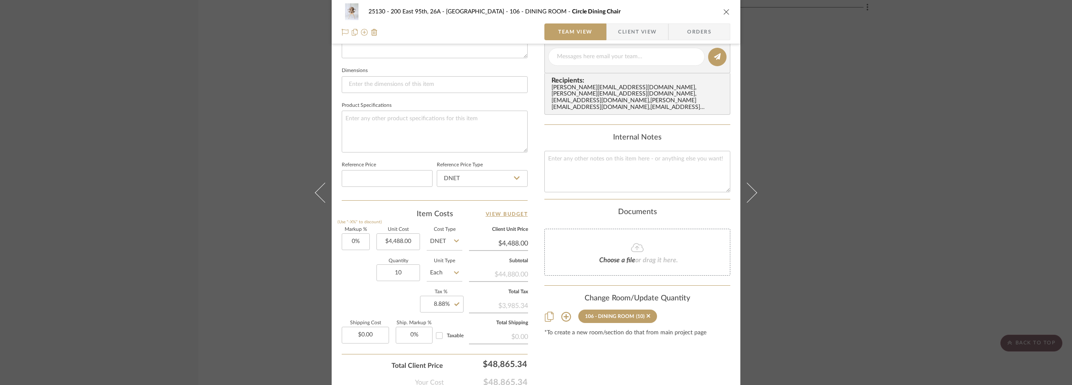
scroll to position [395, 0]
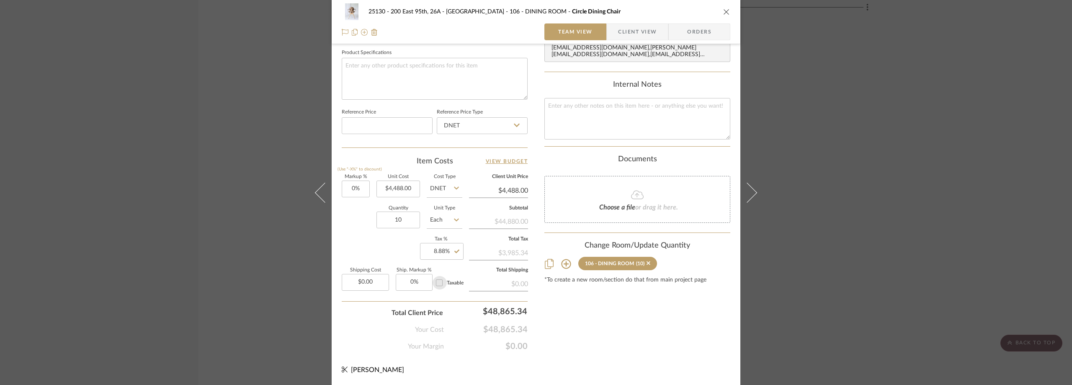
click at [437, 279] on input "Taxable" at bounding box center [438, 282] width 13 height 13
checkbox input "true"
click at [618, 30] on span "Client View" at bounding box center [637, 31] width 39 height 17
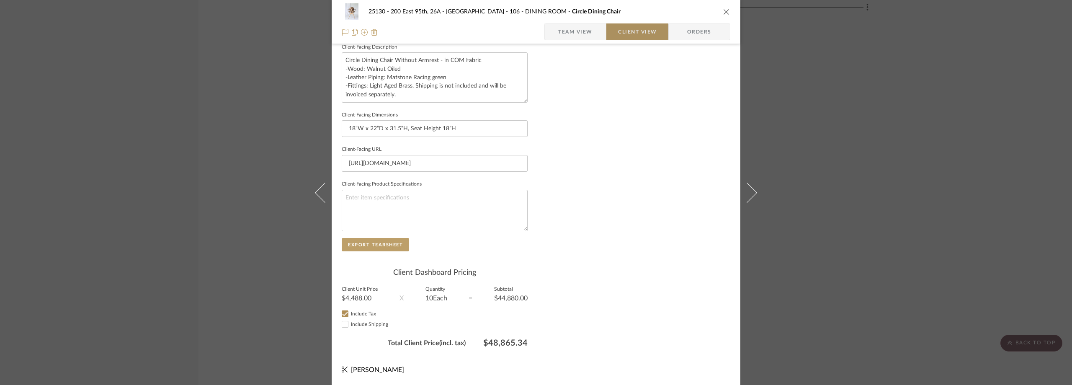
scroll to position [305, 0]
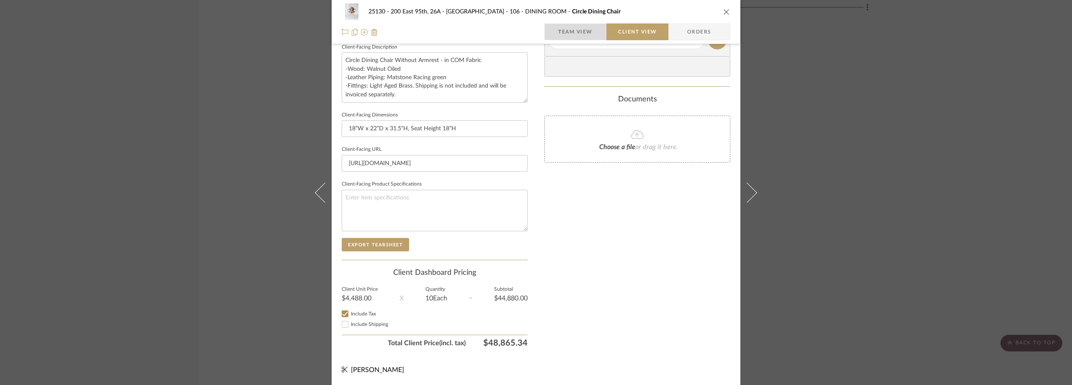
click at [563, 37] on span "Team View" at bounding box center [575, 31] width 34 height 17
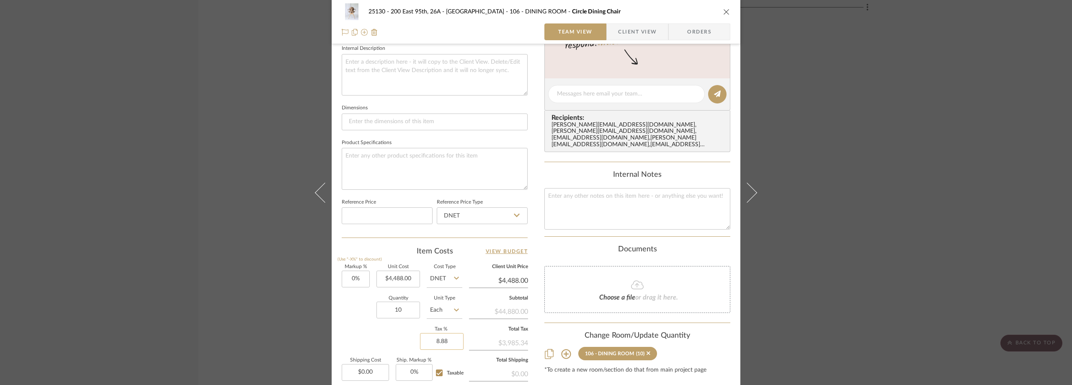
click at [431, 341] on input "8.88" at bounding box center [442, 341] width 44 height 17
type input "9%"
click at [412, 333] on div "Markup % (Use "-X%" to discount) 0% Unit Cost $4,488.00 Cost Type DNET Client U…" at bounding box center [435, 326] width 186 height 122
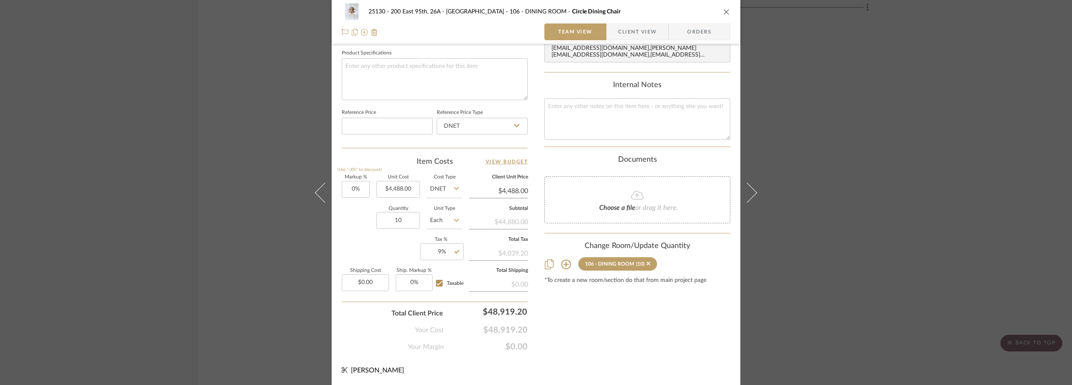
scroll to position [395, 0]
click at [436, 246] on input "9" at bounding box center [442, 251] width 44 height 17
type input "8.875%"
click at [394, 241] on div "Markup % (Use "-X%" to discount) 0% Unit Cost $4,488.00 Cost Type DNET Client U…" at bounding box center [435, 236] width 186 height 122
click at [440, 252] on input "8.875" at bounding box center [442, 251] width 44 height 17
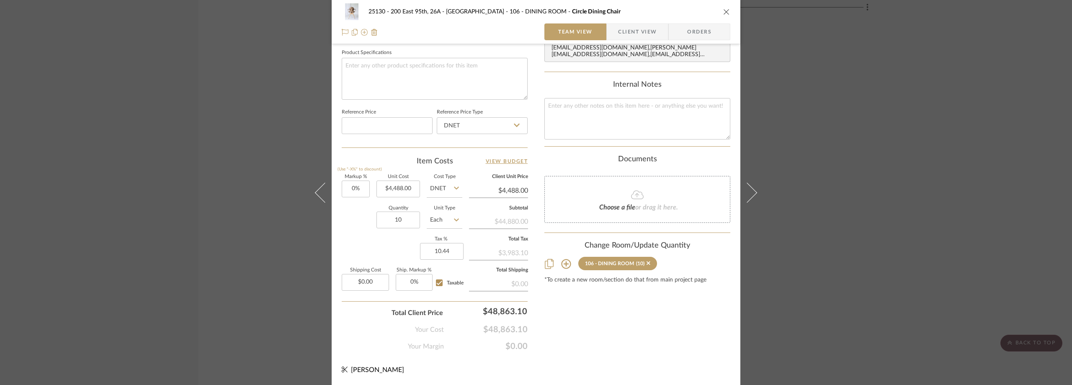
type input "10.44%"
click at [376, 246] on div "Markup % (Use "-X%" to discount) 0% Unit Cost $4,488.00 Cost Type DNET Client U…" at bounding box center [435, 236] width 186 height 122
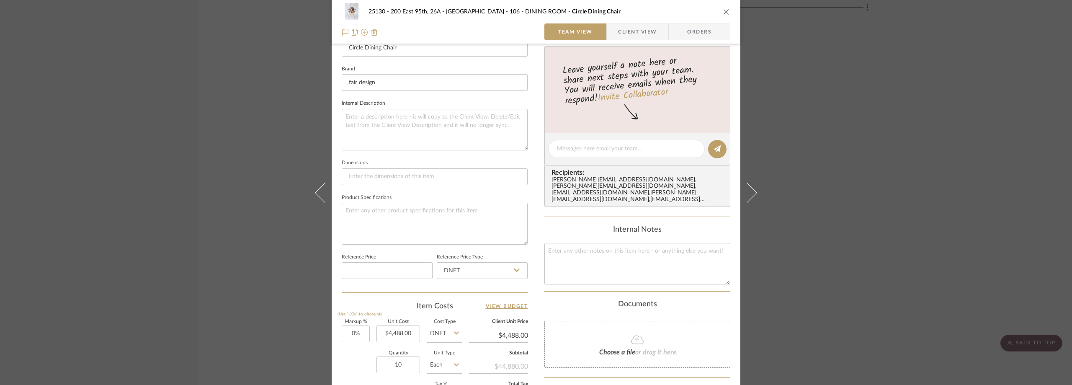
scroll to position [102, 0]
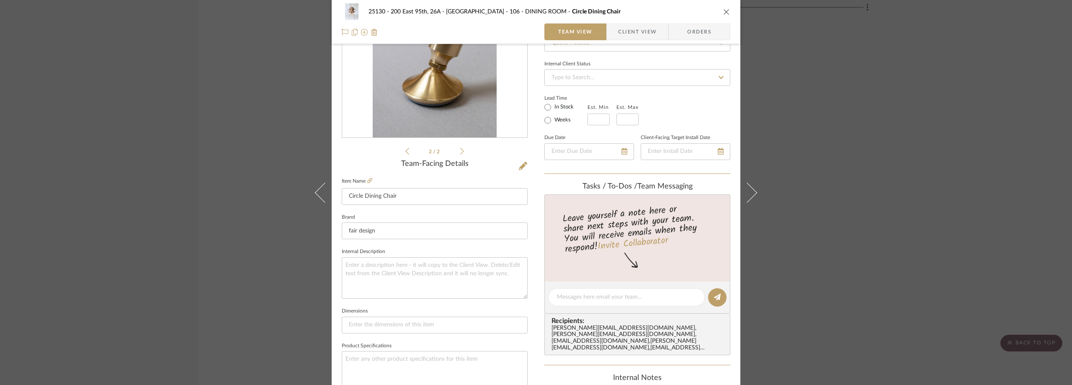
click at [159, 151] on div "25130 - 200 East 95th, 26A - Kosheleva 106 - DINING ROOM Circle Dining Chair Te…" at bounding box center [536, 192] width 1072 height 385
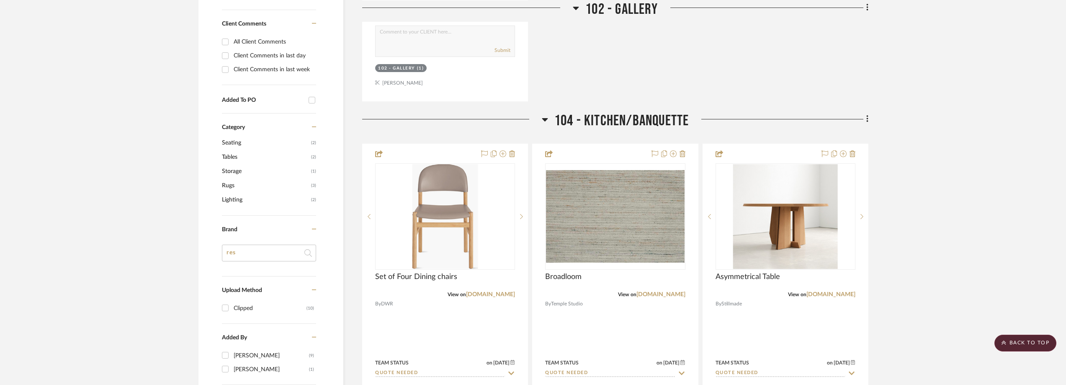
scroll to position [461, 0]
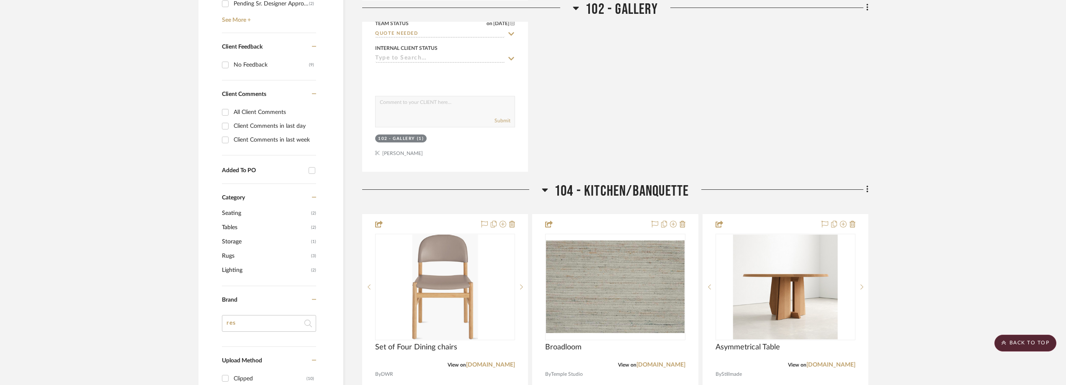
drag, startPoint x: 1063, startPoint y: 102, endPoint x: 1068, endPoint y: 101, distance: 4.3
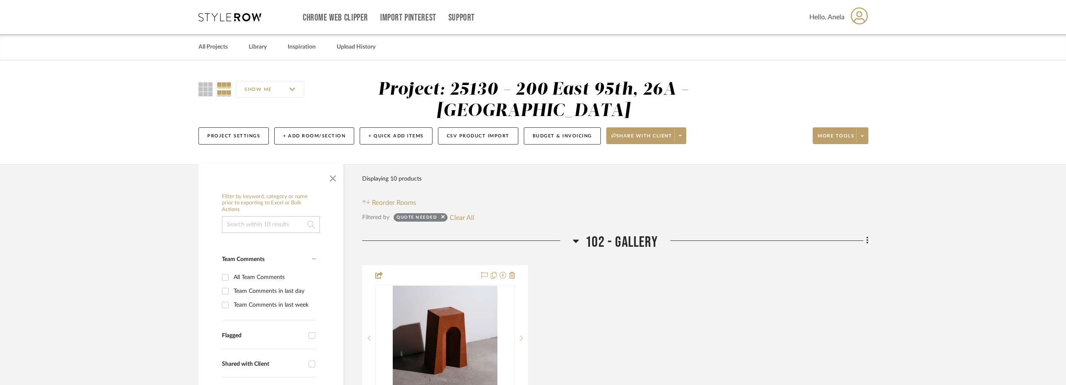
click at [221, 13] on icon at bounding box center [229, 17] width 63 height 8
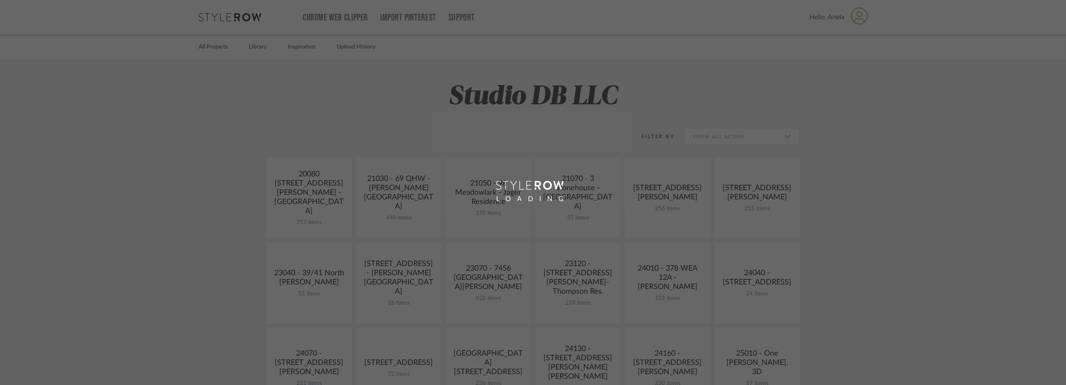
click at [219, 18] on div "LOADING" at bounding box center [533, 192] width 1066 height 385
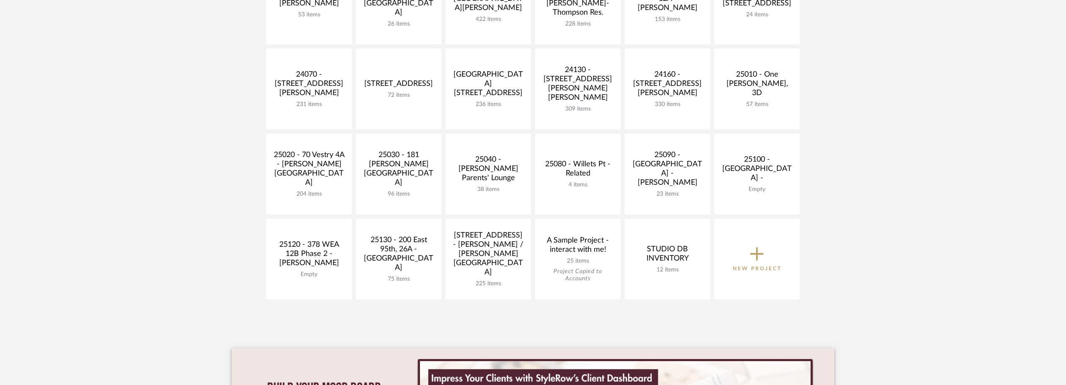
scroll to position [251, 0]
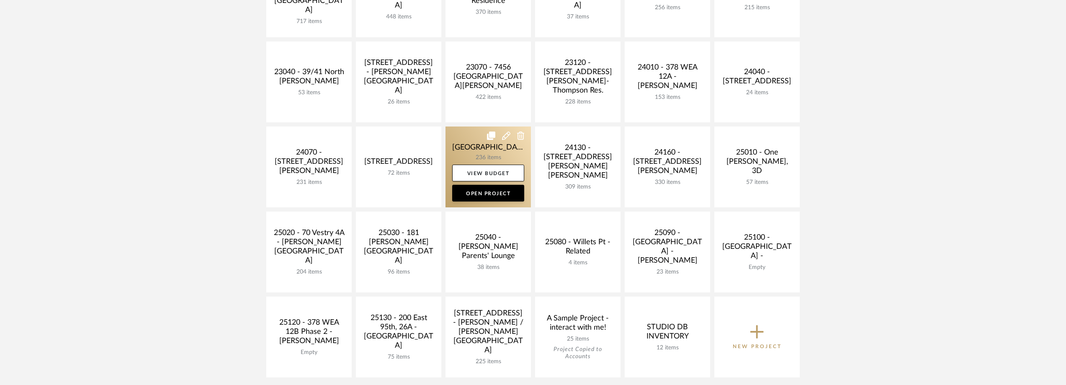
click at [473, 152] on link at bounding box center [487, 166] width 85 height 81
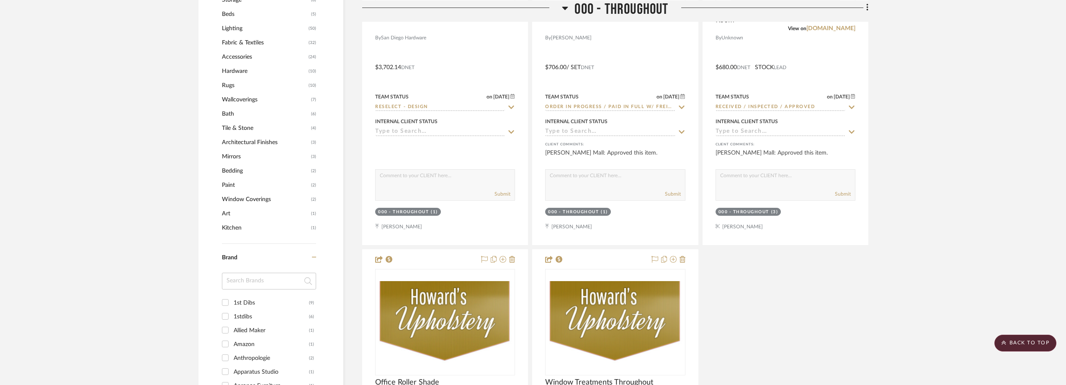
scroll to position [790, 0]
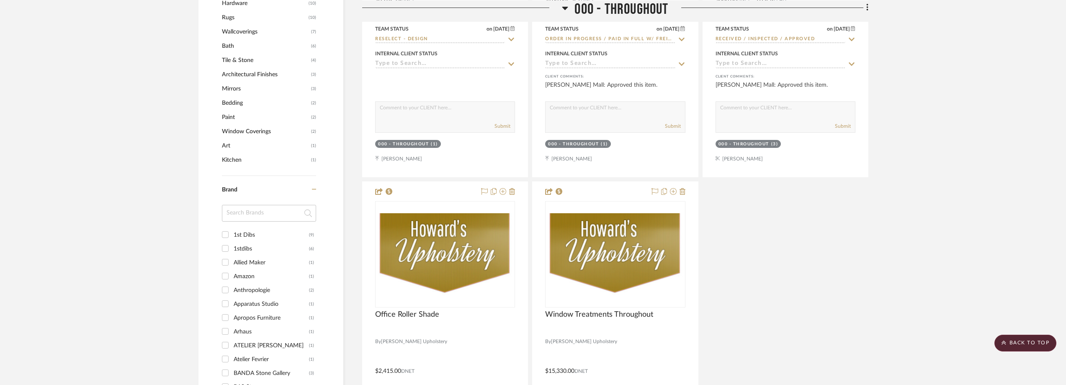
click at [250, 214] on input at bounding box center [269, 213] width 94 height 17
drag, startPoint x: 250, startPoint y: 214, endPoint x: 211, endPoint y: 216, distance: 39.4
click at [211, 216] on div "Filter by keyword, category or name prior to exporting to Excel or Bulk Actions…" at bounding box center [270, 2] width 145 height 1249
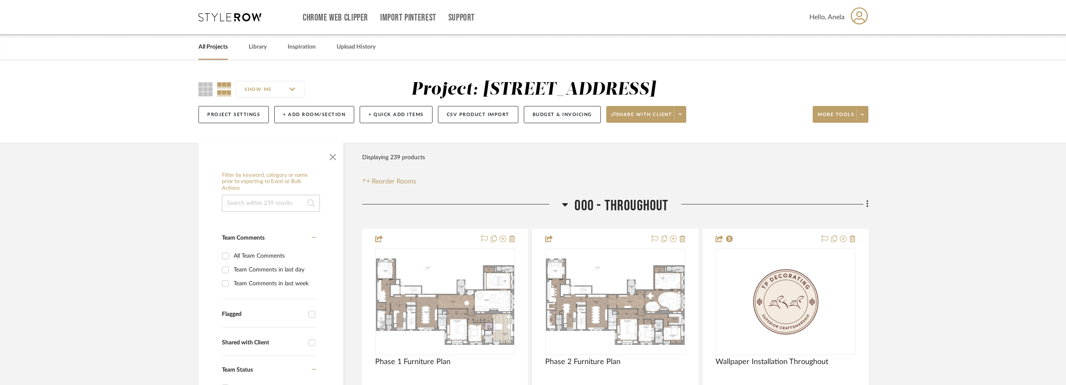
scroll to position [126, 0]
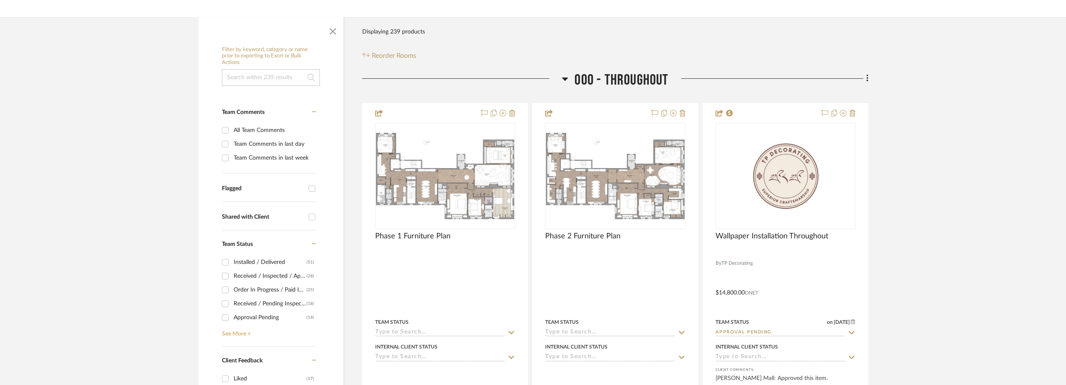
type input "mont"
click at [238, 332] on link "See More +" at bounding box center [268, 330] width 96 height 13
click at [258, 292] on div "Shipped / In Transit" at bounding box center [271, 289] width 75 height 13
click at [232, 292] on input "Shipped / In Transit (8)" at bounding box center [225, 289] width 13 height 13
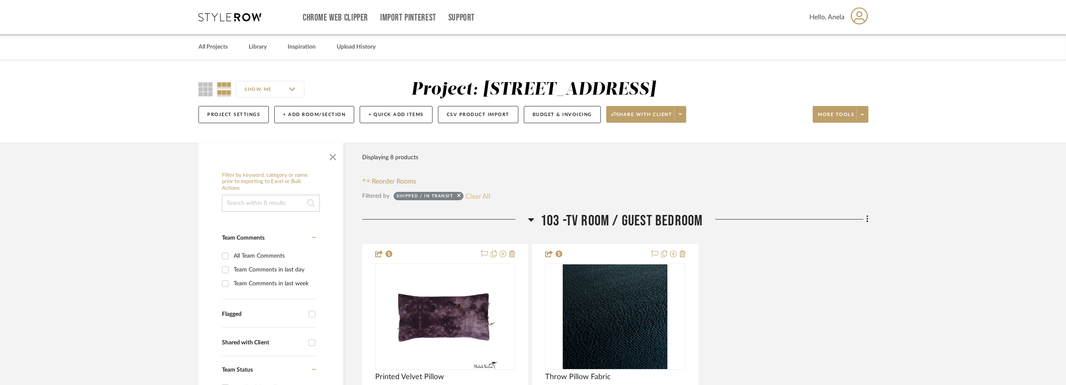
click at [472, 196] on button "Clear All" at bounding box center [478, 196] width 25 height 11
checkbox input "false"
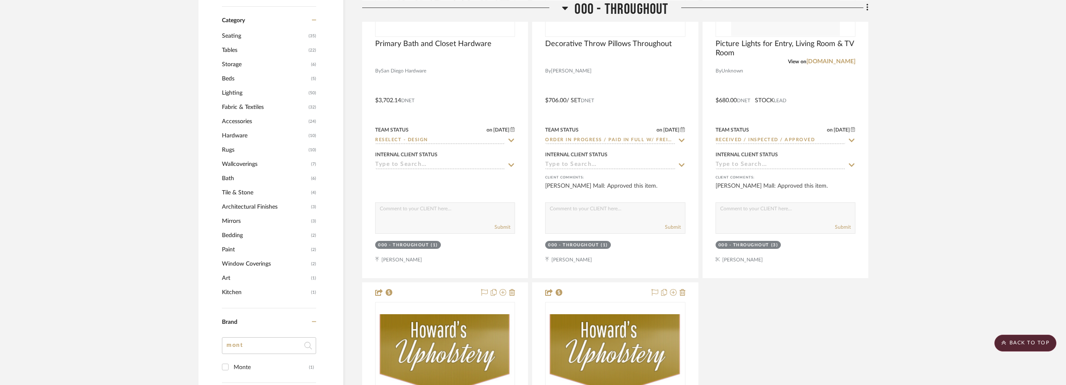
scroll to position [754, 0]
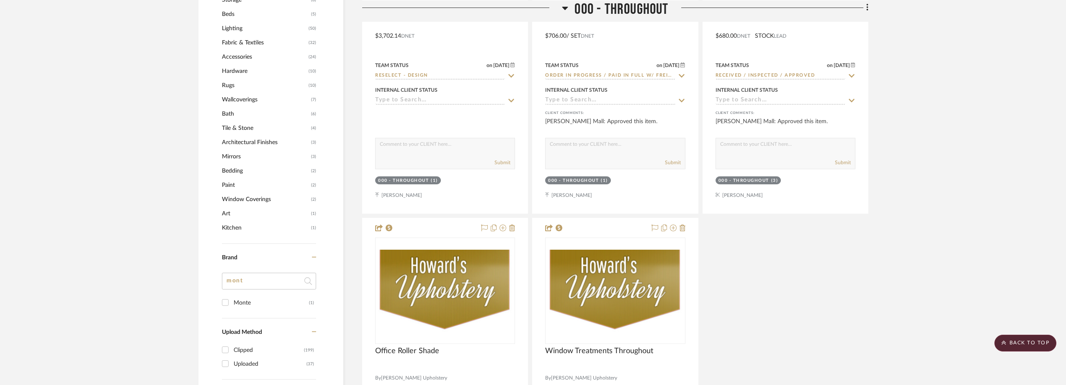
drag, startPoint x: 244, startPoint y: 279, endPoint x: 214, endPoint y: 279, distance: 29.7
click at [214, 279] on div "Filter by keyword, category or name prior to exporting to Excel or Bulk Actions…" at bounding box center [270, 54] width 145 height 1280
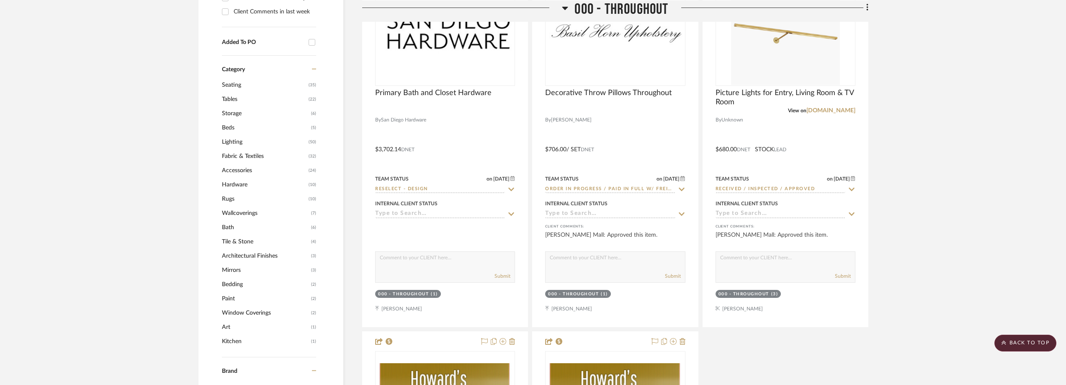
scroll to position [628, 0]
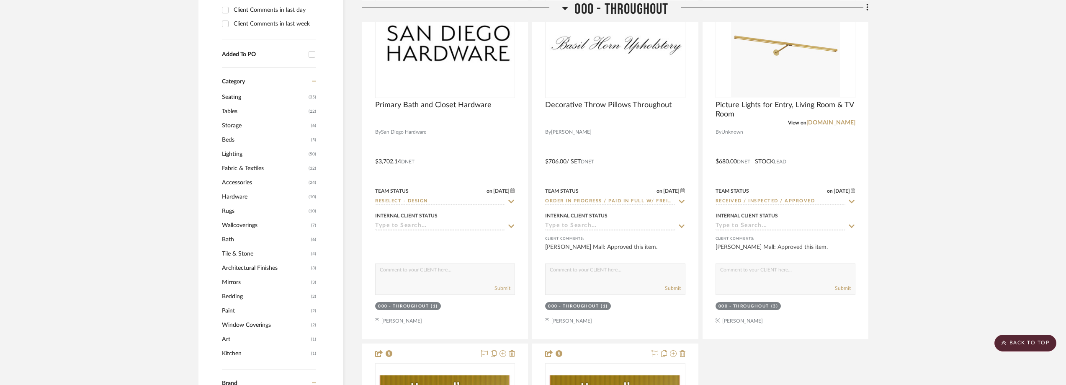
click at [237, 126] on span "Storage" at bounding box center [265, 125] width 87 height 14
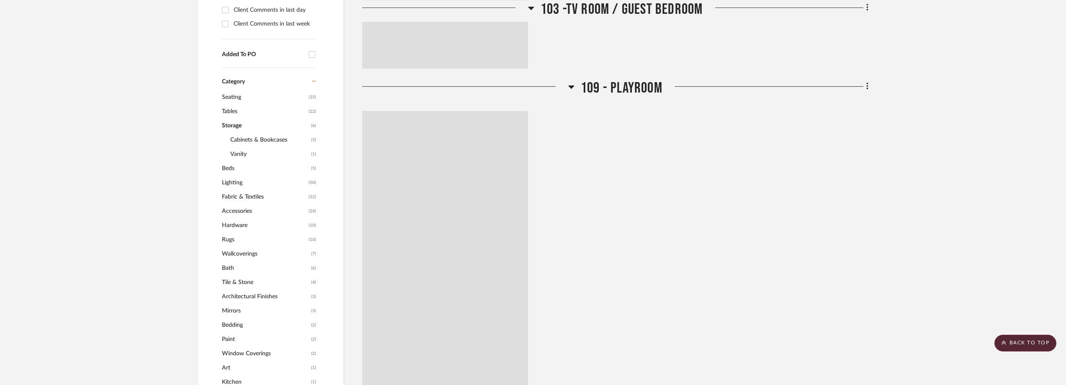
scroll to position [0, 0]
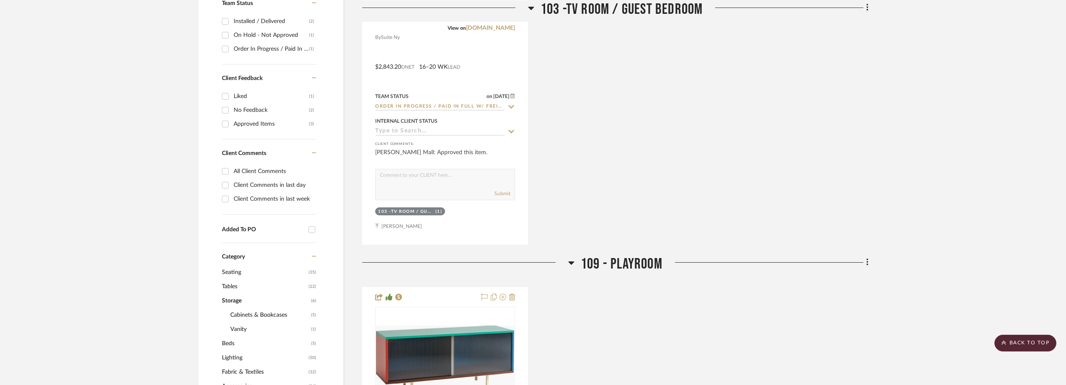
scroll to position [206, 0]
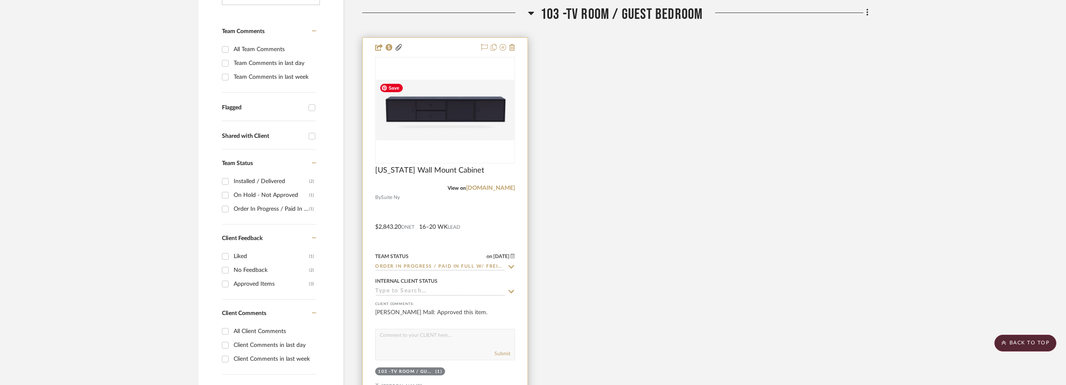
click at [461, 120] on img "0" at bounding box center [445, 110] width 138 height 60
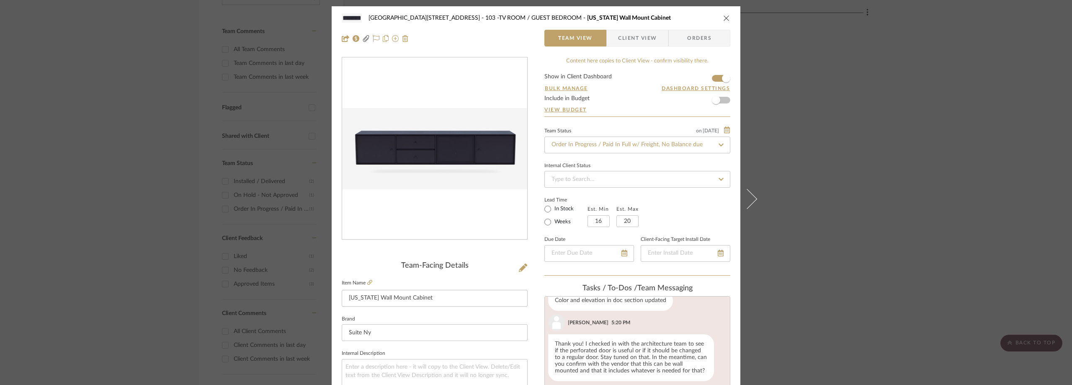
scroll to position [298, 0]
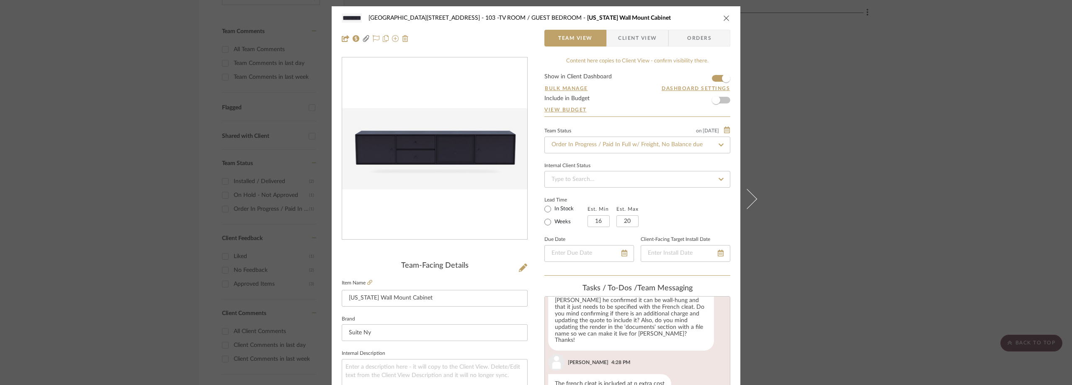
click at [422, 144] on img "0" at bounding box center [434, 148] width 185 height 81
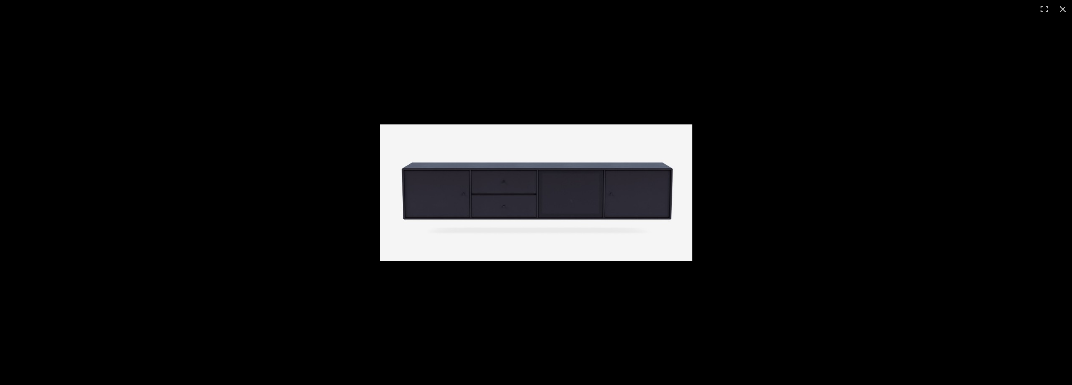
click at [434, 144] on img at bounding box center [536, 192] width 312 height 136
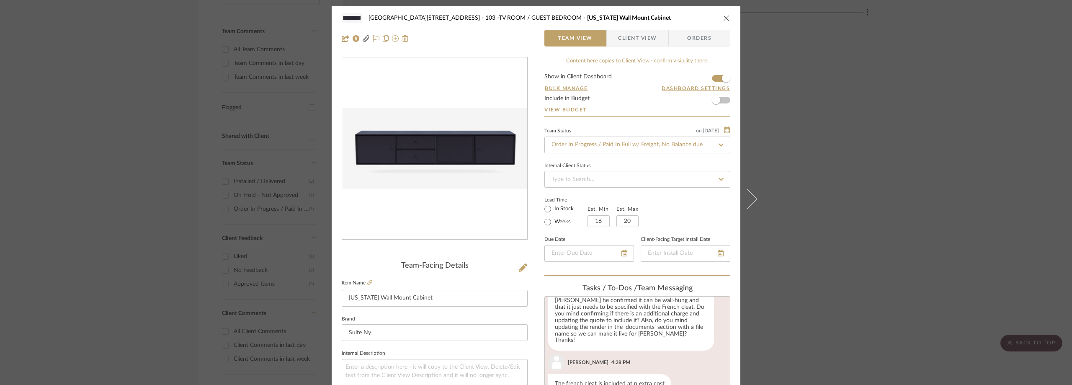
click at [624, 44] on span "Client View" at bounding box center [637, 38] width 39 height 17
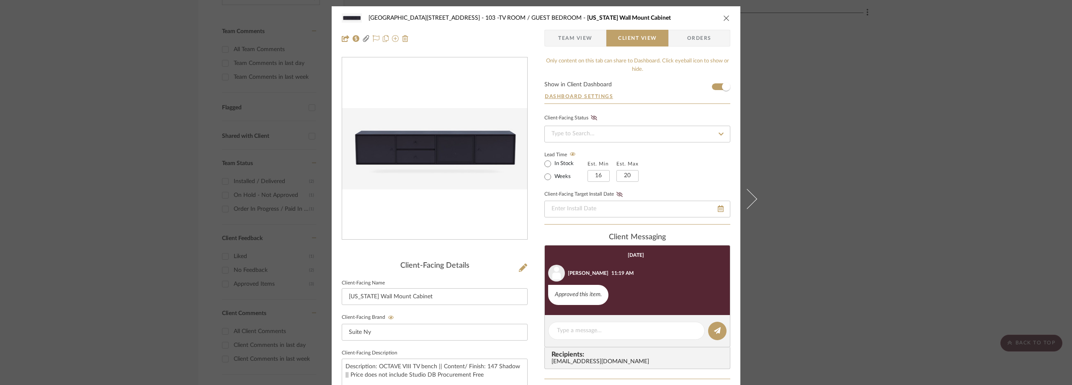
click at [581, 43] on span "Team View" at bounding box center [575, 38] width 34 height 17
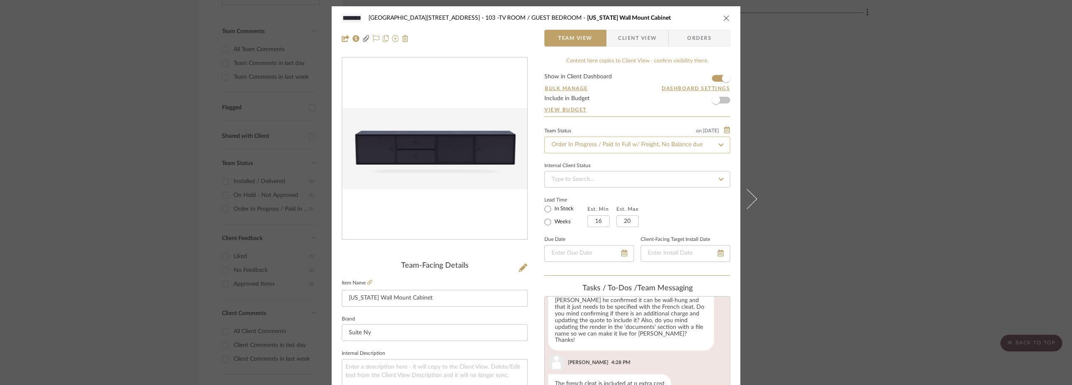
click at [585, 147] on input "Order In Progress / Paid In Full w/ Freight, No Balance due" at bounding box center [637, 144] width 186 height 17
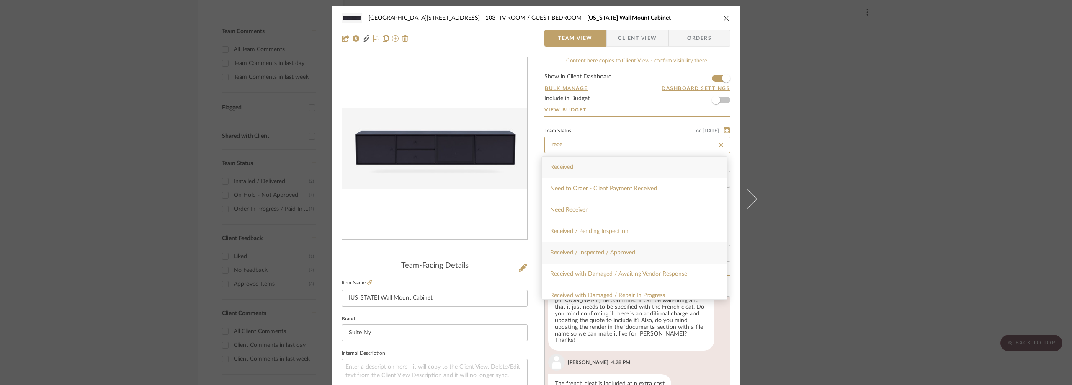
type input "rece"
click at [617, 249] on div "Received / Inspected / Approved" at bounding box center [634, 252] width 185 height 21
type input "8/11/2025"
type input "Received / Inspected / Approved"
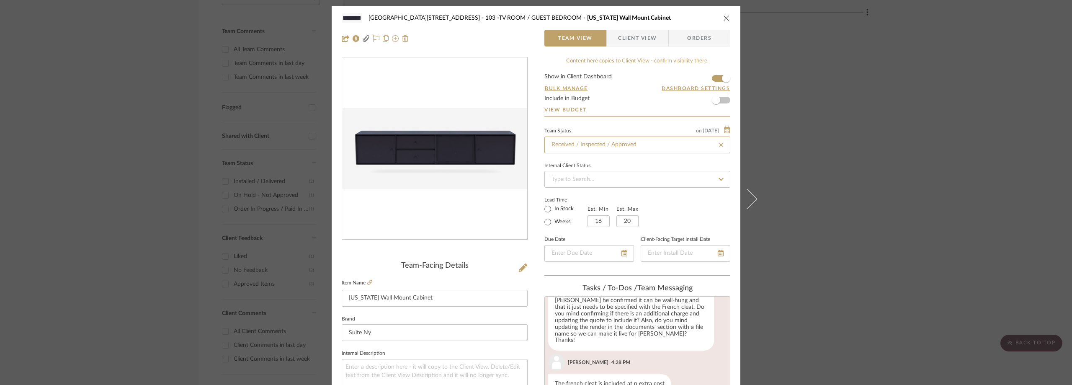
type input "8/11/2025"
type input "Received / Inspected / Approved"
click at [646, 162] on div "Internal Client Status" at bounding box center [637, 174] width 186 height 28
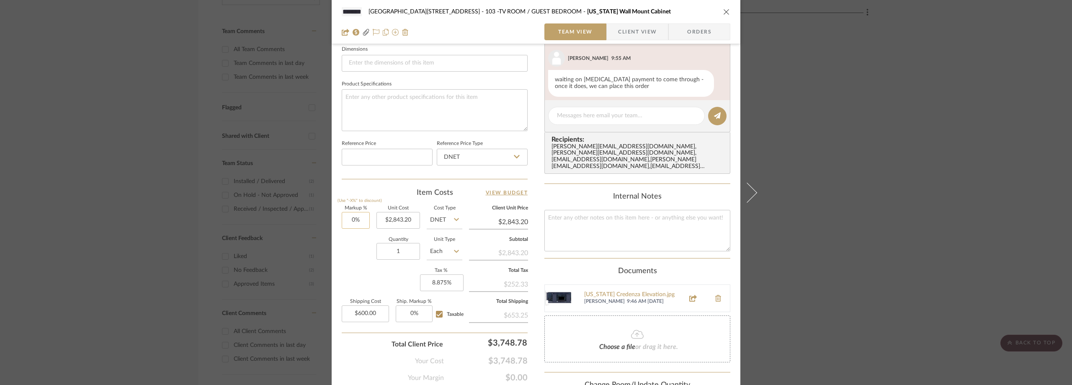
scroll to position [428, 0]
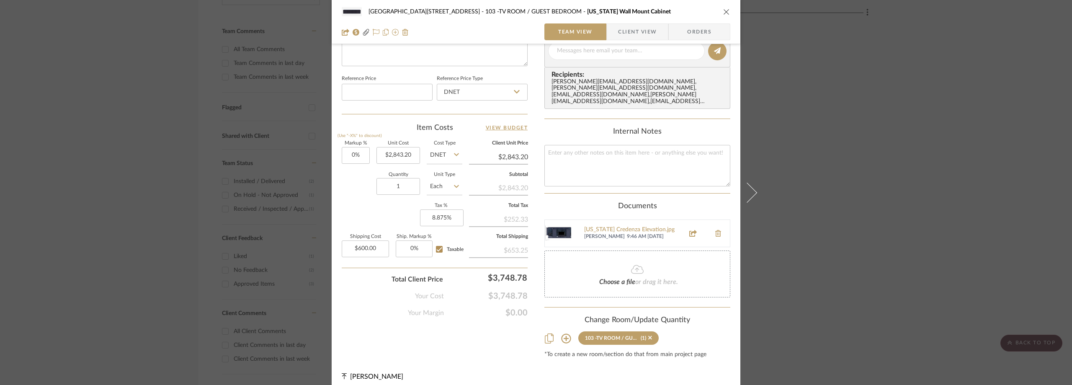
click at [138, 151] on div "24100 - 1175 Park Avenue - Mall 103 -TV ROOM / GUEST BEDROOM Montana Wall Mount…" at bounding box center [536, 192] width 1072 height 385
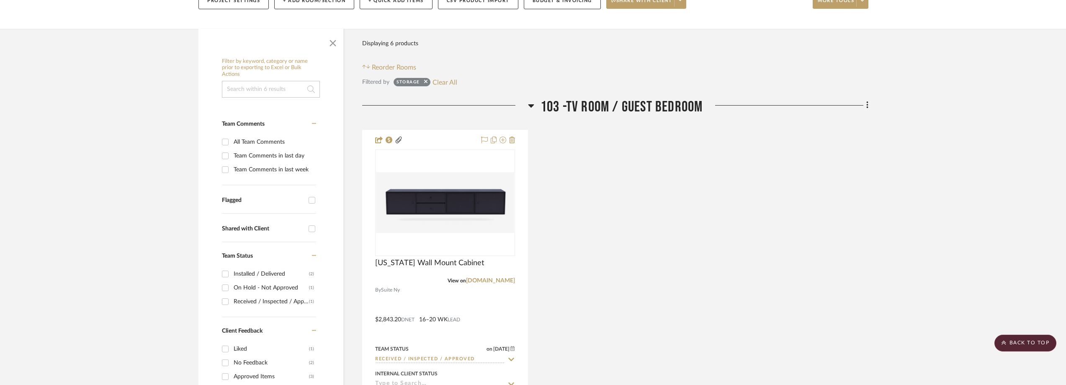
scroll to position [0, 0]
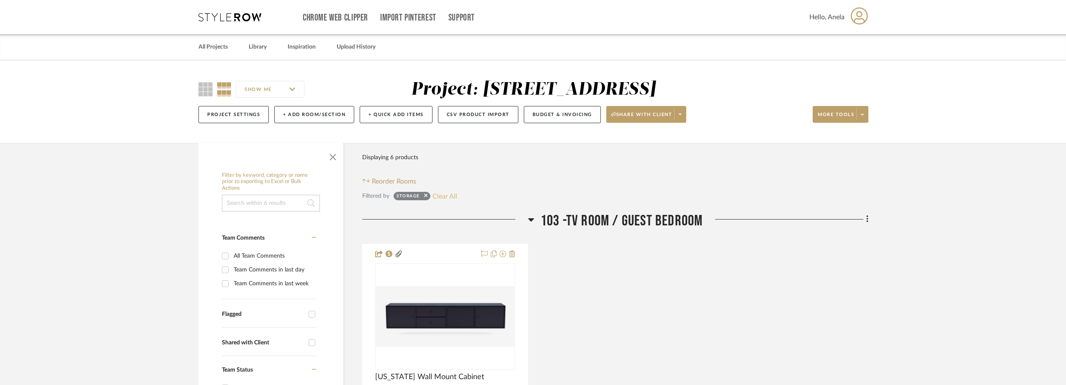
click at [444, 197] on button "Clear All" at bounding box center [444, 196] width 25 height 11
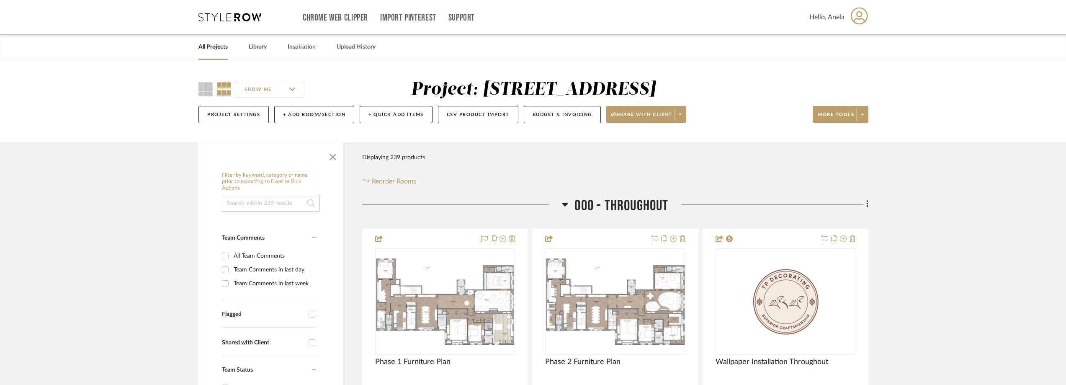
click at [233, 21] on icon at bounding box center [229, 17] width 63 height 8
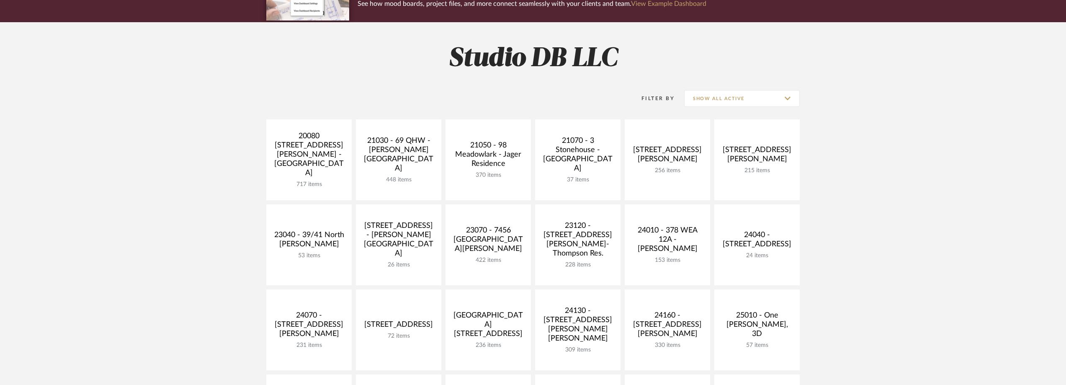
scroll to position [84, 0]
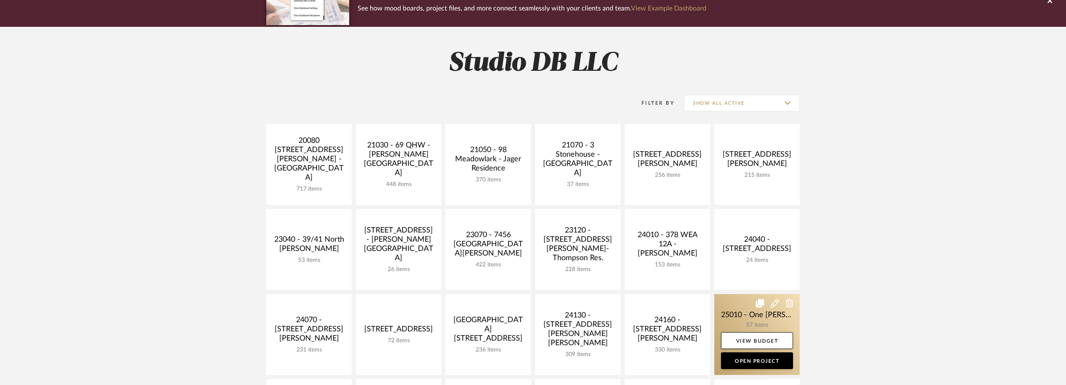
click at [741, 317] on link at bounding box center [756, 334] width 85 height 81
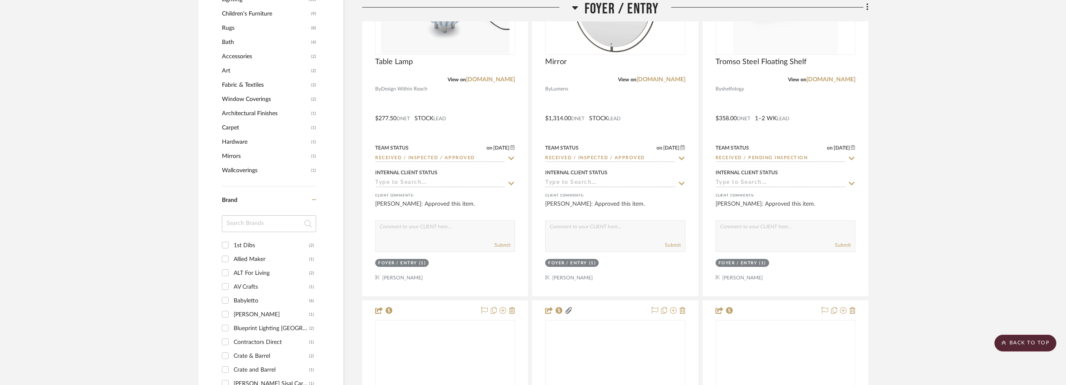
scroll to position [754, 0]
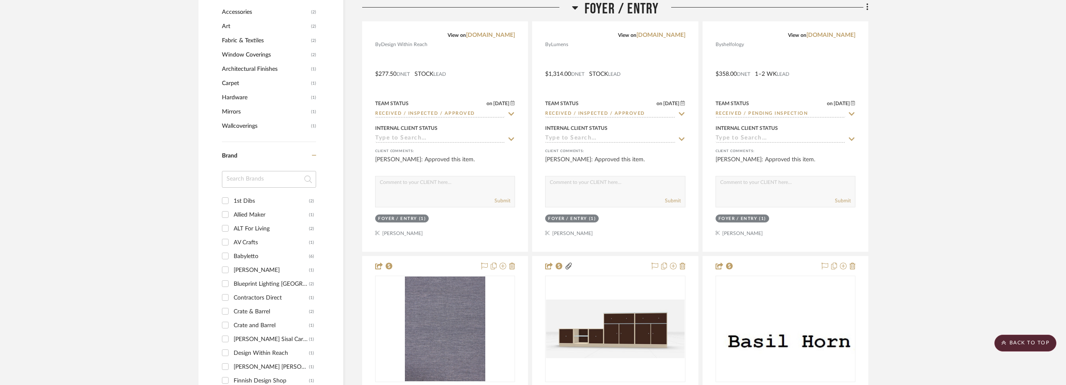
click at [245, 181] on input at bounding box center [269, 179] width 94 height 17
type input "su"
type input "on"
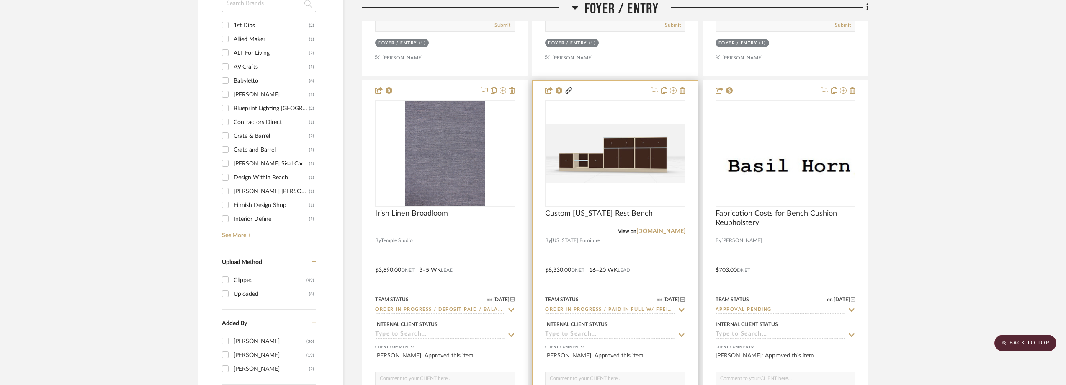
scroll to position [1005, 0]
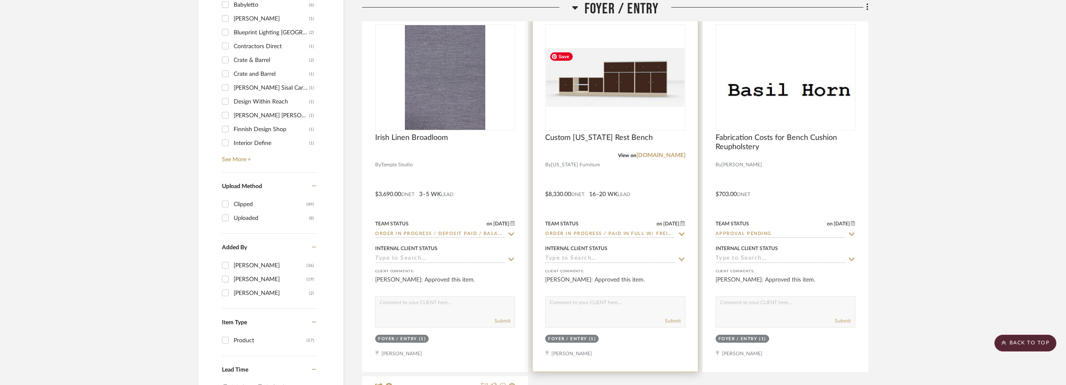
click at [628, 90] on img "0" at bounding box center [615, 77] width 138 height 59
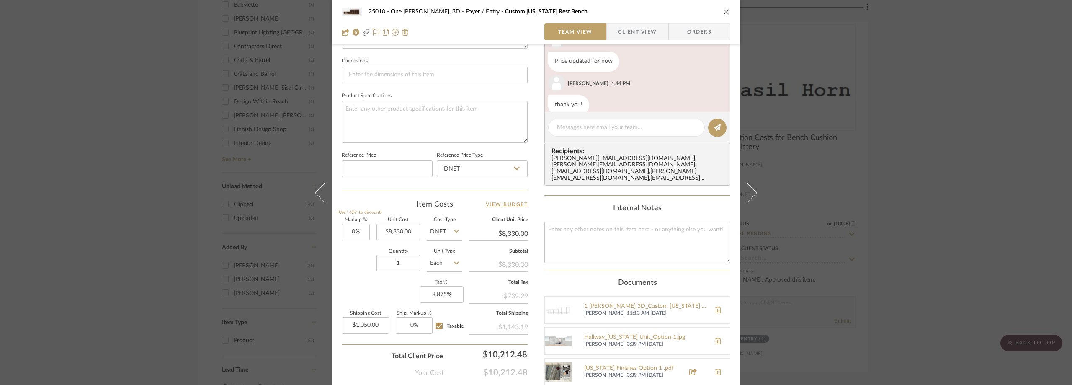
scroll to position [419, 0]
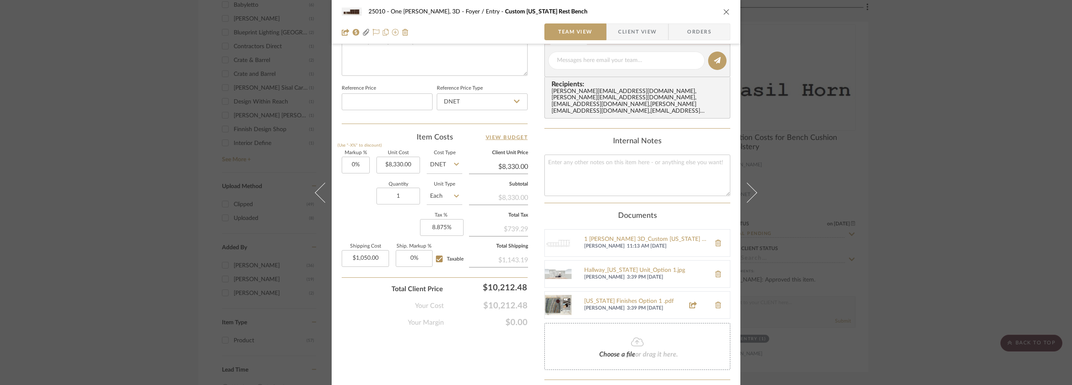
click at [147, 176] on div "25010 - One Vandam, 3D Foyer / Entry Custom Montana Rest Bench Team View Client…" at bounding box center [536, 192] width 1072 height 385
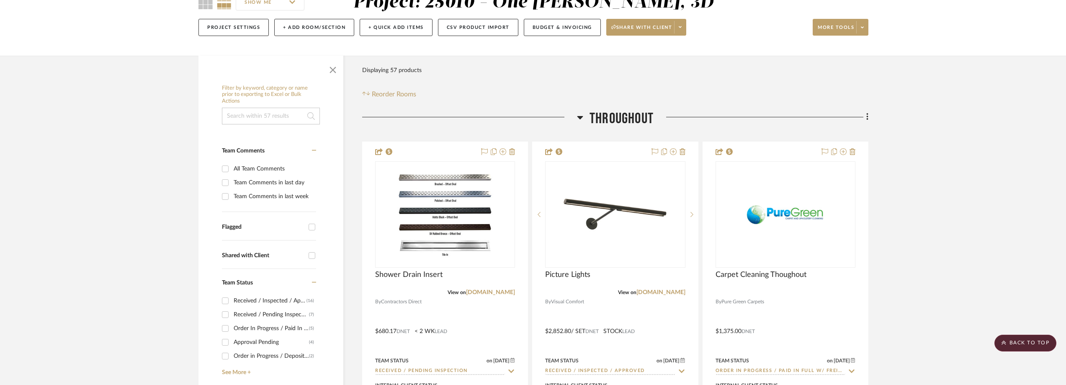
scroll to position [0, 0]
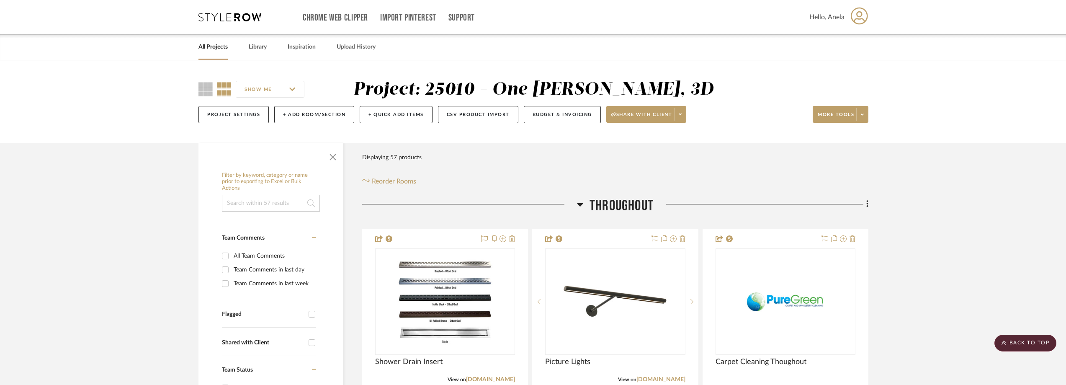
click at [239, 18] on icon at bounding box center [229, 17] width 63 height 8
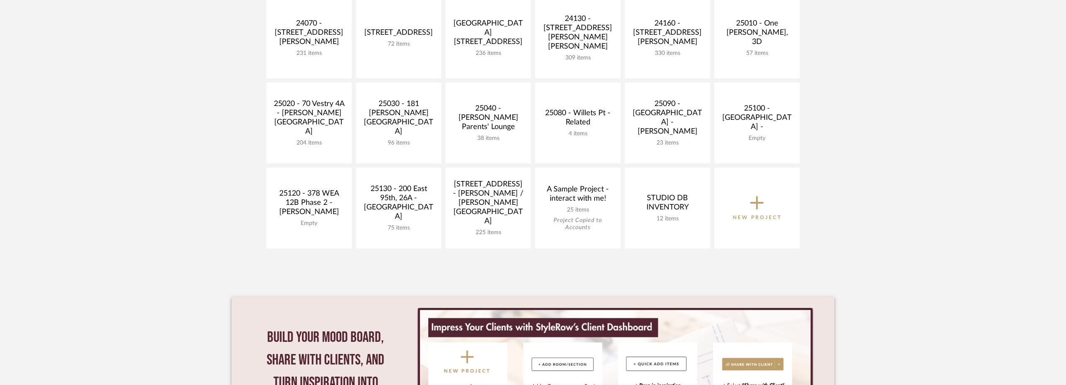
scroll to position [419, 0]
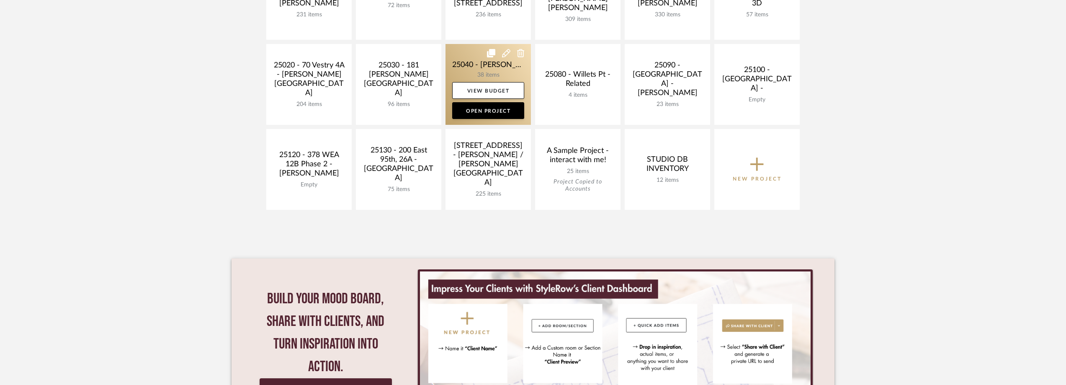
click at [474, 68] on link at bounding box center [487, 84] width 85 height 81
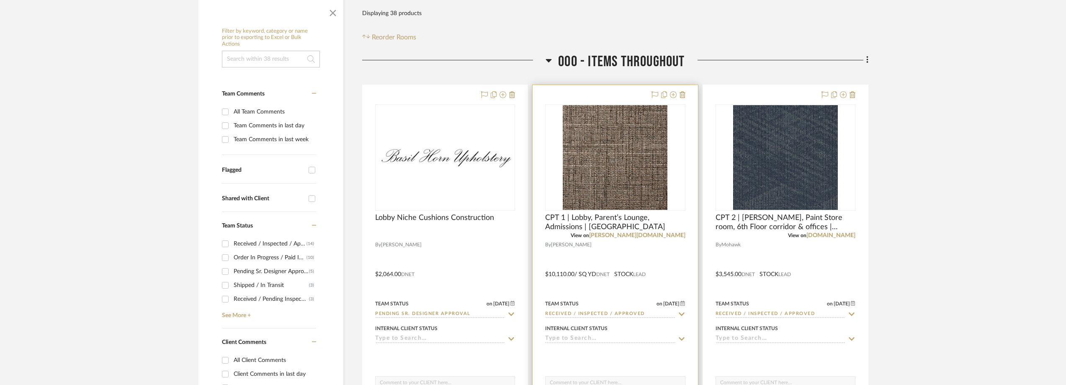
scroll to position [167, 0]
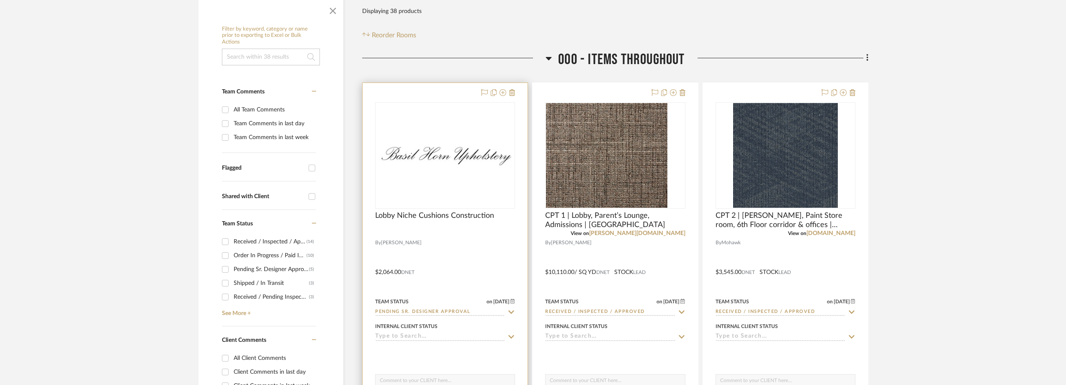
click at [448, 169] on img at bounding box center [445, 155] width 138 height 32
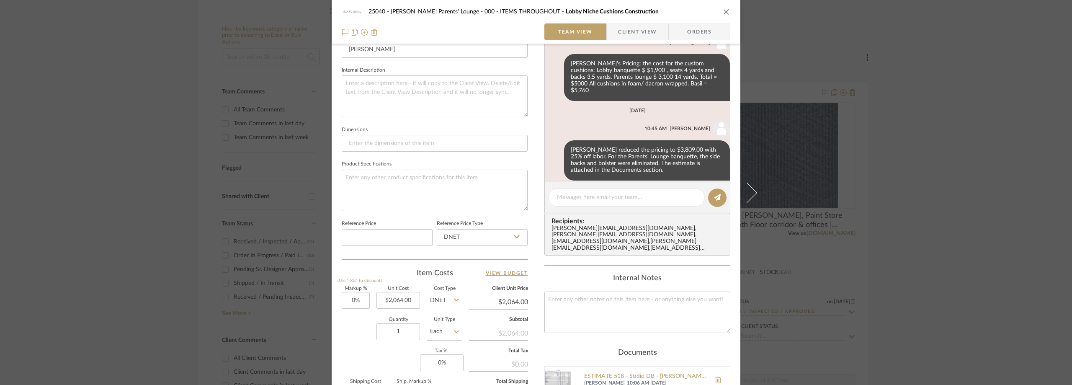
scroll to position [419, 0]
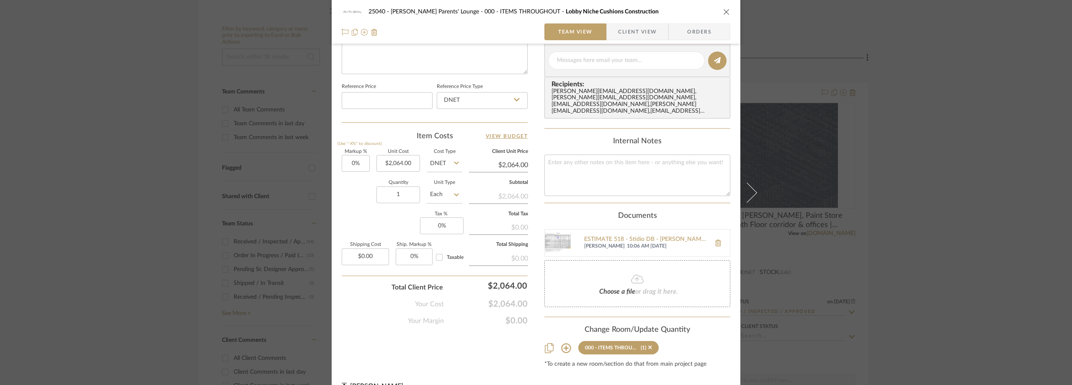
click at [913, 203] on div "25040 - Grace Church Parents' Lounge 000 - ITEMS THROUGHOUT Lobby Niche Cushion…" at bounding box center [536, 192] width 1072 height 385
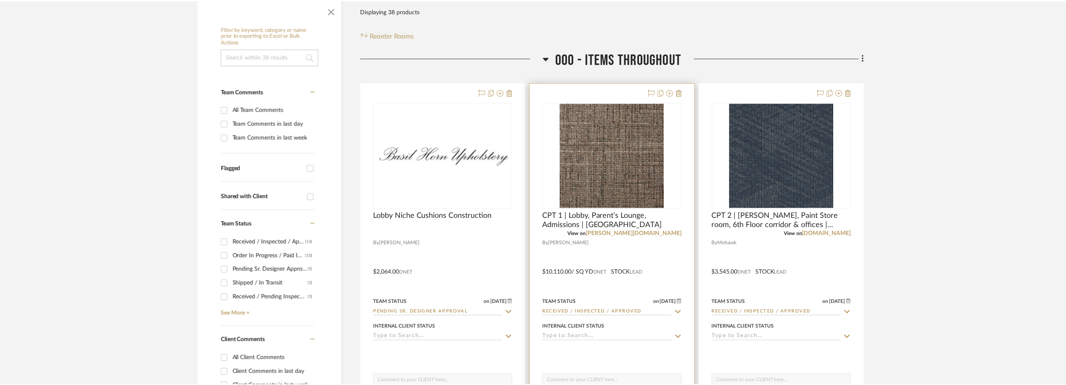
scroll to position [167, 0]
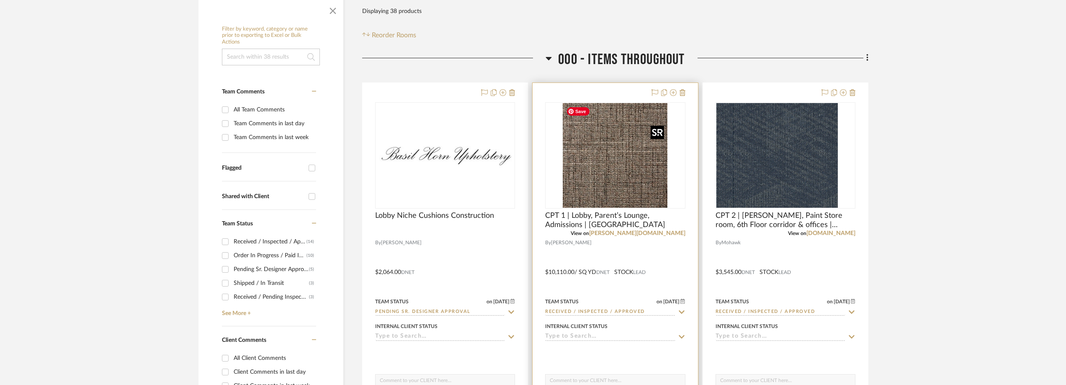
click at [607, 151] on img "0" at bounding box center [615, 155] width 105 height 105
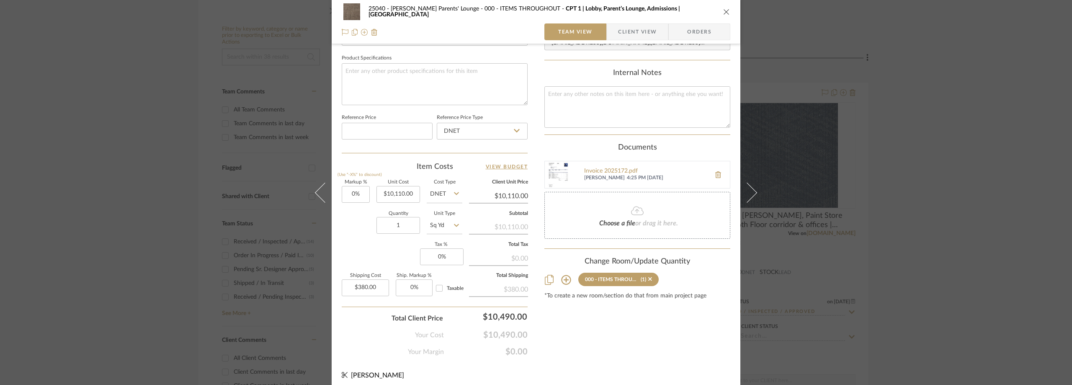
scroll to position [395, 0]
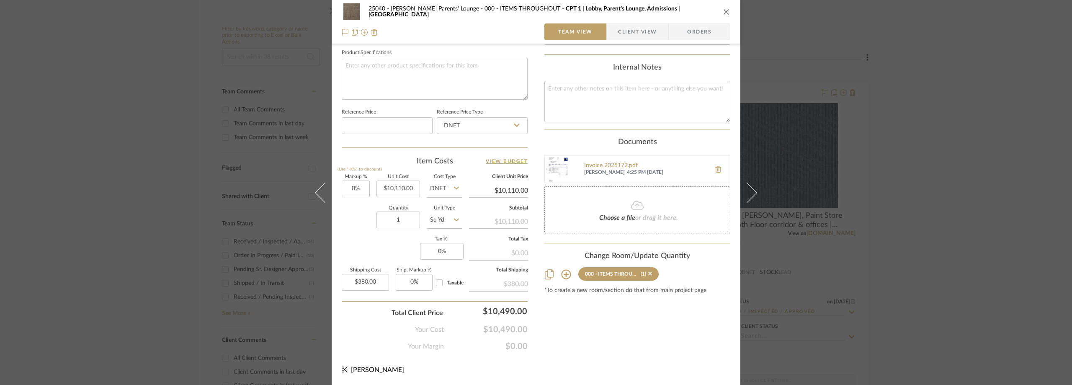
click at [913, 218] on div "25040 - Grace Church Parents' Lounge 000 - ITEMS THROUGHOUT CPT 1 | Lobby, Pare…" at bounding box center [536, 192] width 1072 height 385
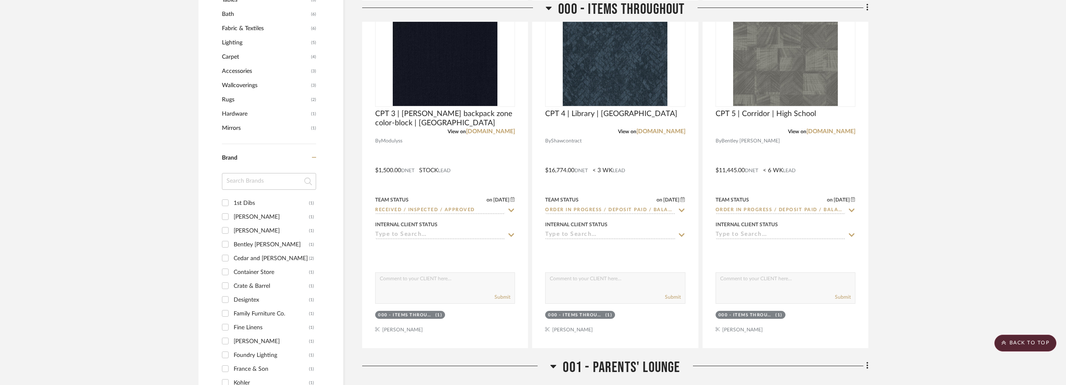
scroll to position [586, 0]
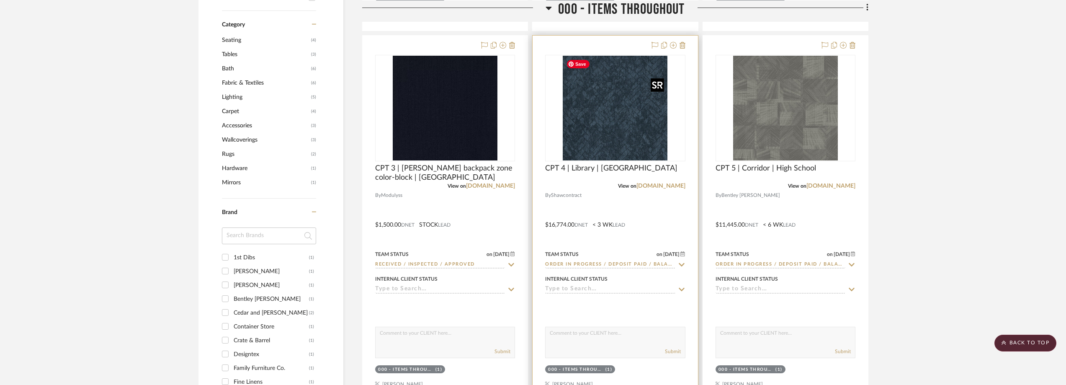
click at [618, 123] on img "0" at bounding box center [615, 108] width 105 height 105
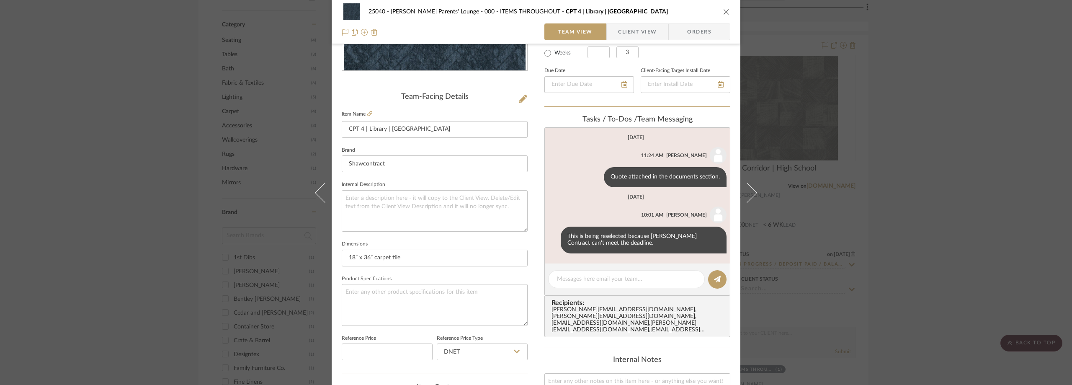
scroll to position [152, 0]
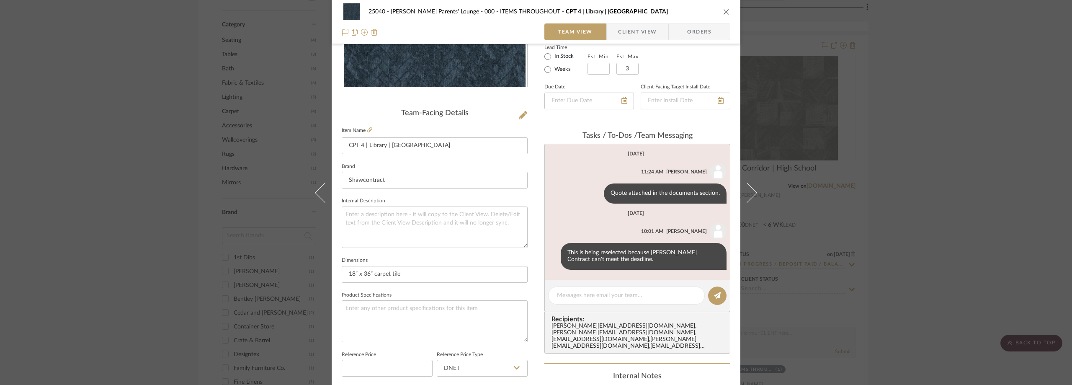
click at [913, 130] on div "25040 - Grace Church Parents' Lounge 000 - ITEMS THROUGHOUT CPT 4 | Library | H…" at bounding box center [536, 192] width 1072 height 385
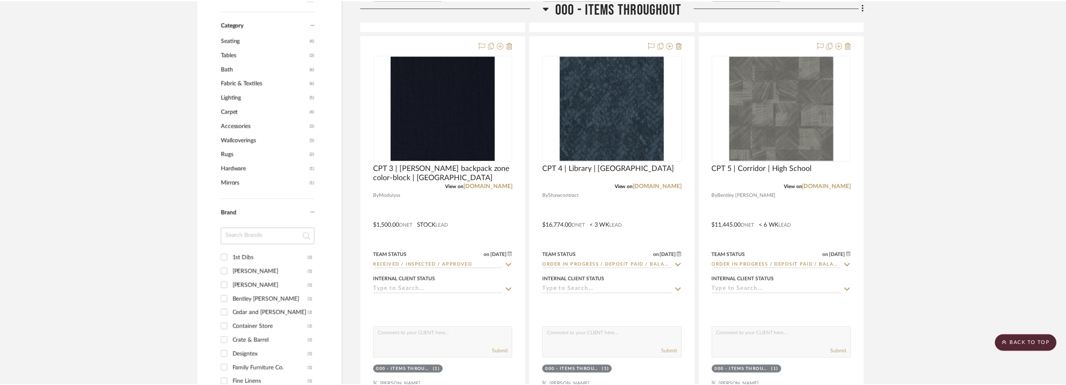
scroll to position [586, 0]
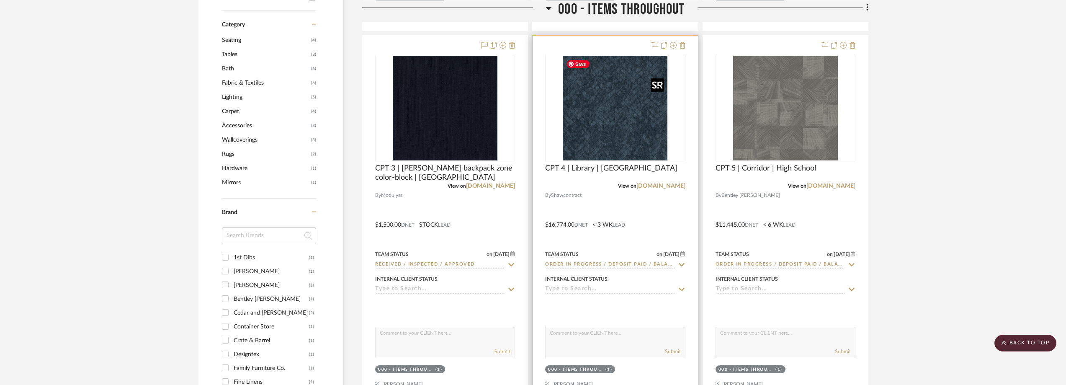
click at [638, 119] on img "0" at bounding box center [615, 108] width 105 height 105
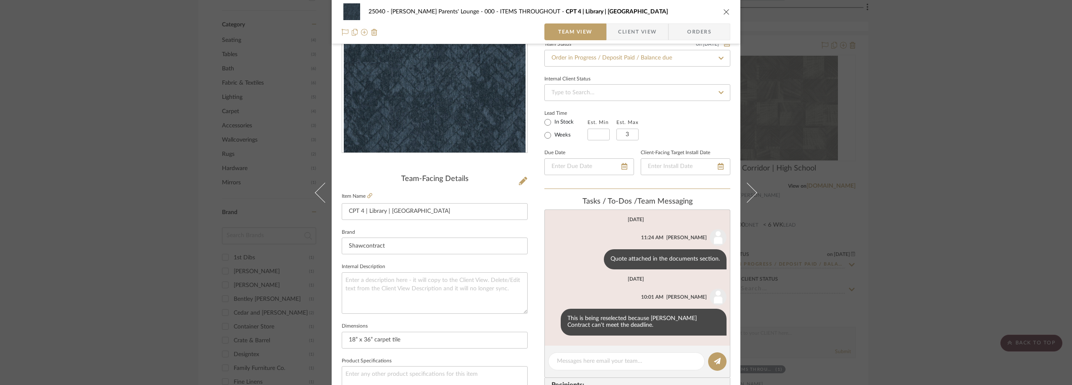
scroll to position [126, 0]
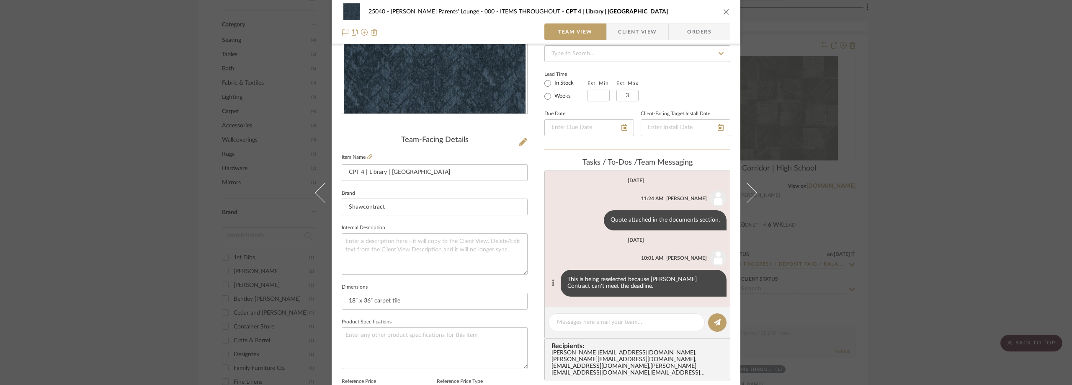
click at [552, 284] on icon at bounding box center [553, 282] width 2 height 7
click at [528, 290] on button "Delete" at bounding box center [516, 293] width 58 height 20
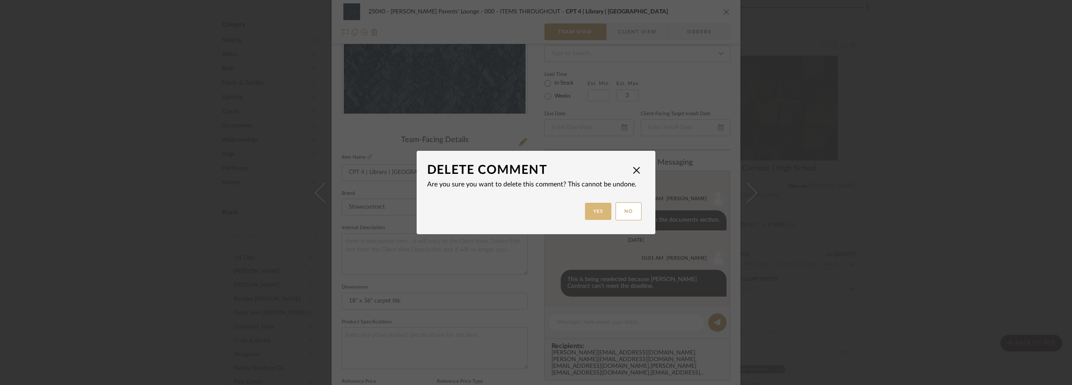
click at [602, 212] on button "Yes" at bounding box center [598, 211] width 27 height 17
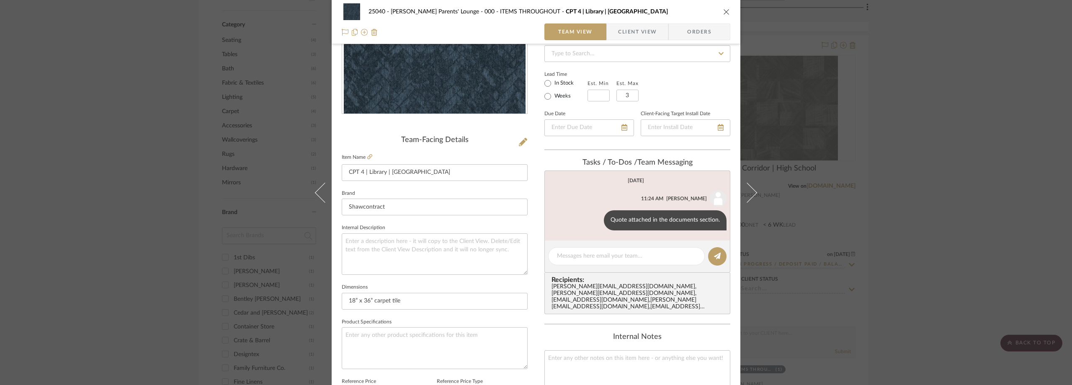
click at [913, 154] on div "25040 - Grace Church Parents' Lounge 000 - ITEMS THROUGHOUT CPT 4 | Library | H…" at bounding box center [536, 192] width 1072 height 385
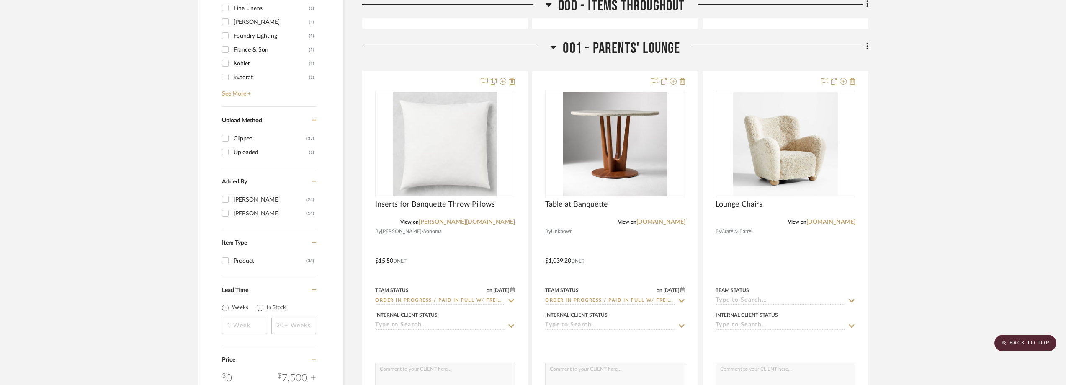
scroll to position [1047, 0]
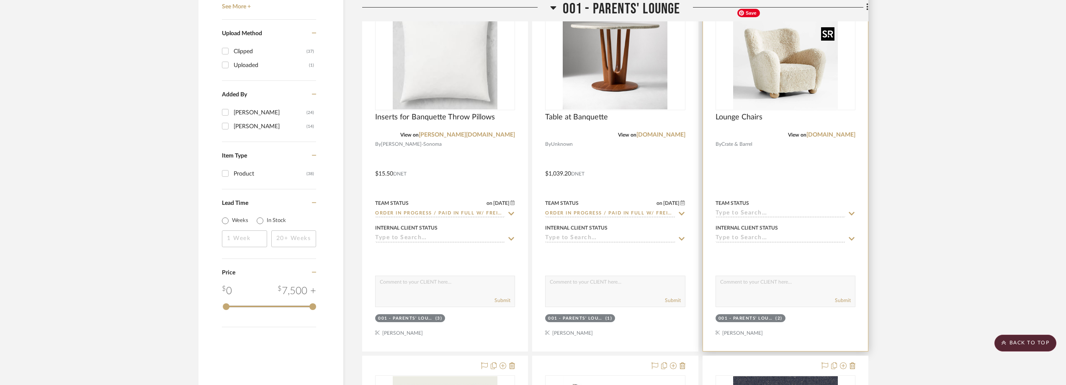
click at [784, 89] on img "0" at bounding box center [785, 57] width 105 height 105
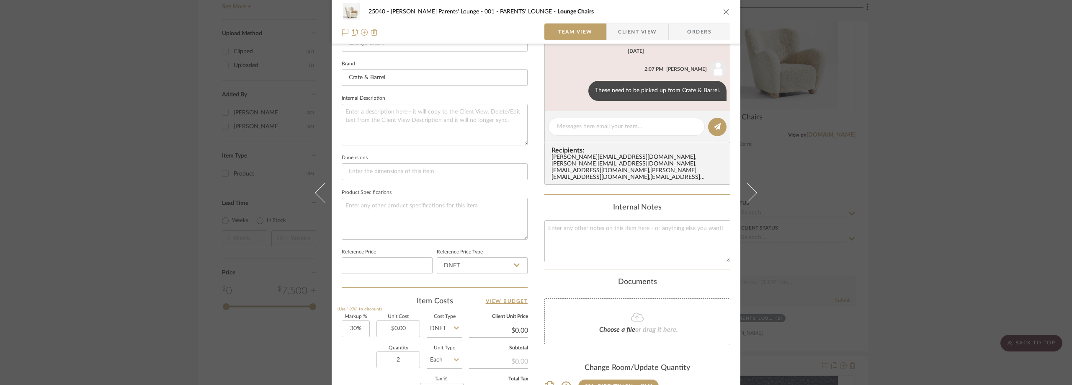
scroll to position [335, 0]
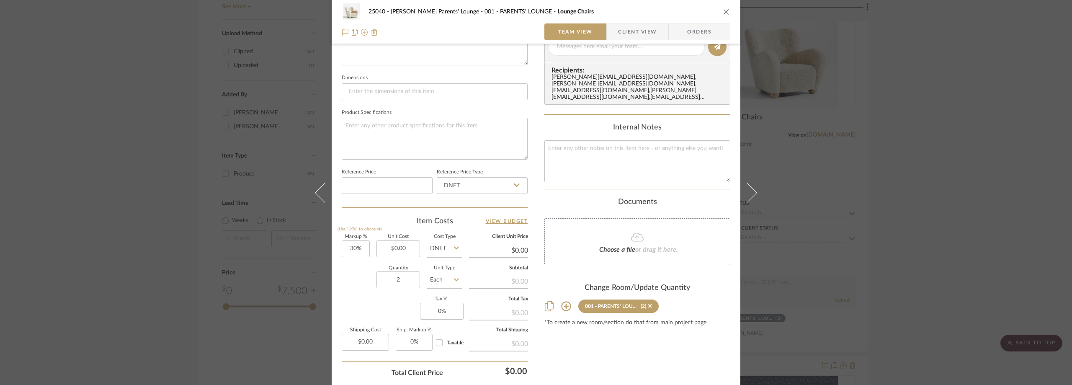
click at [139, 275] on div "25040 - Grace Church Parents' Lounge 001 - PARENTS' LOUNGE Lounge Chairs Team V…" at bounding box center [536, 192] width 1072 height 385
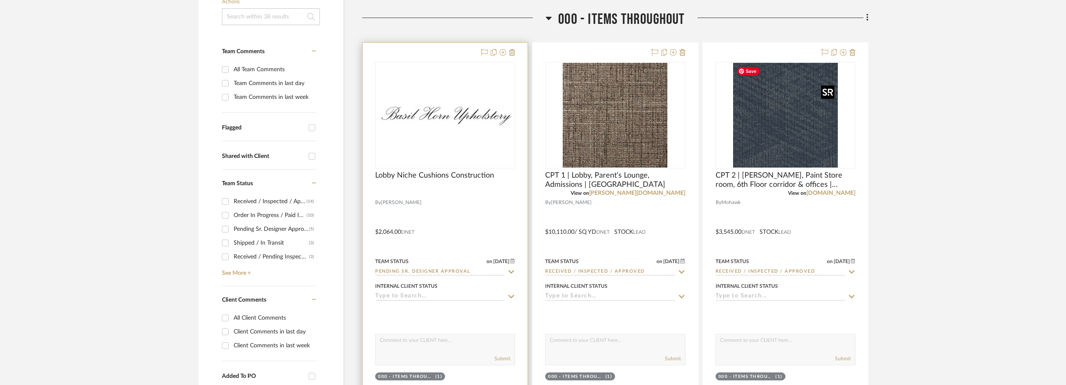
scroll to position [167, 0]
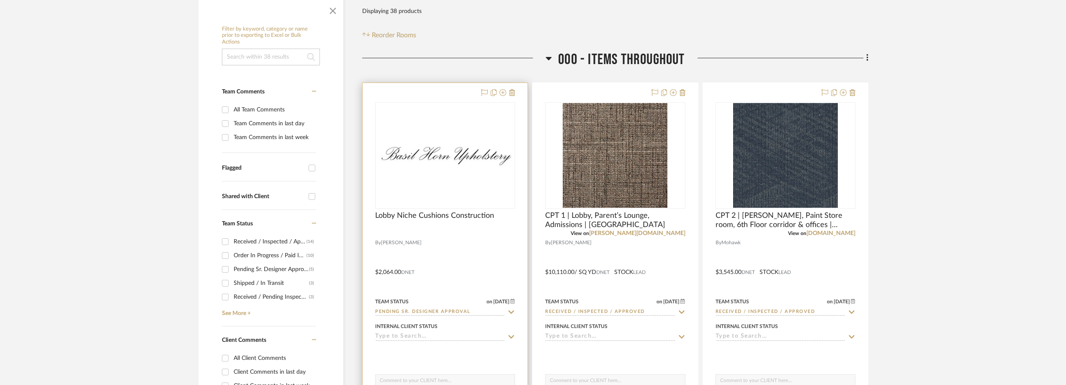
click at [446, 135] on div "0" at bounding box center [445, 156] width 139 height 106
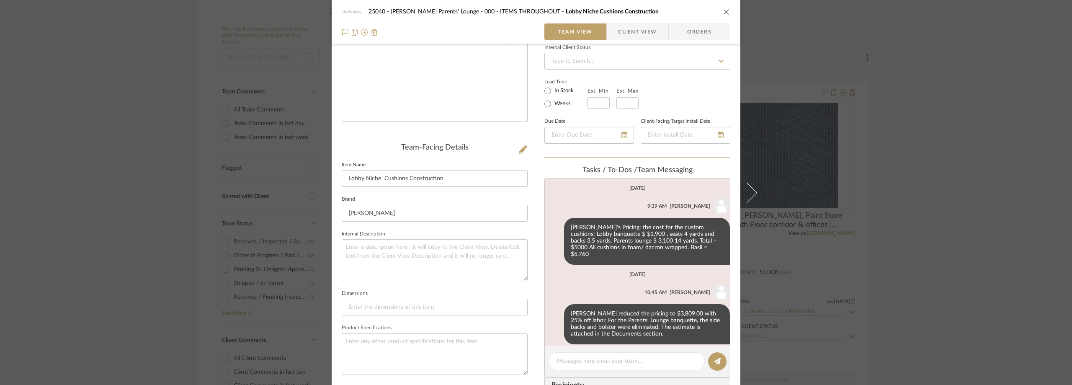
scroll to position [435, 0]
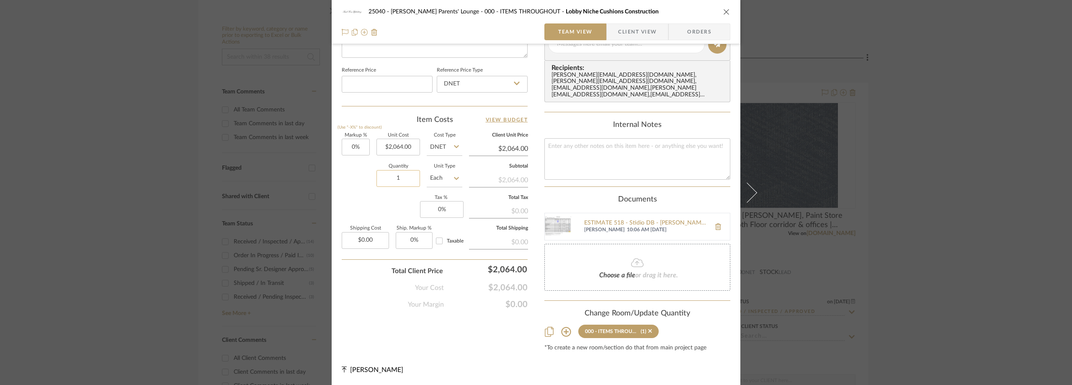
click at [399, 178] on input "1" at bounding box center [398, 178] width 44 height 17
click at [393, 223] on div "Markup % (Use "-X%" to discount) 0% Unit Cost $2,064.00 Cost Type DNET Client U…" at bounding box center [435, 194] width 186 height 122
click at [356, 149] on input "0" at bounding box center [356, 147] width 28 height 17
type input "5%"
click at [362, 165] on div "Quantity 1 Unit Type Each" at bounding box center [402, 179] width 121 height 30
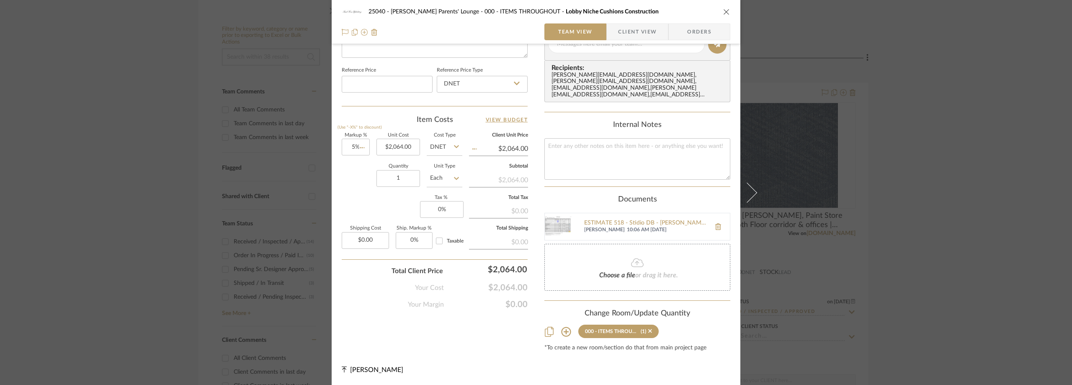
type input "$2,167.20"
click at [359, 151] on input "5" at bounding box center [356, 147] width 28 height 17
click at [359, 175] on div "Quantity 1 Unit Type Each" at bounding box center [402, 179] width 121 height 30
click at [509, 119] on link "View Budget" at bounding box center [507, 120] width 42 height 10
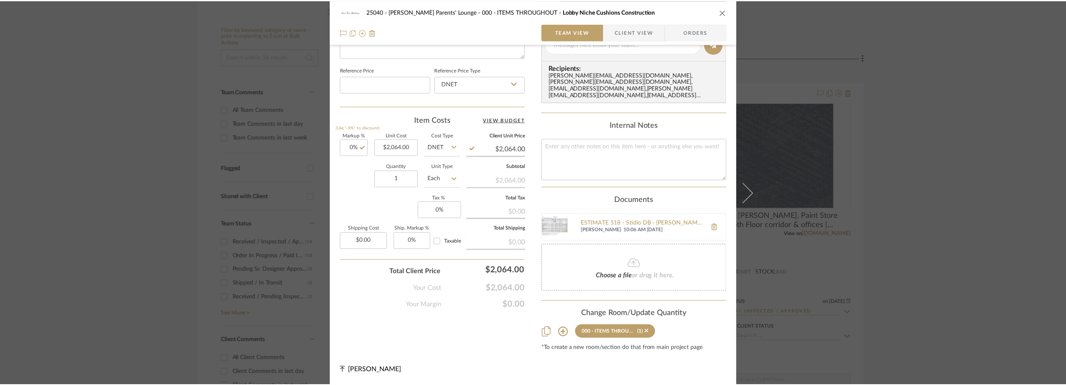
scroll to position [167, 0]
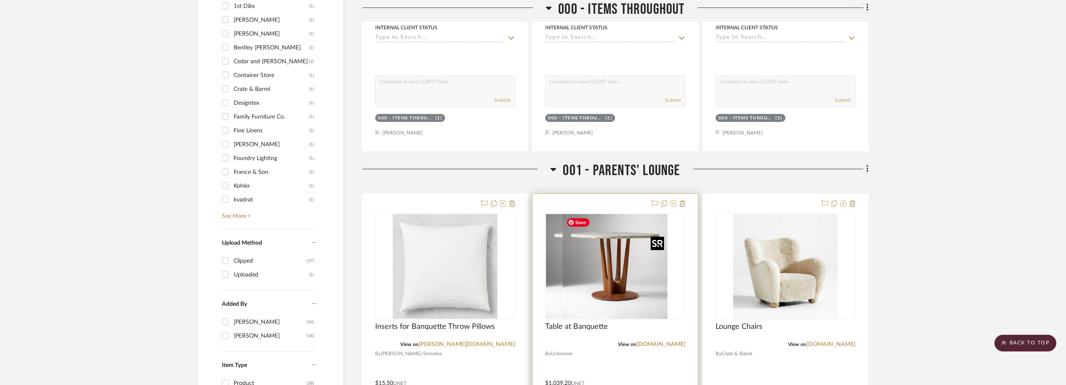
scroll to position [921, 0]
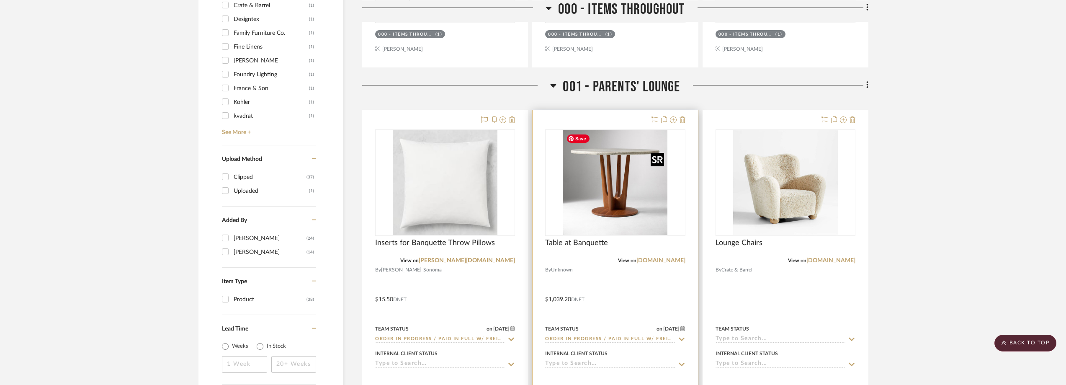
click at [590, 192] on img "0" at bounding box center [615, 182] width 105 height 105
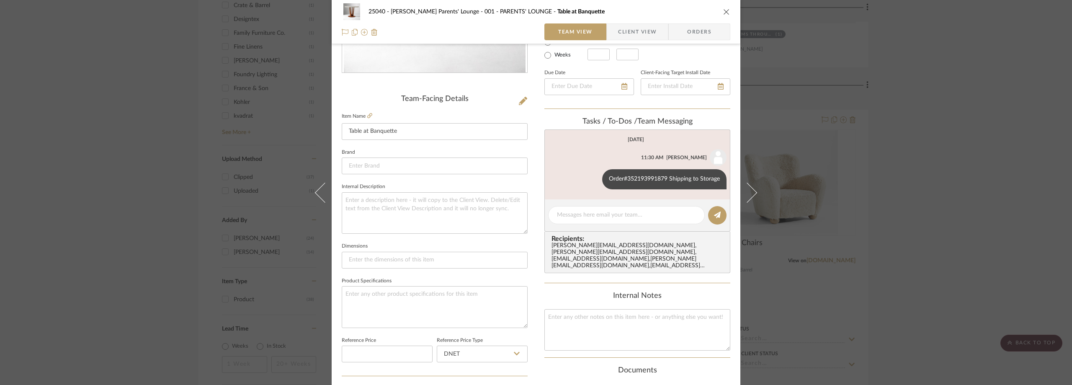
scroll to position [167, 0]
